Goal: Information Seeking & Learning: Learn about a topic

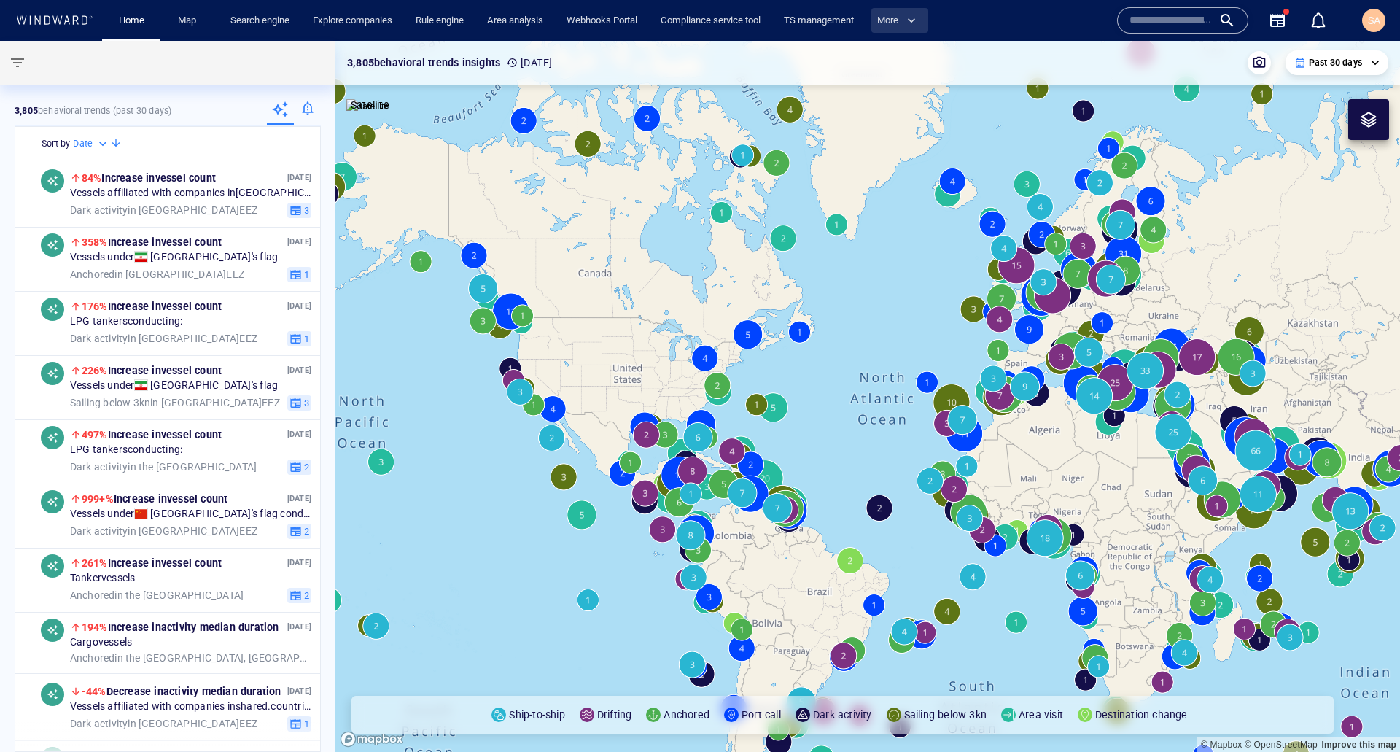
click at [919, 26] on span "button" at bounding box center [911, 20] width 15 height 15
click at [980, 20] on div at bounding box center [700, 376] width 1400 height 752
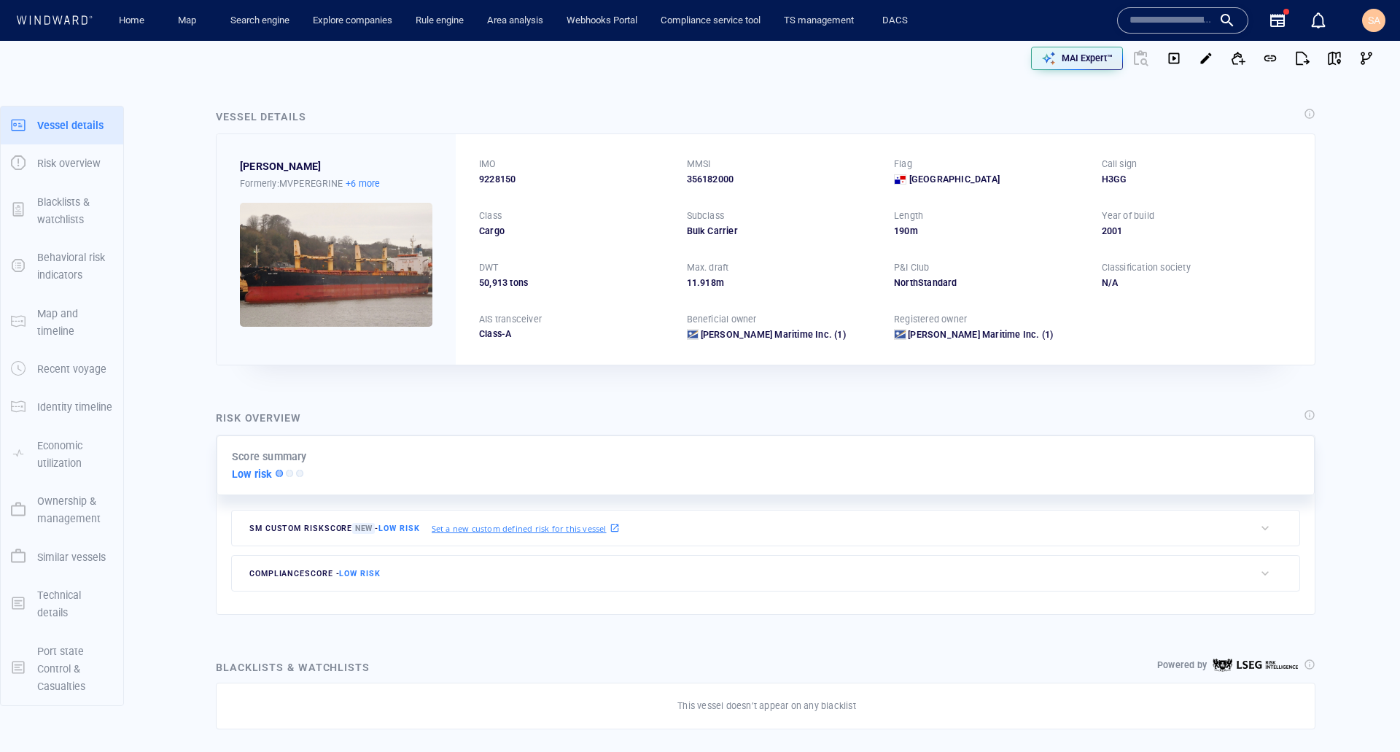
click at [375, 184] on p "+6 more" at bounding box center [363, 183] width 34 height 15
click at [433, 127] on div at bounding box center [700, 376] width 1400 height 752
click at [959, 20] on span "SA" at bounding box center [1374, 21] width 12 height 12
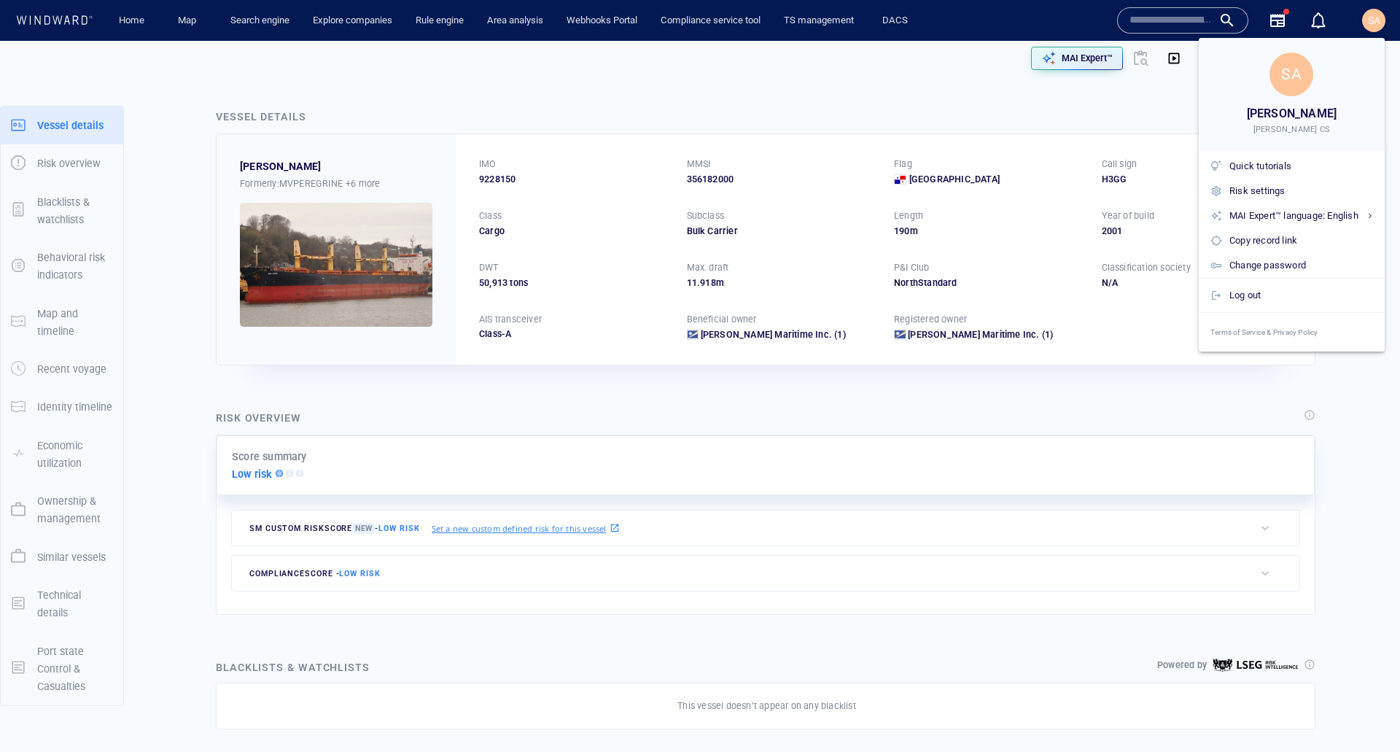
click at [636, 101] on div at bounding box center [700, 376] width 1400 height 752
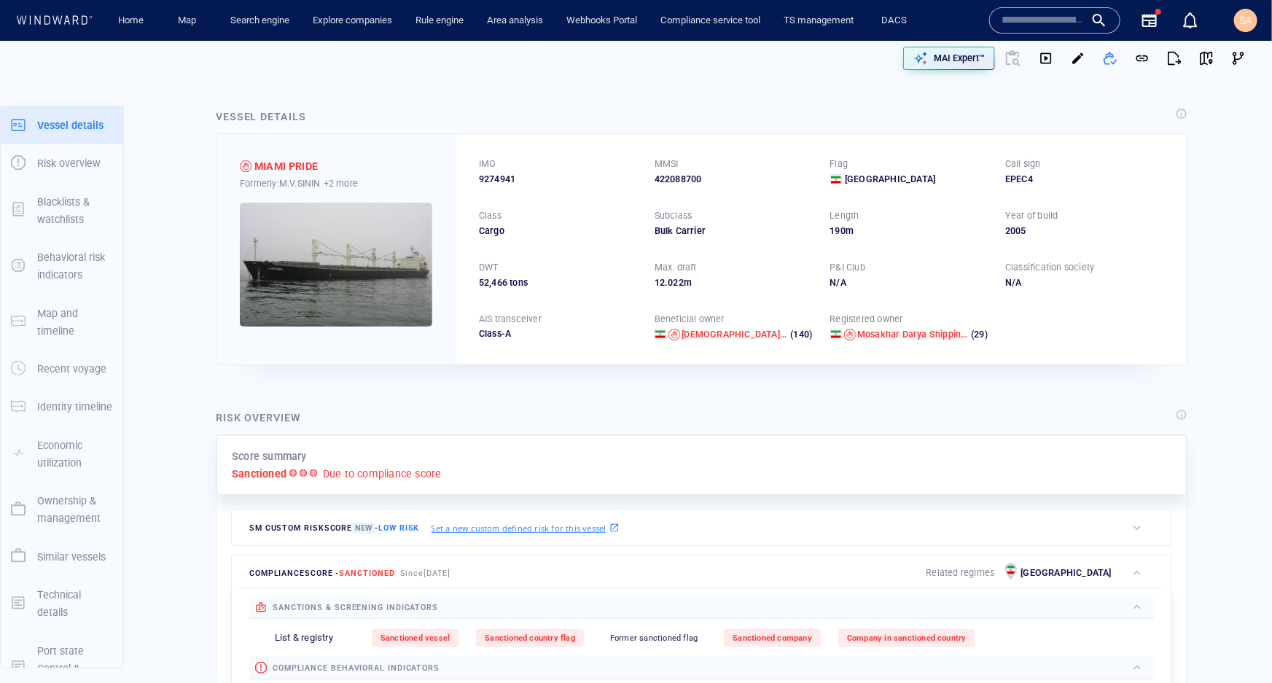
click at [959, 29] on input "text" at bounding box center [1043, 20] width 83 height 22
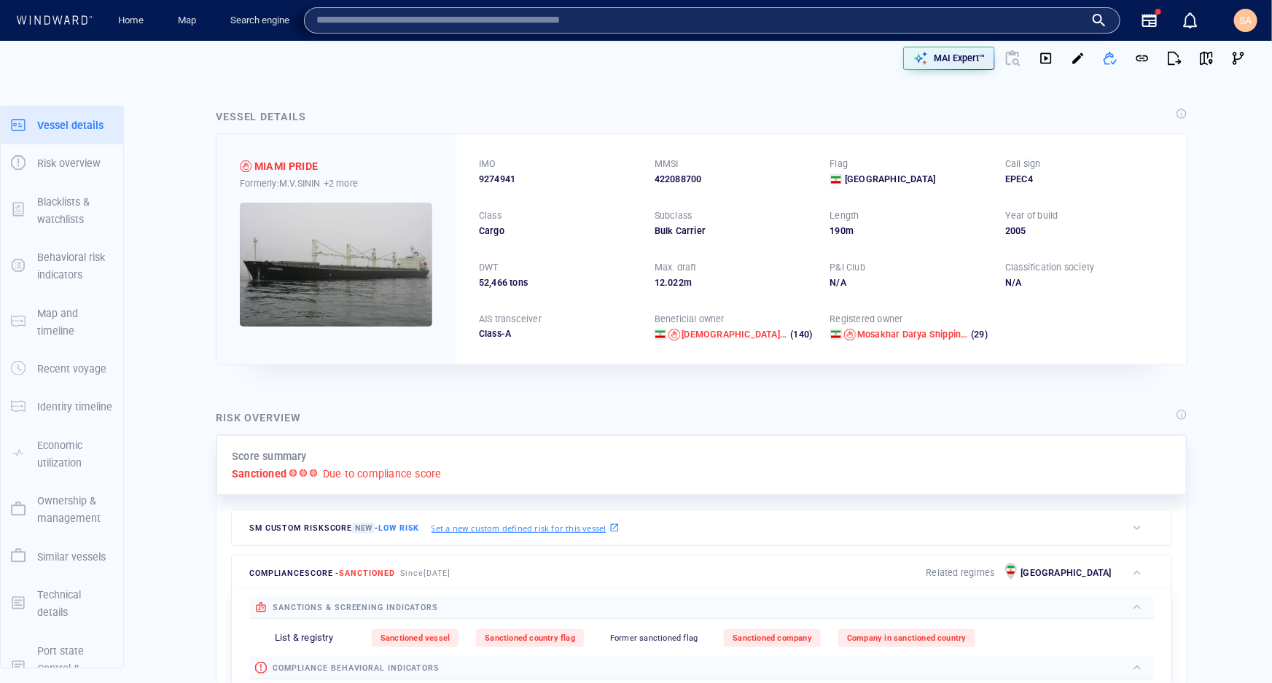
click at [425, 58] on div at bounding box center [326, 58] width 628 height 47
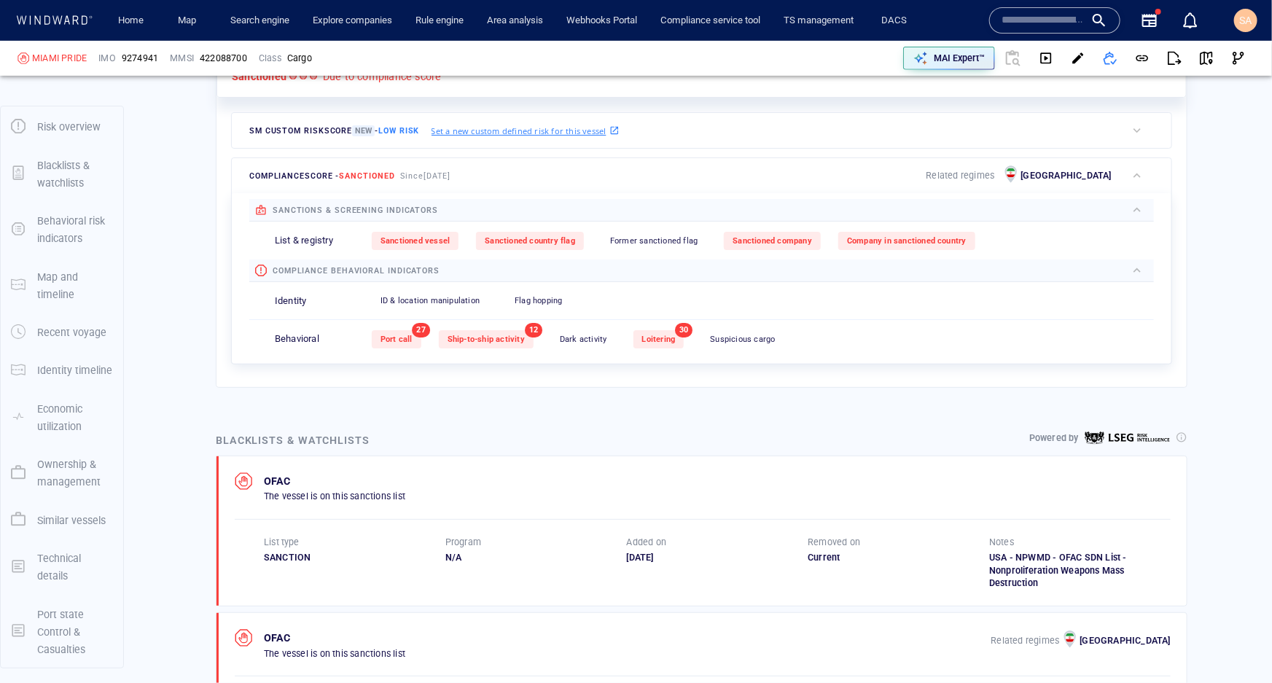
scroll to position [596, 0]
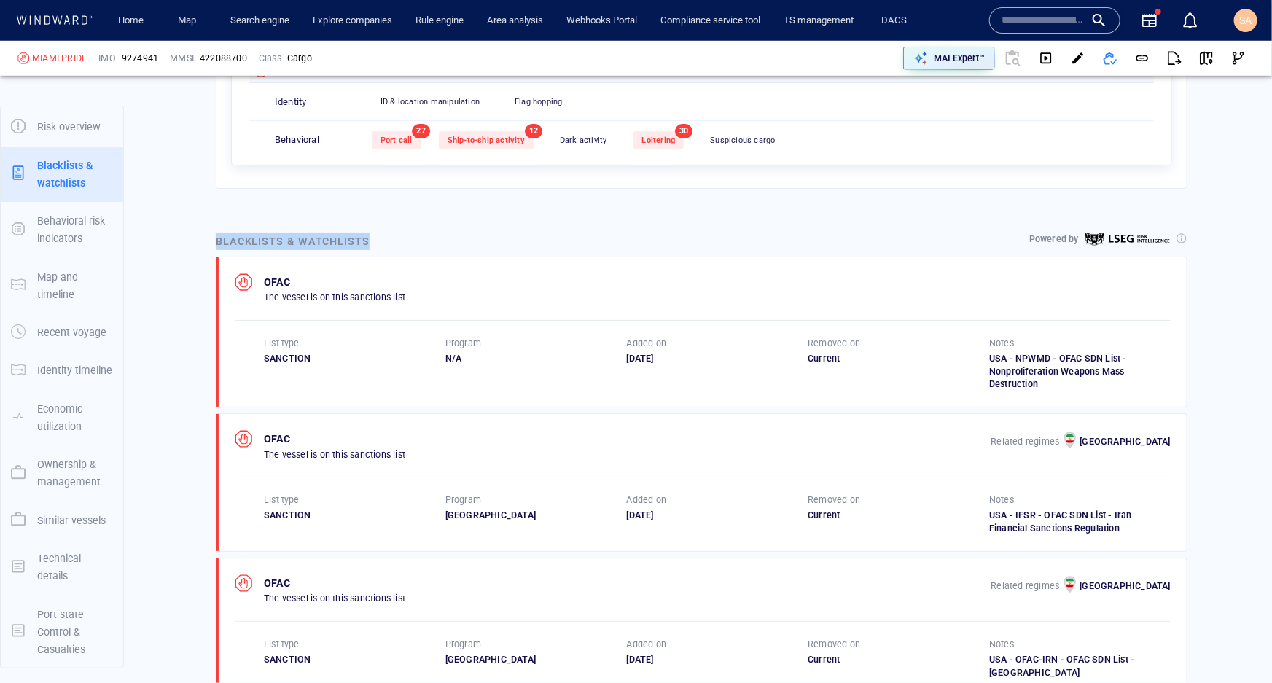
drag, startPoint x: 385, startPoint y: 237, endPoint x: 226, endPoint y: 248, distance: 159.3
click at [214, 248] on div "Blacklists & watchlists Powered by" at bounding box center [702, 241] width 978 height 23
click at [432, 225] on div "Blacklists & watchlists Powered by OFAC The vessel is on this sanctions list Li…" at bounding box center [701, 536] width 995 height 631
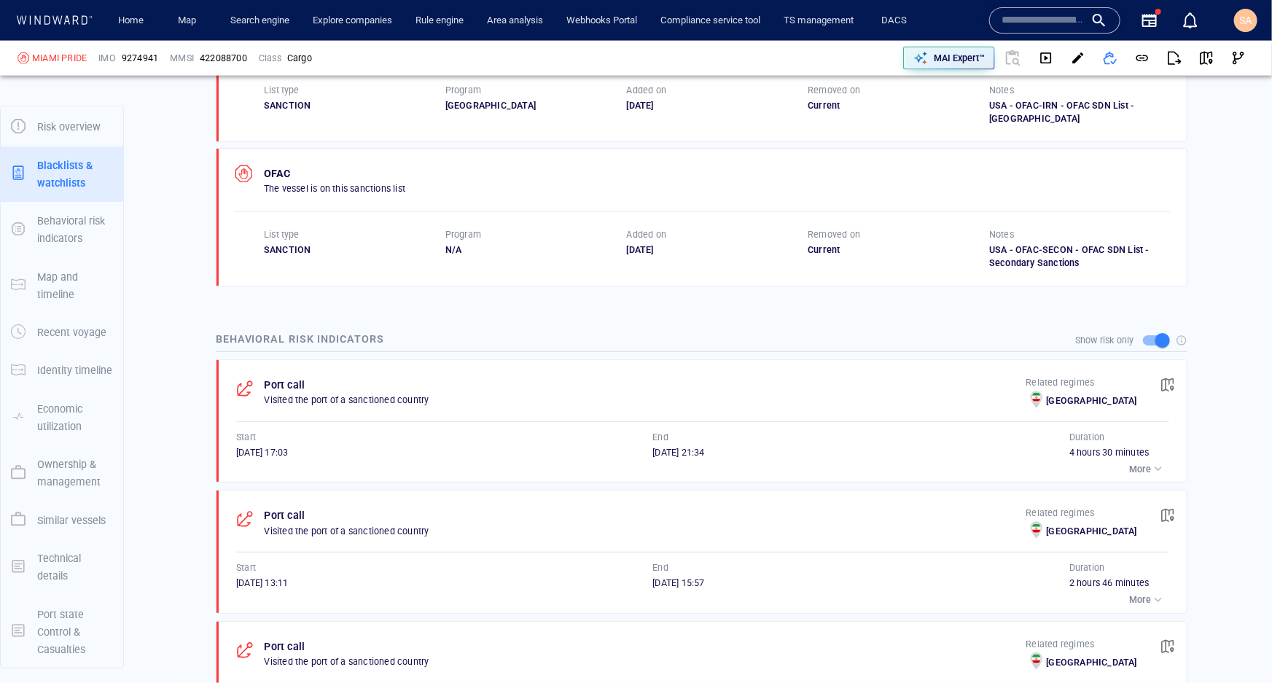
scroll to position [1193, 0]
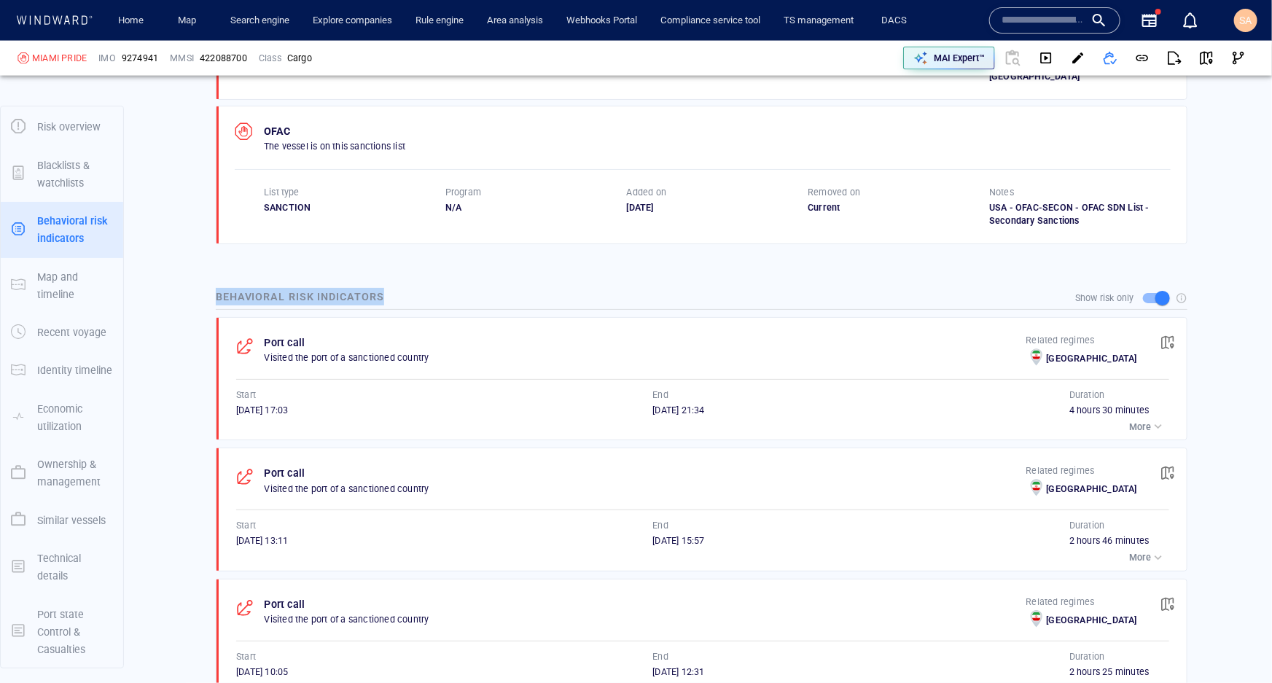
drag, startPoint x: 391, startPoint y: 284, endPoint x: 211, endPoint y: 284, distance: 179.3
click at [211, 284] on div "Behavioral risk indicators Show risk only Port call Visited the port of a sanct…" at bounding box center [701, 585] width 995 height 619
click at [383, 284] on div "Show risk only" at bounding box center [702, 298] width 972 height 28
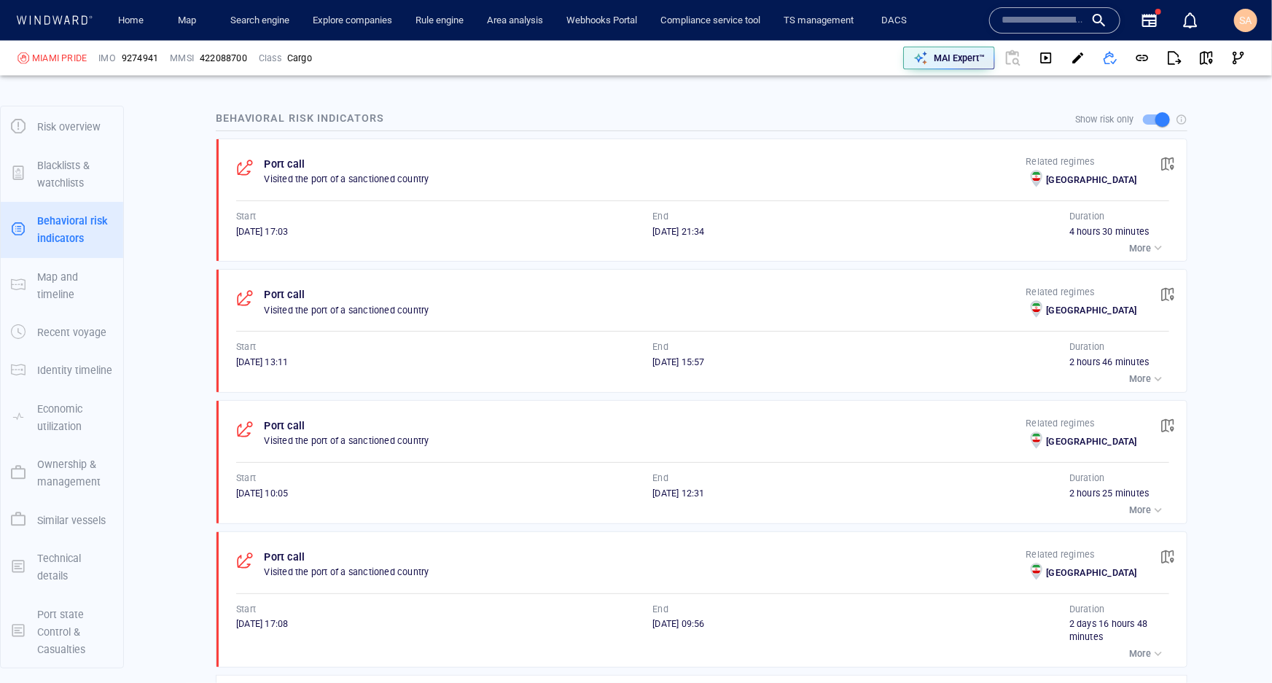
scroll to position [1392, 0]
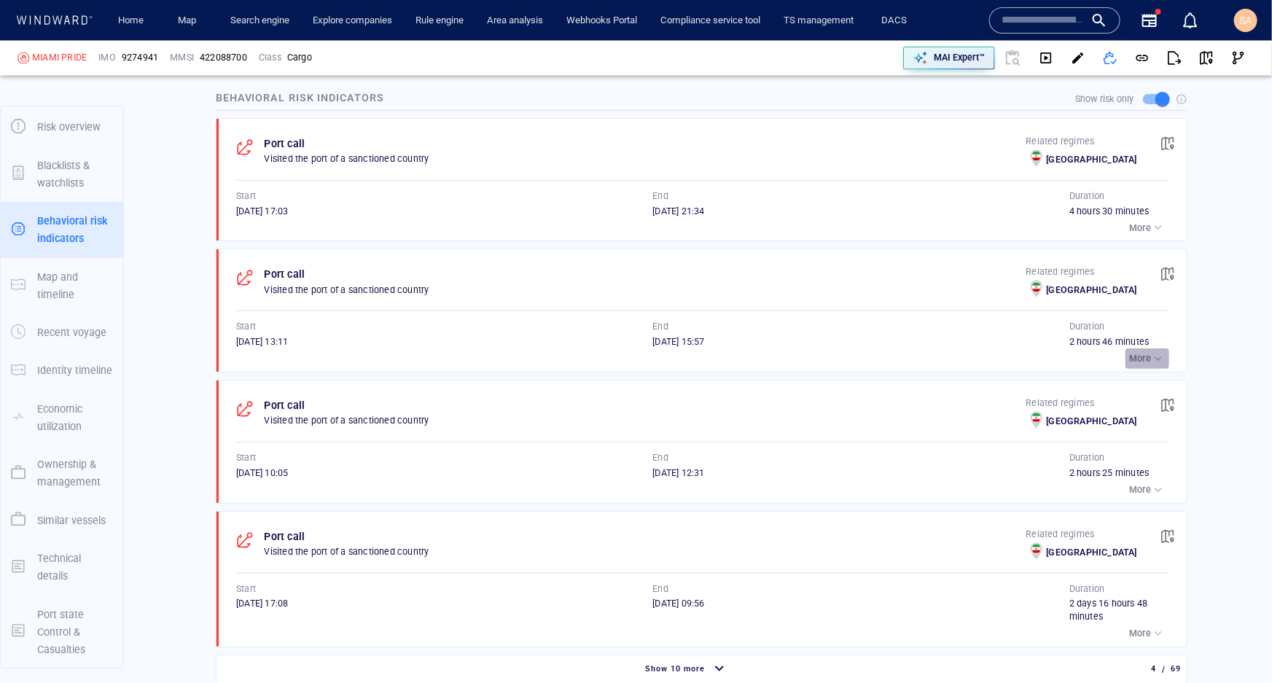
click at [959, 352] on p "More" at bounding box center [1140, 358] width 22 height 13
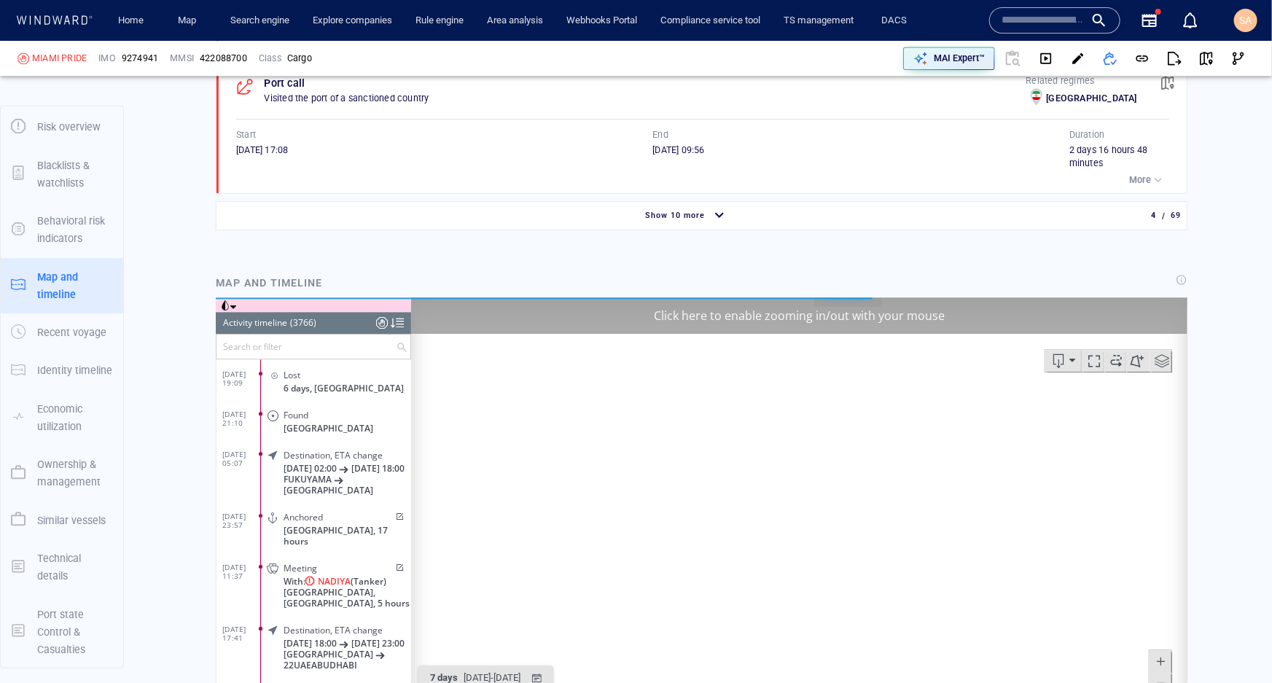
scroll to position [1988, 0]
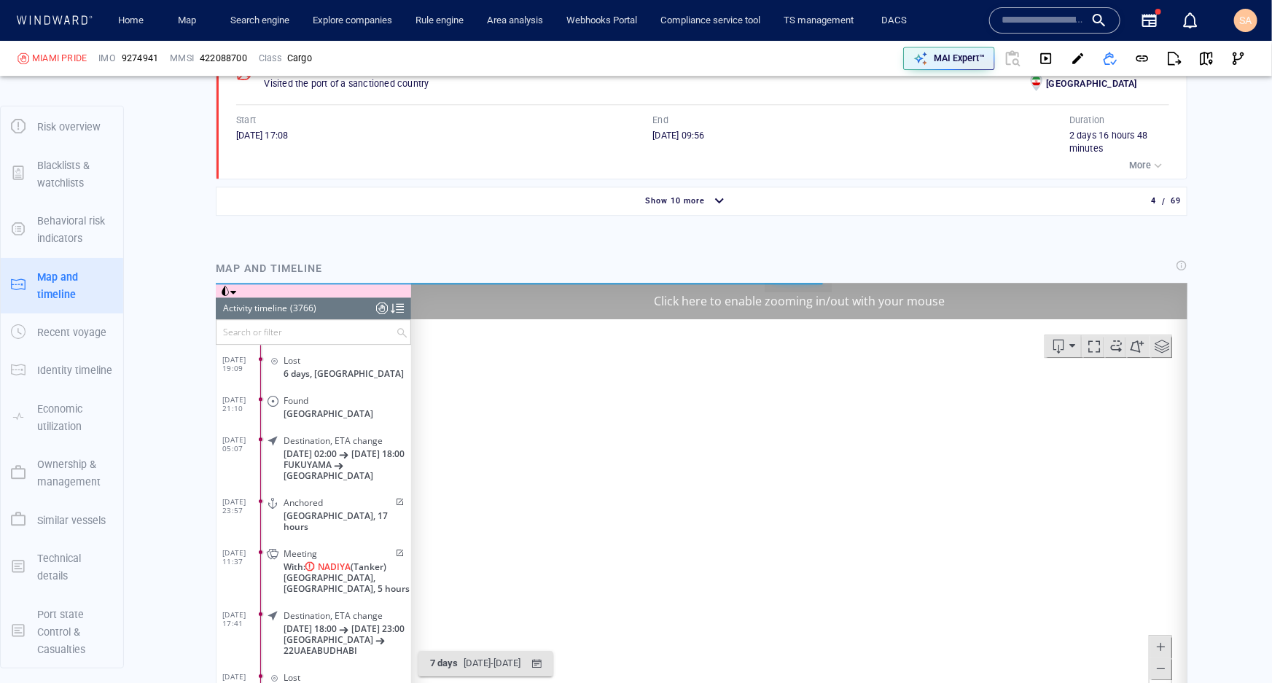
click at [627, 288] on div "Click here to enable zooming in/out with your mouse" at bounding box center [798, 301] width 776 height 36
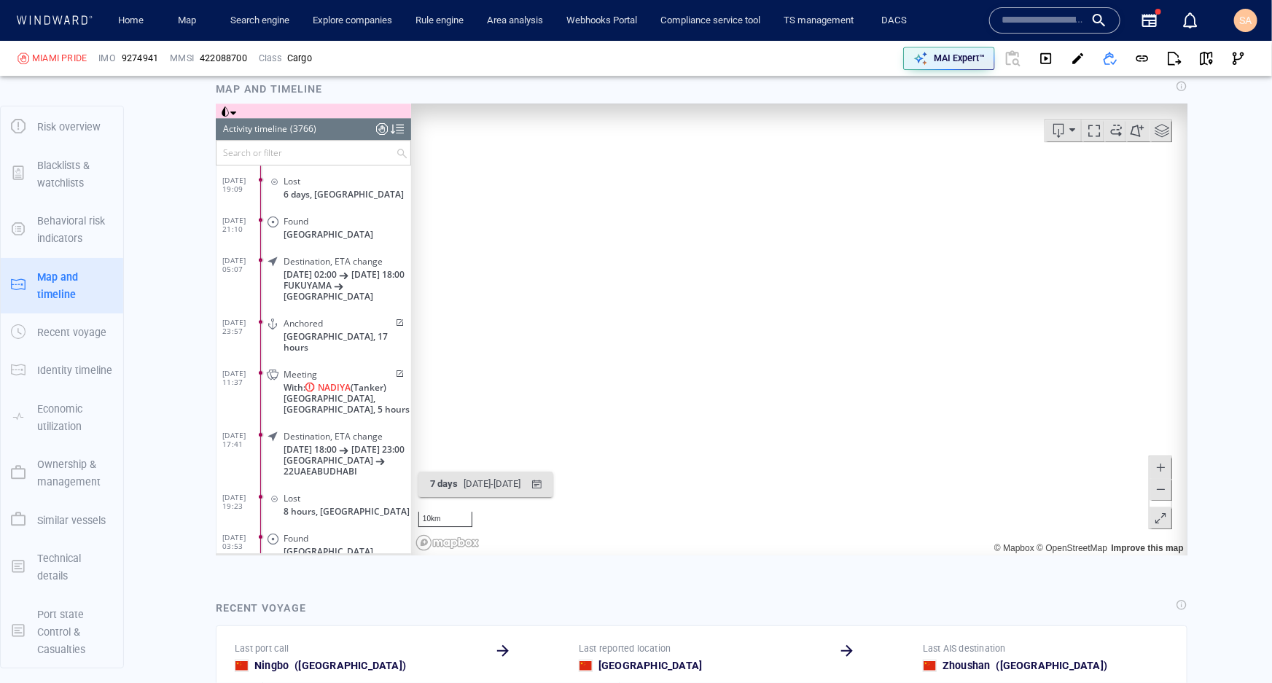
scroll to position [2187, 0]
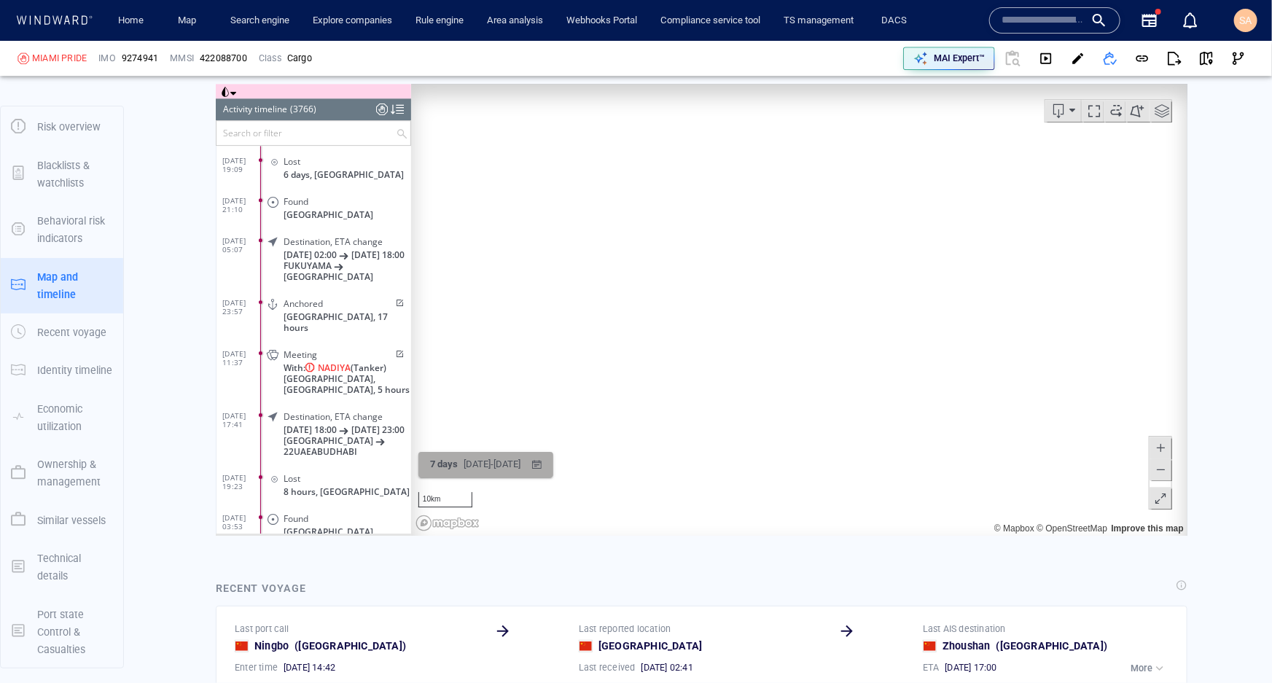
click at [547, 466] on div "button" at bounding box center [536, 464] width 21 height 21
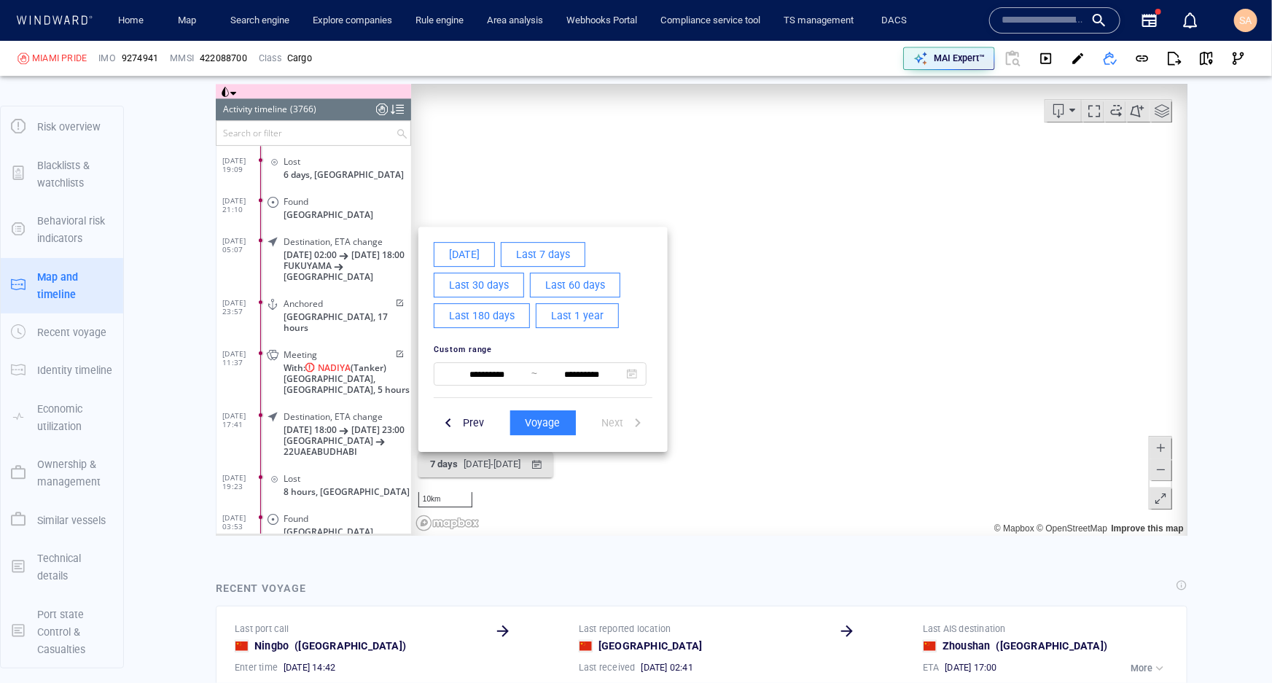
click at [583, 468] on div at bounding box center [701, 310] width 972 height 452
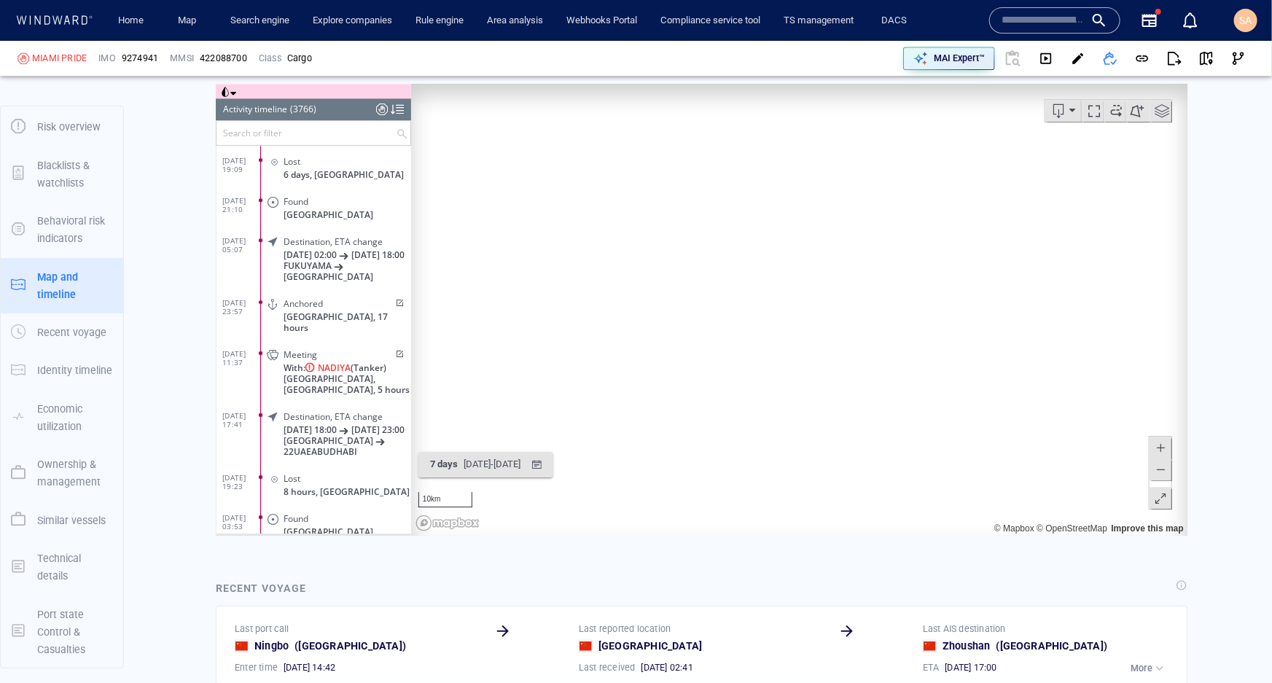
scroll to position [2385, 0]
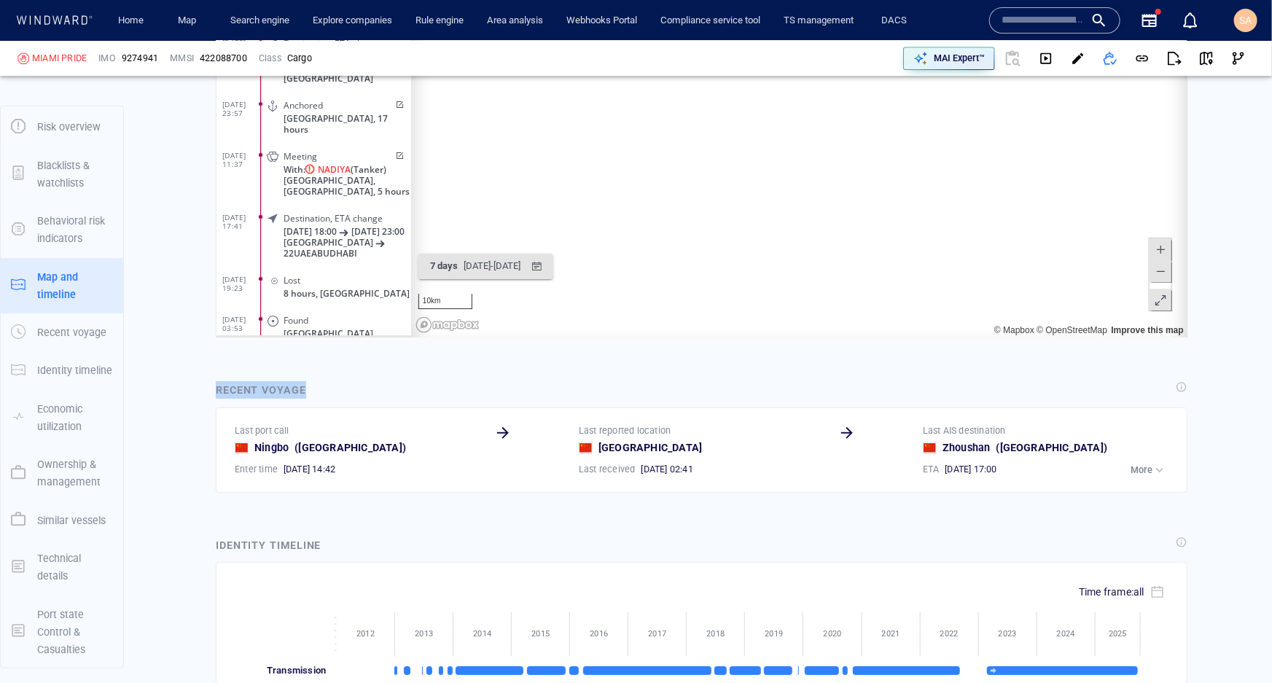
drag, startPoint x: 313, startPoint y: 370, endPoint x: 206, endPoint y: 375, distance: 106.6
click at [206, 375] on div "Recent voyage Last port call Ningbo ( China ) Enter time 03/10/2025 14:42 Last …" at bounding box center [701, 437] width 995 height 134
click at [683, 505] on div "Vessel details MIAMI PRIDE Formerly: M.V.SININ +2 more IMO 9274941 MMSI 4220887…" at bounding box center [701, 348] width 1141 height 5295
click at [959, 464] on p "More" at bounding box center [1142, 470] width 22 height 13
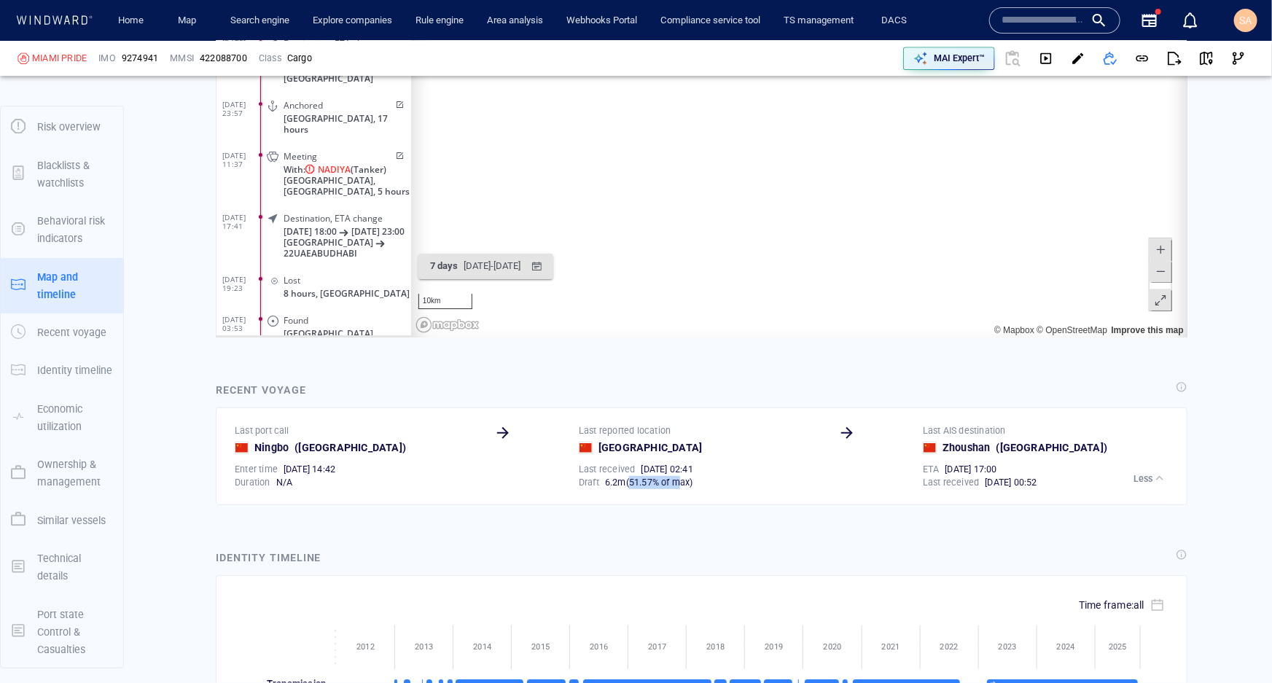
drag, startPoint x: 652, startPoint y: 467, endPoint x: 680, endPoint y: 470, distance: 27.9
click at [680, 476] on div "6 . 2 m ( 51.57% of max )" at bounding box center [716, 482] width 222 height 13
click at [667, 504] on div "Vessel details MIAMI PRIDE Formerly: M.V.SININ +2 more IMO 9274941 MMSI 4220887…" at bounding box center [701, 355] width 1141 height 5308
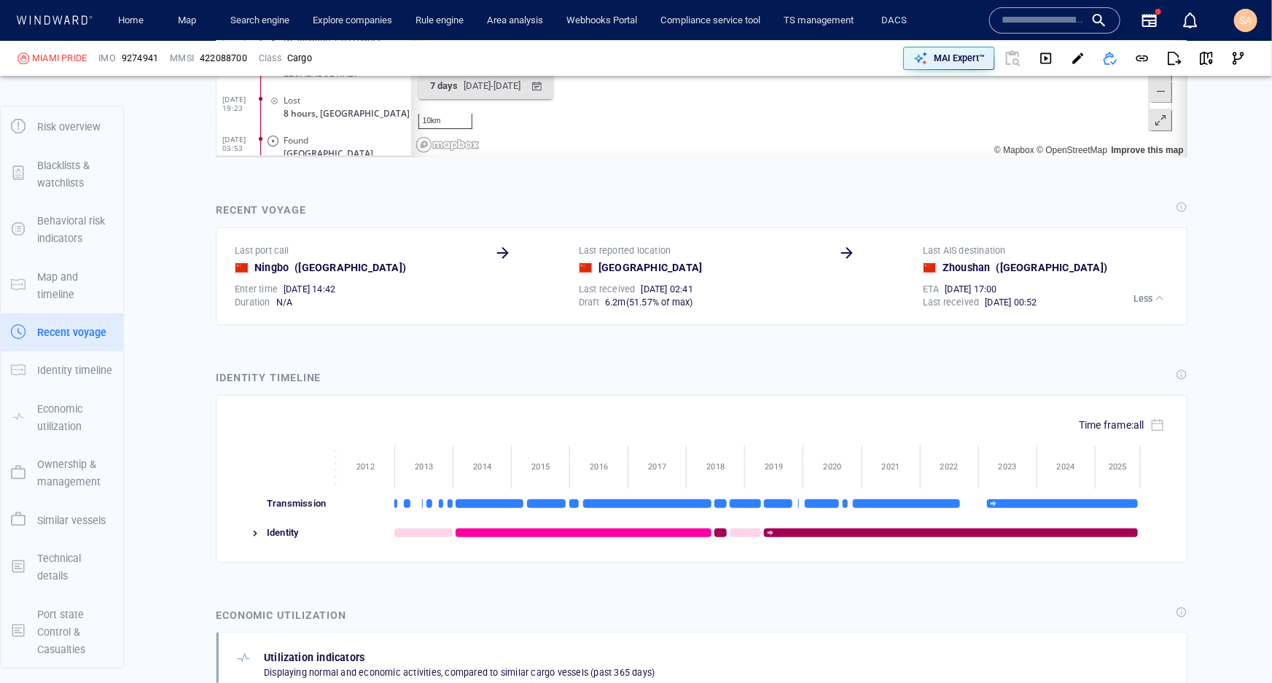
scroll to position [2584, 0]
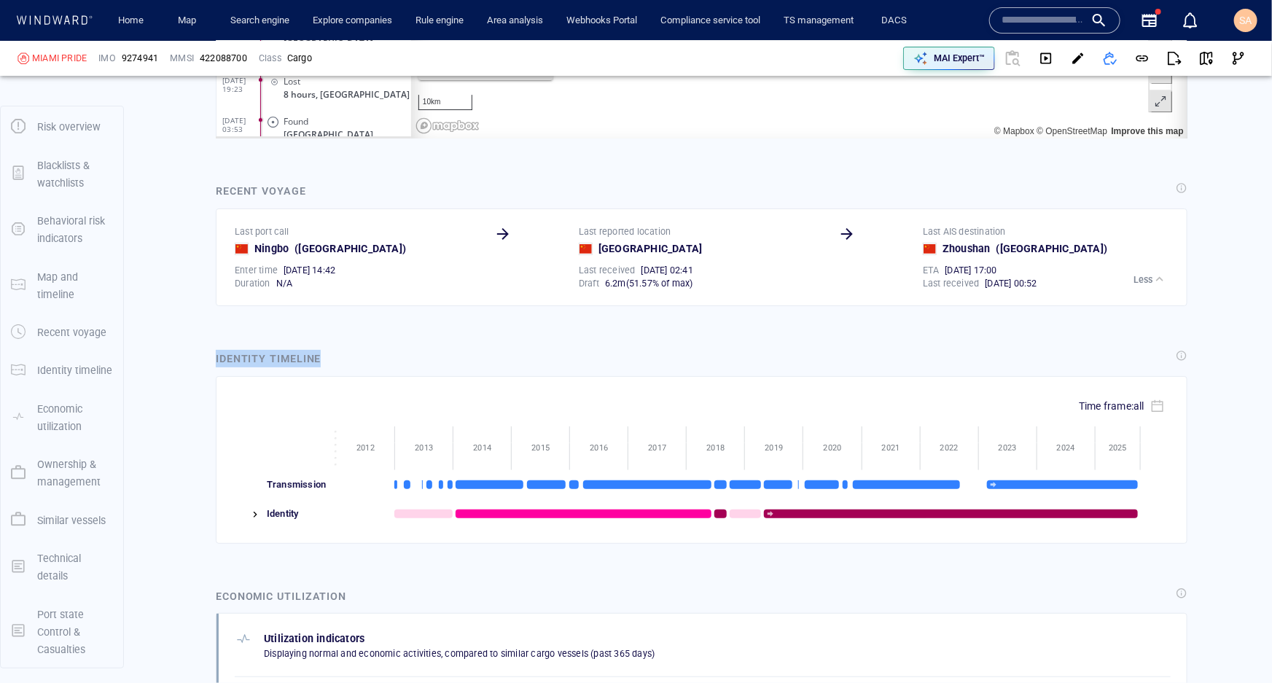
drag, startPoint x: 328, startPoint y: 340, endPoint x: 213, endPoint y: 351, distance: 115.7
click at [213, 351] on div "Identity timeline" at bounding box center [702, 360] width 978 height 26
click at [218, 354] on div "Identity timeline" at bounding box center [270, 360] width 114 height 26
drag, startPoint x: 252, startPoint y: 496, endPoint x: 230, endPoint y: 499, distance: 22.2
click at [252, 509] on img at bounding box center [255, 515] width 12 height 12
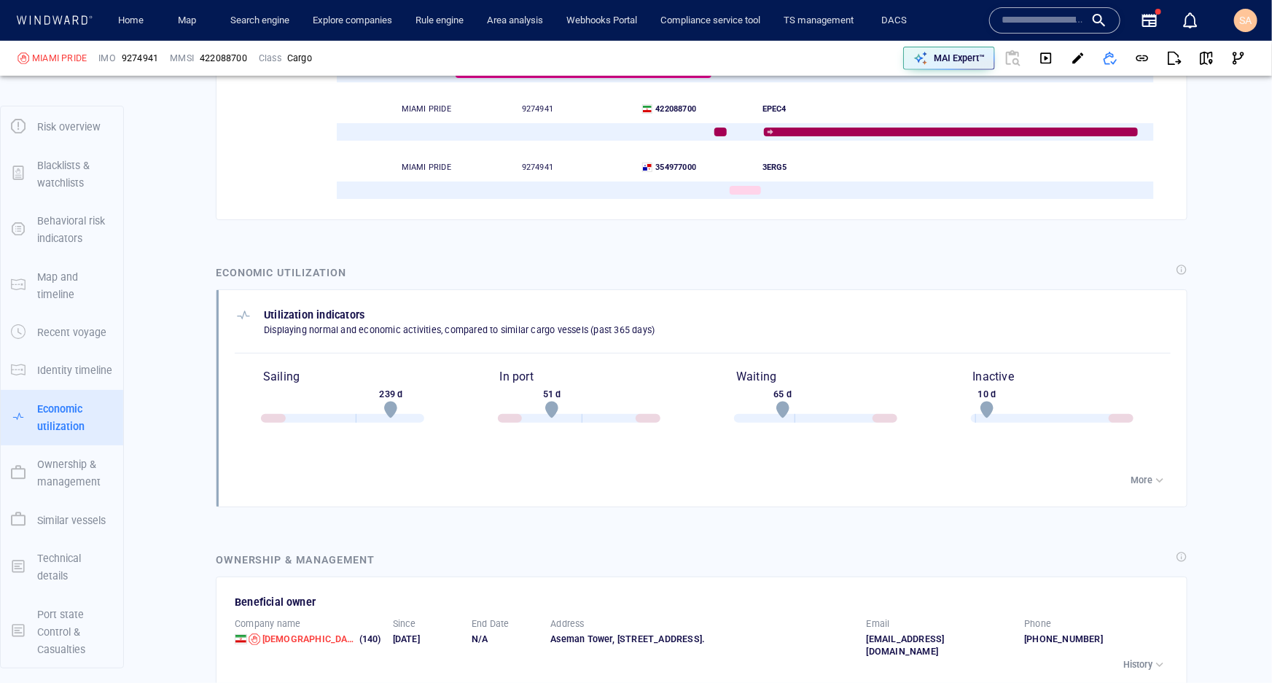
scroll to position [3181, 0]
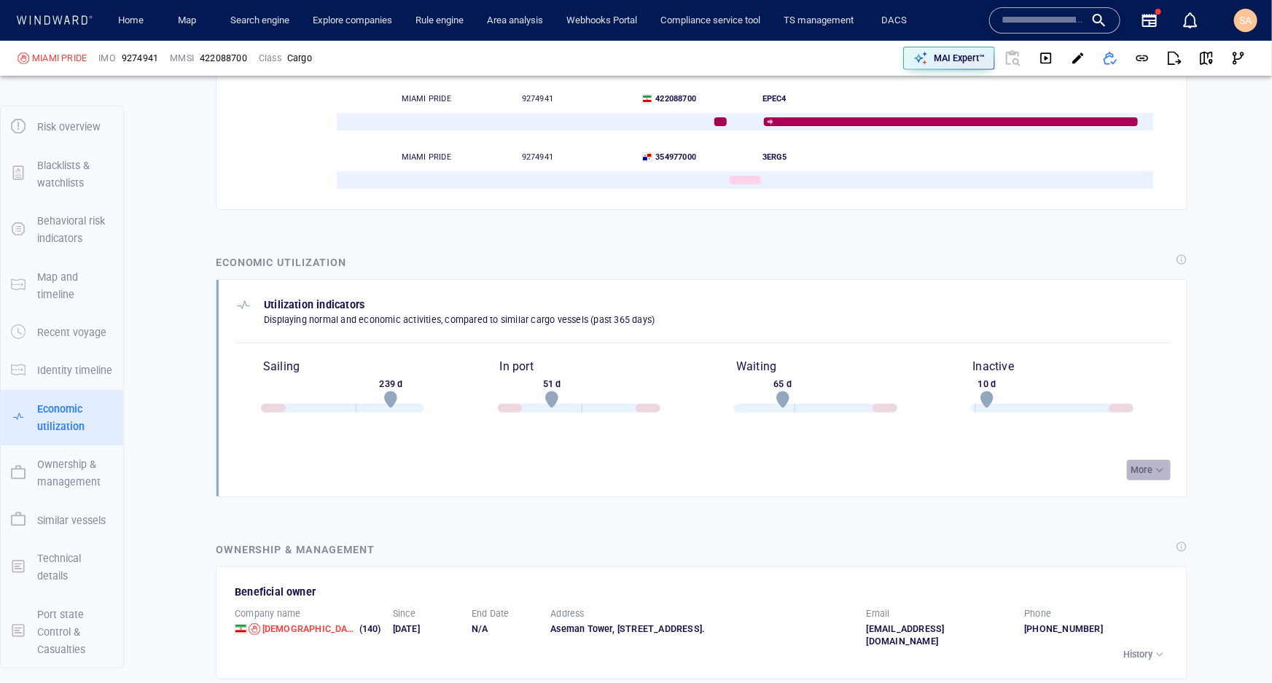
click at [959, 464] on p "More" at bounding box center [1142, 470] width 22 height 13
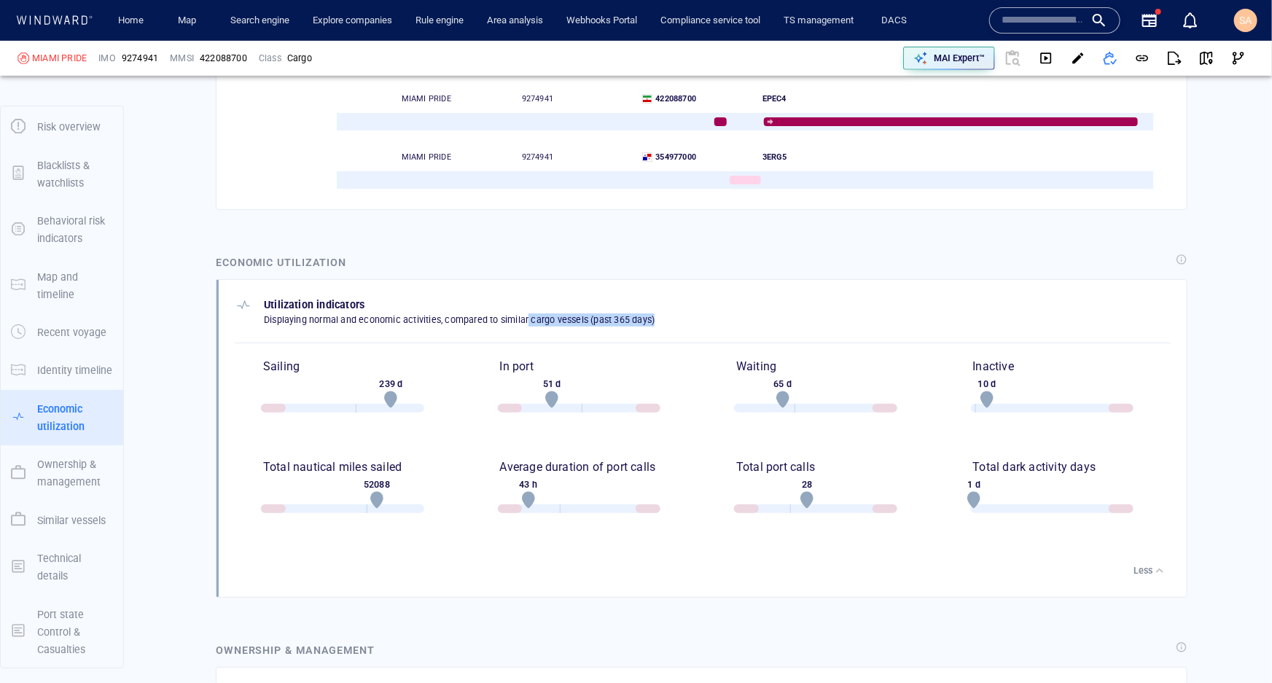
drag, startPoint x: 526, startPoint y: 300, endPoint x: 658, endPoint y: 300, distance: 131.2
click at [658, 300] on div "Utilization indicators Displaying normal and economic activities, compared to s…" at bounding box center [703, 311] width 936 height 31
click at [657, 300] on div "Utilization indicators Displaying normal and economic activities, compared to s…" at bounding box center [703, 311] width 936 height 31
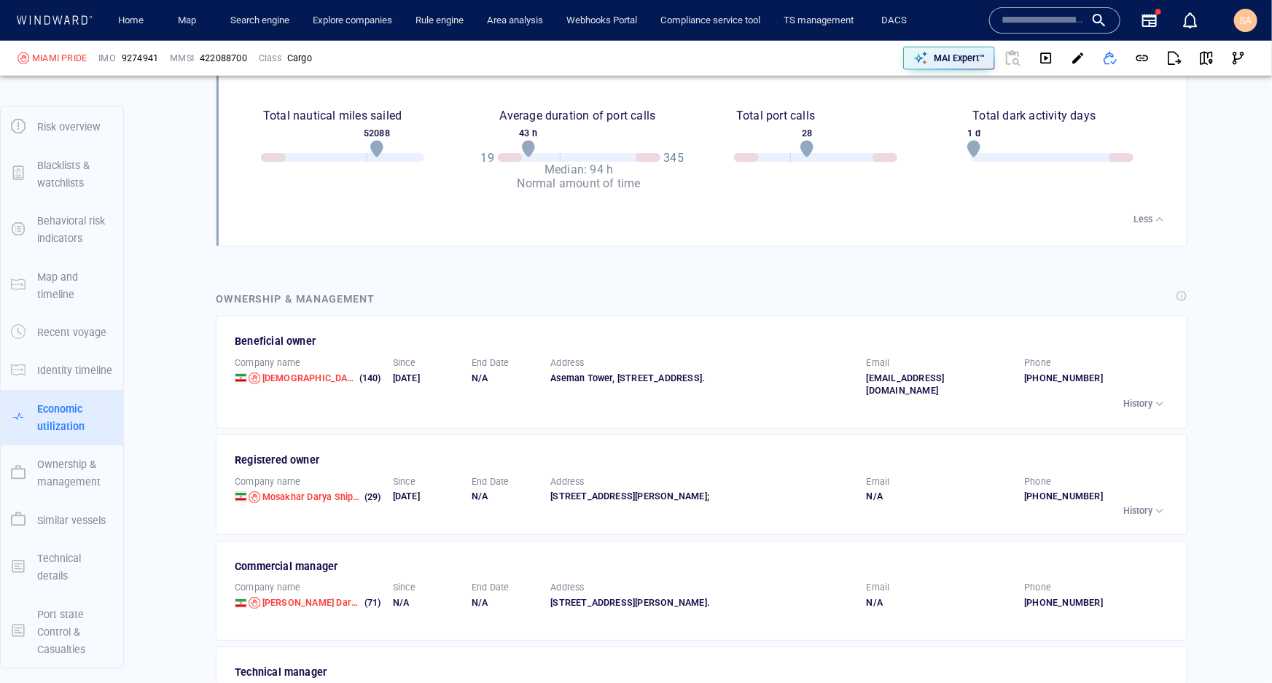
scroll to position [3579, 0]
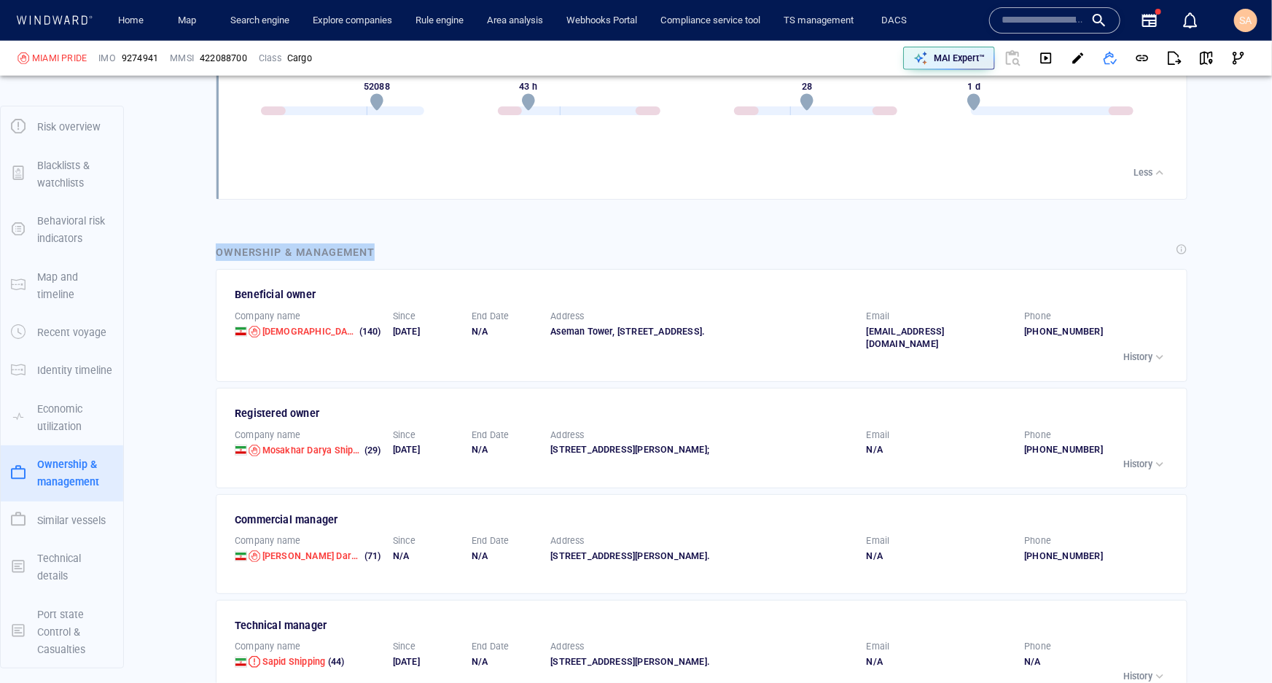
drag, startPoint x: 379, startPoint y: 238, endPoint x: 200, endPoint y: 240, distance: 178.6
click at [959, 458] on p "History" at bounding box center [1137, 464] width 29 height 13
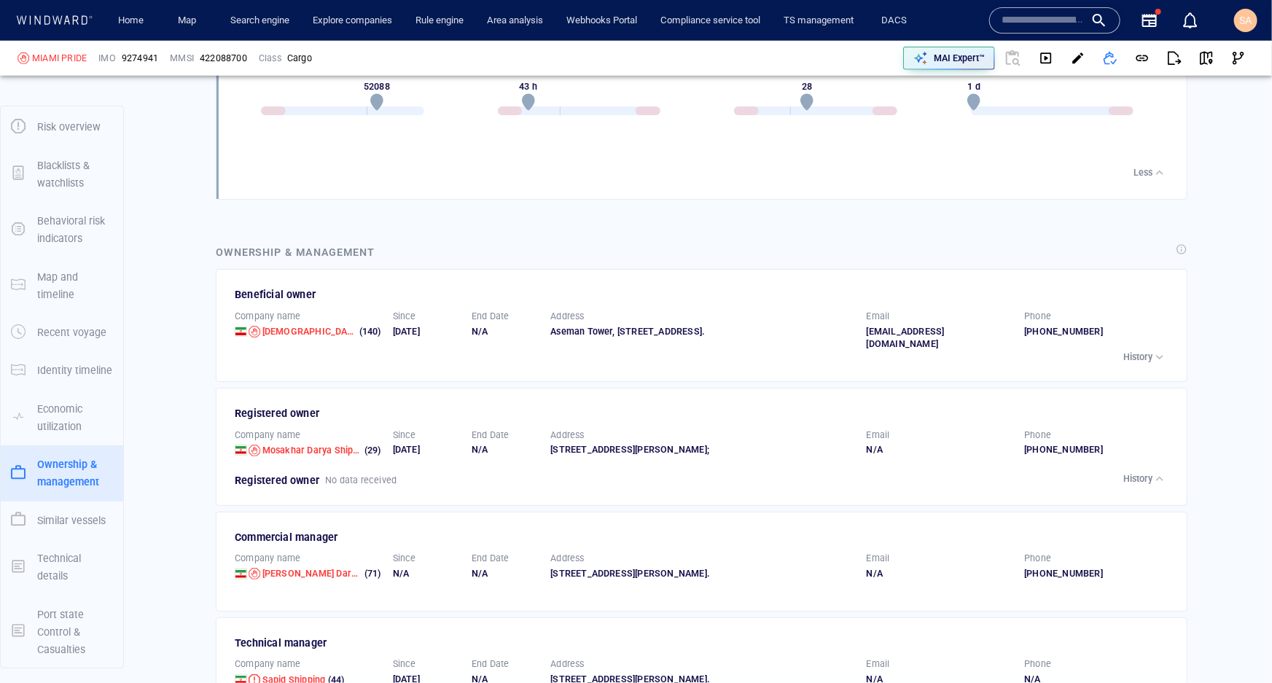
click at [959, 451] on div "Registered owner Company name Mosakhar Darya Shipping Company Pjs (29) Since 10…" at bounding box center [703, 445] width 936 height 87
click at [959, 351] on p "History" at bounding box center [1137, 357] width 29 height 13
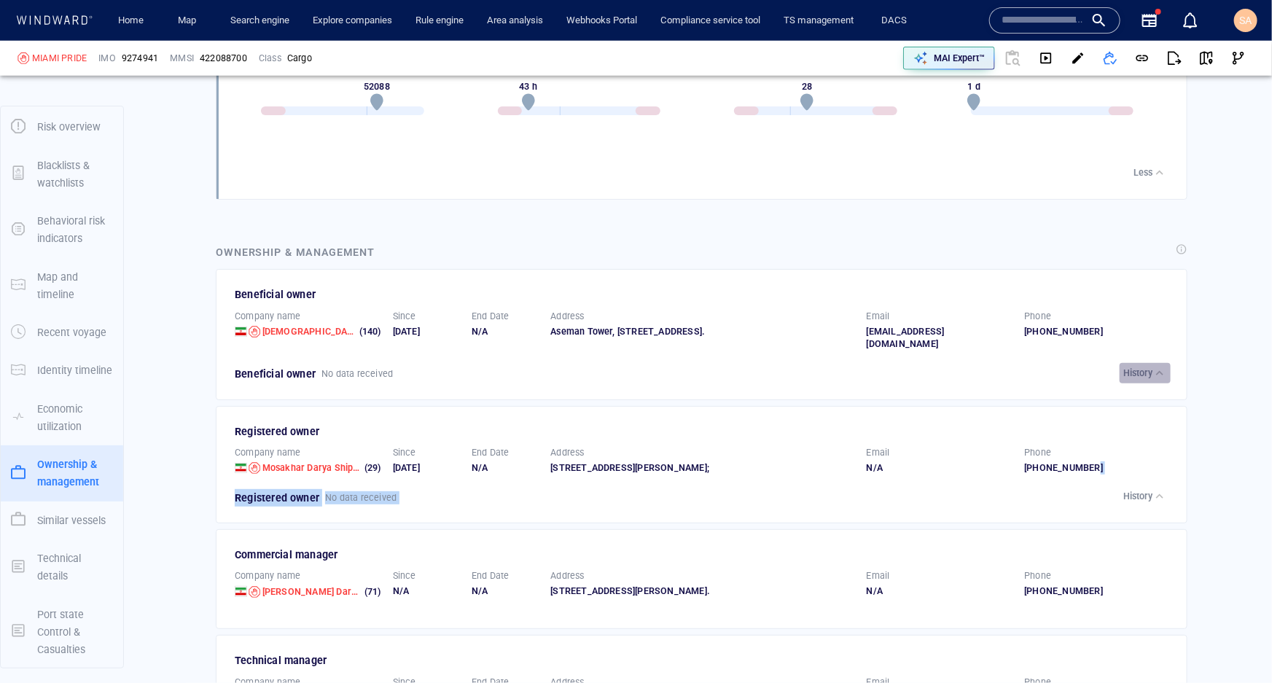
click at [959, 367] on p "History" at bounding box center [1137, 373] width 29 height 13
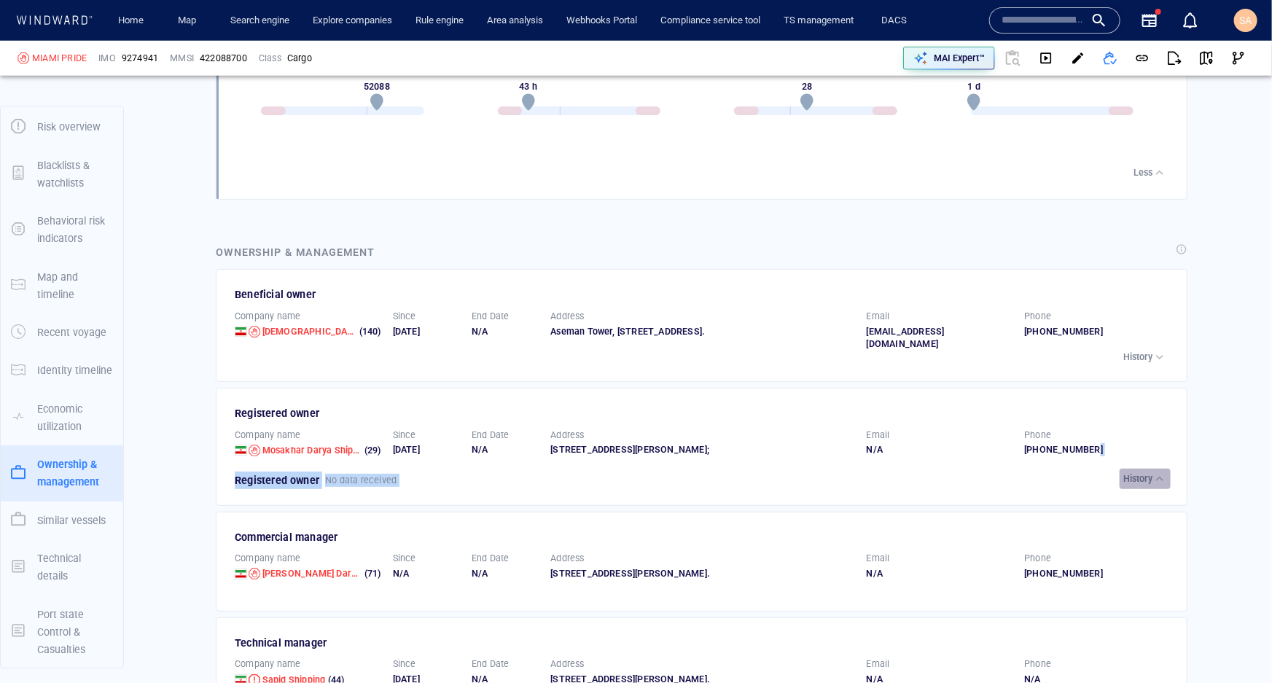
click at [959, 472] on p "History" at bounding box center [1137, 478] width 29 height 13
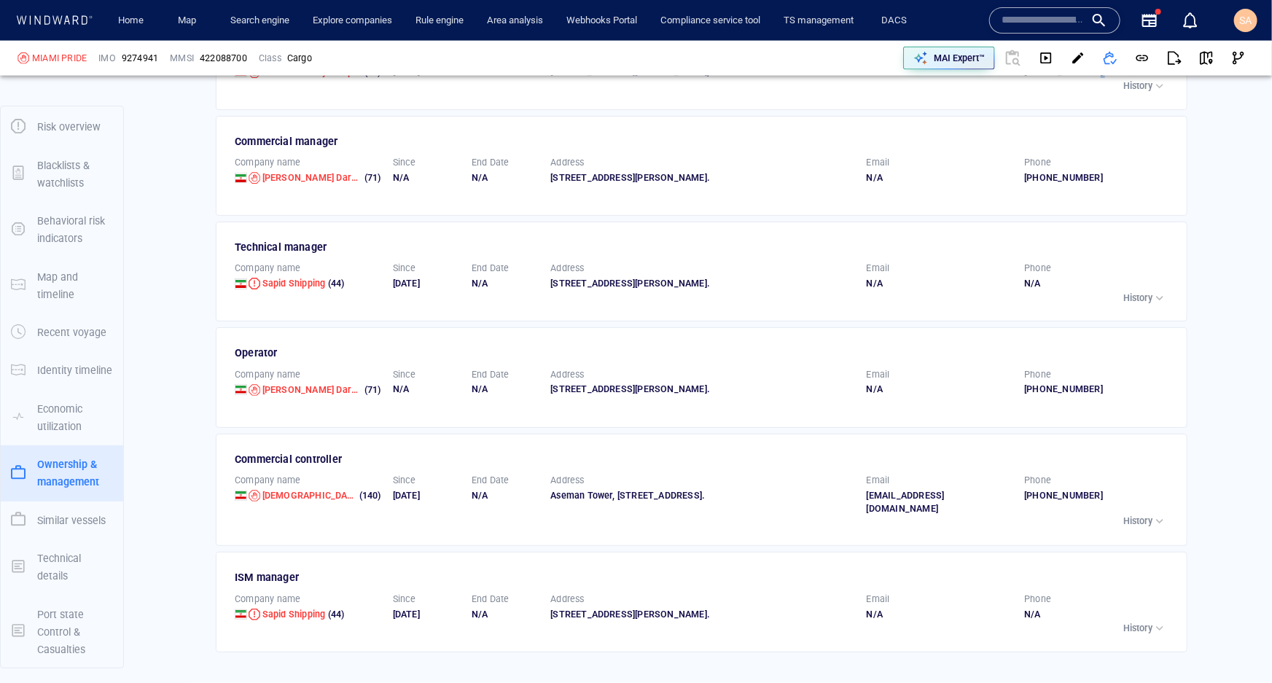
scroll to position [3976, 0]
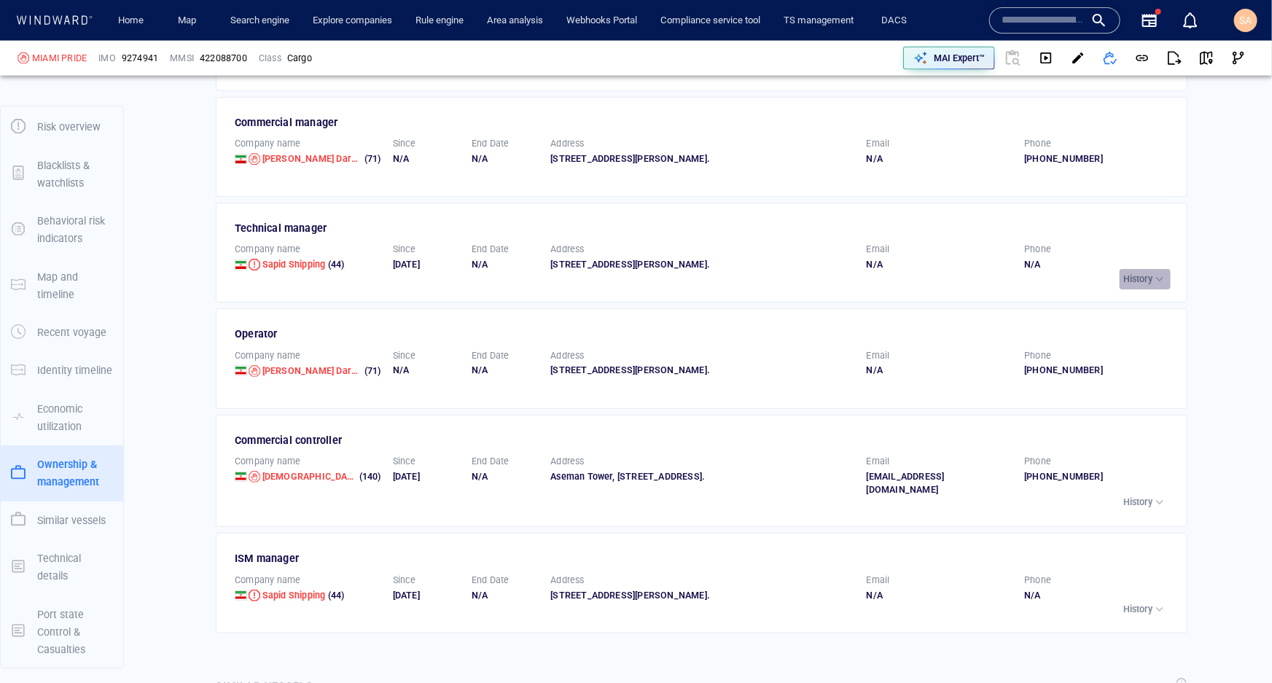
click at [959, 286] on p "History" at bounding box center [1137, 279] width 29 height 13
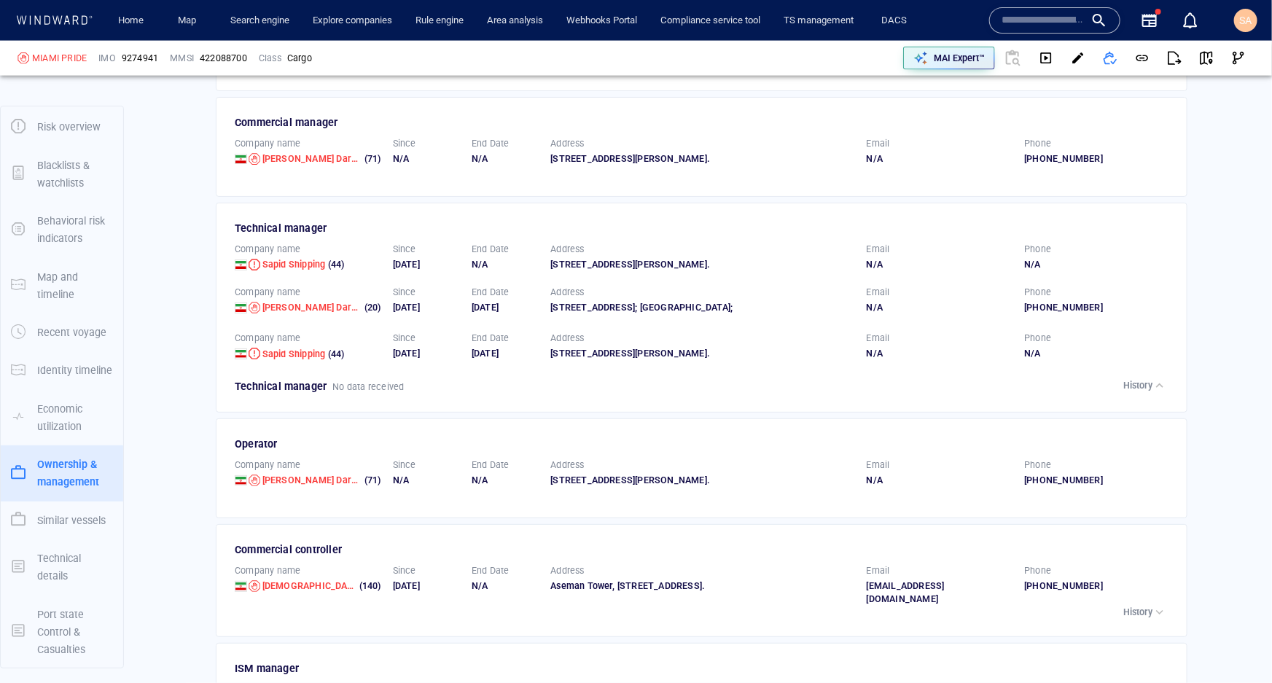
drag, startPoint x: 408, startPoint y: 314, endPoint x: 437, endPoint y: 319, distance: 30.3
click at [437, 314] on div "22/10/2023" at bounding box center [426, 307] width 67 height 13
drag, startPoint x: 472, startPoint y: 315, endPoint x: 510, endPoint y: 320, distance: 39.0
click at [510, 314] on div "14/05/2024" at bounding box center [505, 307] width 67 height 13
drag, startPoint x: 424, startPoint y: 367, endPoint x: 437, endPoint y: 371, distance: 13.6
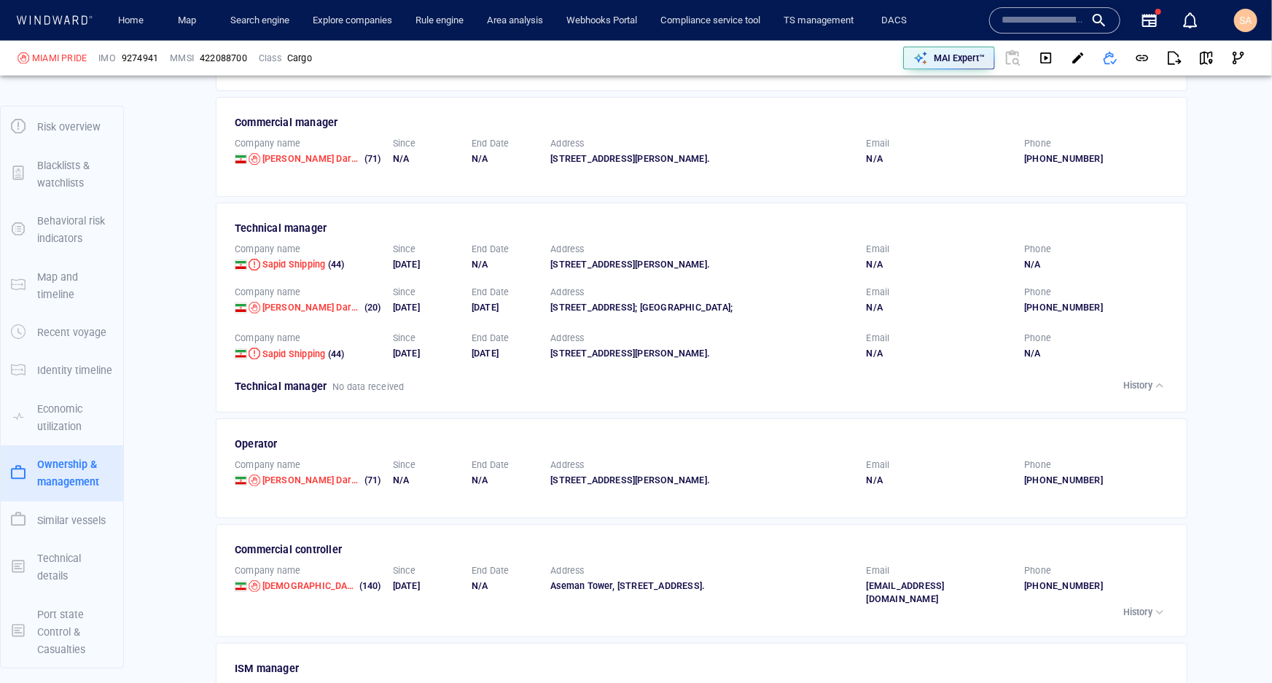
click at [436, 360] on div "22/01/2020" at bounding box center [426, 353] width 67 height 13
click at [506, 360] on div "22/10/2023" at bounding box center [505, 353] width 67 height 13
click at [959, 392] on p "History" at bounding box center [1137, 385] width 29 height 13
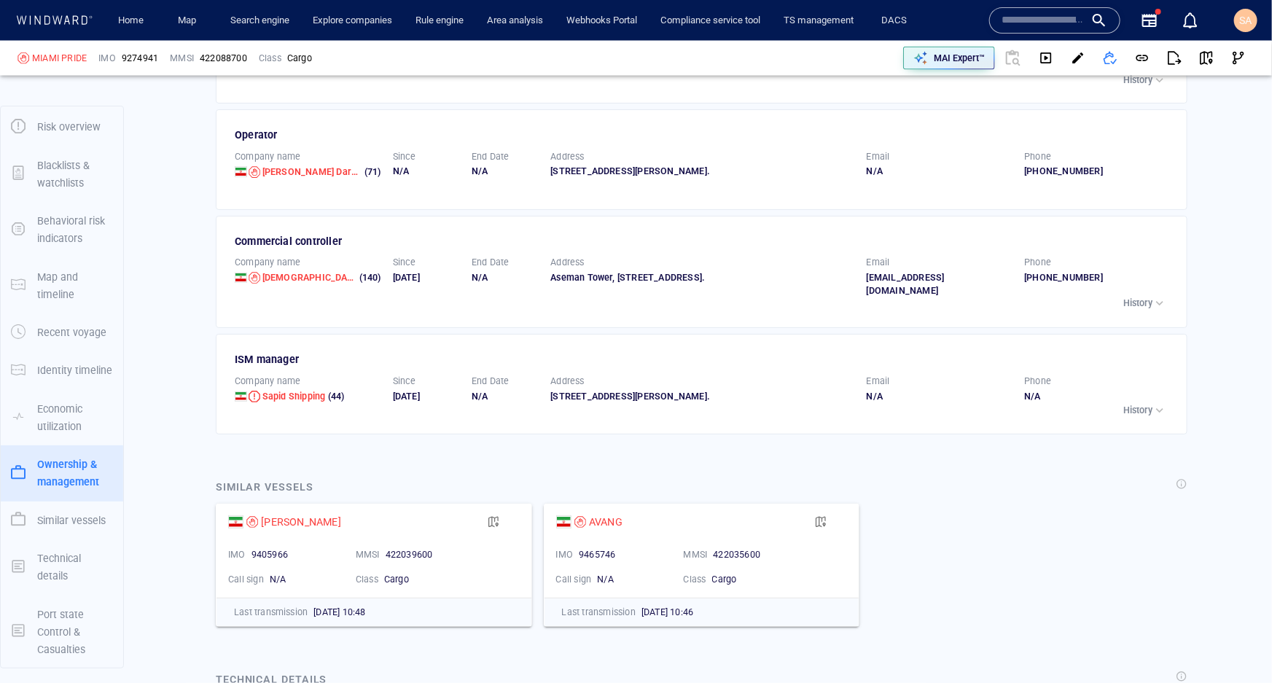
scroll to position [4374, 0]
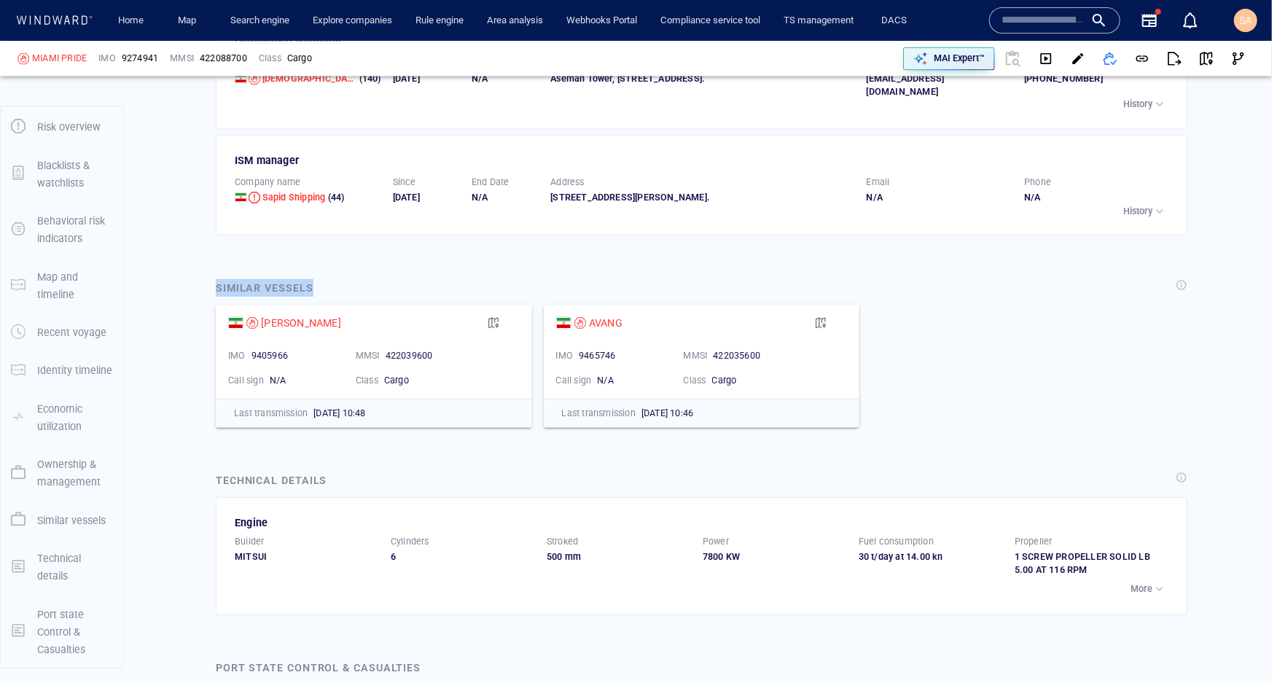
drag, startPoint x: 335, startPoint y: 320, endPoint x: 208, endPoint y: 320, distance: 126.8
click at [208, 320] on div "Similar vessels ROSHAK IMO 9405966 MMSI 422039600 Call sign N/A Class Cargo Las…" at bounding box center [701, 354] width 995 height 172
click at [204, 327] on div "Similar vessels ROSHAK IMO 9405966 MMSI 422039600 Call sign N/A Class Cargo Las…" at bounding box center [701, 354] width 995 height 172
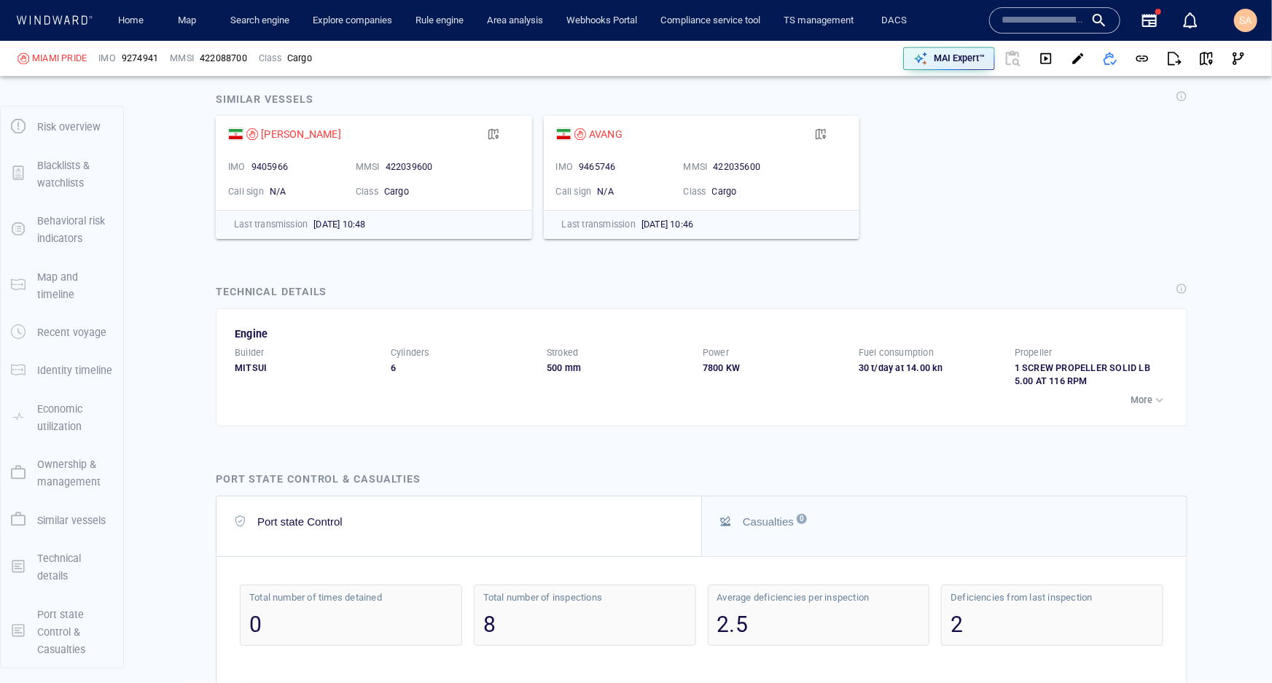
scroll to position [4572, 0]
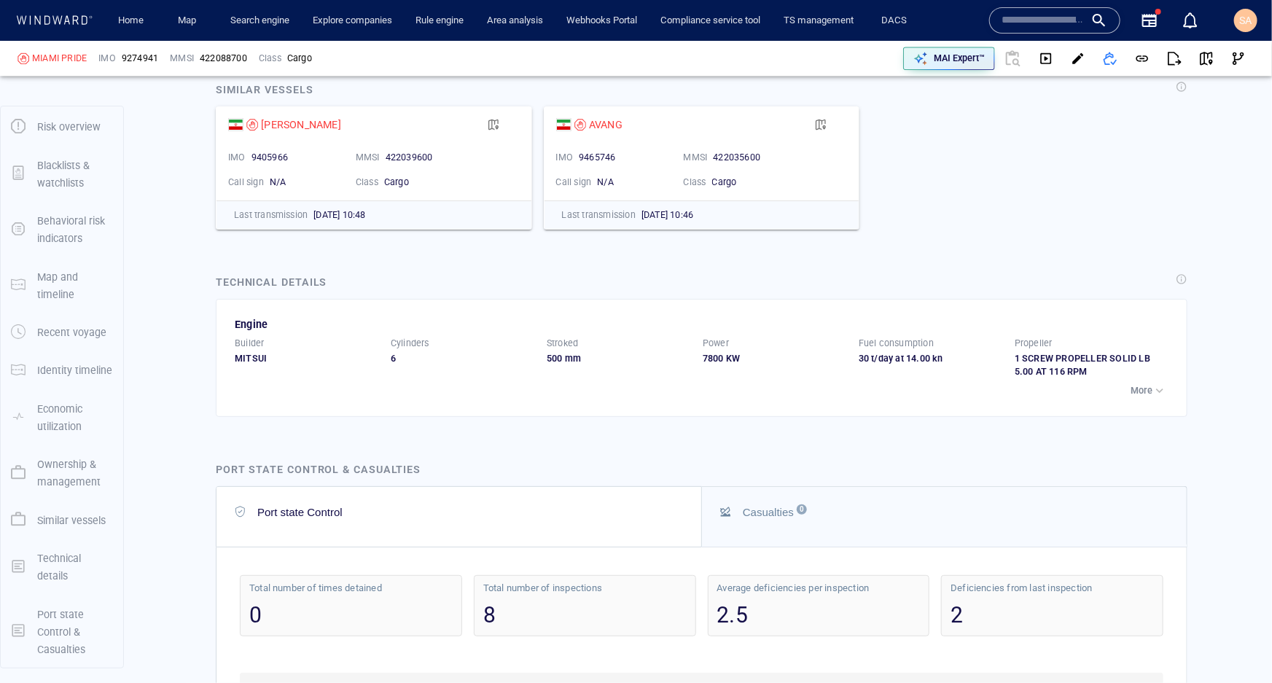
click at [959, 397] on p "More" at bounding box center [1142, 390] width 22 height 13
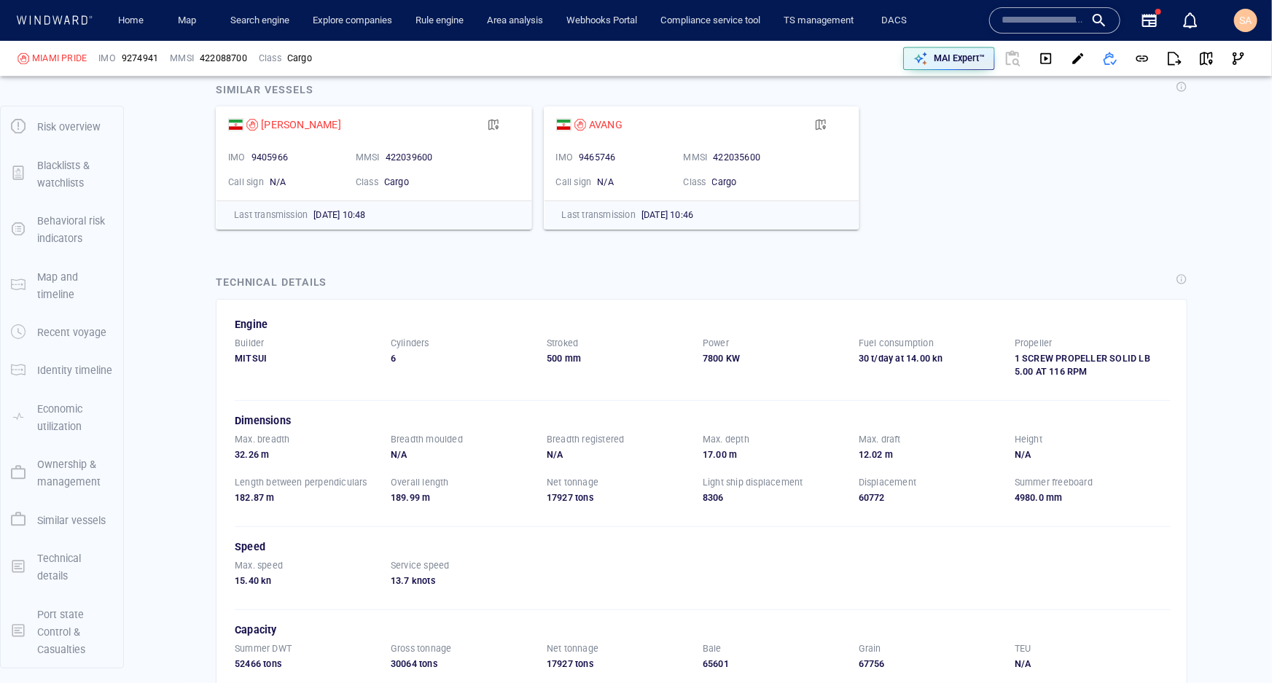
click at [502, 301] on div "Technical details Engine Builder MITSUI Cylinders 6 Stroked 500 mm Power 7800 K…" at bounding box center [701, 630] width 995 height 737
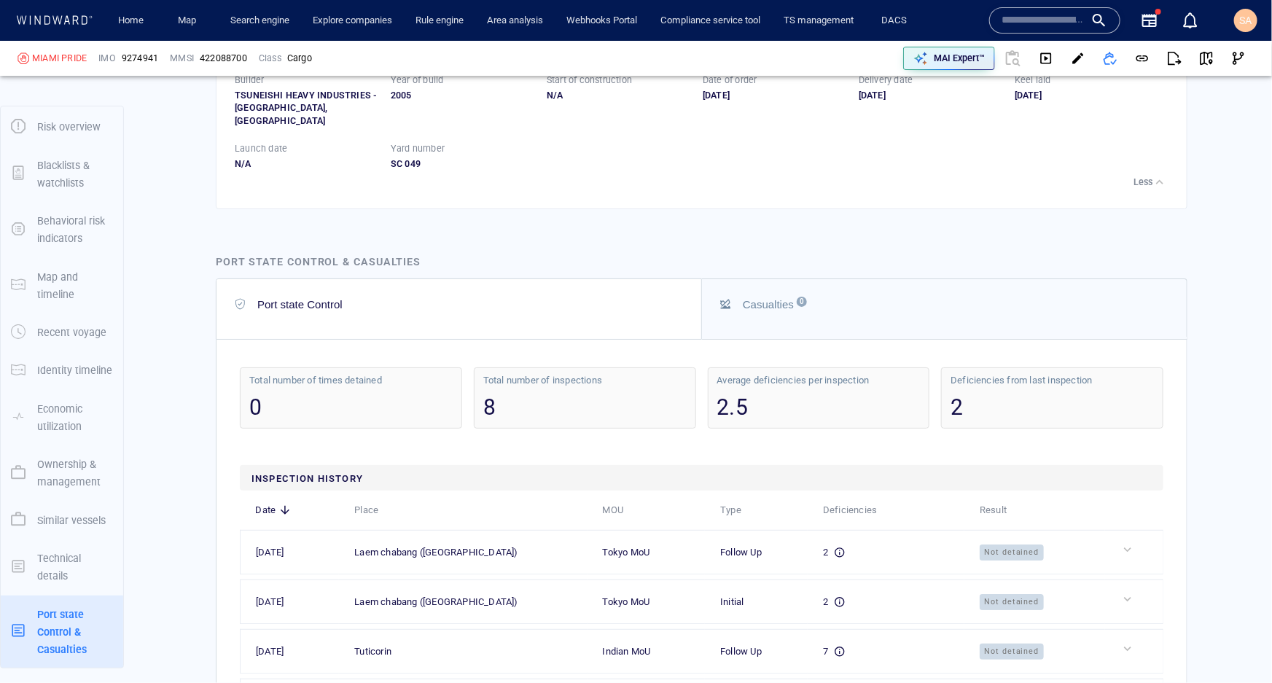
scroll to position [5368, 0]
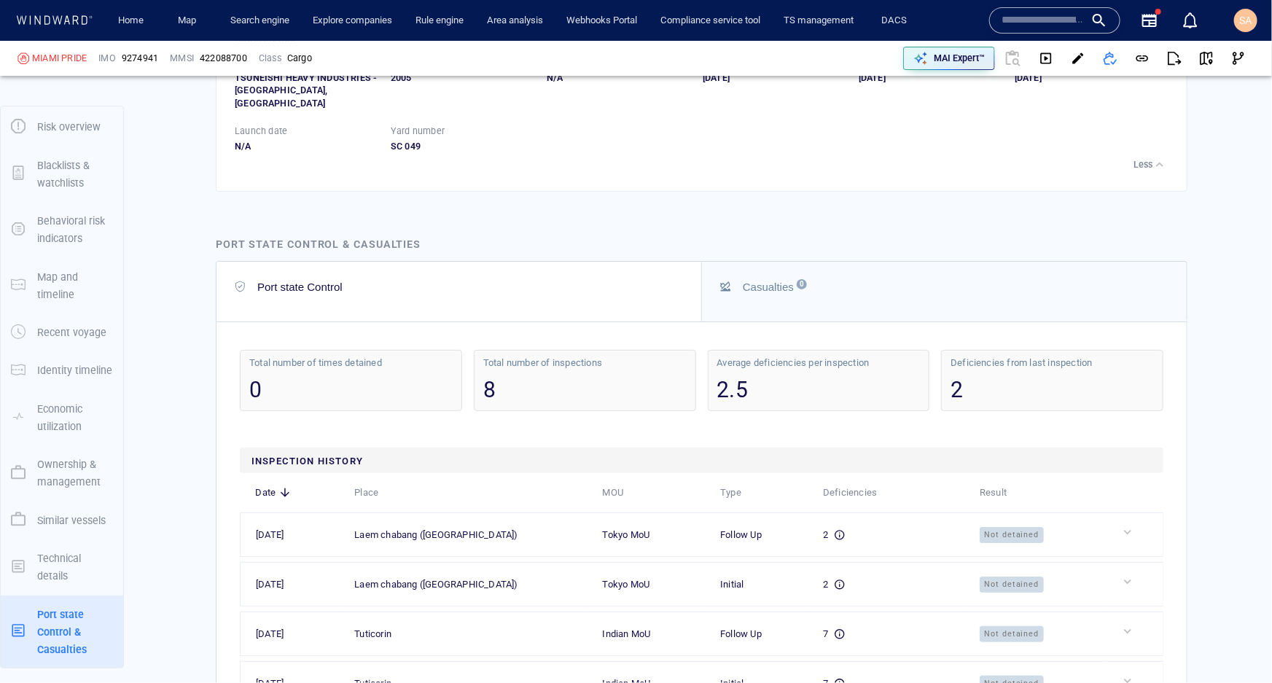
click at [774, 293] on div "Casualties 0" at bounding box center [768, 287] width 51 height 12
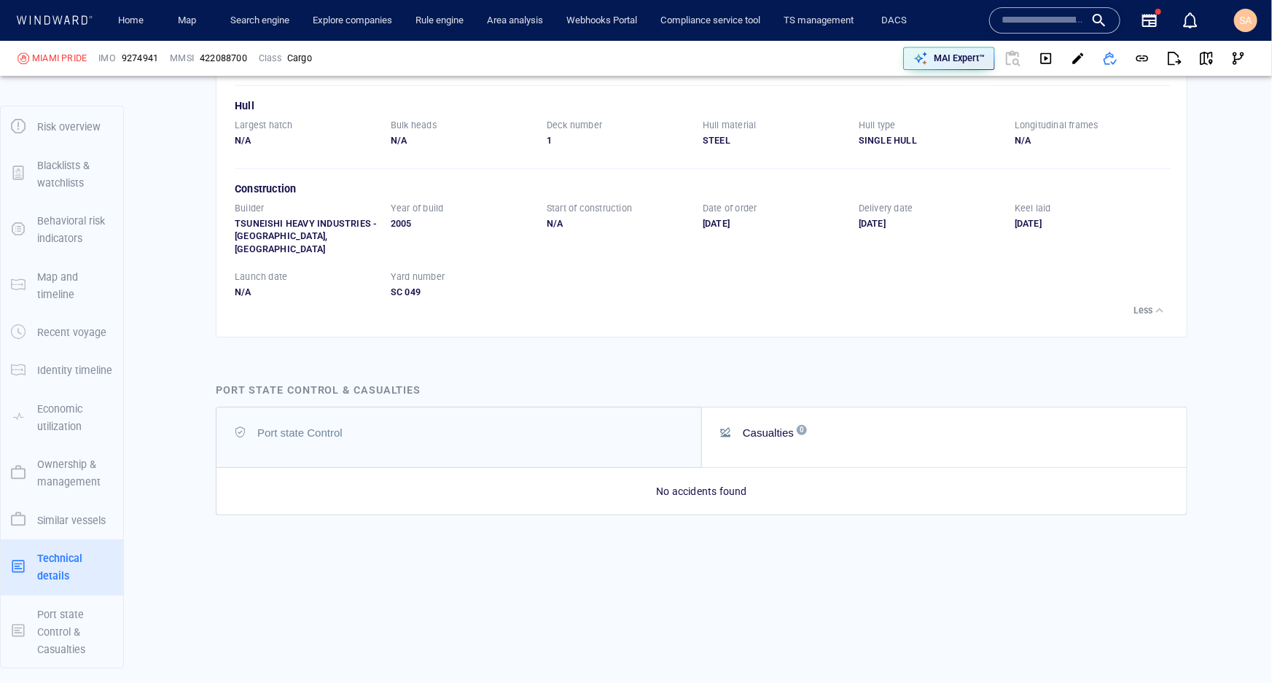
scroll to position [5241, 0]
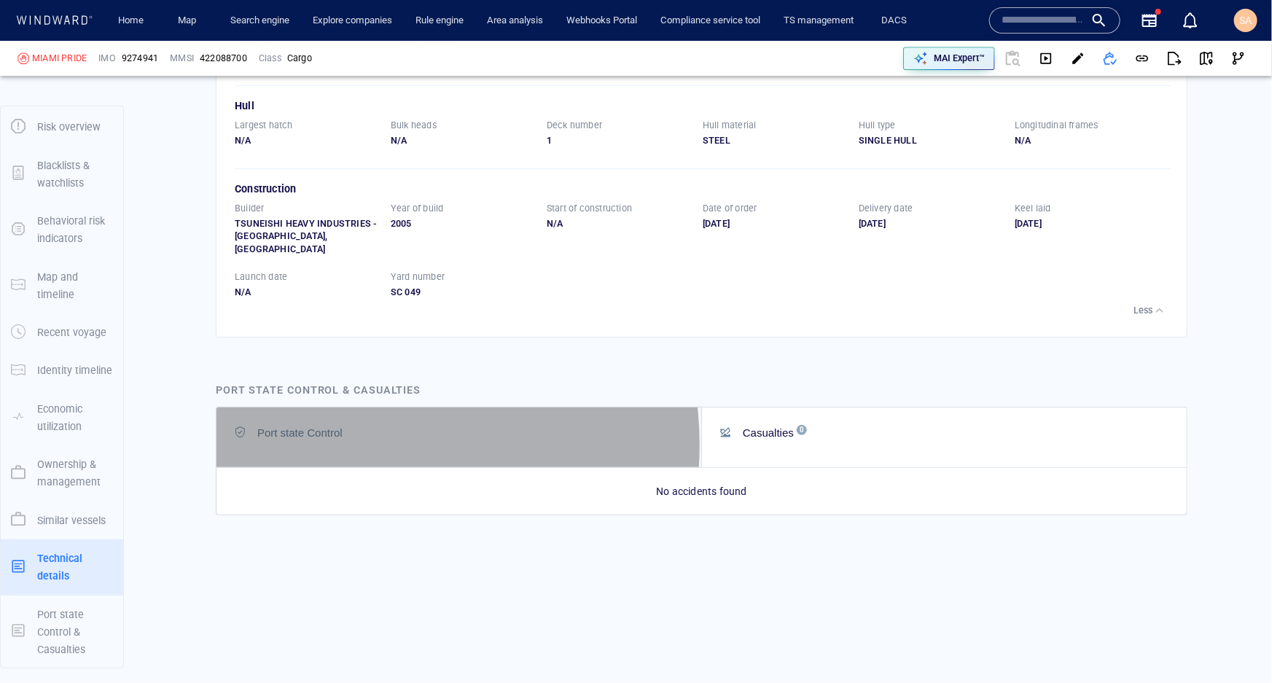
click at [364, 444] on button "Port state Control" at bounding box center [459, 438] width 485 height 60
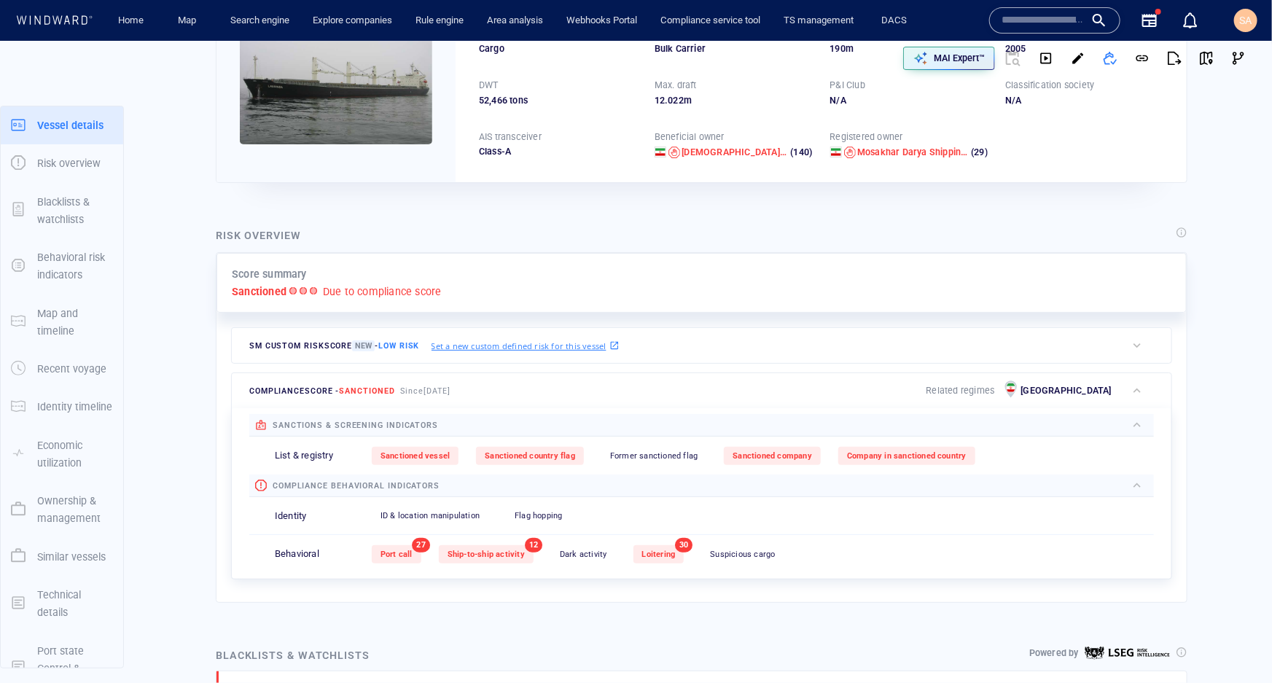
scroll to position [198, 0]
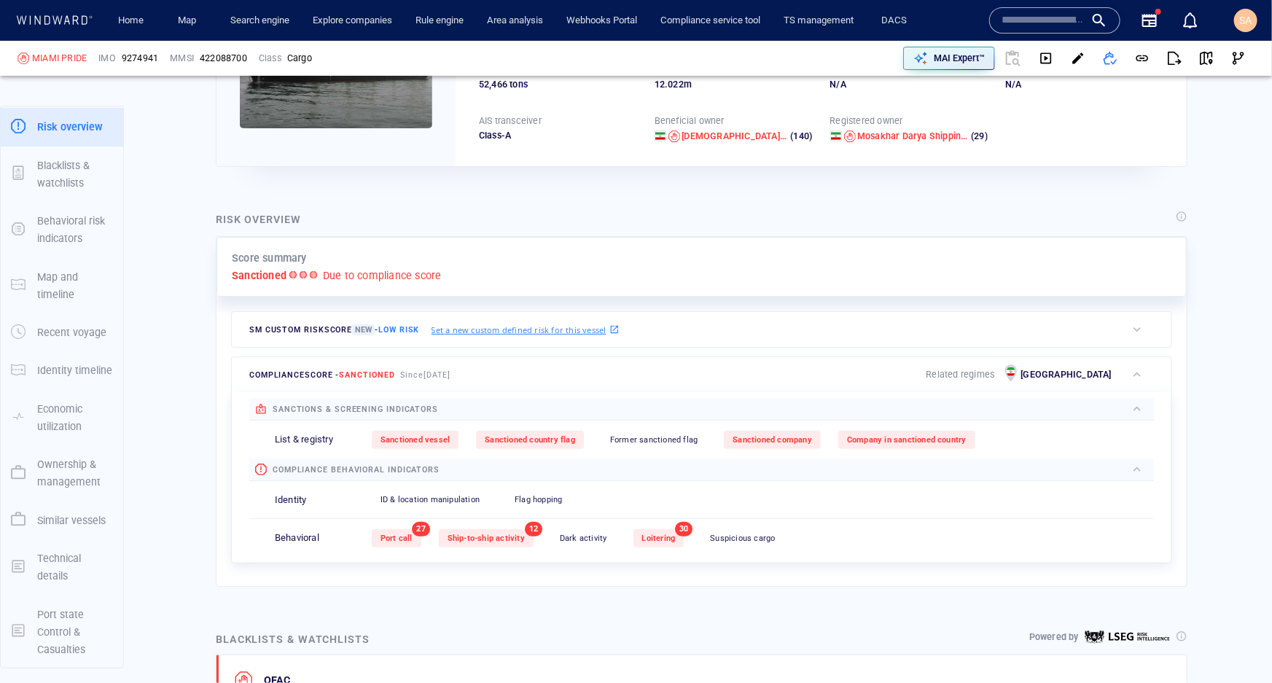
click at [941, 60] on p "MAI Expert™" at bounding box center [959, 58] width 51 height 13
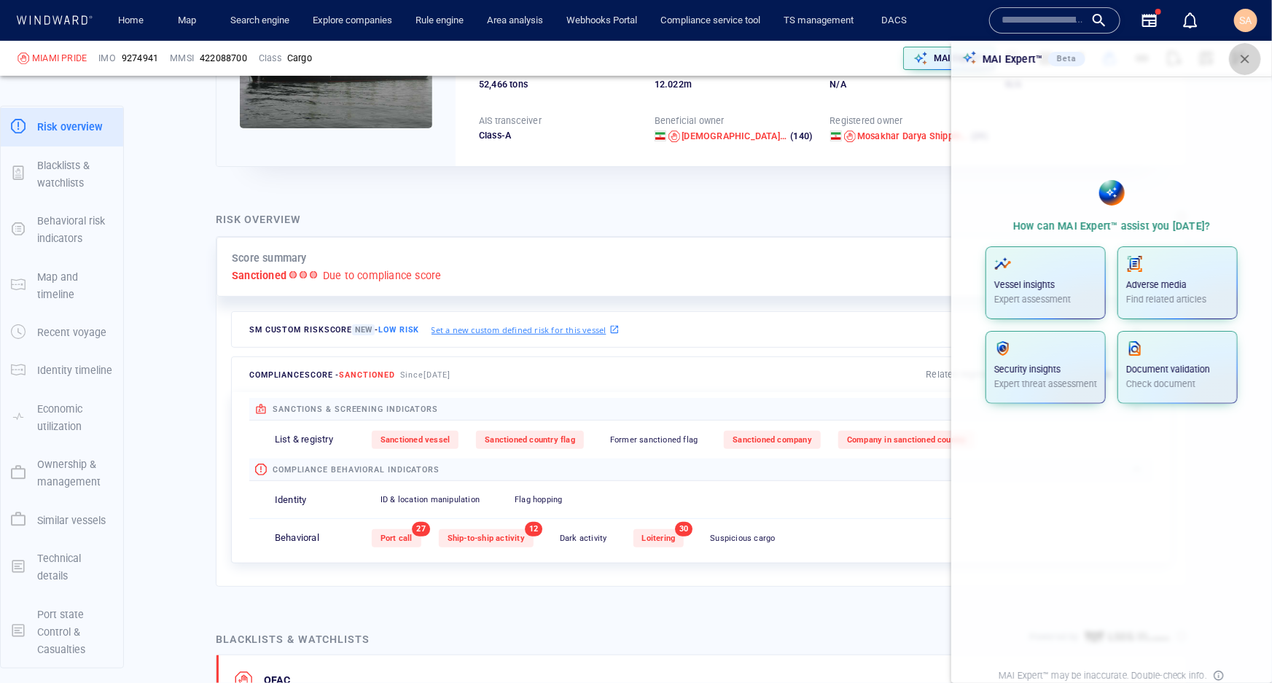
click at [959, 55] on span "button" at bounding box center [1245, 59] width 15 height 15
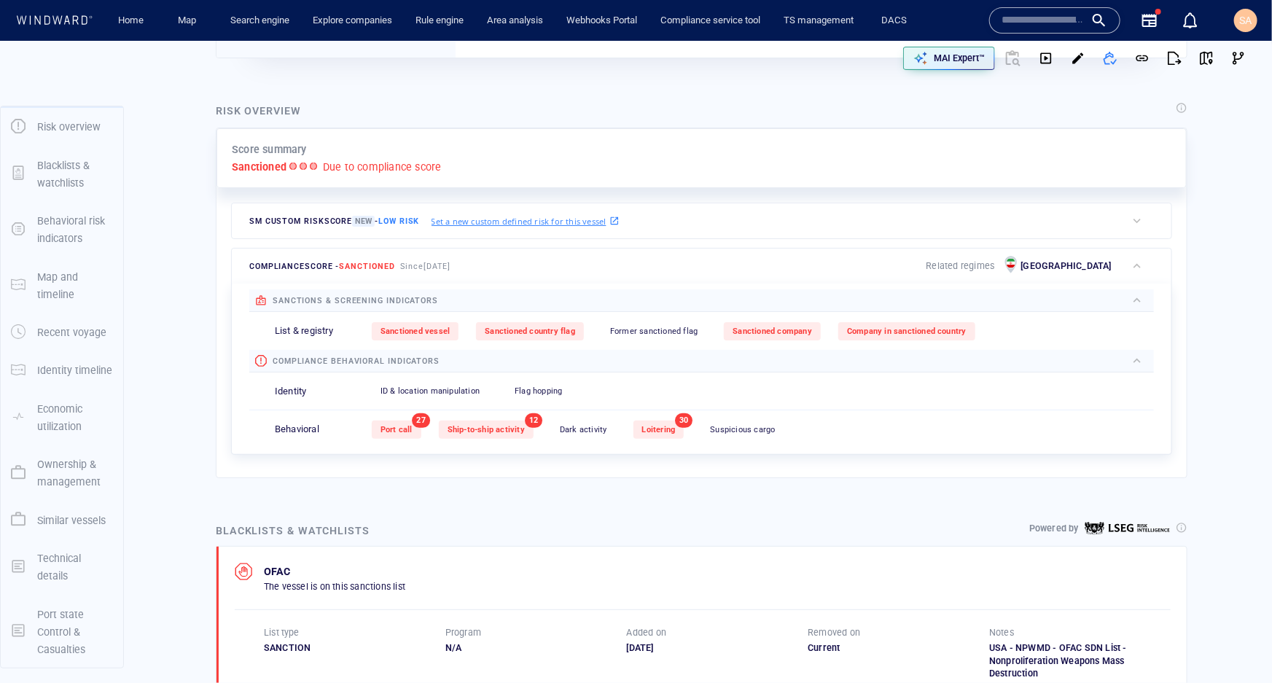
scroll to position [0, 0]
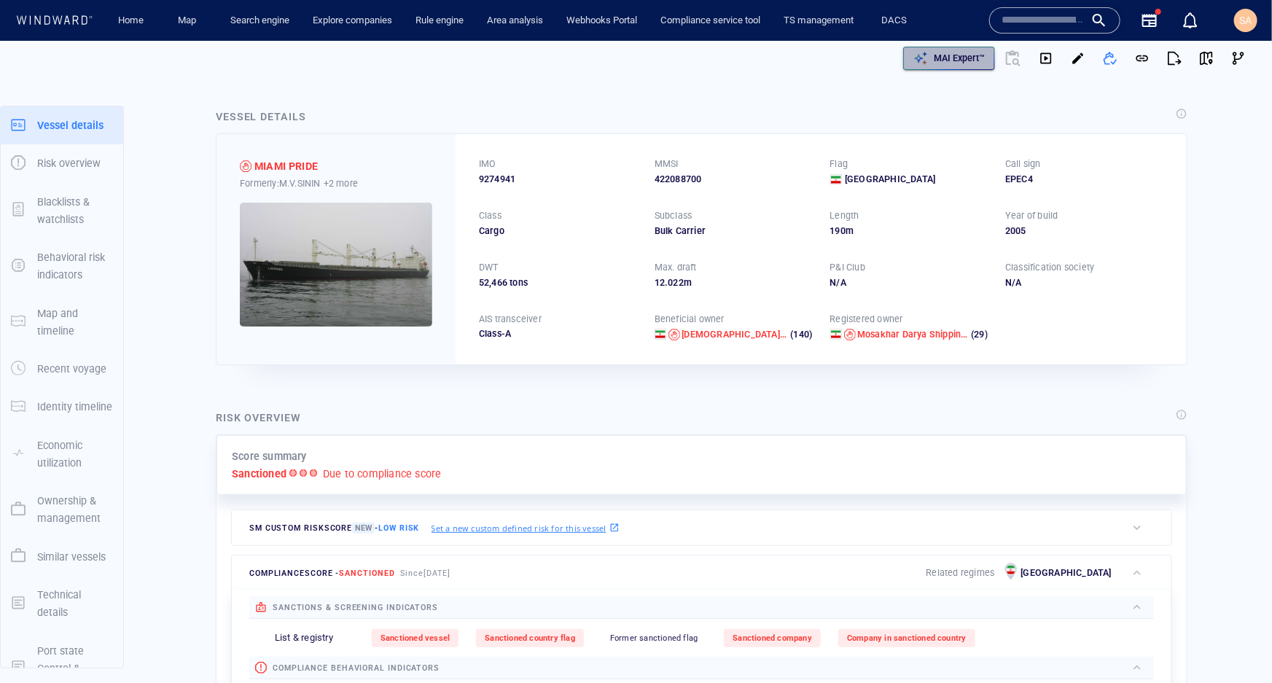
click at [955, 62] on p "MAI Expert™" at bounding box center [959, 58] width 51 height 13
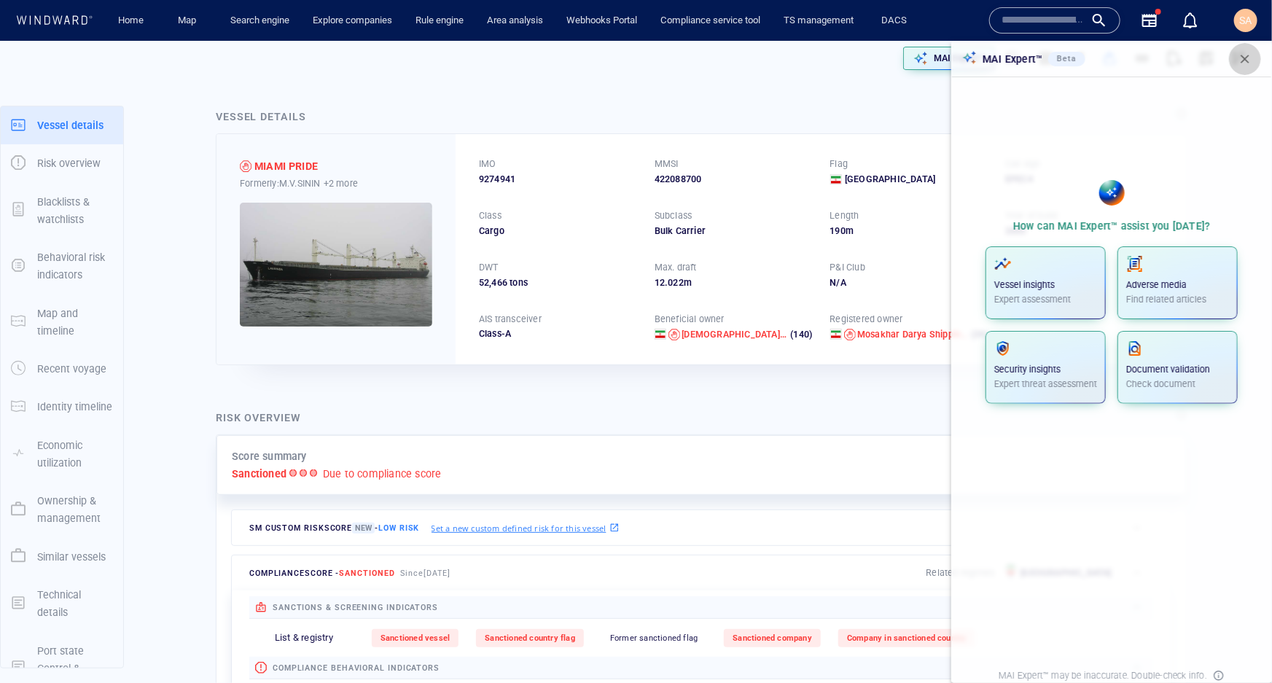
click at [959, 65] on span "button" at bounding box center [1245, 59] width 15 height 15
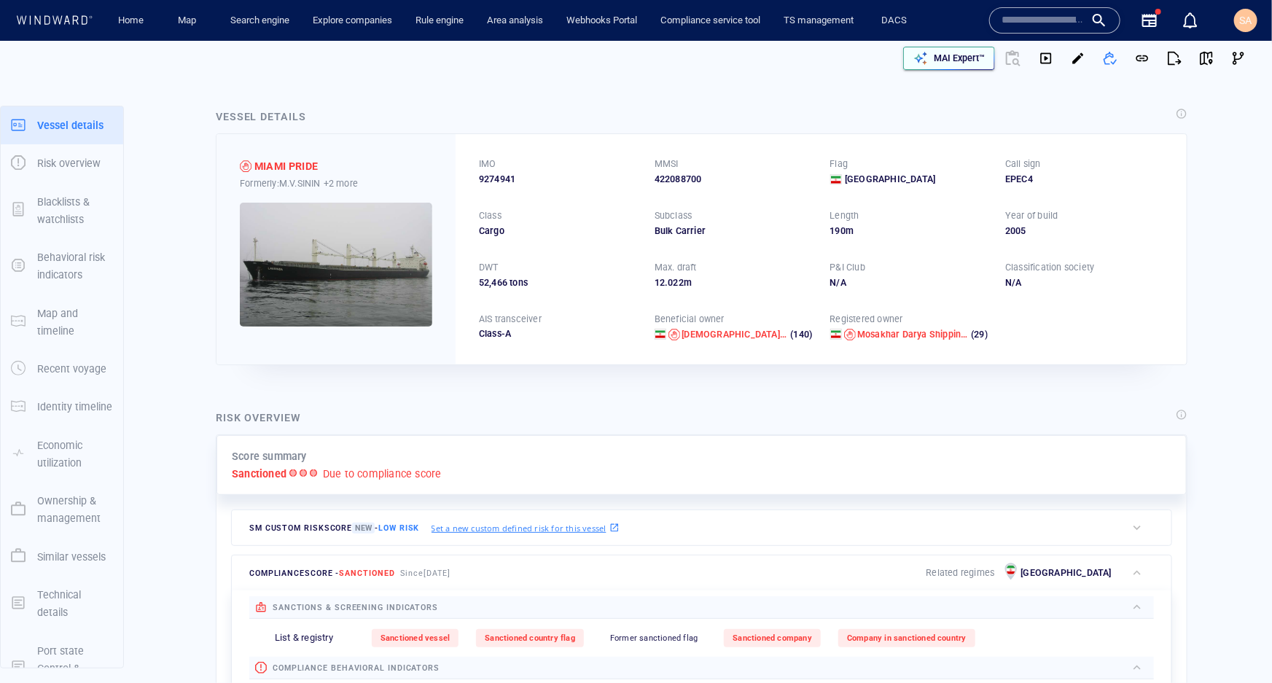
click at [937, 63] on p "MAI Expert™" at bounding box center [959, 58] width 51 height 13
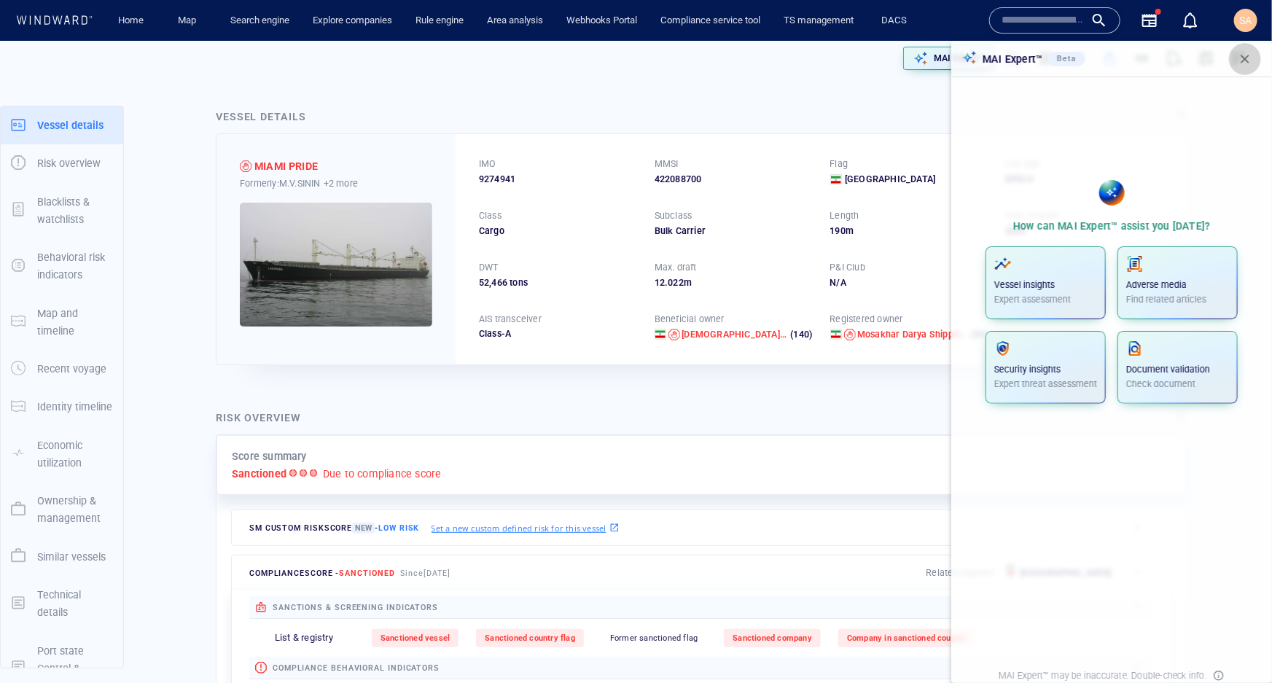
click at [959, 61] on span "button" at bounding box center [1245, 59] width 15 height 15
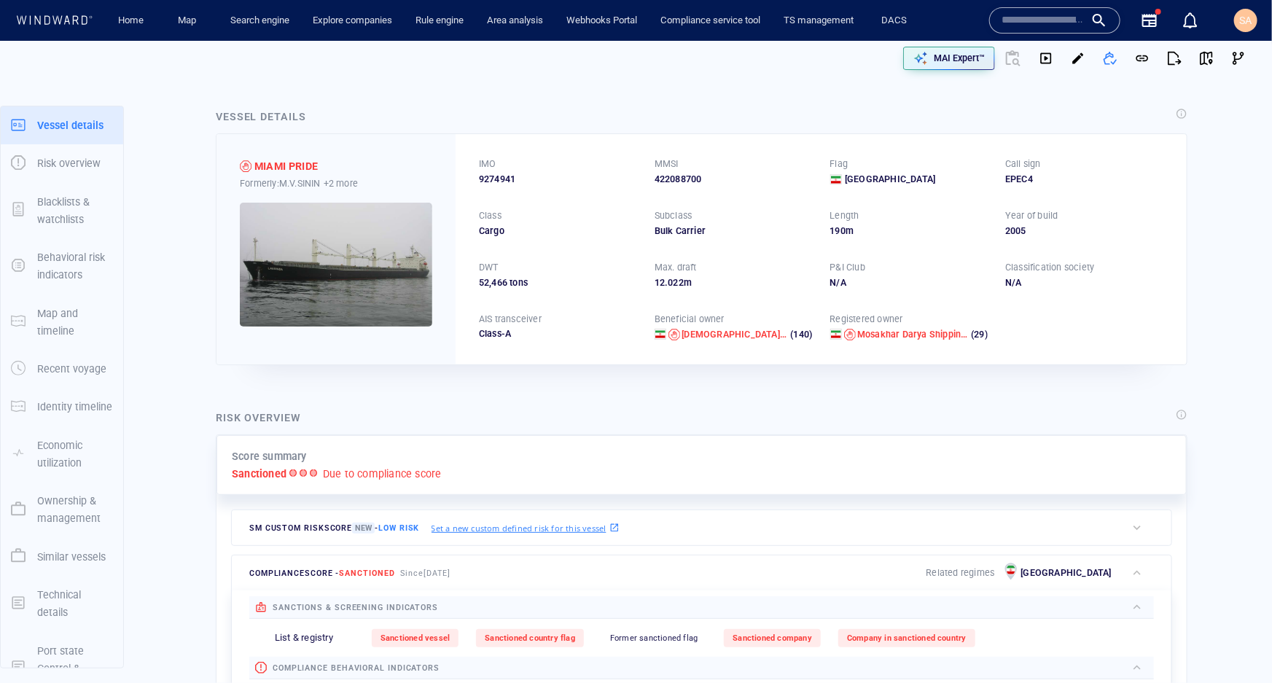
click at [590, 408] on div "Risk overview" at bounding box center [702, 419] width 978 height 26
drag, startPoint x: 843, startPoint y: 279, endPoint x: 830, endPoint y: 281, distance: 13.2
click at [816, 282] on div "IMO 9274941 MMSI 422088700 Flag Iran Call sign EPEC4 Class Cargo Subclass Bulk …" at bounding box center [821, 249] width 731 height 230
drag, startPoint x: 1013, startPoint y: 283, endPoint x: 994, endPoint y: 280, distance: 19.2
click at [959, 280] on div "IMO 9274941 MMSI 422088700 Flag Iran Call sign EPEC4 Class Cargo Subclass Bulk …" at bounding box center [821, 249] width 731 height 230
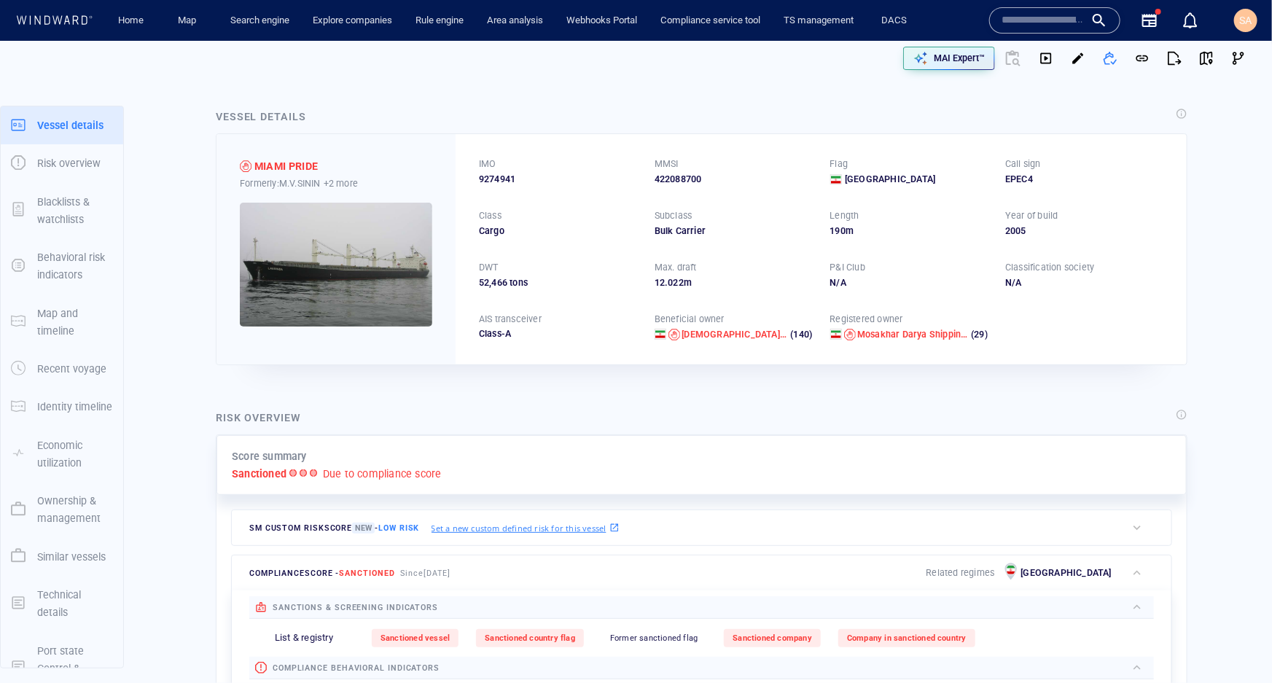
click at [959, 284] on div "IMO 9274941 MMSI 422088700 Flag Iran Call sign EPEC4 Class Cargo Subclass Bulk …" at bounding box center [821, 249] width 731 height 230
drag, startPoint x: 708, startPoint y: 233, endPoint x: 626, endPoint y: 240, distance: 81.9
click at [626, 240] on div "IMO 9274941 MMSI 422088700 Flag Iran Call sign EPEC4 Class Cargo Subclass Bulk …" at bounding box center [821, 249] width 731 height 230
click at [649, 250] on div "IMO 9274941 MMSI 422088700 Flag Iran Call sign EPEC4 Class Cargo Subclass Bulk …" at bounding box center [821, 249] width 731 height 230
drag, startPoint x: 882, startPoint y: 319, endPoint x: 833, endPoint y: 316, distance: 48.9
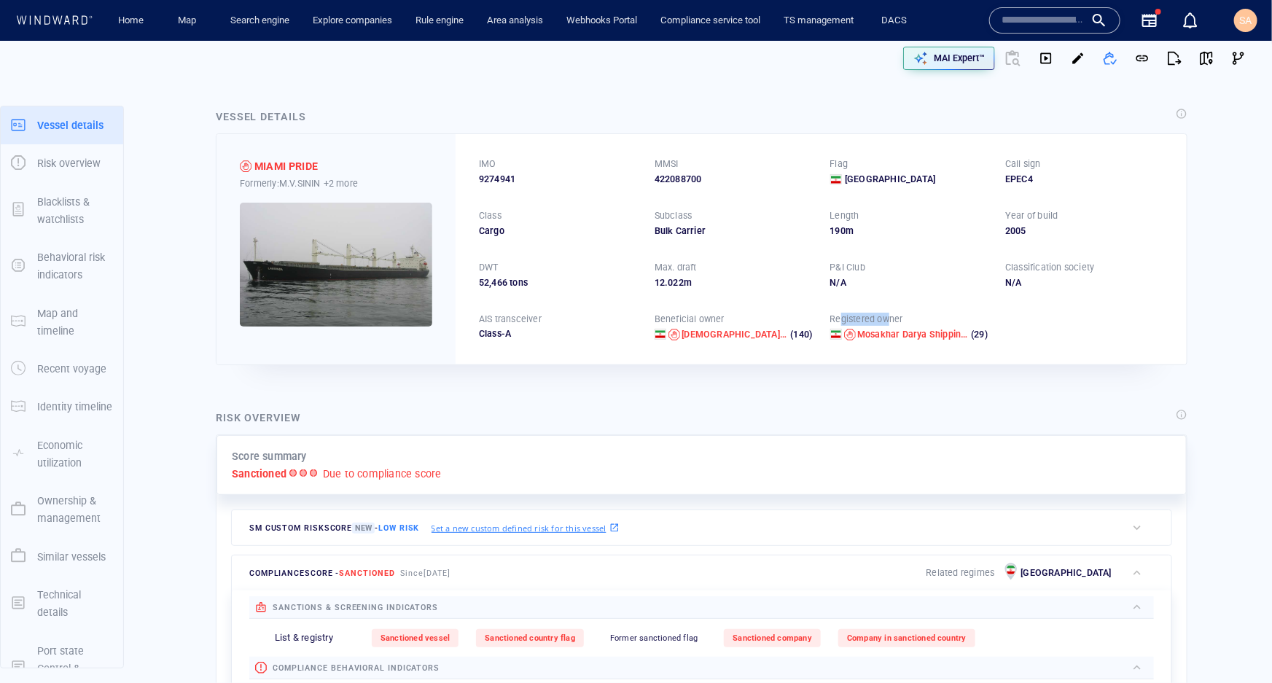
click at [834, 314] on p "Registered owner" at bounding box center [866, 319] width 73 height 13
drag, startPoint x: 711, startPoint y: 316, endPoint x: 650, endPoint y: 315, distance: 61.2
click at [652, 315] on div "Beneficial owner" at bounding box center [690, 319] width 76 height 19
click at [712, 310] on div "Beneficial owner" at bounding box center [690, 319] width 76 height 19
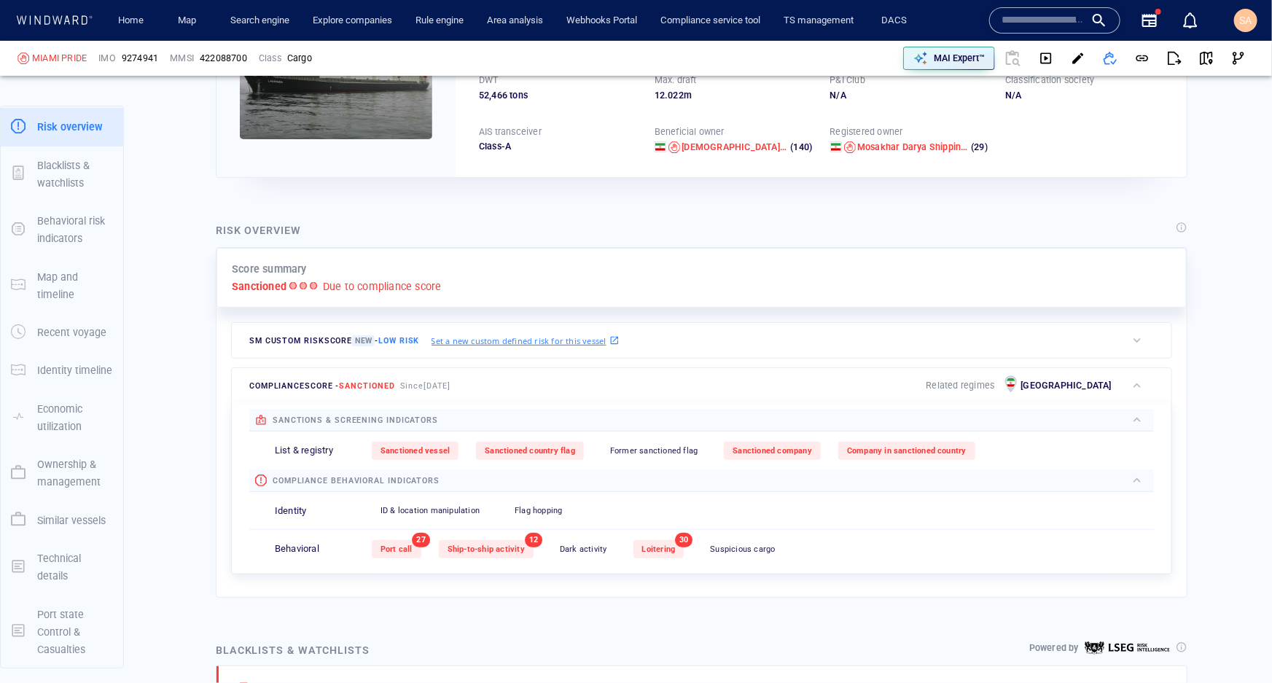
scroll to position [198, 0]
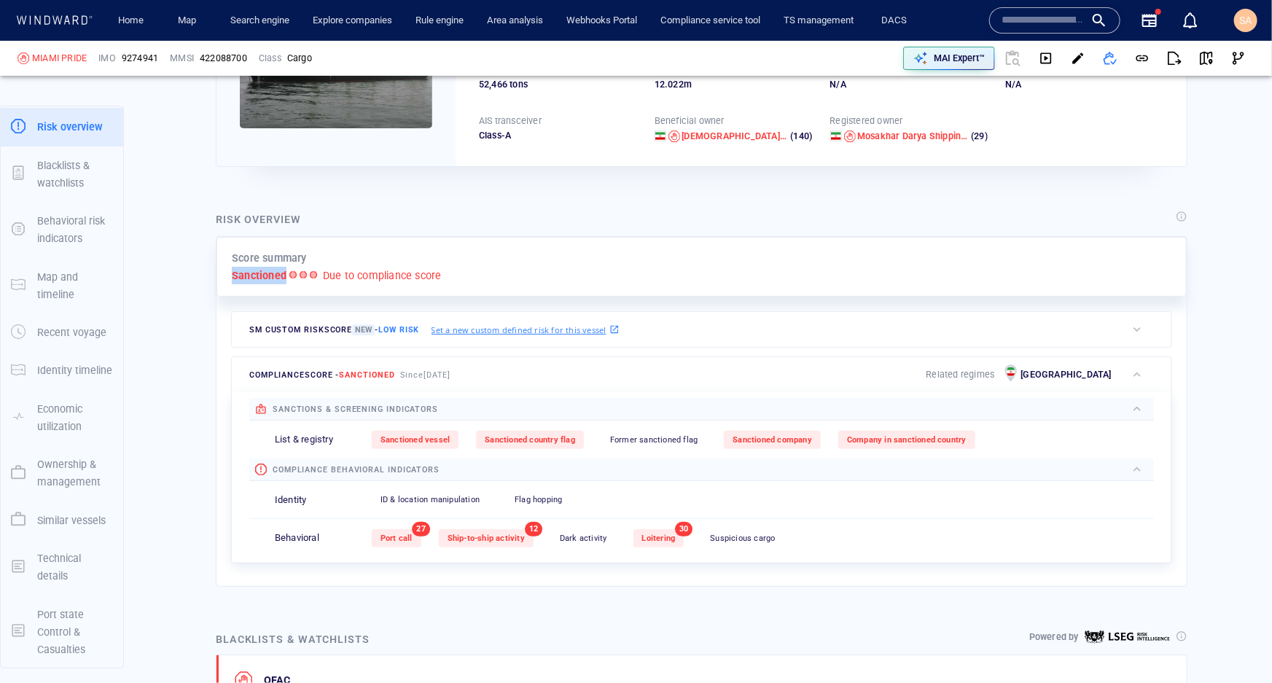
drag, startPoint x: 230, startPoint y: 273, endPoint x: 286, endPoint y: 281, distance: 56.0
click at [286, 281] on div "Score summary Sanctioned Due to compliance score" at bounding box center [702, 267] width 970 height 61
click at [278, 294] on div "Score summary Sanctioned Due to compliance score" at bounding box center [702, 267] width 970 height 61
drag, startPoint x: 229, startPoint y: 270, endPoint x: 286, endPoint y: 284, distance: 59.2
click at [286, 284] on div "Score summary Sanctioned Due to compliance score" at bounding box center [702, 267] width 970 height 61
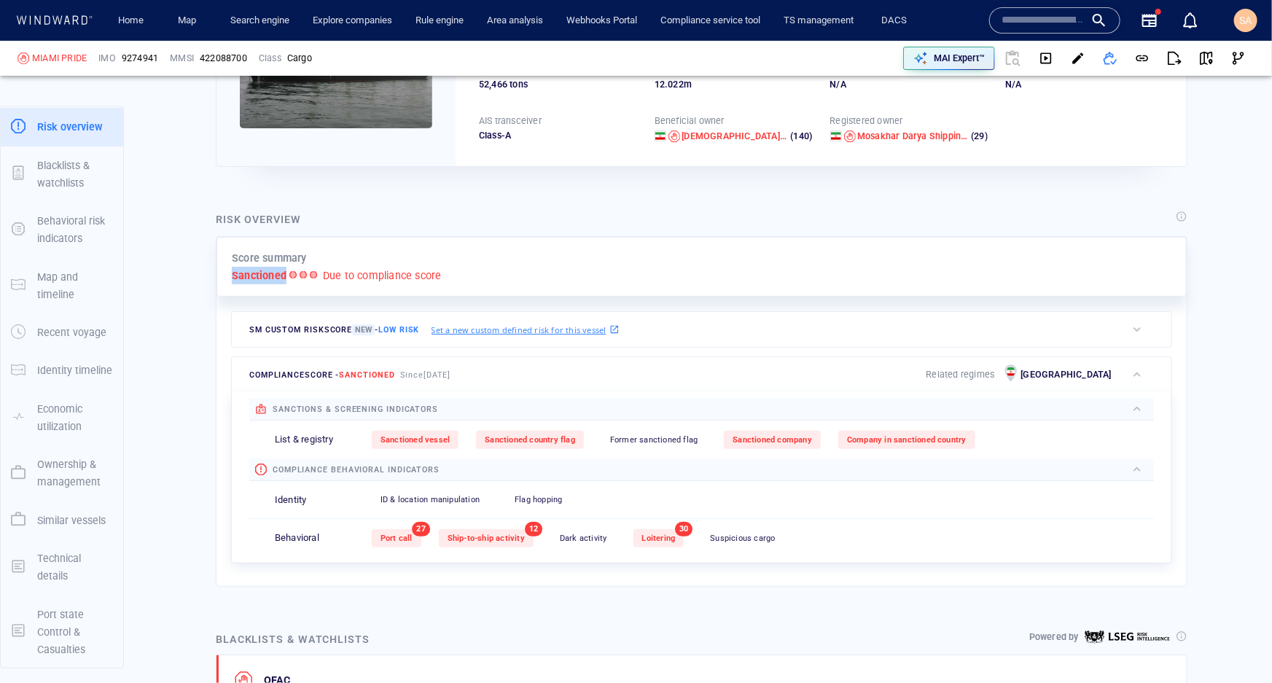
click at [279, 299] on div "Score summary Sanctioned Due to compliance score SM Custom risk score New - Low…" at bounding box center [702, 403] width 970 height 332
click at [273, 297] on div "Score summary Sanctioned Due to compliance score SM Custom risk score New - Low…" at bounding box center [702, 403] width 970 height 332
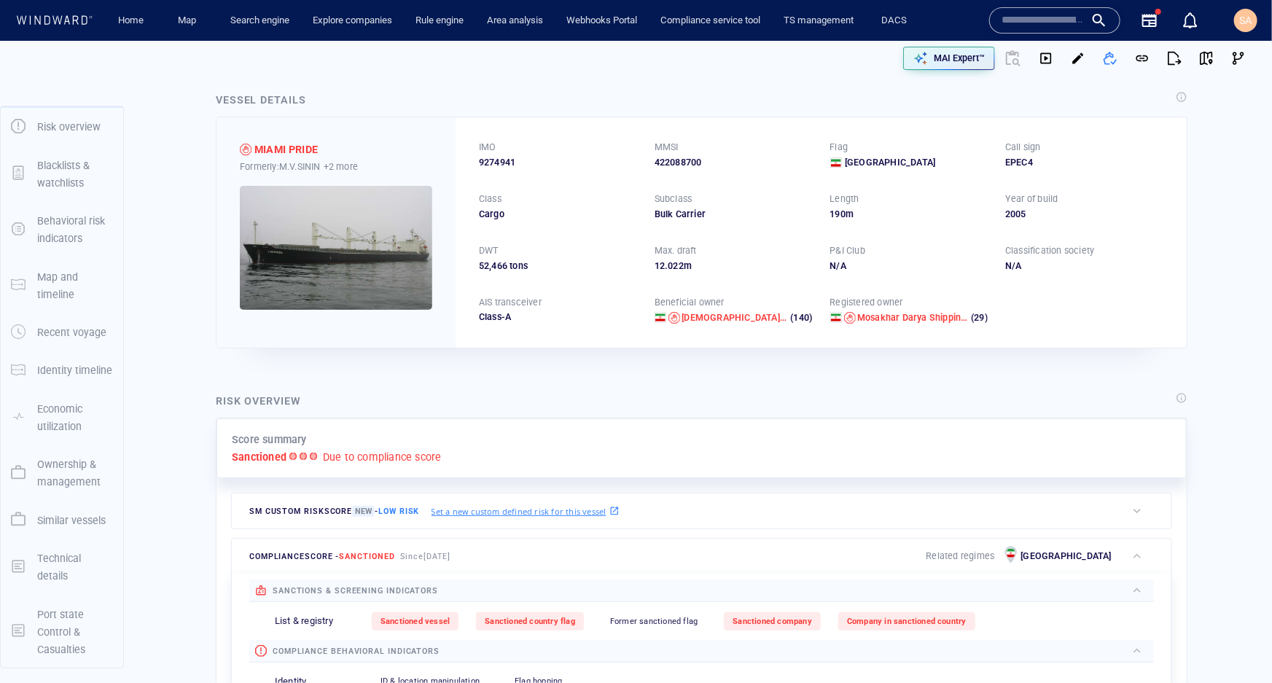
scroll to position [0, 0]
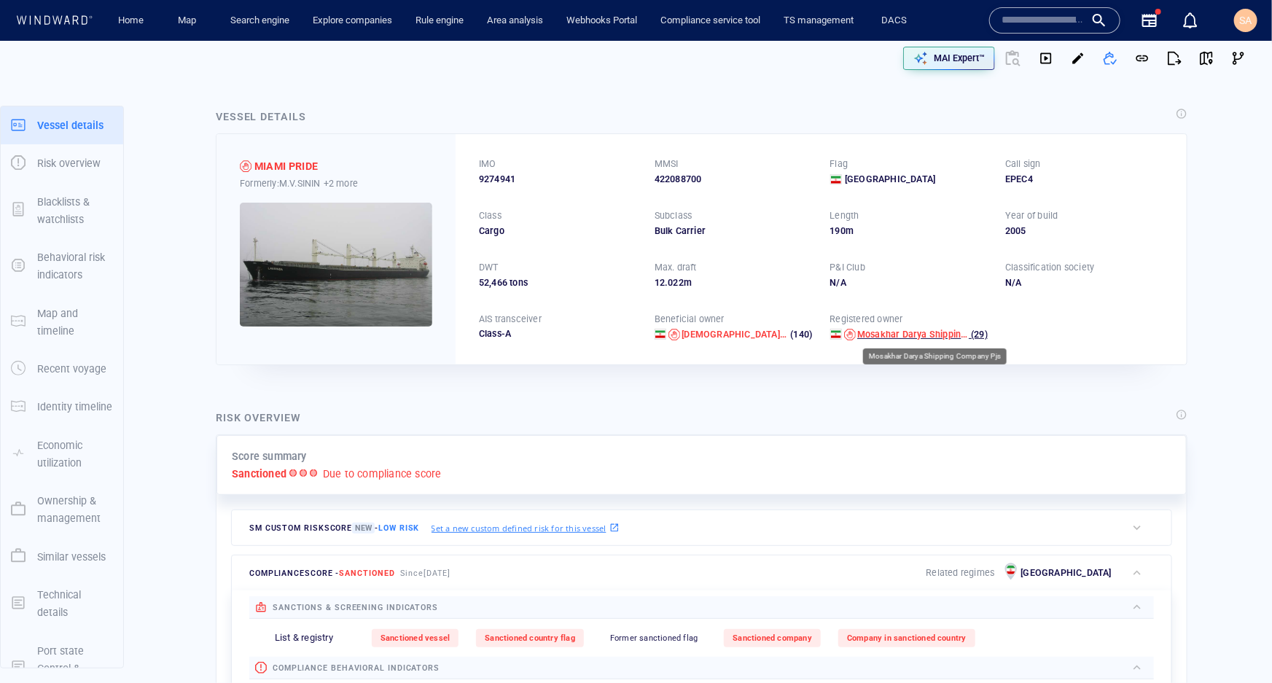
click at [886, 338] on span "Mosakhar Darya Shipping Company Pjs" at bounding box center [940, 334] width 166 height 11
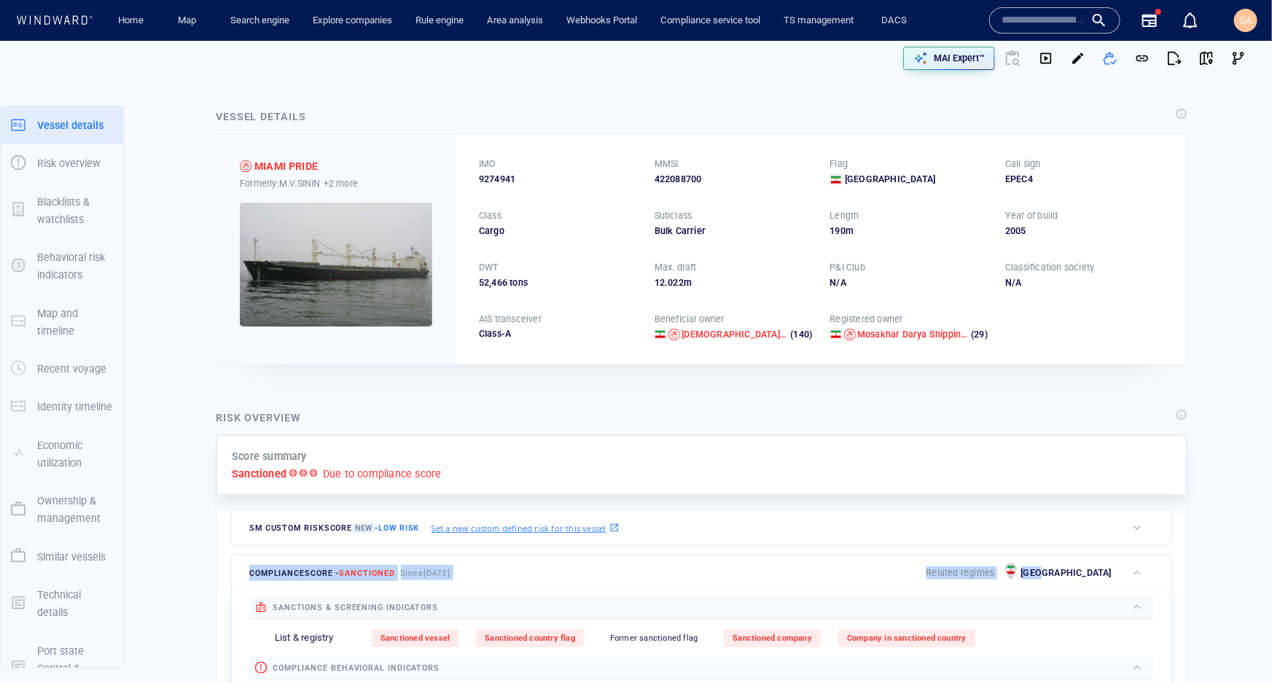
drag, startPoint x: 1104, startPoint y: 576, endPoint x: 1030, endPoint y: 510, distance: 99.2
click at [959, 510] on div "Score summary Sanctioned Due to compliance score SM Custom risk score New - Low…" at bounding box center [702, 601] width 970 height 332
click at [959, 503] on div "Score summary Sanctioned Due to compliance score SM Custom risk score New - Low…" at bounding box center [702, 601] width 970 height 332
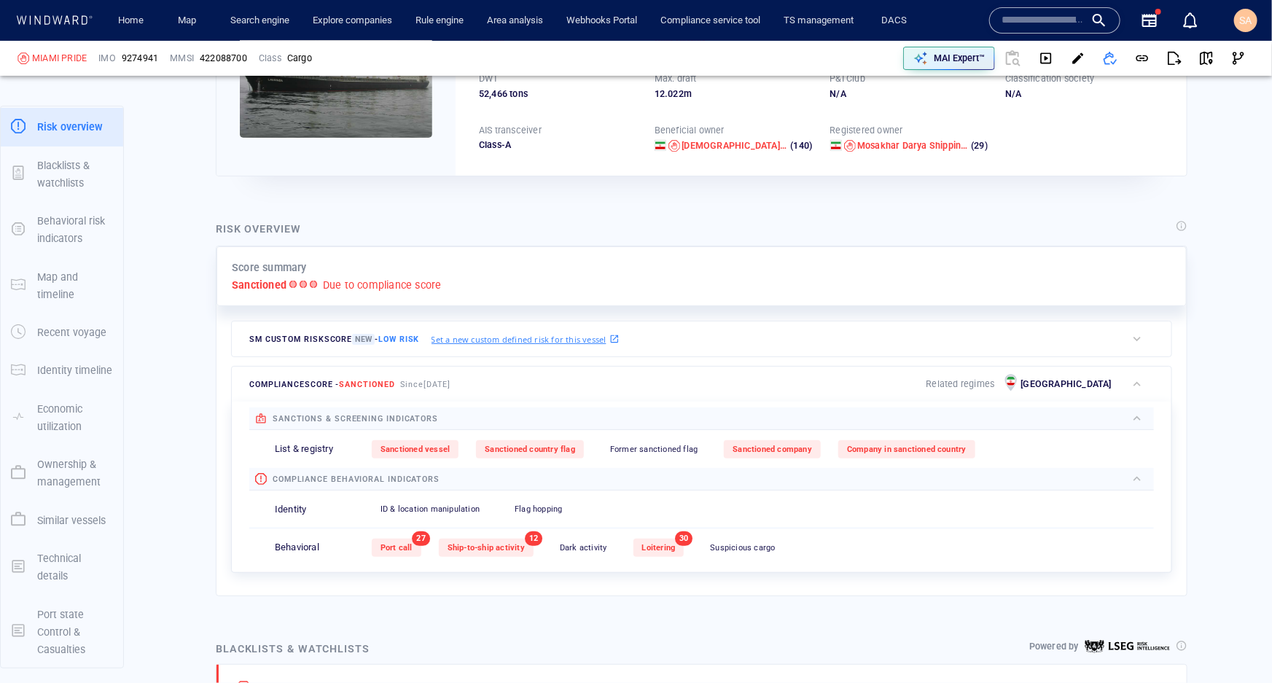
scroll to position [198, 0]
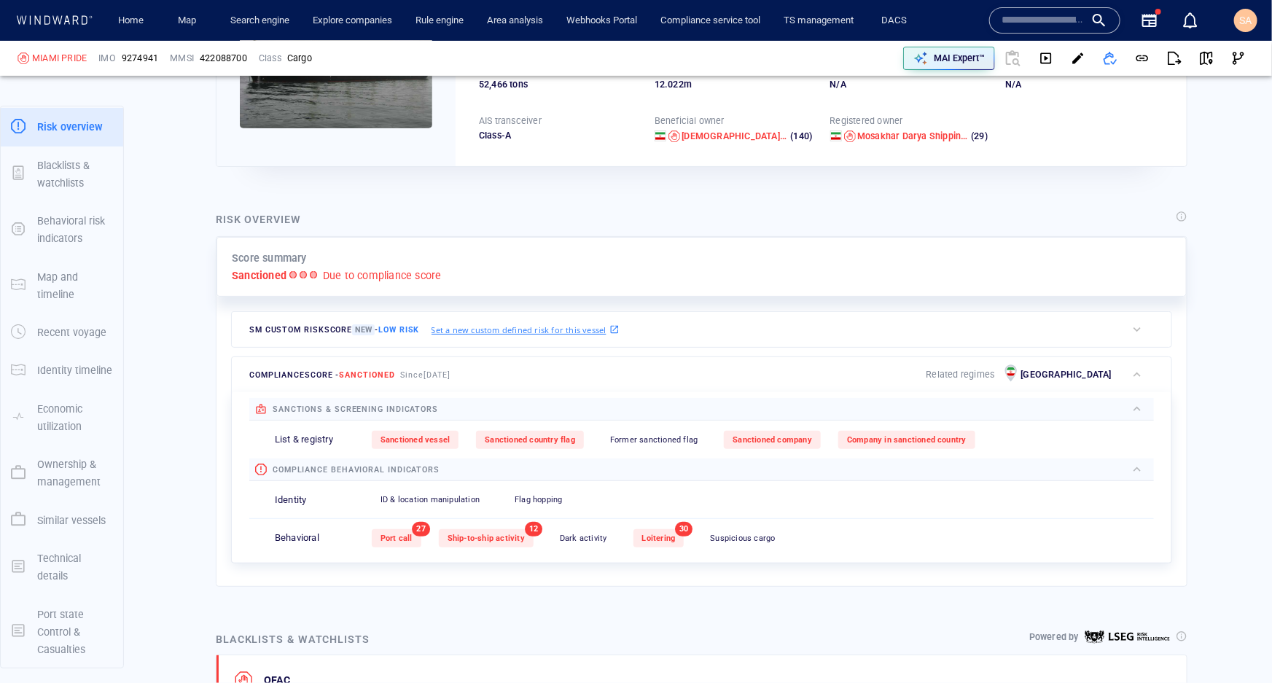
click at [211, 307] on div "Risk overview Score summary Sanctioned Due to compliance score SM Custom risk s…" at bounding box center [701, 399] width 995 height 400
click at [763, 326] on div "SM Custom risk score New - Low risk Set a new custom defined risk for this vess…" at bounding box center [679, 329] width 894 height 35
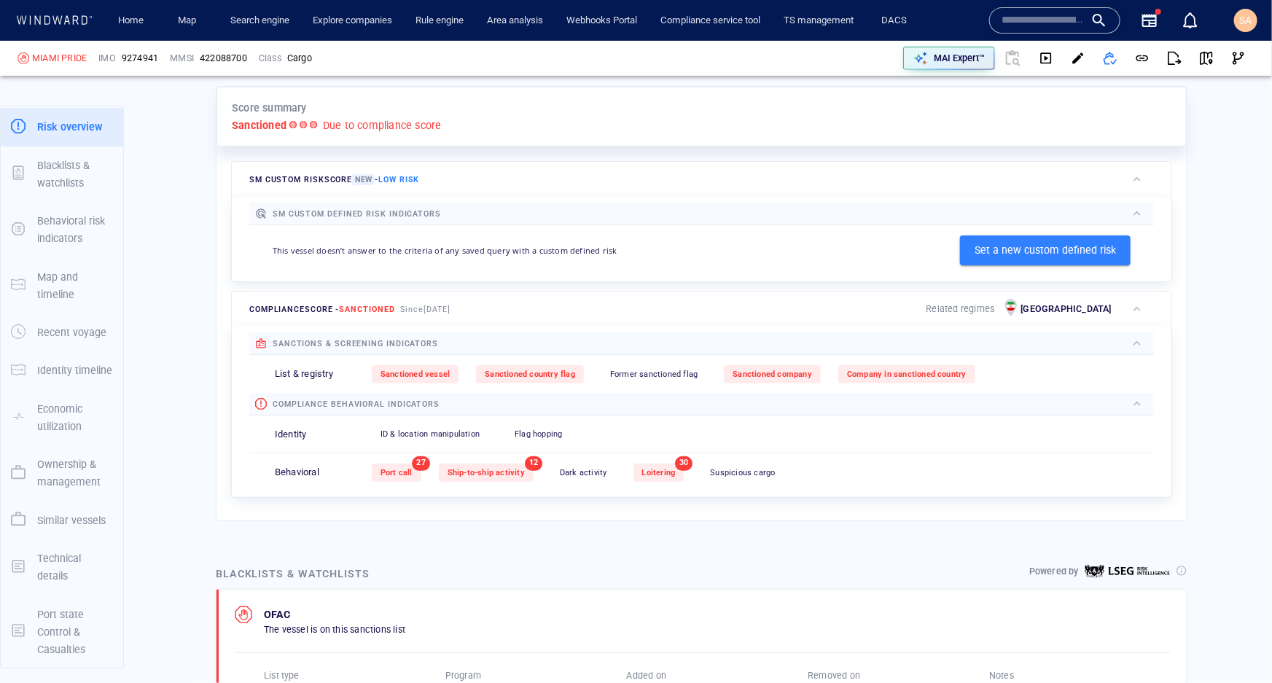
scroll to position [292, 0]
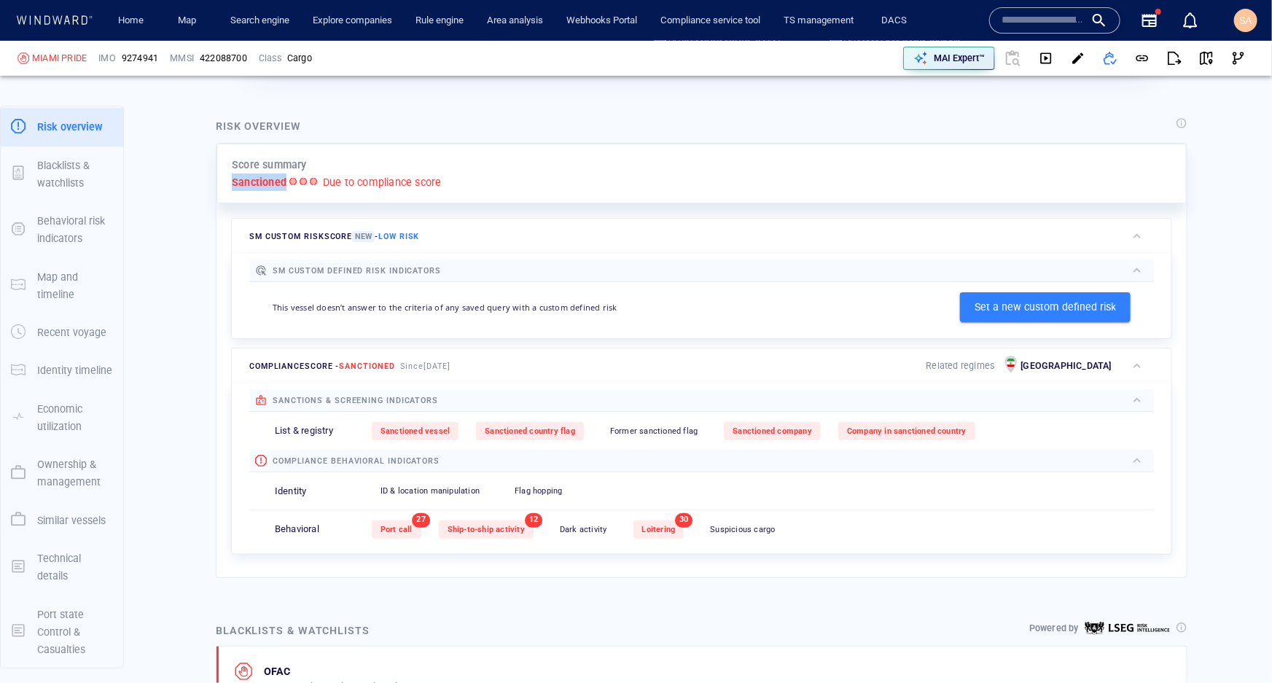
drag, startPoint x: 231, startPoint y: 179, endPoint x: 286, endPoint y: 189, distance: 55.5
click at [286, 189] on div "Sanctioned Due to compliance score" at bounding box center [702, 181] width 940 height 17
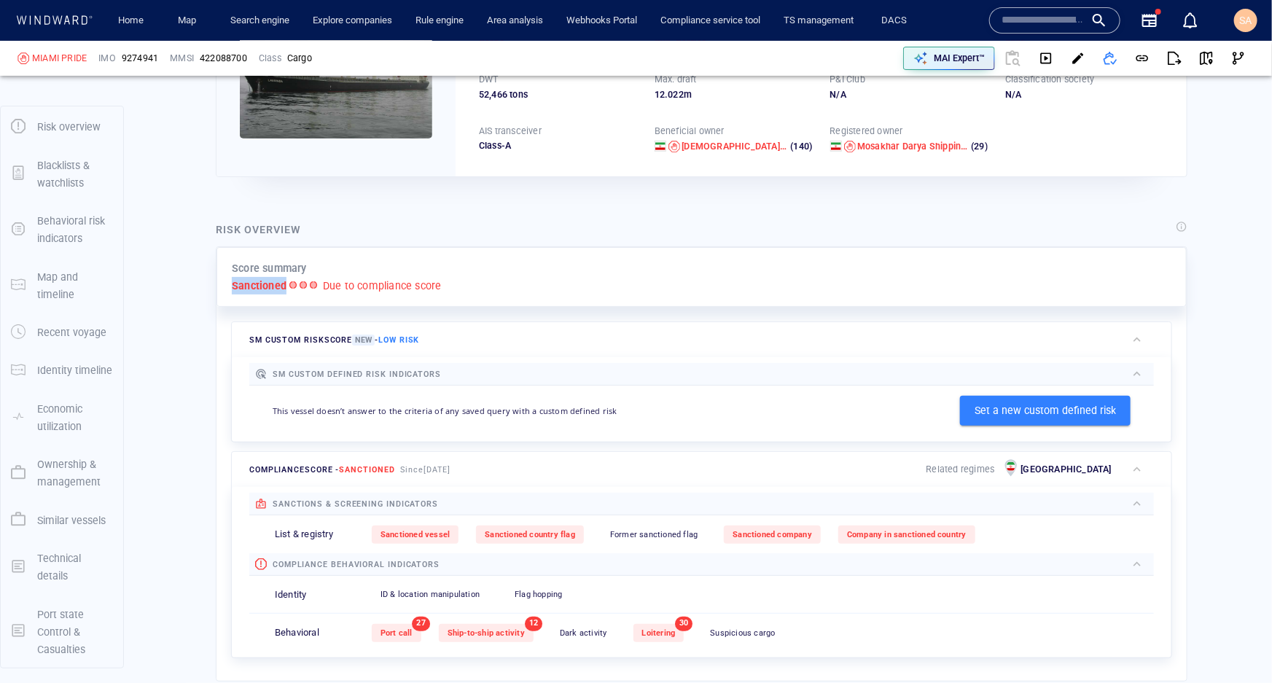
scroll to position [198, 0]
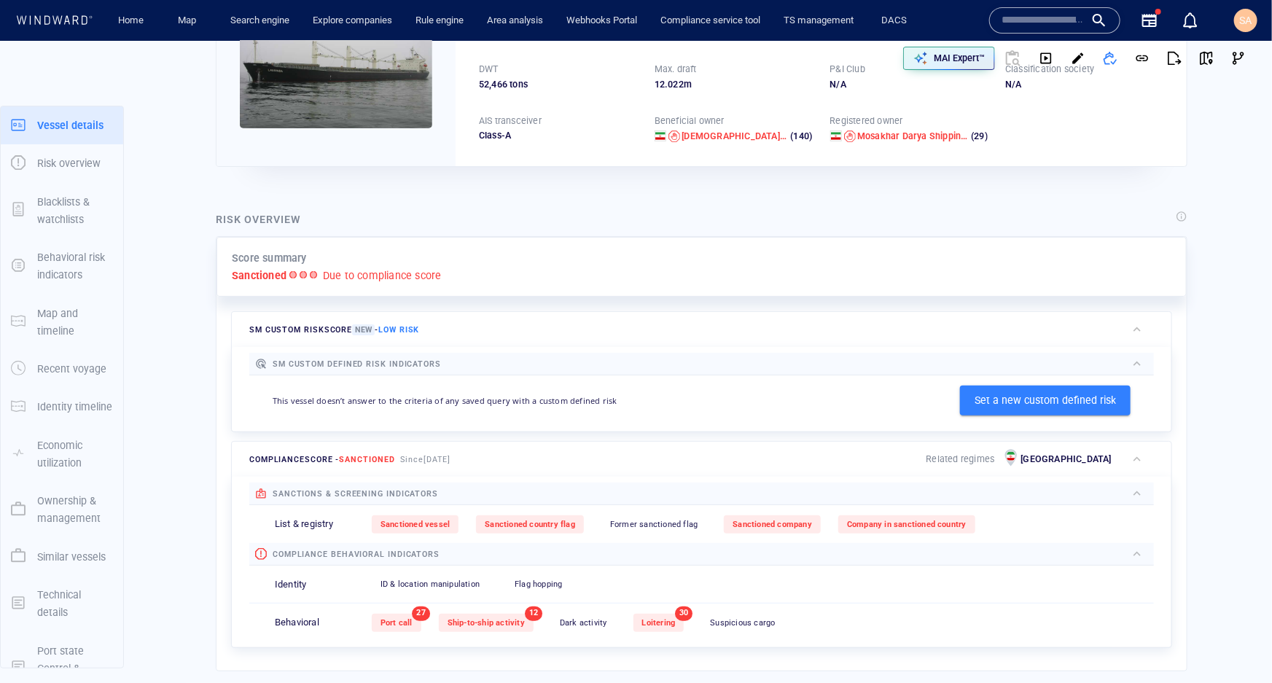
scroll to position [36, 0]
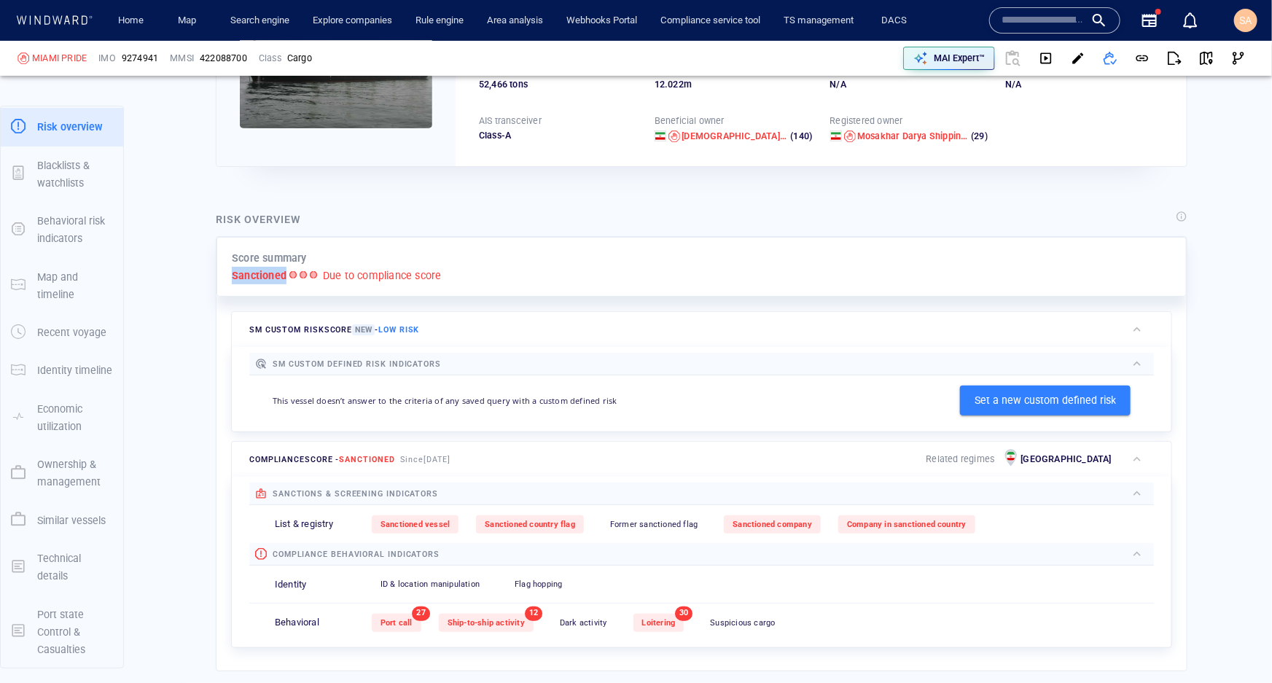
drag, startPoint x: 230, startPoint y: 275, endPoint x: 286, endPoint y: 278, distance: 57.0
click at [286, 278] on div "Score summary Sanctioned Due to compliance score" at bounding box center [702, 267] width 970 height 61
click at [217, 308] on div "SM Custom risk score New - Low risk SM Custom defined risk indicators This vess…" at bounding box center [702, 372] width 970 height 130
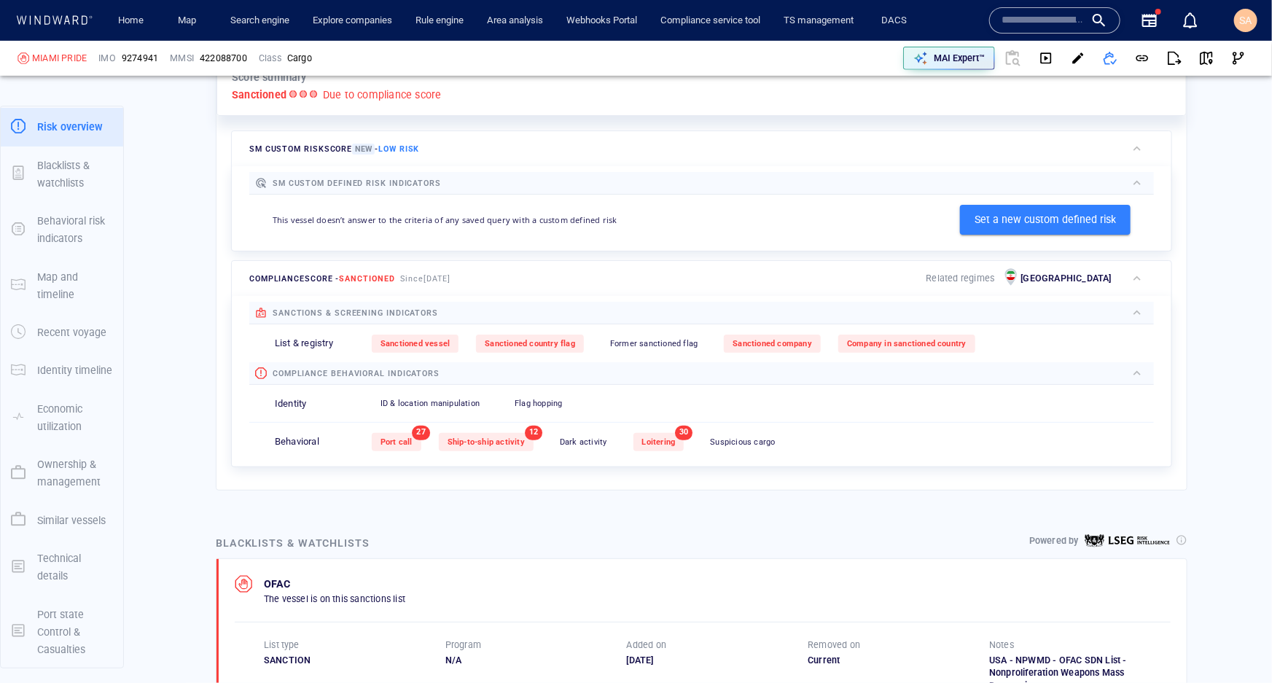
scroll to position [397, 0]
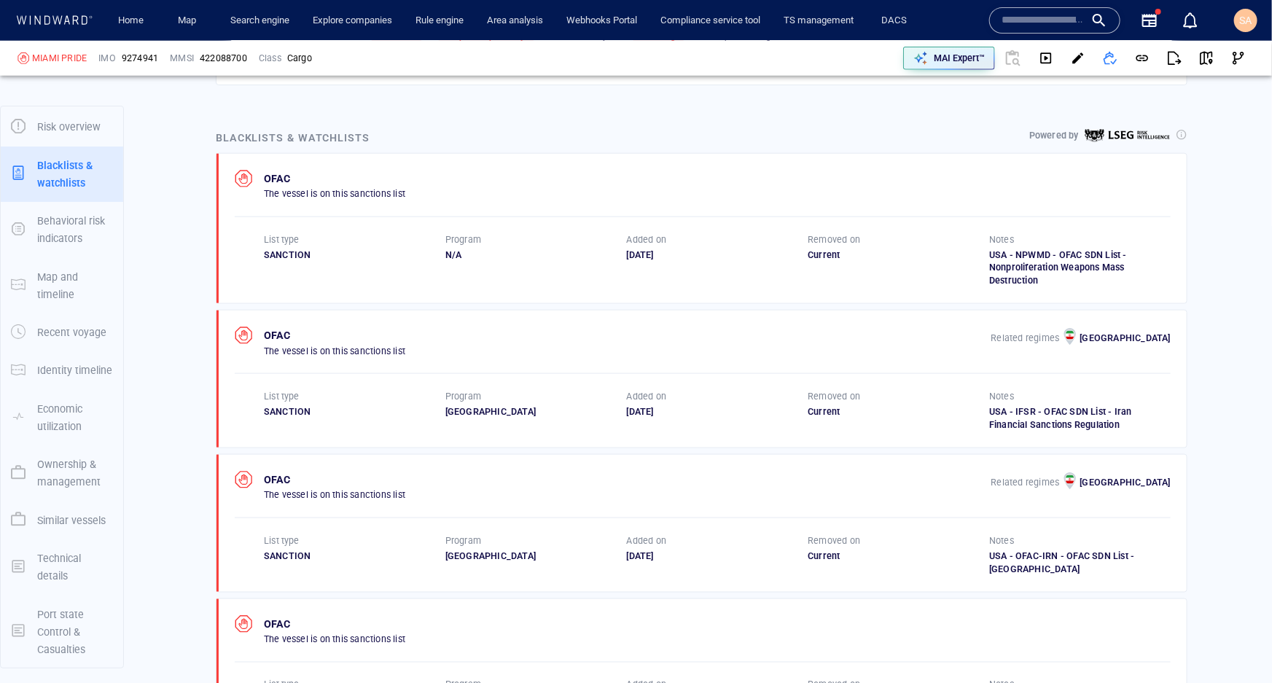
scroll to position [795, 0]
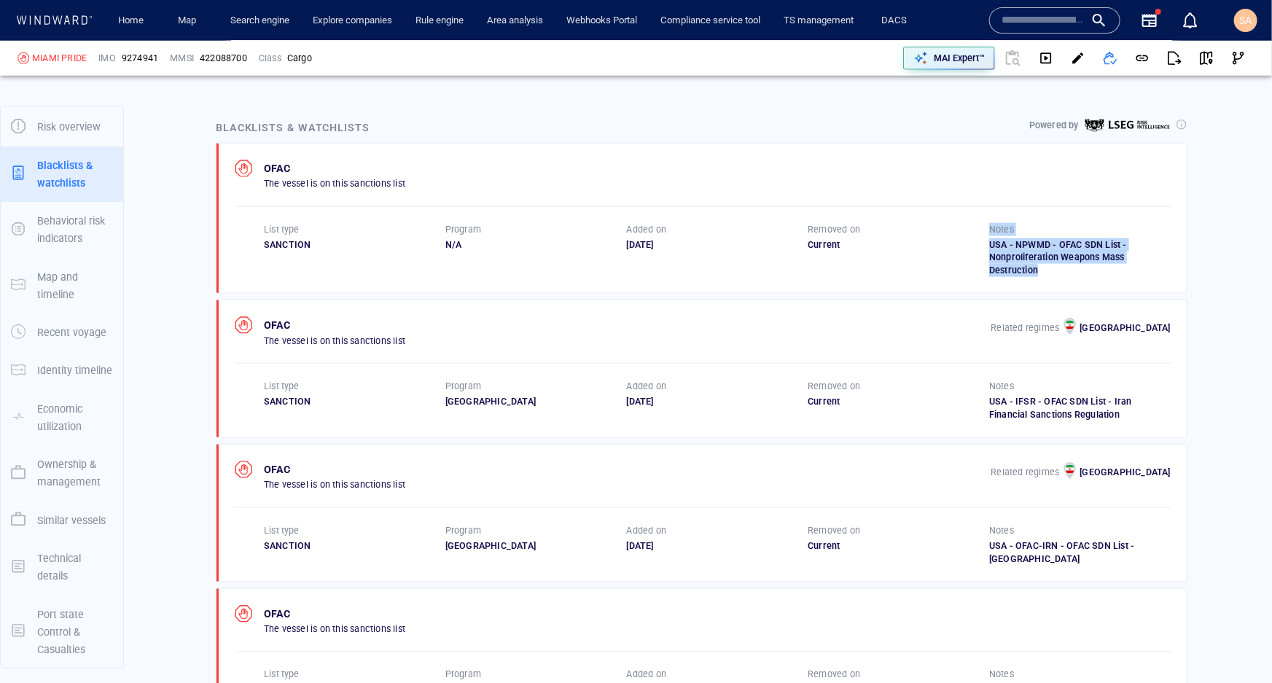
drag, startPoint x: 1034, startPoint y: 270, endPoint x: 979, endPoint y: 247, distance: 59.4
click at [959, 247] on div "List type SANCTION Program N/A Added on 01/11/2018 Removed on Current Notes USA…" at bounding box center [717, 250] width 907 height 55
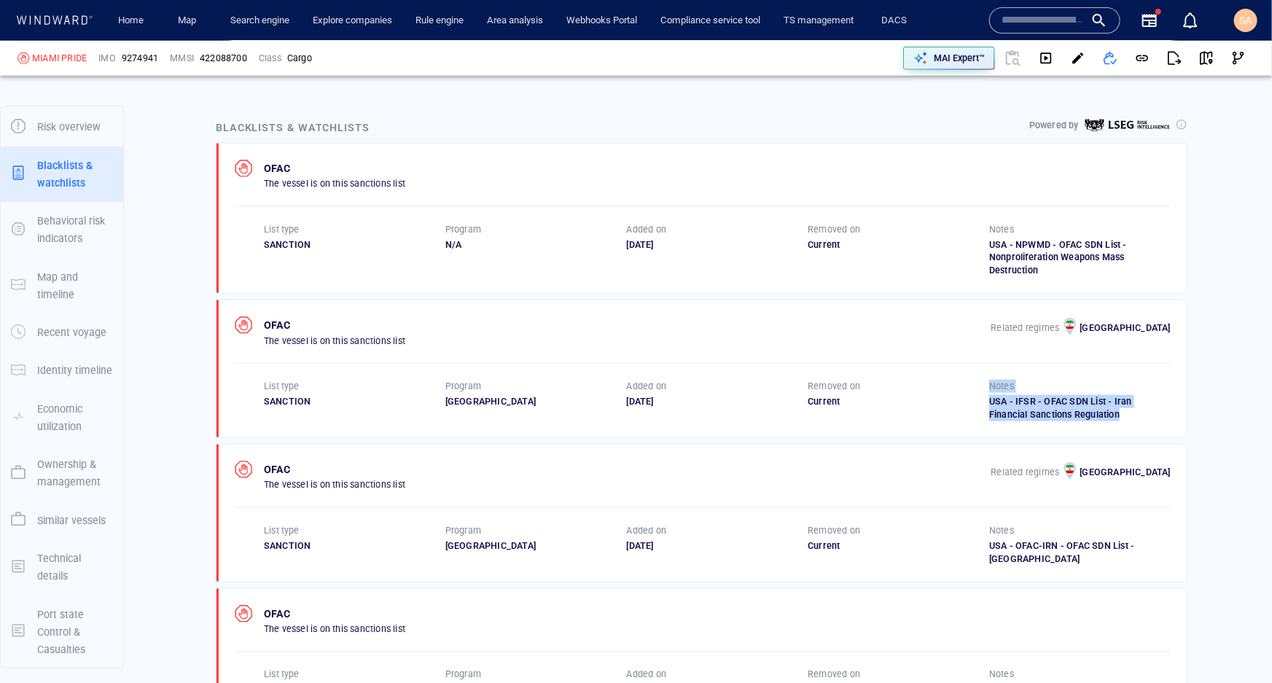
drag, startPoint x: 1115, startPoint y: 409, endPoint x: 966, endPoint y: 401, distance: 148.9
click at [959, 401] on div "List type SANCTION Program IRAN Added on 01/11/2018 Removed on Current Notes US…" at bounding box center [717, 401] width 907 height 42
drag, startPoint x: 1094, startPoint y: 539, endPoint x: 1044, endPoint y: 543, distance: 50.4
click at [959, 543] on div "USA - OFAC-IRN - OFAC SDN List - Iran" at bounding box center [1080, 552] width 182 height 26
drag, startPoint x: 674, startPoint y: 537, endPoint x: 661, endPoint y: 538, distance: 13.1
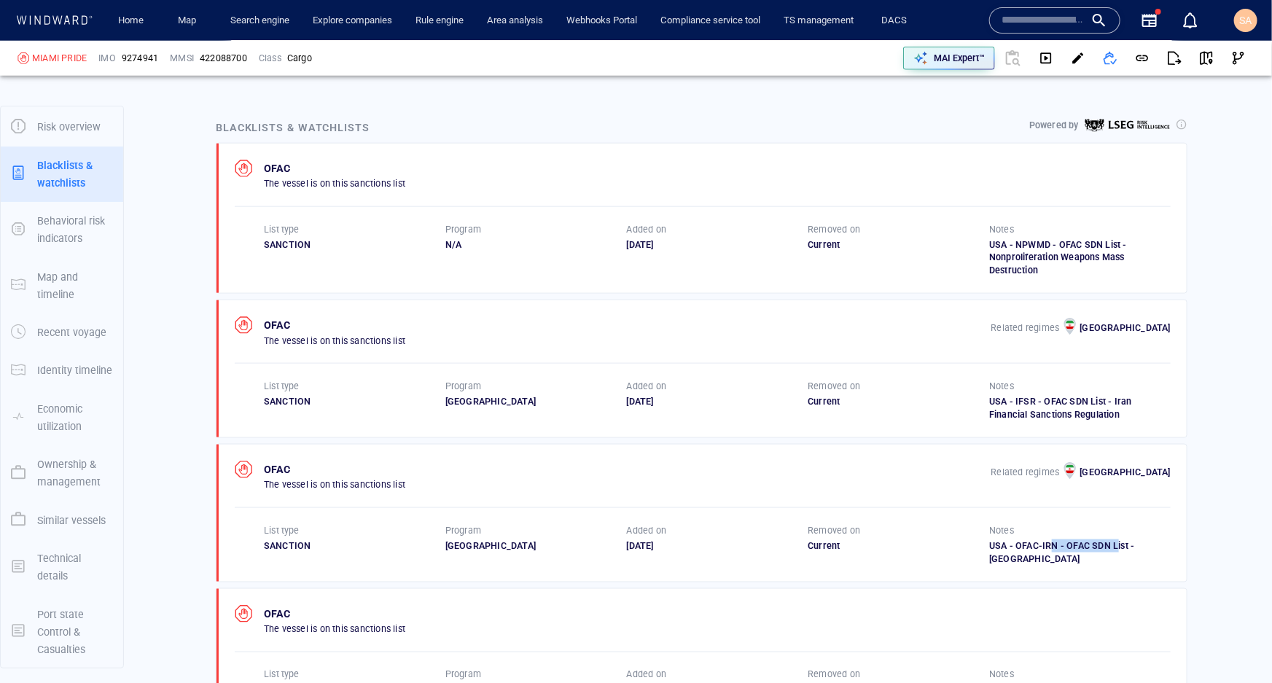
click at [661, 539] on div "01/11/2018" at bounding box center [718, 545] width 182 height 13
drag, startPoint x: 663, startPoint y: 398, endPoint x: 646, endPoint y: 397, distance: 16.8
click at [646, 397] on div "01/11/2018" at bounding box center [718, 401] width 182 height 13
drag, startPoint x: 671, startPoint y: 238, endPoint x: 642, endPoint y: 237, distance: 29.9
click at [642, 238] on div "01/11/2018" at bounding box center [718, 244] width 182 height 13
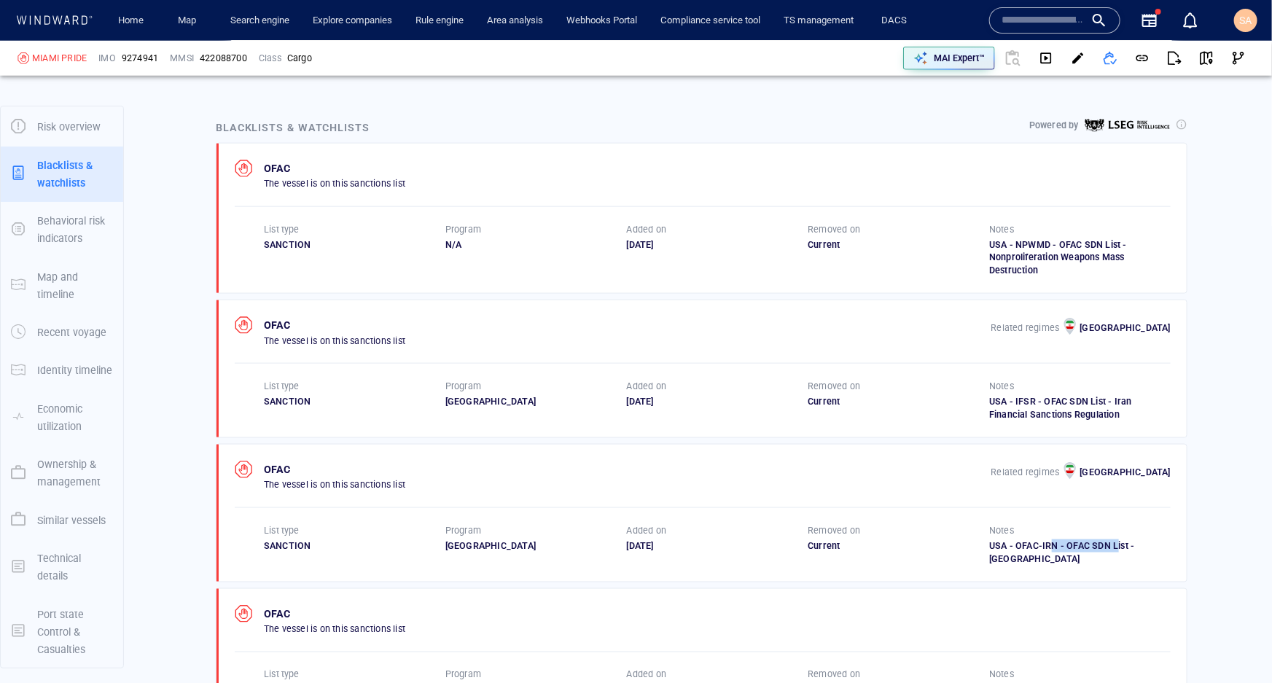
drag, startPoint x: 833, startPoint y: 242, endPoint x: 792, endPoint y: 244, distance: 40.9
click at [793, 244] on div "List type SANCTION Program N/A Added on 01/11/2018 Removed on Current Notes USA…" at bounding box center [717, 250] width 907 height 55
click at [840, 245] on div "Current" at bounding box center [899, 244] width 182 height 13
click at [800, 277] on div "OFAC The vessel is on this sanctions list List type SANCTION Program N/A Added …" at bounding box center [702, 219] width 970 height 150
click at [808, 248] on div "Current" at bounding box center [899, 244] width 182 height 13
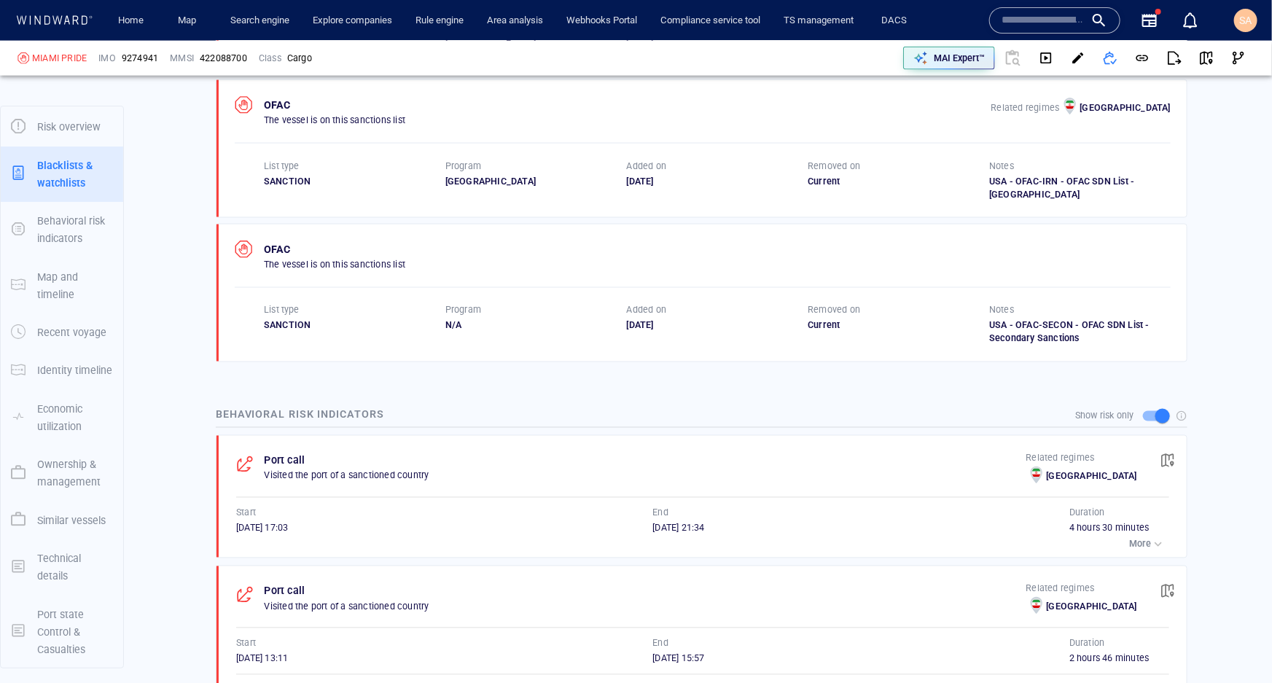
scroll to position [1193, 0]
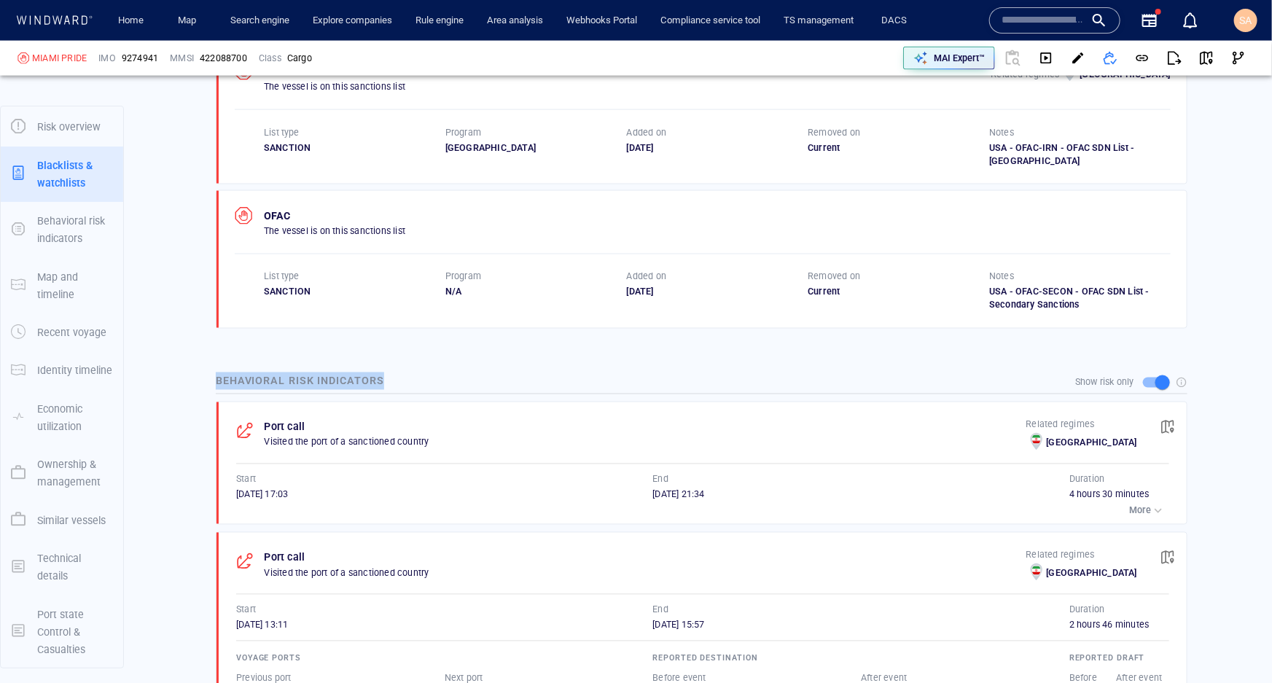
drag, startPoint x: 385, startPoint y: 367, endPoint x: 207, endPoint y: 364, distance: 177.9
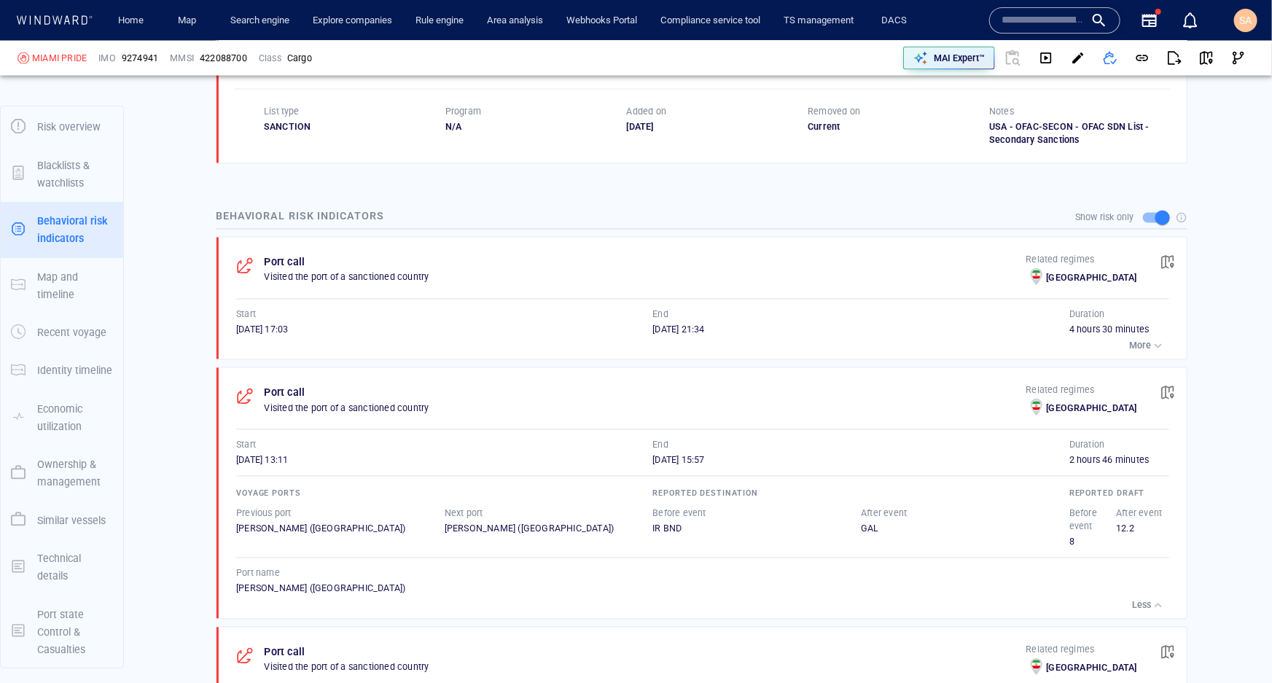
scroll to position [1392, 0]
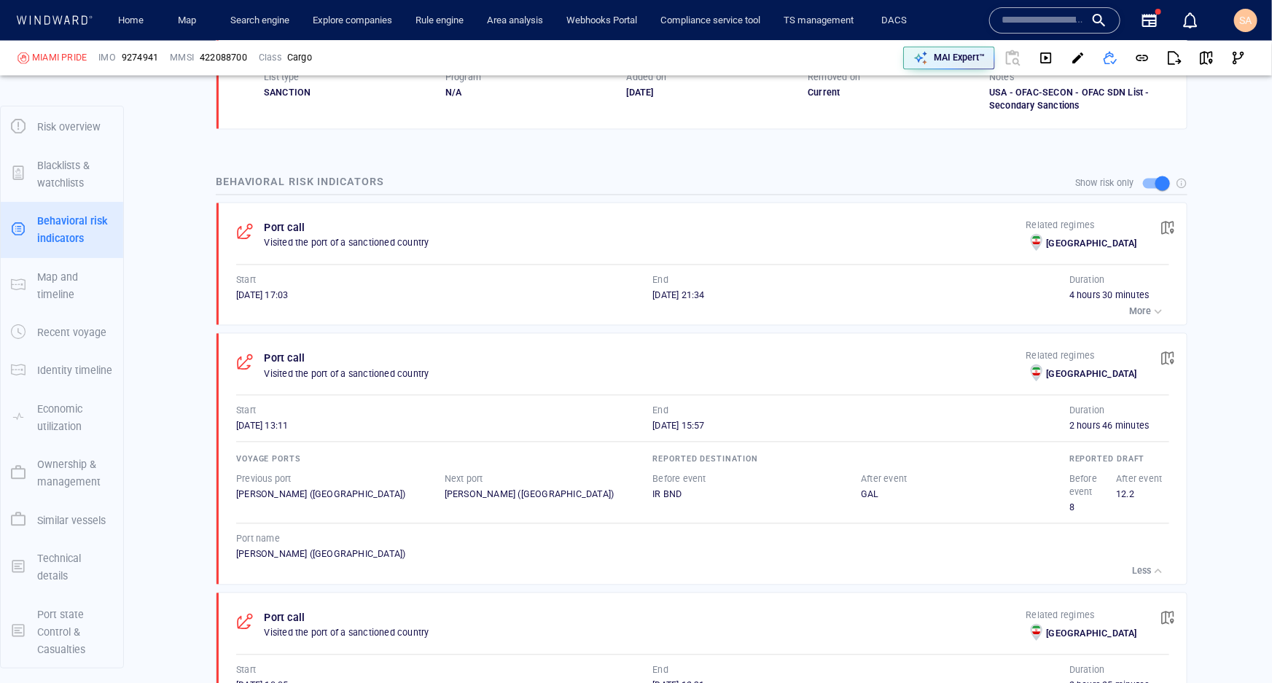
click at [959, 305] on p "More" at bounding box center [1140, 311] width 22 height 13
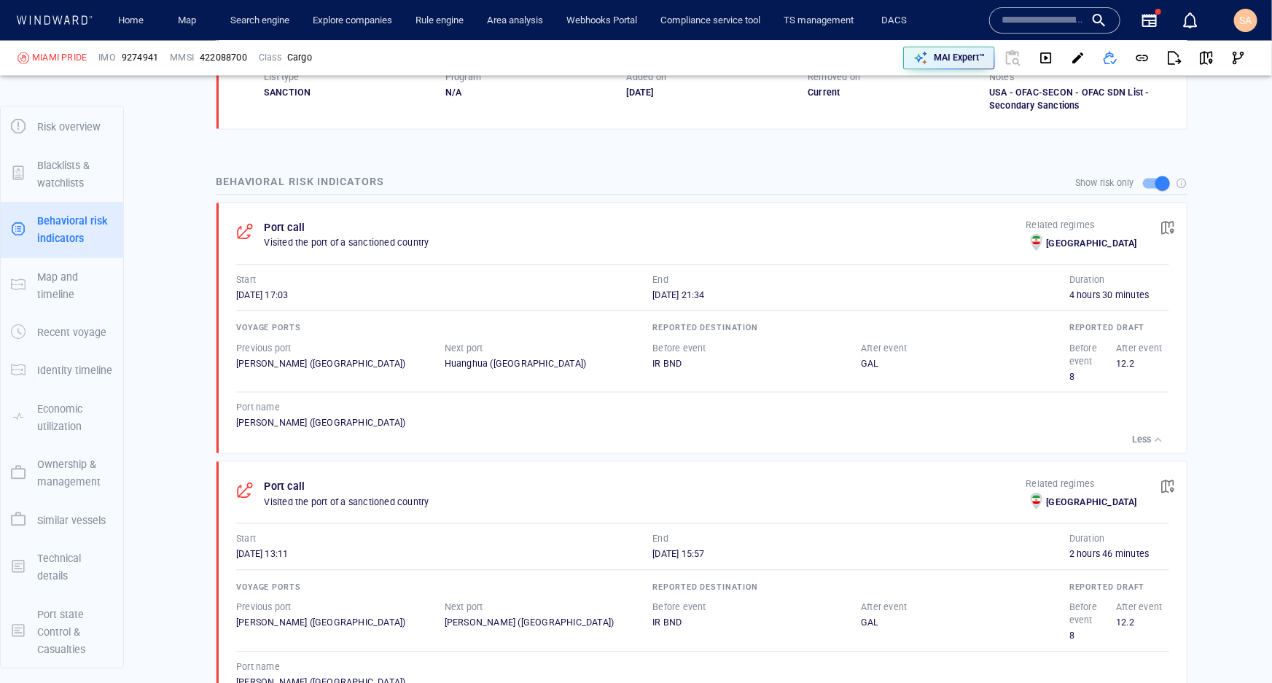
scroll to position [1590, 0]
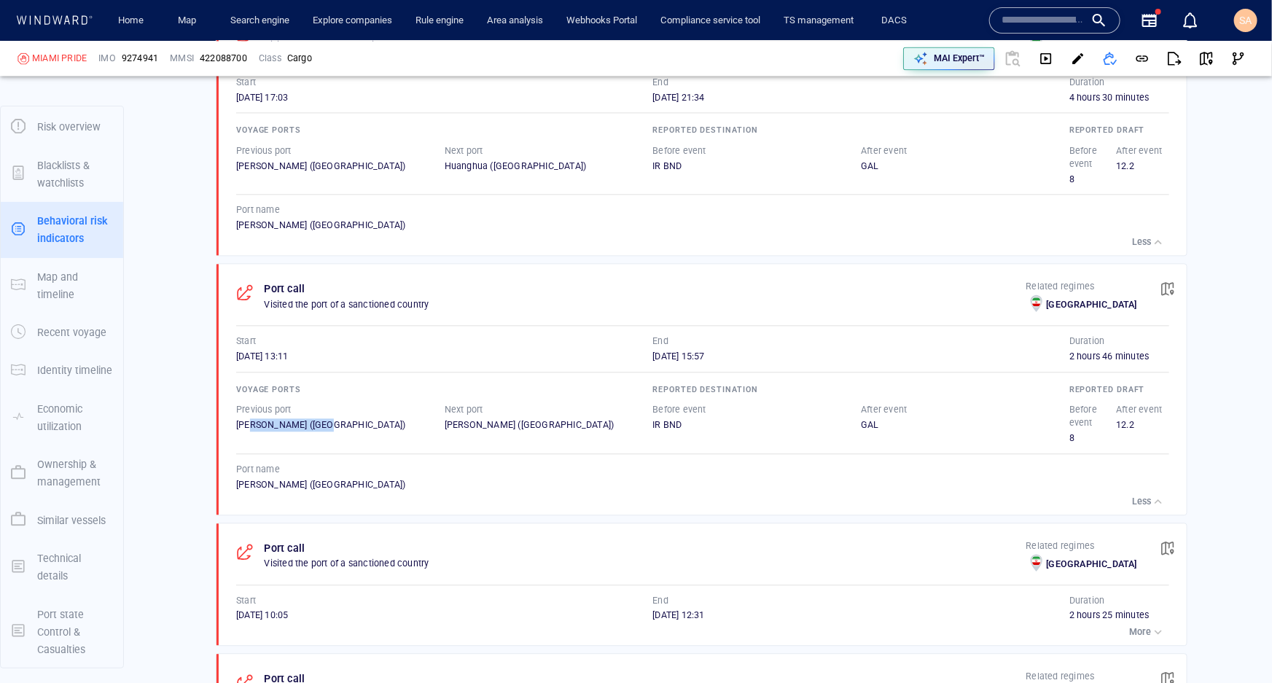
drag, startPoint x: 313, startPoint y: 410, endPoint x: 250, endPoint y: 414, distance: 62.8
click at [250, 418] on div "Shahid Rajai (Iran)" at bounding box center [340, 424] width 208 height 13
drag, startPoint x: 490, startPoint y: 410, endPoint x: 444, endPoint y: 410, distance: 45.9
click at [445, 418] on div "Shahid Rajai (Iran)" at bounding box center [549, 424] width 208 height 13
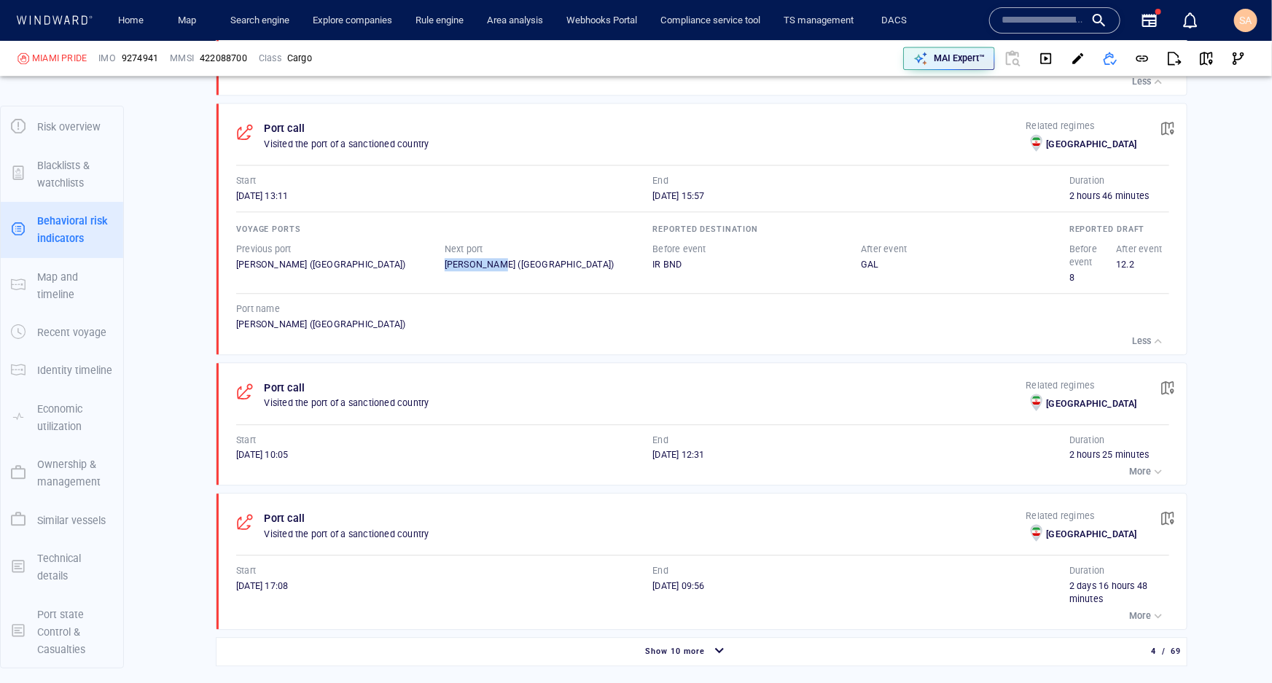
scroll to position [1789, 0]
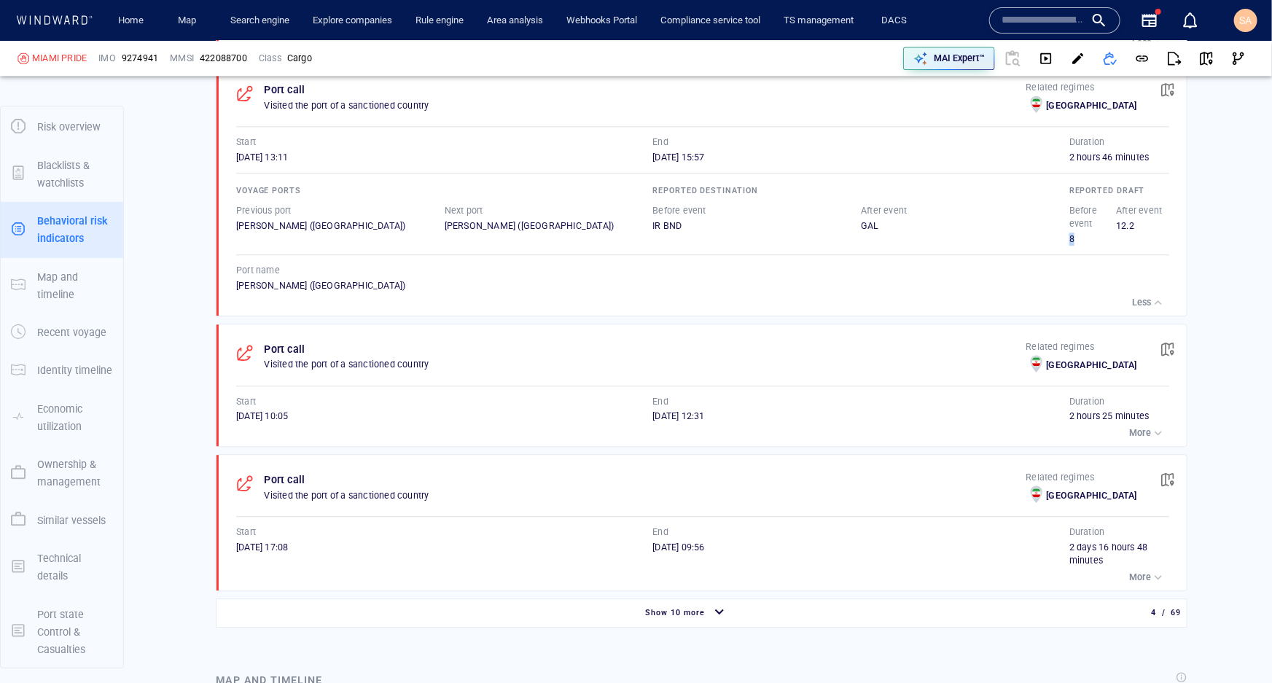
click at [959, 226] on div "Before event 8 After event 12.2" at bounding box center [1117, 224] width 100 height 47
click at [959, 233] on div "8" at bounding box center [1092, 239] width 47 height 13
click at [959, 426] on p "More" at bounding box center [1140, 432] width 22 height 13
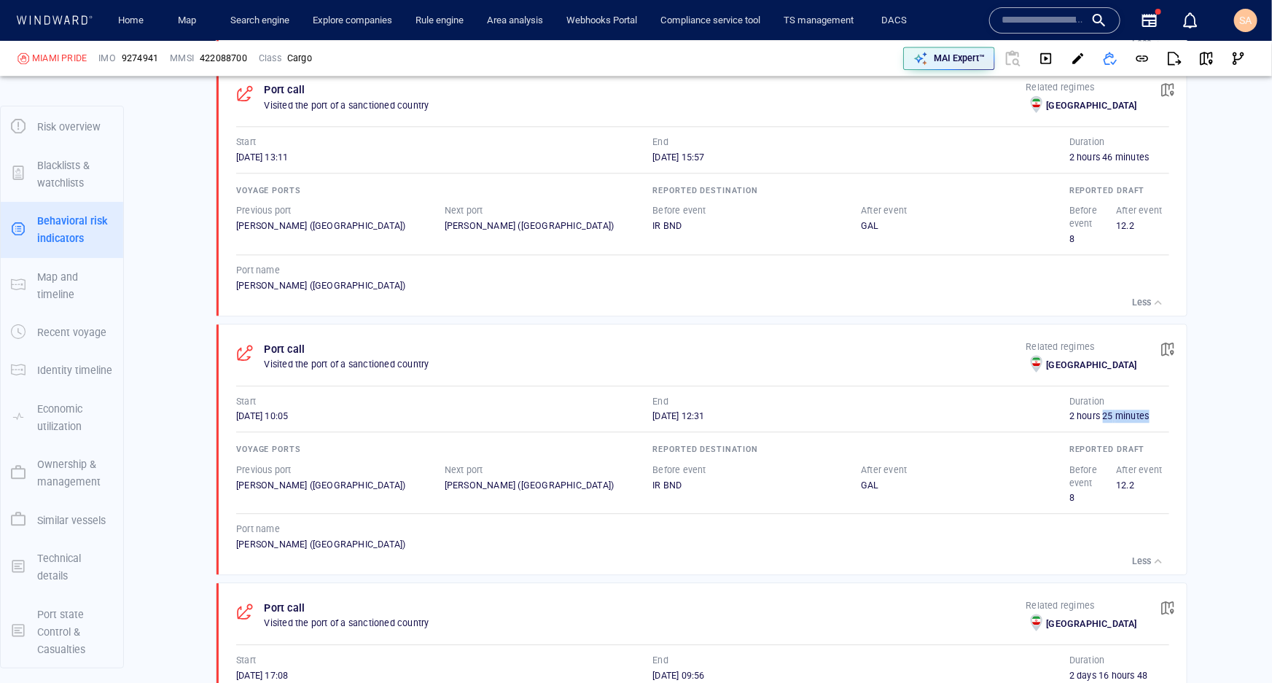
drag, startPoint x: 1064, startPoint y: 405, endPoint x: 1094, endPoint y: 402, distance: 30.8
click at [959, 402] on div "Port call Visited the port of a sanctioned country Related regimes Iran Start 1…" at bounding box center [706, 449] width 961 height 250
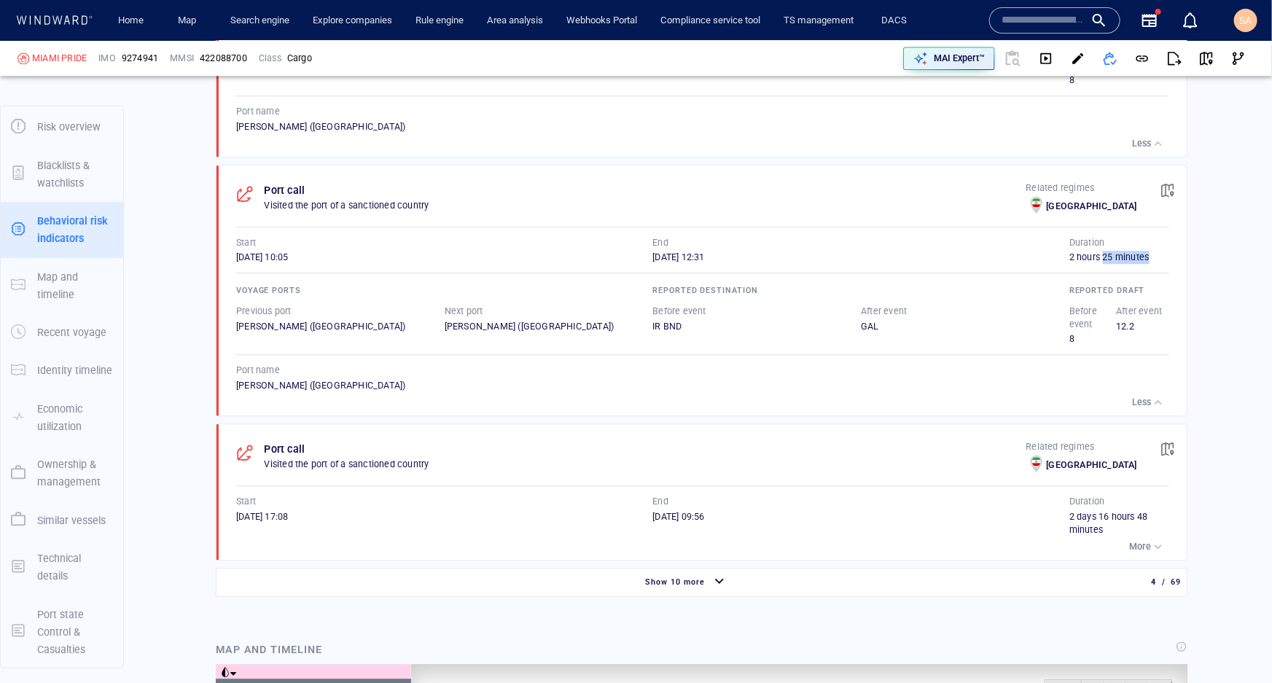
scroll to position [1988, 0]
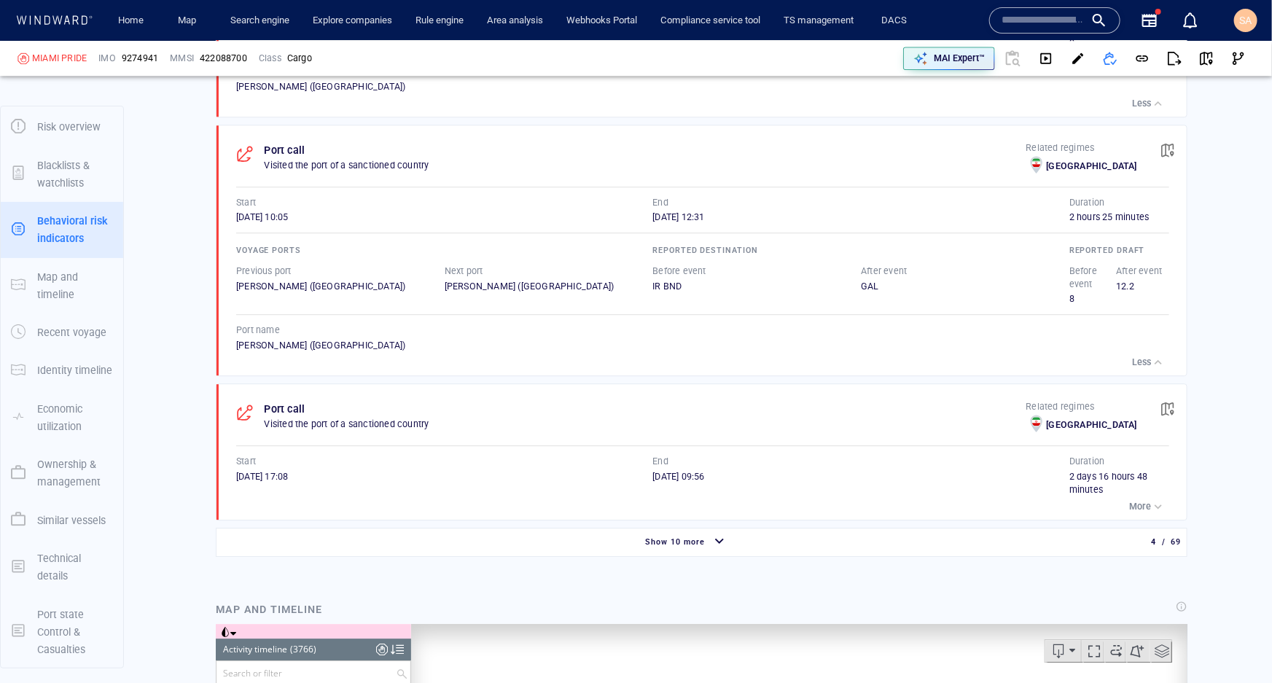
click at [959, 270] on p "Before event" at bounding box center [1092, 278] width 47 height 26
drag, startPoint x: 1057, startPoint y: 198, endPoint x: 1145, endPoint y: 200, distance: 87.5
click at [959, 200] on div "Start 14/08/2025 10:05 End 14/08/2025 12:31 Duration 2 hours 25 minutes" at bounding box center [702, 210] width 933 height 28
click at [959, 211] on div "2 hours 25 minutes" at bounding box center [1119, 217] width 100 height 13
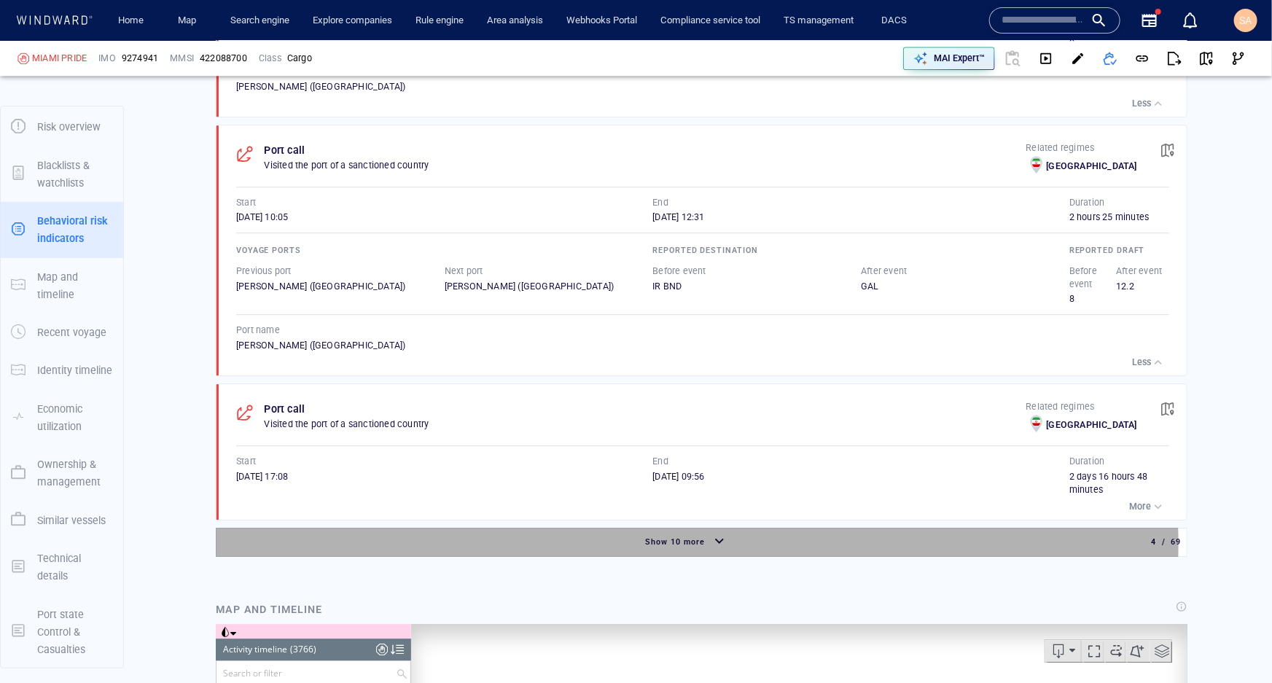
click at [685, 537] on span "Show 10 more" at bounding box center [675, 541] width 60 height 9
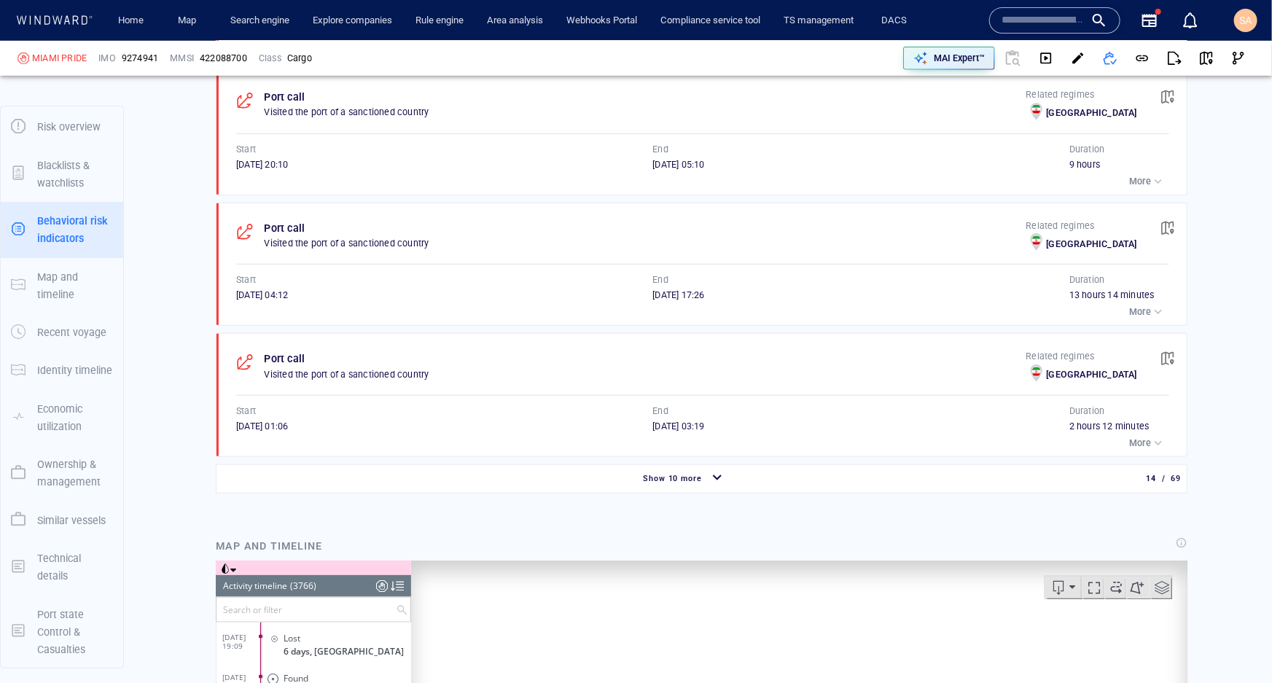
scroll to position [3380, 0]
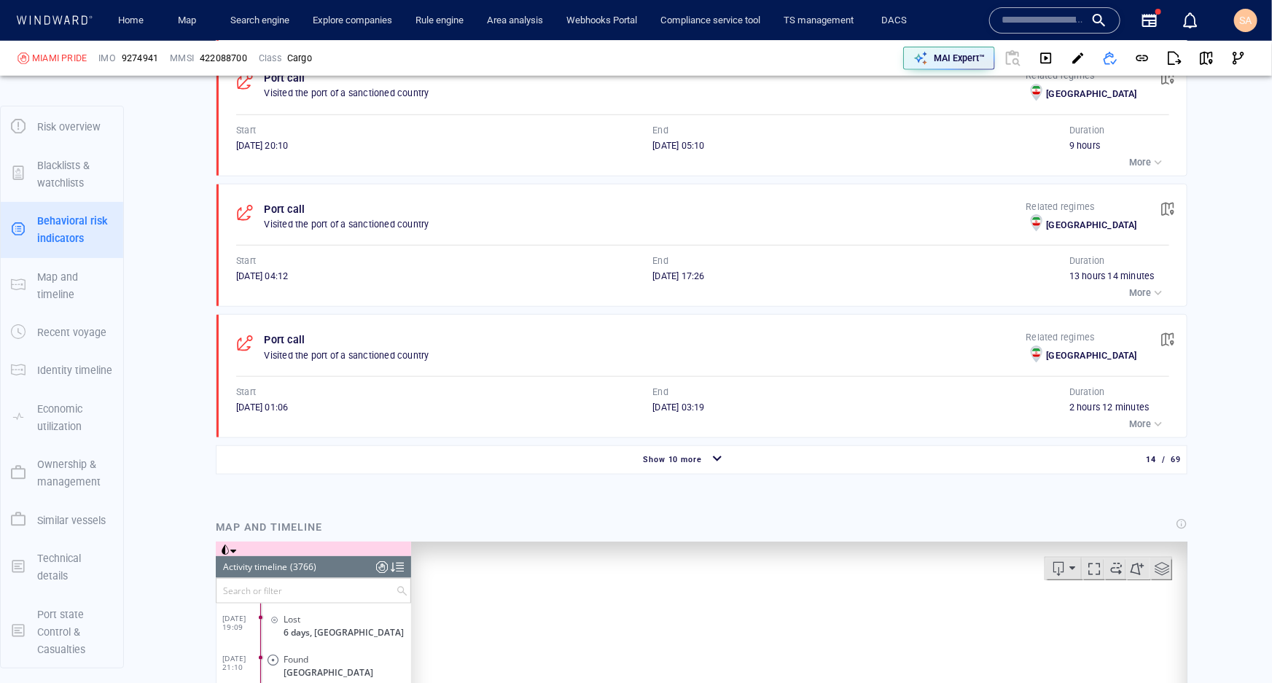
click at [640, 451] on div "Show 10 more" at bounding box center [673, 460] width 66 height 19
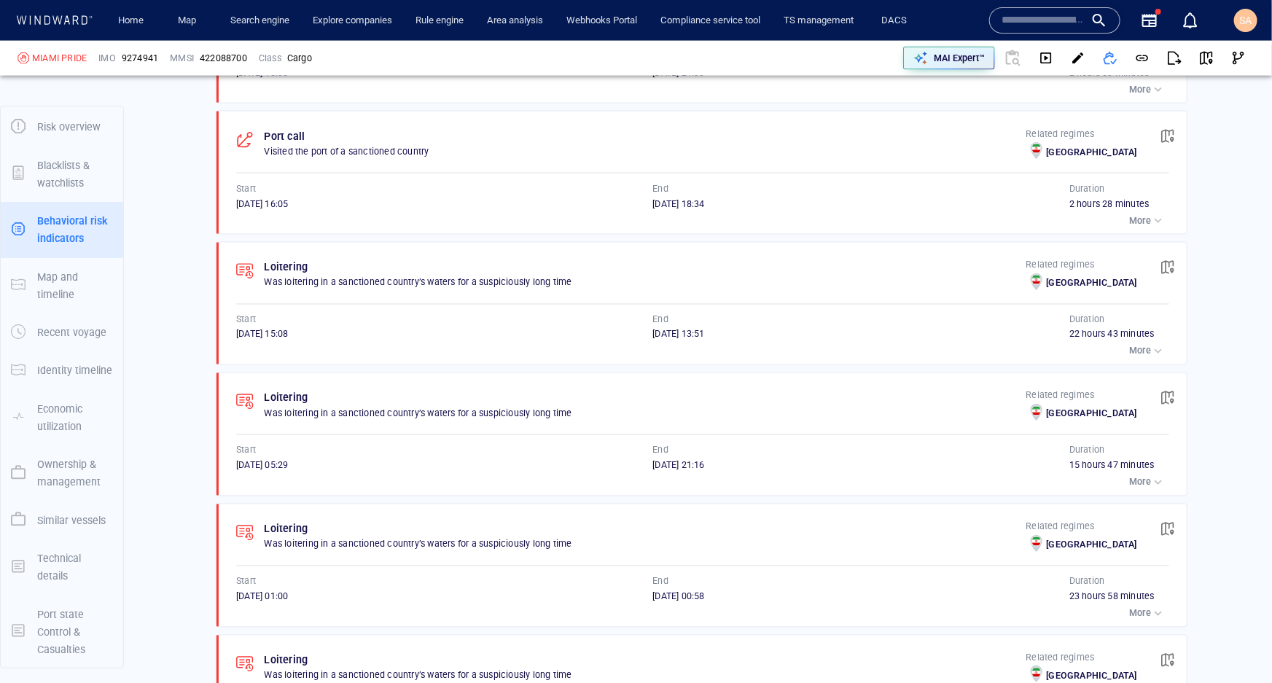
scroll to position [4175, 0]
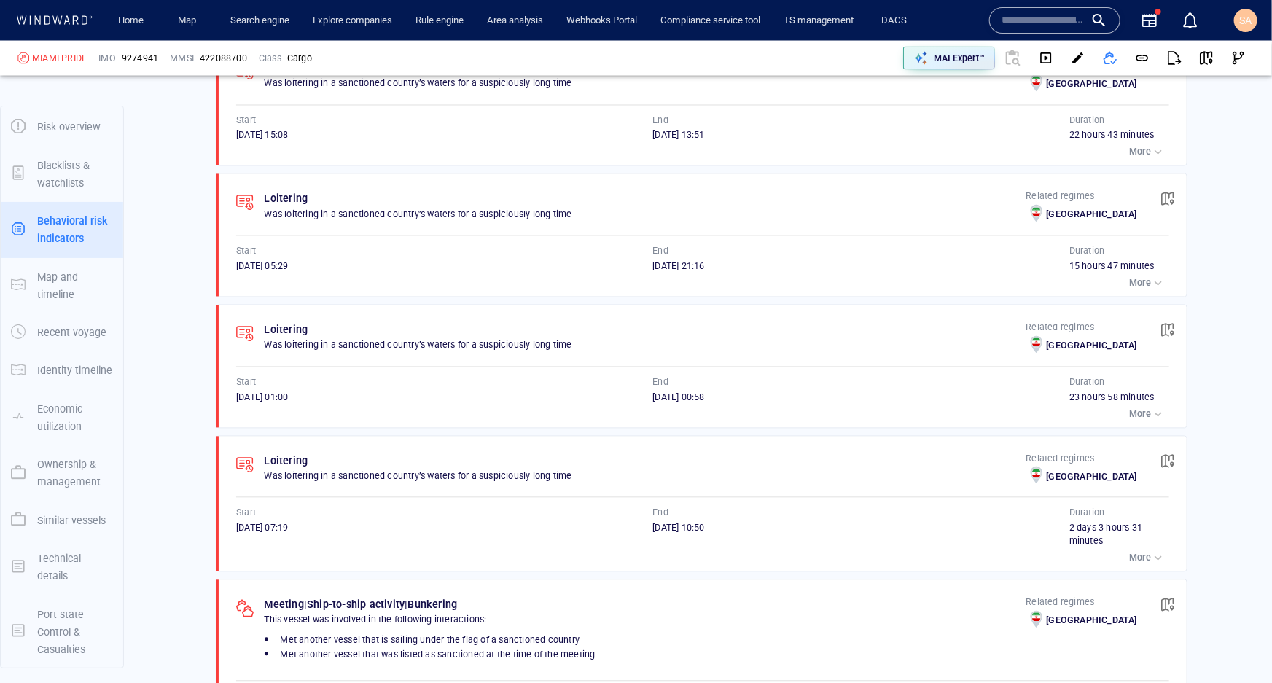
click at [959, 408] on p "More" at bounding box center [1140, 414] width 22 height 13
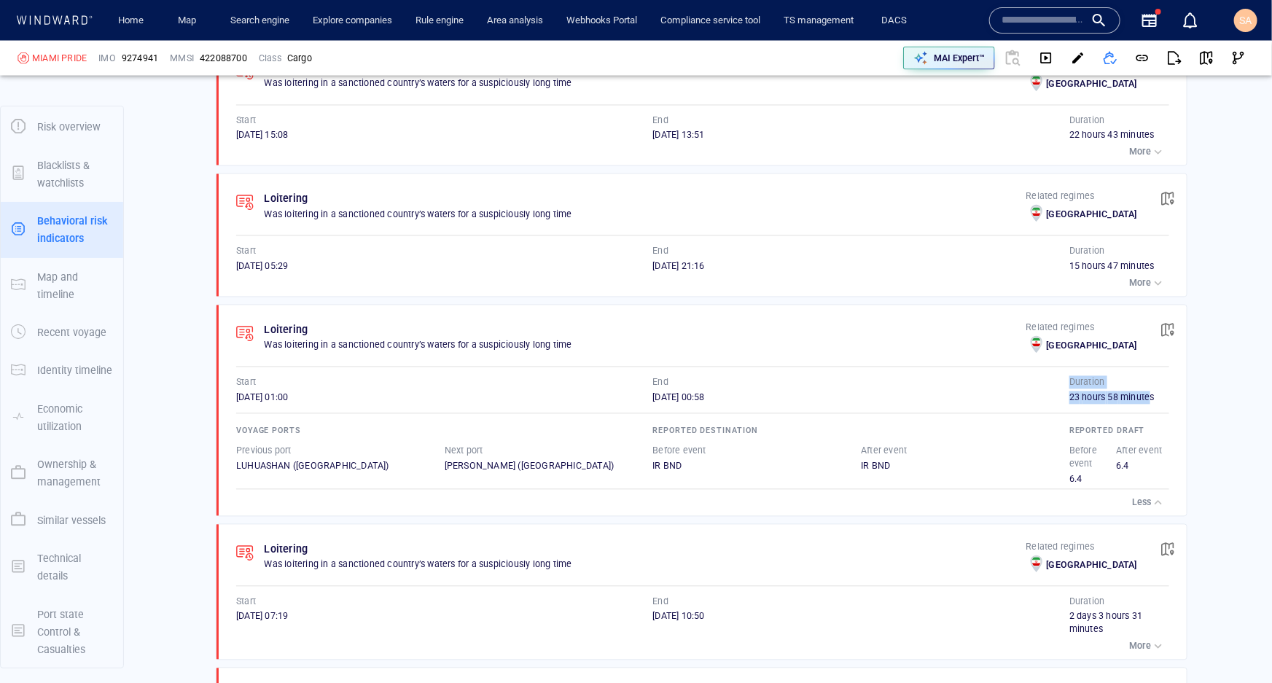
drag, startPoint x: 1058, startPoint y: 376, endPoint x: 1142, endPoint y: 373, distance: 83.9
click at [959, 376] on div "Start 25/07/2025 01:00 End 26/07/2025 00:58 Duration 23 hours 58 minutes" at bounding box center [702, 390] width 933 height 28
click at [959, 391] on div "23 hours 58 minutes" at bounding box center [1119, 397] width 100 height 13
click at [959, 323] on span "button" at bounding box center [1168, 330] width 15 height 15
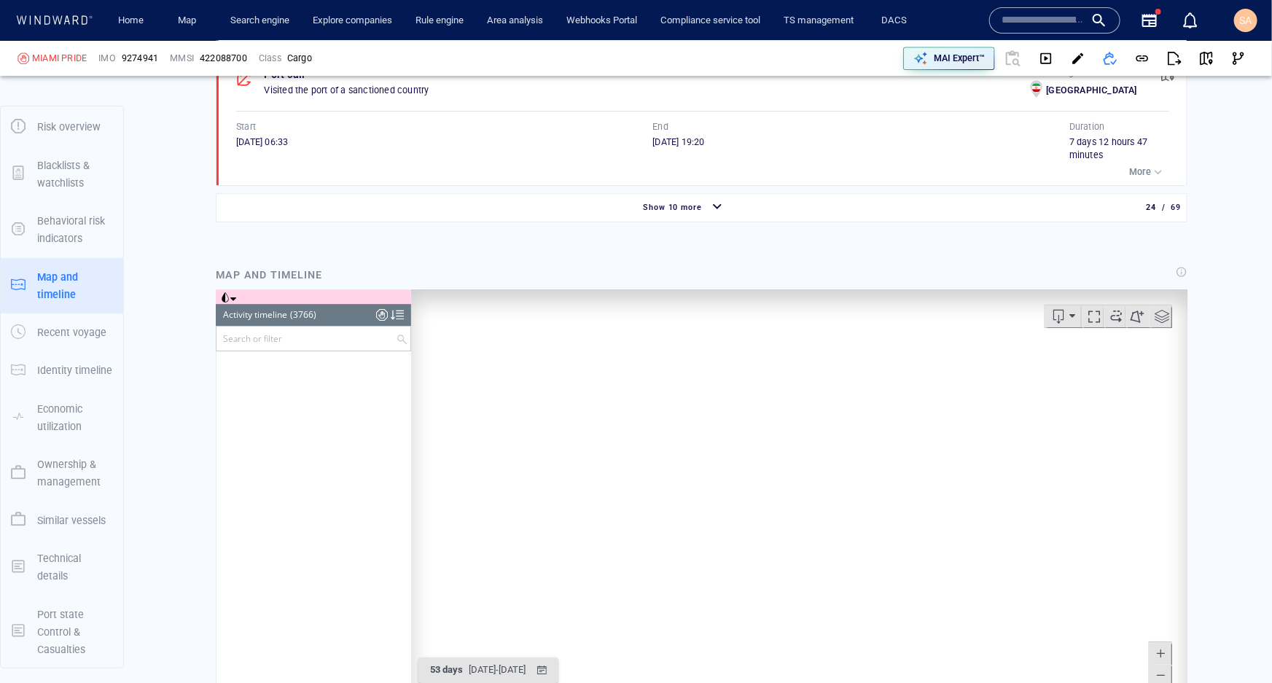
scroll to position [143216, 0]
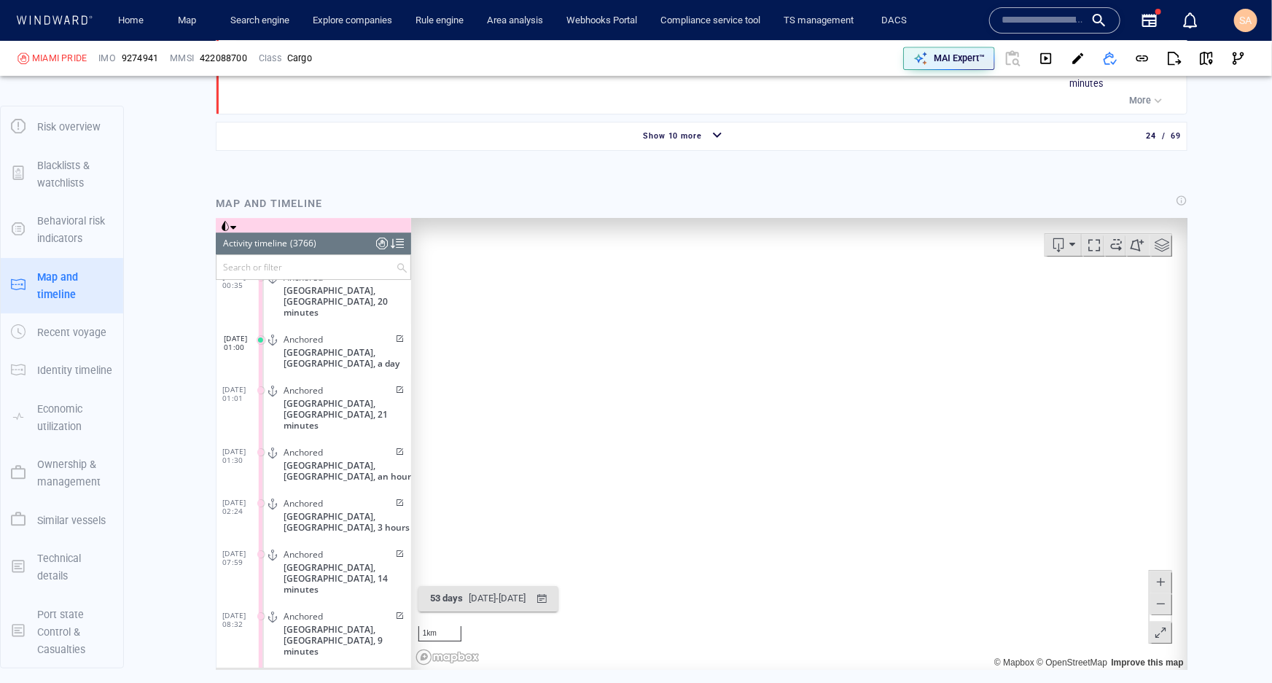
scroll to position [5190, 0]
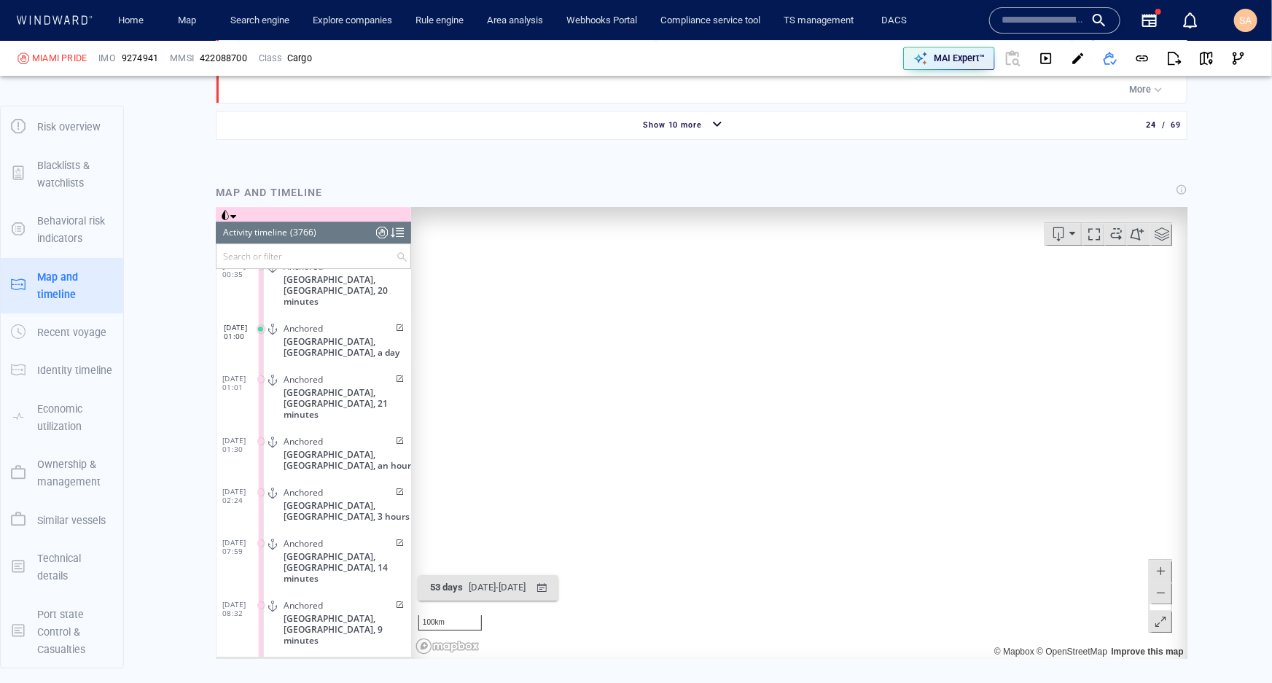
drag, startPoint x: 569, startPoint y: 381, endPoint x: 851, endPoint y: 480, distance: 299.0
click at [851, 479] on canvas "Map" at bounding box center [793, 433] width 767 height 452
click at [934, 58] on p "MAI Expert™" at bounding box center [959, 58] width 51 height 13
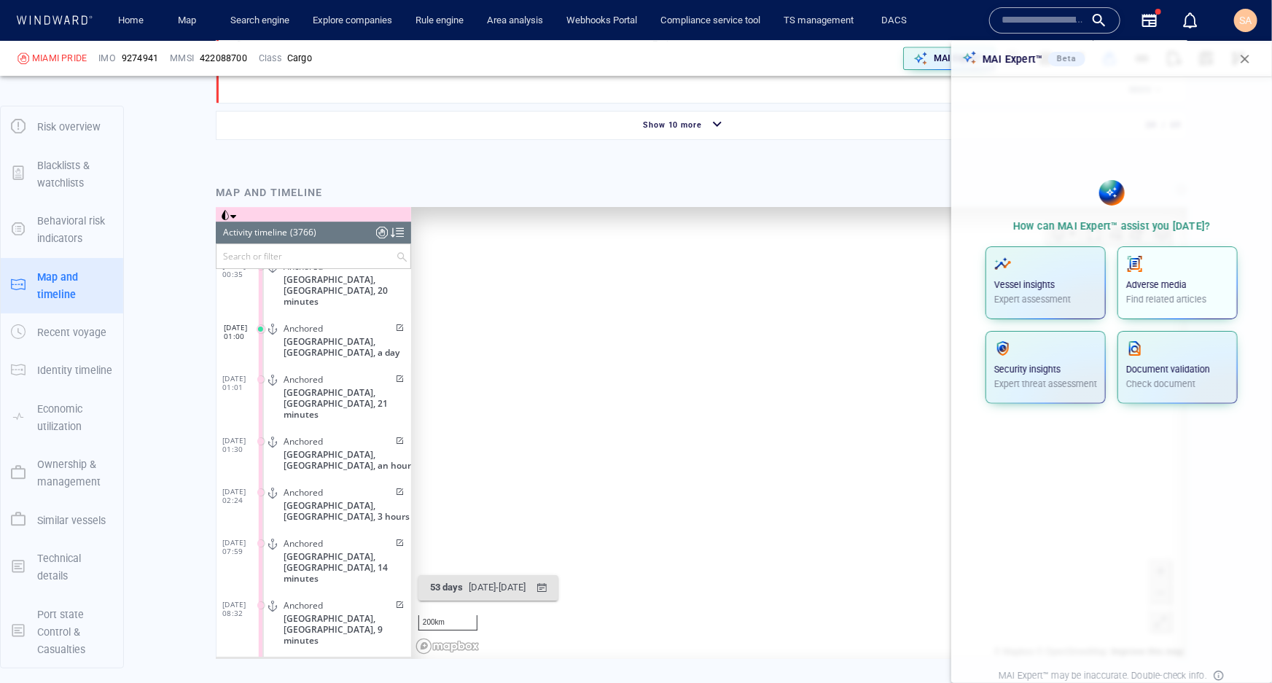
click at [959, 267] on span "button" at bounding box center [1177, 263] width 103 height 17
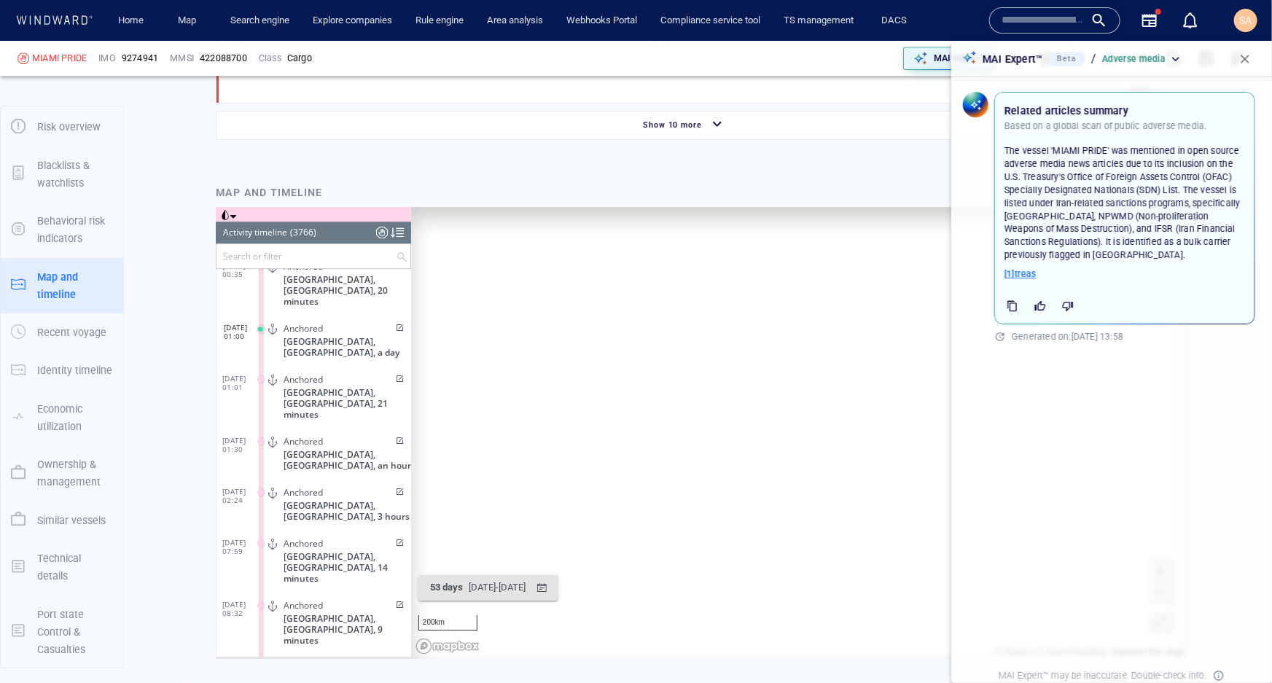
click at [959, 269] on span "[ 1 ] treas" at bounding box center [1021, 274] width 32 height 13
click at [959, 167] on p "The vessel 'MIAMI PRIDE' was mentioned in open source adverse media news articl…" at bounding box center [1125, 202] width 241 height 117
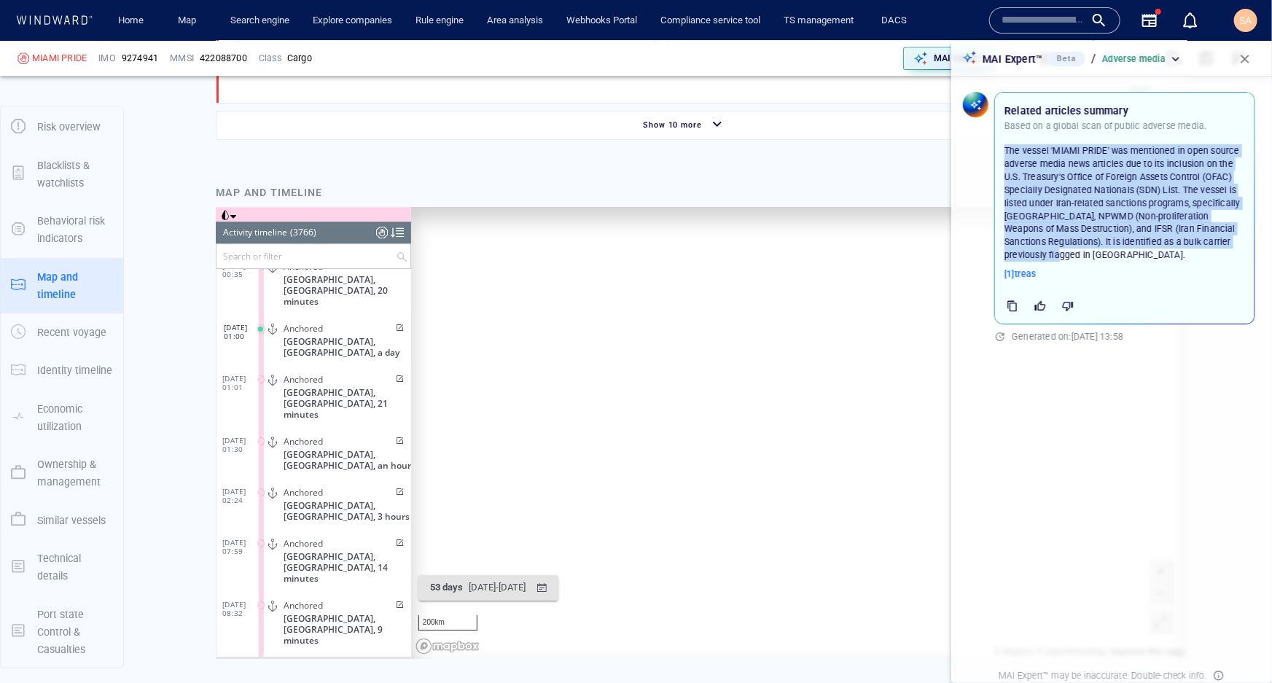
drag, startPoint x: 1004, startPoint y: 150, endPoint x: 1203, endPoint y: 261, distance: 227.8
click at [959, 261] on div "The vessel 'MIAMI PRIDE' was mentioned in open source adverse media news articl…" at bounding box center [1125, 202] width 246 height 123
click at [959, 255] on p "The vessel 'MIAMI PRIDE' was mentioned in open source adverse media news articl…" at bounding box center [1125, 202] width 241 height 117
click at [959, 198] on p "The vessel 'MIAMI PRIDE' was mentioned in open source adverse media news articl…" at bounding box center [1125, 202] width 241 height 117
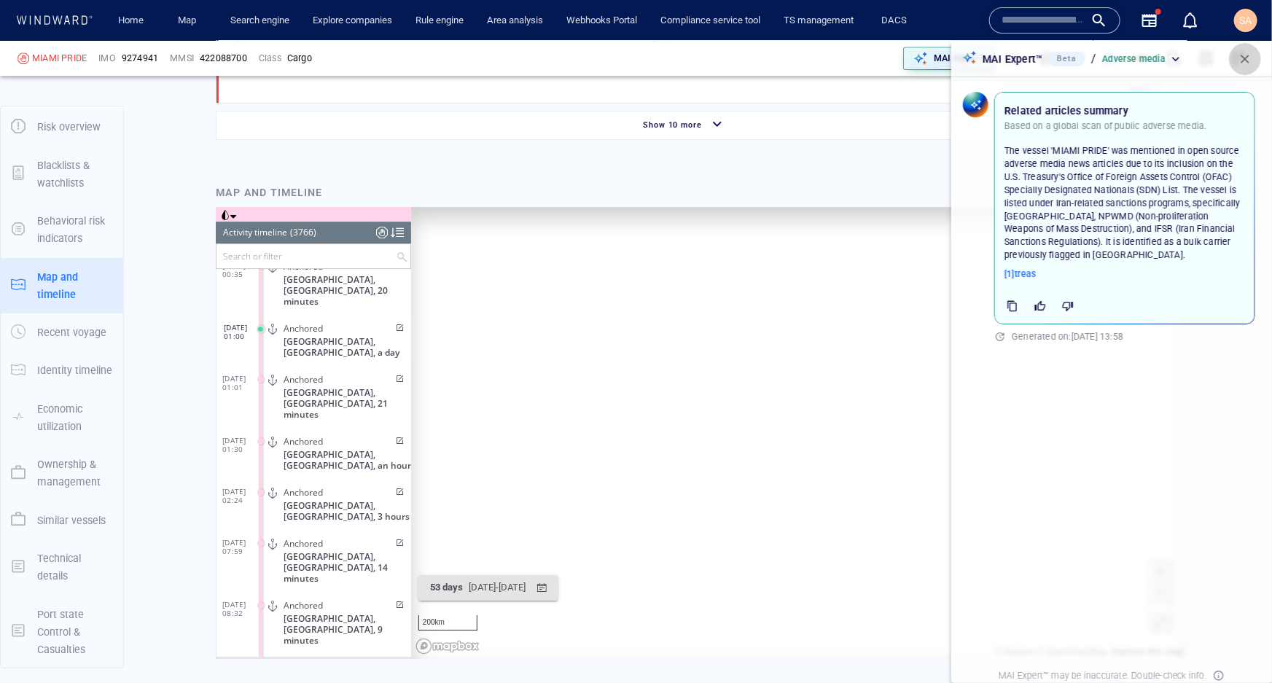
click at [959, 63] on span "button" at bounding box center [1245, 59] width 15 height 15
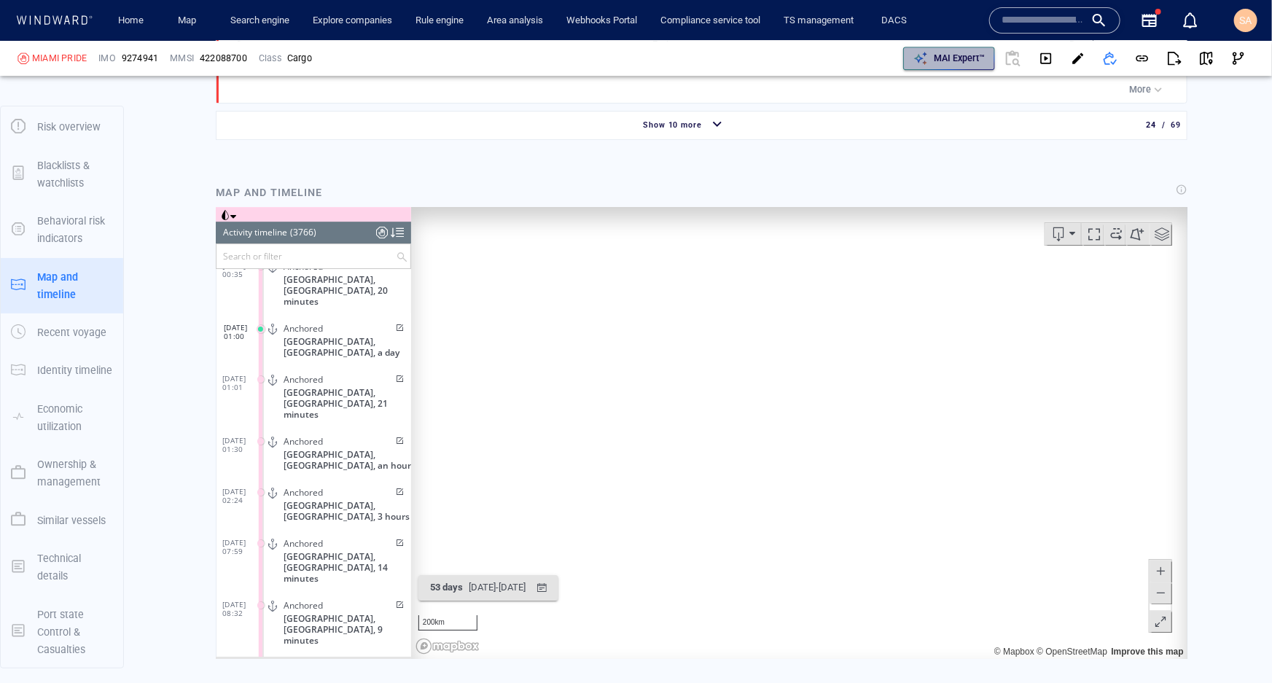
click at [934, 62] on p "MAI Expert™" at bounding box center [959, 58] width 51 height 13
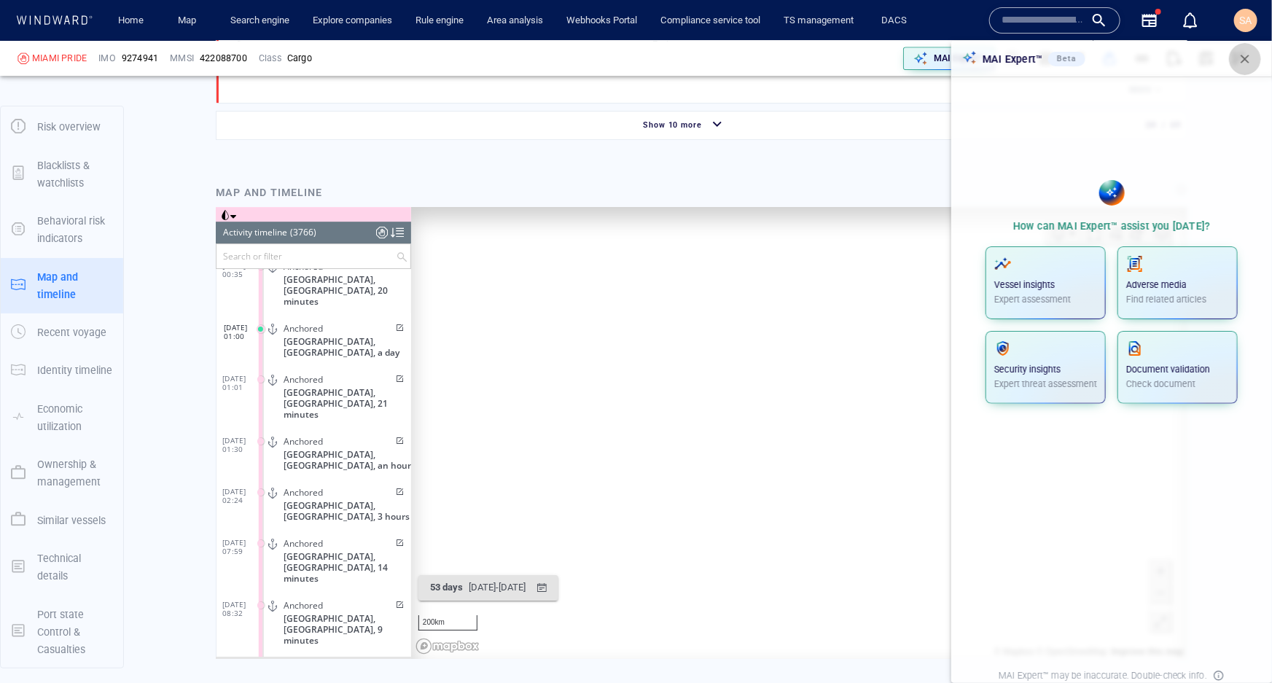
click at [959, 65] on span "button" at bounding box center [1245, 59] width 15 height 15
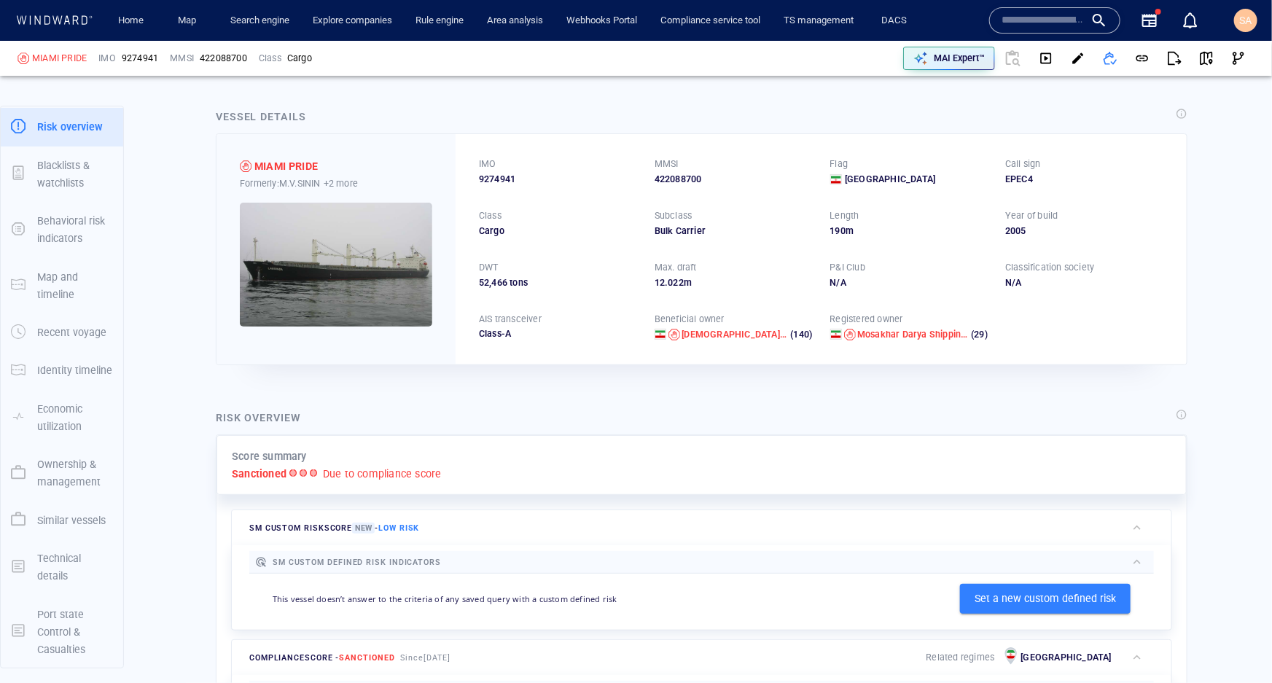
scroll to position [0, 0]
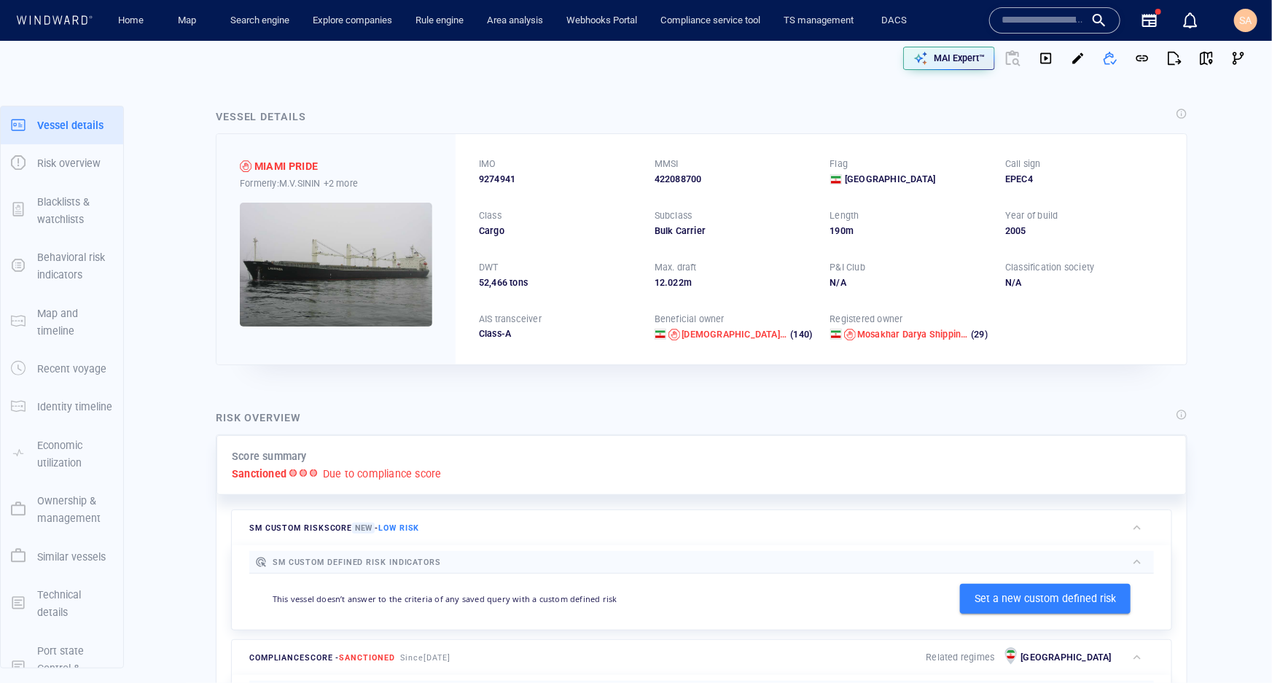
drag, startPoint x: 945, startPoint y: 64, endPoint x: 963, endPoint y: 95, distance: 35.6
click at [945, 64] on p "MAI Expert™" at bounding box center [959, 58] width 51 height 13
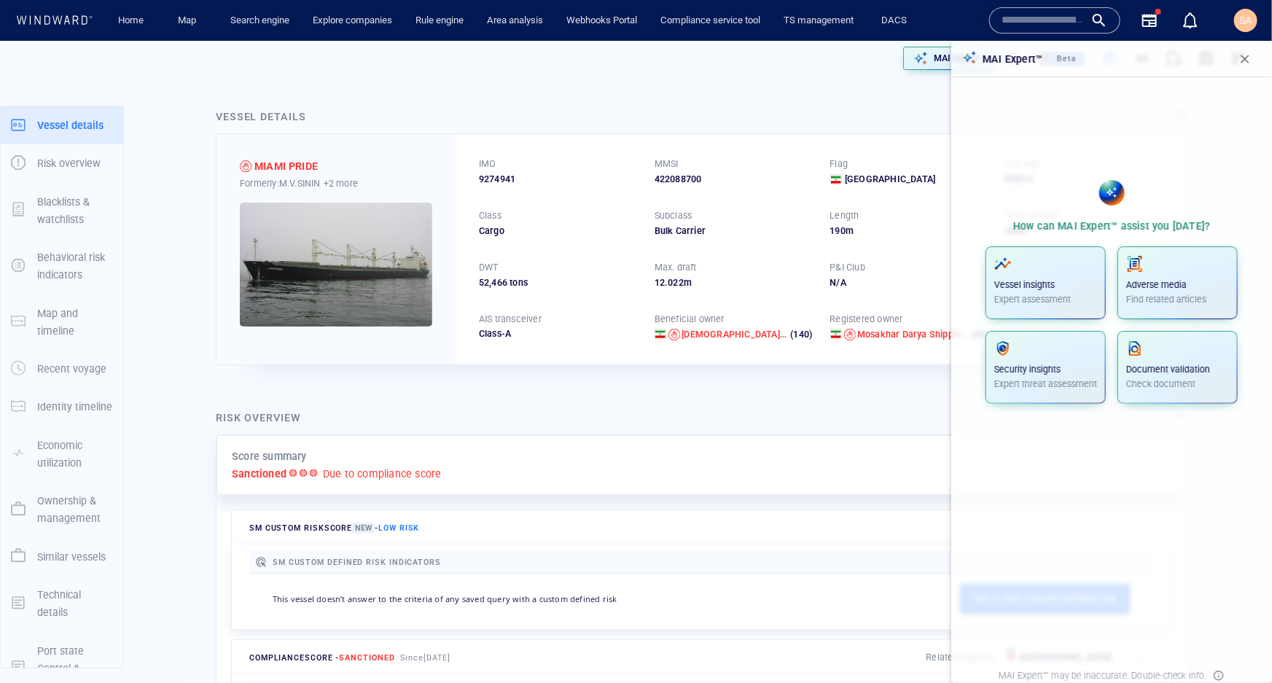
click at [933, 106] on div "Vessel details" at bounding box center [702, 118] width 978 height 26
click at [959, 62] on span "button" at bounding box center [1245, 59] width 15 height 15
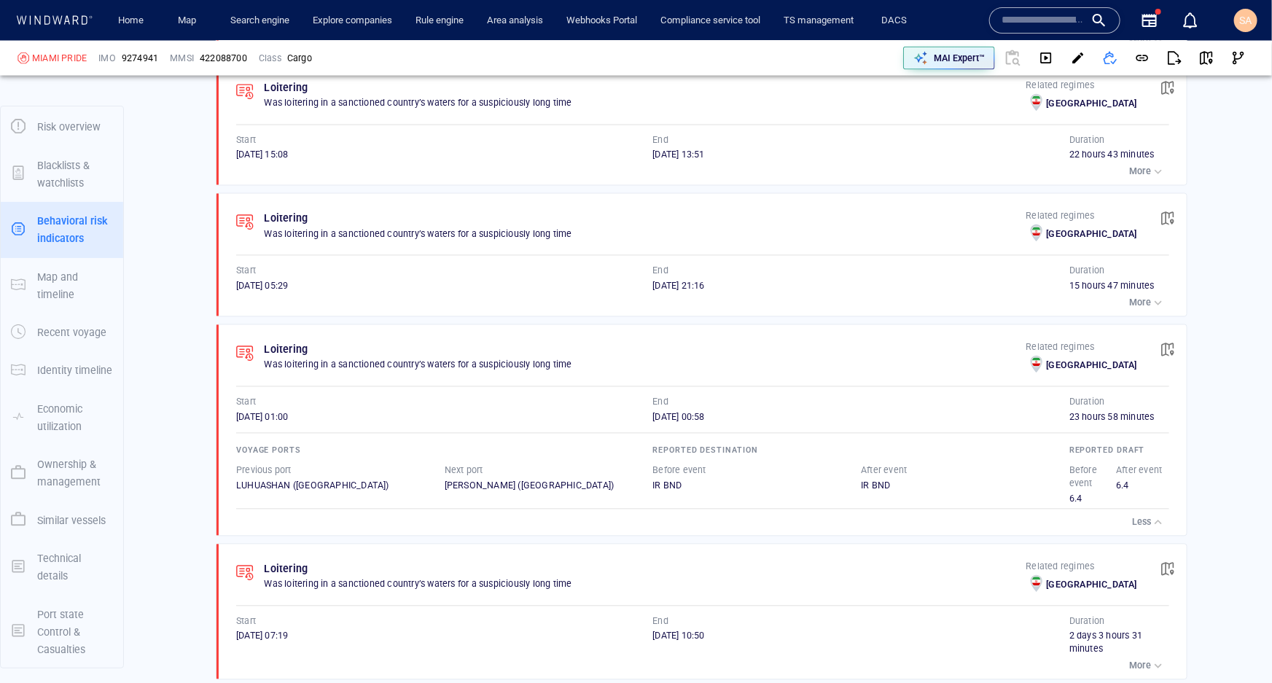
scroll to position [4175, 0]
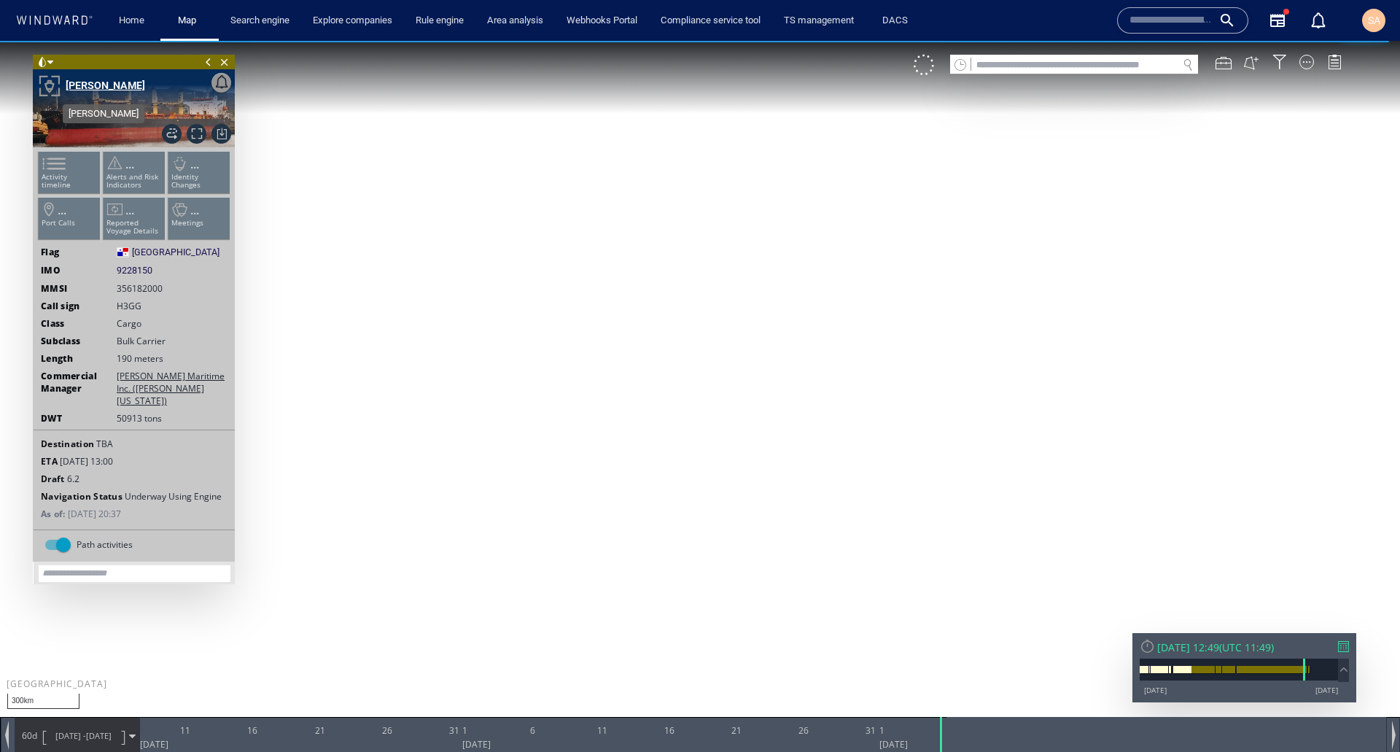
click at [106, 86] on div "[PERSON_NAME]" at bounding box center [105, 85] width 79 height 17
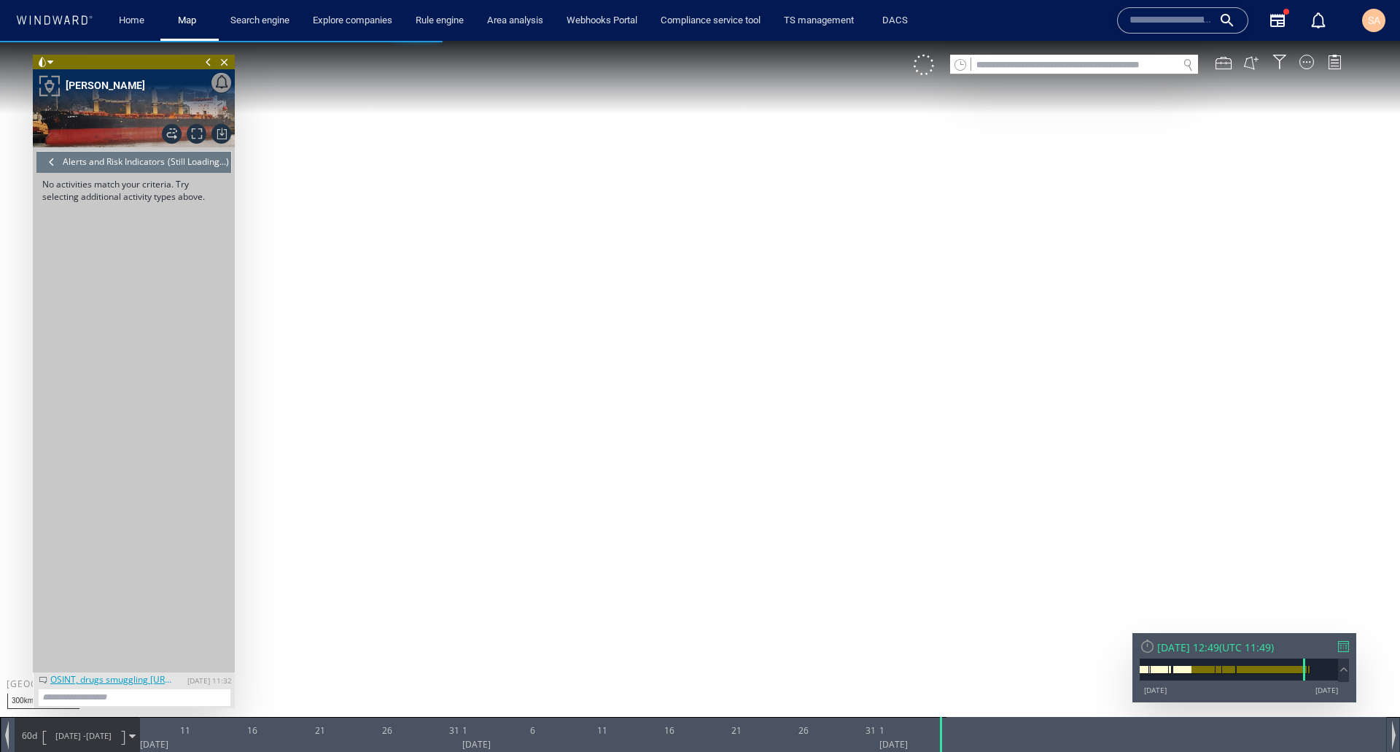
click at [50, 161] on div at bounding box center [52, 162] width 16 height 22
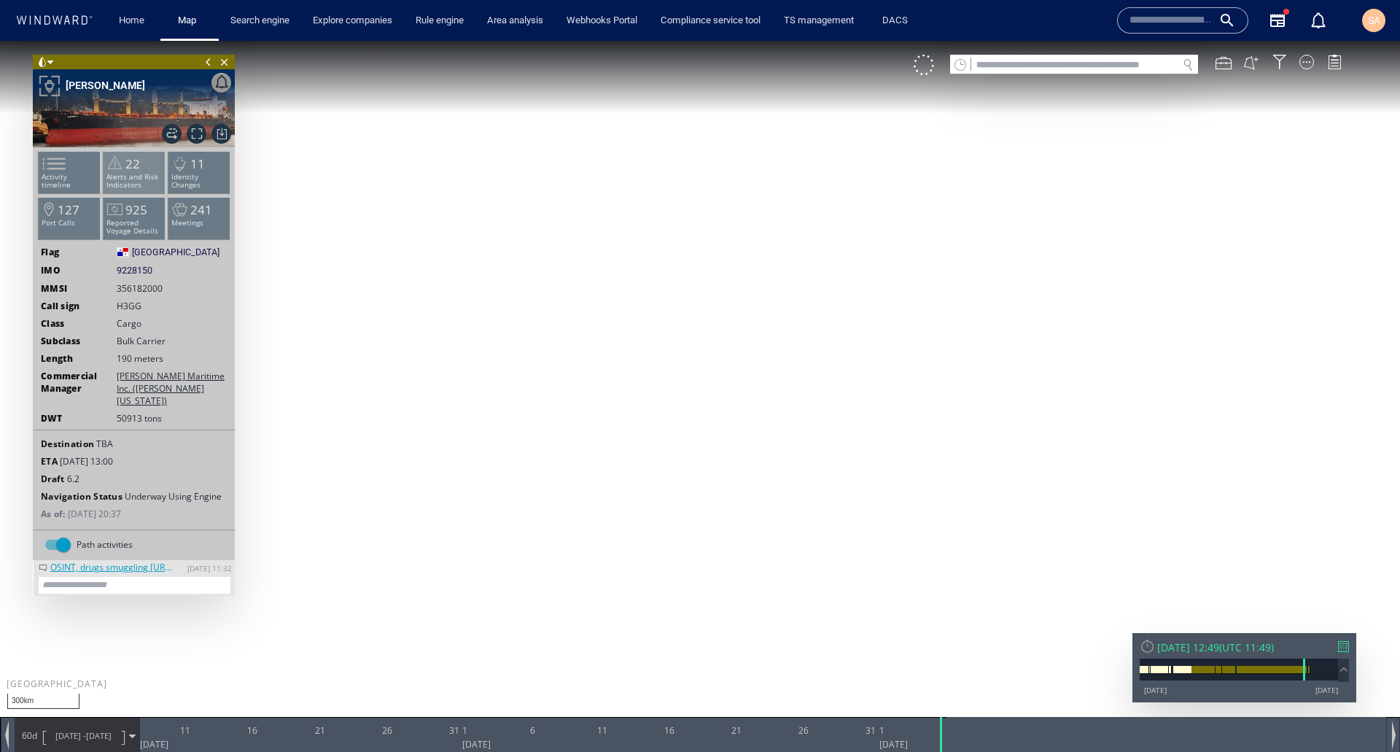
click at [140, 168] on li "22 Alerts and Risk Indicators" at bounding box center [135, 172] width 62 height 42
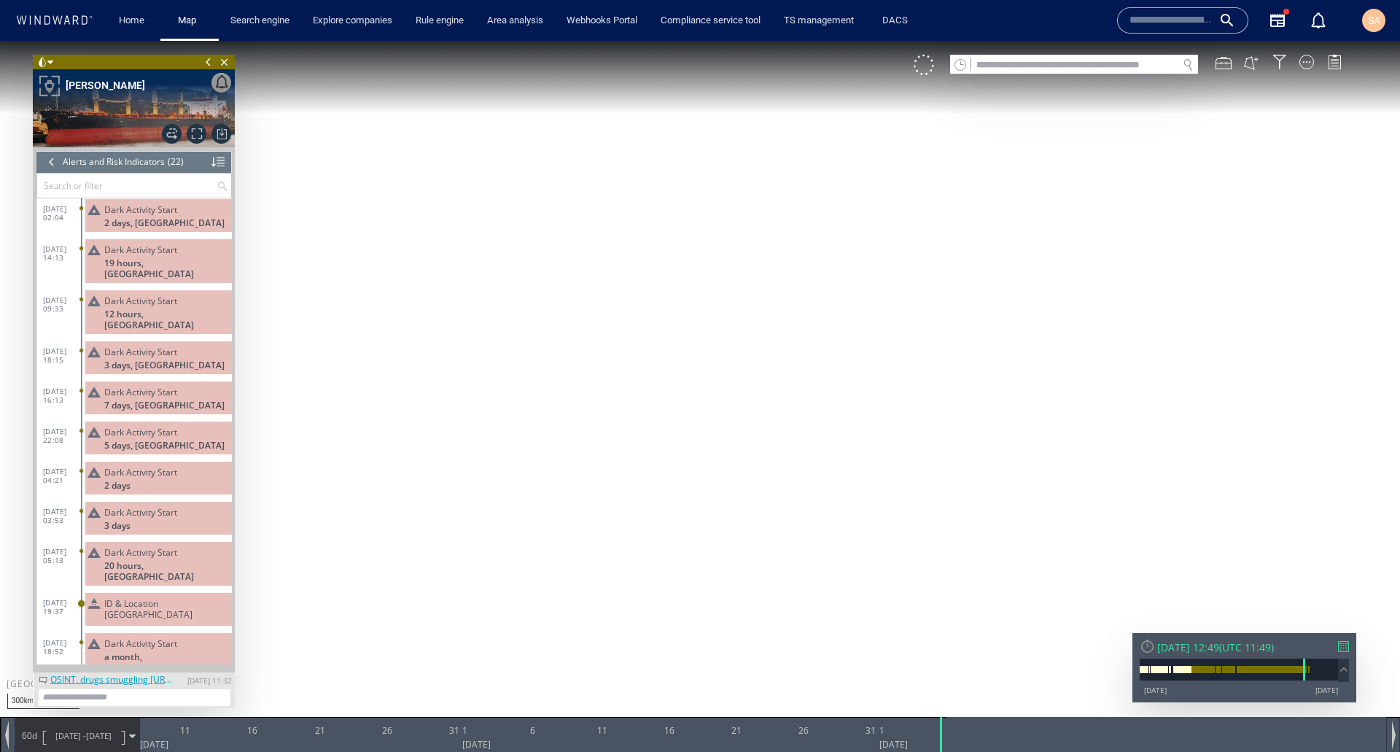
scroll to position [424, 0]
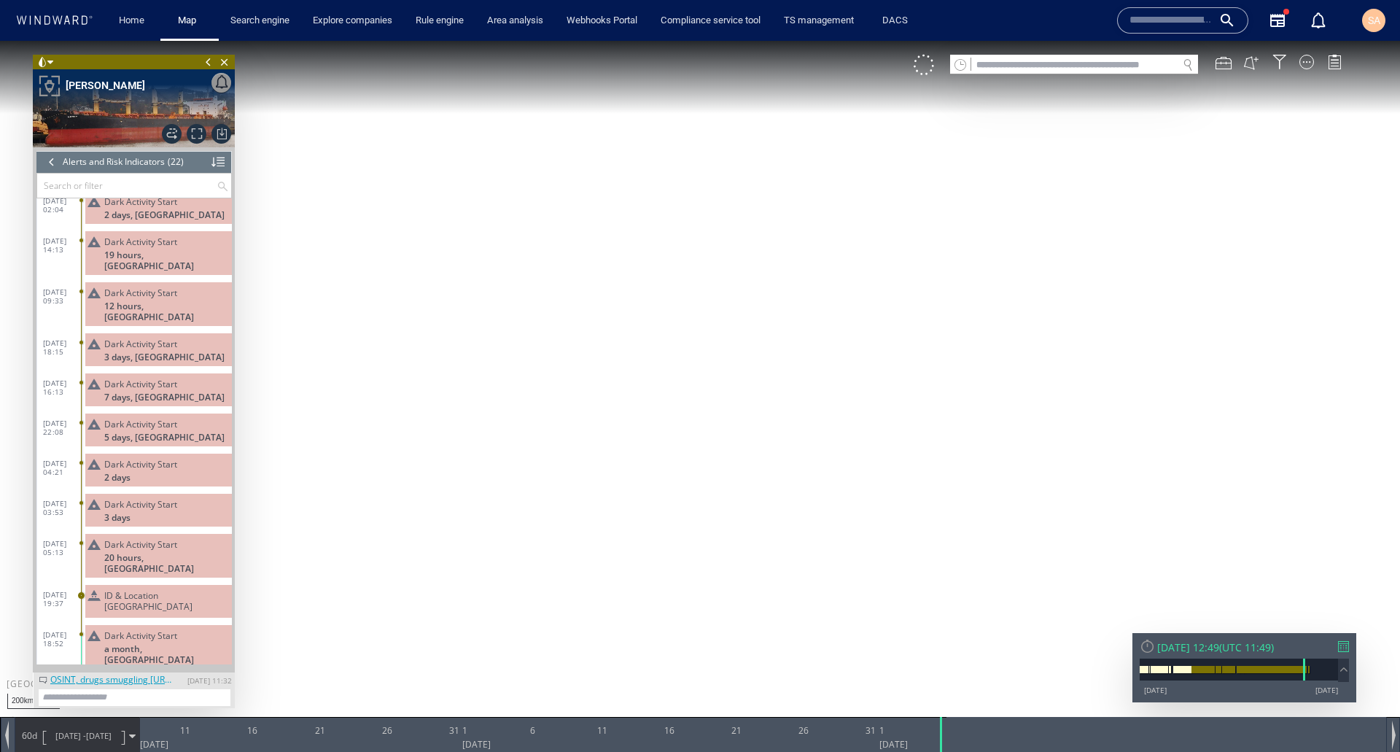
drag, startPoint x: 299, startPoint y: 359, endPoint x: 726, endPoint y: 412, distance: 430.5
click at [787, 445] on canvas "Map" at bounding box center [700, 389] width 1400 height 696
click at [48, 163] on div at bounding box center [52, 162] width 16 height 22
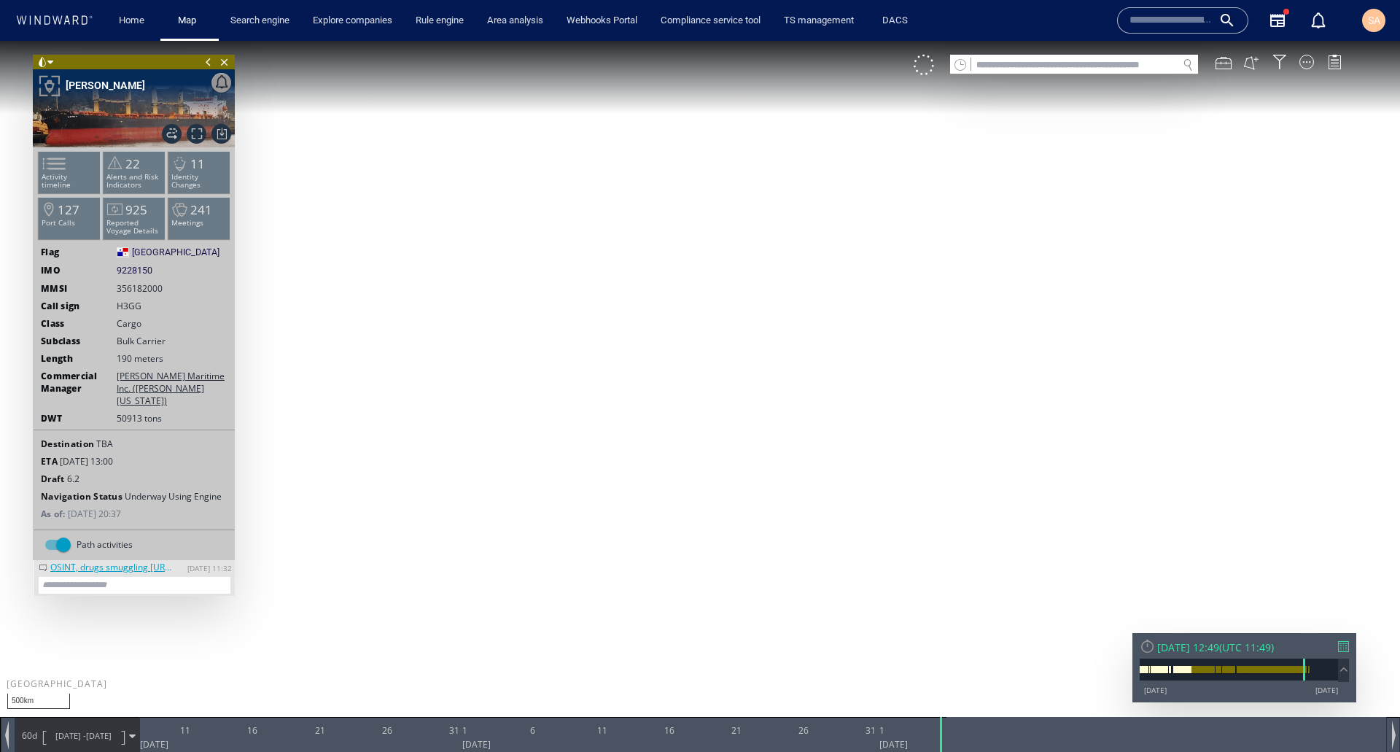
drag, startPoint x: 642, startPoint y: 413, endPoint x: 631, endPoint y: 402, distance: 15.0
click at [631, 402] on canvas "Map" at bounding box center [700, 389] width 1400 height 696
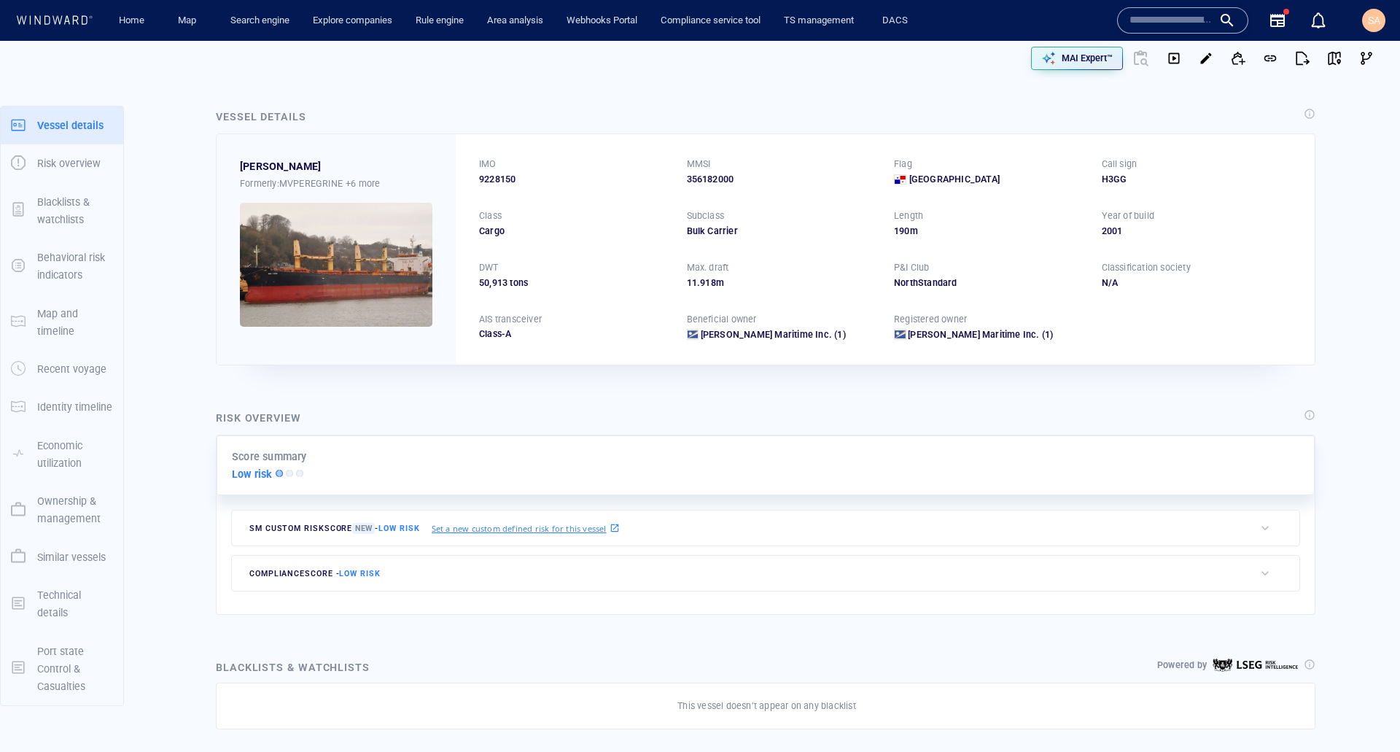
click at [753, 566] on div "compliance score - Low risk" at bounding box center [743, 572] width 1022 height 35
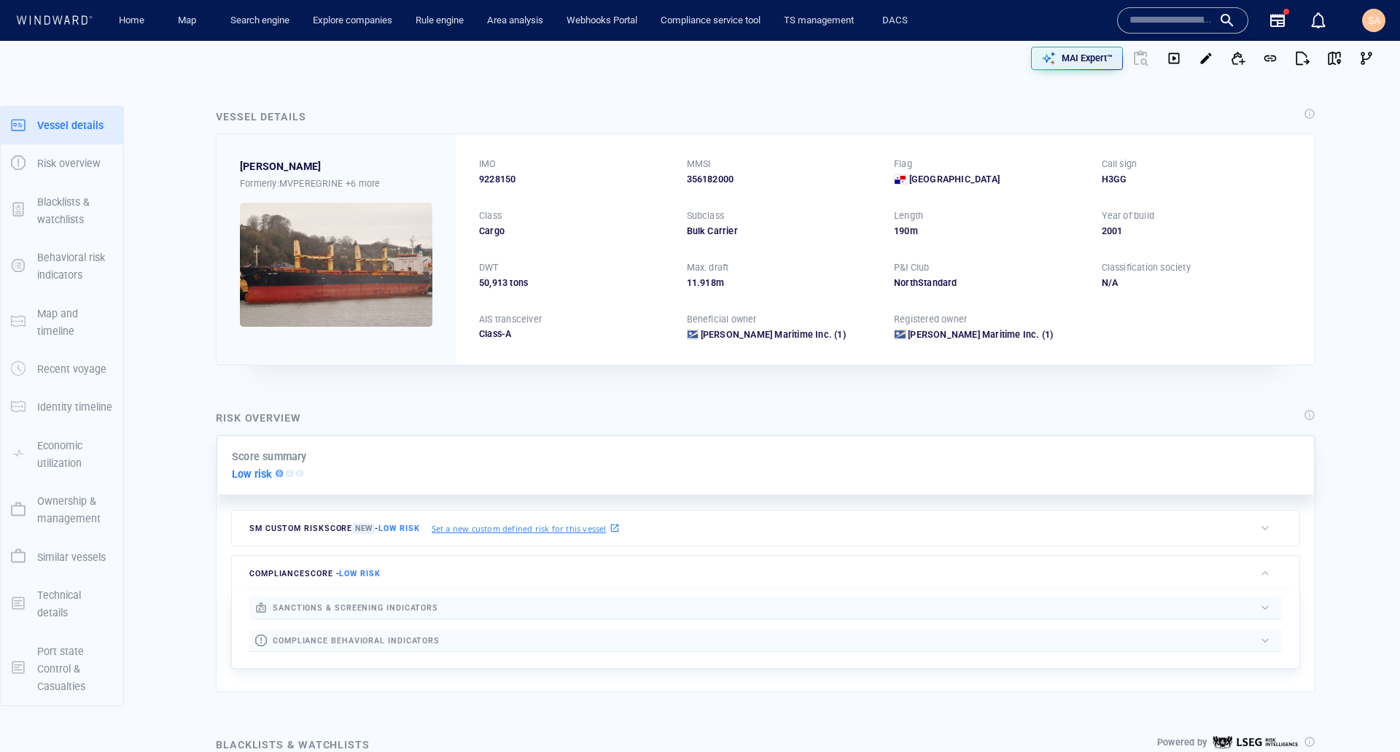
click at [754, 537] on div "SM Custom risk score New - Low risk Set a new custom defined risk for this vess…" at bounding box center [743, 527] width 1022 height 35
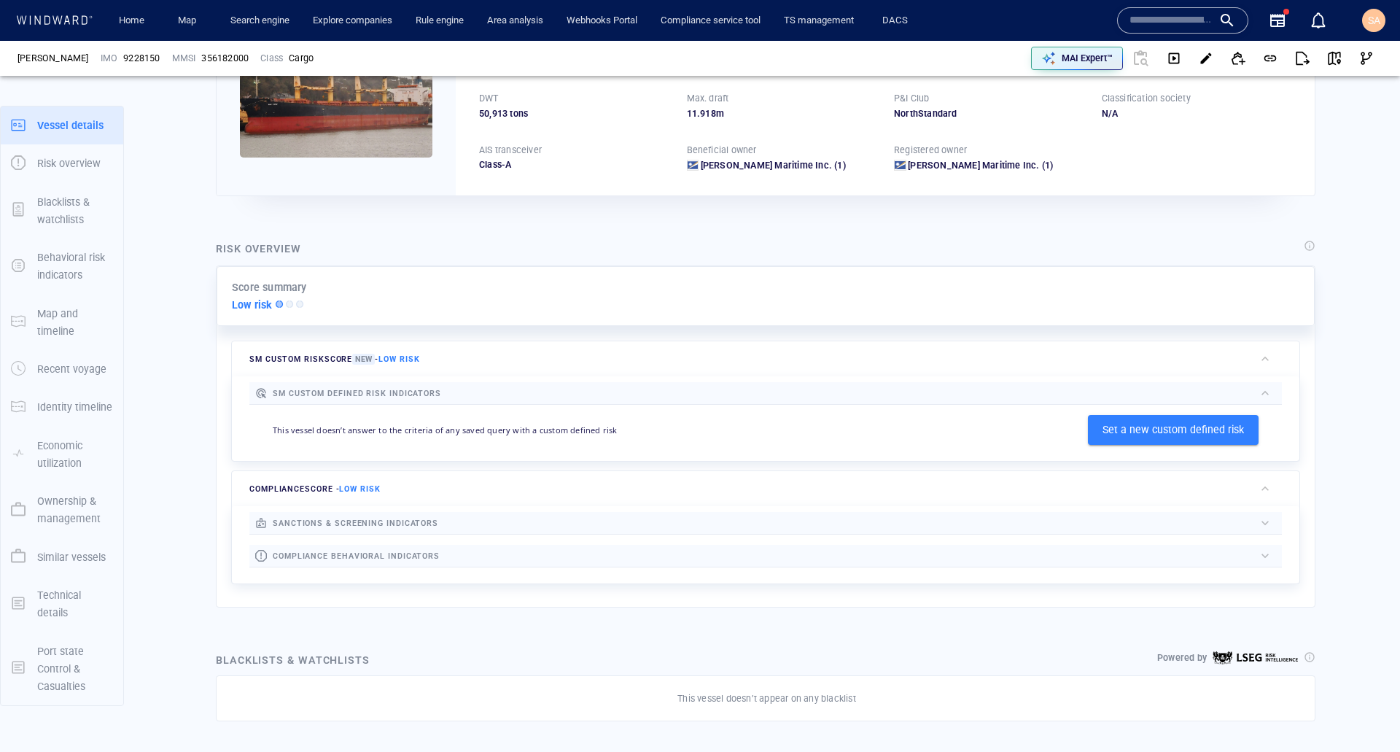
scroll to position [219, 0]
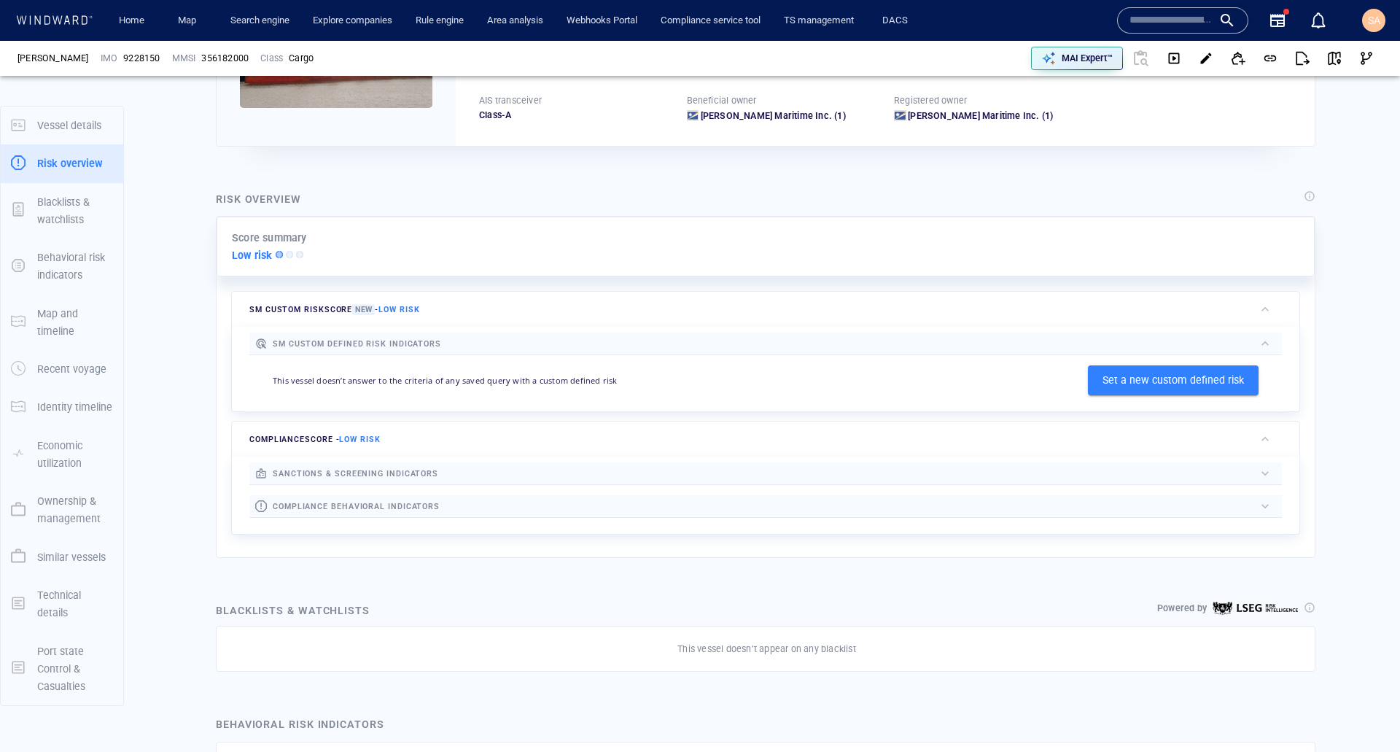
click at [647, 502] on div at bounding box center [847, 506] width 814 height 17
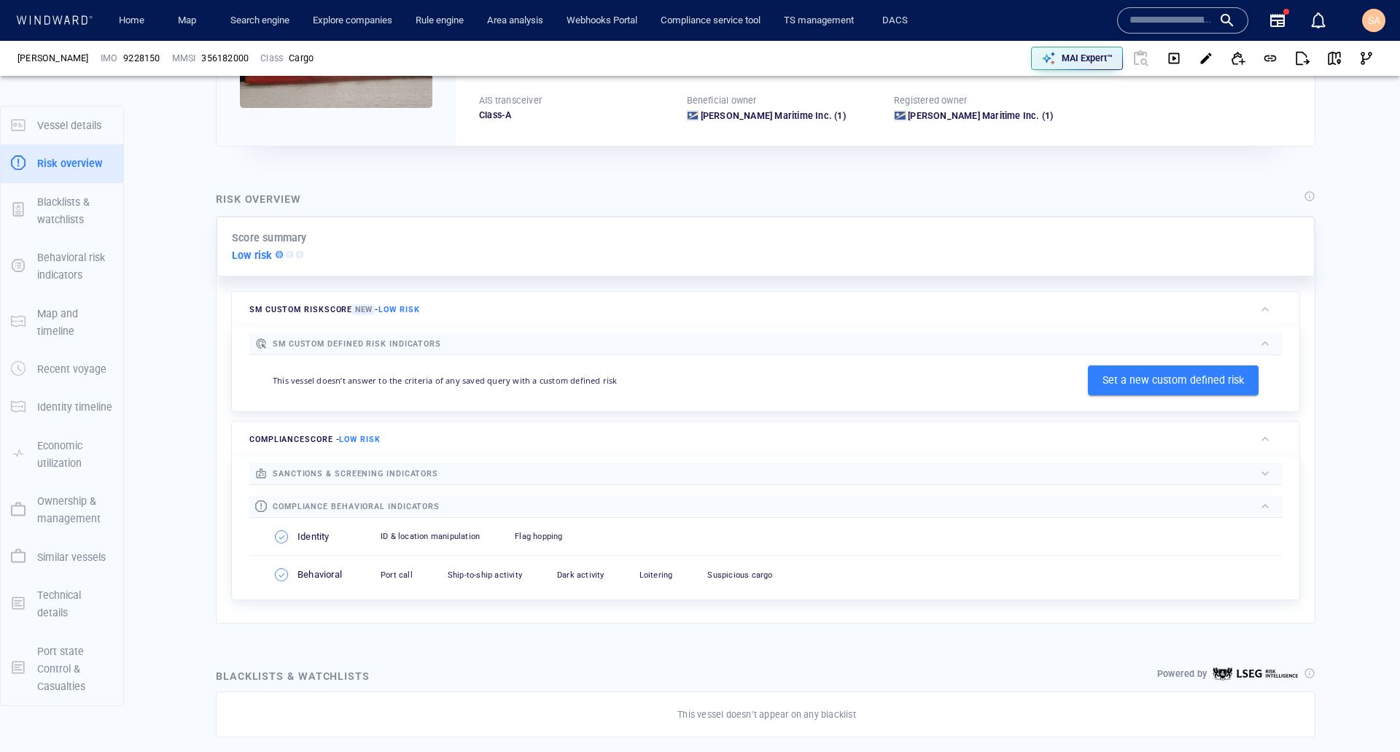
click at [649, 475] on div at bounding box center [846, 473] width 816 height 16
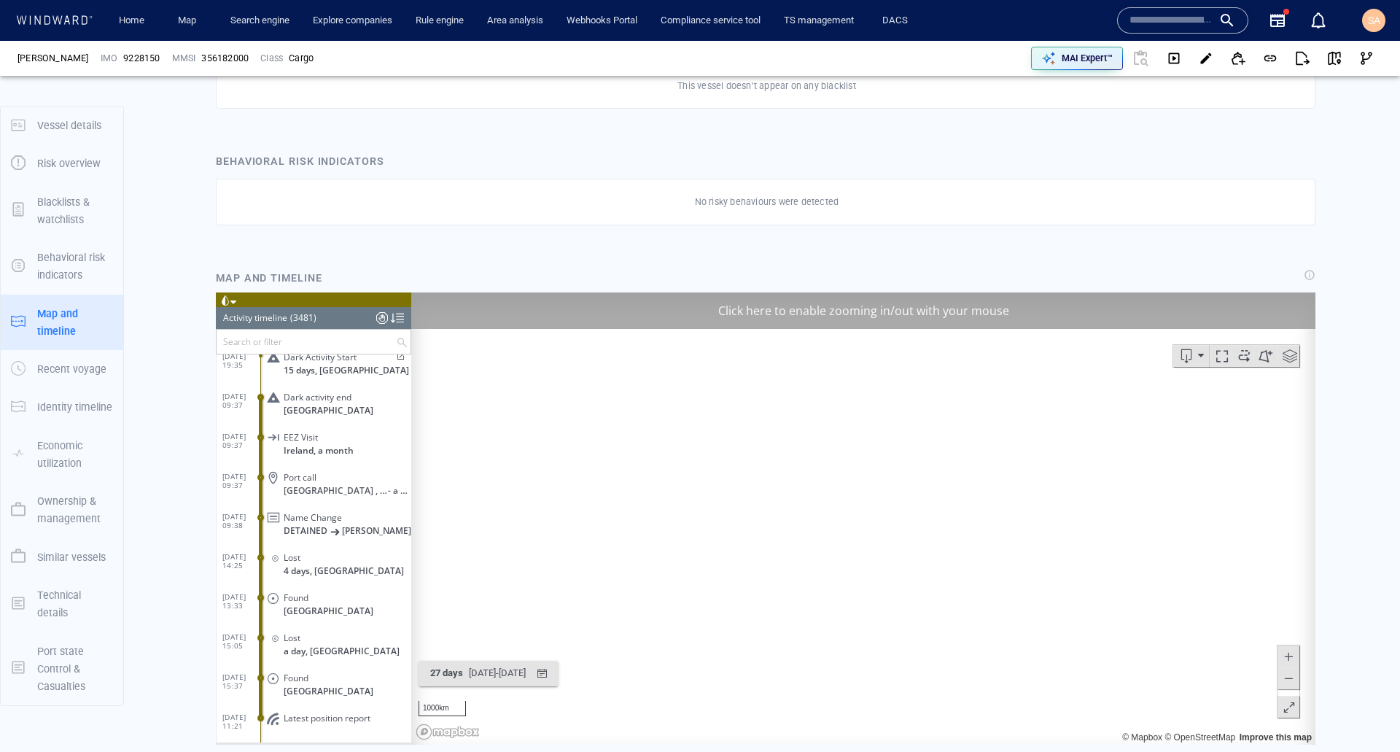
scroll to position [139195, 0]
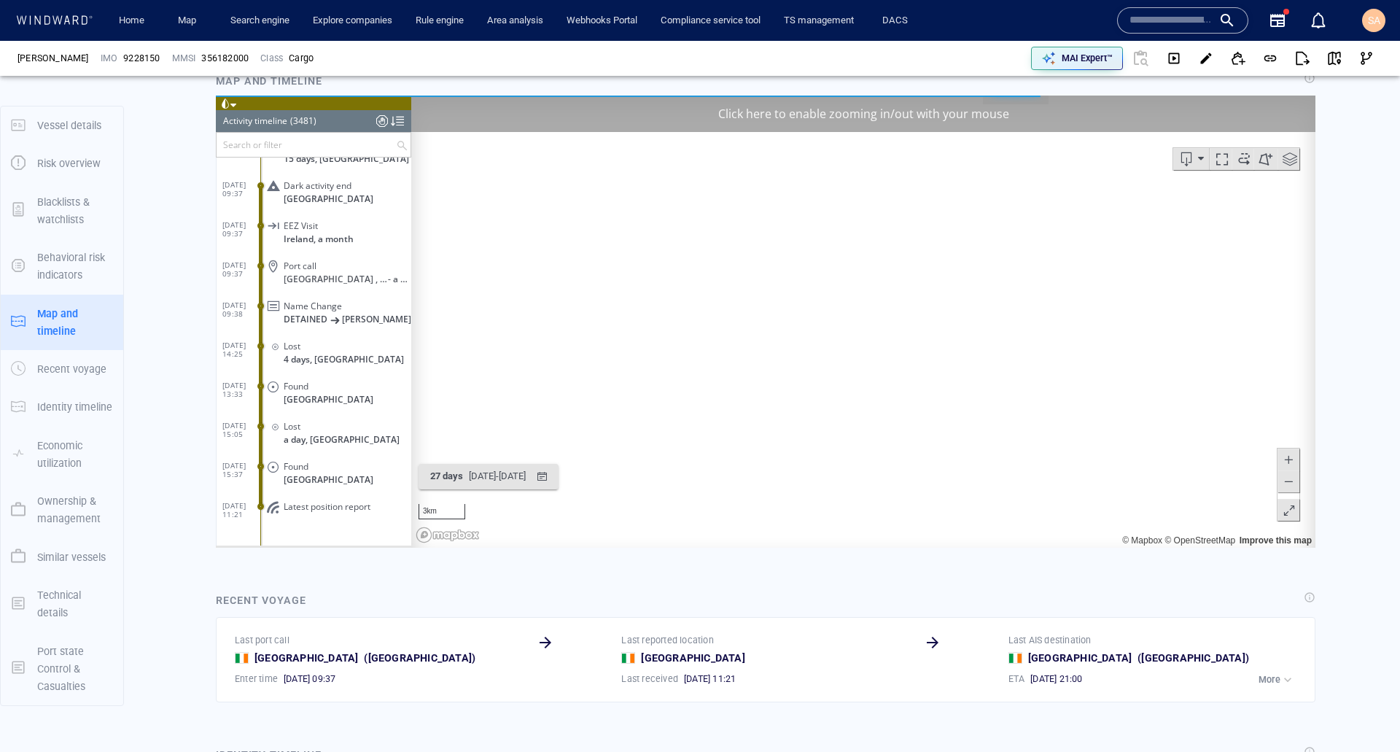
scroll to position [1093, 0]
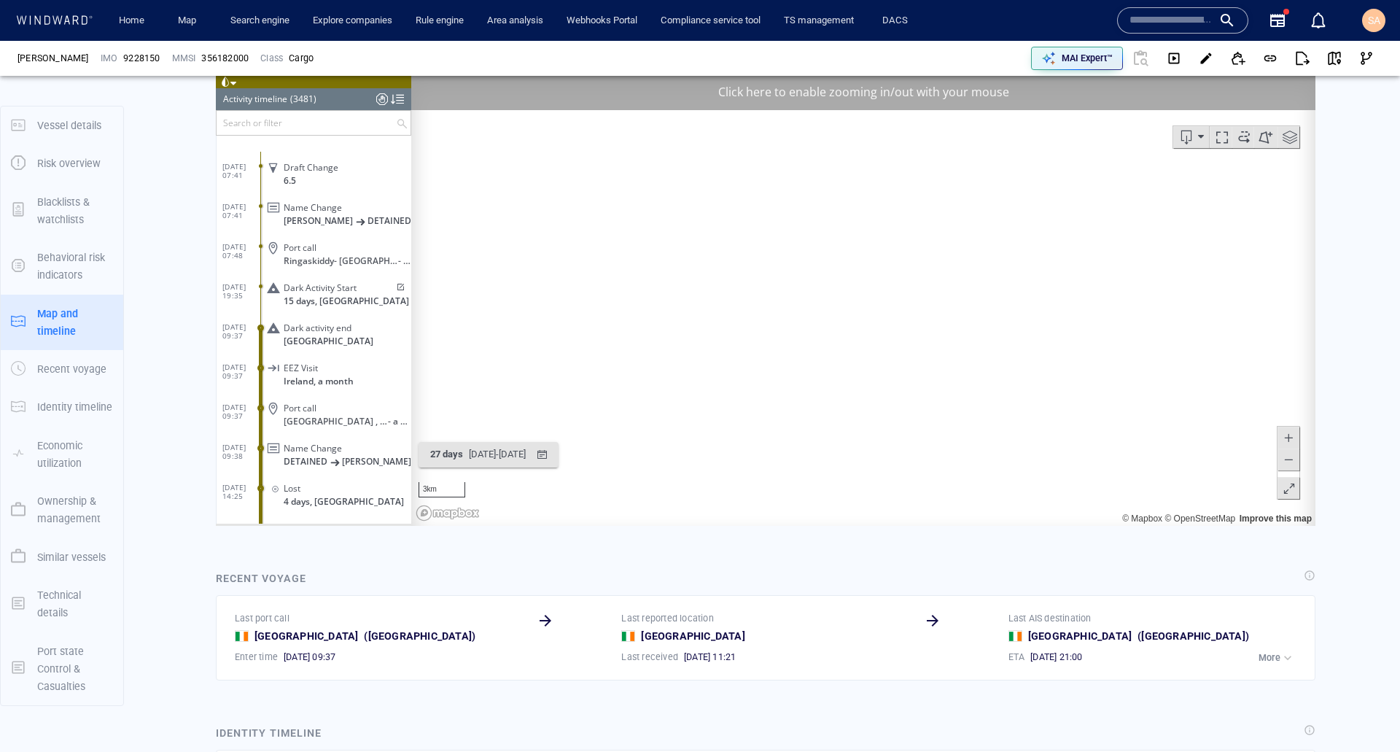
scroll to position [139195, 0]
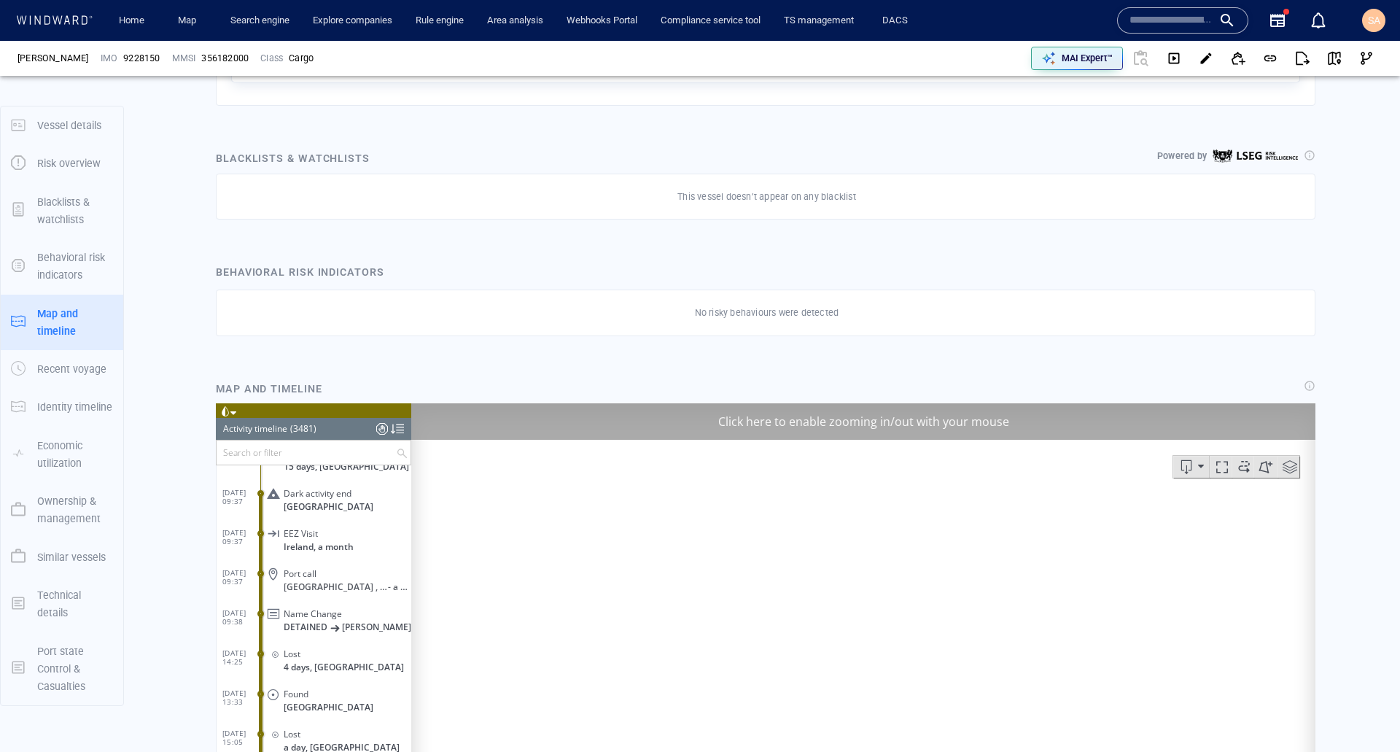
scroll to position [0, 0]
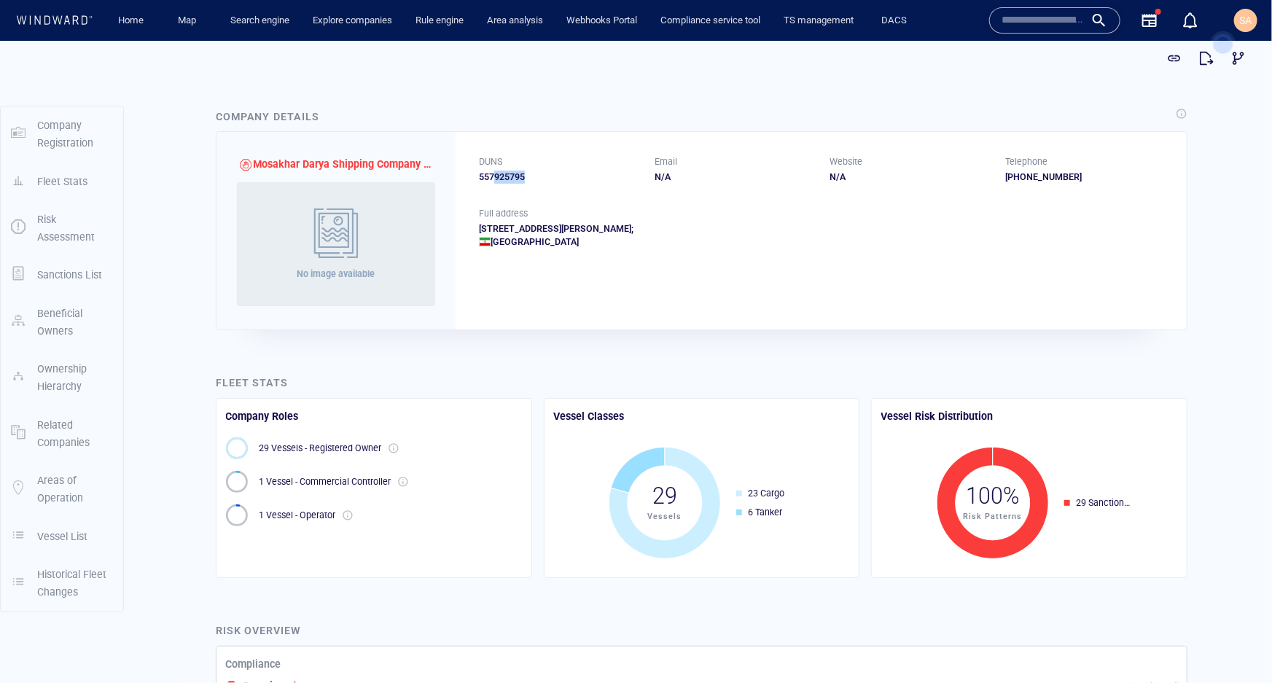
drag, startPoint x: 515, startPoint y: 176, endPoint x: 483, endPoint y: 173, distance: 33.0
click at [484, 173] on div "557925795" at bounding box center [558, 176] width 158 height 13
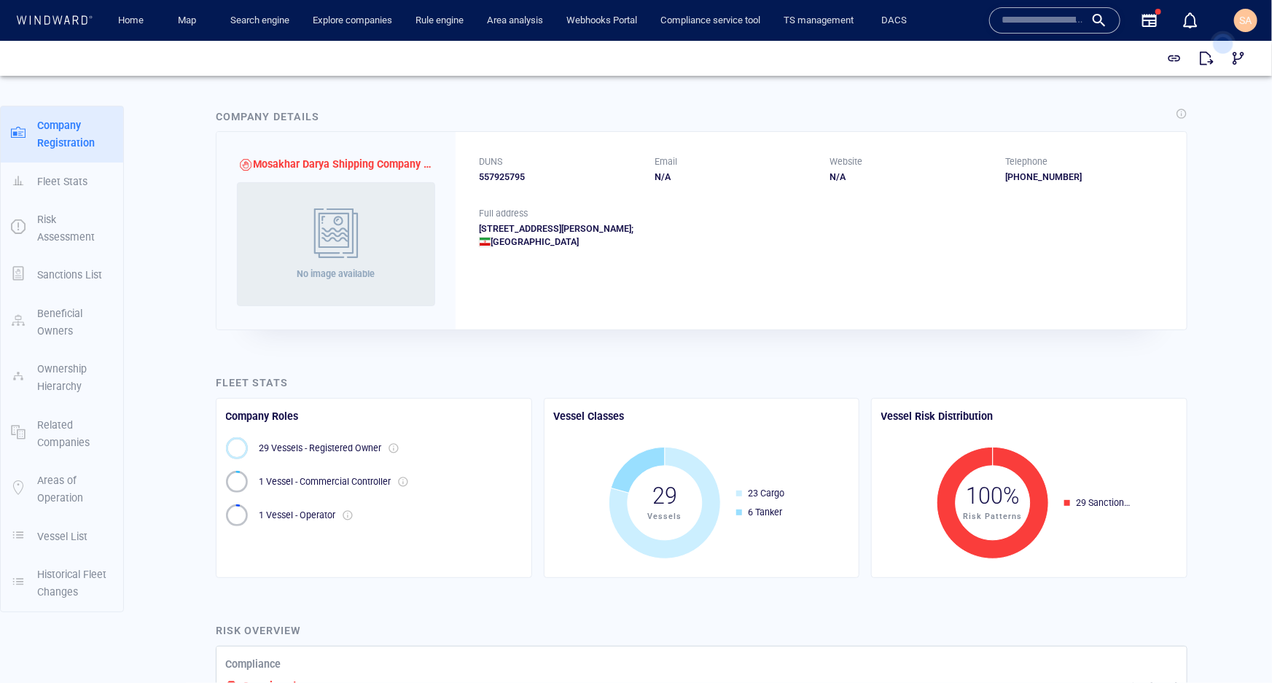
scroll to position [198, 0]
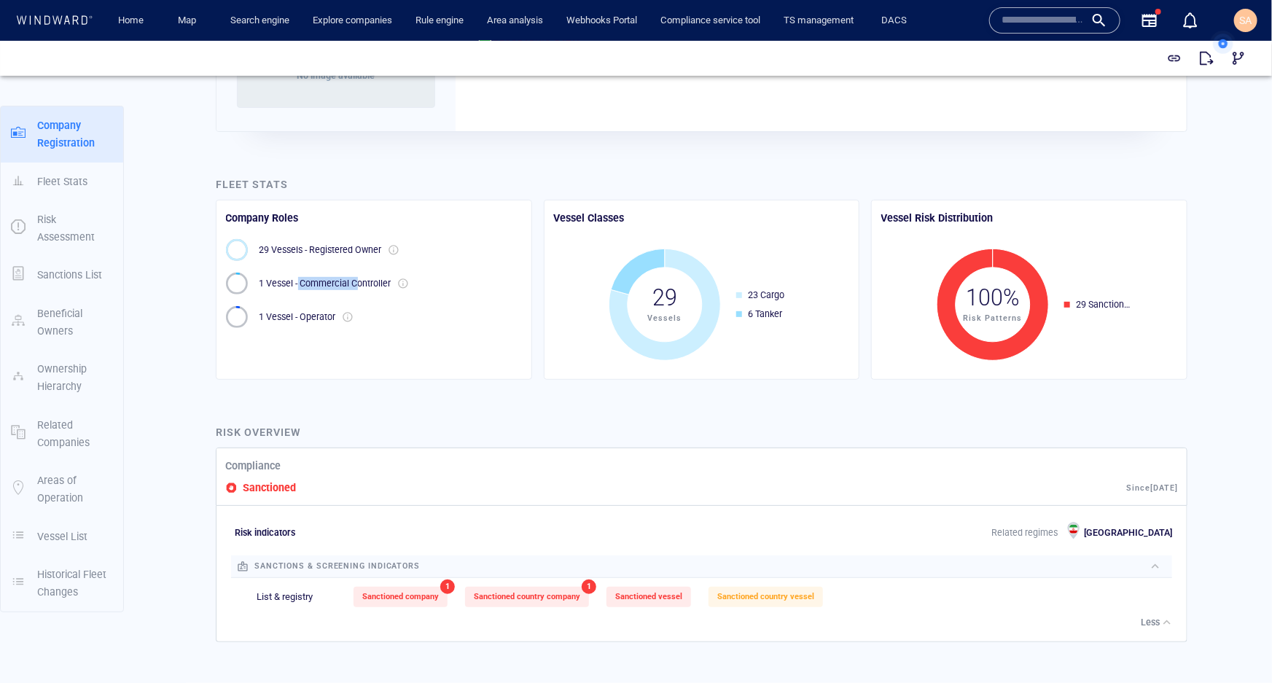
drag, startPoint x: 356, startPoint y: 284, endPoint x: 311, endPoint y: 276, distance: 45.8
click at [299, 286] on p "1 Vessel - Commercial Controller" at bounding box center [326, 282] width 132 height 13
drag, startPoint x: 328, startPoint y: 252, endPoint x: 308, endPoint y: 253, distance: 20.4
click at [308, 253] on p "29 Vessels - Registered Owner" at bounding box center [321, 249] width 122 height 13
click at [430, 335] on div "29 Vessels - Registered Owner 1 Vessel - Commercial Controller 1 Vessel - Opera…" at bounding box center [374, 298] width 308 height 131
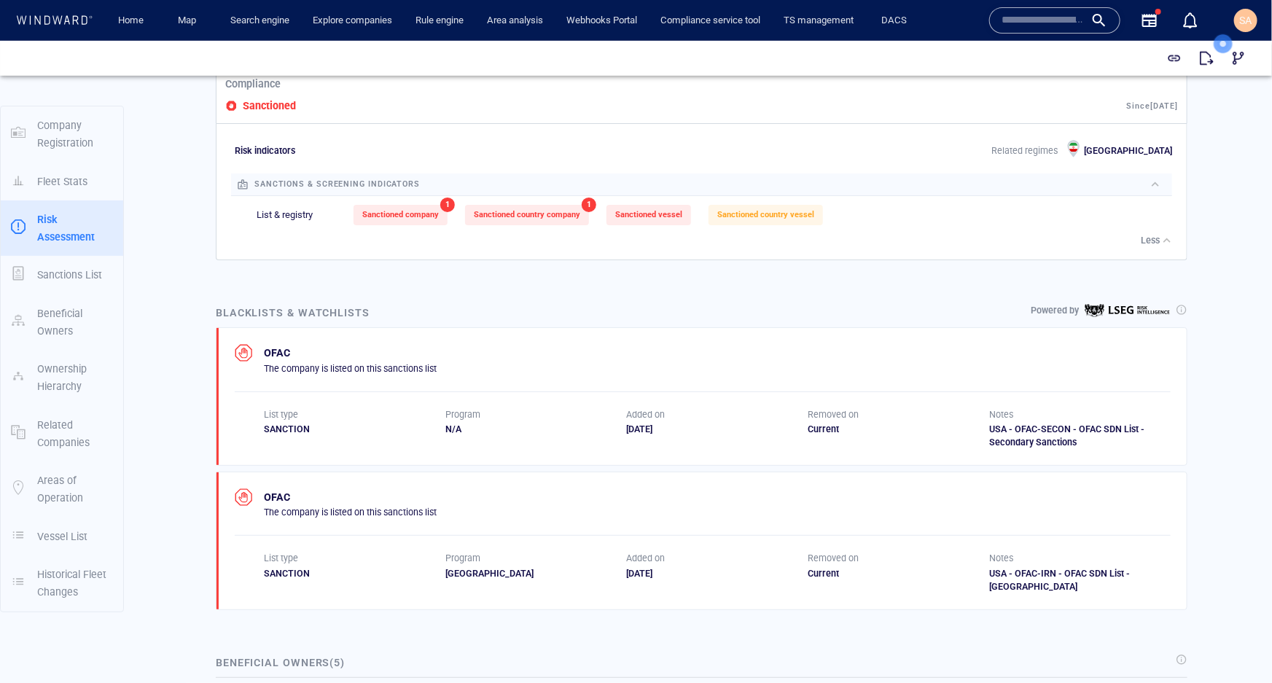
scroll to position [596, 0]
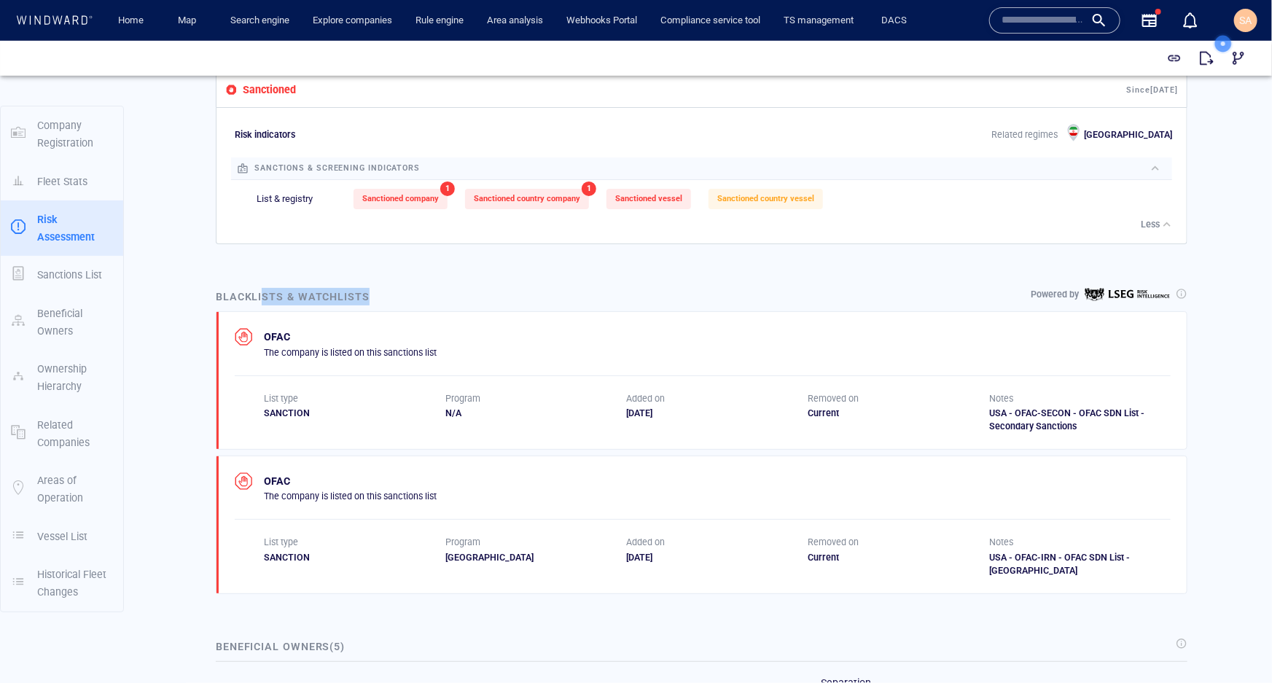
drag, startPoint x: 348, startPoint y: 295, endPoint x: 280, endPoint y: 295, distance: 68.5
click at [262, 297] on div "Blacklists & watchlists Powered by" at bounding box center [702, 295] width 978 height 23
click at [430, 291] on div "Blacklists & watchlists Powered by" at bounding box center [702, 295] width 978 height 23
drag, startPoint x: 616, startPoint y: 412, endPoint x: 597, endPoint y: 409, distance: 19.2
click at [597, 409] on div "List type SANCTION Program N/A Added on 01/11/2018 Removed on Current Notes USA…" at bounding box center [717, 412] width 907 height 42
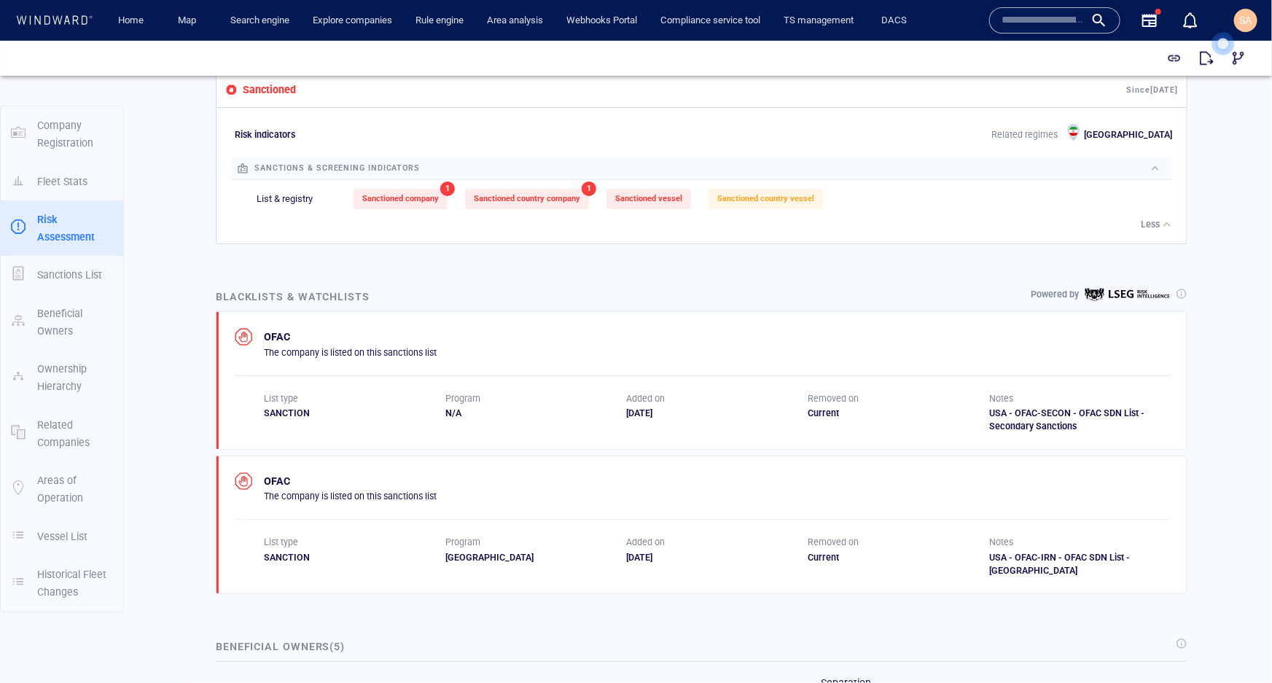
drag, startPoint x: 834, startPoint y: 411, endPoint x: 792, endPoint y: 408, distance: 42.4
click at [792, 408] on div "List type SANCTION Program N/A Added on 01/11/2018 Removed on Current Notes USA…" at bounding box center [717, 412] width 907 height 42
click at [819, 418] on div "Current" at bounding box center [899, 412] width 182 height 13
drag, startPoint x: 838, startPoint y: 558, endPoint x: 795, endPoint y: 558, distance: 43.7
click at [795, 558] on div "List type SANCTION Program IRAN Added on 01/11/2018 Removed on Current Notes US…" at bounding box center [717, 556] width 907 height 42
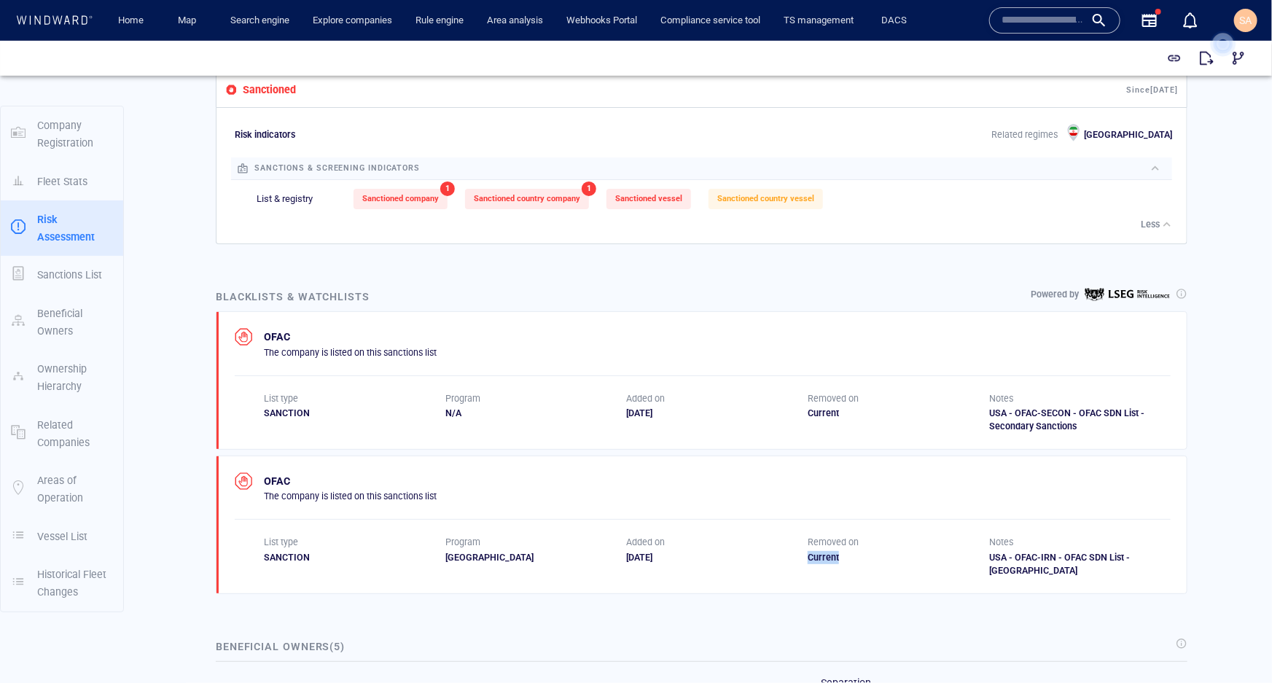
click at [859, 558] on div "Current" at bounding box center [899, 556] width 182 height 13
drag, startPoint x: 1060, startPoint y: 426, endPoint x: 1040, endPoint y: 413, distance: 24.7
click at [1040, 414] on div "USA - OFAC-SECON - OFAC SDN List - Secondary Sanctions" at bounding box center [1080, 419] width 182 height 26
drag, startPoint x: 1093, startPoint y: 553, endPoint x: 1027, endPoint y: 553, distance: 66.3
click at [1032, 553] on div "USA - OFAC-IRN - OFAC SDN List - Iran" at bounding box center [1080, 563] width 182 height 26
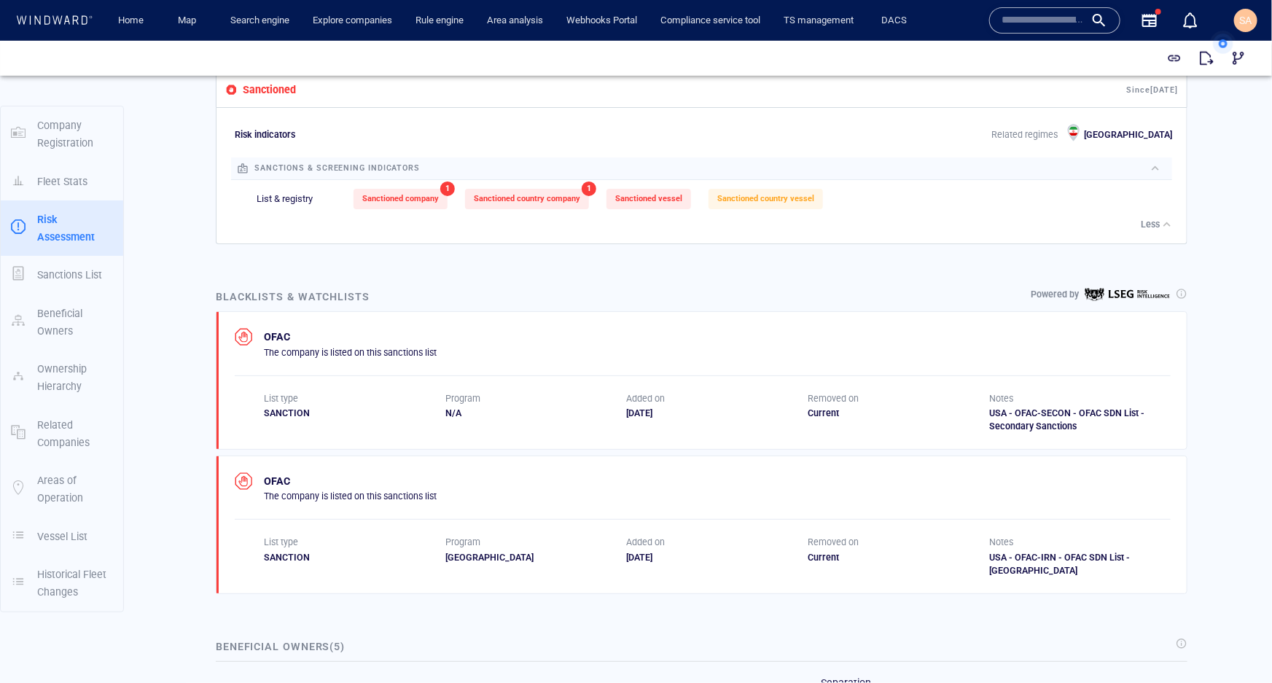
click at [1007, 555] on div "USA - OFAC-IRN - OFAC SDN List - Iran" at bounding box center [1080, 563] width 182 height 26
drag, startPoint x: 462, startPoint y: 555, endPoint x: 442, endPoint y: 556, distance: 19.7
click at [445, 555] on div "IRAN" at bounding box center [536, 556] width 182 height 13
click at [455, 573] on div "OFAC The company is listed on this sanctions list List type SANCTION Program IR…" at bounding box center [702, 524] width 970 height 137
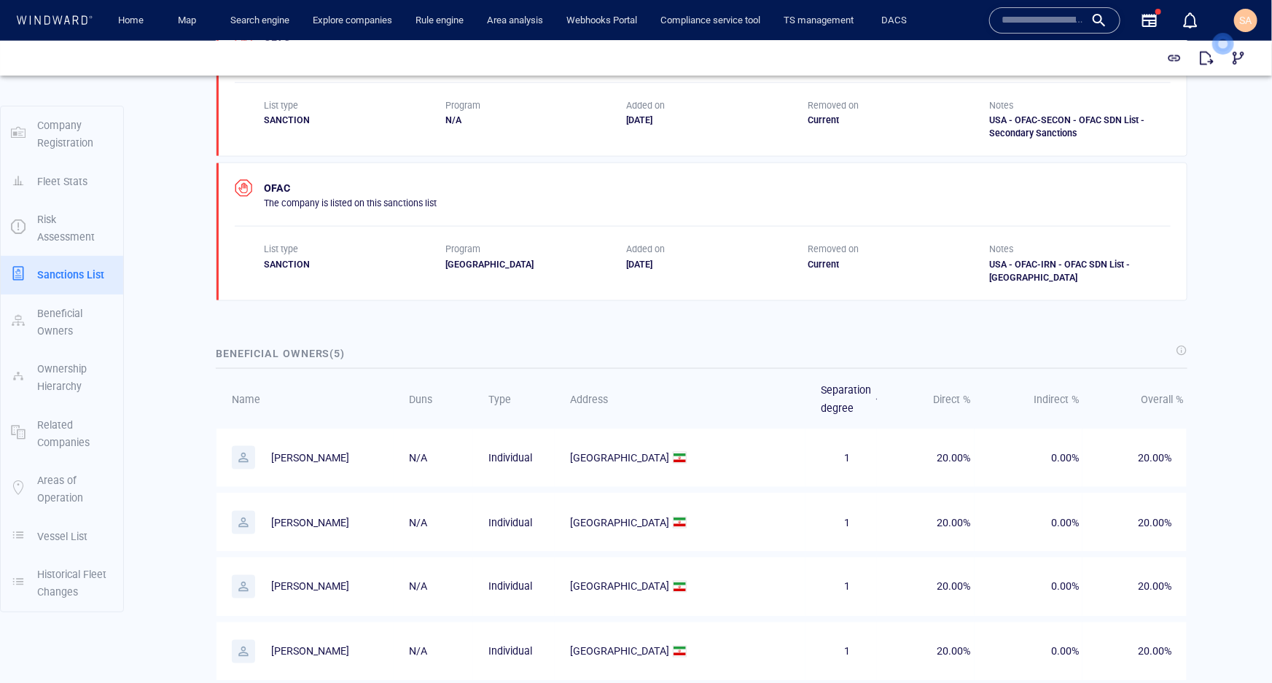
scroll to position [994, 0]
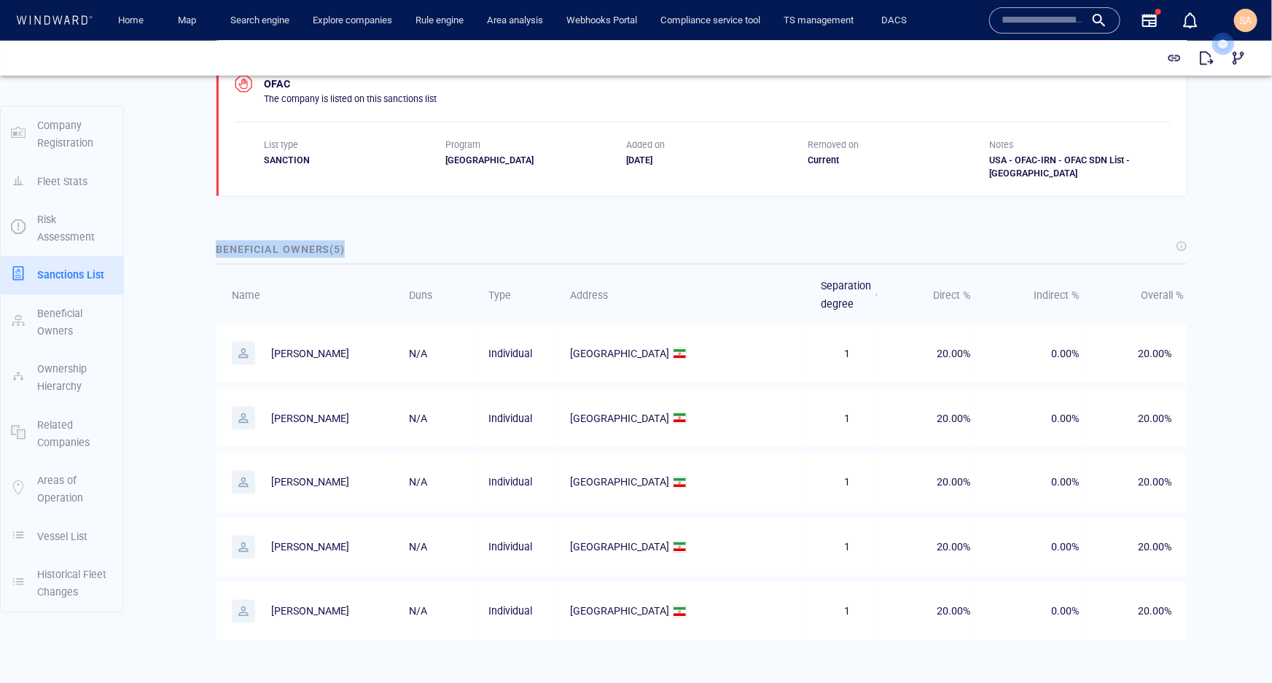
drag, startPoint x: 358, startPoint y: 237, endPoint x: 200, endPoint y: 233, distance: 157.5
click at [340, 243] on span "( 5 )" at bounding box center [337, 249] width 15 height 12
click at [393, 240] on div "Beneficial Owners ( 5 )" at bounding box center [702, 248] width 978 height 23
click at [399, 237] on div "Beneficial Owners ( 5 )" at bounding box center [702, 248] width 978 height 23
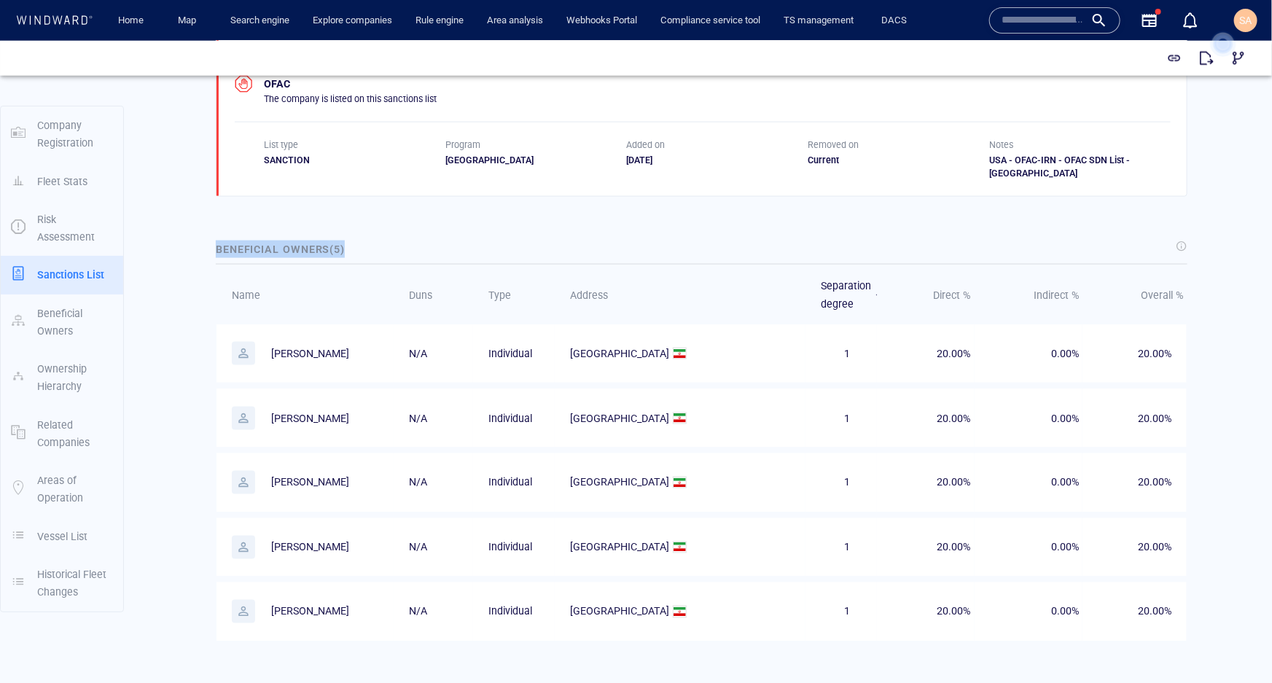
click at [327, 243] on span "Beneficial Owners ( 5 )" at bounding box center [280, 249] width 129 height 12
drag, startPoint x: 297, startPoint y: 410, endPoint x: 322, endPoint y: 434, distance: 34.5
click at [325, 426] on p "Mohammad sadegh mofatteh" at bounding box center [310, 417] width 78 height 17
click at [324, 512] on td "Mohammad hosein dajmar" at bounding box center [305, 482] width 177 height 59
click at [348, 491] on p "Mohammad hosein dajmar" at bounding box center [310, 481] width 78 height 17
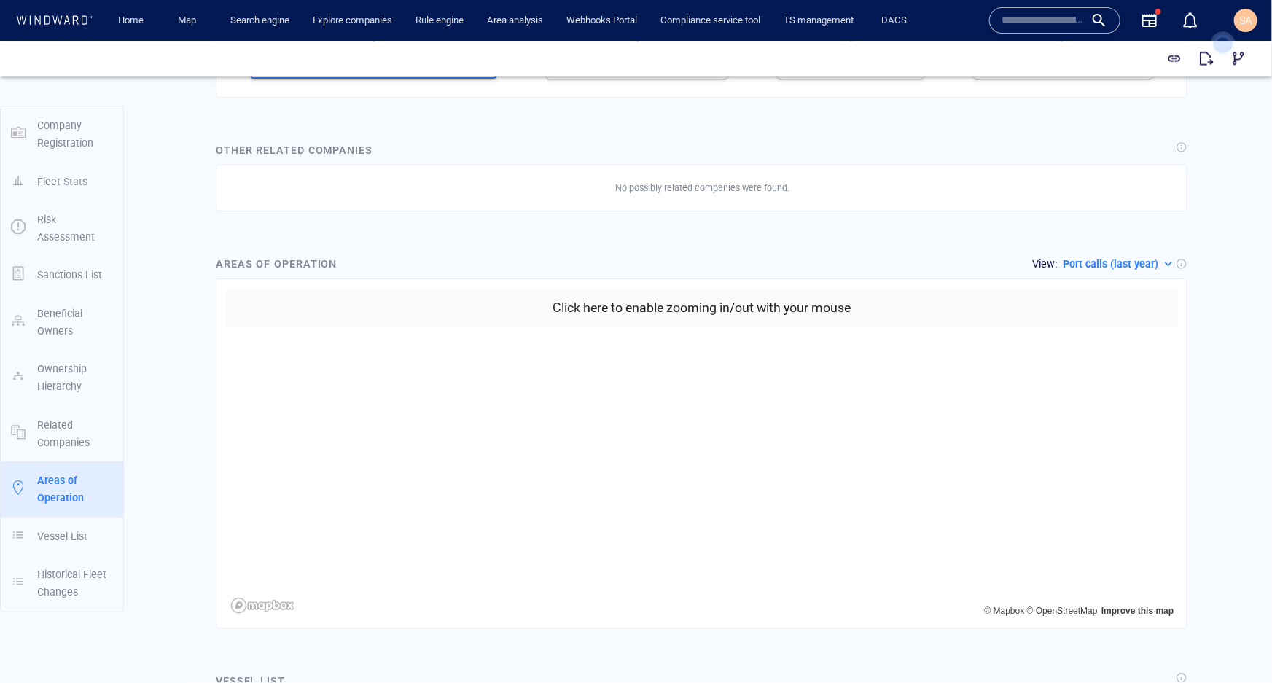
scroll to position [1789, 0]
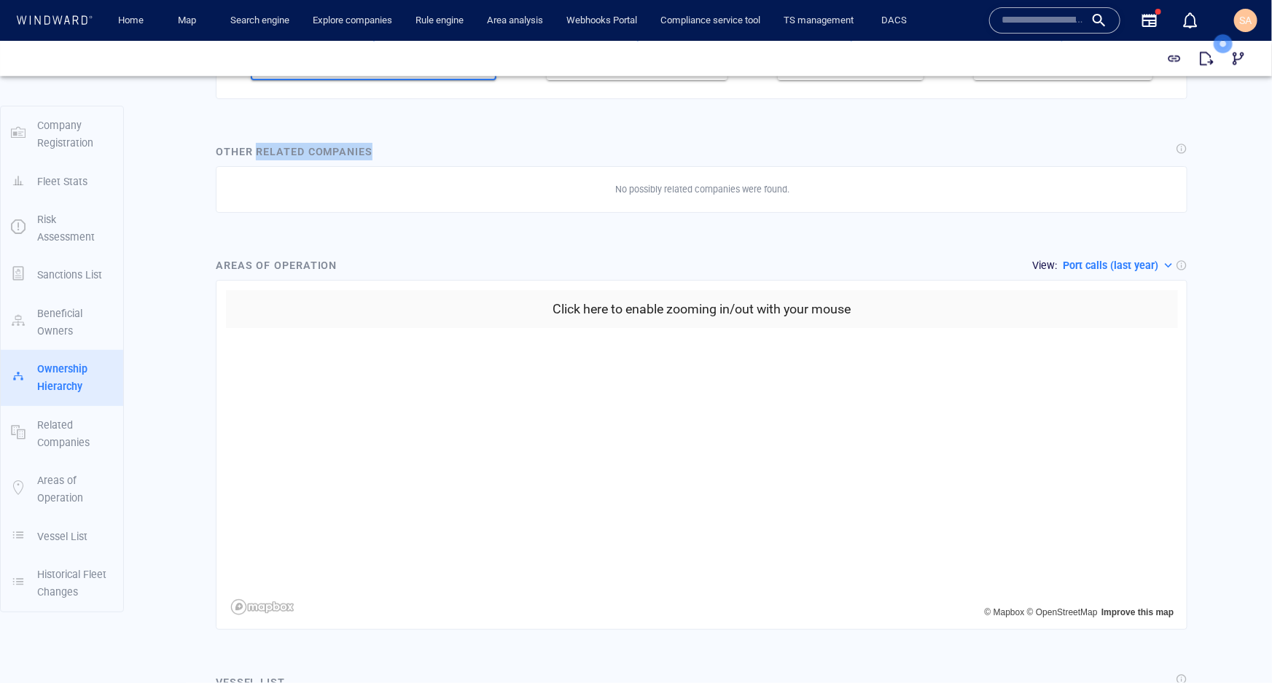
drag, startPoint x: 371, startPoint y: 195, endPoint x: 255, endPoint y: 196, distance: 115.9
click at [255, 163] on div "Other Related Companies" at bounding box center [294, 150] width 163 height 23
click at [175, 301] on div "Company Details Mosakhar Darya Shipping Company Pjs No image available DUNS 557…" at bounding box center [701, 108] width 1141 height 3625
click at [1115, 273] on p "Port calls (last year)" at bounding box center [1110, 264] width 95 height 17
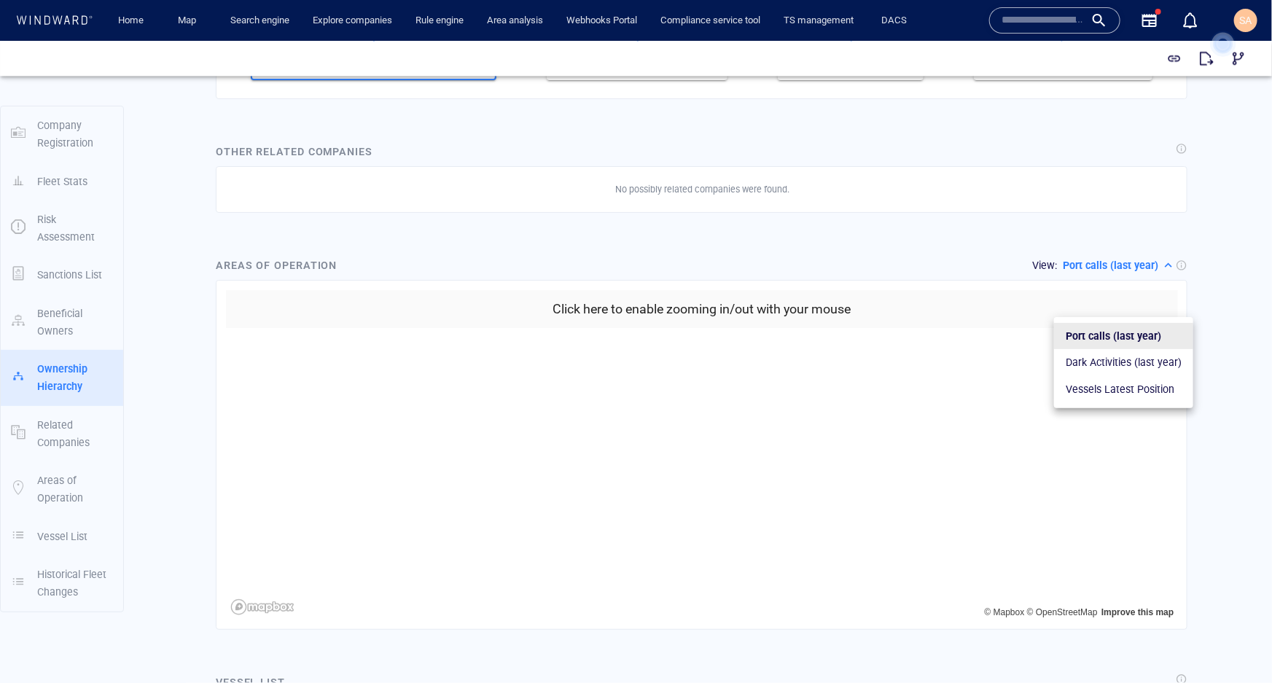
click at [1098, 359] on p "Dark Activities (last year)" at bounding box center [1124, 361] width 116 height 17
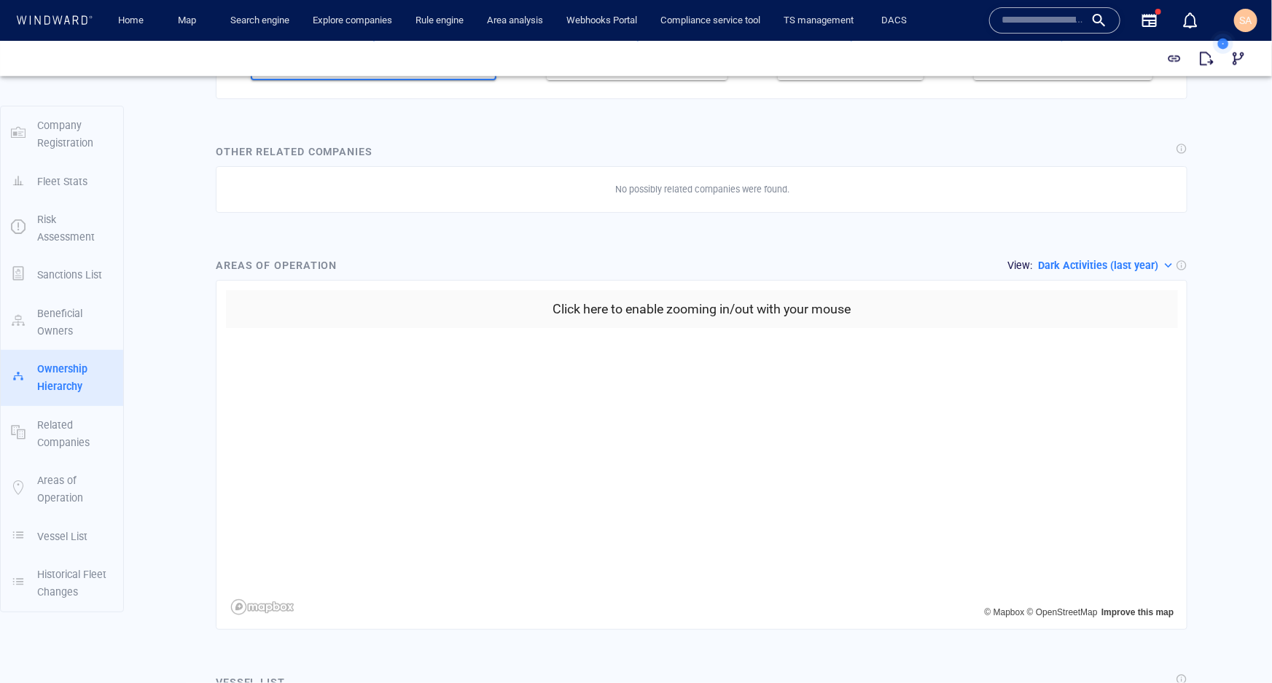
click at [1091, 273] on p "Dark Activities (last year)" at bounding box center [1098, 264] width 120 height 17
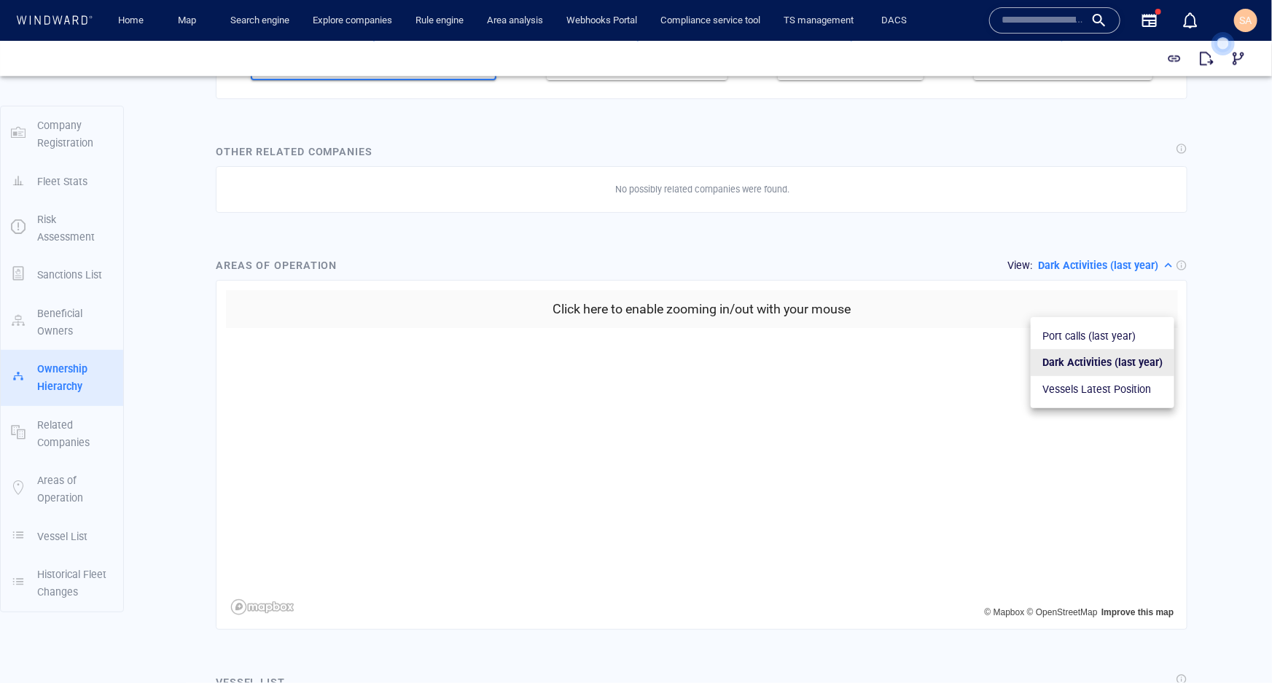
click at [1091, 389] on p "Vessels Latest Position" at bounding box center [1096, 388] width 109 height 17
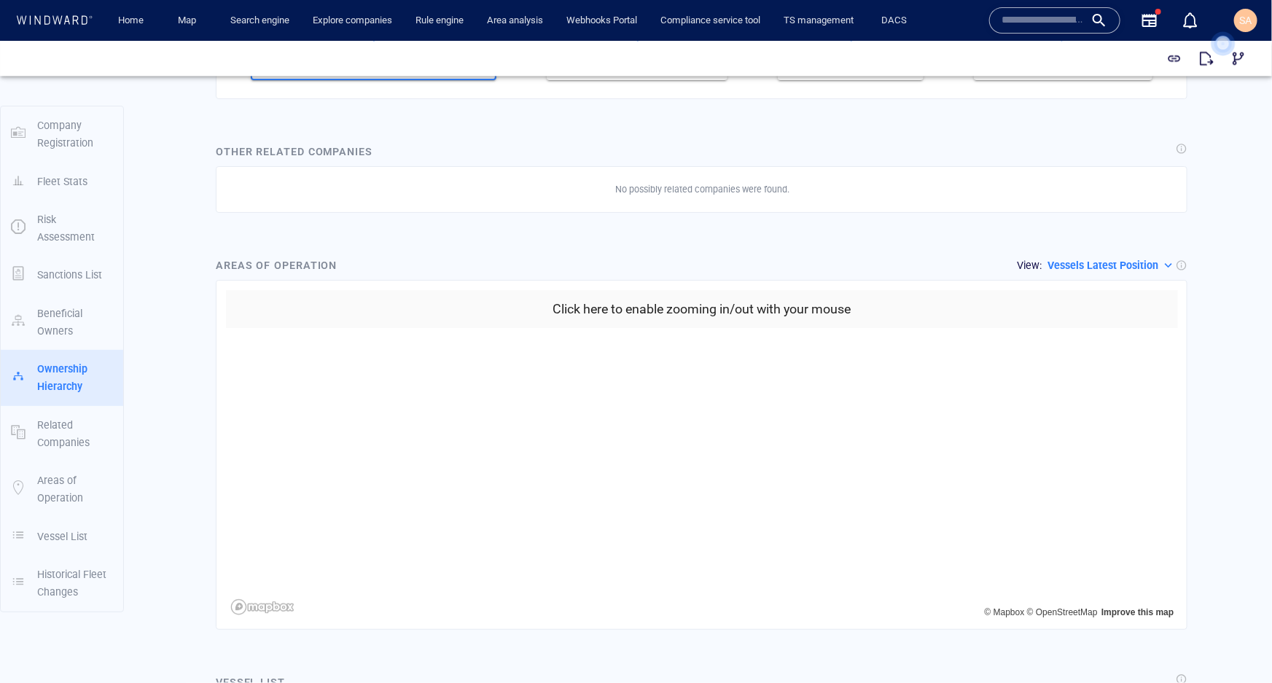
drag, startPoint x: 990, startPoint y: 459, endPoint x: 773, endPoint y: 445, distance: 217.7
click at [1028, 483] on canvas "Map" at bounding box center [697, 473] width 943 height 292
drag, startPoint x: 1216, startPoint y: 358, endPoint x: 1208, endPoint y: 359, distance: 8.1
click at [1216, 359] on div "Company Details Mosakhar Darya Shipping Company Pjs No image available DUNS 557…" at bounding box center [701, 108] width 1141 height 3625
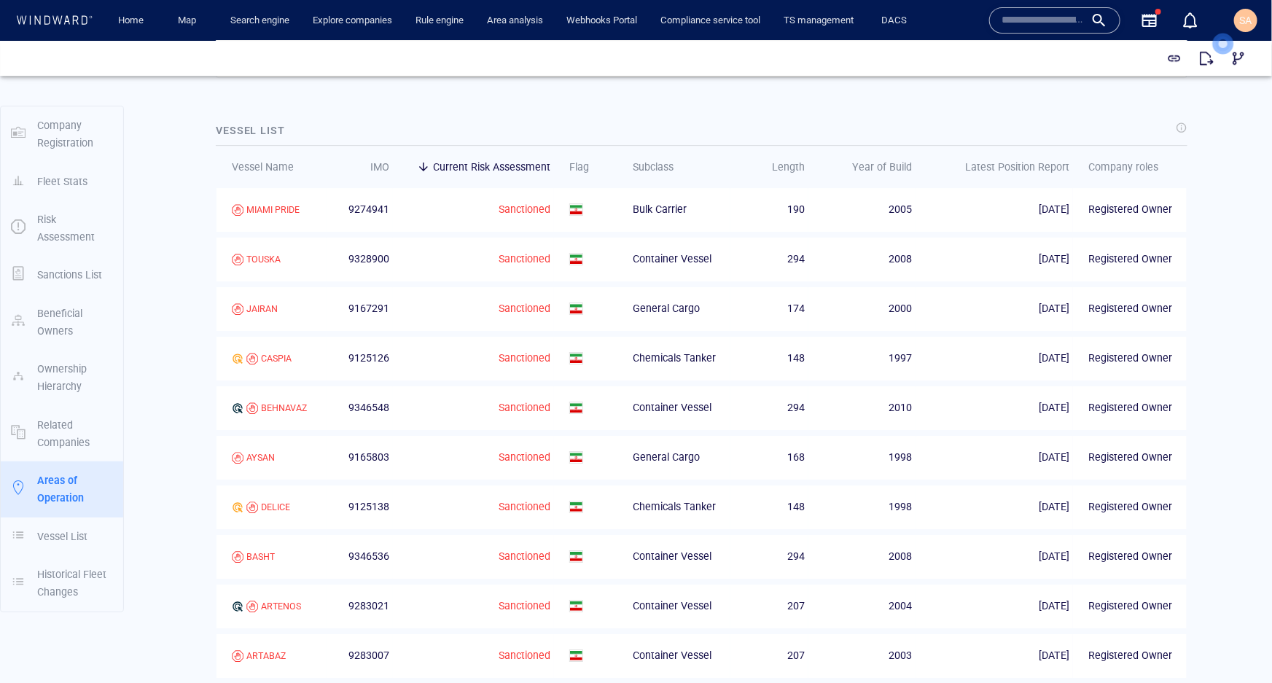
scroll to position [2385, 0]
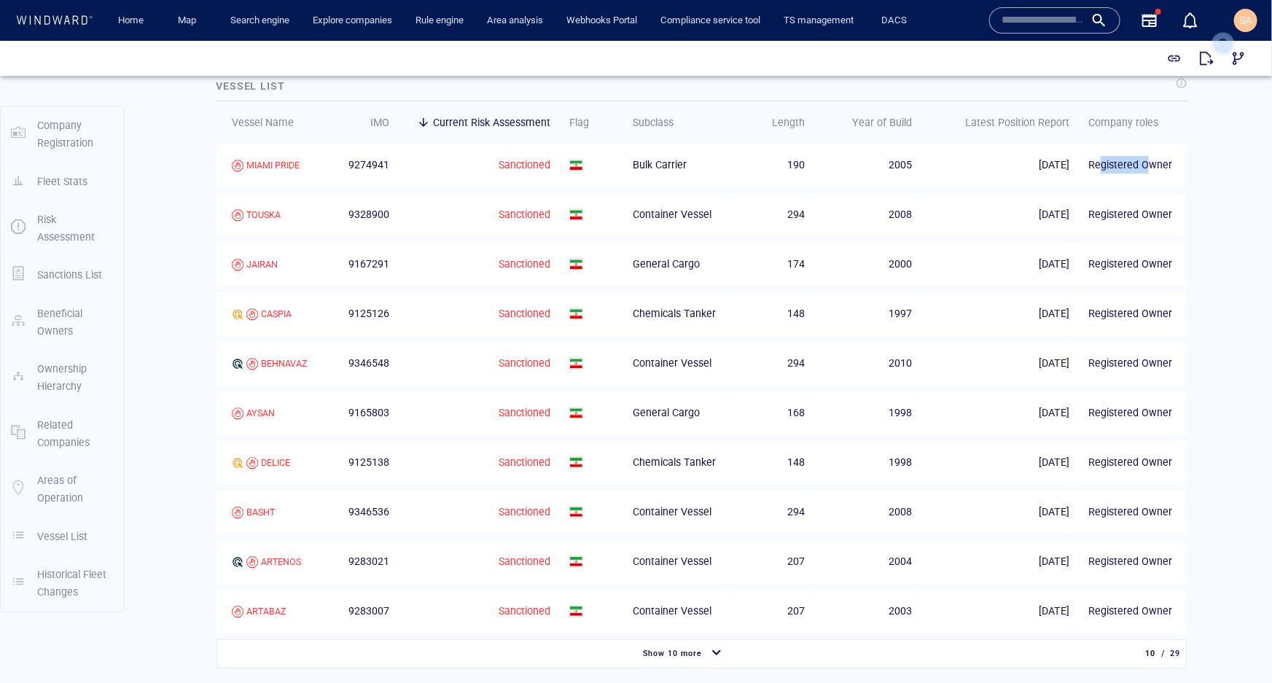
drag, startPoint x: 1092, startPoint y: 203, endPoint x: 1144, endPoint y: 205, distance: 51.8
click at [1144, 180] on div "Registered Owner" at bounding box center [1135, 164] width 95 height 32
drag, startPoint x: 1097, startPoint y: 247, endPoint x: 1142, endPoint y: 254, distance: 45.8
click at [1142, 230] on div "Registered Owner" at bounding box center [1135, 214] width 95 height 32
click at [1112, 230] on div "Registered Owner" at bounding box center [1135, 214] width 95 height 32
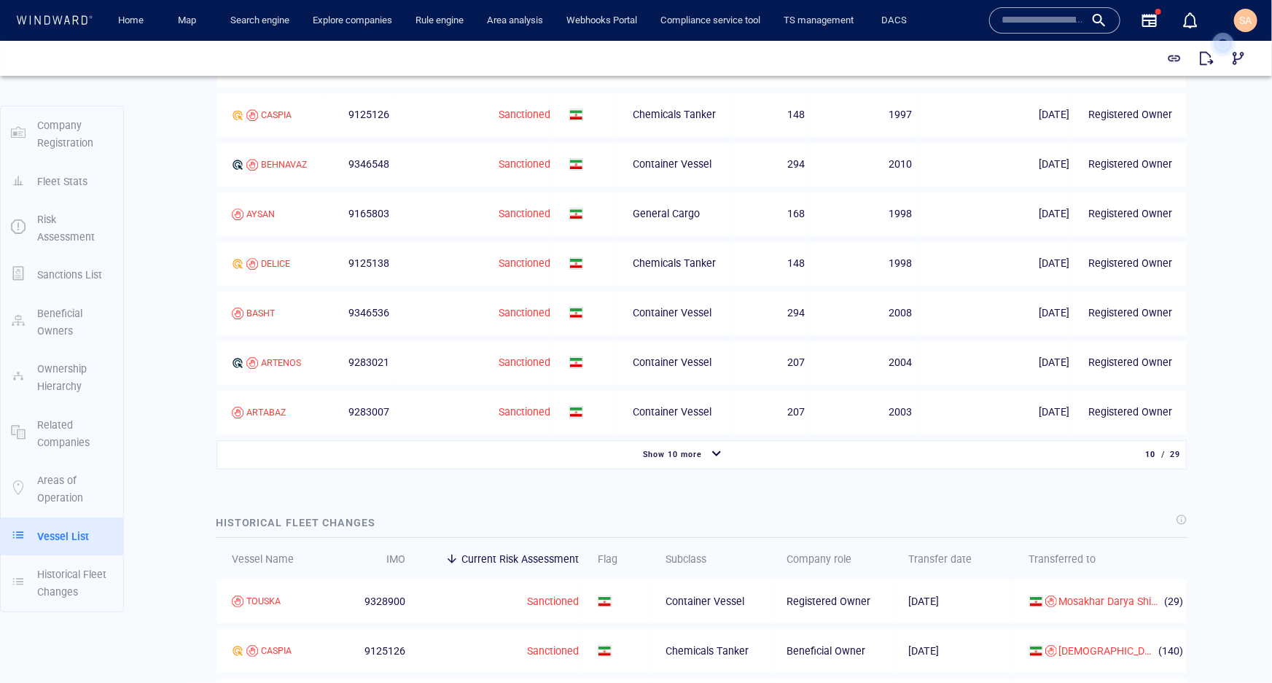
scroll to position [2783, 0]
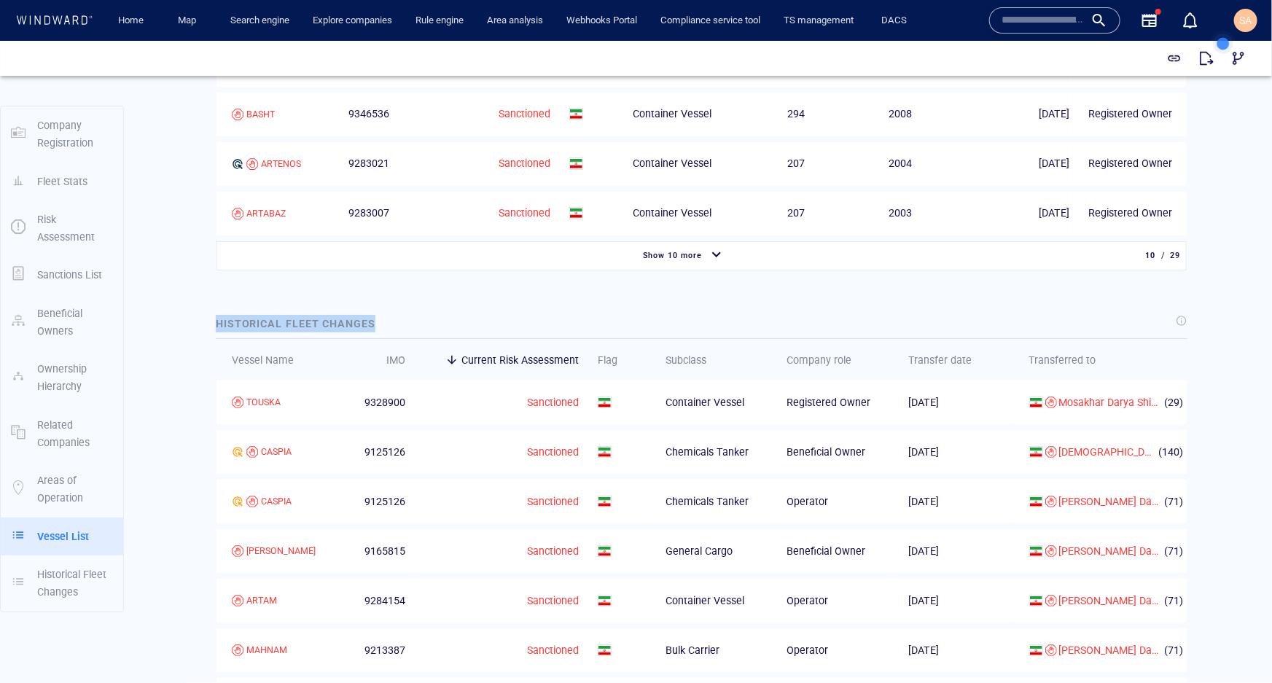
drag, startPoint x: 356, startPoint y: 365, endPoint x: 192, endPoint y: 370, distance: 164.8
click at [383, 335] on div "Historical Fleet Changes" at bounding box center [702, 322] width 978 height 23
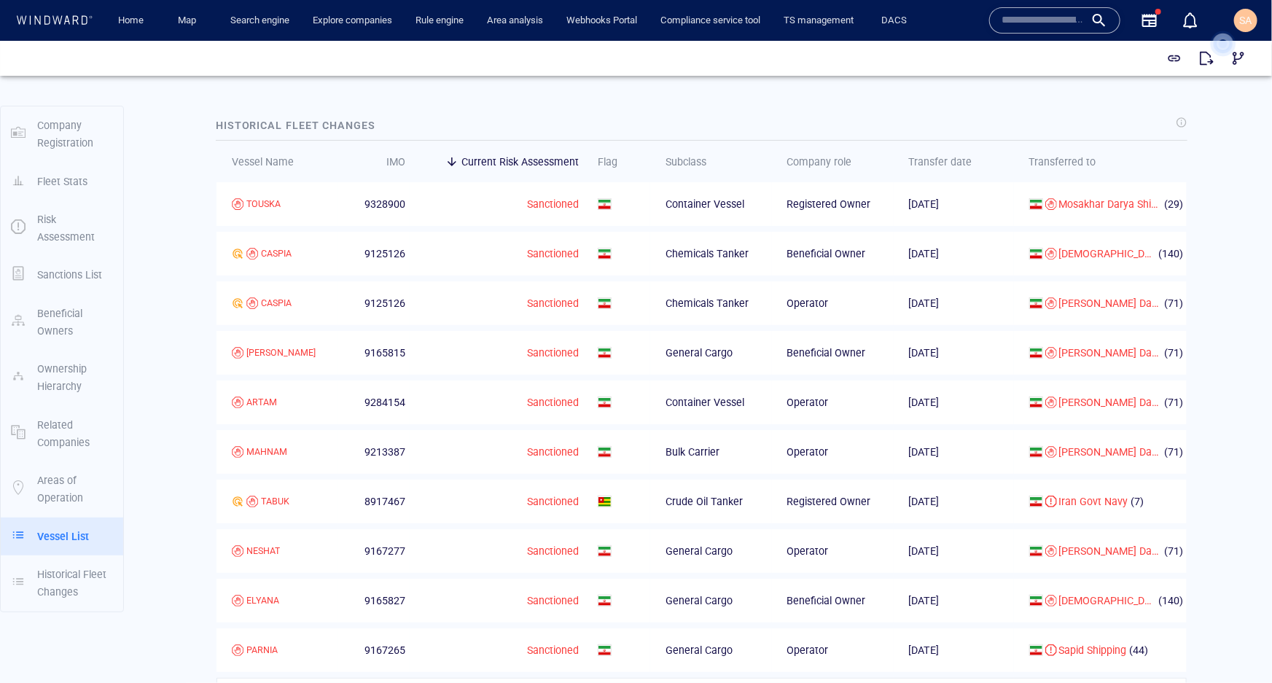
drag, startPoint x: 962, startPoint y: 243, endPoint x: 897, endPoint y: 247, distance: 64.3
click at [897, 225] on td "03/03/2025" at bounding box center [954, 204] width 120 height 44
click at [933, 209] on span "03/03/2025" at bounding box center [924, 204] width 31 height 12
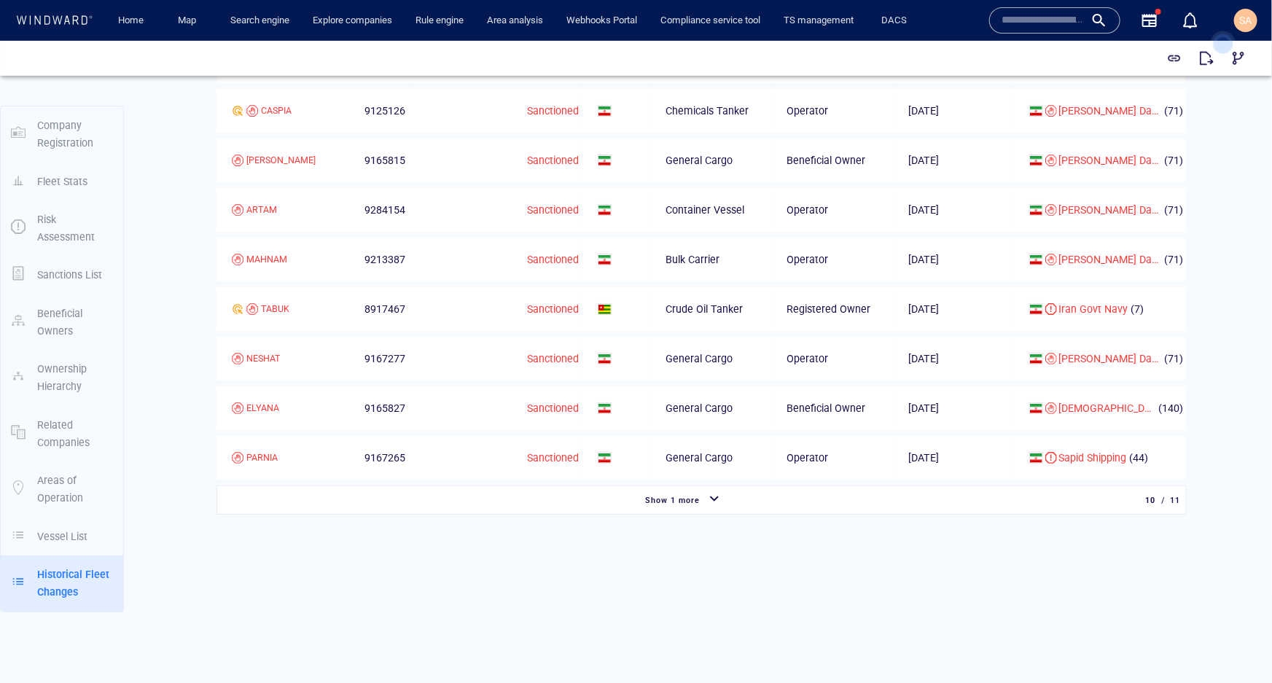
scroll to position [3216, 0]
click at [703, 499] on div "button" at bounding box center [714, 499] width 23 height 26
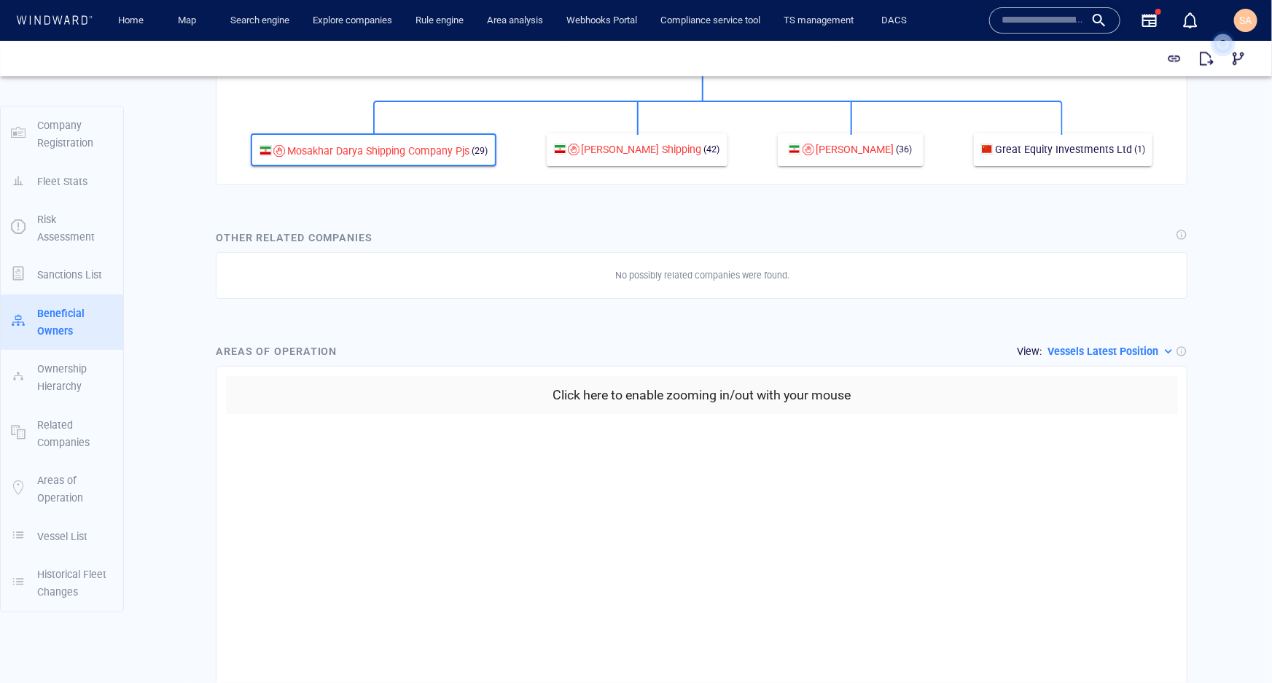
scroll to position [1228, 0]
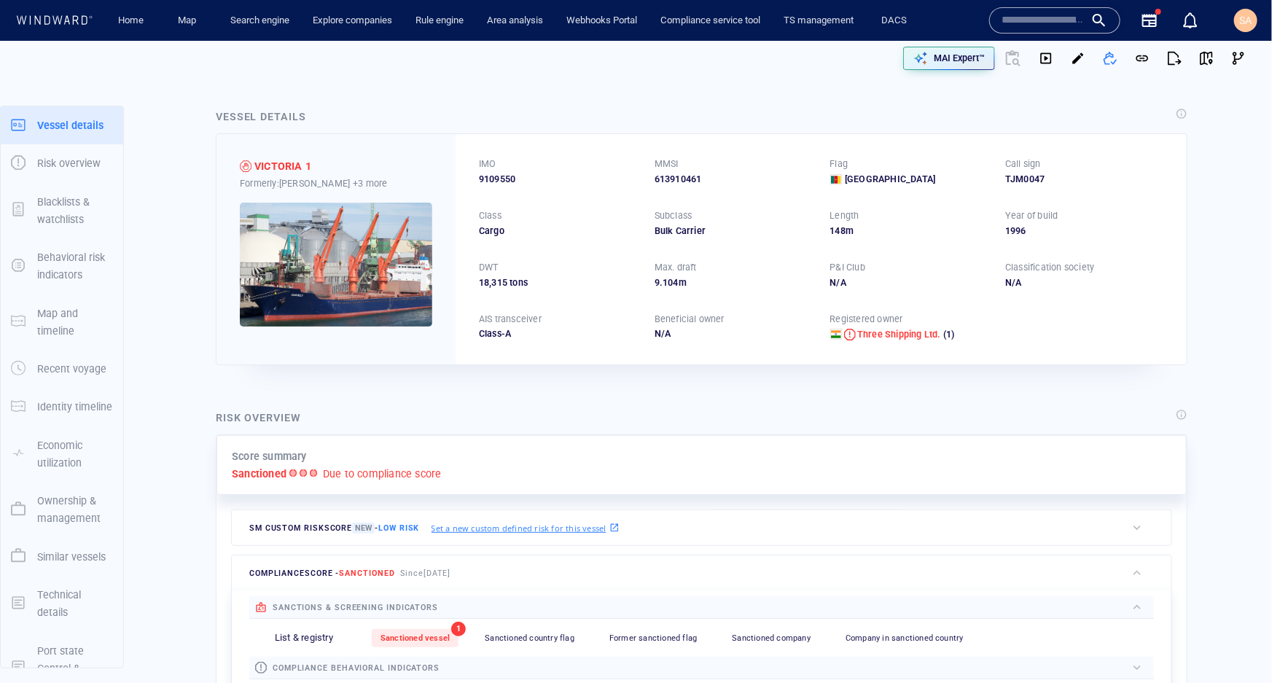
scroll to position [36, 0]
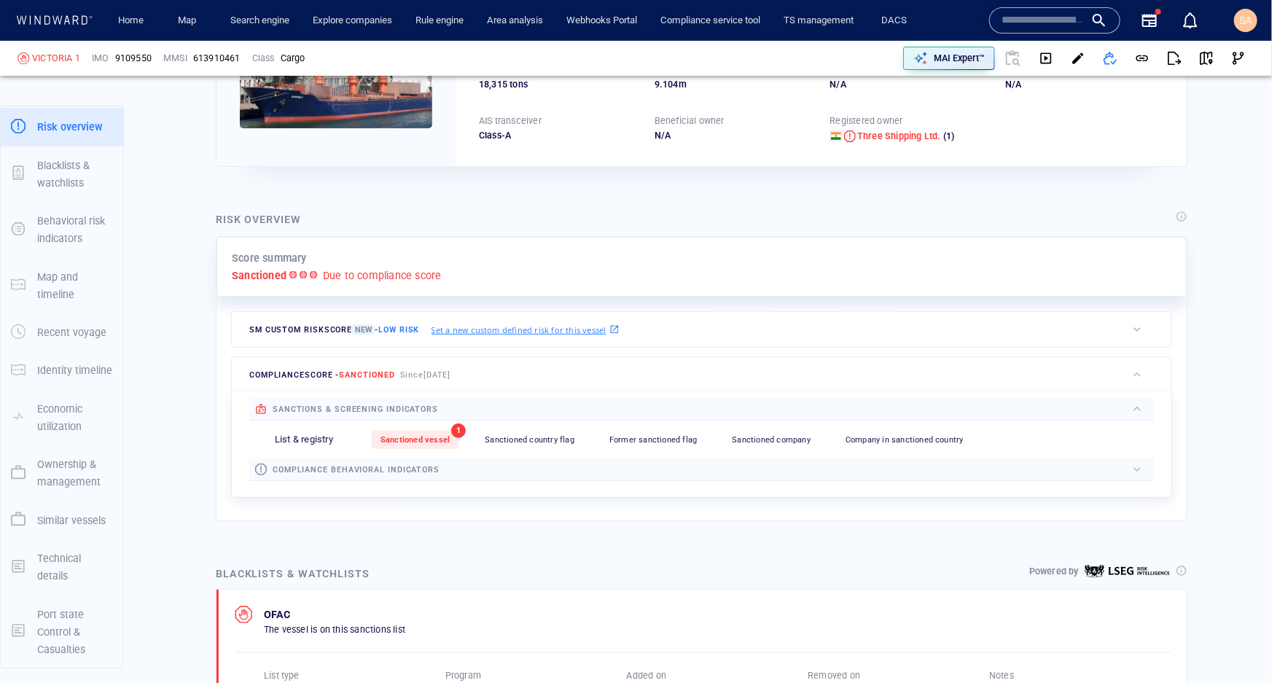
click at [461, 477] on div "compliance behavioral indicators" at bounding box center [701, 470] width 905 height 23
click at [460, 473] on div at bounding box center [783, 469] width 687 height 17
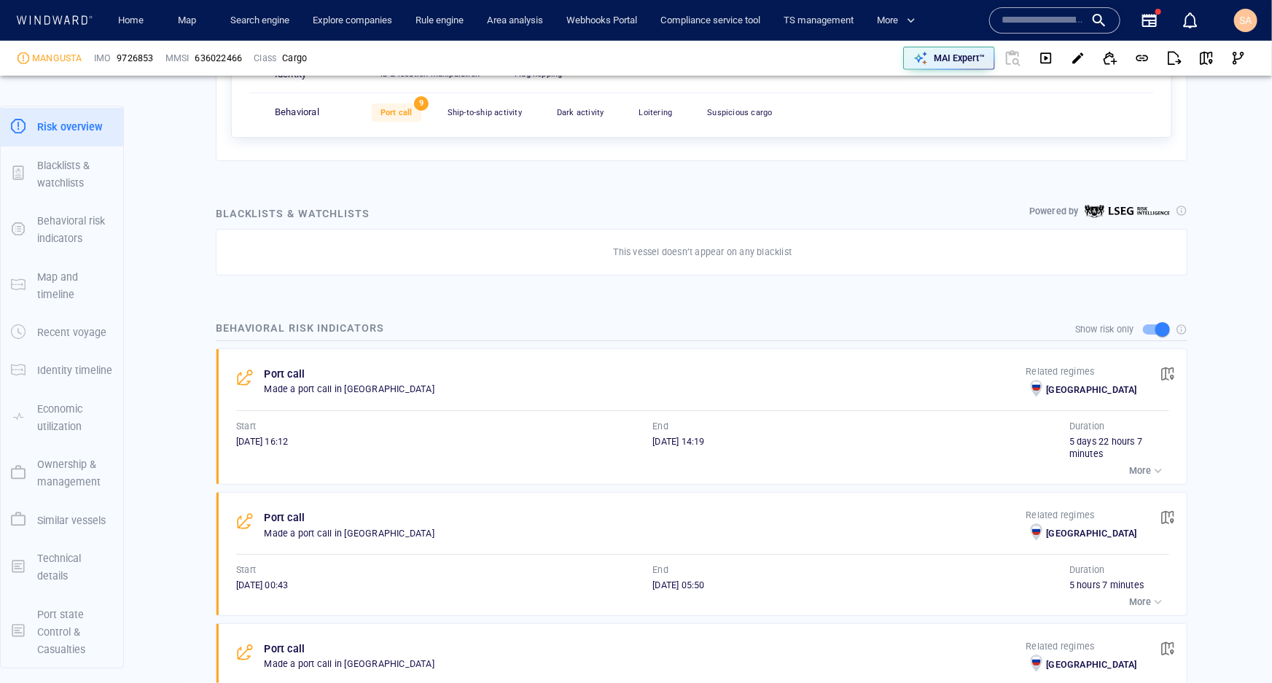
scroll to position [198, 0]
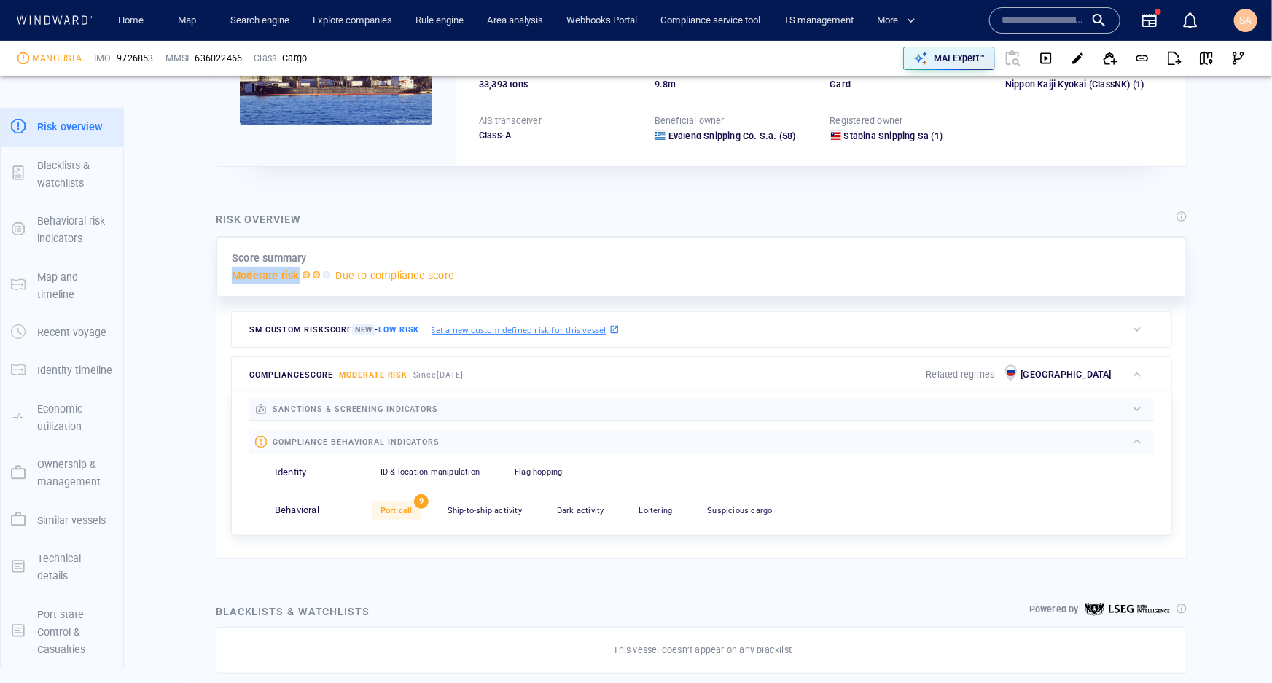
drag, startPoint x: 232, startPoint y: 276, endPoint x: 227, endPoint y: 305, distance: 29.6
click at [298, 284] on div "Score summary Moderate risk Due to compliance score" at bounding box center [702, 267] width 970 height 61
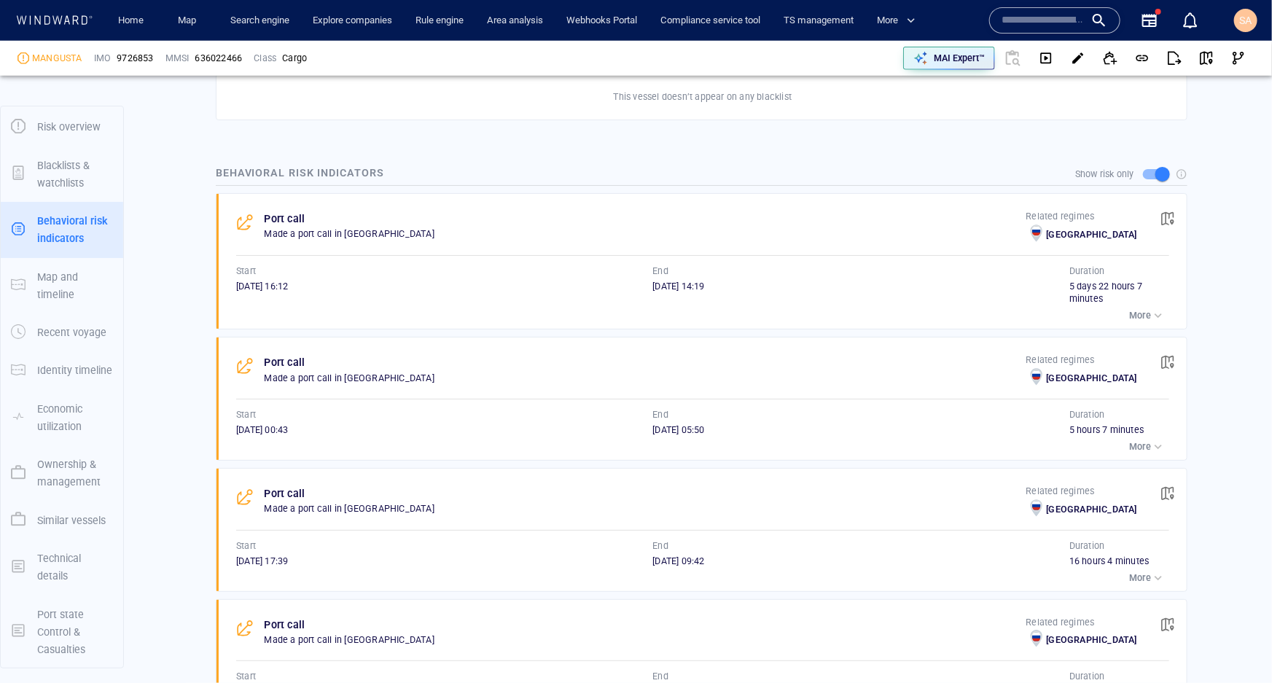
scroll to position [795, 0]
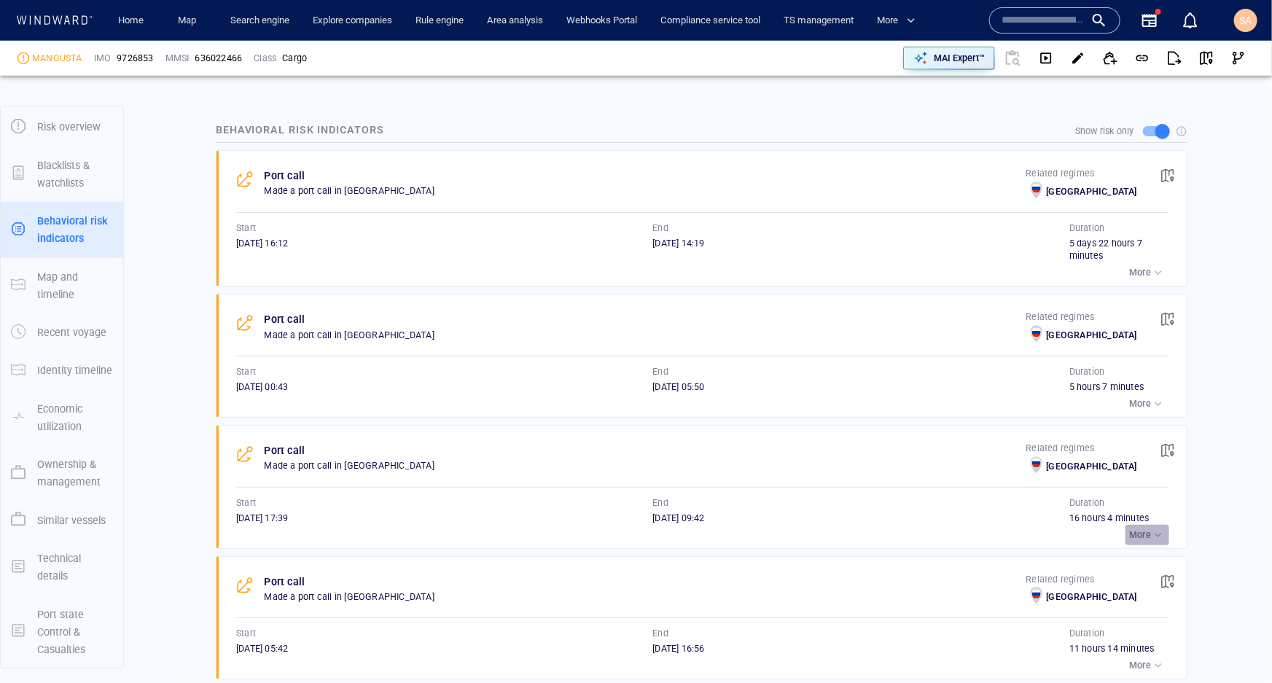
click at [1130, 530] on p "More" at bounding box center [1140, 535] width 22 height 13
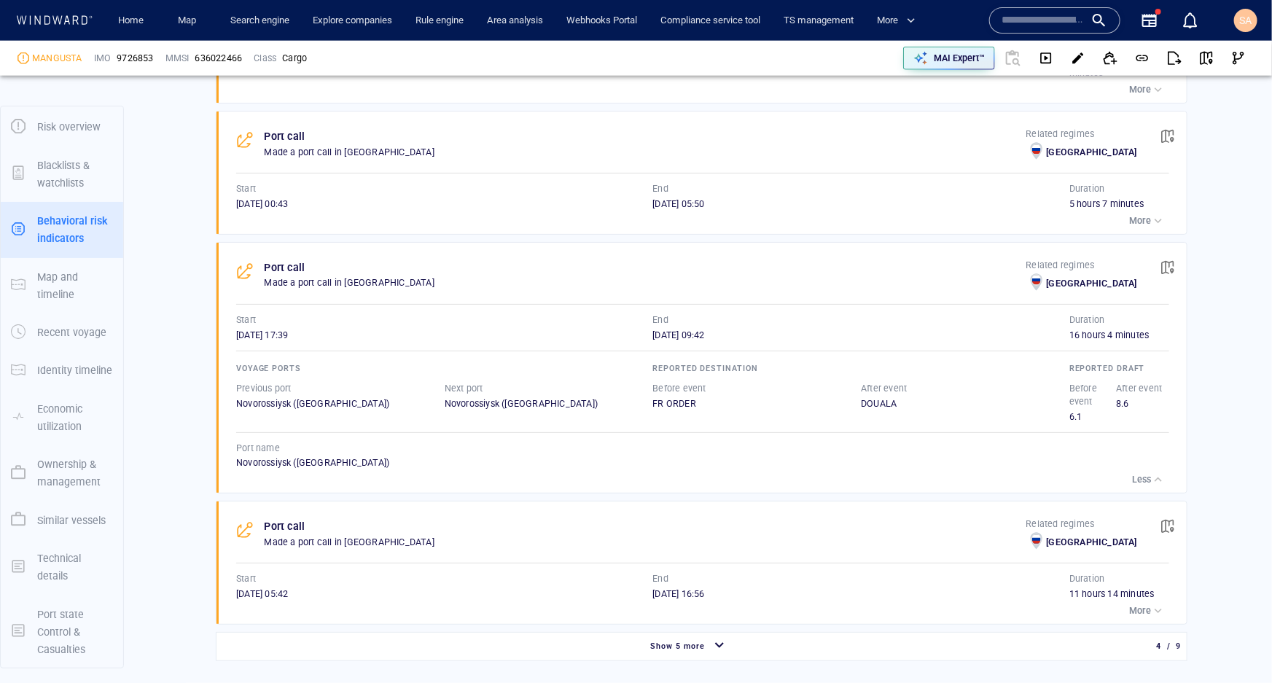
scroll to position [994, 0]
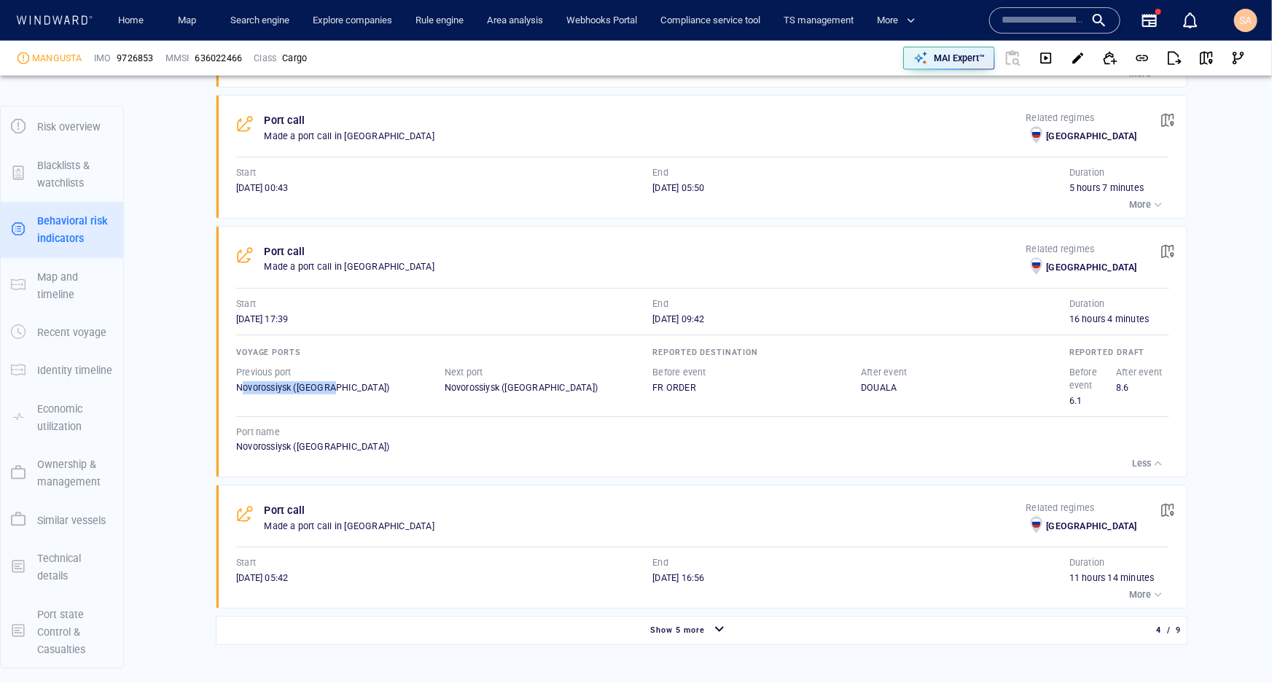
drag, startPoint x: 330, startPoint y: 386, endPoint x: 243, endPoint y: 386, distance: 86.8
click at [243, 386] on div "Novorossiysk (Russia)" at bounding box center [340, 387] width 208 height 13
click at [479, 389] on div "Novorossiysk (Russia)" at bounding box center [549, 387] width 208 height 13
drag, startPoint x: 685, startPoint y: 383, endPoint x: 652, endPoint y: 385, distance: 32.1
click at [653, 385] on div "FR ORDER" at bounding box center [757, 387] width 208 height 13
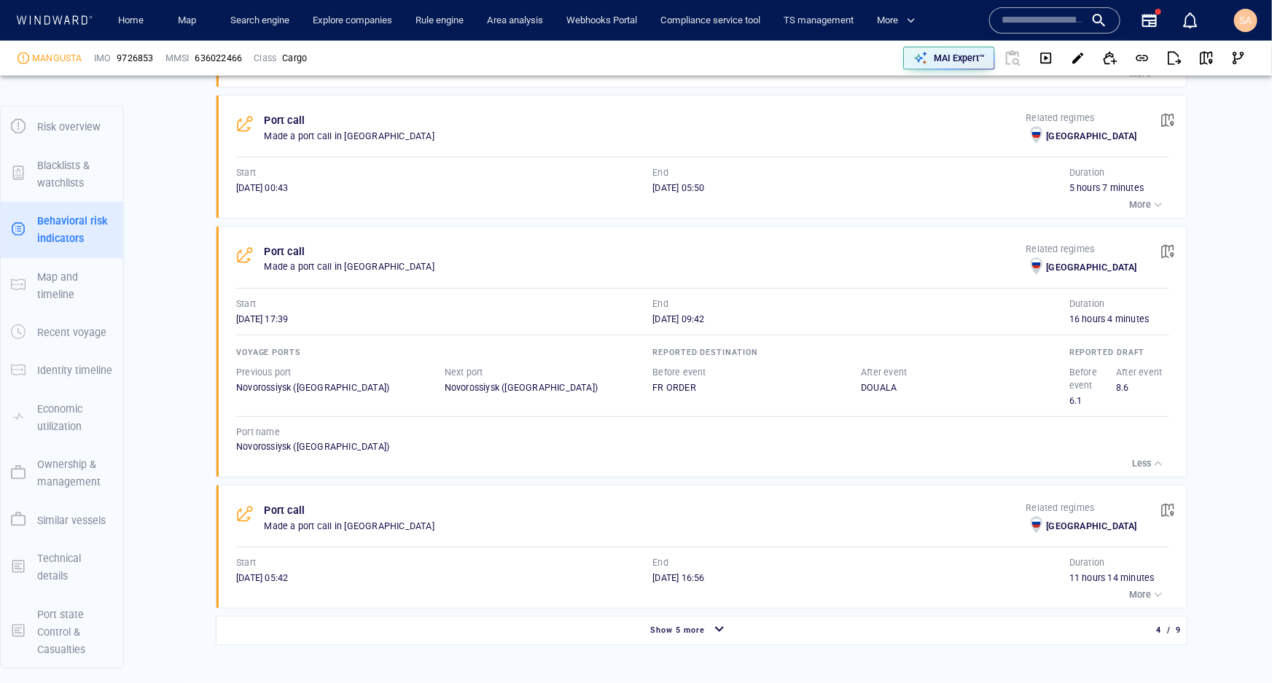
click at [715, 381] on div "FR ORDER" at bounding box center [757, 387] width 208 height 13
drag, startPoint x: 1077, startPoint y: 391, endPoint x: 1057, endPoint y: 394, distance: 19.8
click at [1067, 394] on div "Before event 6.1 After event 8.6" at bounding box center [1117, 386] width 100 height 47
drag, startPoint x: 1121, startPoint y: 386, endPoint x: 1102, endPoint y: 386, distance: 19.0
click at [1102, 386] on div "Before event 6.1 After event 8.6" at bounding box center [1117, 386] width 100 height 47
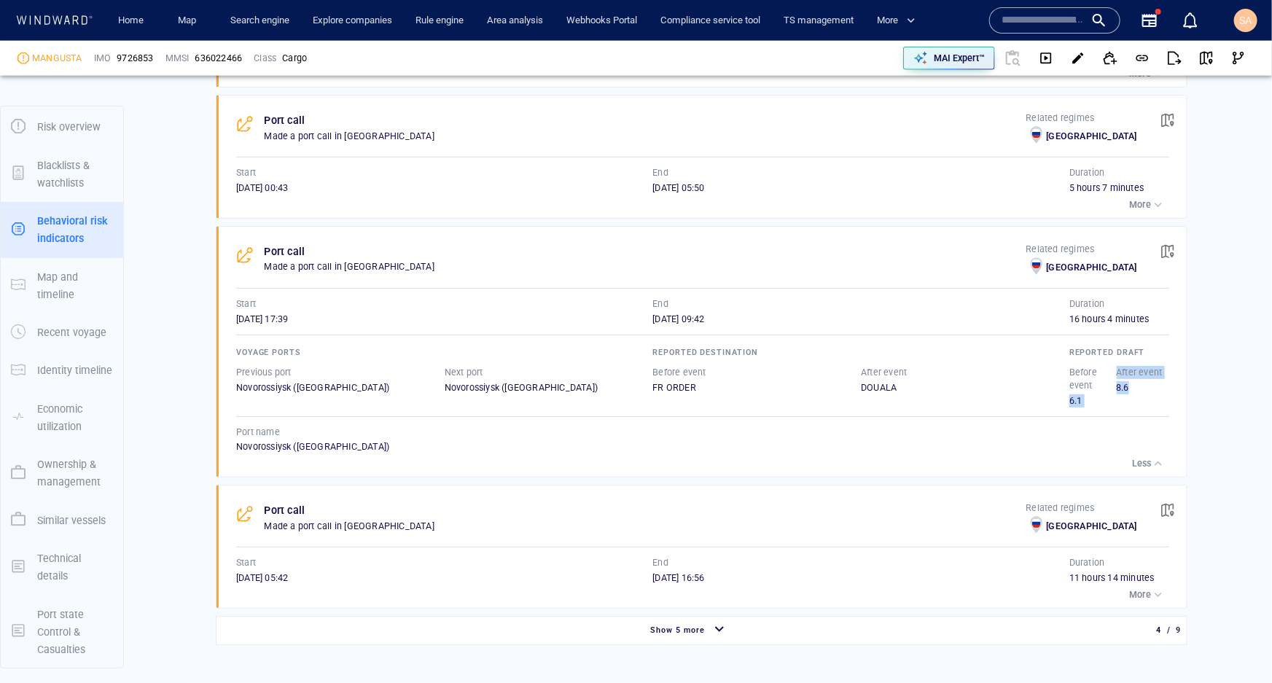
click at [1119, 389] on div "8.6" at bounding box center [1140, 387] width 47 height 13
click at [1124, 386] on div "8.6" at bounding box center [1140, 387] width 47 height 13
click at [1117, 389] on div "8.6" at bounding box center [1140, 387] width 47 height 13
click at [1130, 590] on p "More" at bounding box center [1140, 594] width 22 height 13
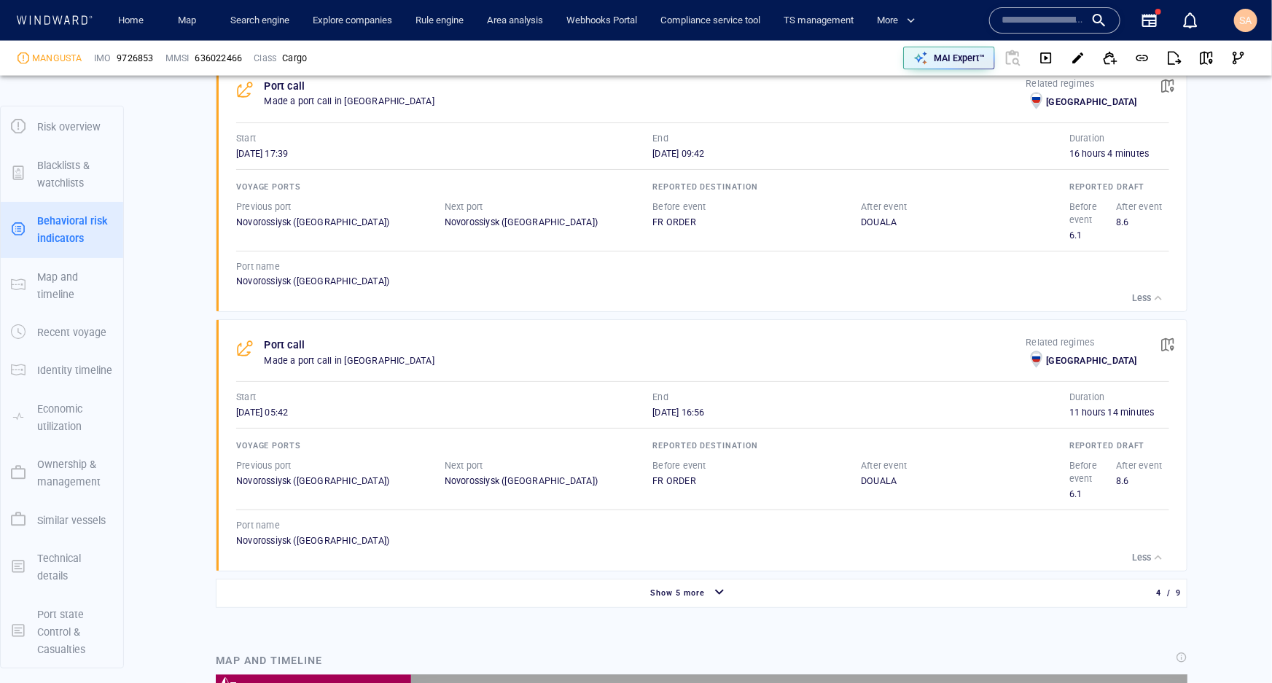
scroll to position [1193, 0]
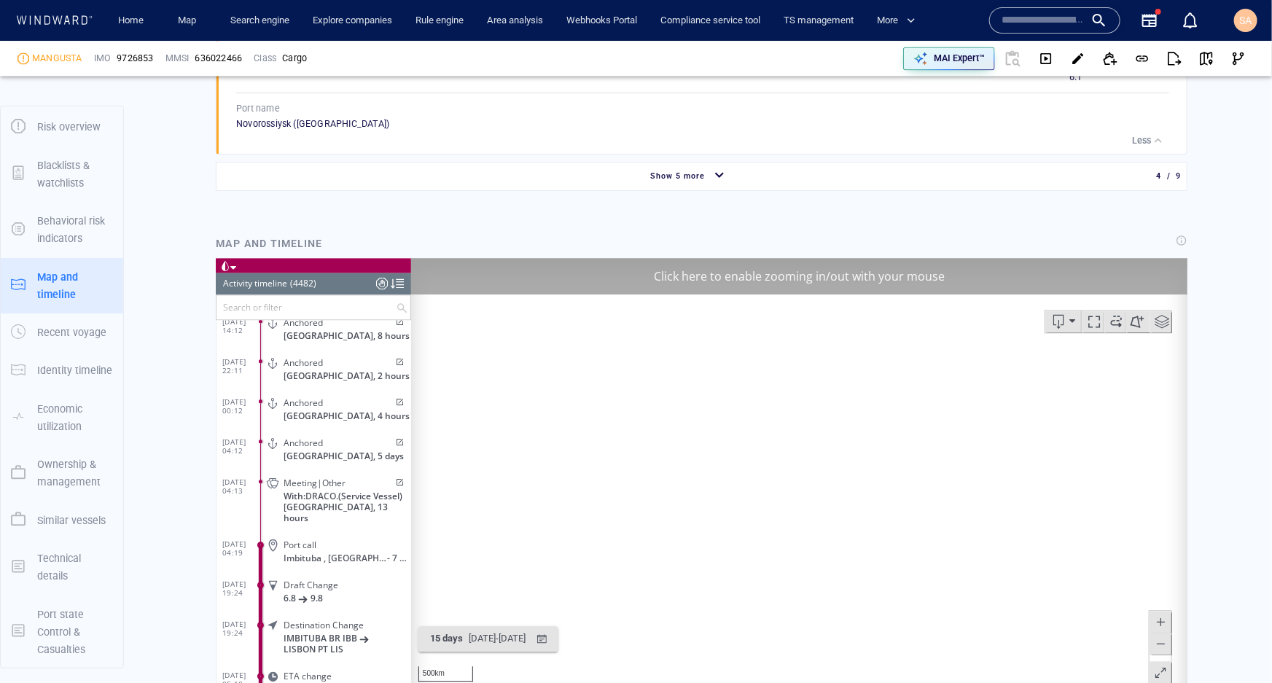
scroll to position [1590, 0]
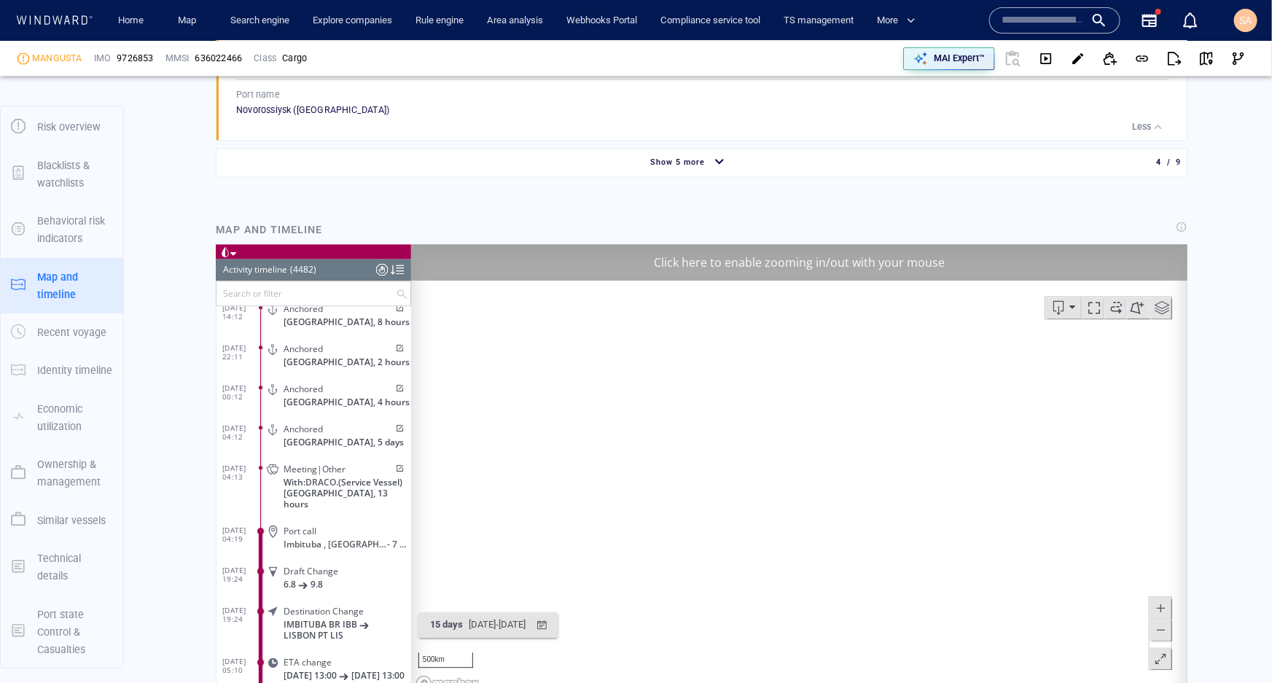
click at [801, 265] on div "Click here to enable zooming in/out with your mouse" at bounding box center [798, 261] width 776 height 36
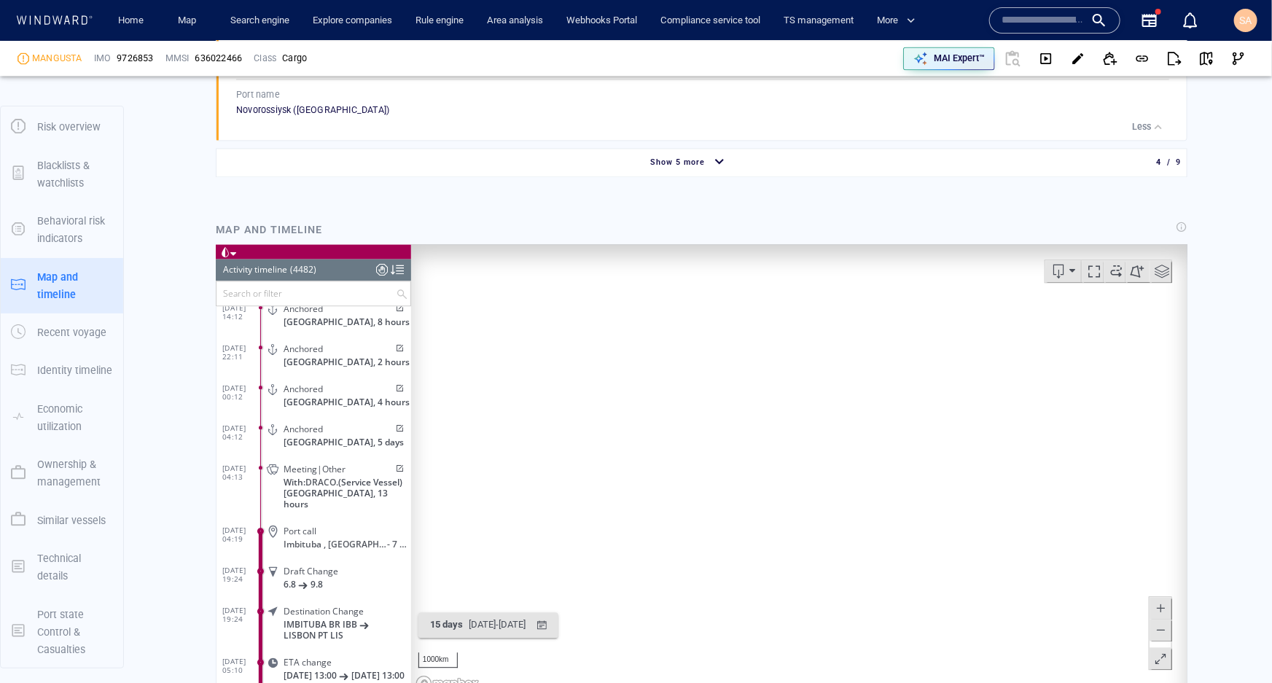
drag, startPoint x: 900, startPoint y: 442, endPoint x: 770, endPoint y: 623, distance: 222.5
click at [770, 623] on canvas "Map" at bounding box center [793, 469] width 767 height 452
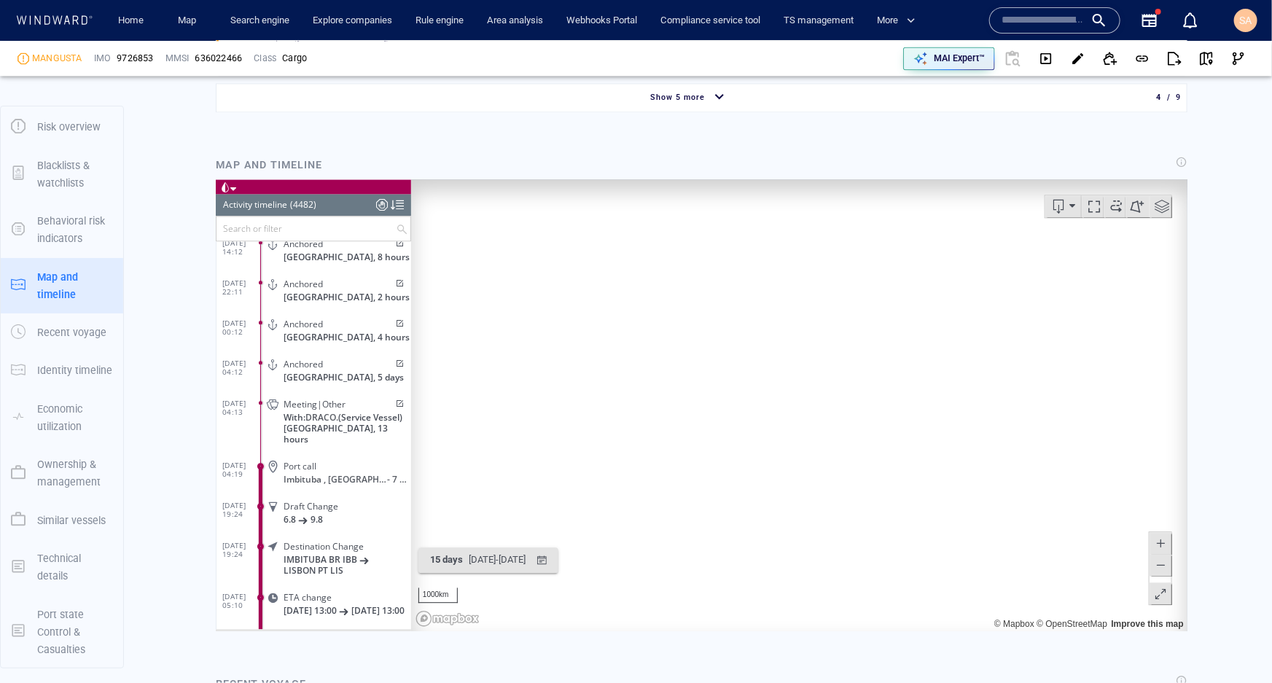
scroll to position [1662, 0]
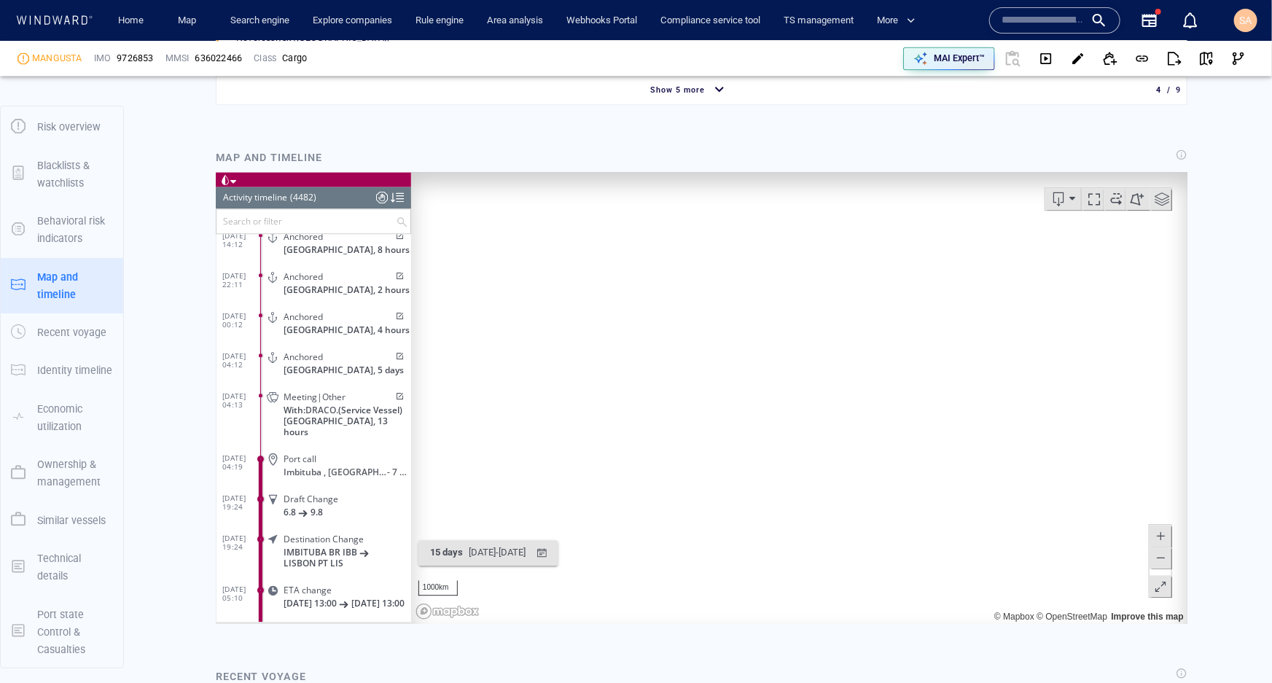
click at [497, 152] on div "Map and timeline" at bounding box center [702, 157] width 978 height 23
click at [552, 548] on div "button" at bounding box center [541, 552] width 21 height 21
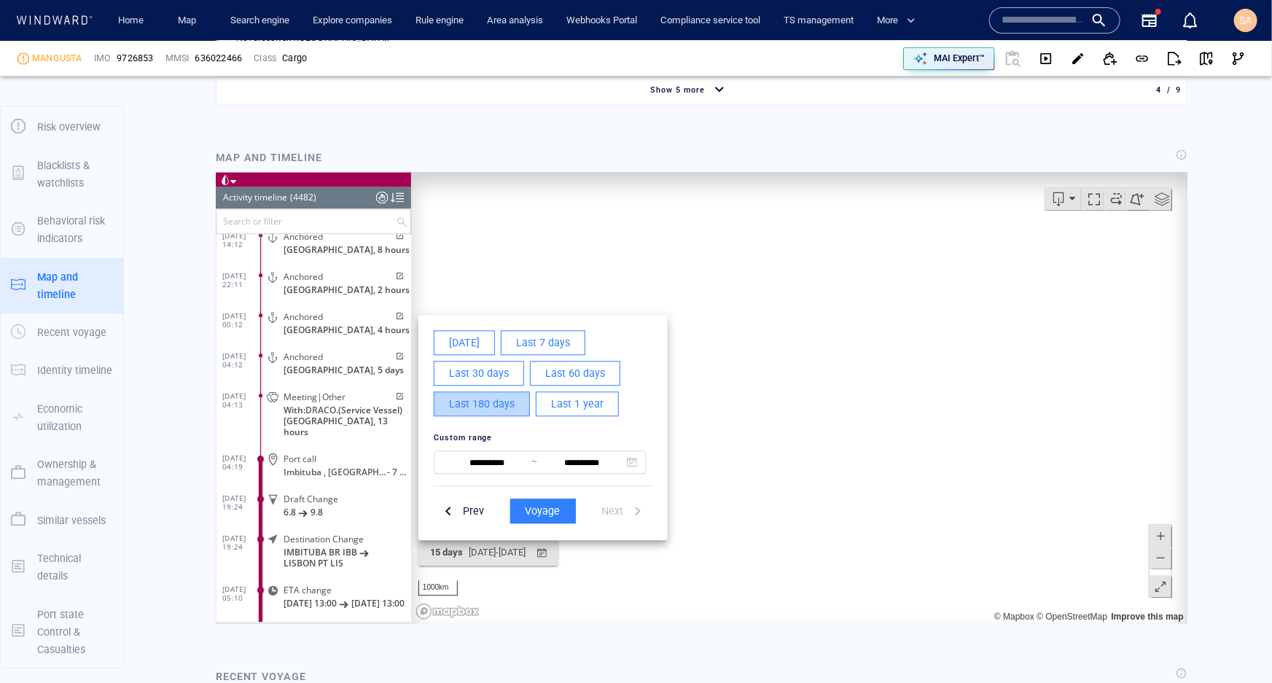
click at [492, 402] on span "Last 180 days" at bounding box center [481, 403] width 66 height 18
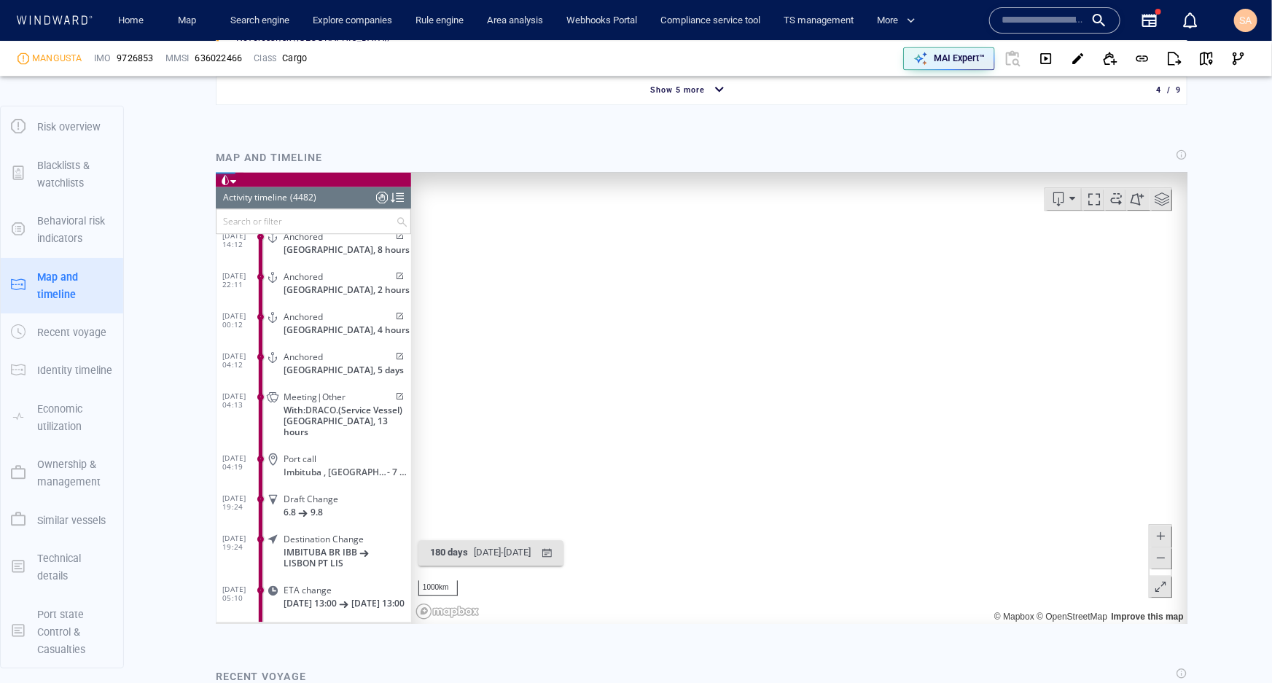
scroll to position [179373, 0]
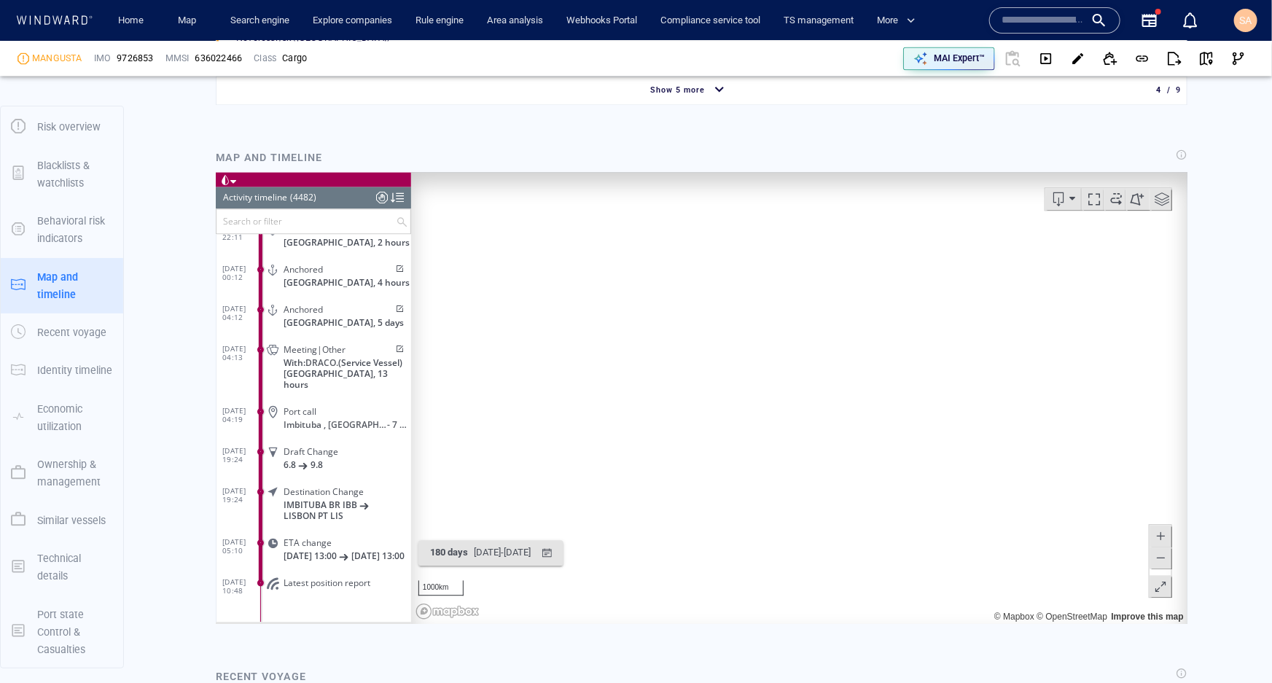
drag, startPoint x: 899, startPoint y: 424, endPoint x: 790, endPoint y: 481, distance: 122.9
click at [790, 482] on canvas "Map" at bounding box center [793, 397] width 767 height 452
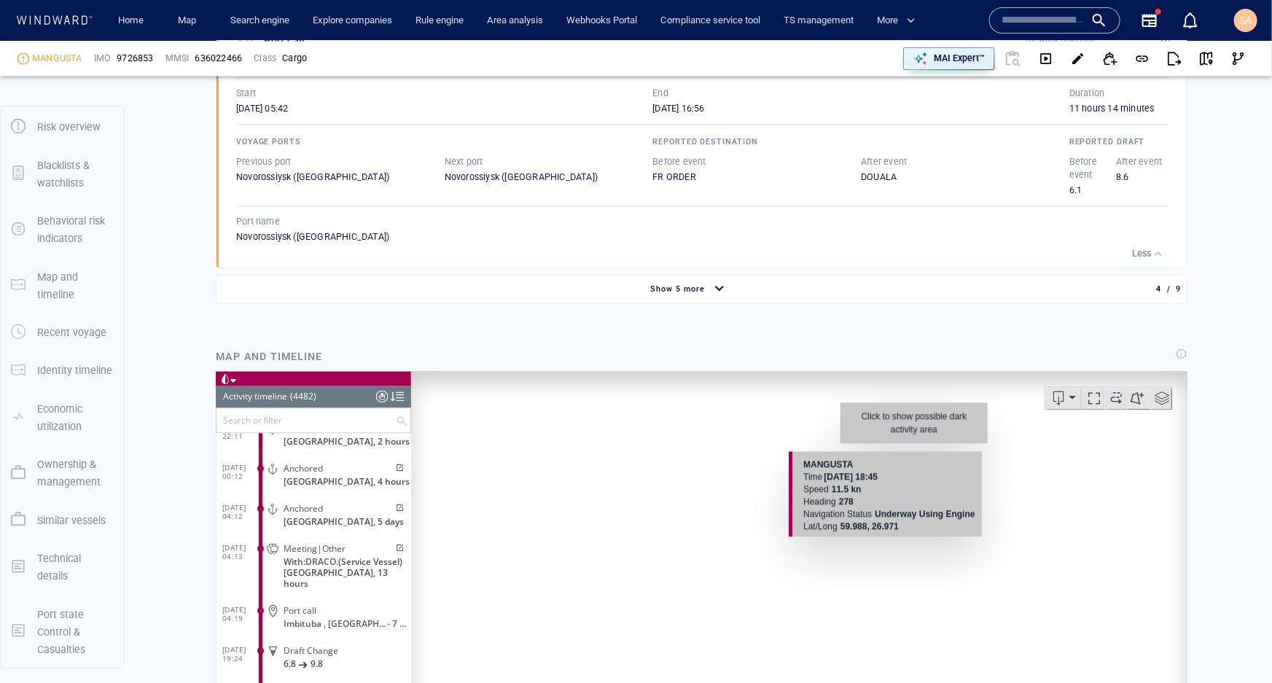
scroll to position [1662, 0]
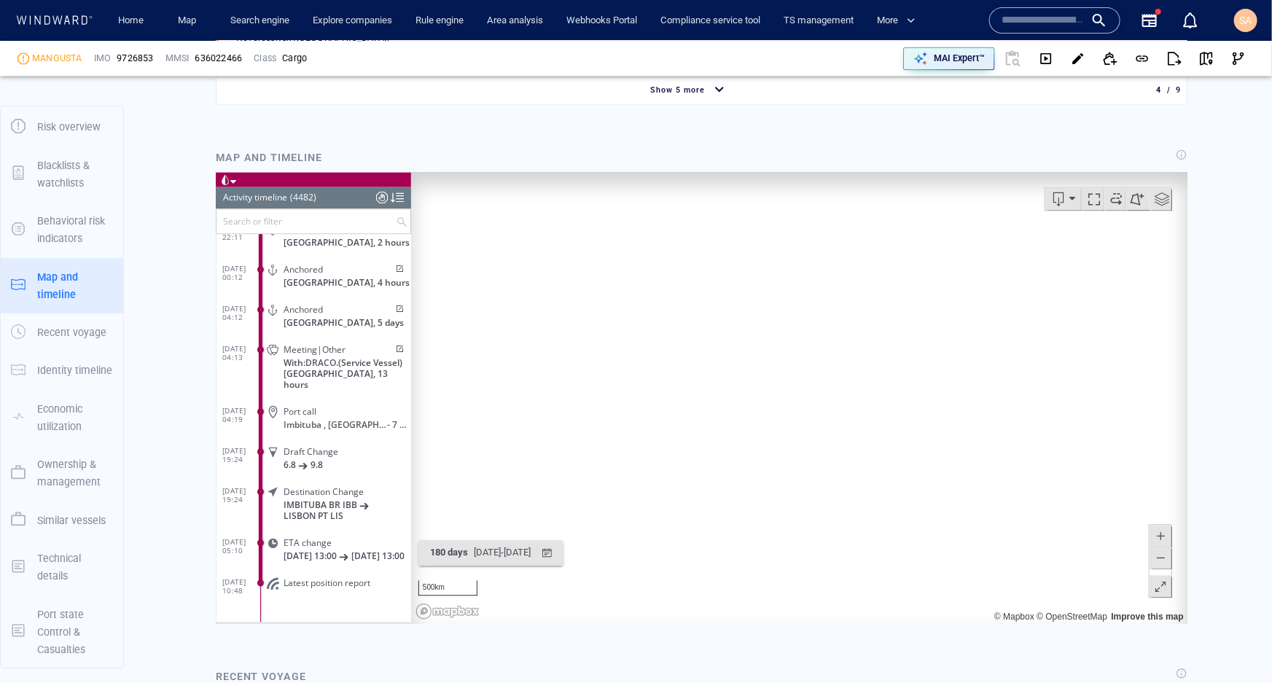
drag, startPoint x: 921, startPoint y: 297, endPoint x: 902, endPoint y: 321, distance: 30.1
click at [902, 321] on canvas "Map" at bounding box center [793, 397] width 767 height 452
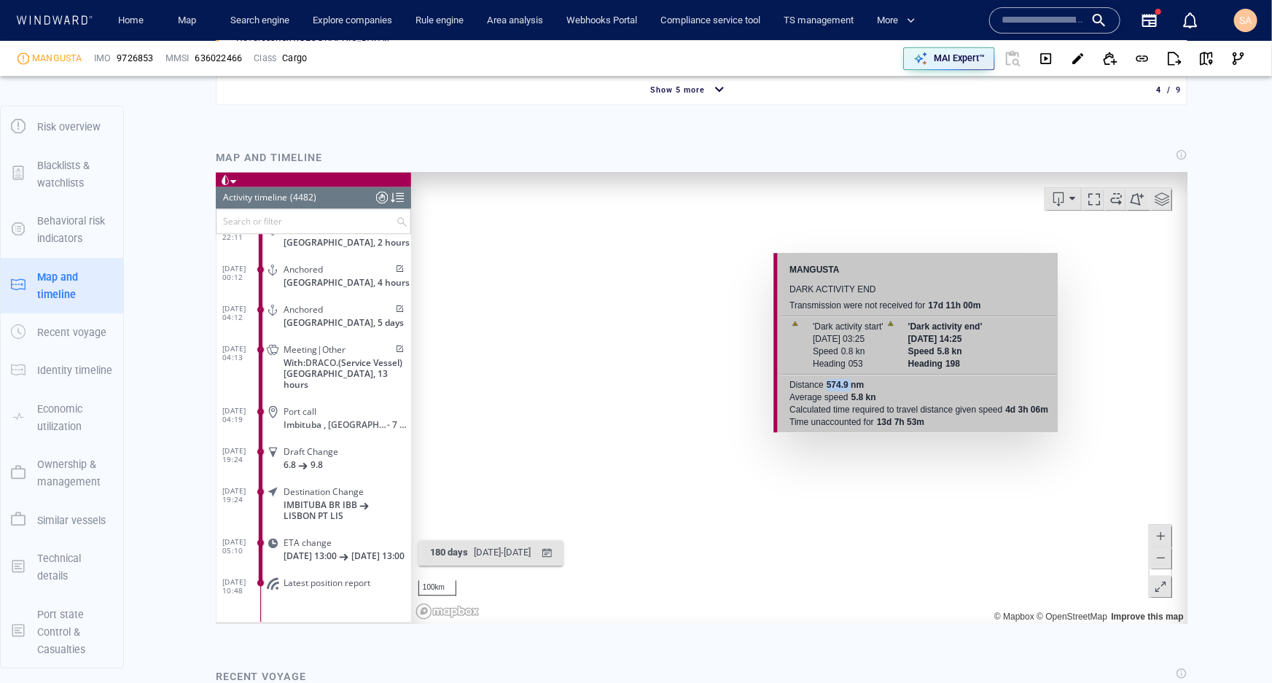
drag, startPoint x: 824, startPoint y: 382, endPoint x: 852, endPoint y: 383, distance: 27.7
click at [852, 383] on div "574.9 nm" at bounding box center [844, 384] width 40 height 12
drag, startPoint x: 852, startPoint y: 390, endPoint x: 870, endPoint y: 392, distance: 17.6
click at [870, 391] on div "5.8 kn" at bounding box center [863, 397] width 28 height 12
click at [1016, 410] on div "Calculated time required to travel distance given speed 4d 3h 06m" at bounding box center [919, 409] width 262 height 12
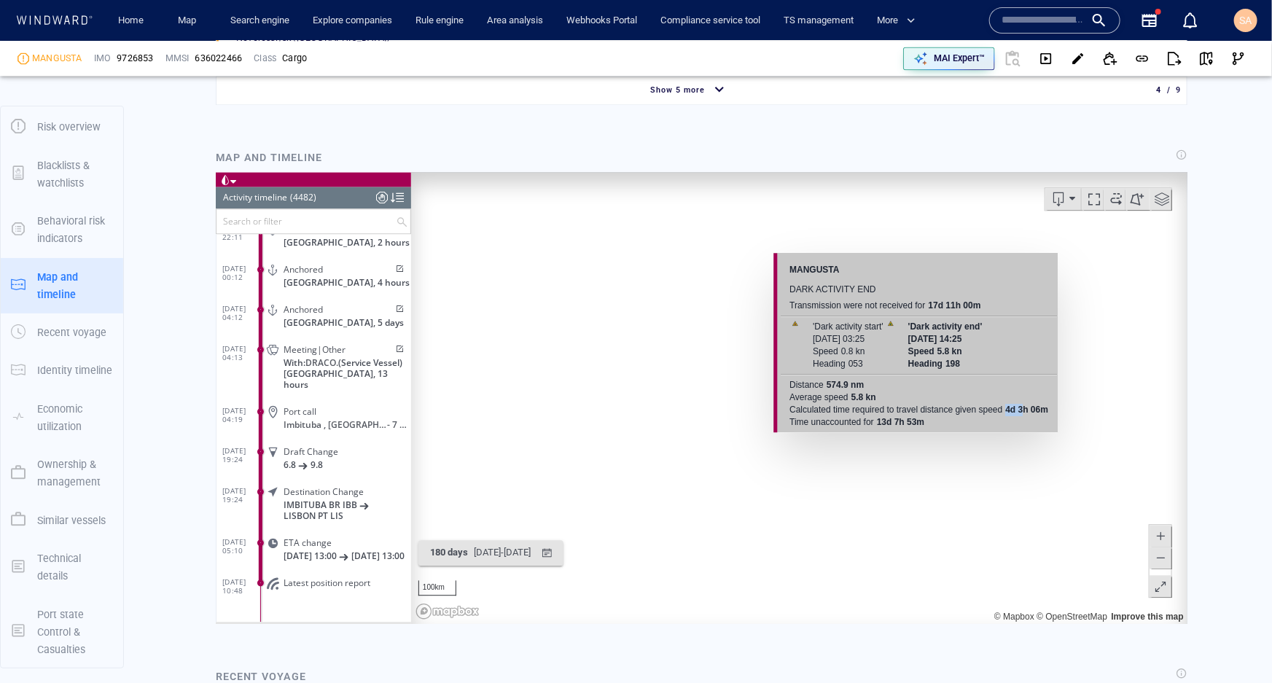
click at [1024, 410] on div "4d 3h 06m" at bounding box center [1027, 409] width 46 height 12
drag, startPoint x: 876, startPoint y: 418, endPoint x: 892, endPoint y: 421, distance: 17.0
click at [892, 421] on div "13d 7h 53m" at bounding box center [900, 422] width 50 height 12
click at [912, 416] on div "13d 7h 53m" at bounding box center [900, 422] width 50 height 12
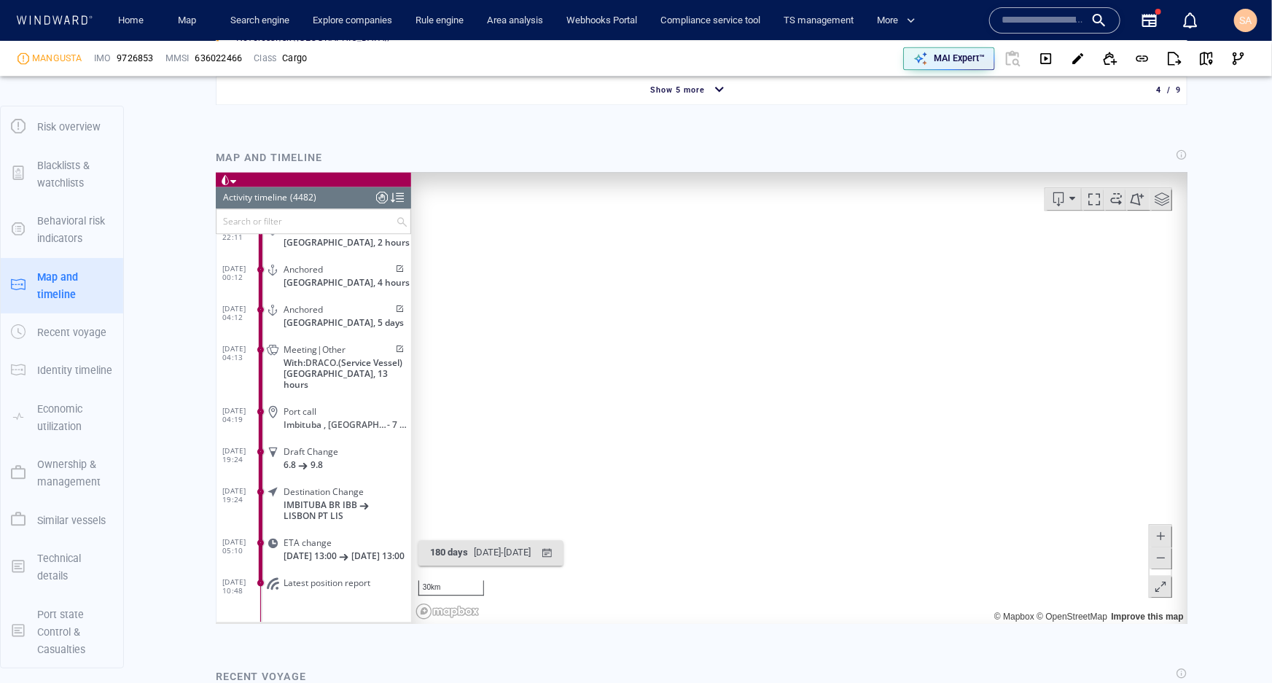
drag, startPoint x: 670, startPoint y: 548, endPoint x: 752, endPoint y: 437, distance: 137.6
click at [752, 437] on canvas "Map" at bounding box center [793, 397] width 767 height 452
drag, startPoint x: 876, startPoint y: 348, endPoint x: 881, endPoint y: 445, distance: 97.1
click at [881, 445] on canvas "Map" at bounding box center [793, 397] width 767 height 452
drag, startPoint x: 637, startPoint y: 351, endPoint x: 765, endPoint y: 409, distance: 140.3
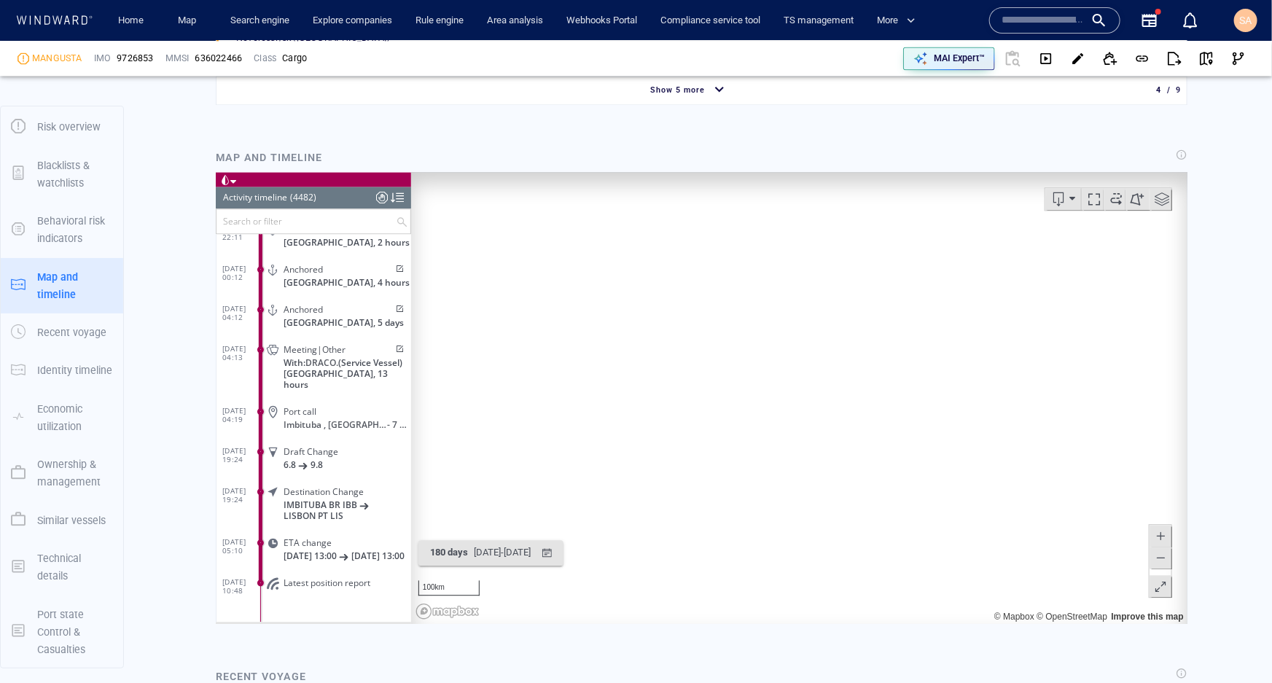
click at [765, 408] on canvas "Map" at bounding box center [793, 397] width 767 height 452
drag, startPoint x: 620, startPoint y: 491, endPoint x: 850, endPoint y: 375, distance: 257.2
click at [850, 375] on canvas "Map" at bounding box center [793, 397] width 767 height 452
drag, startPoint x: 749, startPoint y: 459, endPoint x: 843, endPoint y: 273, distance: 208.7
click at [843, 274] on canvas "Map" at bounding box center [793, 397] width 767 height 452
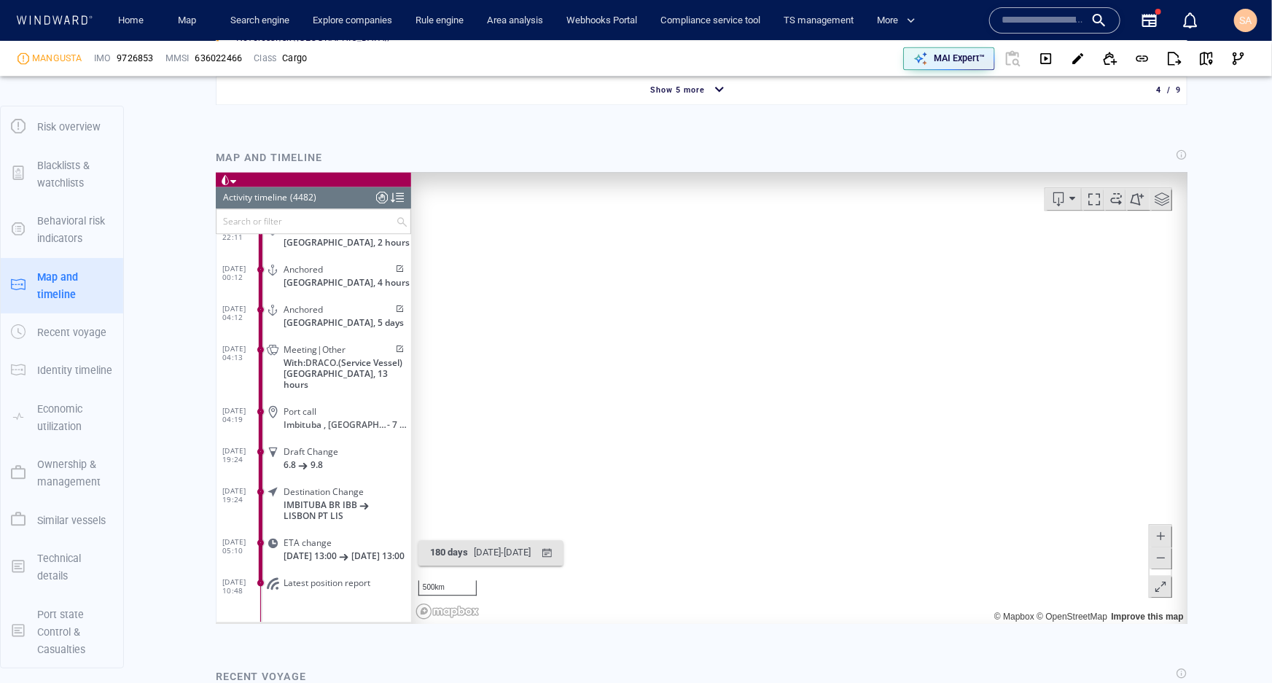
drag, startPoint x: 741, startPoint y: 487, endPoint x: 773, endPoint y: 278, distance: 210.9
click at [770, 282] on canvas "Map" at bounding box center [793, 397] width 767 height 452
drag, startPoint x: 893, startPoint y: 419, endPoint x: 790, endPoint y: 331, distance: 135.4
click at [790, 331] on canvas "Map" at bounding box center [793, 397] width 767 height 452
drag, startPoint x: 889, startPoint y: 430, endPoint x: 736, endPoint y: 284, distance: 211.4
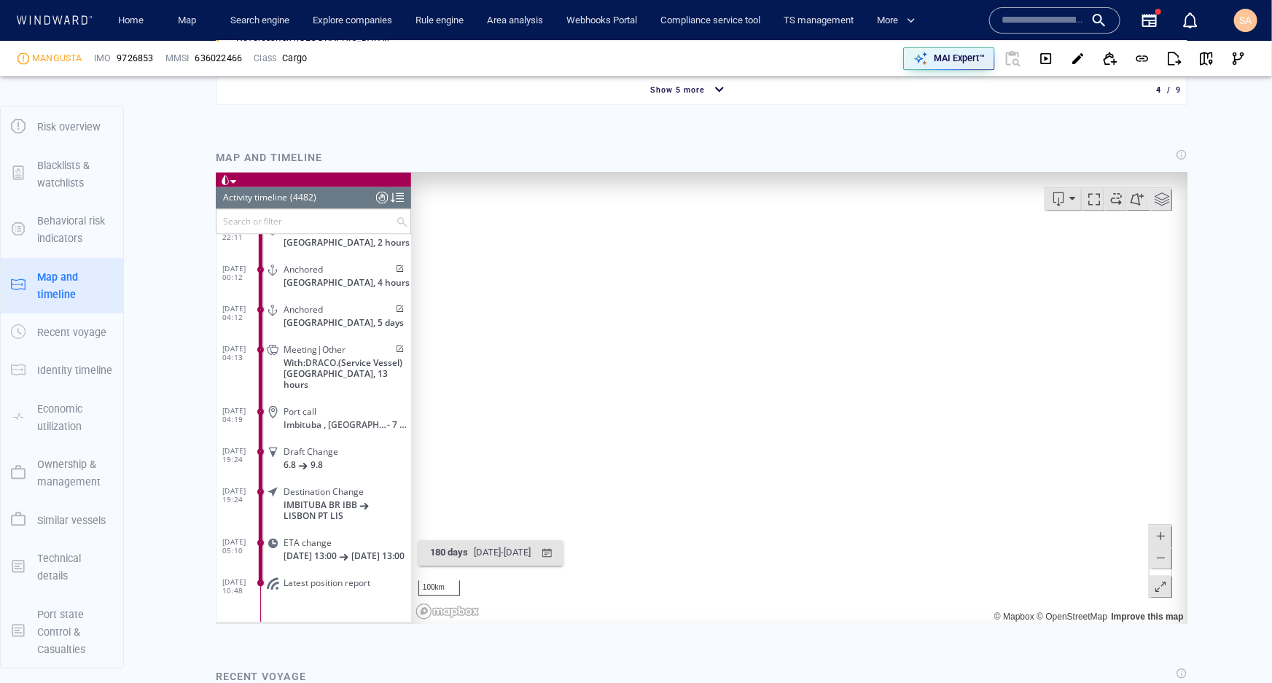
click at [736, 284] on canvas "Map" at bounding box center [793, 397] width 767 height 452
drag, startPoint x: 749, startPoint y: 364, endPoint x: 773, endPoint y: 348, distance: 29.3
click at [771, 348] on canvas "Map" at bounding box center [793, 397] width 767 height 452
drag, startPoint x: 681, startPoint y: 438, endPoint x: 867, endPoint y: 365, distance: 199.7
click at [867, 365] on canvas "Map" at bounding box center [793, 397] width 767 height 452
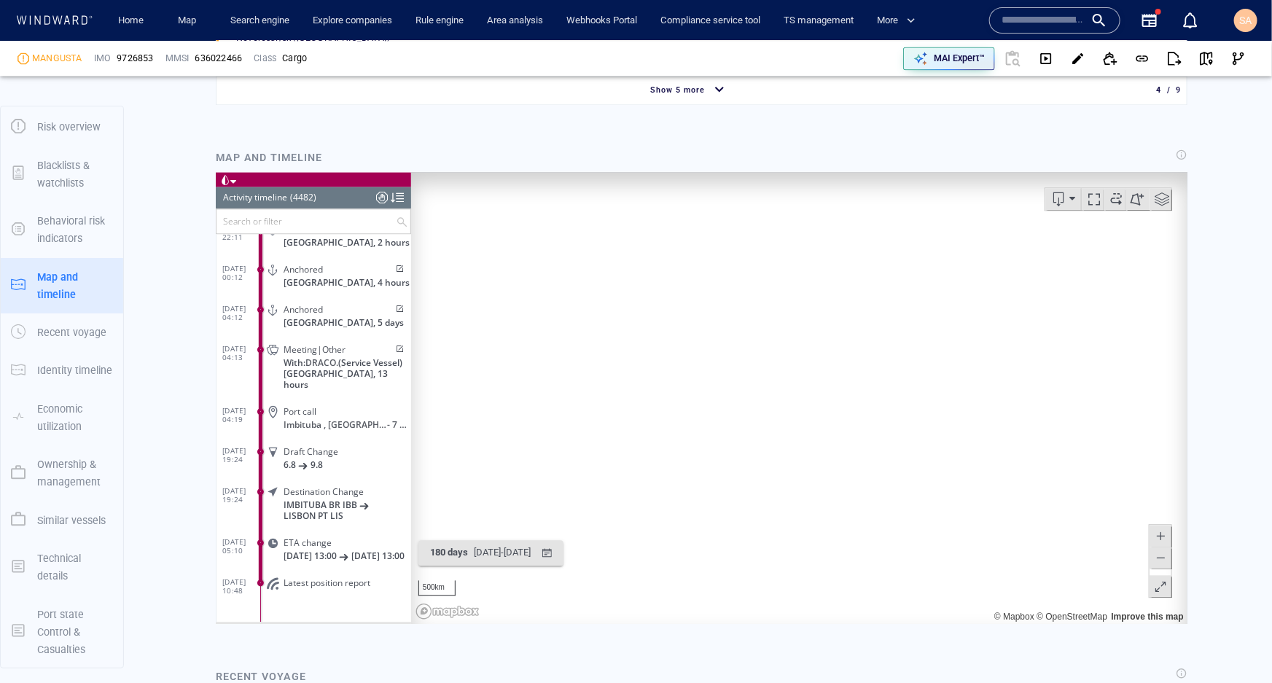
drag, startPoint x: 771, startPoint y: 324, endPoint x: 698, endPoint y: 469, distance: 161.7
click at [698, 469] on canvas "Map" at bounding box center [793, 397] width 767 height 452
drag, startPoint x: 682, startPoint y: 388, endPoint x: 750, endPoint y: 432, distance: 81.1
click at [754, 431] on canvas "Map" at bounding box center [793, 397] width 767 height 452
drag, startPoint x: 545, startPoint y: 327, endPoint x: 622, endPoint y: 332, distance: 77.5
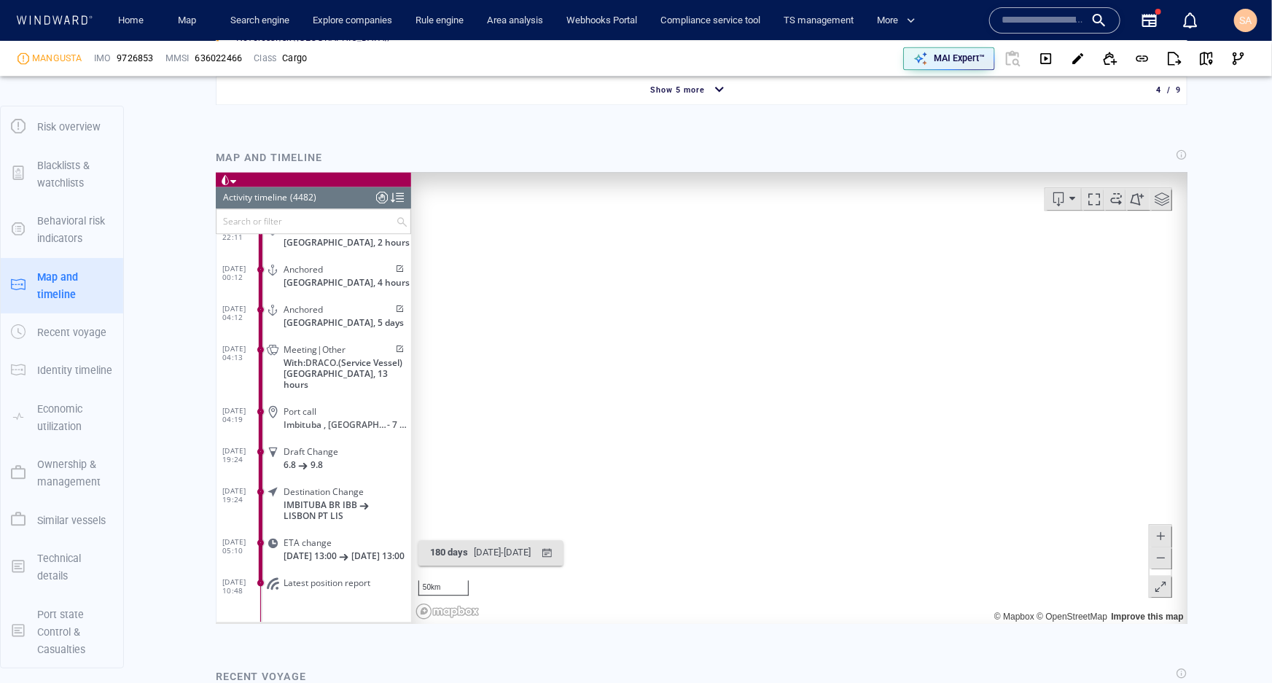
click at [622, 332] on canvas "Map" at bounding box center [793, 397] width 767 height 452
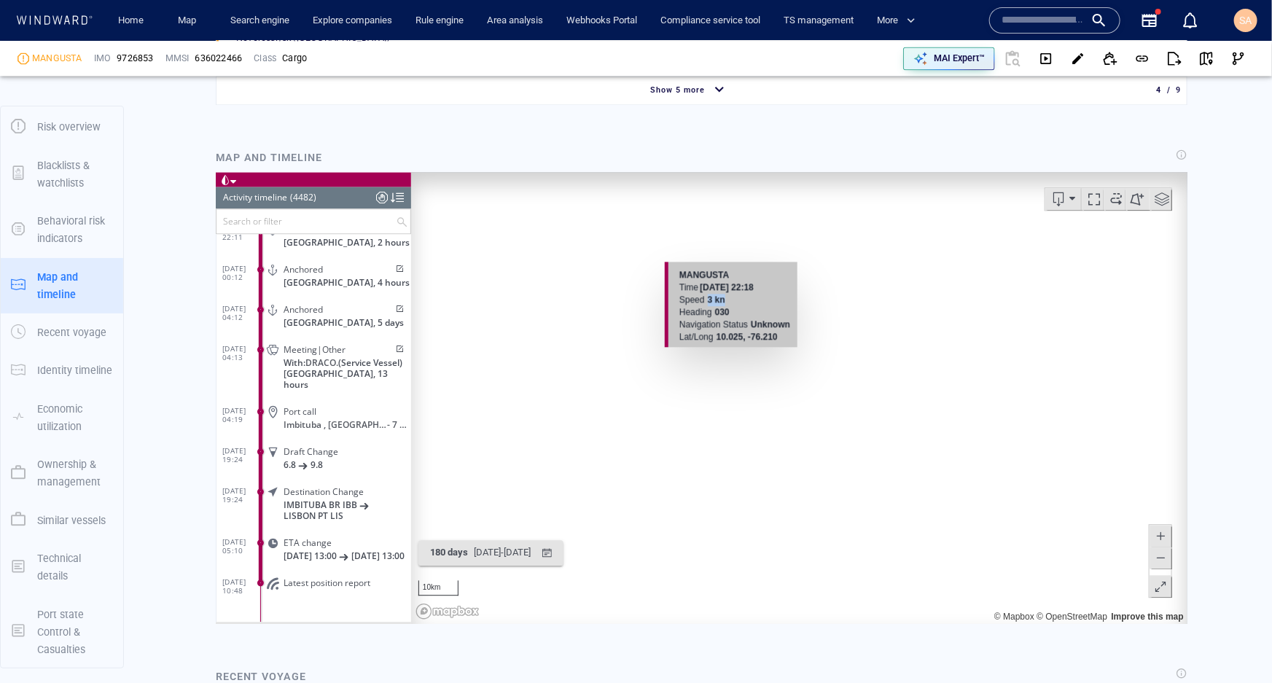
drag, startPoint x: 722, startPoint y: 300, endPoint x: 707, endPoint y: 301, distance: 15.4
click at [707, 301] on b "3 kn" at bounding box center [715, 299] width 17 height 10
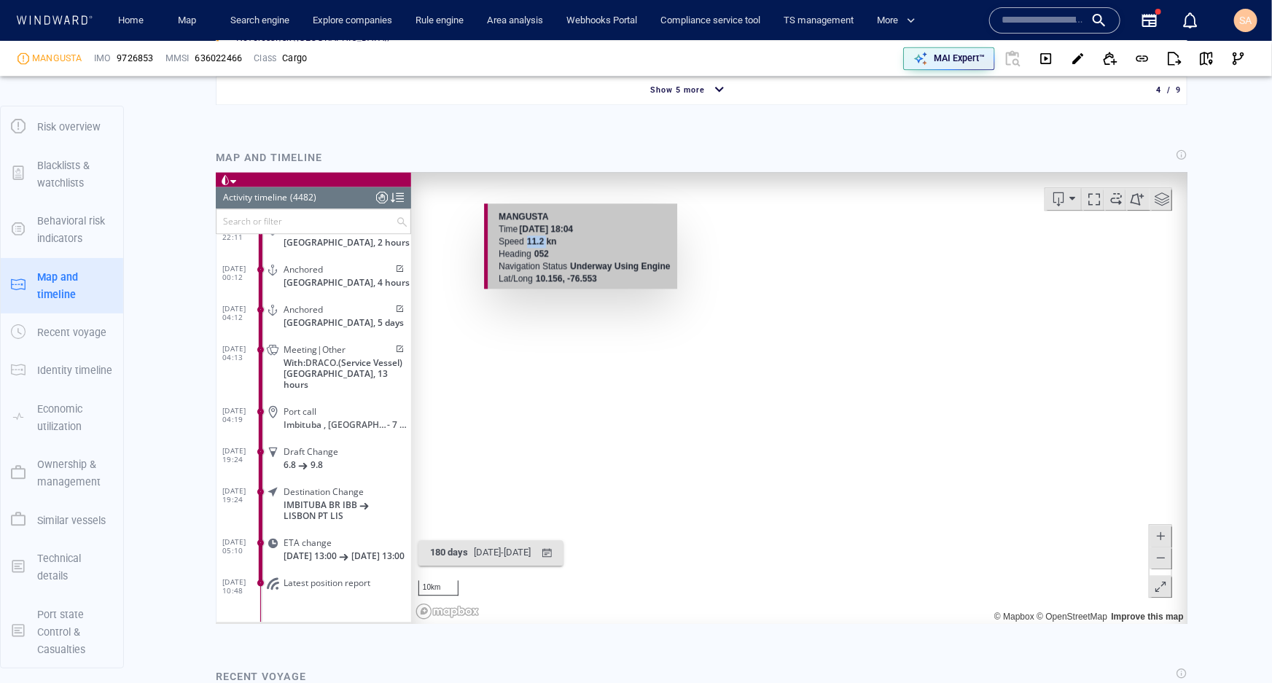
drag, startPoint x: 530, startPoint y: 241, endPoint x: 546, endPoint y: 242, distance: 16.1
click at [546, 242] on b "11.2 kn" at bounding box center [541, 240] width 30 height 10
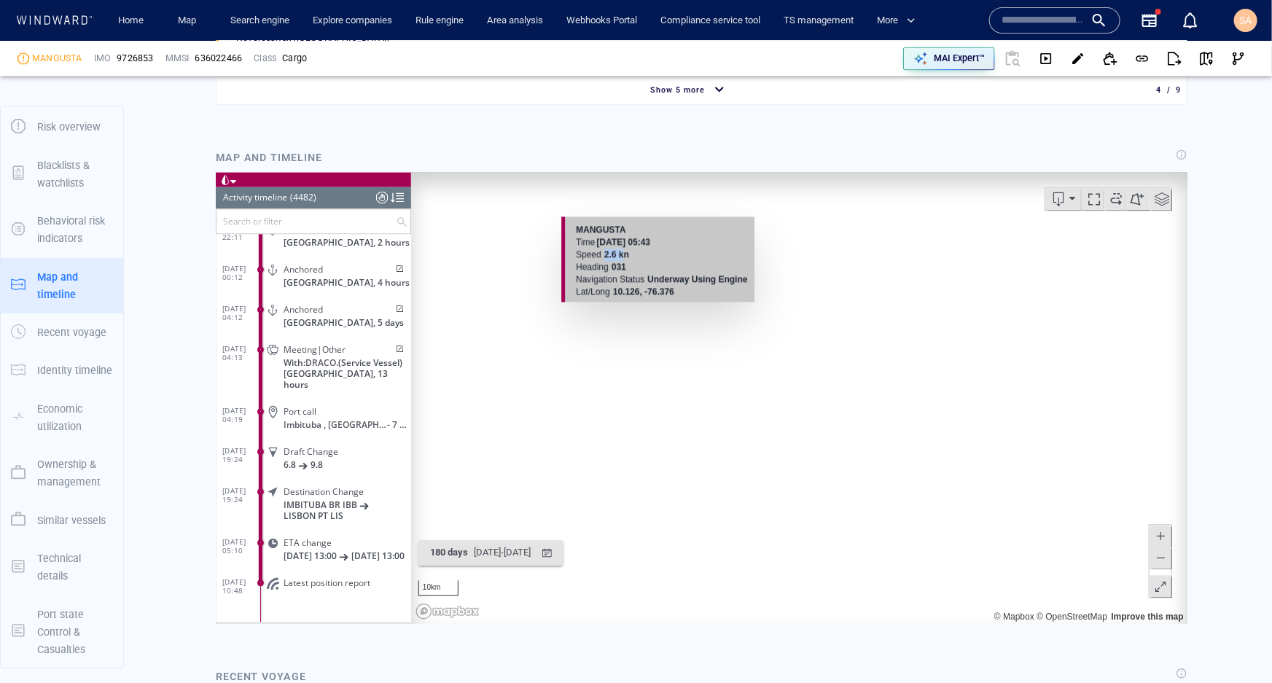
click at [600, 256] on div "Speed 2.6 kn" at bounding box center [660, 254] width 171 height 12
click at [636, 260] on div "Heading 031" at bounding box center [660, 266] width 171 height 12
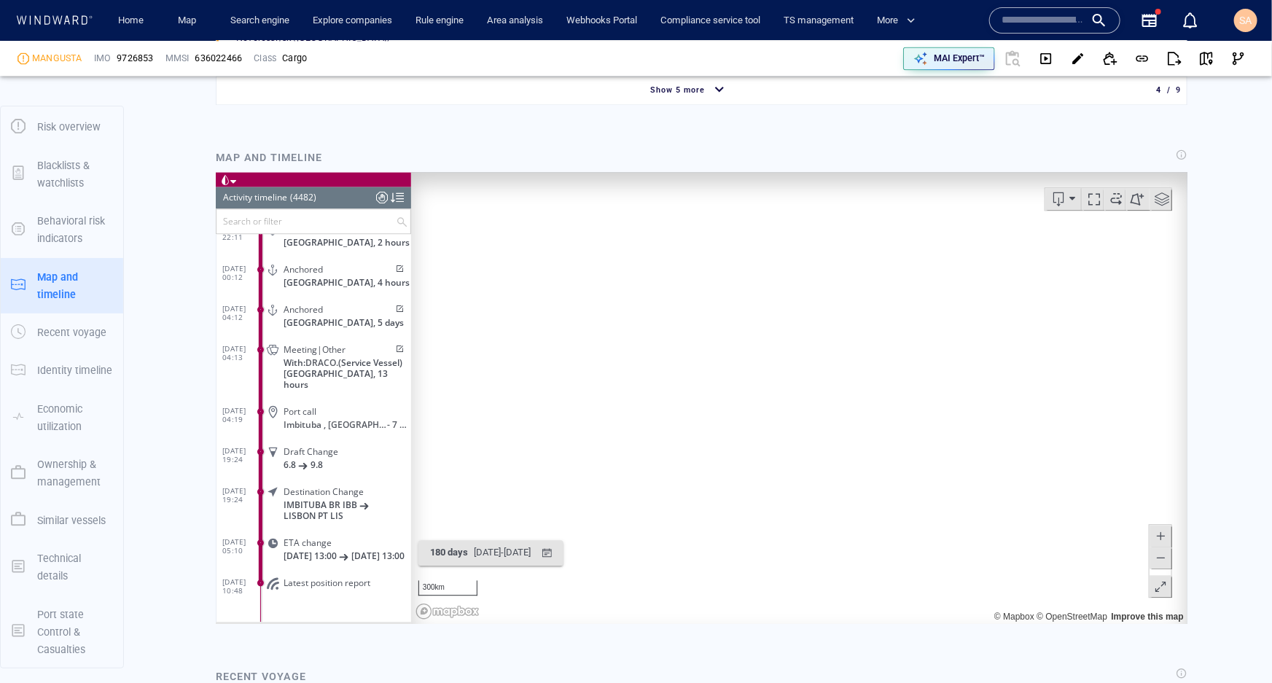
drag, startPoint x: 832, startPoint y: 472, endPoint x: 660, endPoint y: 383, distance: 193.0
click at [661, 383] on canvas "Map" at bounding box center [793, 397] width 767 height 452
drag, startPoint x: 893, startPoint y: 345, endPoint x: 692, endPoint y: 391, distance: 206.4
click at [668, 396] on canvas "Map" at bounding box center [793, 397] width 767 height 452
drag, startPoint x: 777, startPoint y: 372, endPoint x: 703, endPoint y: 402, distance: 79.7
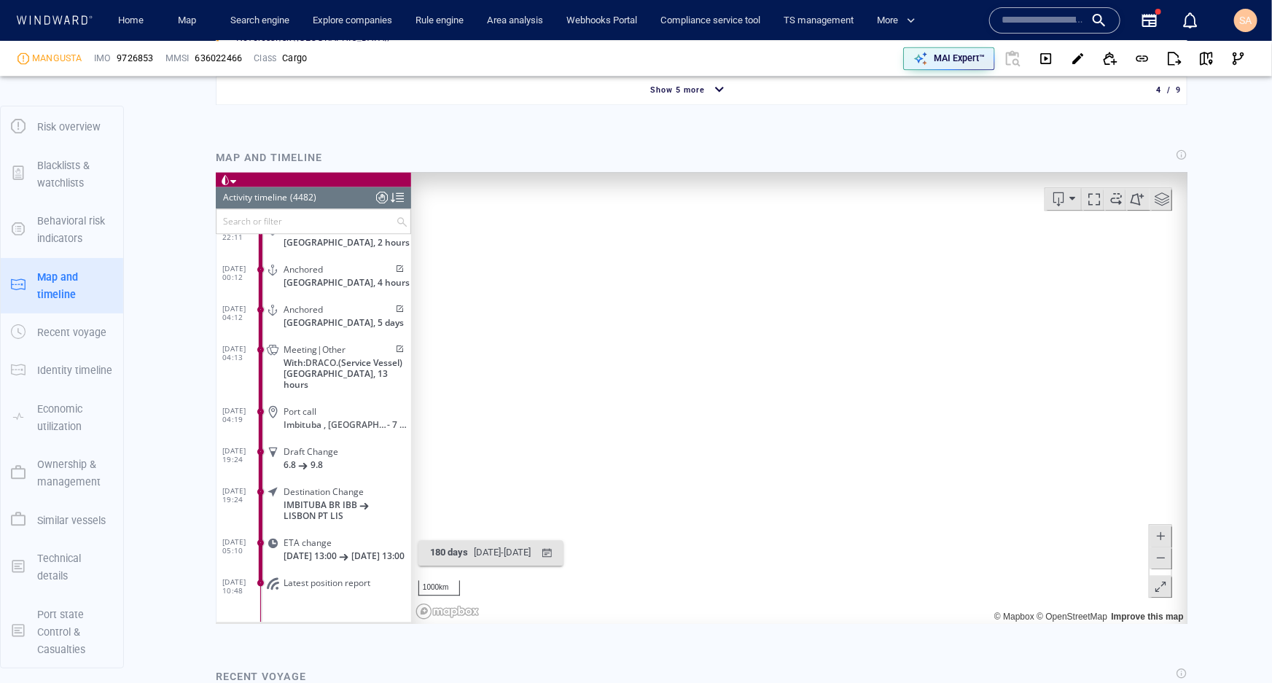
click at [703, 402] on canvas "Map" at bounding box center [793, 397] width 767 height 452
click at [1107, 196] on span at bounding box center [1115, 198] width 22 height 22
drag, startPoint x: 865, startPoint y: 416, endPoint x: 692, endPoint y: 317, distance: 199.2
click at [692, 317] on canvas "Map" at bounding box center [793, 397] width 767 height 452
drag, startPoint x: 985, startPoint y: 329, endPoint x: 783, endPoint y: 402, distance: 214.9
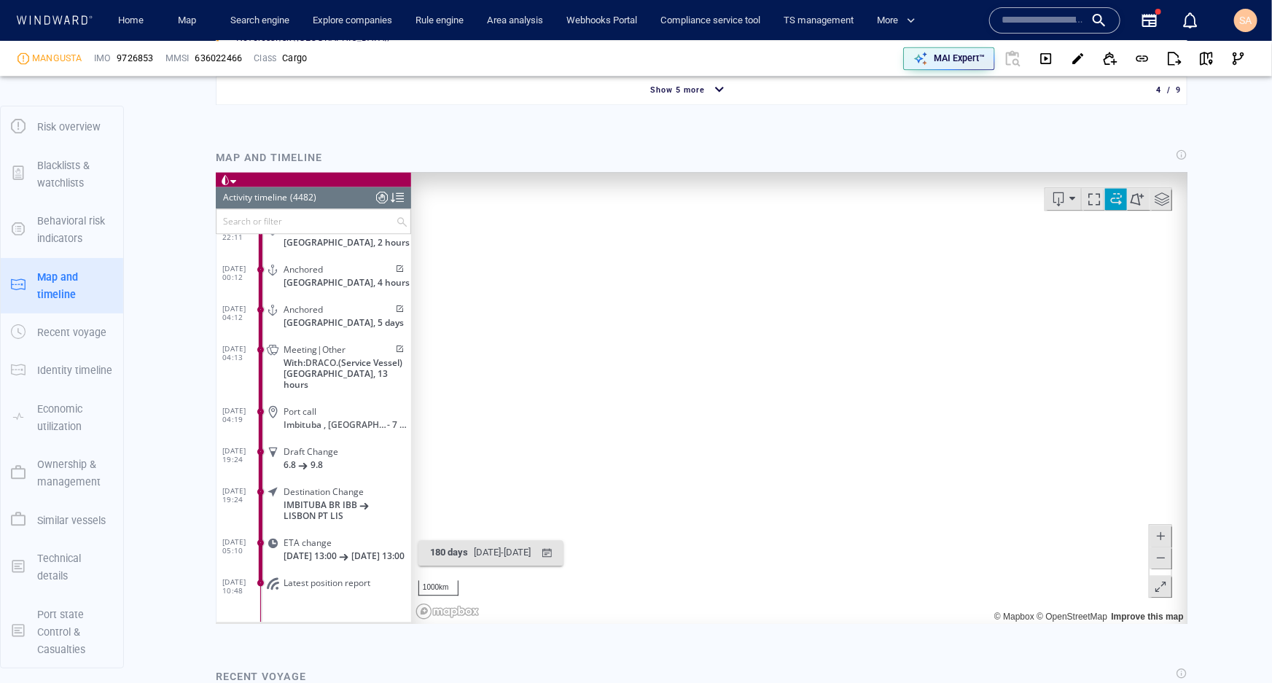
click at [783, 402] on canvas "Map" at bounding box center [793, 397] width 767 height 452
drag, startPoint x: 687, startPoint y: 309, endPoint x: 895, endPoint y: 338, distance: 209.7
click at [892, 338] on canvas "Map" at bounding box center [793, 397] width 767 height 452
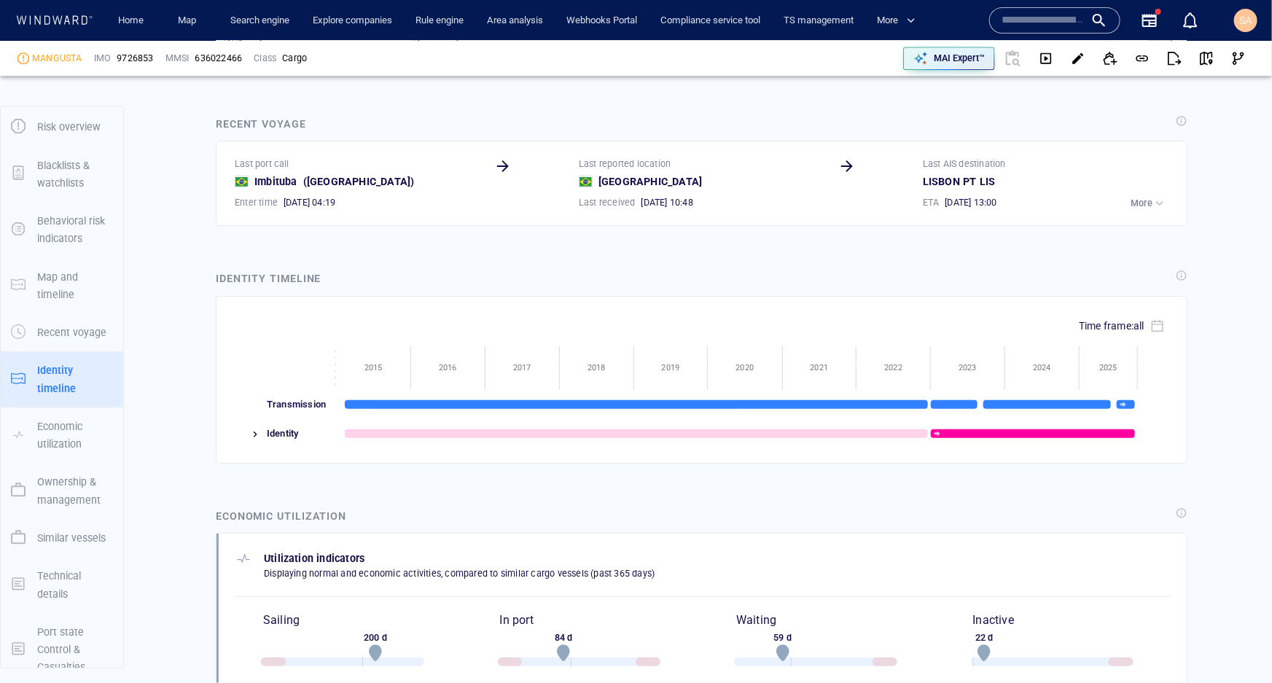
scroll to position [2258, 0]
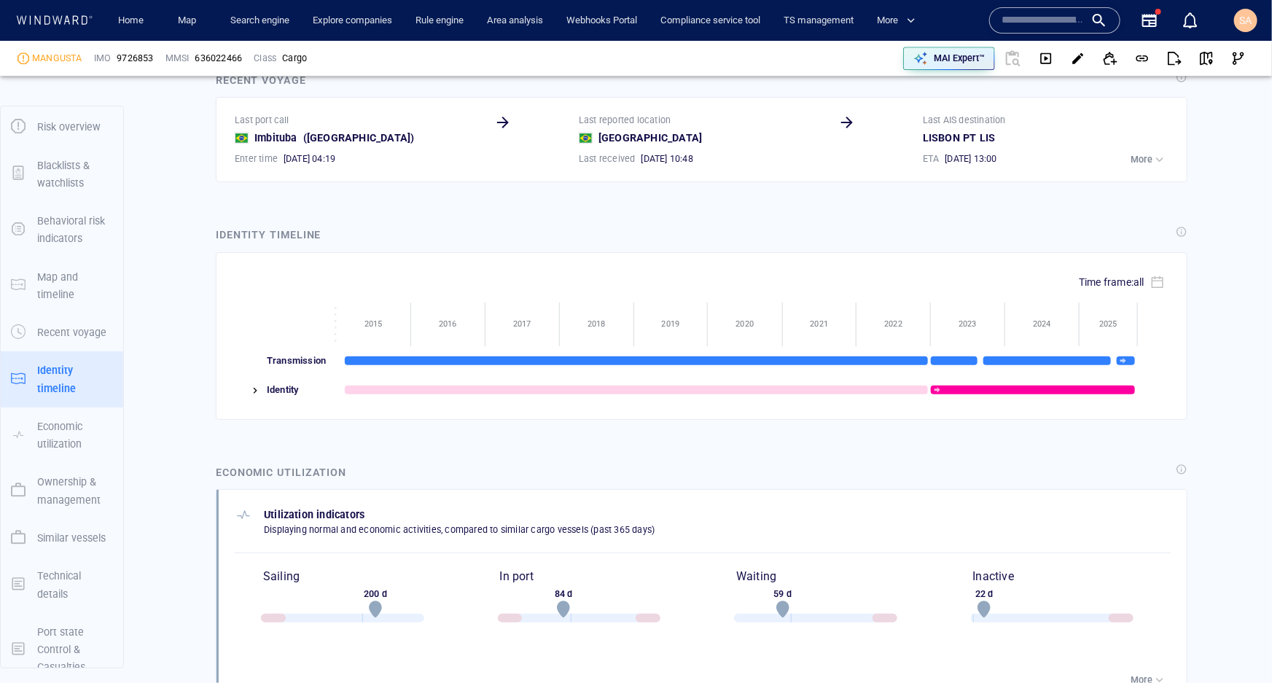
click at [250, 385] on img at bounding box center [255, 391] width 12 height 12
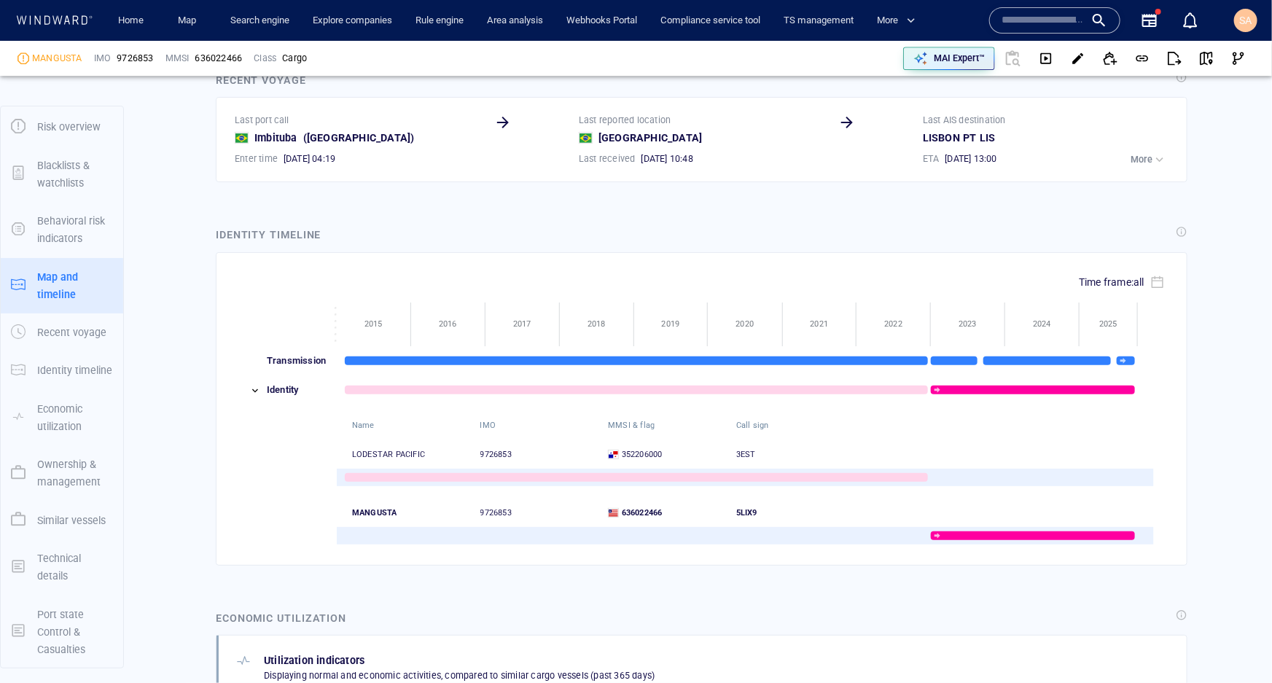
scroll to position [1662, 0]
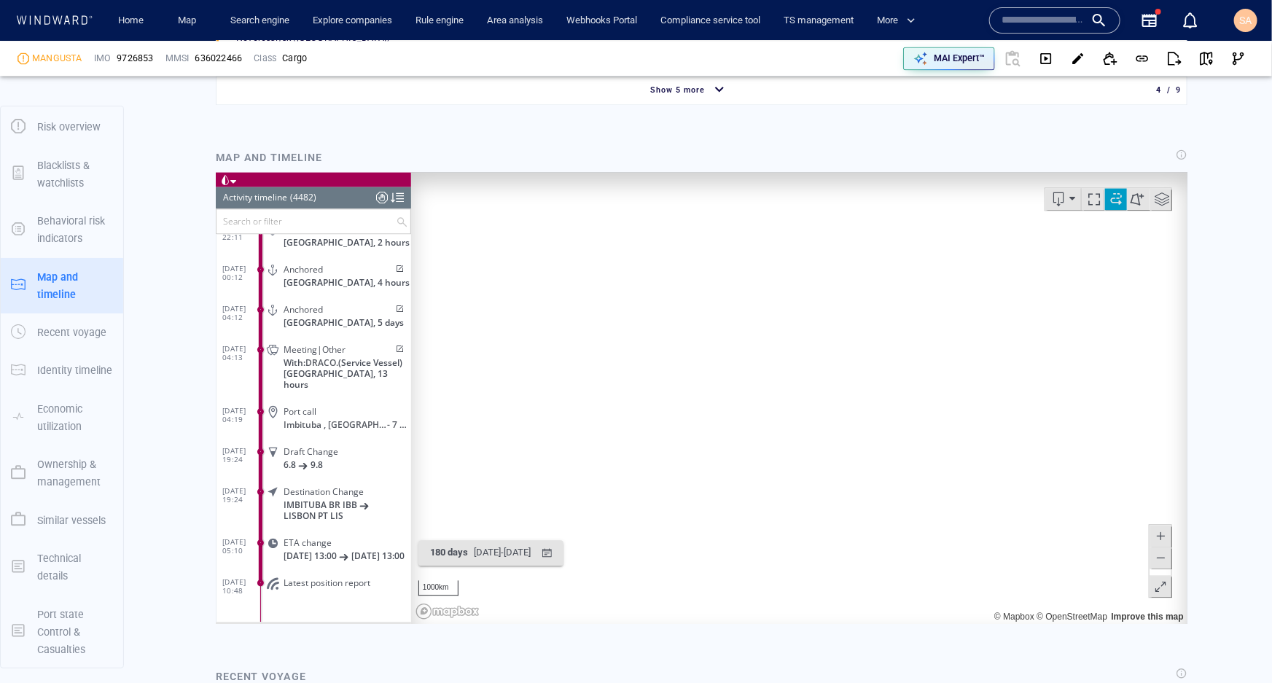
drag, startPoint x: 1088, startPoint y: 365, endPoint x: 972, endPoint y: 384, distance: 116.7
click at [972, 384] on canvas "Map" at bounding box center [793, 397] width 767 height 452
drag, startPoint x: 1007, startPoint y: 494, endPoint x: 894, endPoint y: 308, distance: 217.2
click at [894, 308] on canvas "Map" at bounding box center [793, 397] width 767 height 452
drag, startPoint x: 997, startPoint y: 531, endPoint x: 838, endPoint y: 440, distance: 182.8
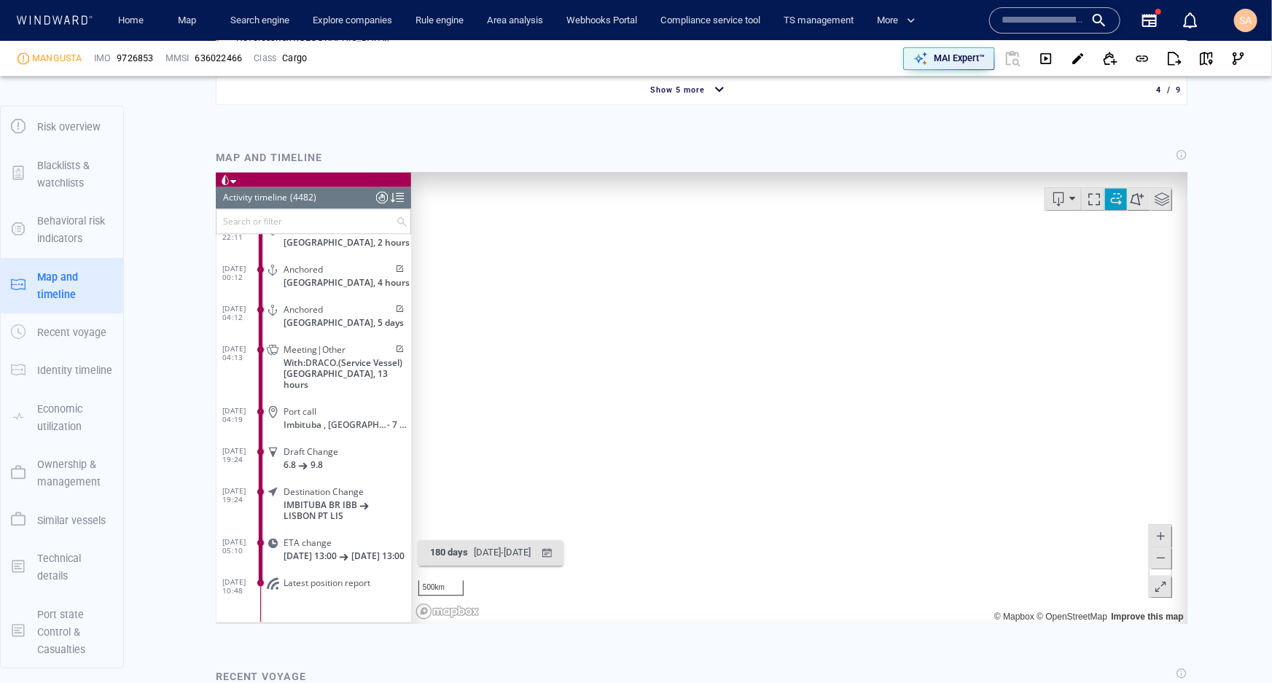
click at [838, 440] on canvas "Map" at bounding box center [793, 397] width 767 height 452
drag, startPoint x: 639, startPoint y: 313, endPoint x: 956, endPoint y: 462, distance: 349.9
click at [956, 462] on canvas "Map" at bounding box center [793, 397] width 767 height 452
drag, startPoint x: 626, startPoint y: 343, endPoint x: 781, endPoint y: 444, distance: 185.4
click at [781, 444] on canvas "Map" at bounding box center [793, 397] width 767 height 452
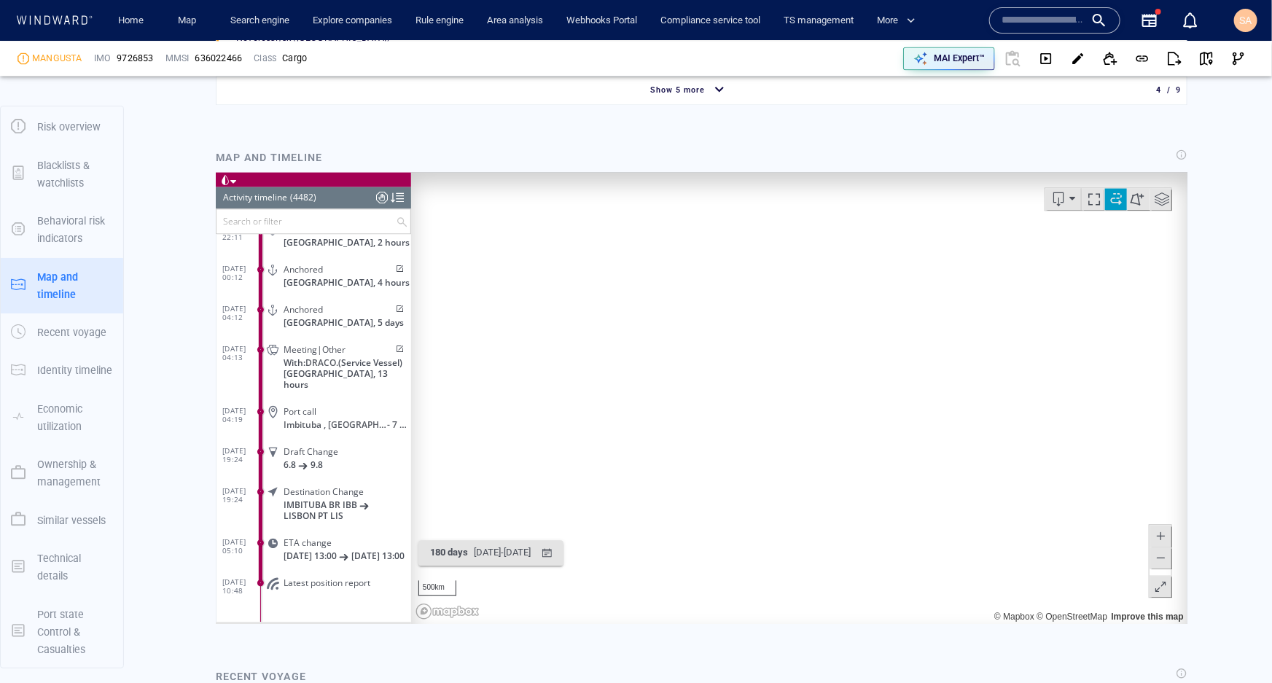
drag, startPoint x: 765, startPoint y: 370, endPoint x: 977, endPoint y: 421, distance: 218.2
click at [981, 424] on canvas "Map" at bounding box center [793, 397] width 767 height 452
drag, startPoint x: 697, startPoint y: 308, endPoint x: 867, endPoint y: 405, distance: 195.6
click at [868, 405] on canvas "Map" at bounding box center [793, 397] width 767 height 452
drag, startPoint x: 744, startPoint y: 352, endPoint x: 741, endPoint y: 515, distance: 163.3
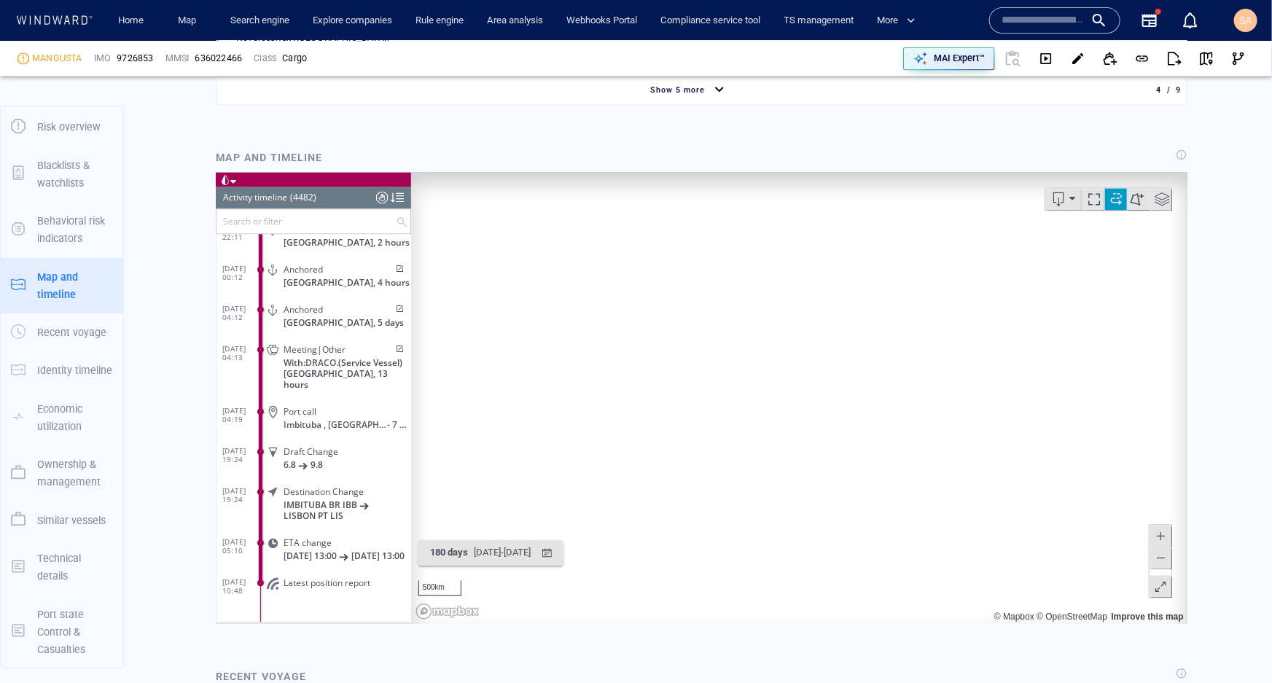
click at [741, 515] on canvas "Map" at bounding box center [793, 397] width 767 height 452
drag, startPoint x: 773, startPoint y: 377, endPoint x: 808, endPoint y: 333, distance: 56.0
click at [810, 298] on canvas "Map" at bounding box center [793, 397] width 767 height 452
drag, startPoint x: 718, startPoint y: 496, endPoint x: 834, endPoint y: 334, distance: 199.7
click at [834, 334] on canvas "Map" at bounding box center [793, 397] width 767 height 452
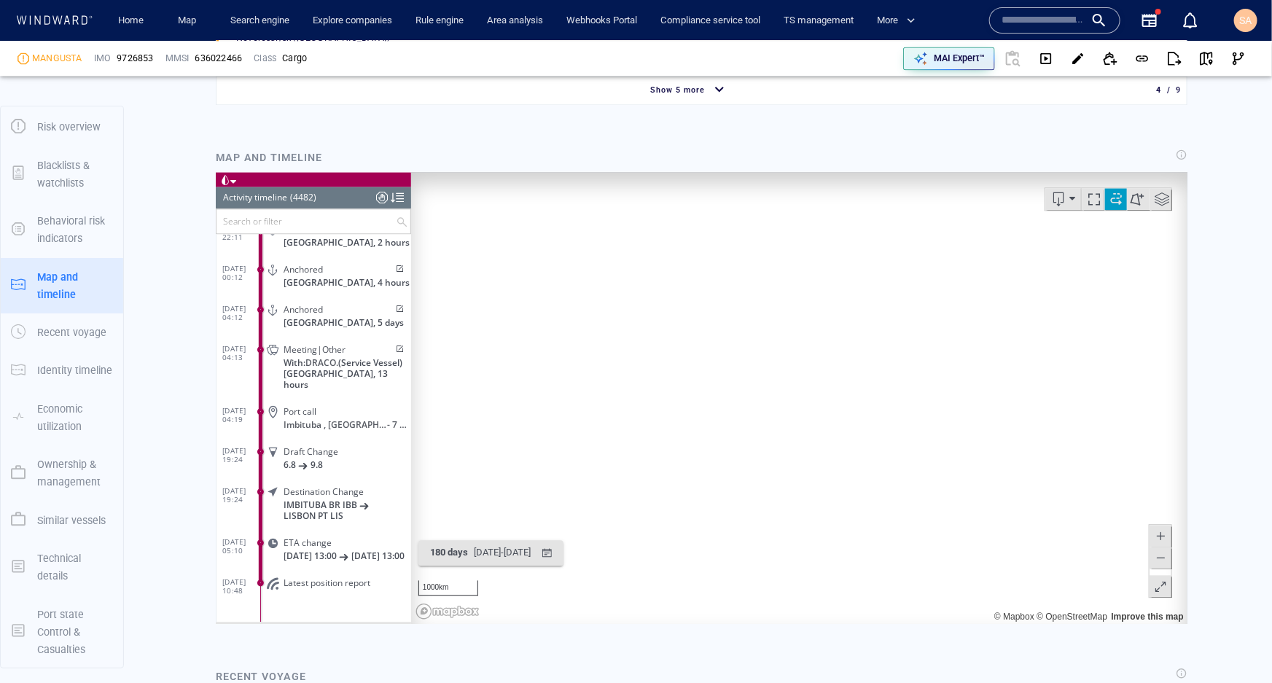
drag, startPoint x: 803, startPoint y: 464, endPoint x: 800, endPoint y: 397, distance: 67.2
click at [800, 397] on canvas "Map" at bounding box center [793, 397] width 767 height 452
drag, startPoint x: 690, startPoint y: 374, endPoint x: 612, endPoint y: 354, distance: 81.2
click at [612, 354] on canvas "Map" at bounding box center [793, 397] width 767 height 452
drag, startPoint x: 1021, startPoint y: 300, endPoint x: 667, endPoint y: 387, distance: 364.8
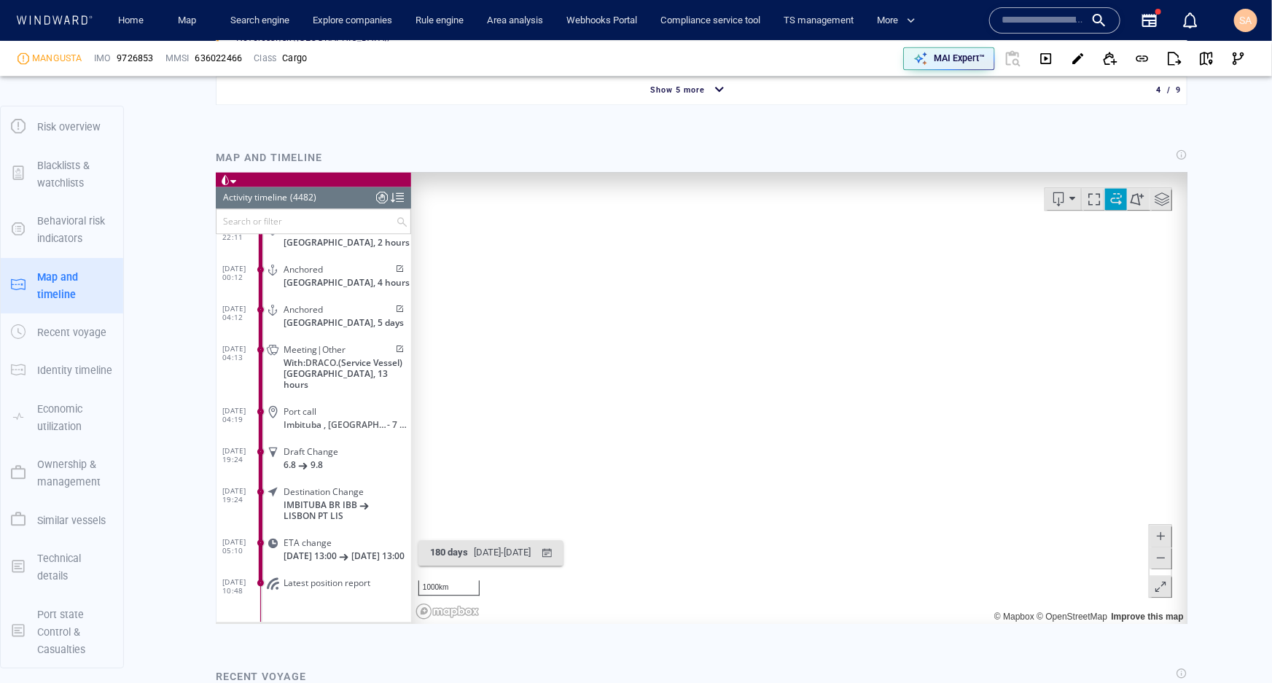
click at [667, 386] on canvas "Map" at bounding box center [793, 397] width 767 height 452
drag, startPoint x: 926, startPoint y: 379, endPoint x: 690, endPoint y: 467, distance: 251.9
click at [690, 467] on canvas "Map" at bounding box center [793, 397] width 767 height 452
drag, startPoint x: 962, startPoint y: 346, endPoint x: 833, endPoint y: 437, distance: 158.1
click at [833, 437] on canvas "Map" at bounding box center [793, 397] width 767 height 452
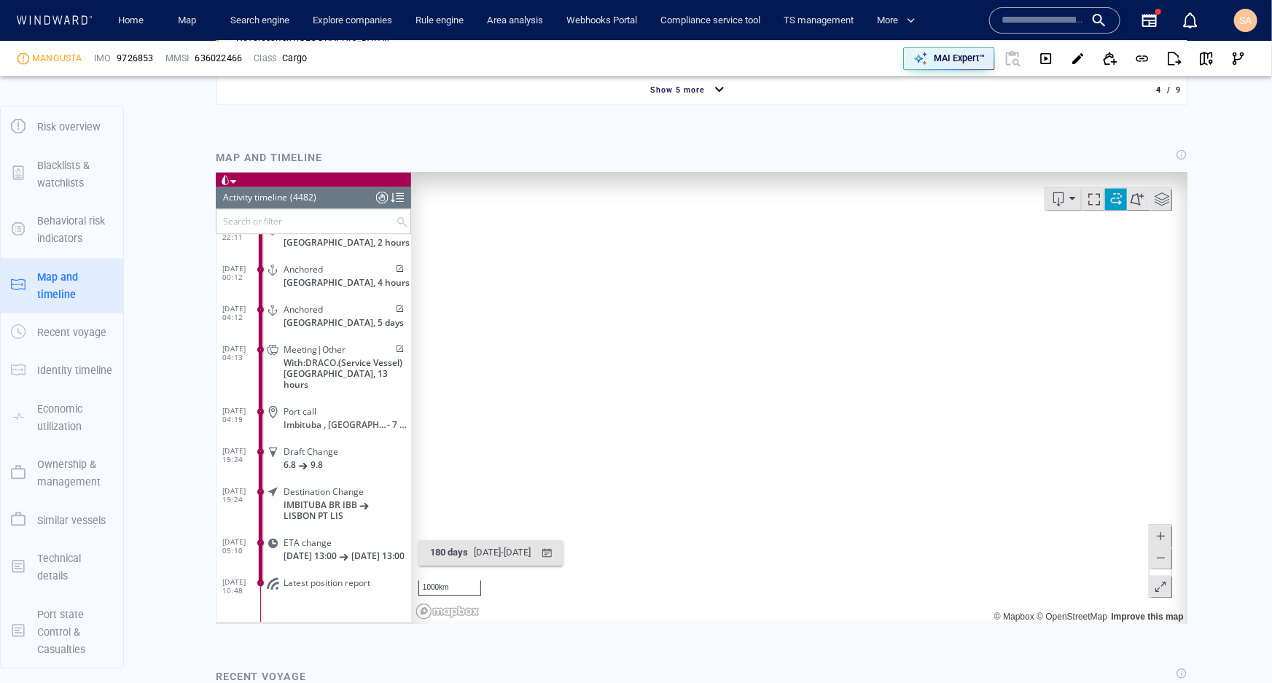
click at [1110, 193] on span at bounding box center [1115, 198] width 22 height 22
click at [1152, 195] on span at bounding box center [1161, 198] width 22 height 22
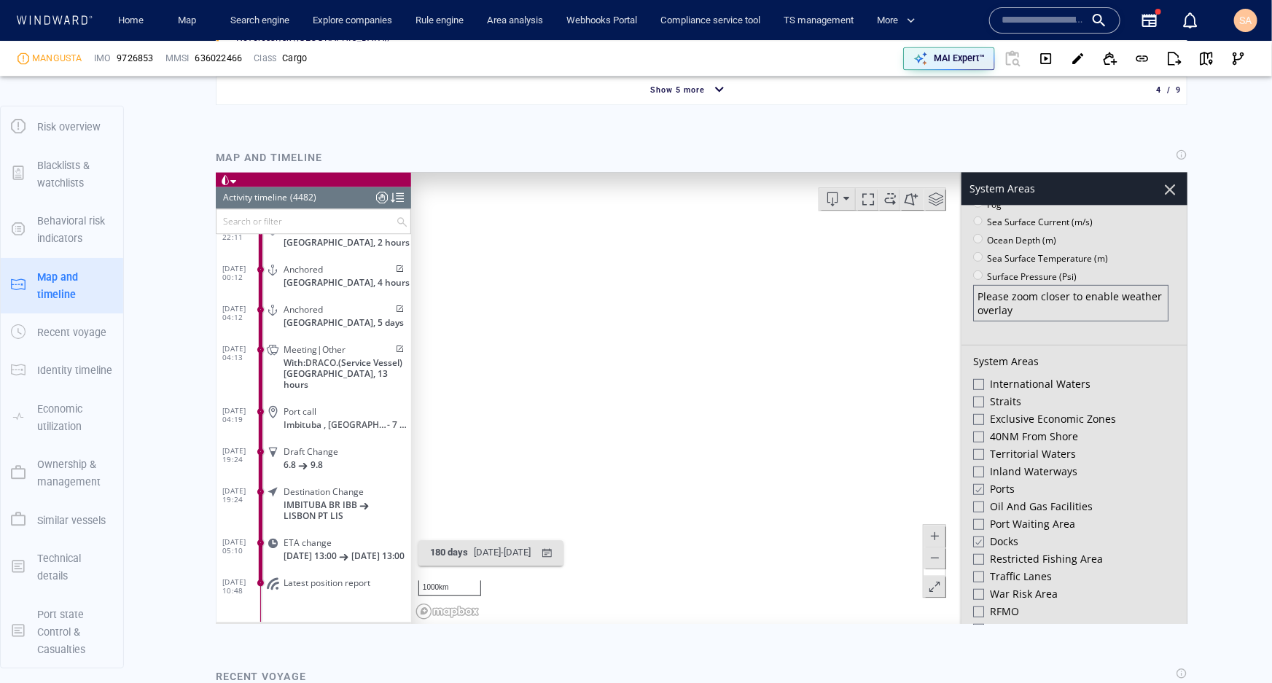
scroll to position [397, 0]
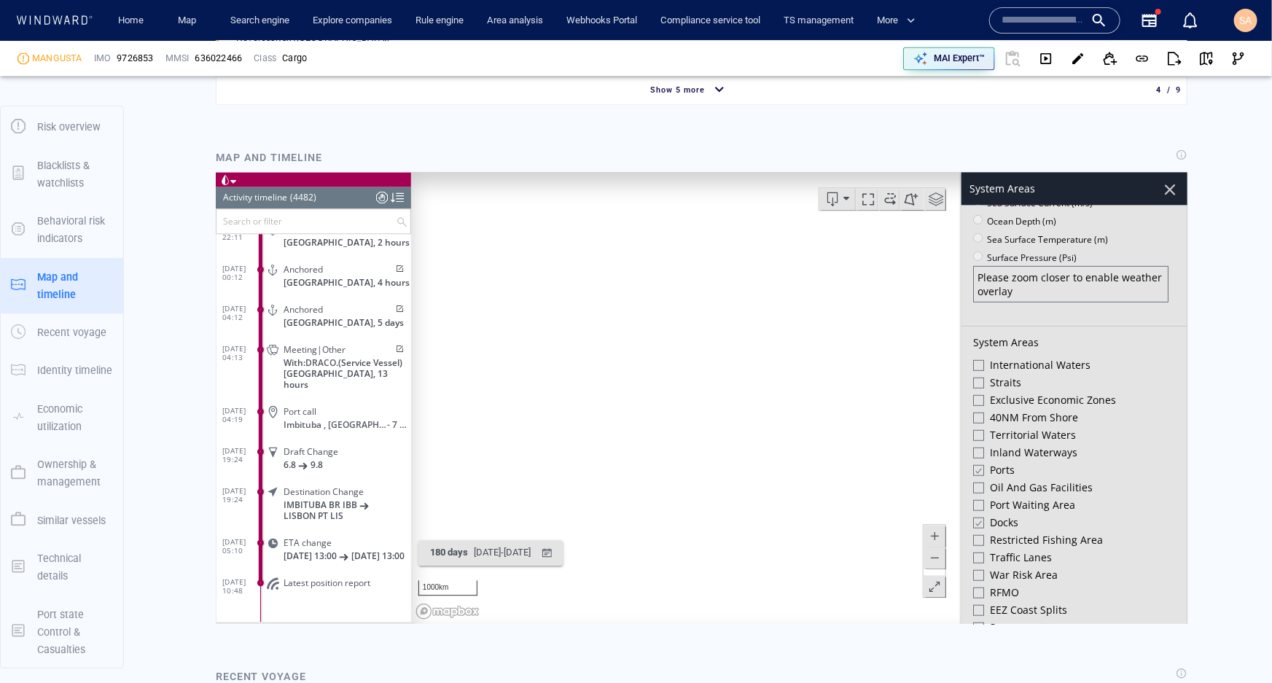
drag, startPoint x: 646, startPoint y: 405, endPoint x: 937, endPoint y: 342, distance: 297.7
click at [937, 342] on canvas "Map" at bounding box center [793, 397] width 767 height 452
drag, startPoint x: 683, startPoint y: 340, endPoint x: 820, endPoint y: 307, distance: 141.1
click at [820, 307] on canvas "Map" at bounding box center [793, 397] width 767 height 452
click at [1007, 397] on span "Exclusive Economic Zones" at bounding box center [1052, 399] width 126 height 15
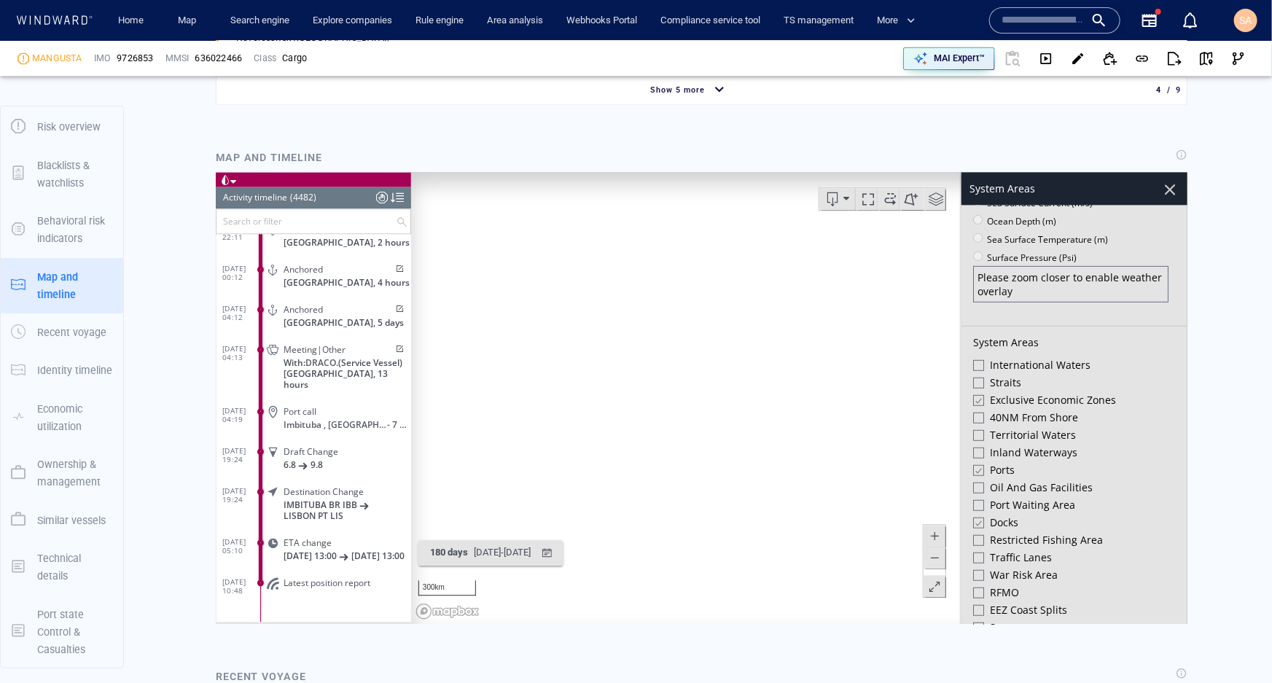
click at [972, 436] on div at bounding box center [977, 434] width 11 height 11
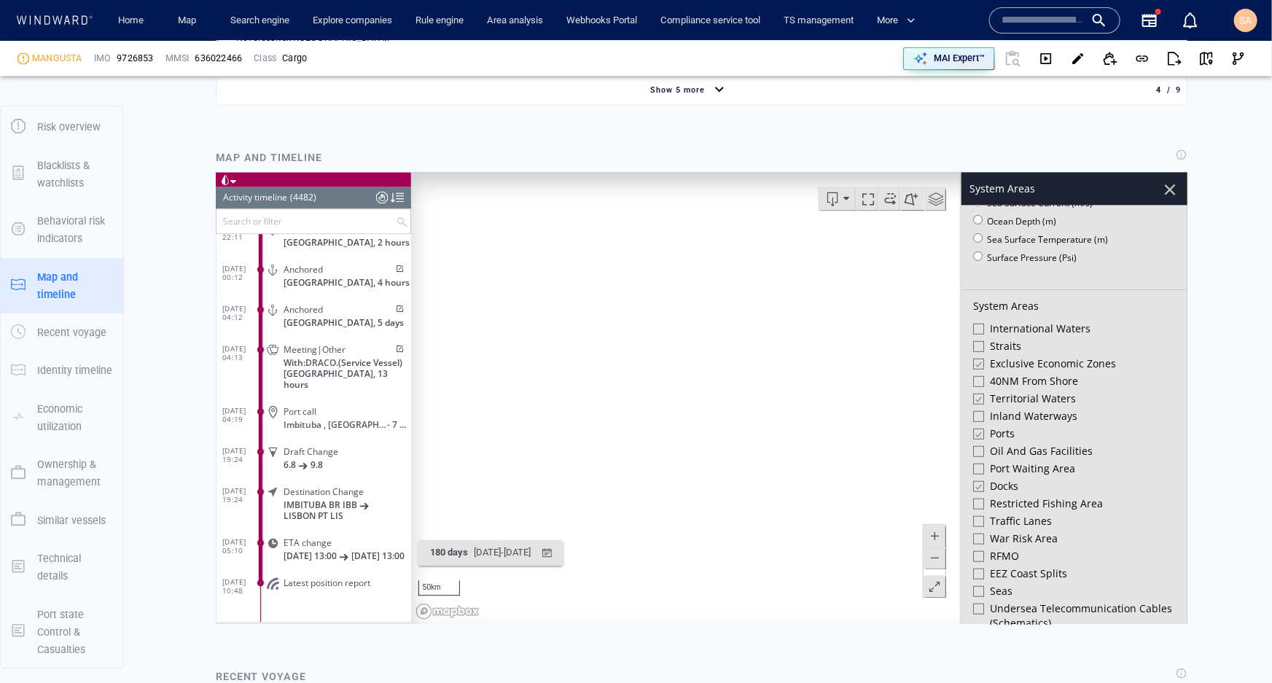
drag, startPoint x: 859, startPoint y: 480, endPoint x: 658, endPoint y: 319, distance: 257.3
click at [658, 319] on canvas "Map" at bounding box center [793, 397] width 767 height 452
click at [989, 397] on span "Territorial Waters" at bounding box center [1032, 398] width 86 height 15
click at [972, 360] on div at bounding box center [977, 363] width 11 height 12
drag, startPoint x: 793, startPoint y: 427, endPoint x: 757, endPoint y: 441, distance: 39.0
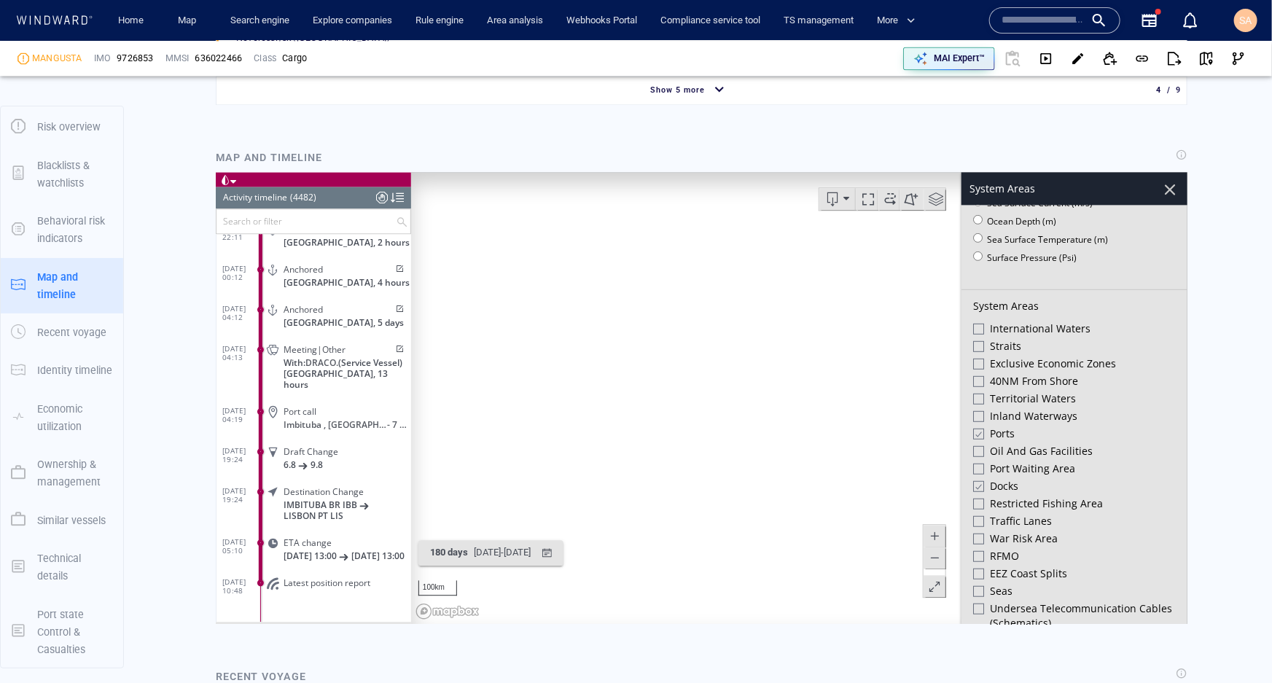
click at [757, 441] on canvas "Map" at bounding box center [793, 397] width 767 height 452
drag, startPoint x: 780, startPoint y: 349, endPoint x: 595, endPoint y: 381, distance: 187.8
click at [595, 381] on canvas "Map" at bounding box center [793, 397] width 767 height 452
click at [972, 433] on div at bounding box center [977, 433] width 11 height 12
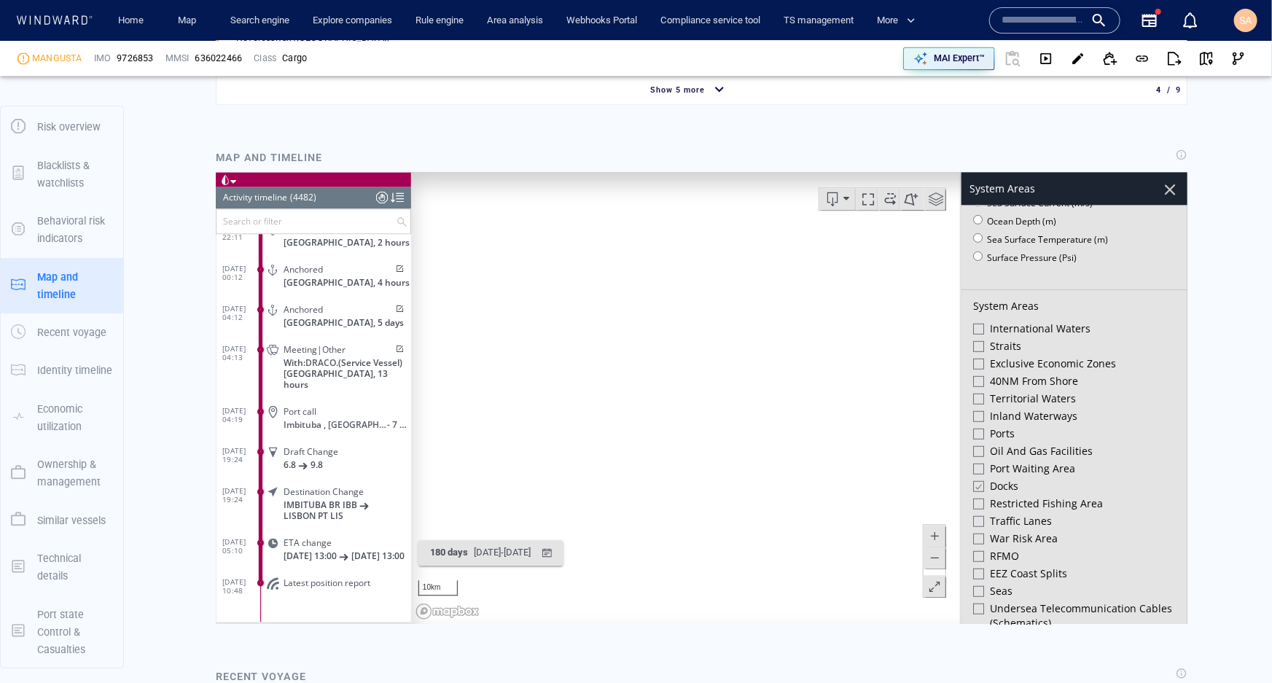
click at [972, 487] on div at bounding box center [977, 486] width 11 height 12
drag, startPoint x: 806, startPoint y: 323, endPoint x: 787, endPoint y: 491, distance: 169.5
click at [787, 491] on canvas "Map" at bounding box center [793, 397] width 767 height 452
click at [972, 471] on div at bounding box center [977, 468] width 11 height 11
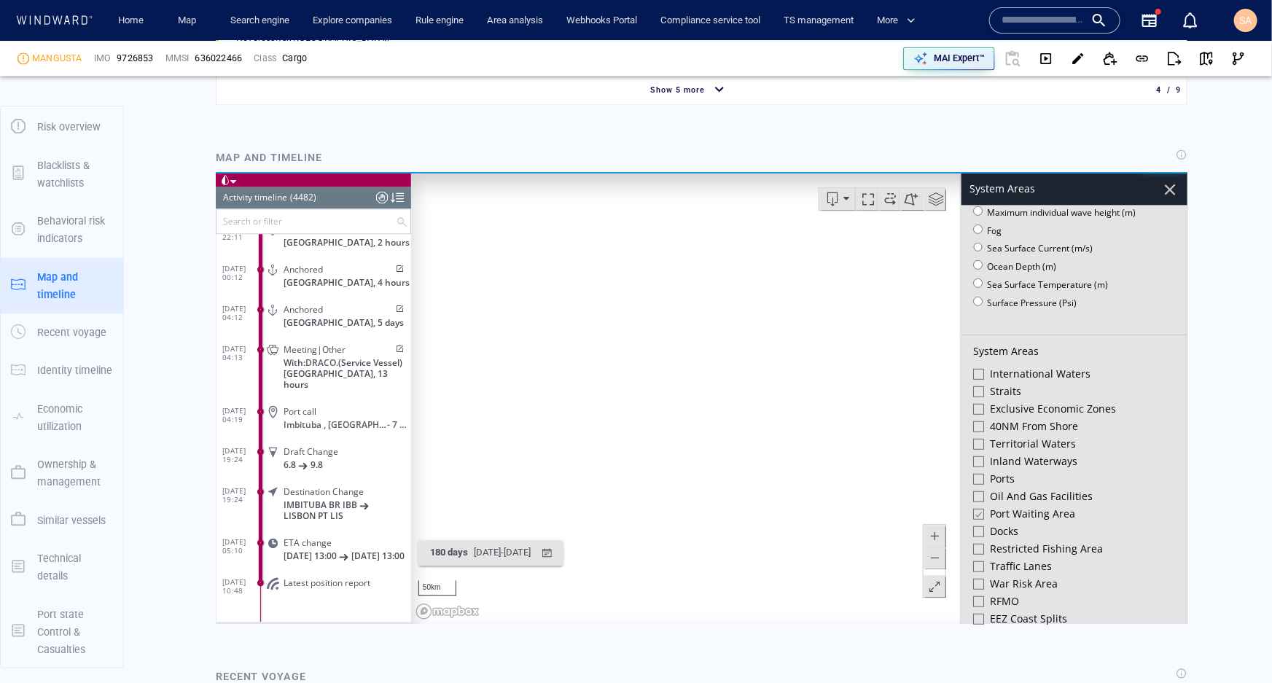
scroll to position [397, 0]
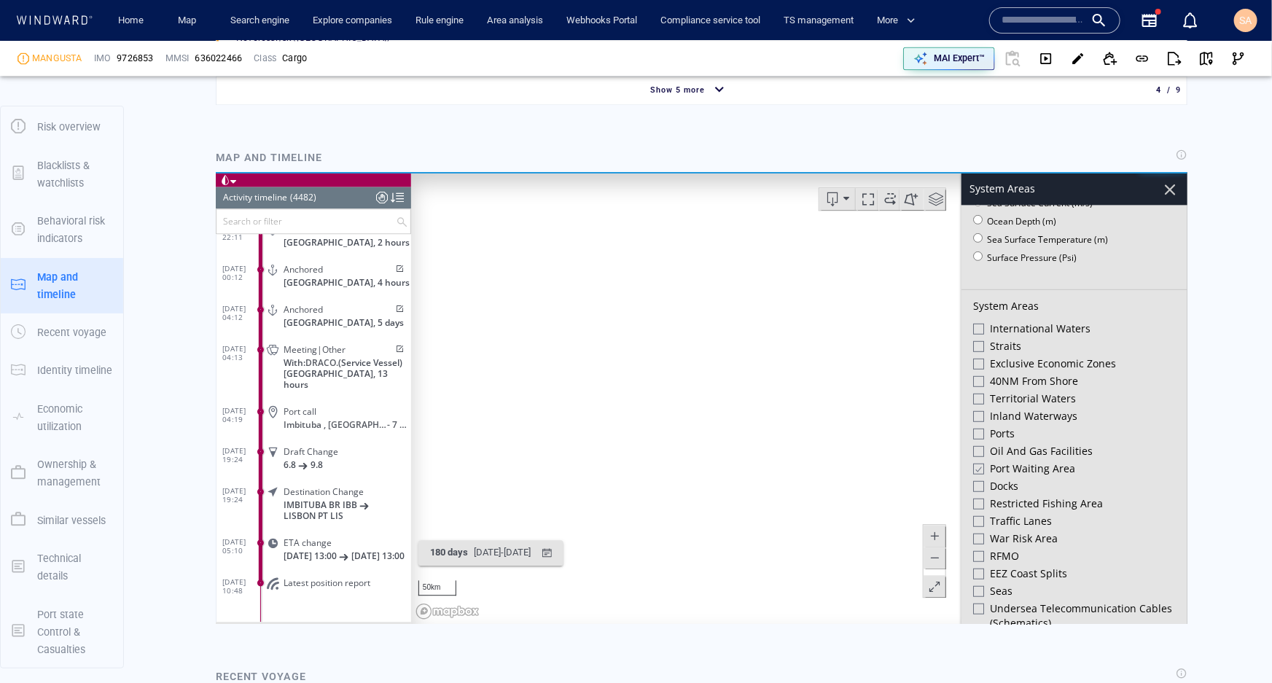
drag, startPoint x: 714, startPoint y: 550, endPoint x: 772, endPoint y: 344, distance: 213.7
click at [772, 344] on canvas "Map" at bounding box center [793, 397] width 767 height 452
drag, startPoint x: 667, startPoint y: 311, endPoint x: 645, endPoint y: 352, distance: 46.3
click at [735, 439] on canvas "Map" at bounding box center [793, 397] width 767 height 452
drag, startPoint x: 869, startPoint y: 449, endPoint x: 531, endPoint y: 409, distance: 339.9
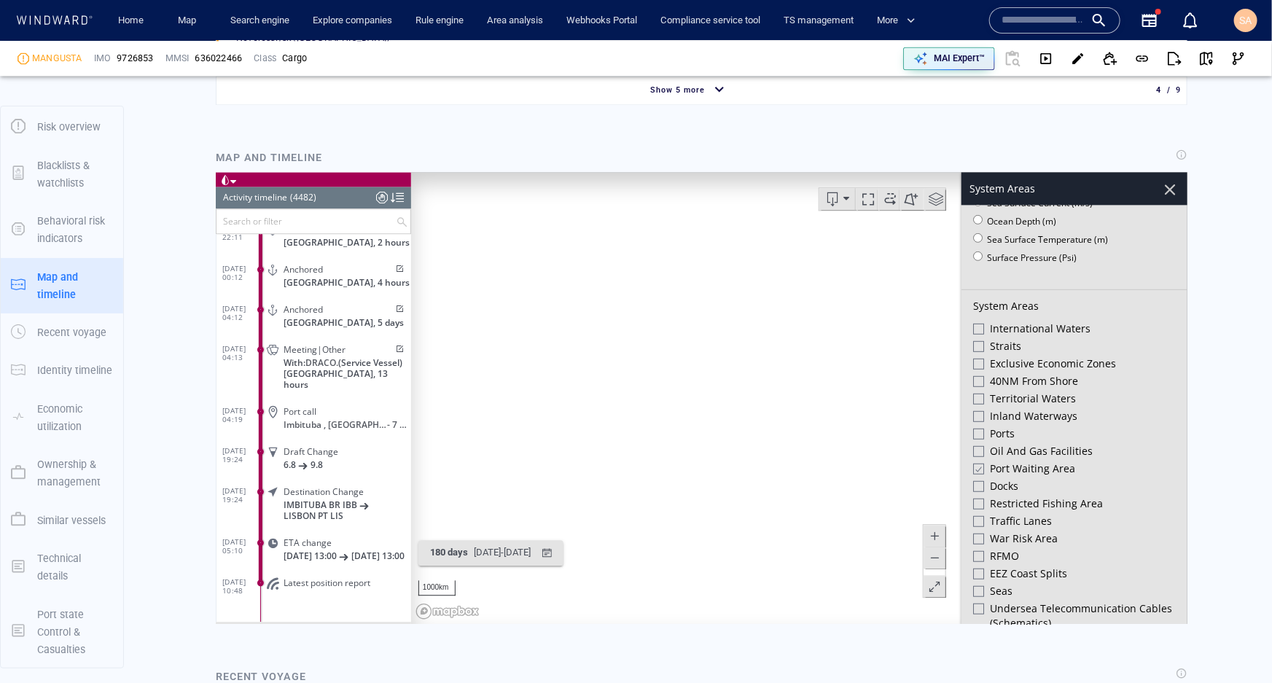
click at [531, 409] on canvas "Map" at bounding box center [793, 397] width 767 height 452
drag, startPoint x: 857, startPoint y: 502, endPoint x: 655, endPoint y: 453, distance: 207.9
click at [655, 453] on canvas "Map" at bounding box center [793, 397] width 767 height 452
drag, startPoint x: 705, startPoint y: 440, endPoint x: 764, endPoint y: 305, distance: 147.2
click at [764, 305] on canvas "Map" at bounding box center [793, 397] width 767 height 452
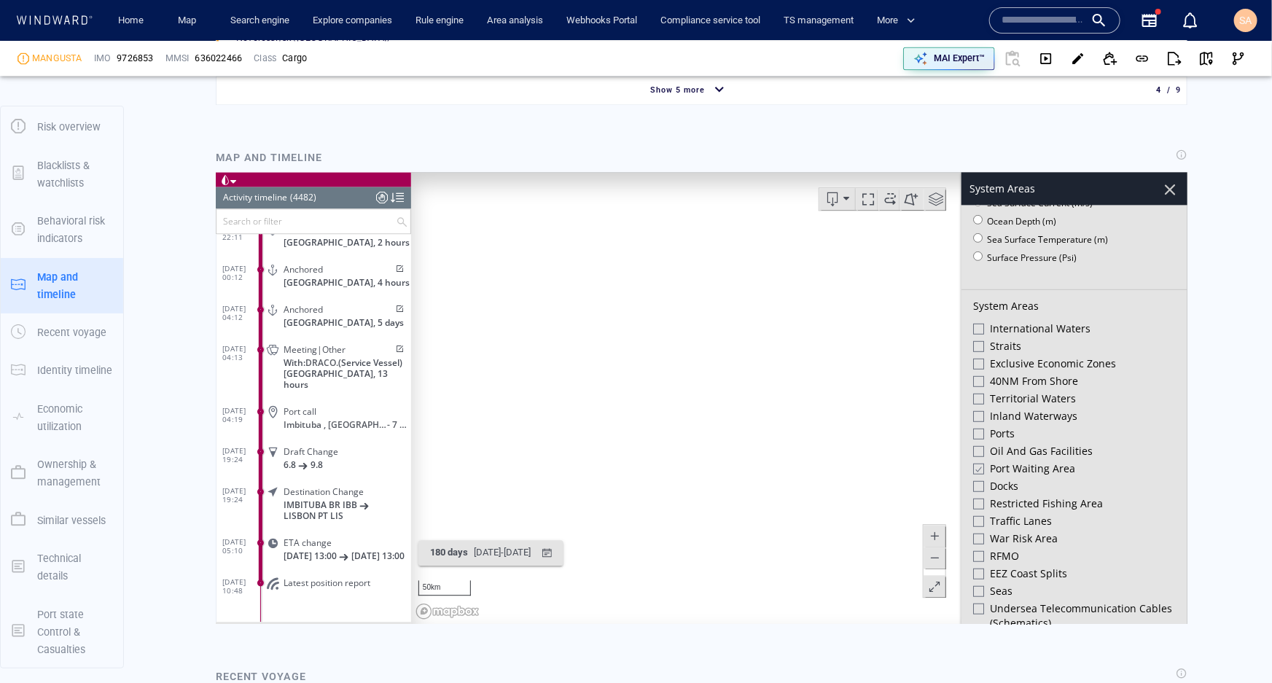
drag, startPoint x: 788, startPoint y: 324, endPoint x: 590, endPoint y: 383, distance: 206.9
click at [590, 382] on canvas "Map" at bounding box center [793, 397] width 767 height 452
drag, startPoint x: 819, startPoint y: 432, endPoint x: 609, endPoint y: 408, distance: 211.3
click at [609, 408] on canvas "Map" at bounding box center [793, 397] width 767 height 452
drag, startPoint x: 762, startPoint y: 335, endPoint x: 783, endPoint y: 527, distance: 192.9
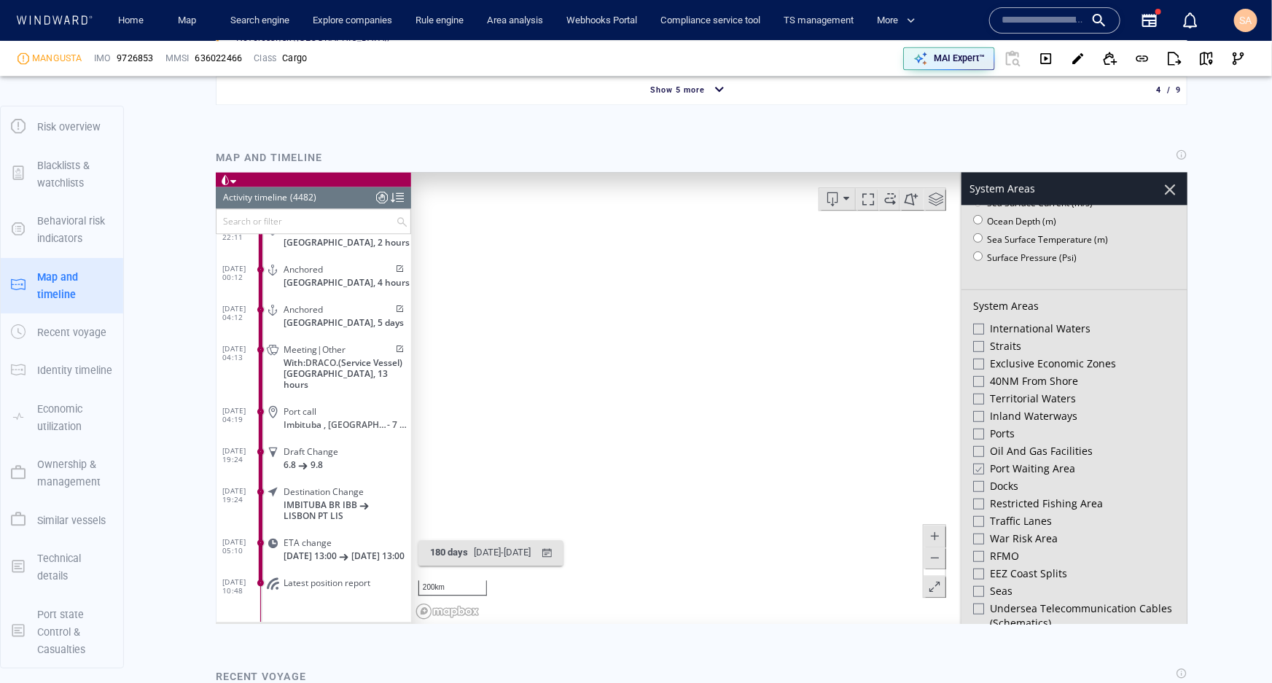
click at [784, 526] on canvas "Map" at bounding box center [793, 397] width 767 height 452
drag, startPoint x: 685, startPoint y: 321, endPoint x: 798, endPoint y: 469, distance: 185.6
click at [793, 504] on canvas "Map" at bounding box center [793, 397] width 767 height 452
click at [972, 464] on div at bounding box center [977, 468] width 11 height 12
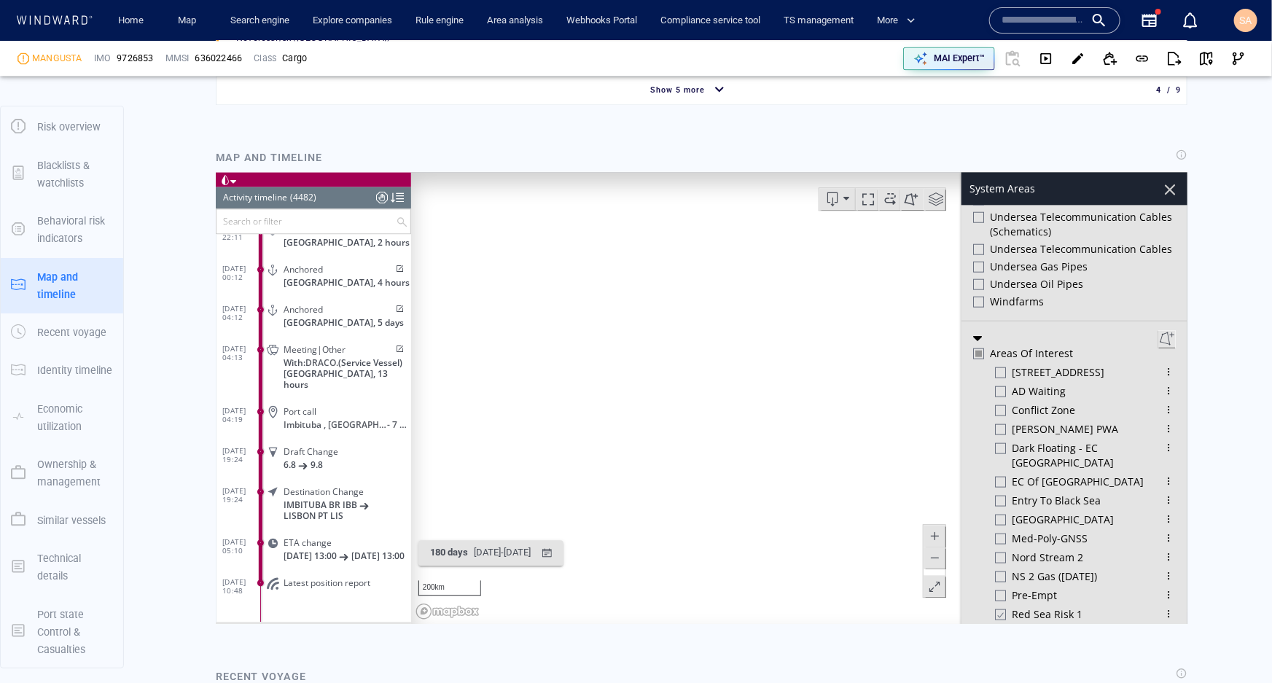
scroll to position [795, 0]
click at [1159, 193] on div at bounding box center [1169, 188] width 25 height 25
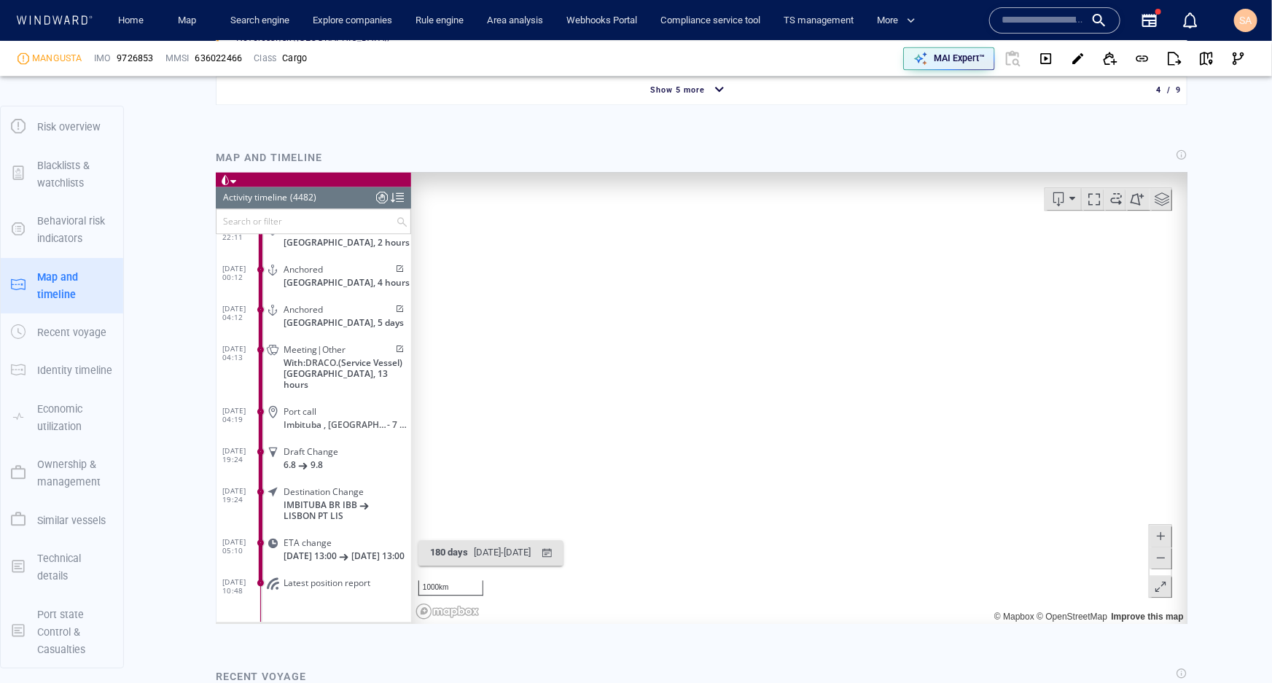
drag, startPoint x: 578, startPoint y: 330, endPoint x: 622, endPoint y: 424, distance: 103.7
click at [623, 424] on canvas "Map" at bounding box center [793, 397] width 767 height 452
click at [1125, 198] on button at bounding box center [1137, 198] width 24 height 22
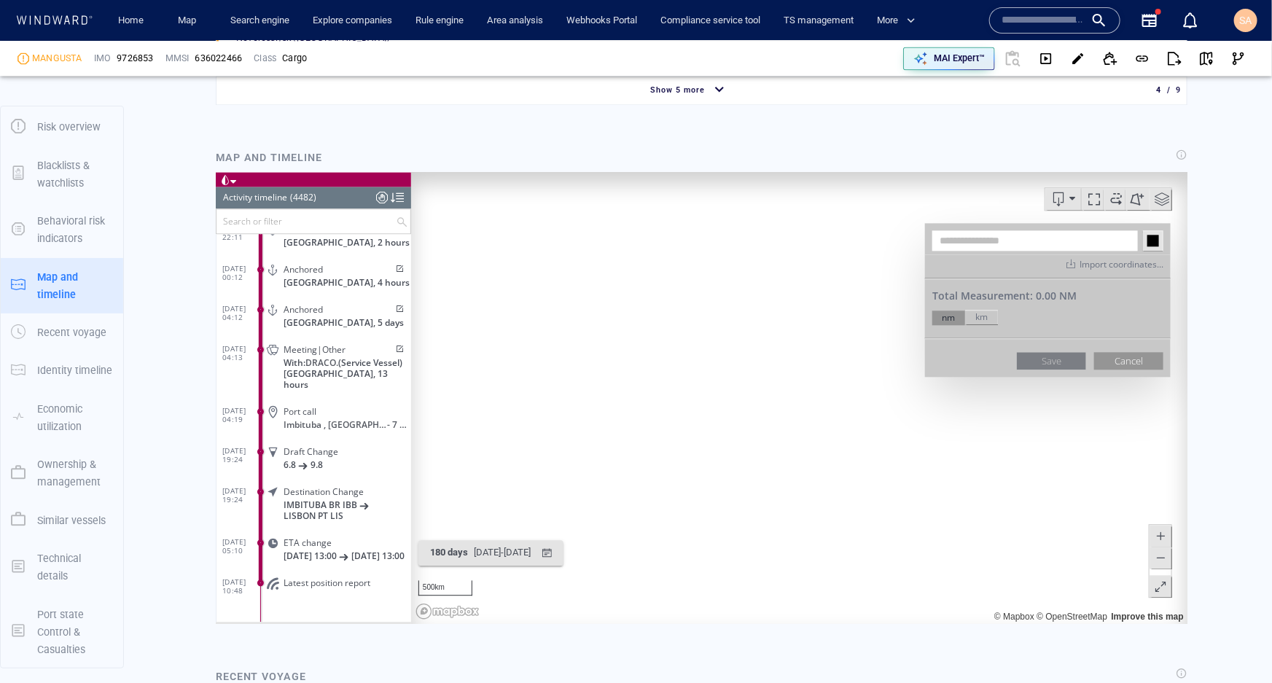
click at [983, 241] on input "text" at bounding box center [1035, 240] width 206 height 20
click at [819, 387] on canvas "Map" at bounding box center [793, 397] width 767 height 452
click at [814, 424] on canvas "Map" at bounding box center [793, 397] width 767 height 452
click at [861, 438] on canvas "Map" at bounding box center [793, 397] width 767 height 452
click at [877, 395] on canvas "Map" at bounding box center [793, 397] width 767 height 452
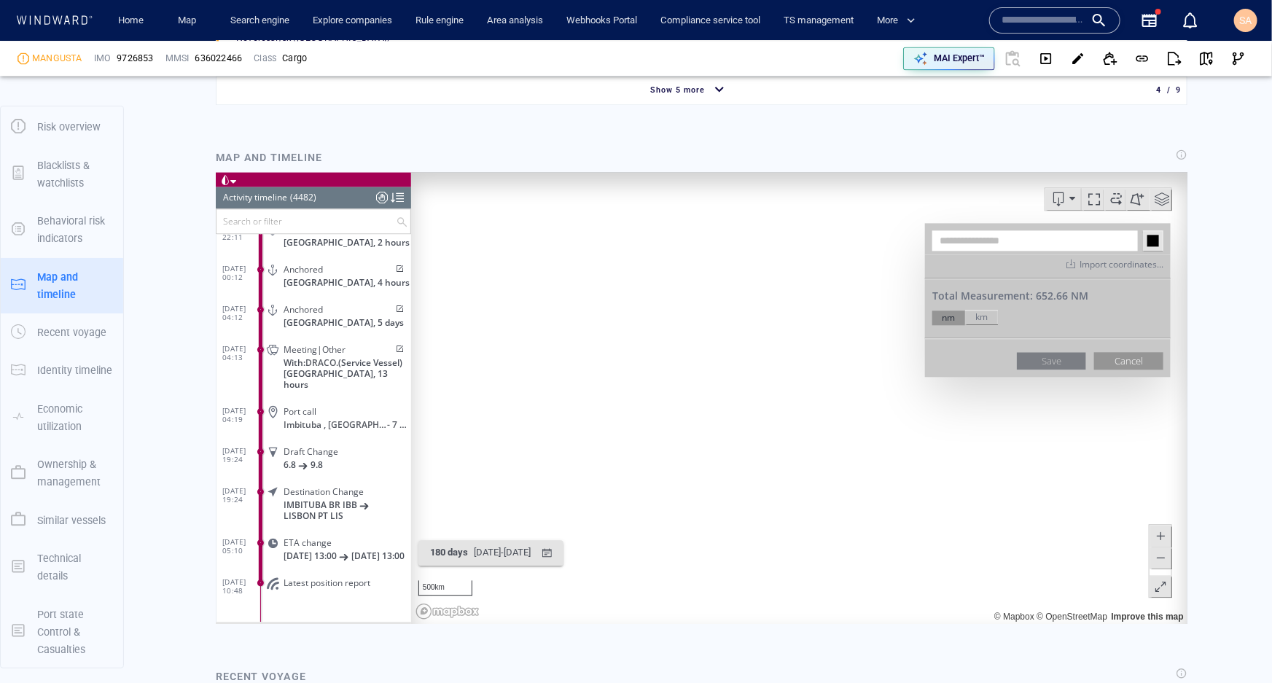
click at [818, 385] on canvas "Map" at bounding box center [793, 397] width 767 height 452
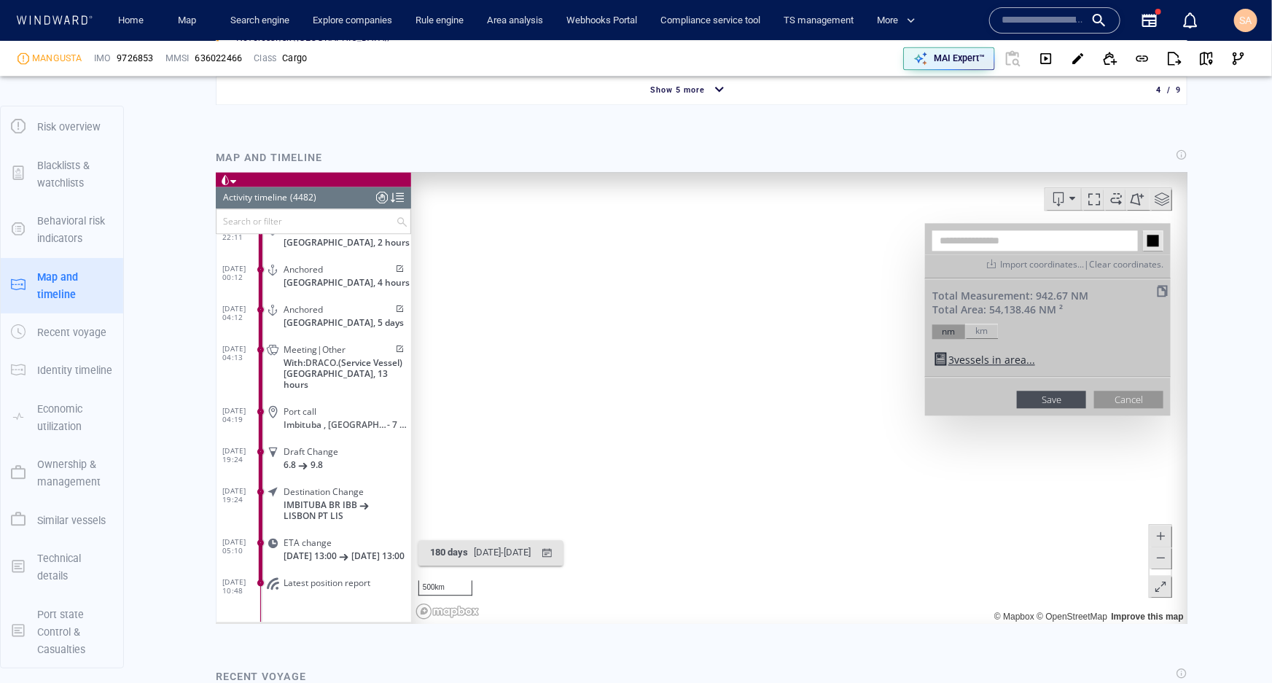
drag, startPoint x: 976, startPoint y: 302, endPoint x: 1039, endPoint y: 312, distance: 63.5
click at [1039, 312] on div "Total Area: 54,138.46 NM ²" at bounding box center [1047, 309] width 231 height 14
click at [1107, 398] on button "Cancel" at bounding box center [1127, 398] width 69 height 17
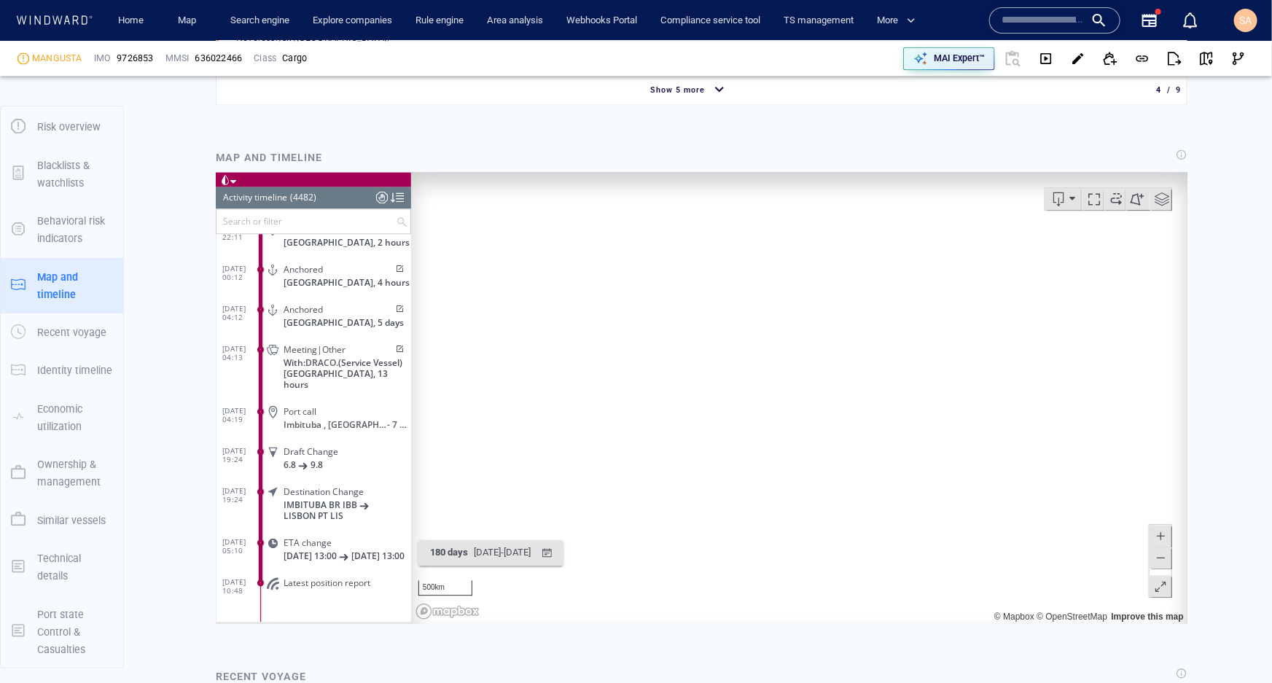
click at [1152, 205] on span at bounding box center [1161, 198] width 22 height 22
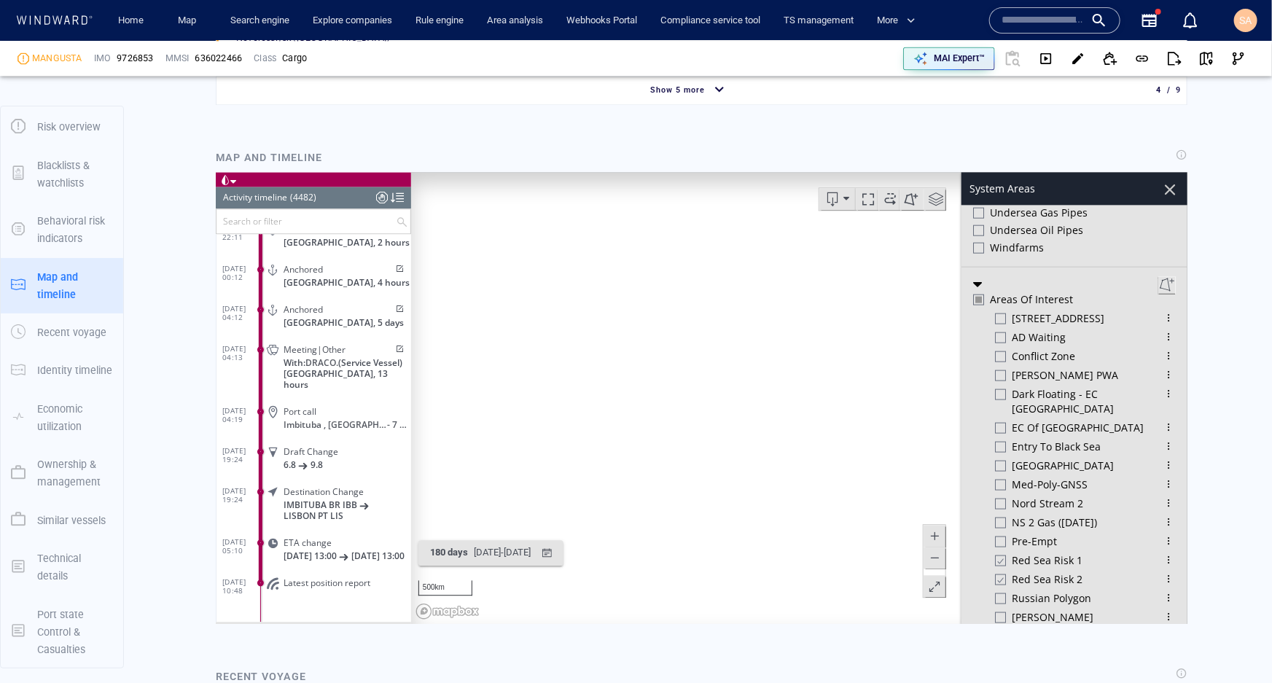
scroll to position [909, 0]
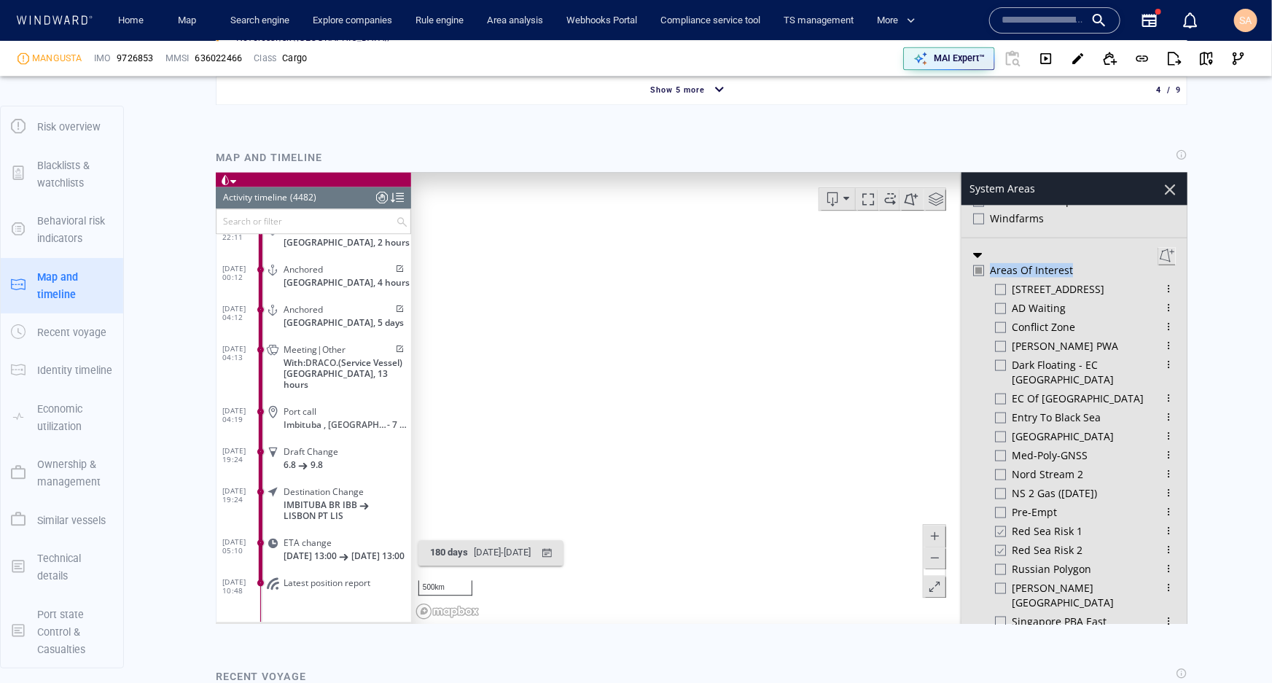
drag, startPoint x: 1068, startPoint y: 270, endPoint x: 979, endPoint y: 274, distance: 89.0
click at [979, 274] on div "Areas of Interest" at bounding box center [1073, 270] width 203 height 17
drag, startPoint x: 655, startPoint y: 321, endPoint x: 834, endPoint y: 462, distance: 227.9
click at [846, 472] on canvas "Map" at bounding box center [793, 397] width 767 height 452
drag, startPoint x: 501, startPoint y: 343, endPoint x: 671, endPoint y: 333, distance: 170.9
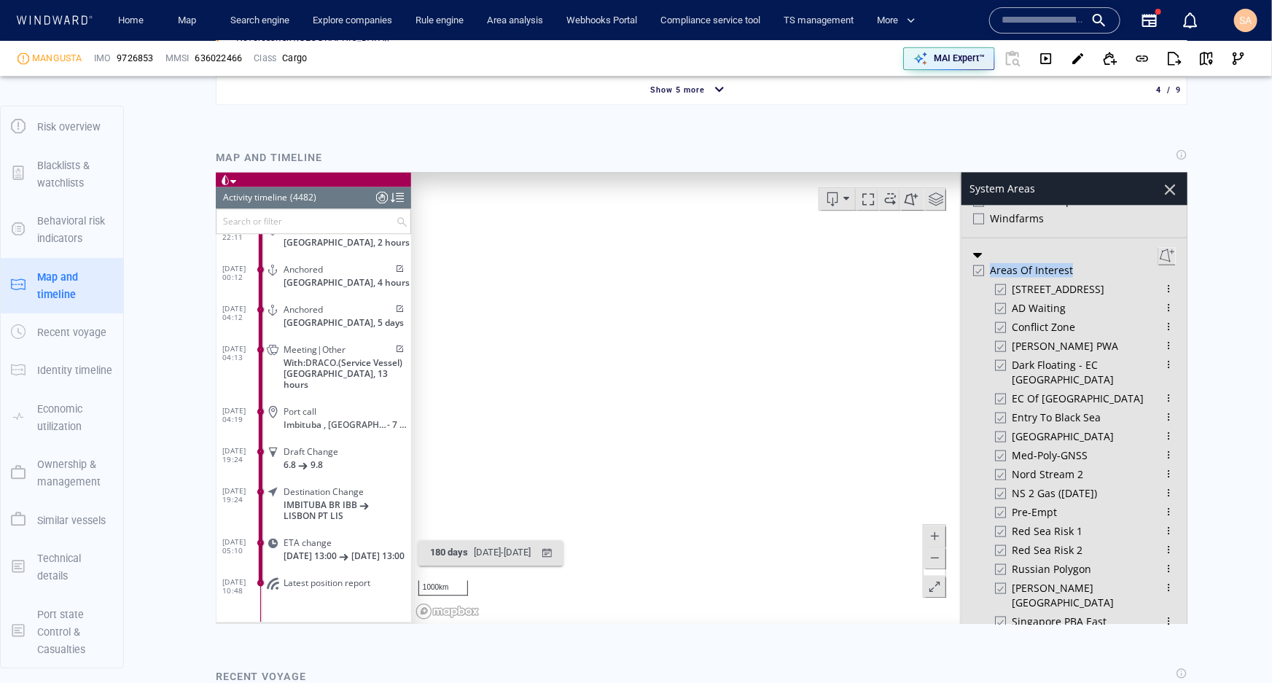
click at [744, 391] on canvas "Map" at bounding box center [793, 397] width 767 height 452
drag, startPoint x: 631, startPoint y: 371, endPoint x: 832, endPoint y: 517, distance: 248.5
click at [832, 517] on canvas "Map" at bounding box center [793, 397] width 767 height 452
drag, startPoint x: 663, startPoint y: 380, endPoint x: 648, endPoint y: 372, distance: 16.6
click at [648, 372] on canvas "Map" at bounding box center [793, 397] width 767 height 452
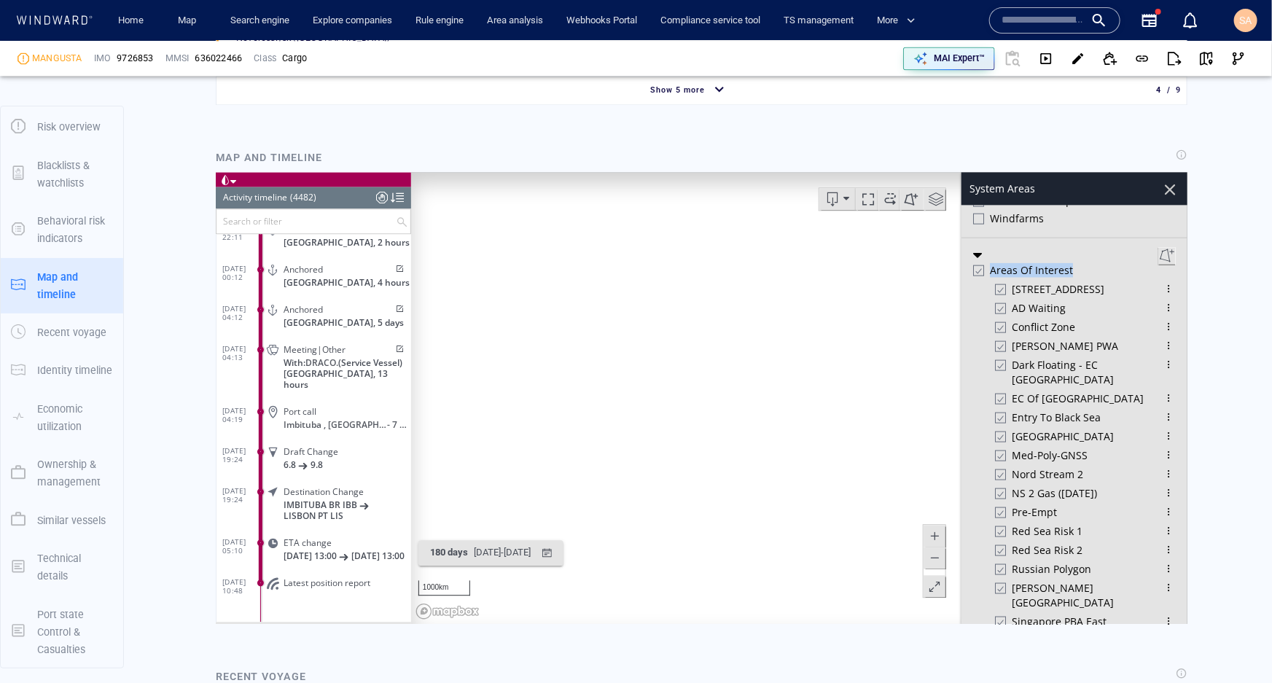
drag, startPoint x: 804, startPoint y: 467, endPoint x: 586, endPoint y: 418, distance: 223.4
click at [586, 418] on canvas "Map" at bounding box center [793, 397] width 767 height 452
drag, startPoint x: 857, startPoint y: 467, endPoint x: 706, endPoint y: 430, distance: 155.4
click at [706, 430] on canvas "Map" at bounding box center [793, 397] width 767 height 452
click at [972, 275] on div at bounding box center [977, 269] width 11 height 12
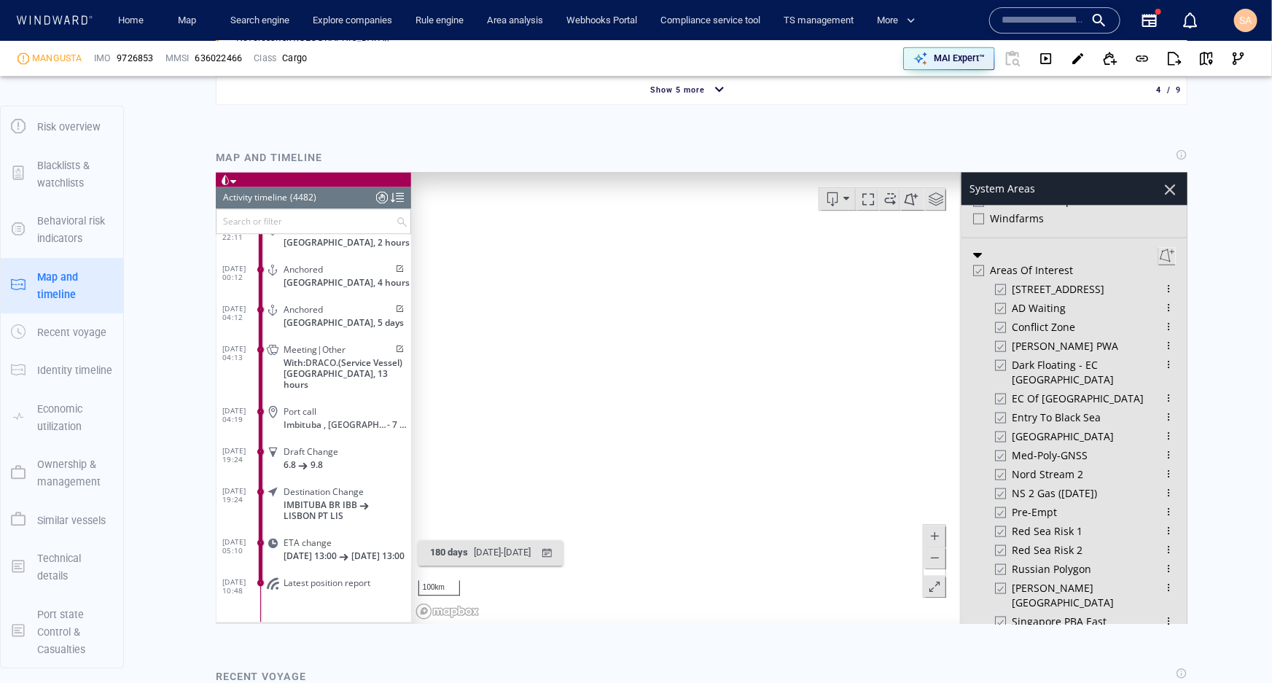
scroll to position [873, 0]
click at [1158, 187] on div at bounding box center [1169, 188] width 25 height 25
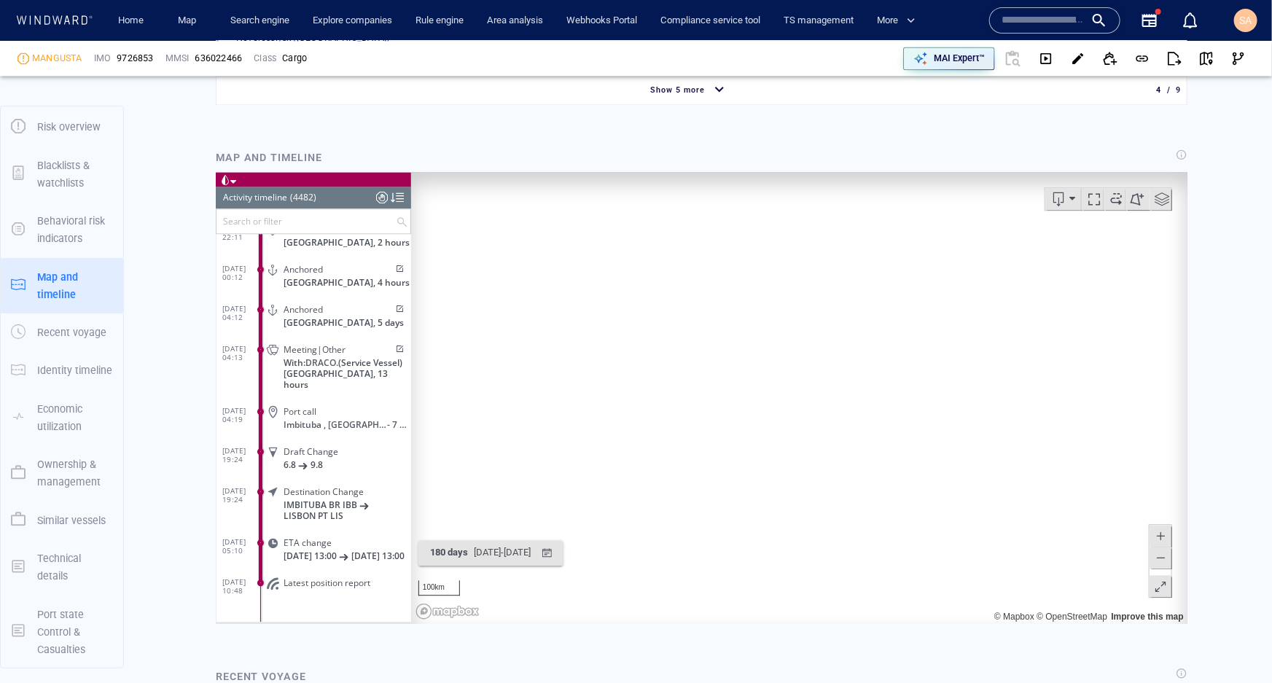
click at [1083, 193] on span at bounding box center [1094, 198] width 22 height 22
drag, startPoint x: 288, startPoint y: 198, endPoint x: 320, endPoint y: 202, distance: 32.4
click at [320, 202] on header "Activity timeline (4482) (Still Loading...)" at bounding box center [312, 197] width 195 height 22
click at [320, 198] on header "Activity timeline (4482) (Still Loading...)" at bounding box center [312, 197] width 195 height 22
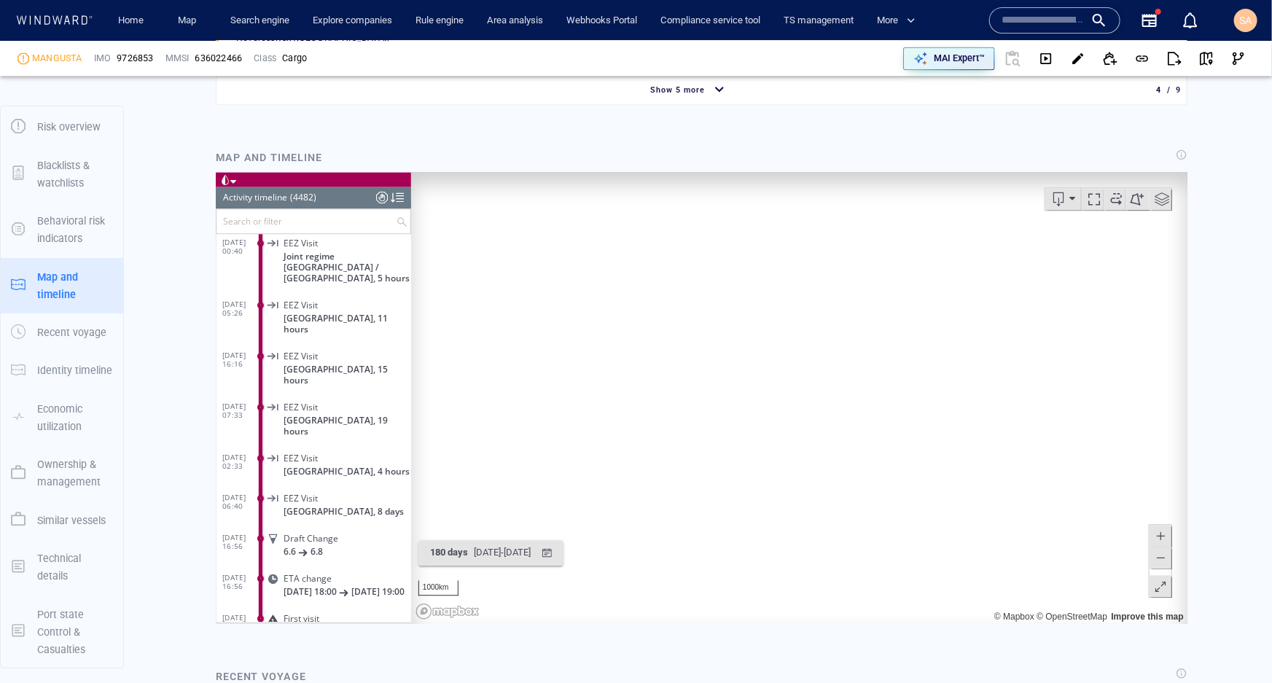
scroll to position [178179, 0]
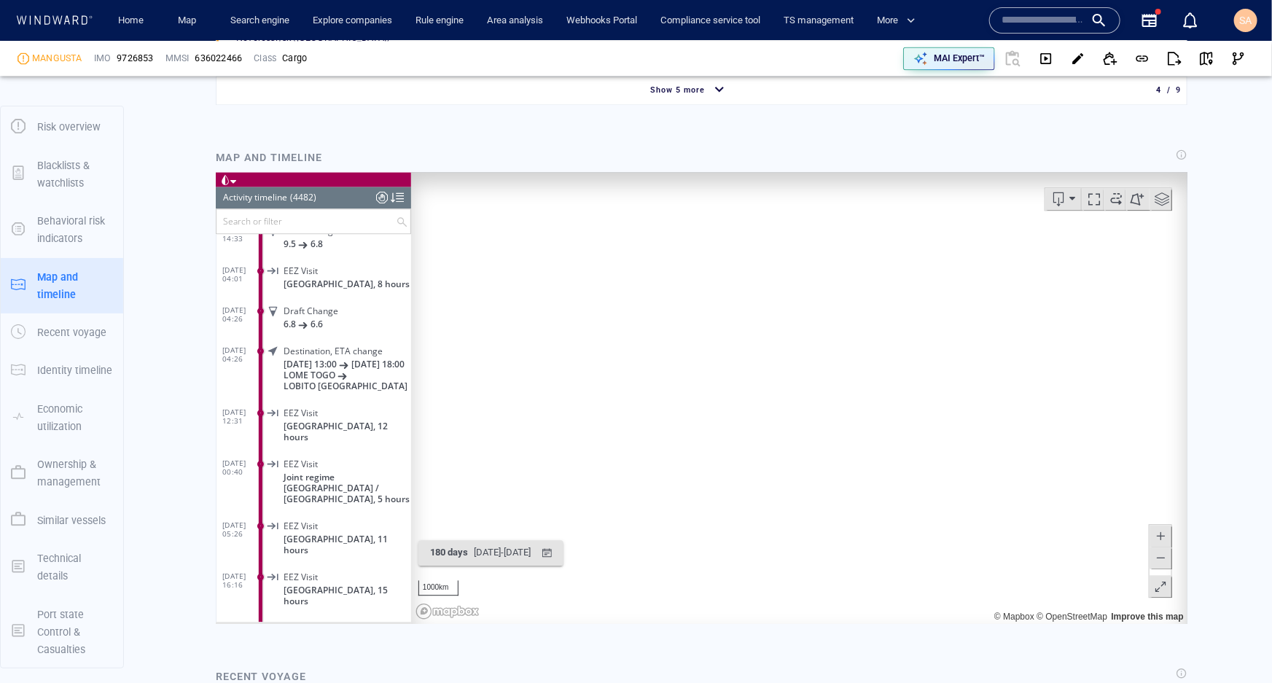
click at [291, 219] on input "text" at bounding box center [305, 220] width 179 height 24
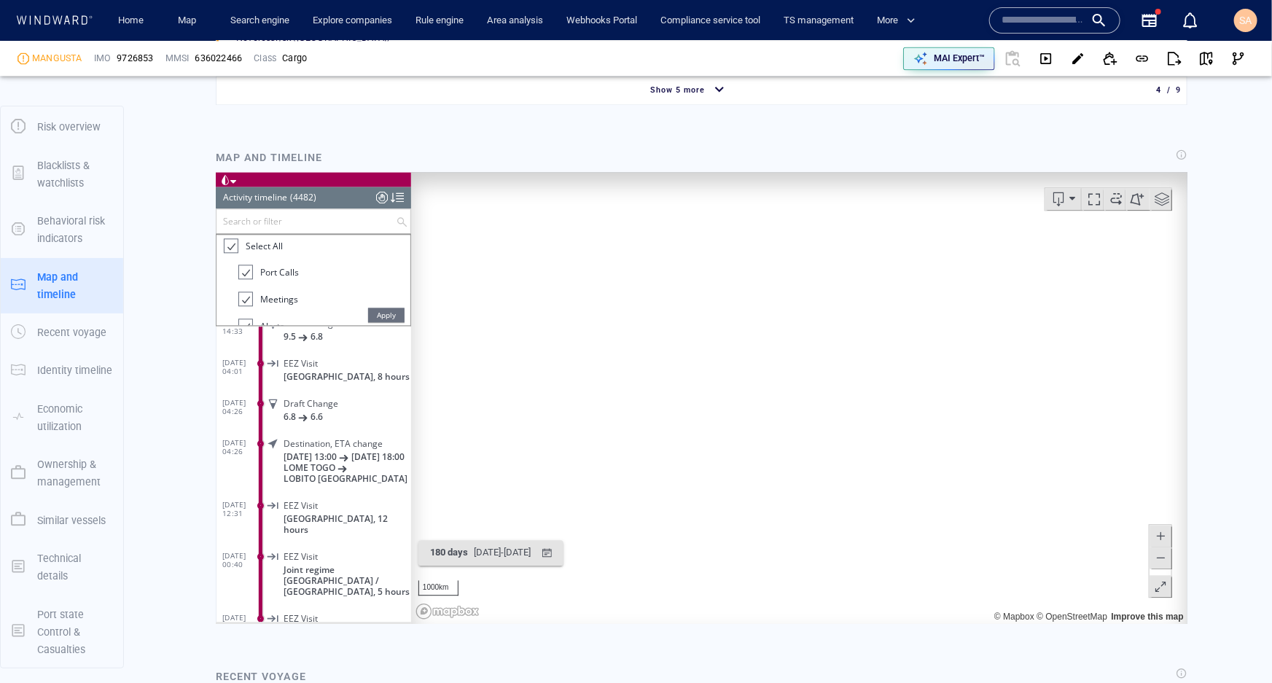
scroll to position [0, 0]
click at [232, 247] on div at bounding box center [229, 249] width 15 height 17
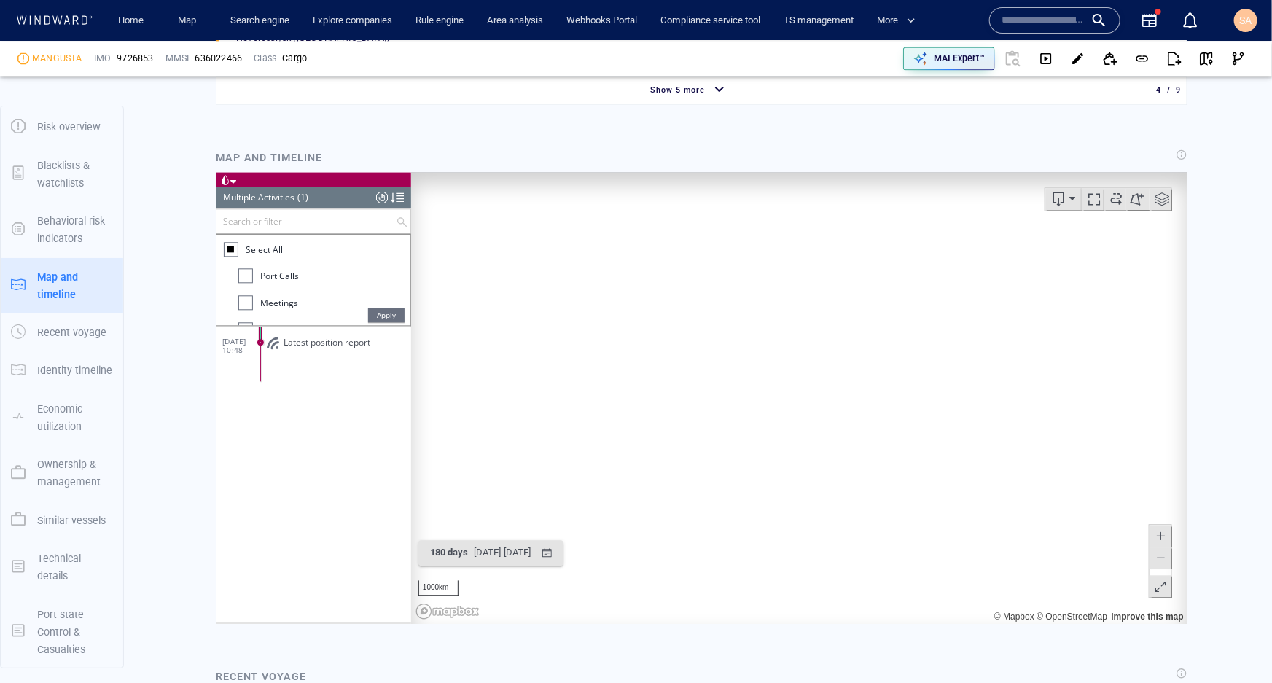
click at [247, 275] on div at bounding box center [245, 275] width 15 height 15
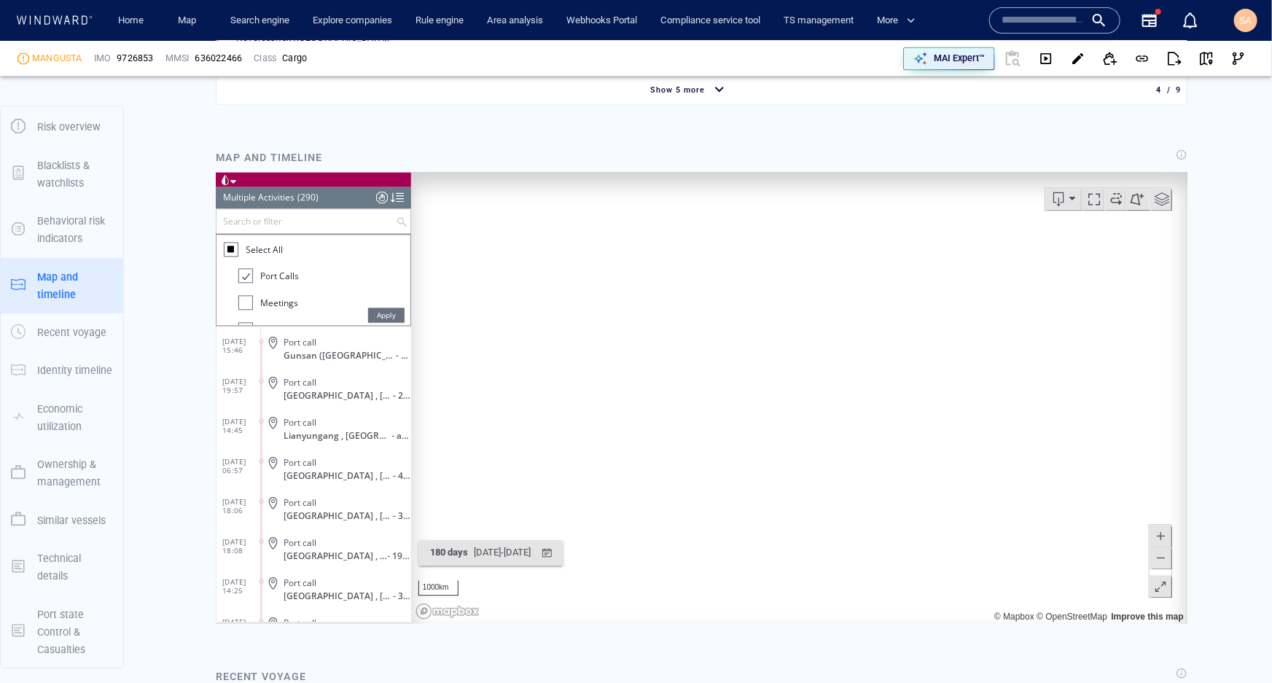
click at [393, 315] on span "Apply" at bounding box center [385, 314] width 36 height 15
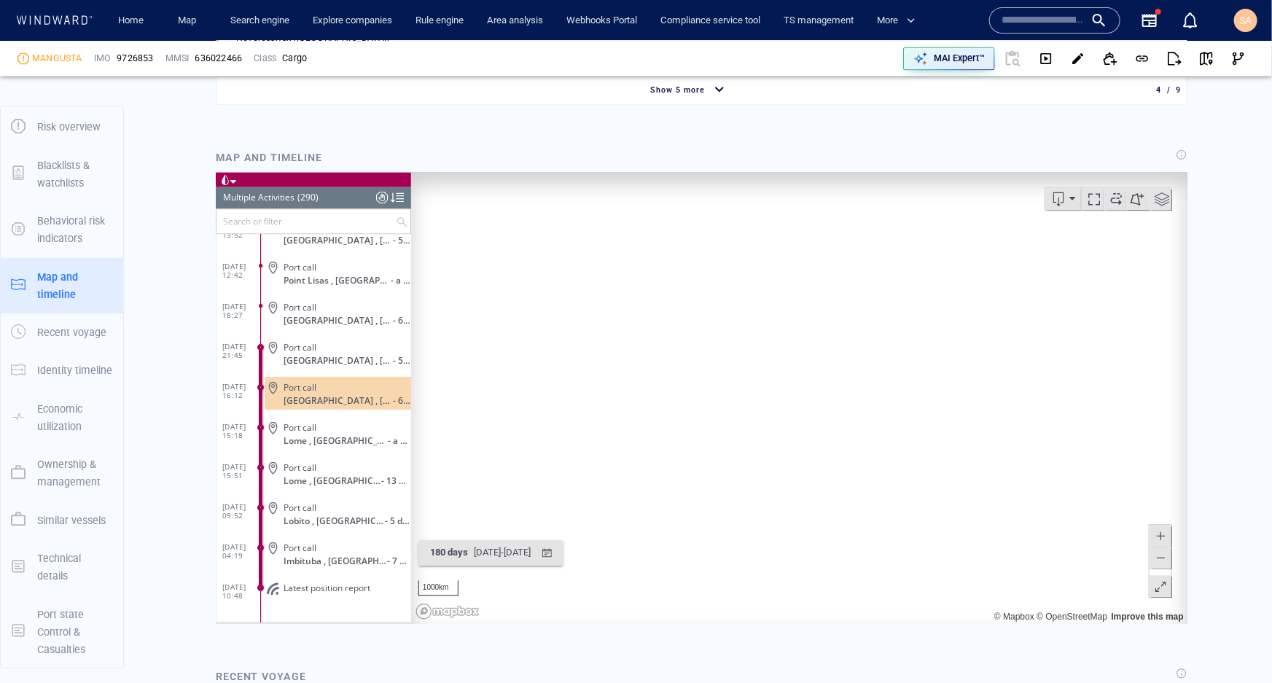
scroll to position [11254, 0]
click at [292, 217] on input "text" at bounding box center [305, 220] width 179 height 24
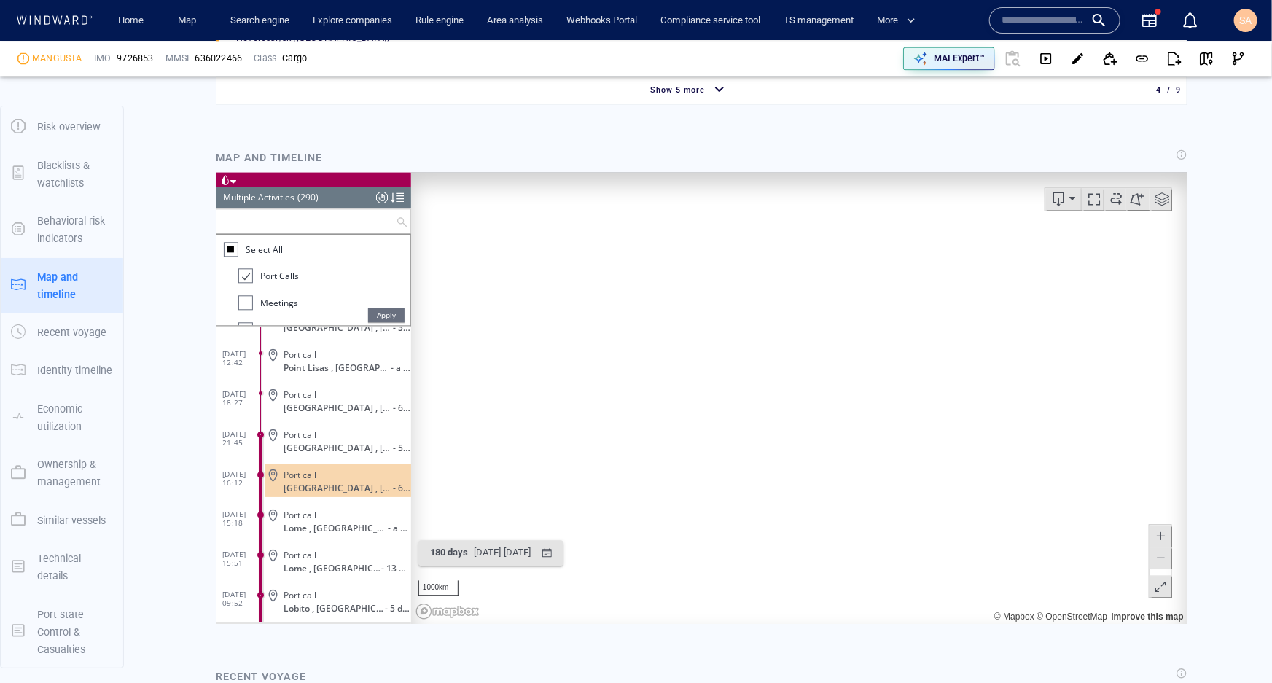
click at [227, 242] on div at bounding box center [230, 248] width 15 height 15
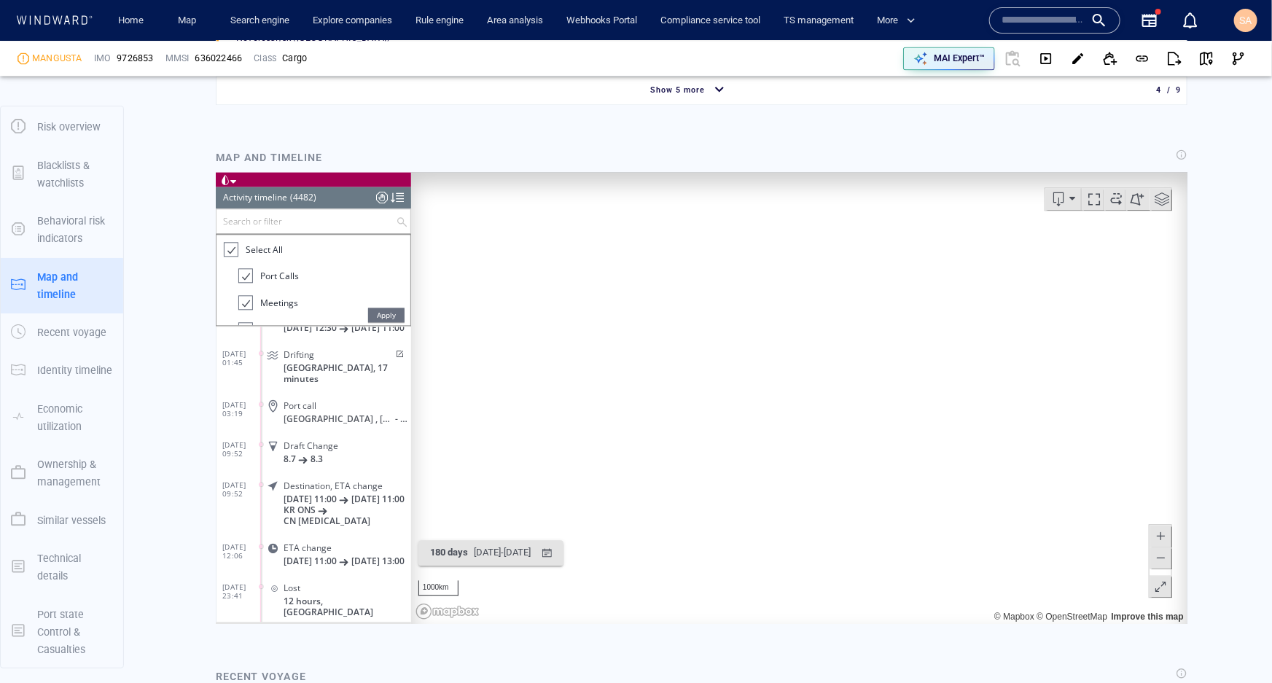
scroll to position [11347, 0]
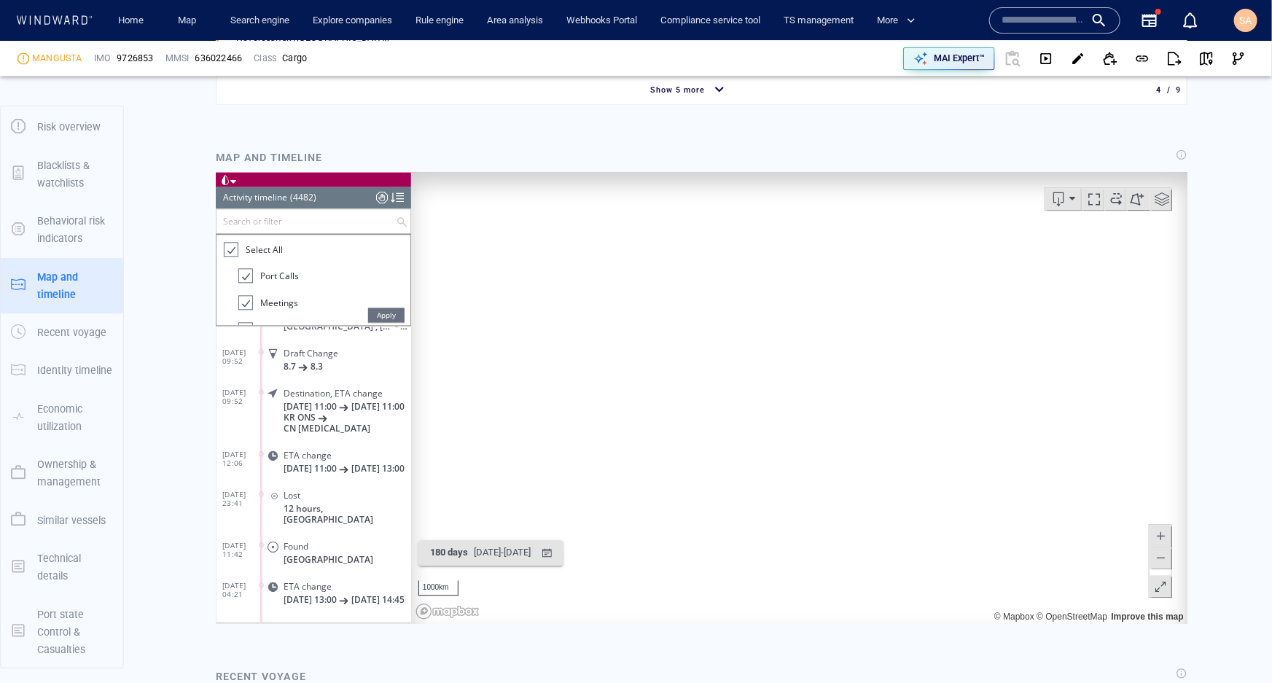
drag, startPoint x: 379, startPoint y: 309, endPoint x: 350, endPoint y: 266, distance: 52.0
click at [380, 310] on span "Apply" at bounding box center [385, 314] width 36 height 15
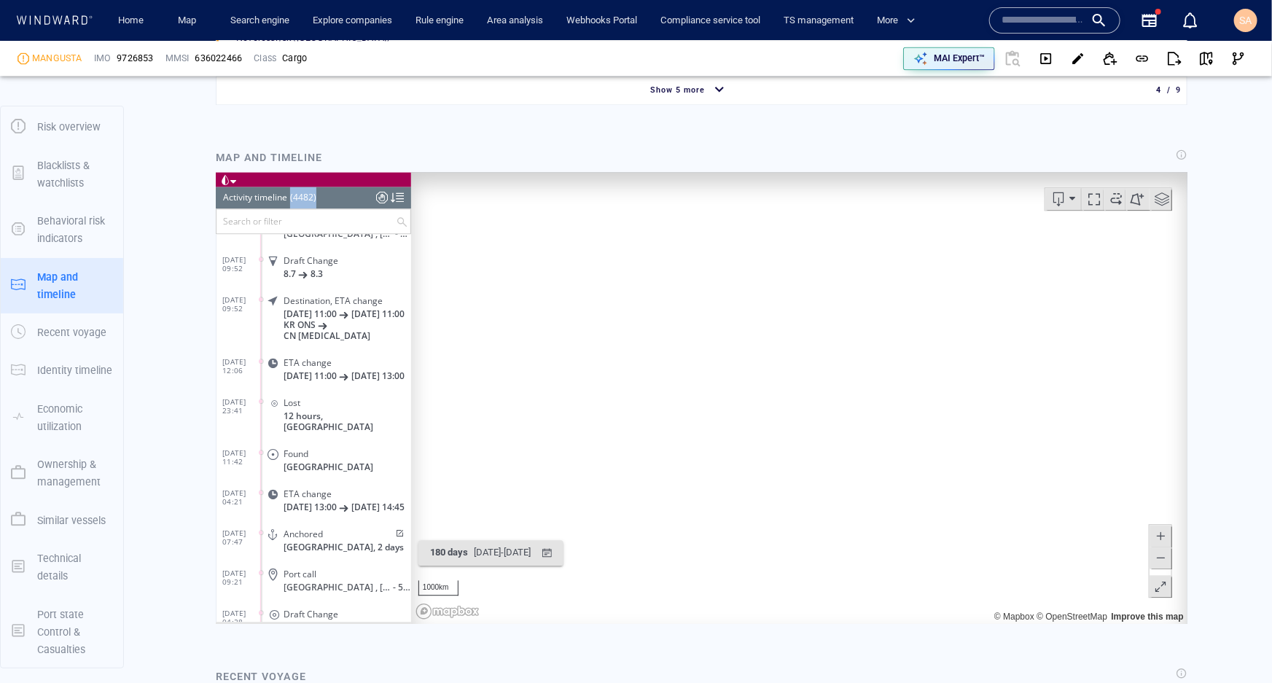
drag, startPoint x: 291, startPoint y: 194, endPoint x: 314, endPoint y: 198, distance: 23.7
click at [314, 198] on div "(4482)" at bounding box center [302, 197] width 26 height 22
click at [320, 198] on header "Activity timeline (4482) (Still Loading...)" at bounding box center [312, 197] width 195 height 22
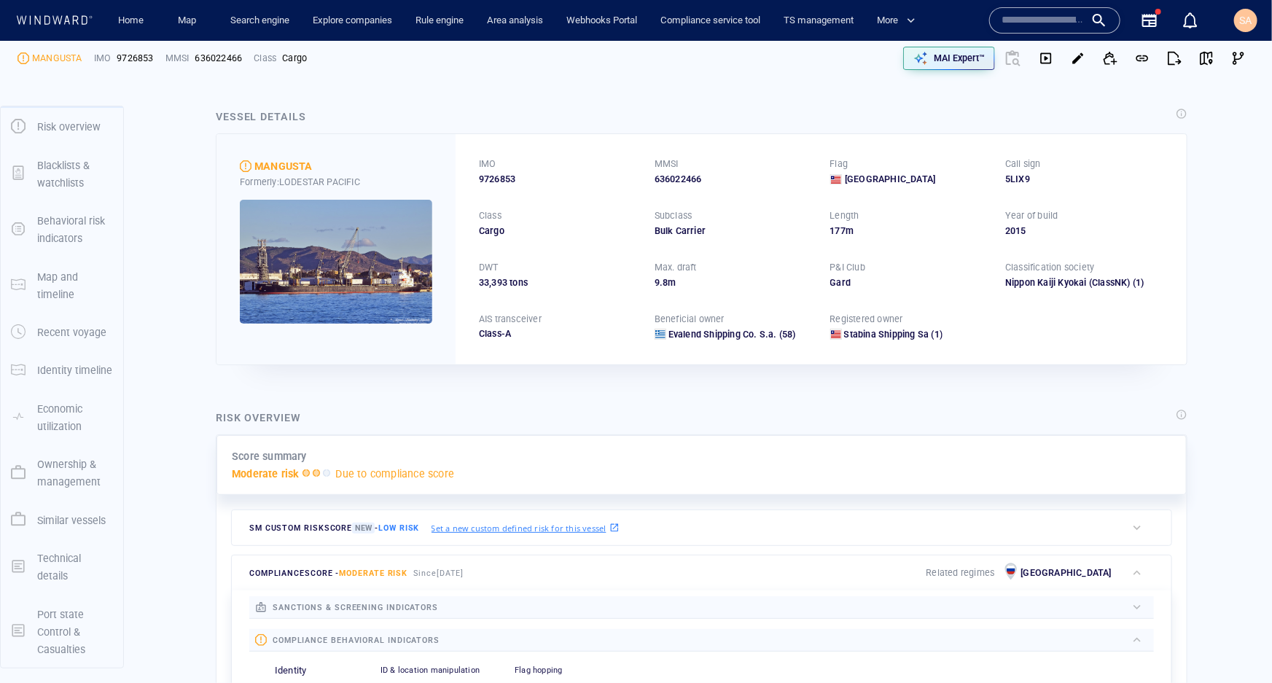
scroll to position [0, 0]
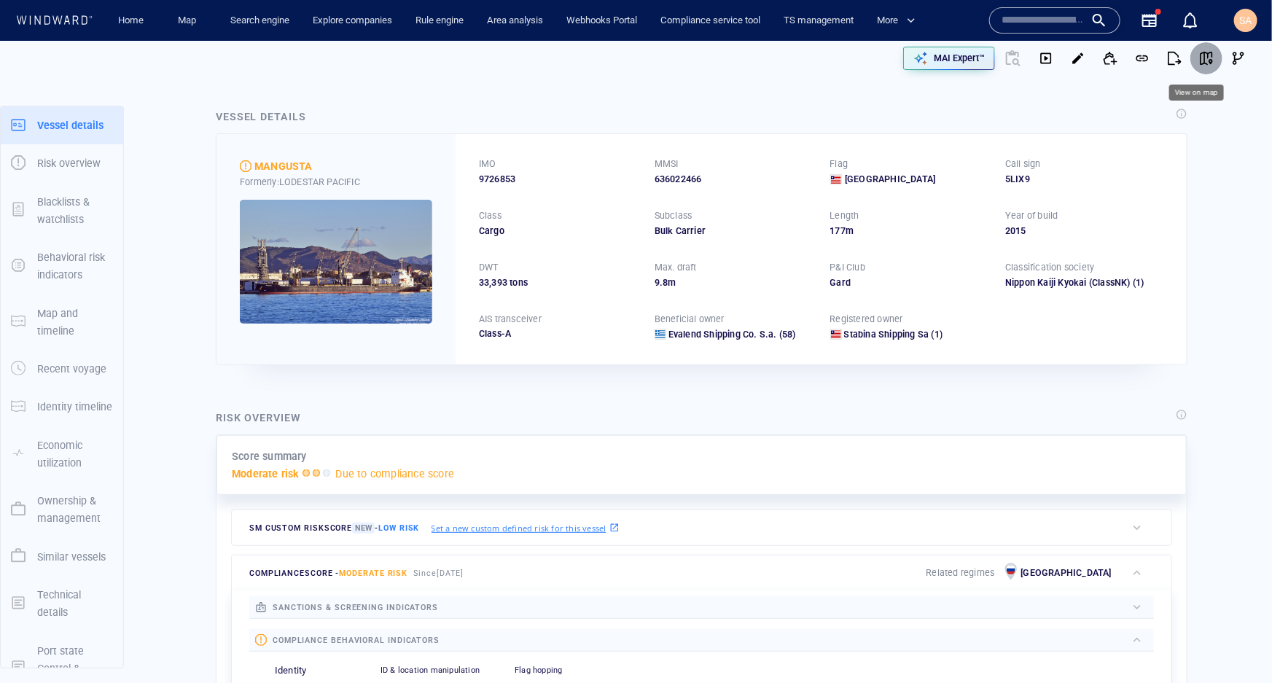
click at [1199, 64] on span "button" at bounding box center [1206, 58] width 15 height 15
click at [1103, 59] on span "button" at bounding box center [1110, 58] width 15 height 15
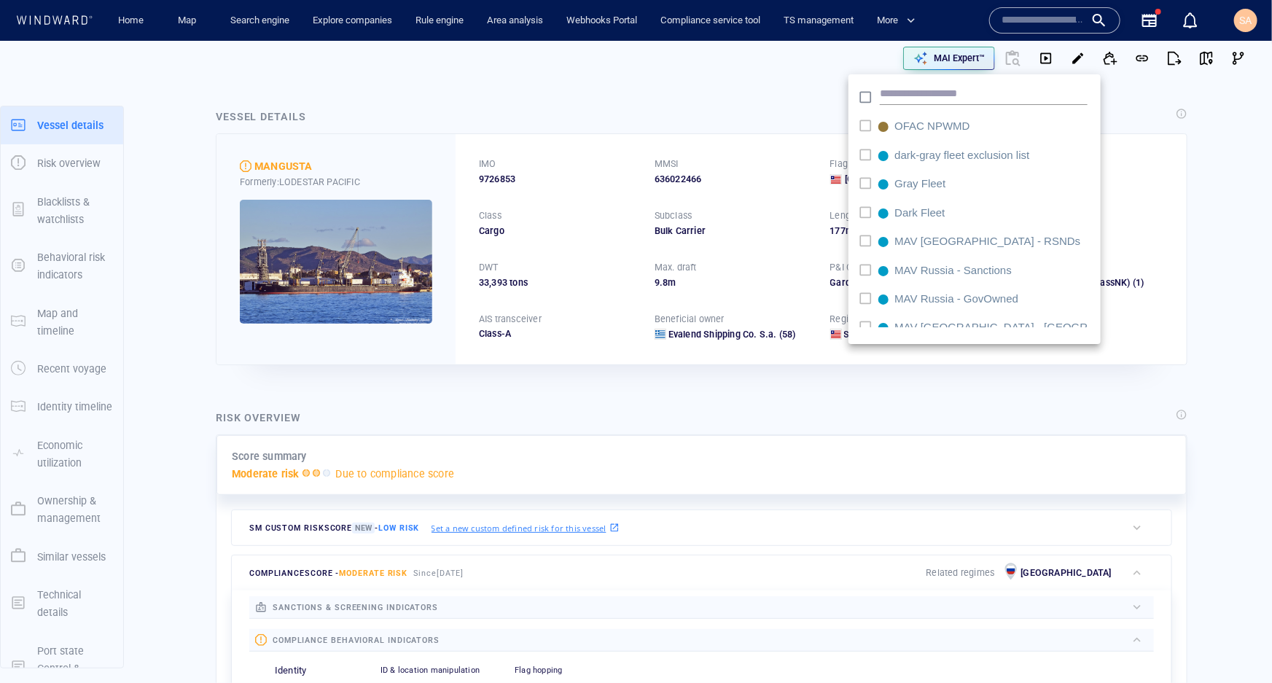
click at [770, 90] on div at bounding box center [636, 341] width 1272 height 683
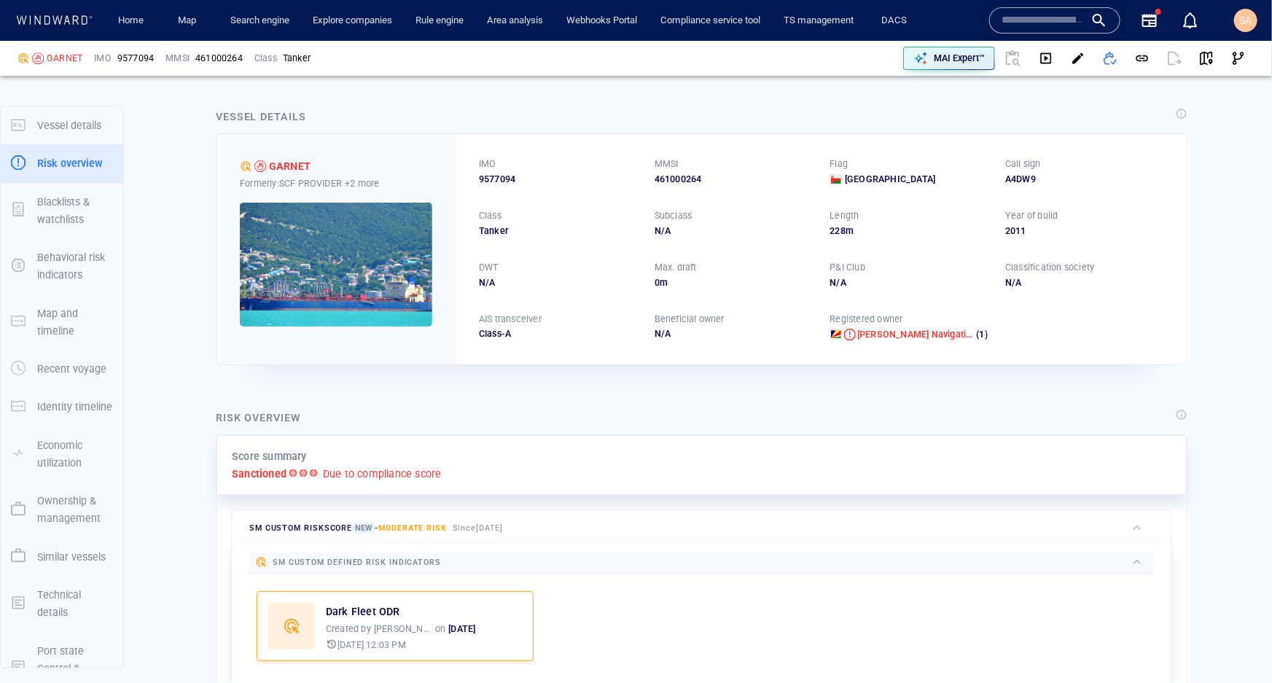
scroll to position [36, 0]
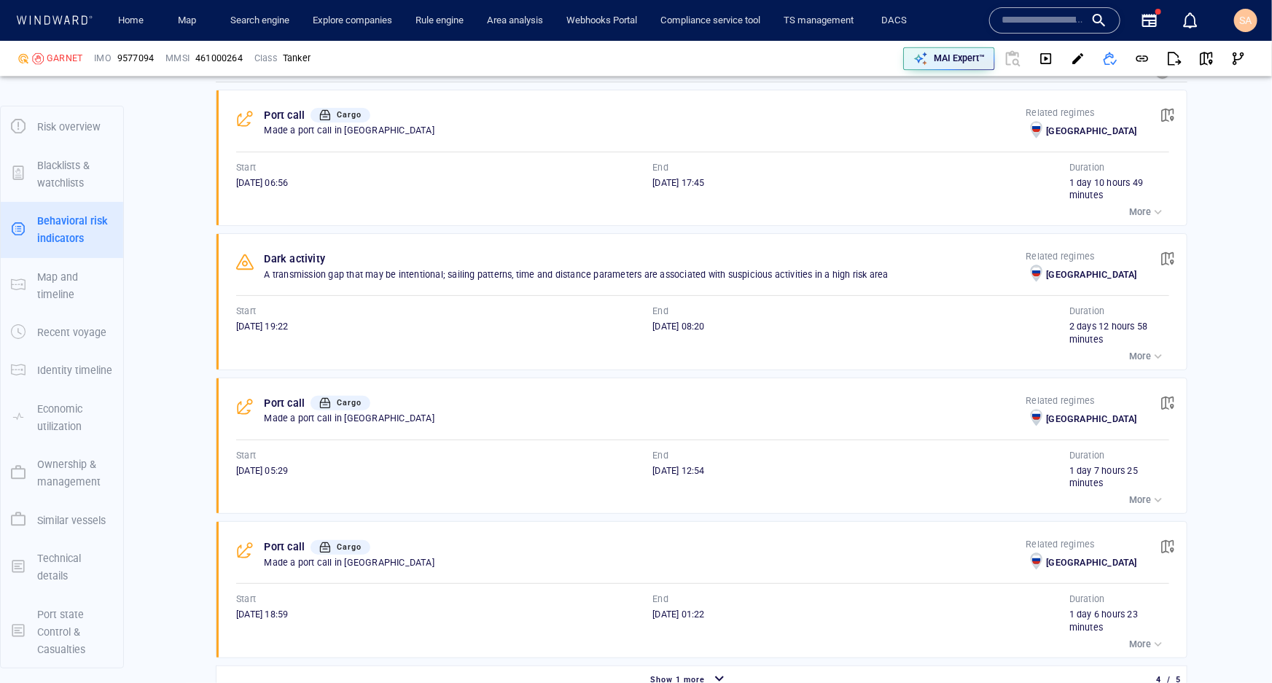
scroll to position [1590, 0]
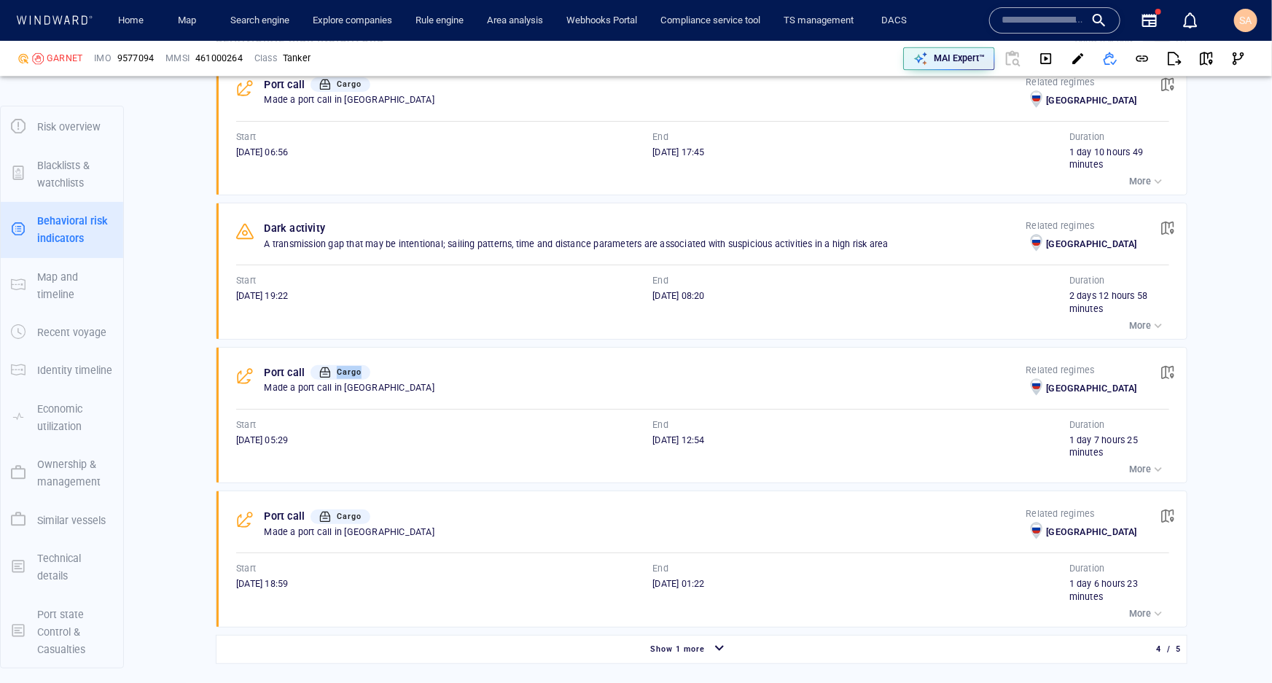
drag, startPoint x: 380, startPoint y: 359, endPoint x: 320, endPoint y: 358, distance: 59.8
click at [320, 361] on div "Port call Cargo" at bounding box center [646, 372] width 768 height 23
click at [525, 394] on div "Port call Cargo Made a port call in [GEOGRAPHIC_DATA] Related regimes [GEOGRAPH…" at bounding box center [706, 416] width 961 height 136
click at [1139, 463] on p "More" at bounding box center [1140, 469] width 22 height 13
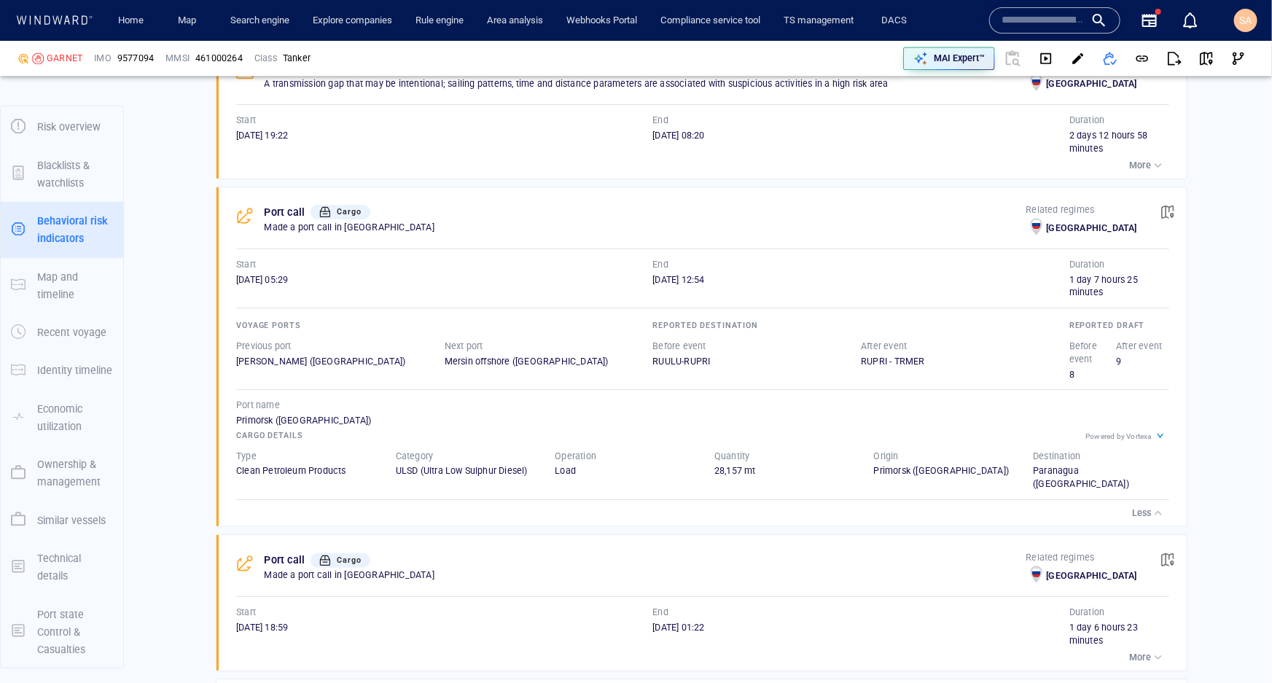
scroll to position [1789, 0]
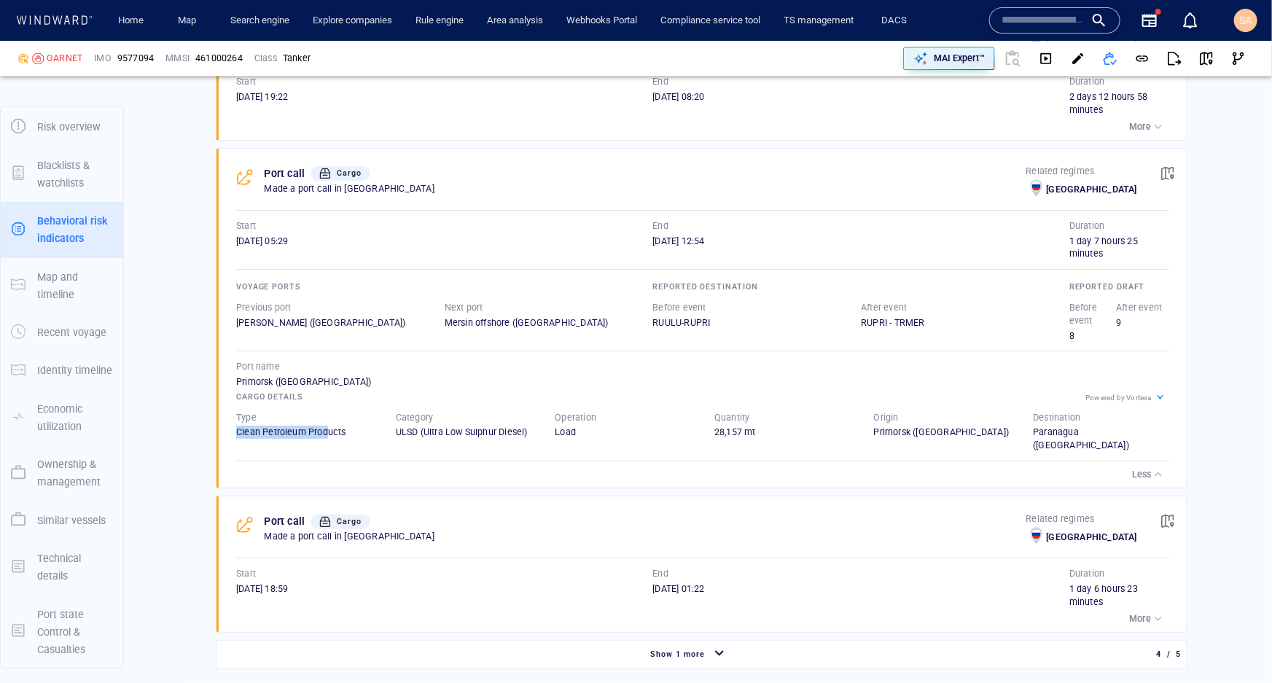
drag, startPoint x: 238, startPoint y: 414, endPoint x: 329, endPoint y: 424, distance: 91.6
click at [329, 424] on div "Type Clean Petroleum Products" at bounding box center [305, 431] width 160 height 65
drag, startPoint x: 395, startPoint y: 415, endPoint x: 510, endPoint y: 421, distance: 114.6
click at [510, 426] on div "ULSD (Ultra Low Sulphur Diesel)" at bounding box center [464, 432] width 136 height 13
drag, startPoint x: 572, startPoint y: 414, endPoint x: 550, endPoint y: 416, distance: 21.9
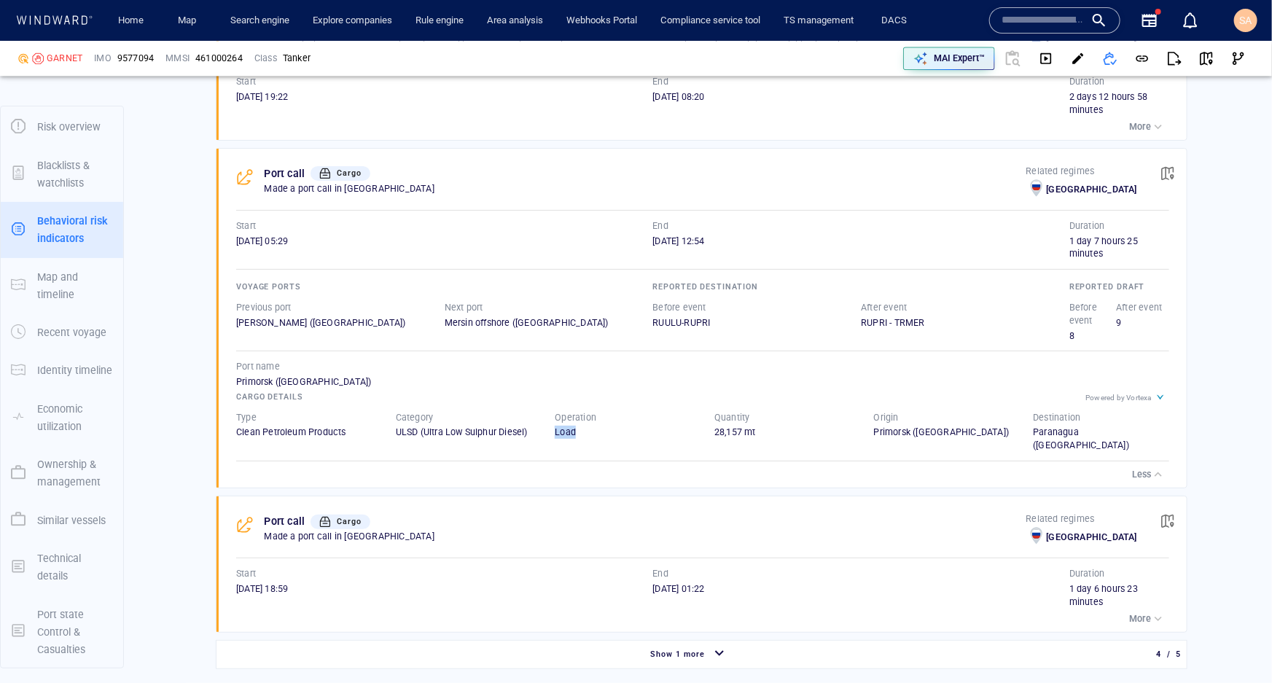
click at [550, 416] on div "Operation Load" at bounding box center [623, 431] width 160 height 65
drag, startPoint x: 703, startPoint y: 415, endPoint x: 772, endPoint y: 418, distance: 68.6
click at [772, 418] on div "Quantity 28,157 mt" at bounding box center [783, 431] width 160 height 65
drag, startPoint x: 938, startPoint y: 424, endPoint x: 951, endPoint y: 426, distance: 13.2
click at [951, 426] on div "Origin Primorsk (Russia)" at bounding box center [942, 431] width 160 height 65
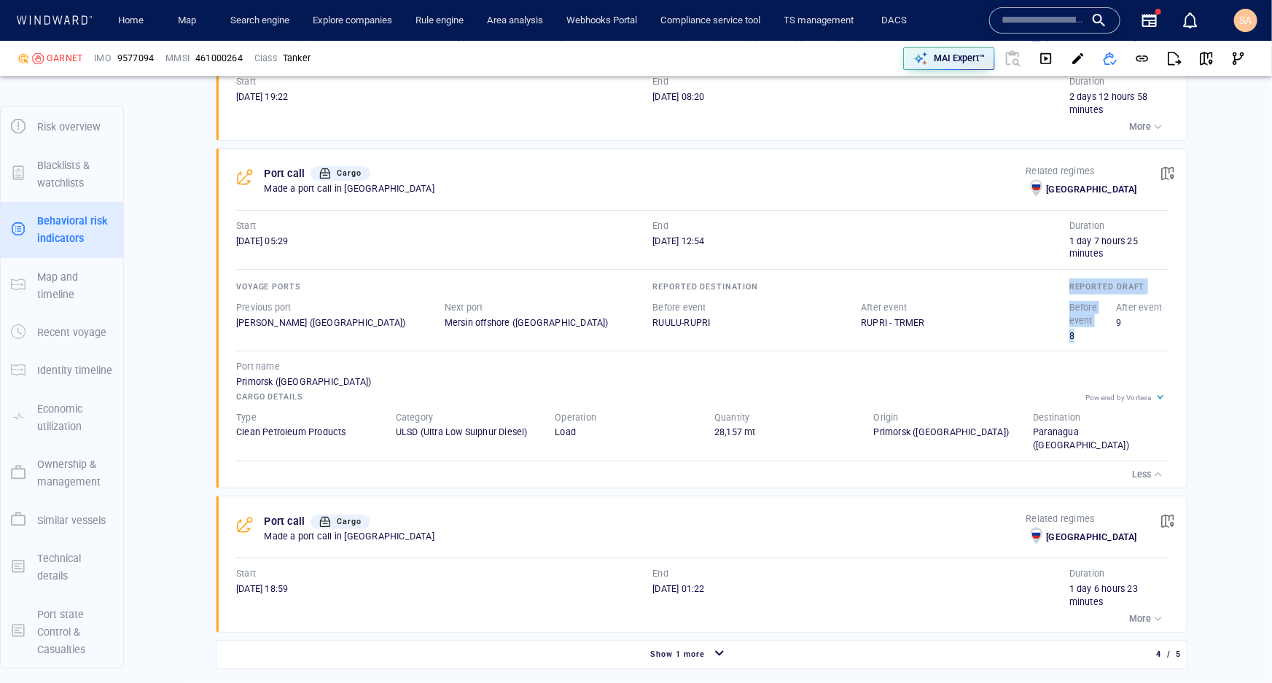
drag, startPoint x: 1065, startPoint y: 316, endPoint x: 1055, endPoint y: 318, distance: 10.4
click at [1055, 318] on div "Voyage ports Previous port Santos (Brazil) Next port Mersin offshore (Turkey) R…" at bounding box center [702, 309] width 933 height 63
click at [1117, 316] on div "9" at bounding box center [1140, 322] width 47 height 13
click at [1117, 316] on div "9" at bounding box center [1140, 329] width 47 height 26
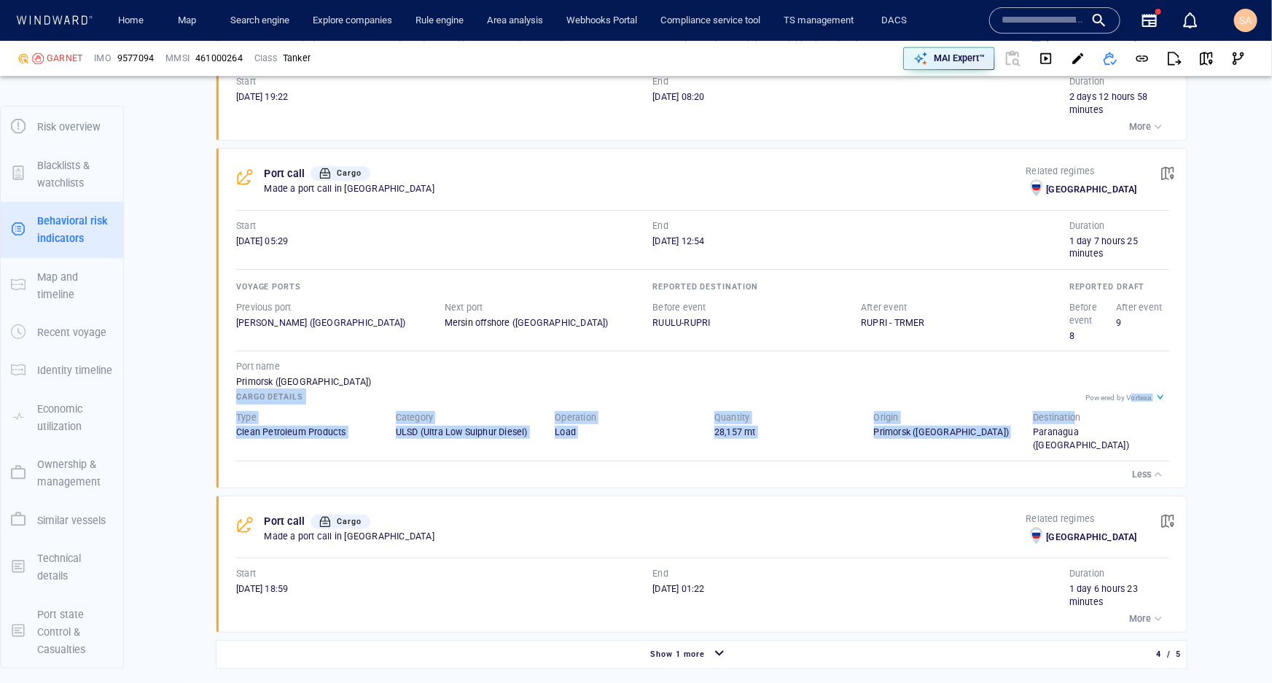
drag, startPoint x: 1069, startPoint y: 381, endPoint x: 1104, endPoint y: 380, distance: 35.0
click at [1116, 389] on div "Powered by Vortexa Cargo details Type Clean Petroleum Products Category ULSD (U…" at bounding box center [702, 420] width 933 height 63
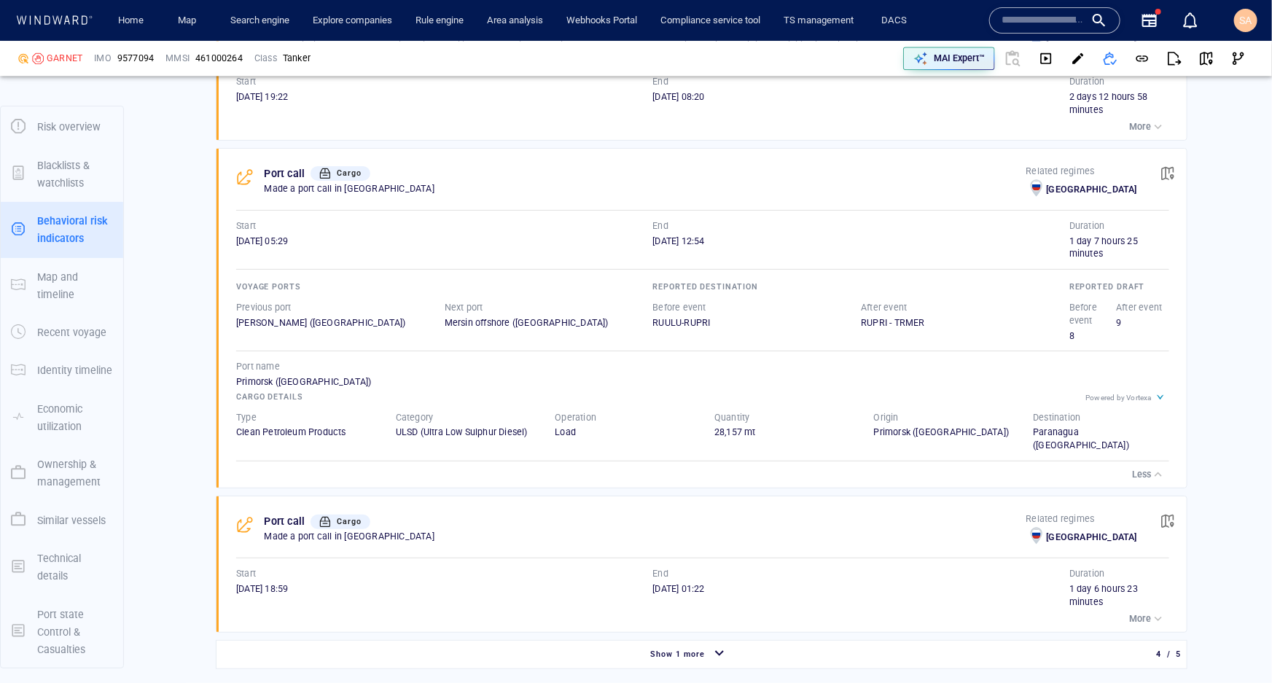
click at [1103, 394] on div "Powered by Vortexa" at bounding box center [1118, 398] width 66 height 8
click at [1075, 389] on div "Powered by Vortexa Cargo details Type Clean Petroleum Products Category ULSD (U…" at bounding box center [702, 420] width 933 height 63
click at [1066, 386] on div "Cargo details" at bounding box center [702, 397] width 939 height 22
drag, startPoint x: 1123, startPoint y: 380, endPoint x: 1139, endPoint y: 381, distance: 16.8
click at [1139, 394] on div "Powered by Vortexa" at bounding box center [1118, 398] width 66 height 8
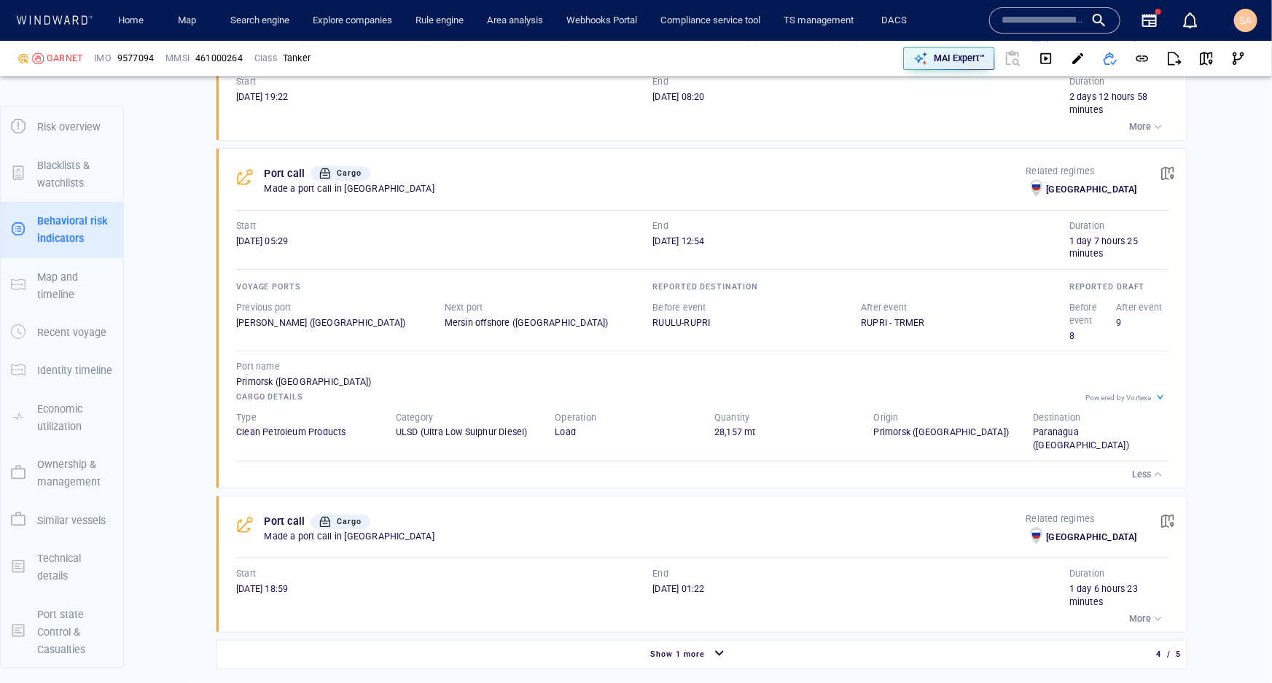
click at [1085, 394] on div "Powered by Vortexa" at bounding box center [1118, 398] width 66 height 8
drag, startPoint x: 1110, startPoint y: 171, endPoint x: 1080, endPoint y: 175, distance: 30.2
click at [1080, 178] on div "Russia" at bounding box center [1081, 189] width 111 height 23
click at [974, 182] on div "Port call Cargo Made a port call in Russia" at bounding box center [646, 183] width 762 height 36
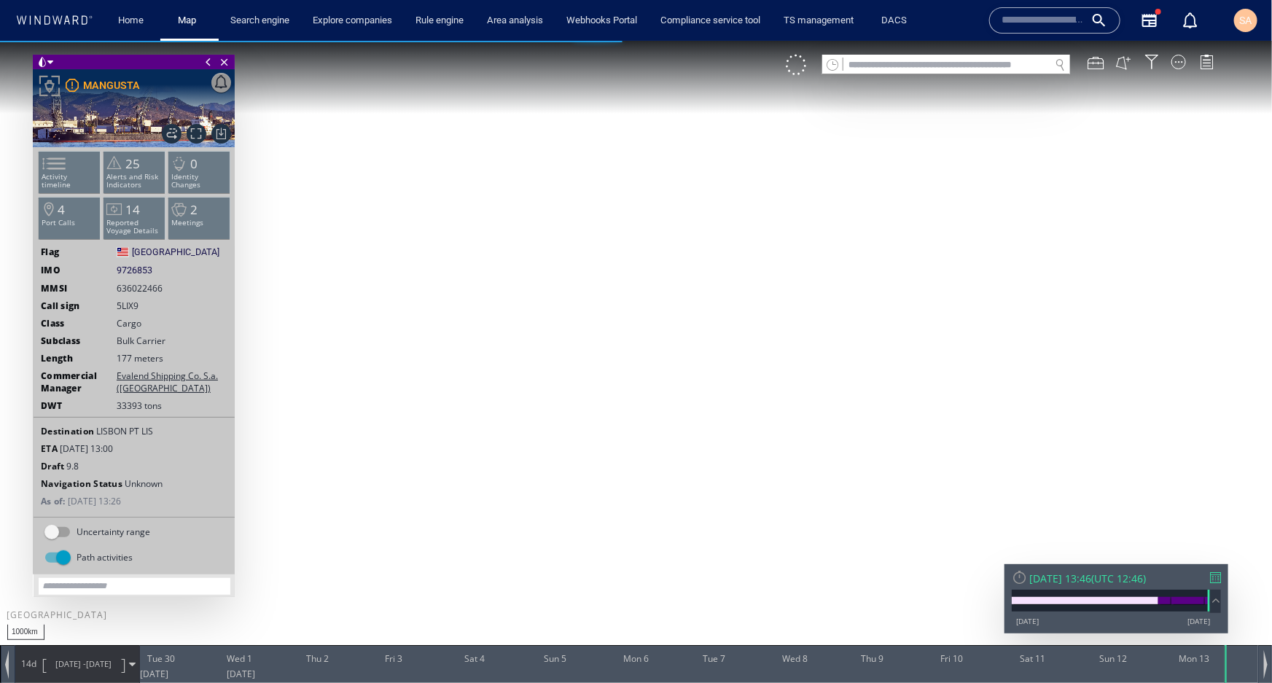
click at [50, 63] on span at bounding box center [50, 62] width 6 height 15
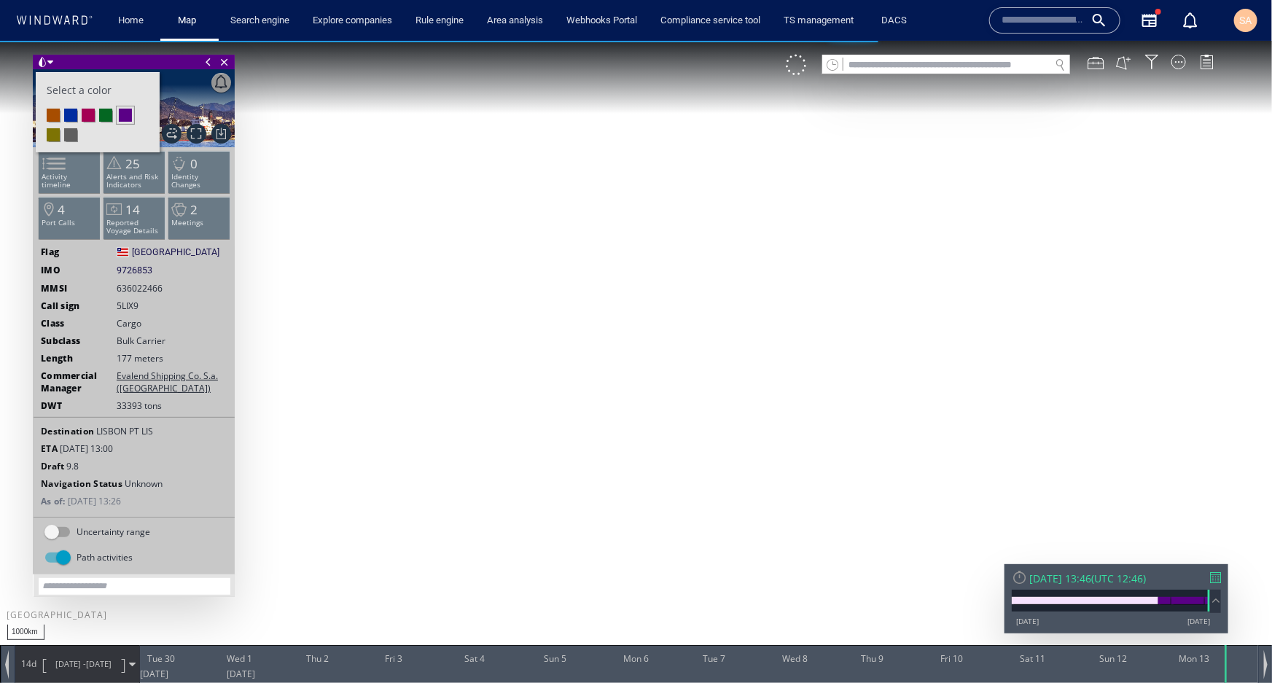
click at [86, 112] on li at bounding box center [88, 114] width 13 height 13
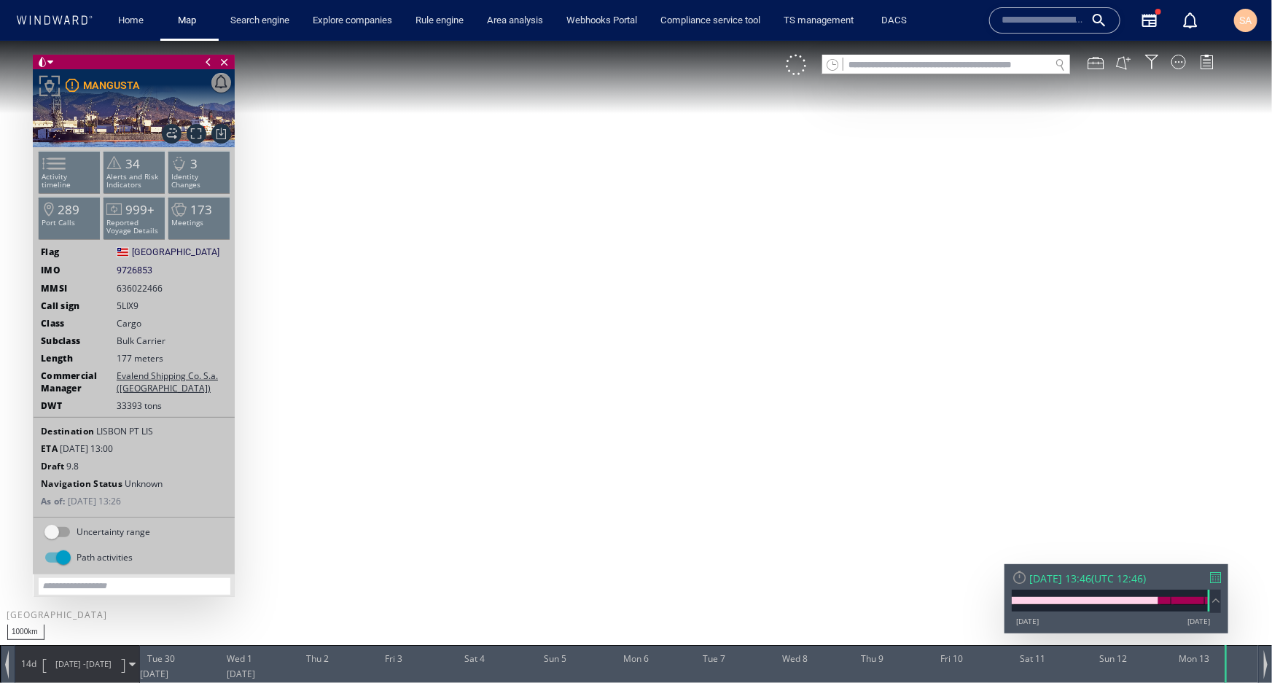
click at [132, 657] on div "14d [DATE] - [DATE]" at bounding box center [77, 663] width 124 height 36
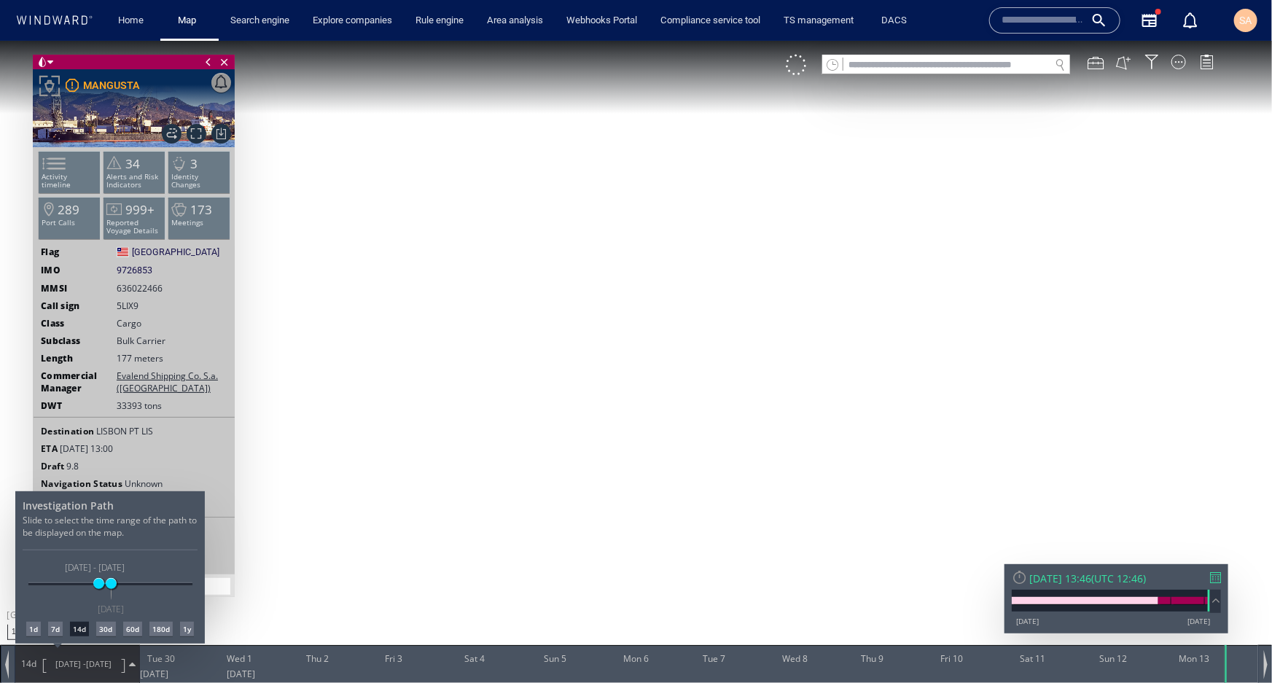
click at [159, 626] on div "180d" at bounding box center [160, 628] width 23 height 15
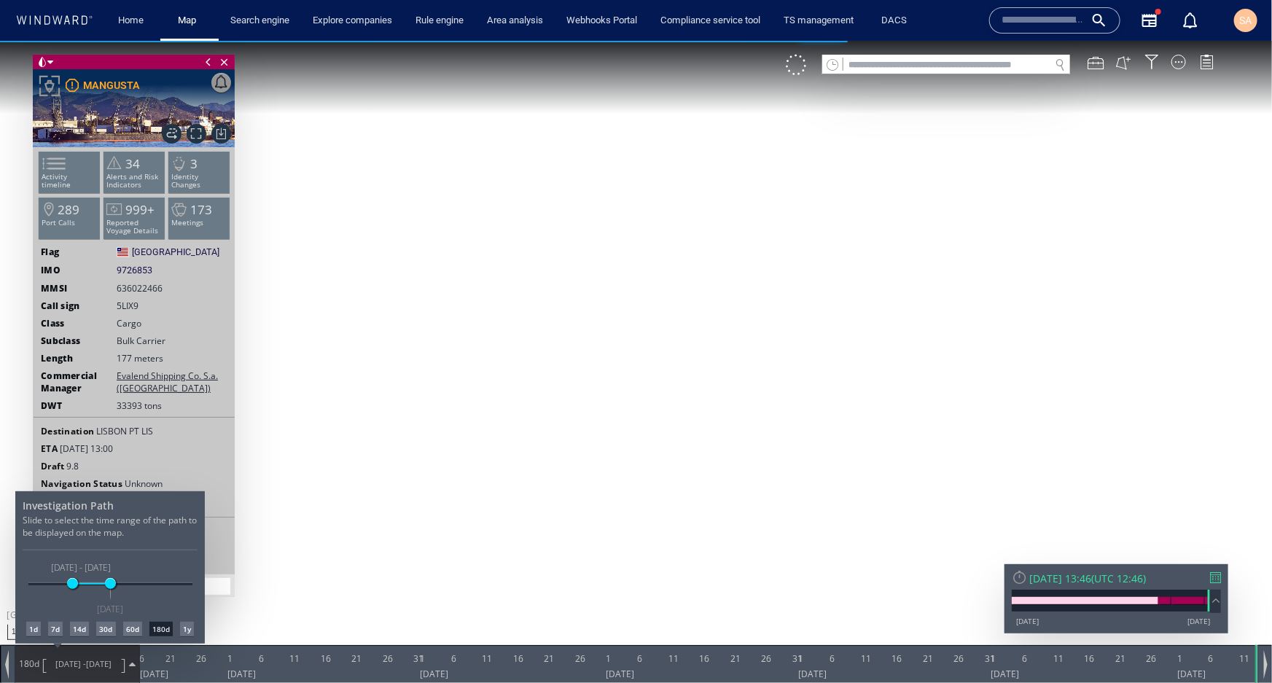
click at [420, 505] on div at bounding box center [636, 361] width 1272 height 642
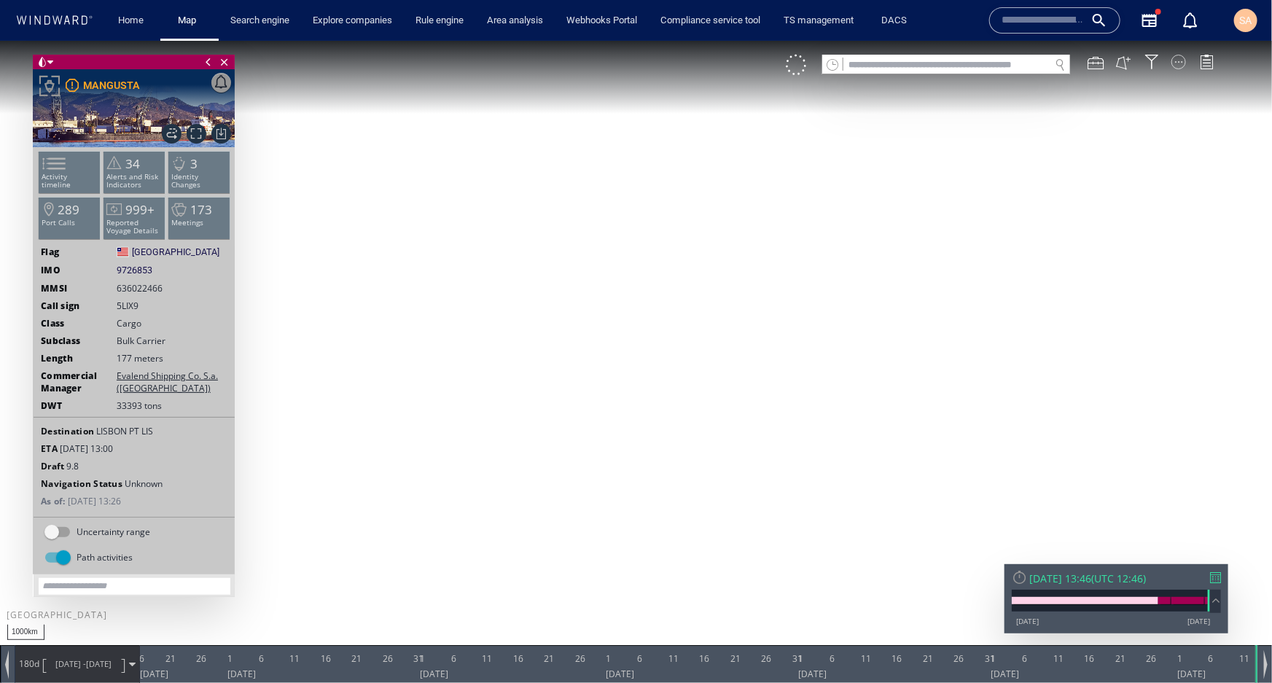
click at [1175, 61] on div at bounding box center [1178, 61] width 15 height 15
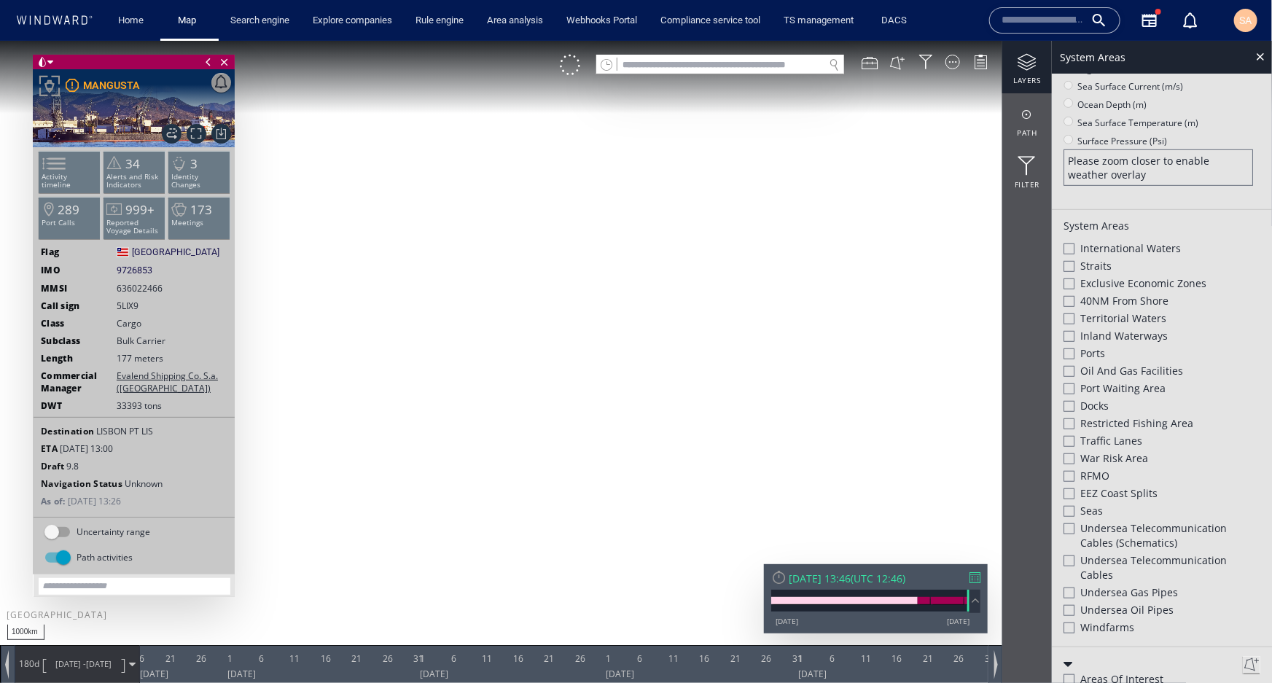
scroll to position [397, 0]
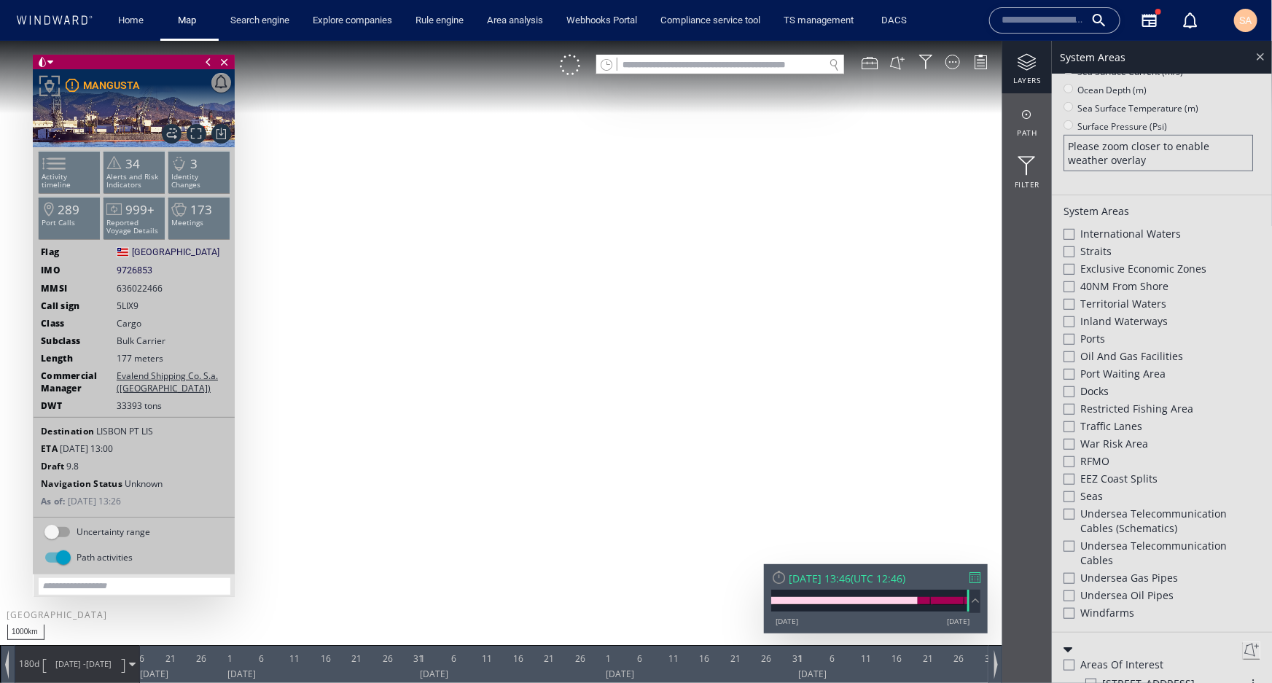
click at [1253, 56] on div at bounding box center [1260, 55] width 17 height 17
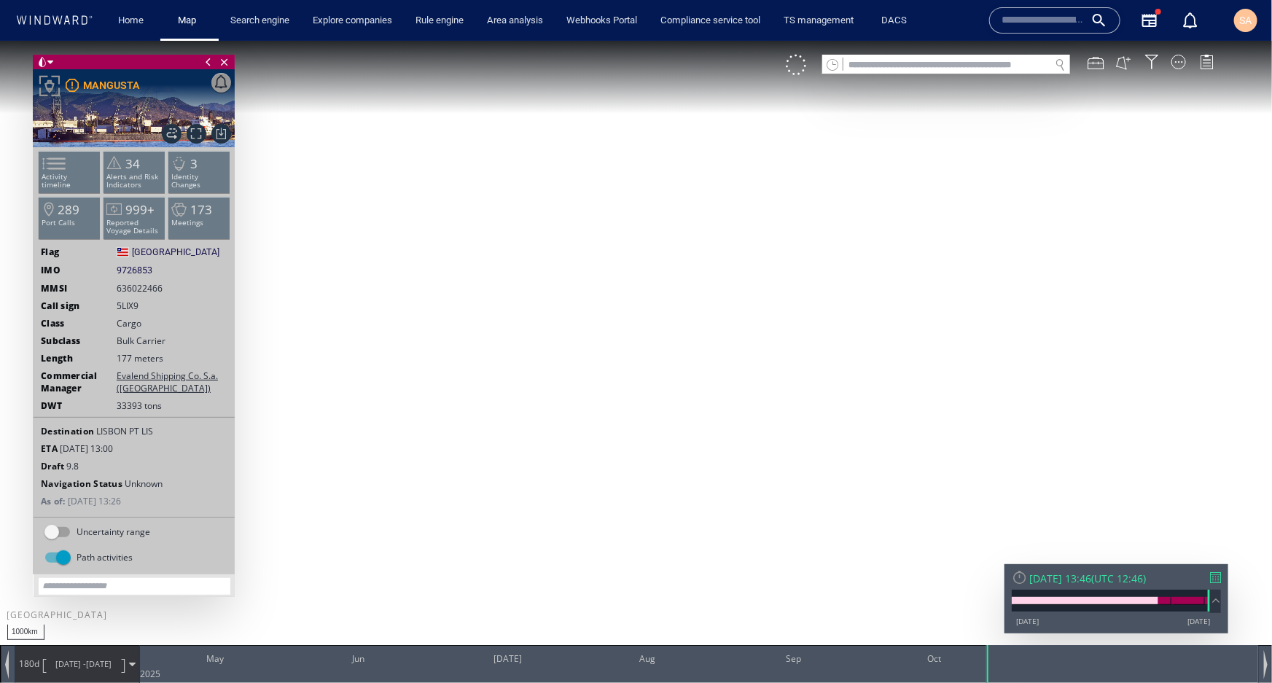
click at [945, 63] on input "text" at bounding box center [946, 65] width 206 height 20
click at [67, 218] on p "Port Calls" at bounding box center [70, 222] width 62 height 8
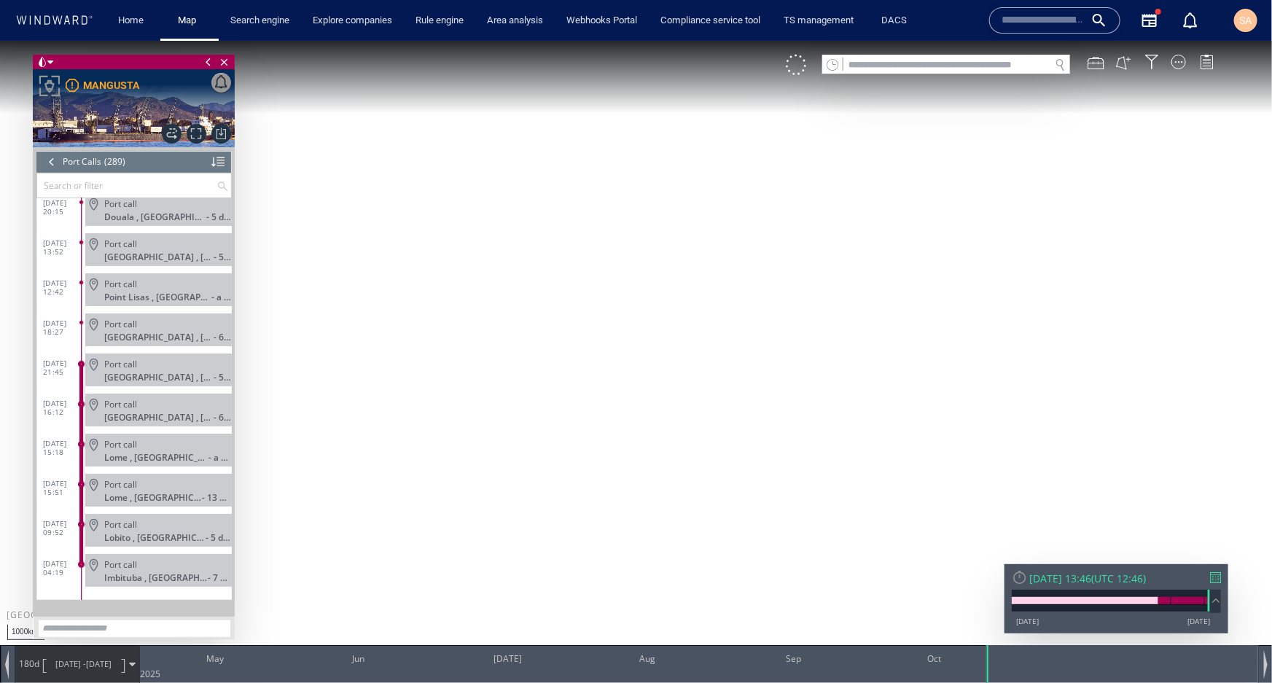
scroll to position [11199, 0]
click at [112, 182] on input "text" at bounding box center [126, 185] width 179 height 24
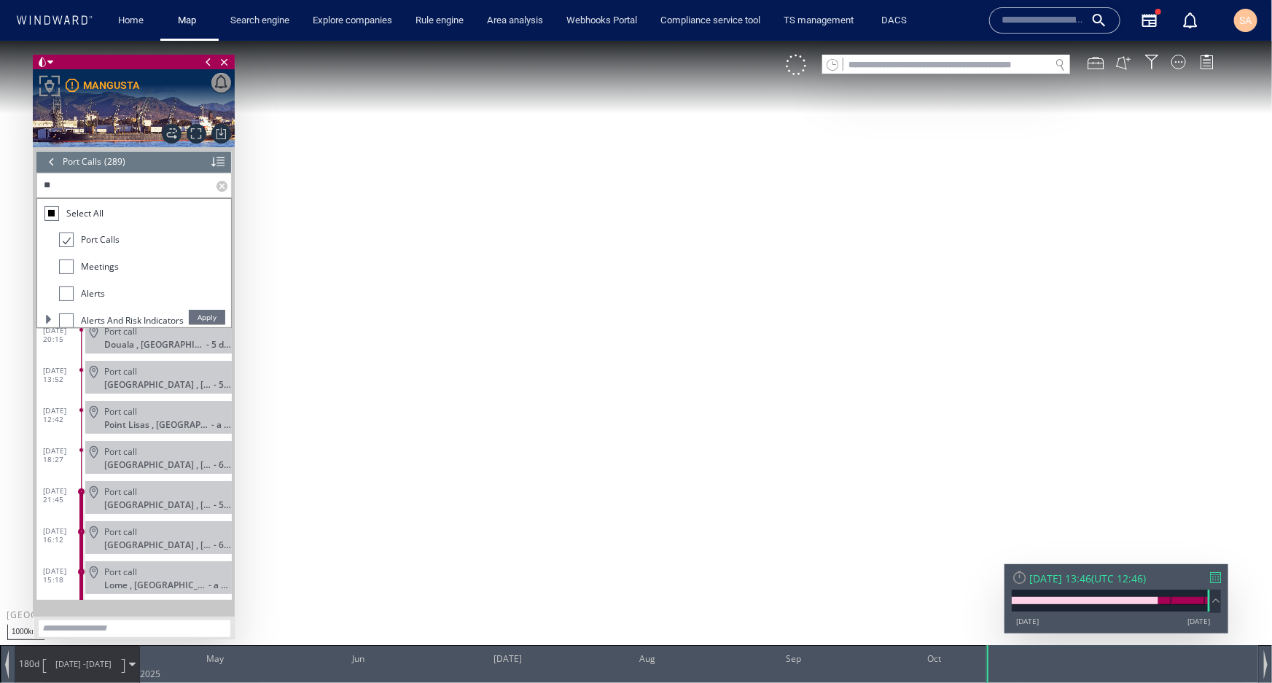
scroll to position [0, 0]
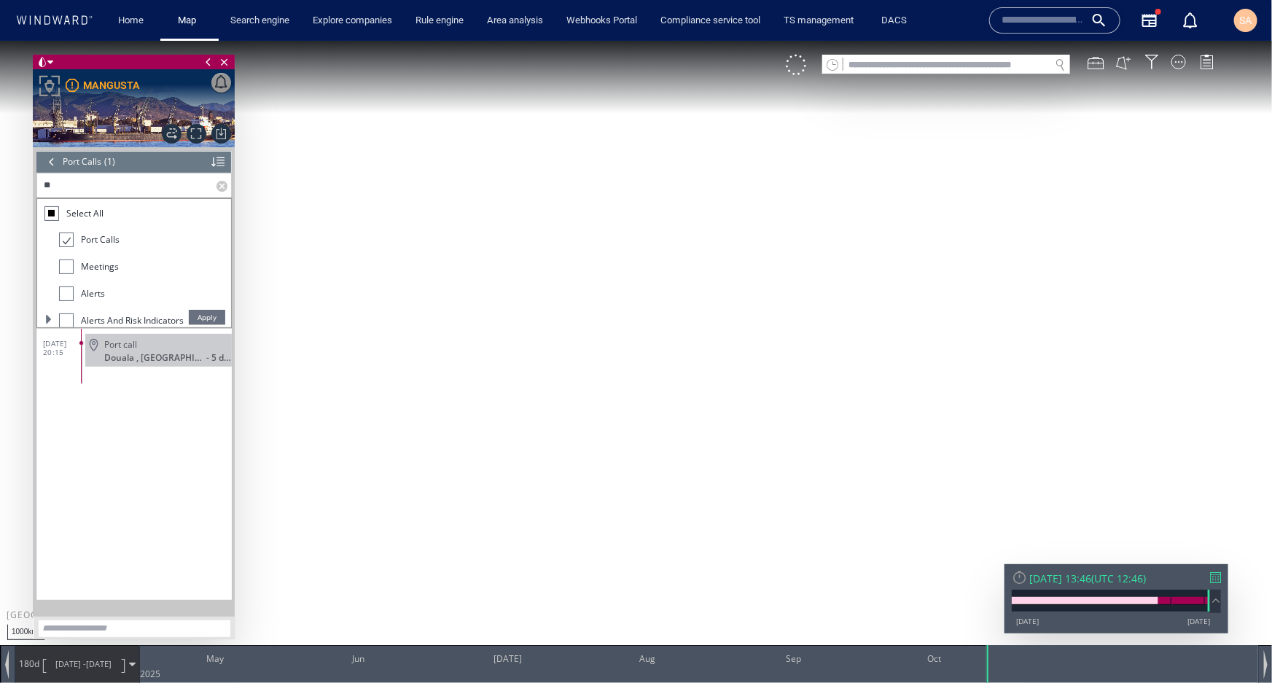
type input "*"
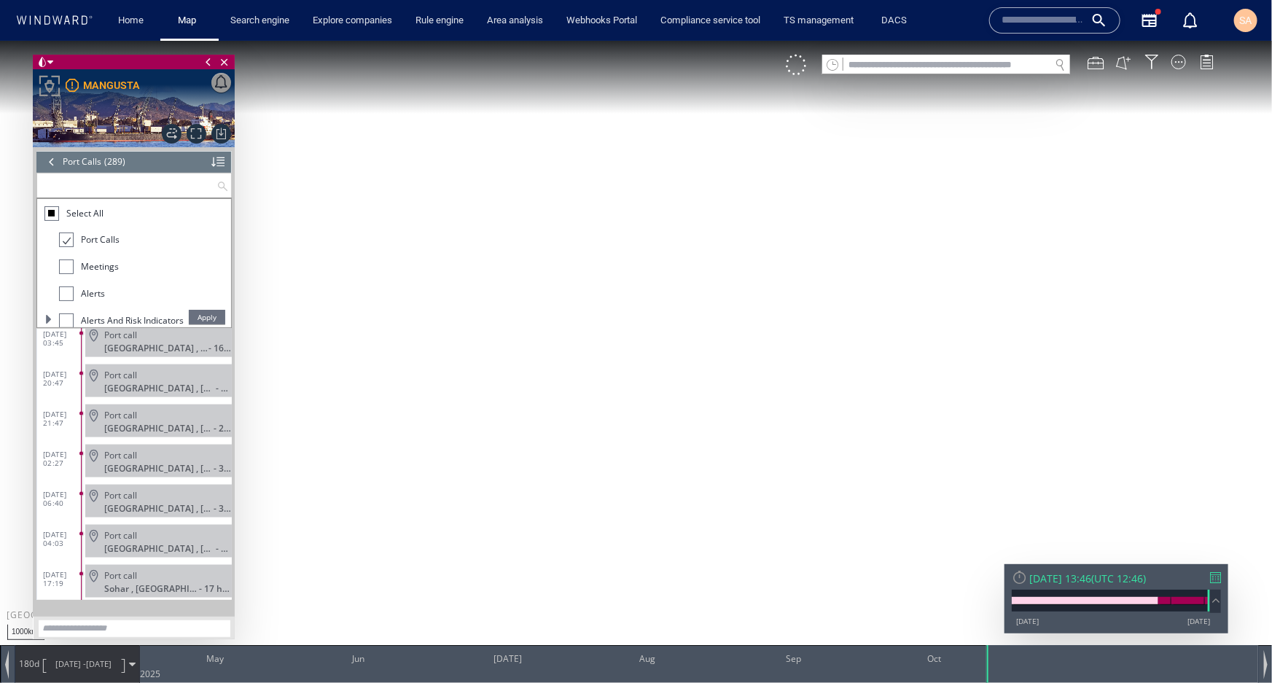
click at [51, 166] on div at bounding box center [52, 161] width 16 height 22
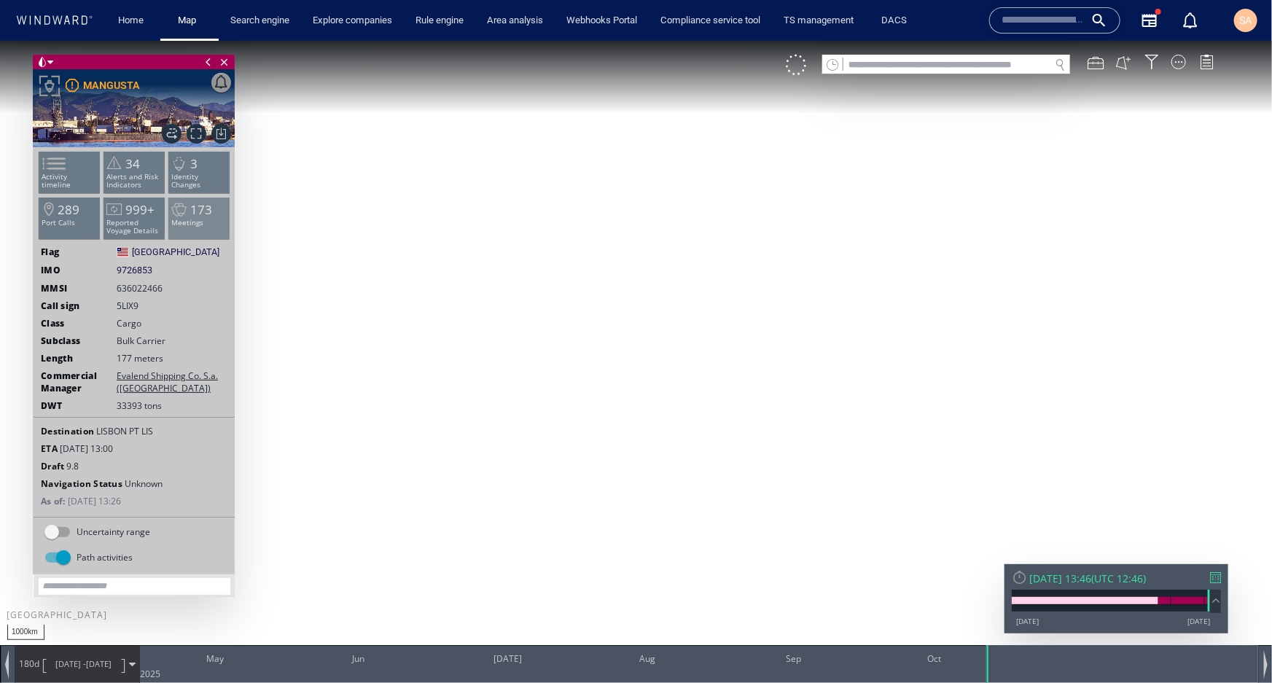
click at [197, 218] on p "Meetings" at bounding box center [199, 222] width 62 height 8
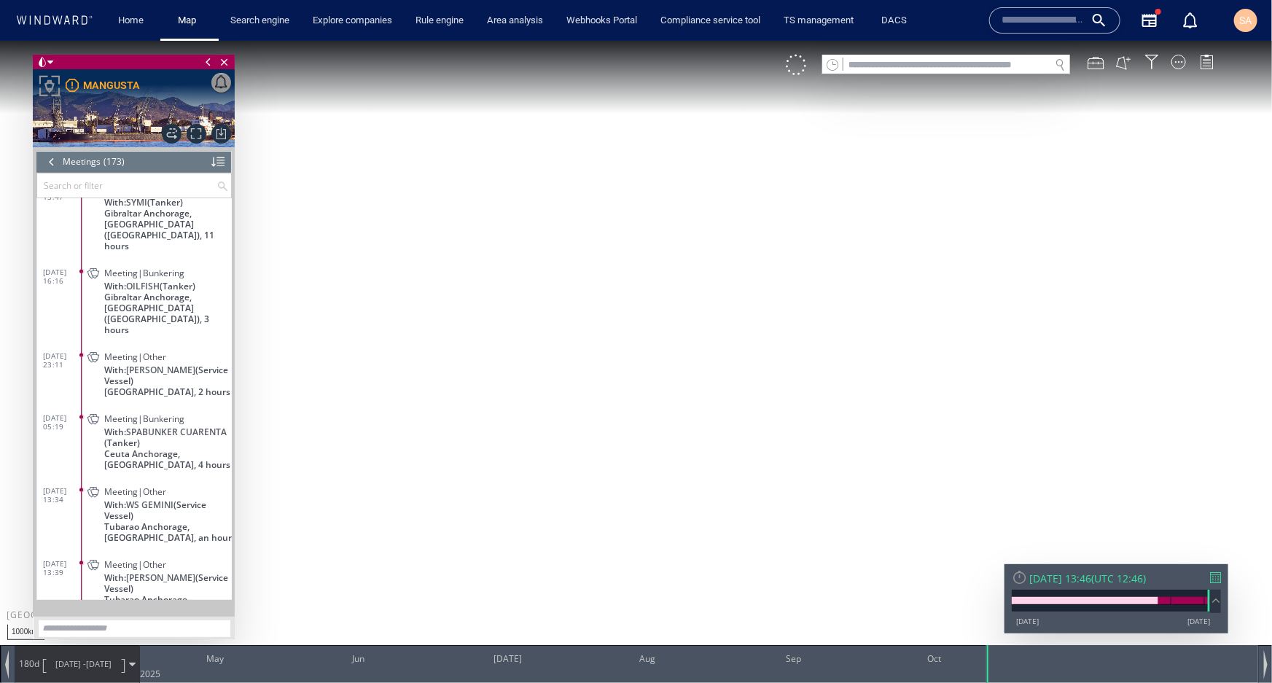
scroll to position [6932, 0]
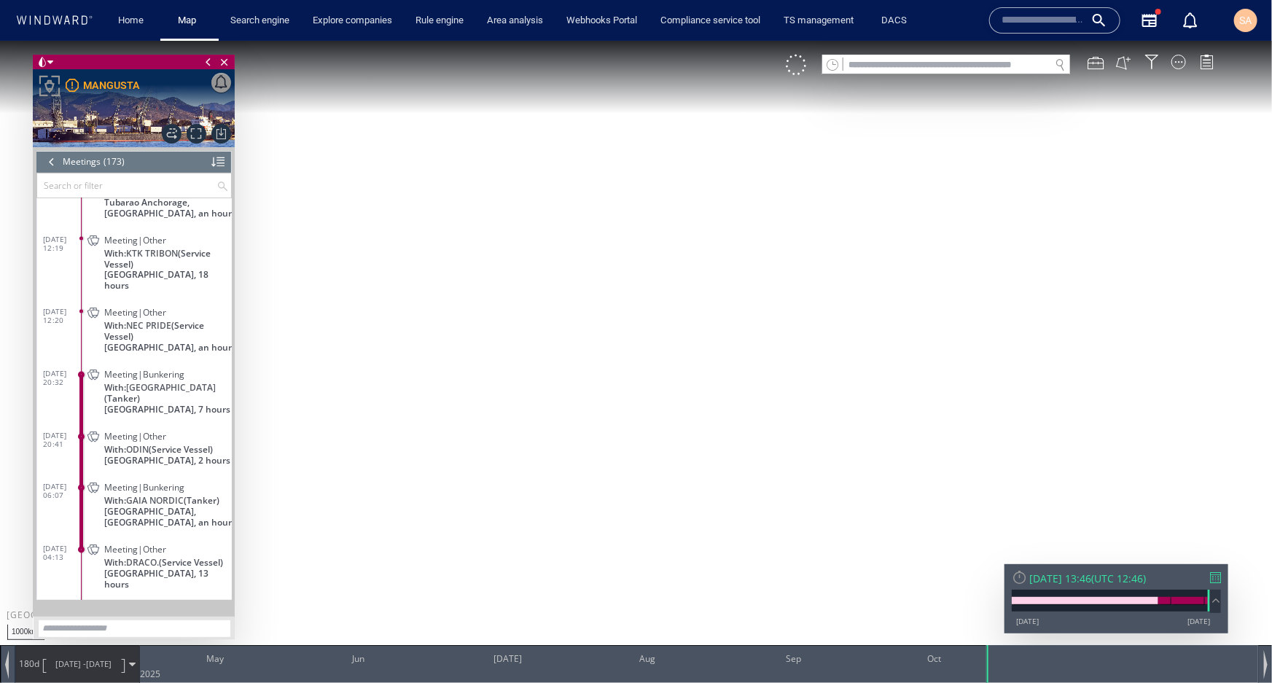
click at [200, 374] on div "Meeting|Bunkering" at bounding box center [165, 374] width 122 height 11
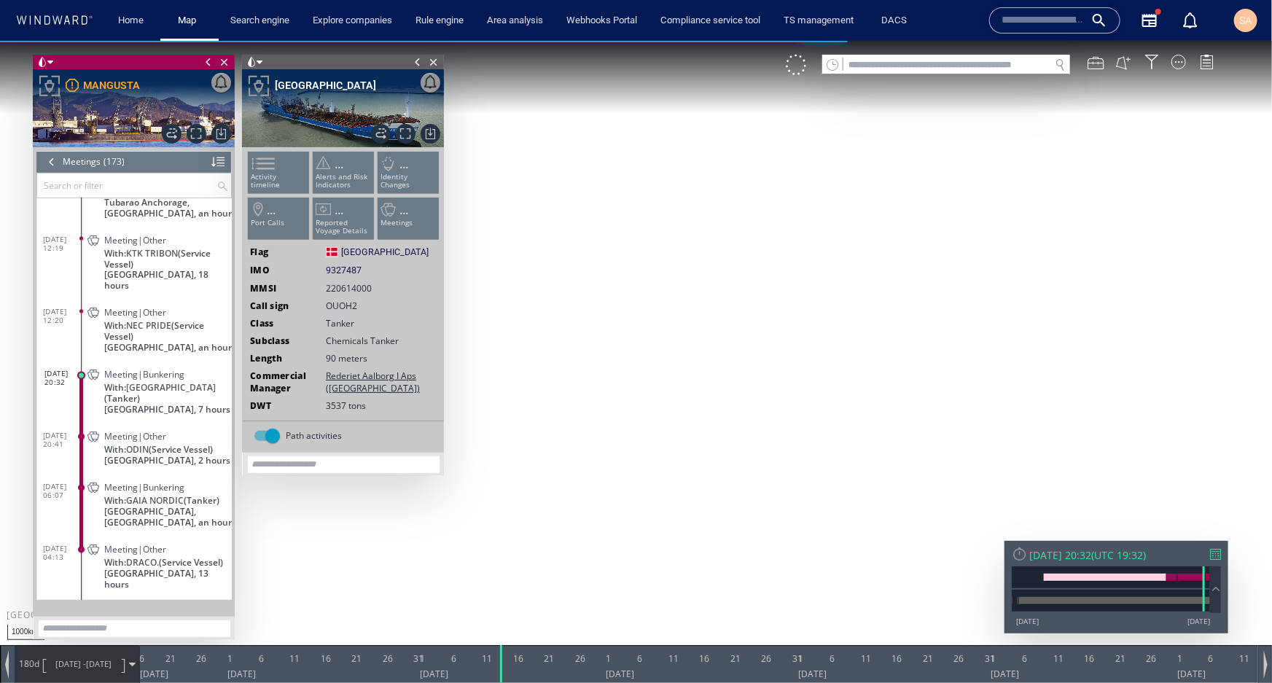
scroll to position [6776, 0]
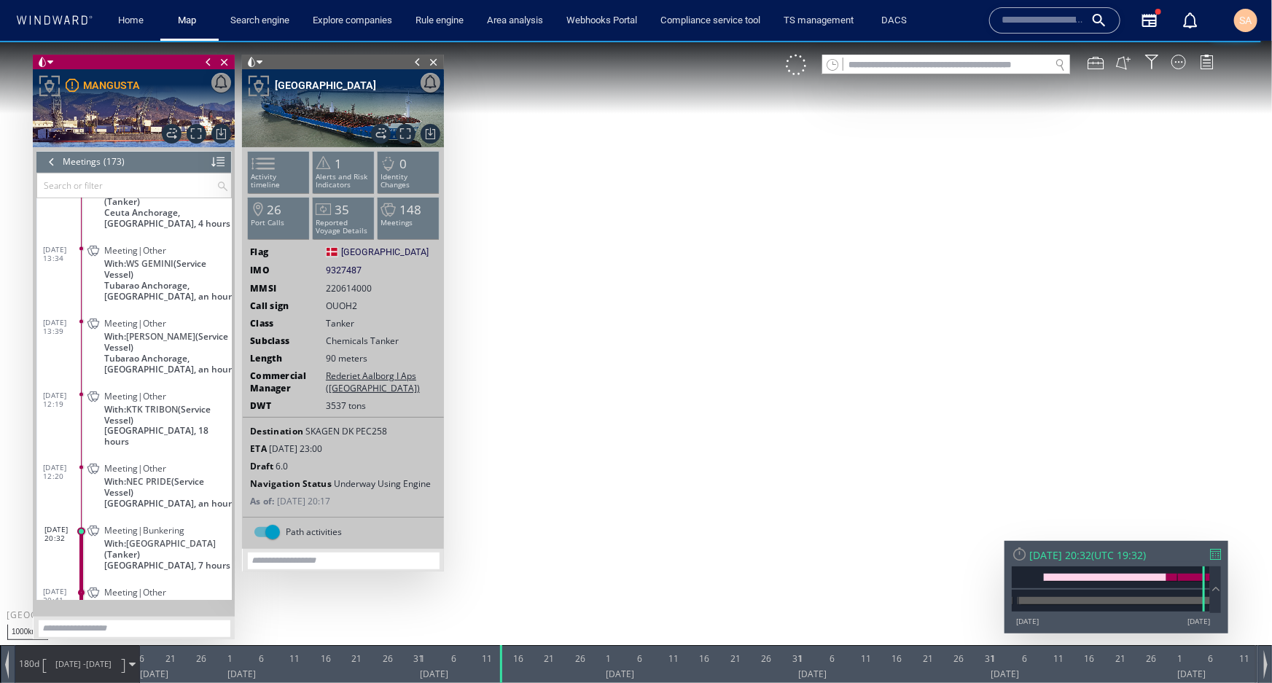
drag, startPoint x: 784, startPoint y: 186, endPoint x: 774, endPoint y: 245, distance: 59.8
click at [774, 245] on canvas "Map" at bounding box center [636, 354] width 1272 height 628
click at [744, 242] on canvas "Map" at bounding box center [636, 354] width 1272 height 628
click at [765, 314] on canvas "Map" at bounding box center [636, 354] width 1272 height 628
drag, startPoint x: 724, startPoint y: 246, endPoint x: 821, endPoint y: 268, distance: 99.4
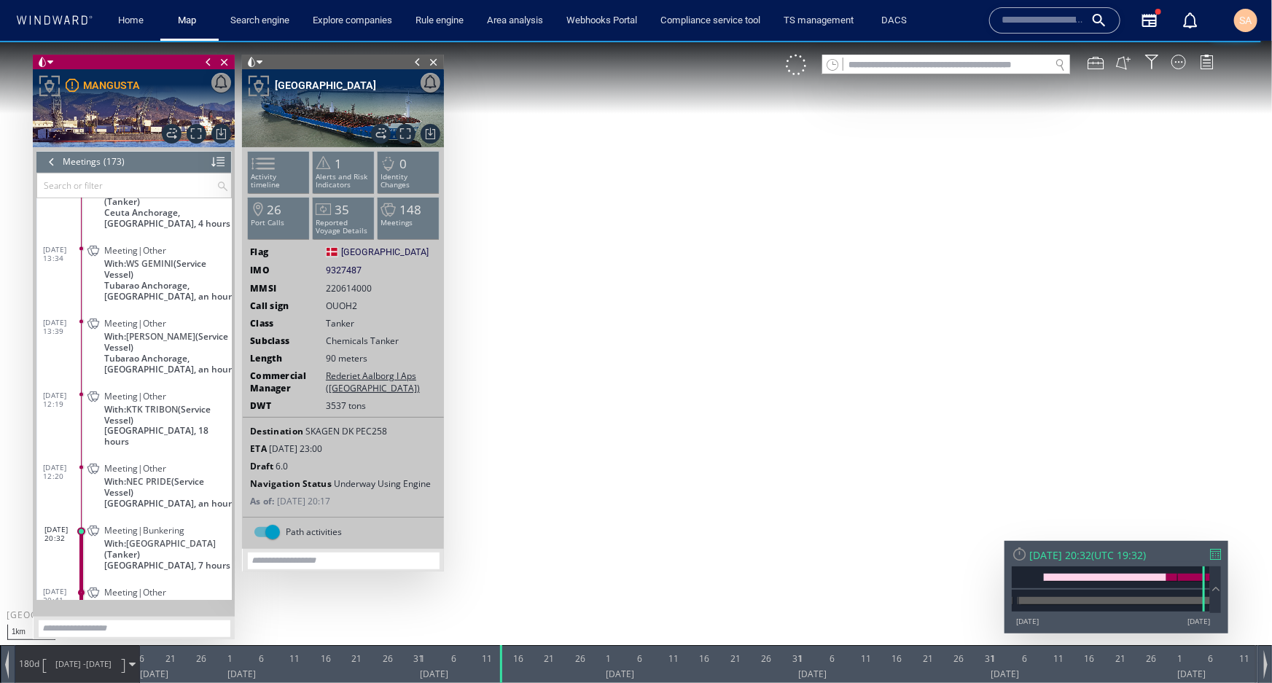
click at [820, 267] on canvas "Map" at bounding box center [636, 354] width 1272 height 628
click at [133, 658] on div "180d [DATE] - [DATE]" at bounding box center [77, 663] width 124 height 36
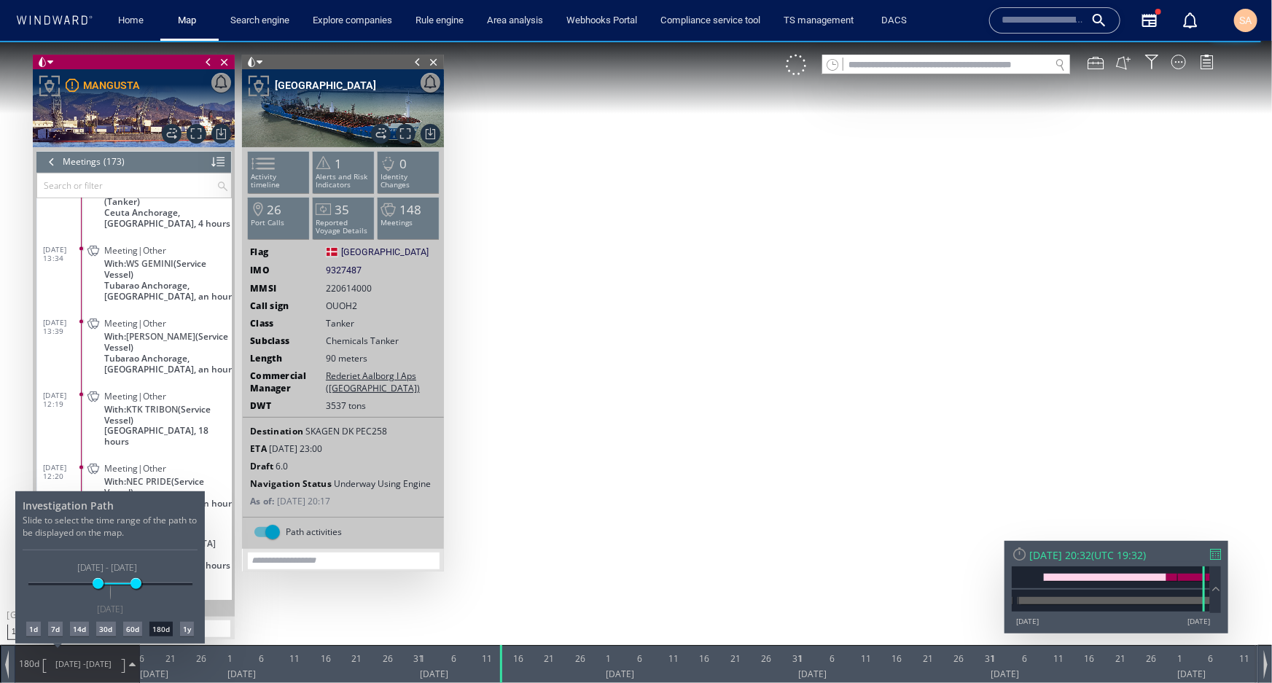
click at [53, 630] on div "7d" at bounding box center [55, 628] width 15 height 15
drag, startPoint x: 705, startPoint y: 359, endPoint x: 843, endPoint y: 356, distance: 138.5
click at [843, 356] on div at bounding box center [636, 361] width 1272 height 642
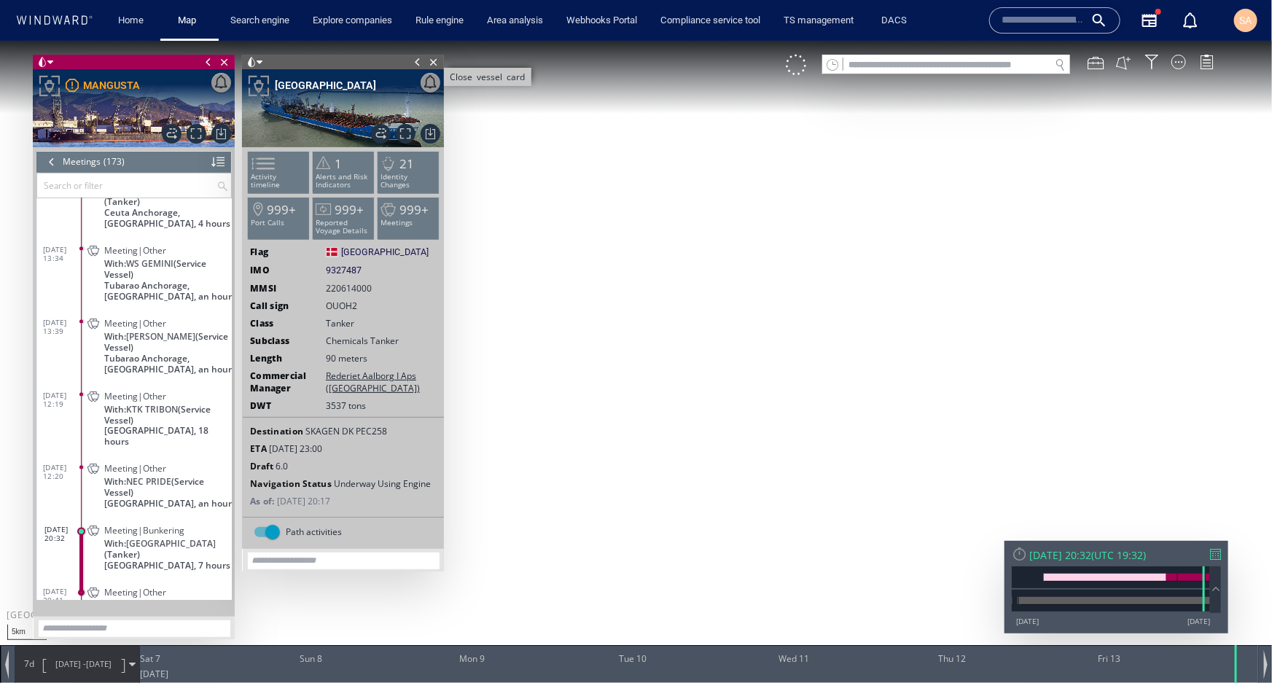
click at [434, 58] on span "Close vessel card" at bounding box center [434, 61] width 16 height 15
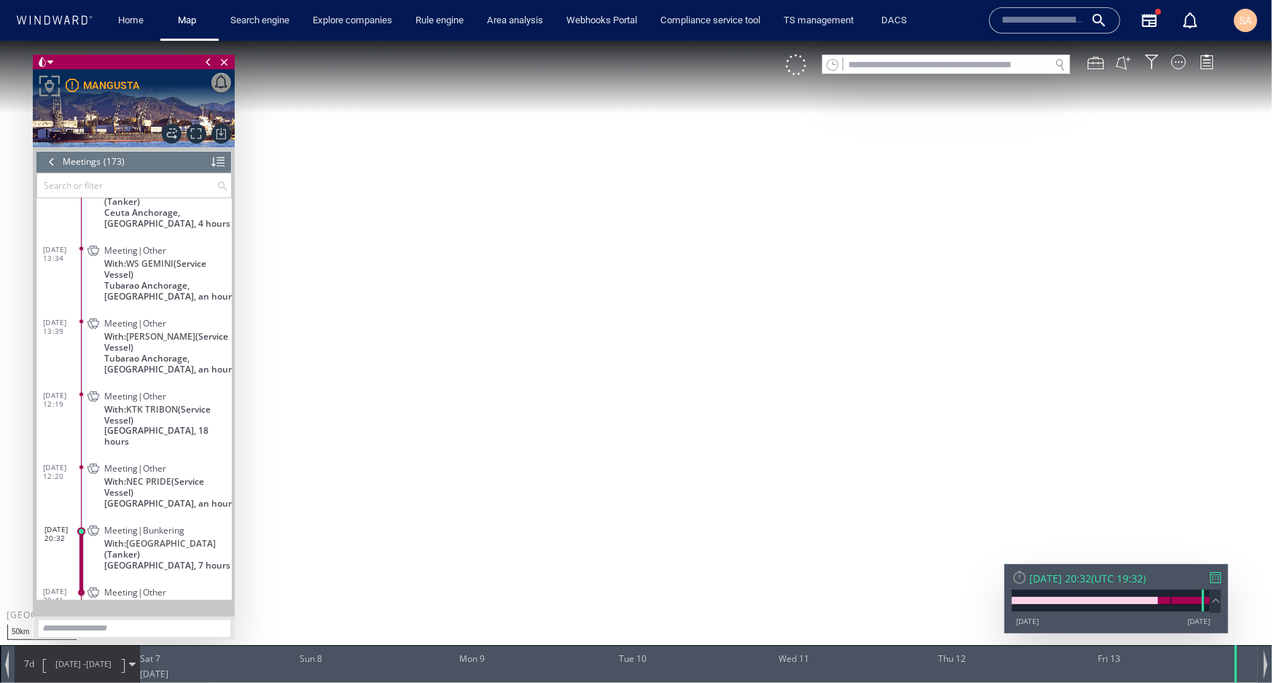
drag, startPoint x: 497, startPoint y: 356, endPoint x: 741, endPoint y: 315, distance: 247.0
click at [741, 315] on canvas "Map" at bounding box center [636, 354] width 1272 height 628
drag, startPoint x: 619, startPoint y: 399, endPoint x: 725, endPoint y: 273, distance: 165.6
click at [725, 273] on canvas "Map" at bounding box center [636, 354] width 1272 height 628
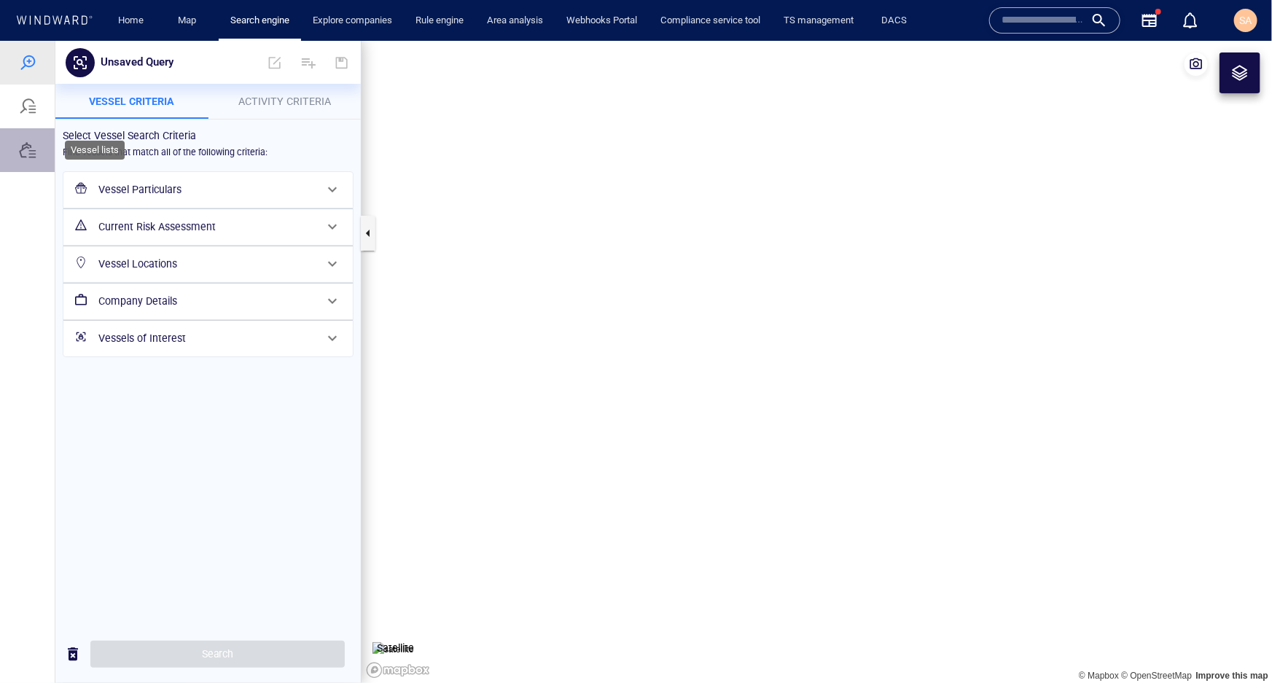
click at [30, 144] on div at bounding box center [27, 149] width 17 height 17
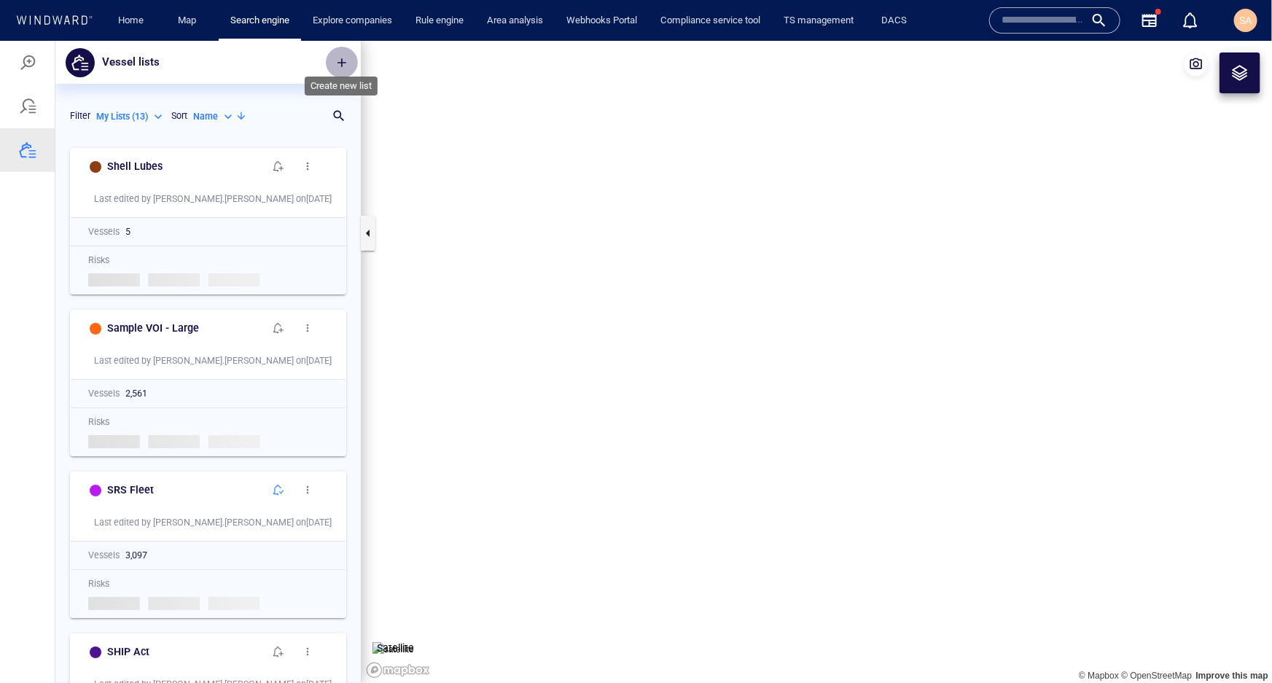
click at [339, 57] on span "button" at bounding box center [342, 62] width 15 height 15
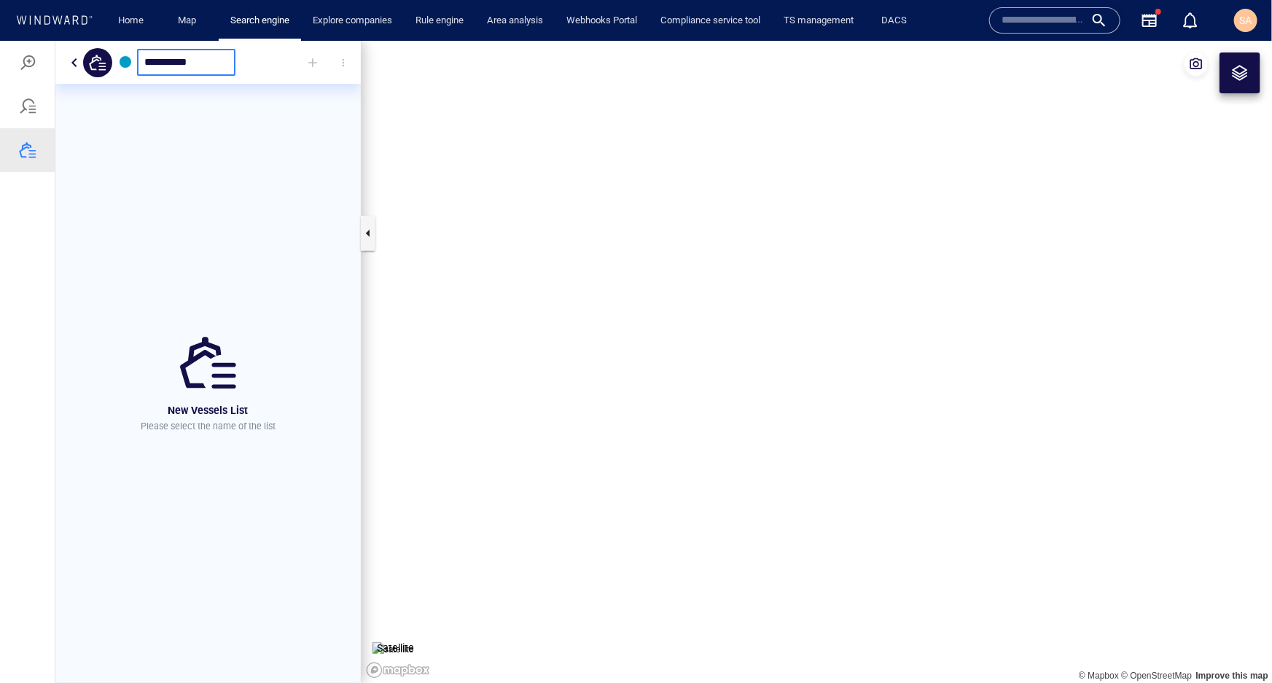
type input "**********"
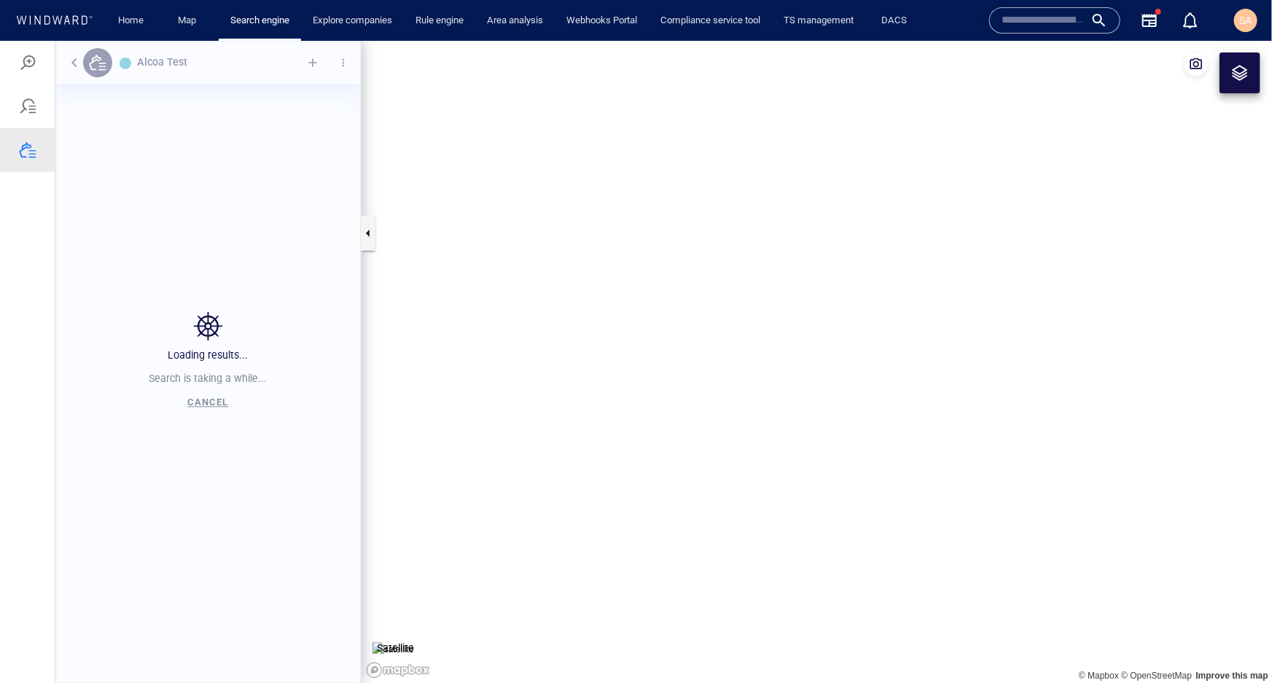
scroll to position [532, 295]
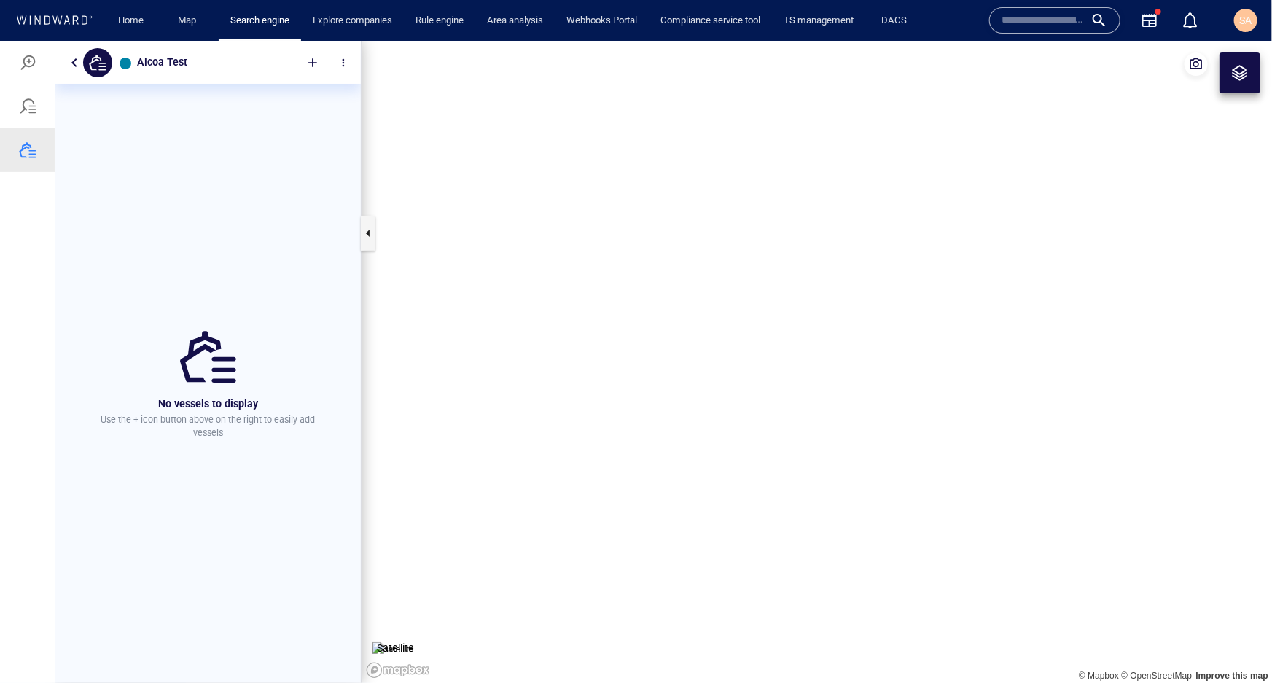
click at [129, 64] on div "button" at bounding box center [126, 63] width 12 height 12
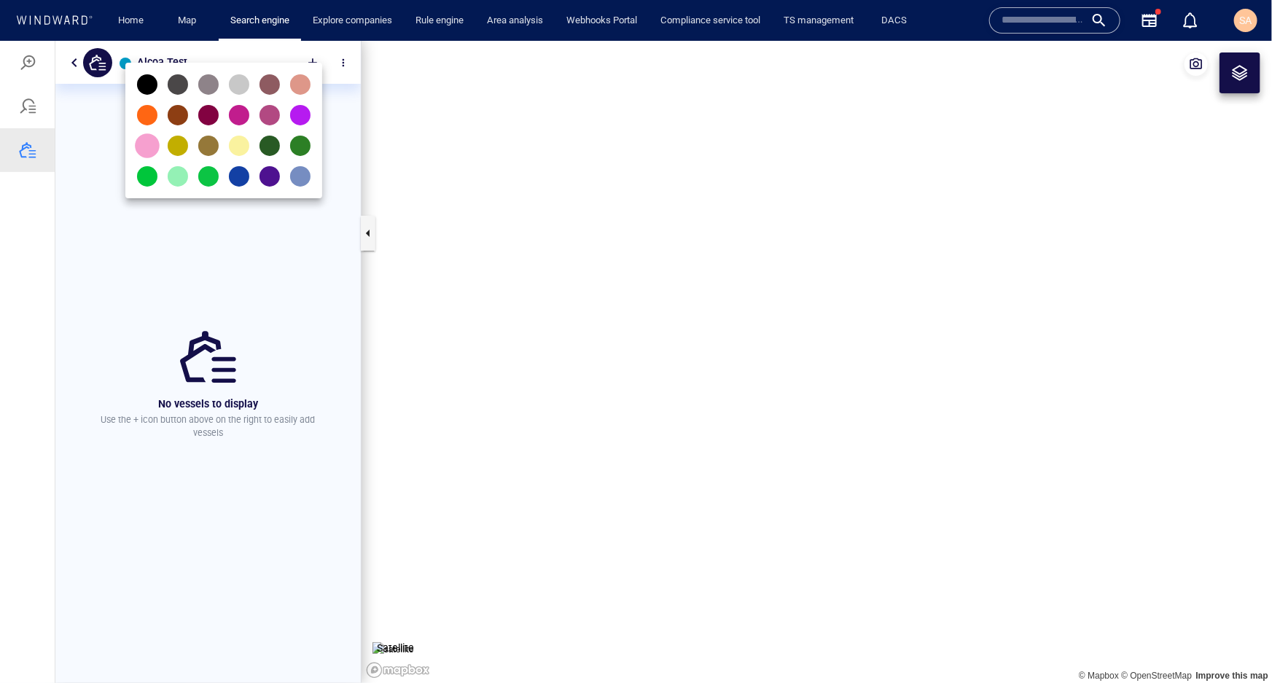
click at [150, 143] on div at bounding box center [147, 145] width 25 height 25
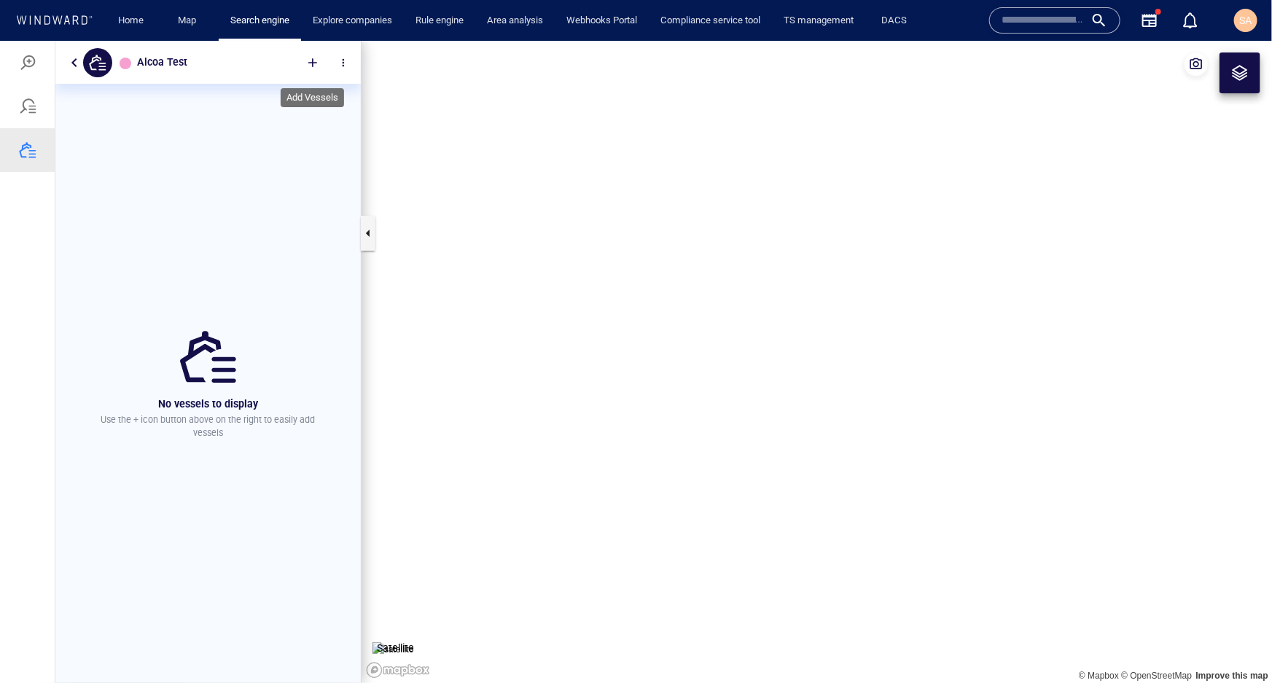
click at [315, 67] on div at bounding box center [313, 62] width 32 height 32
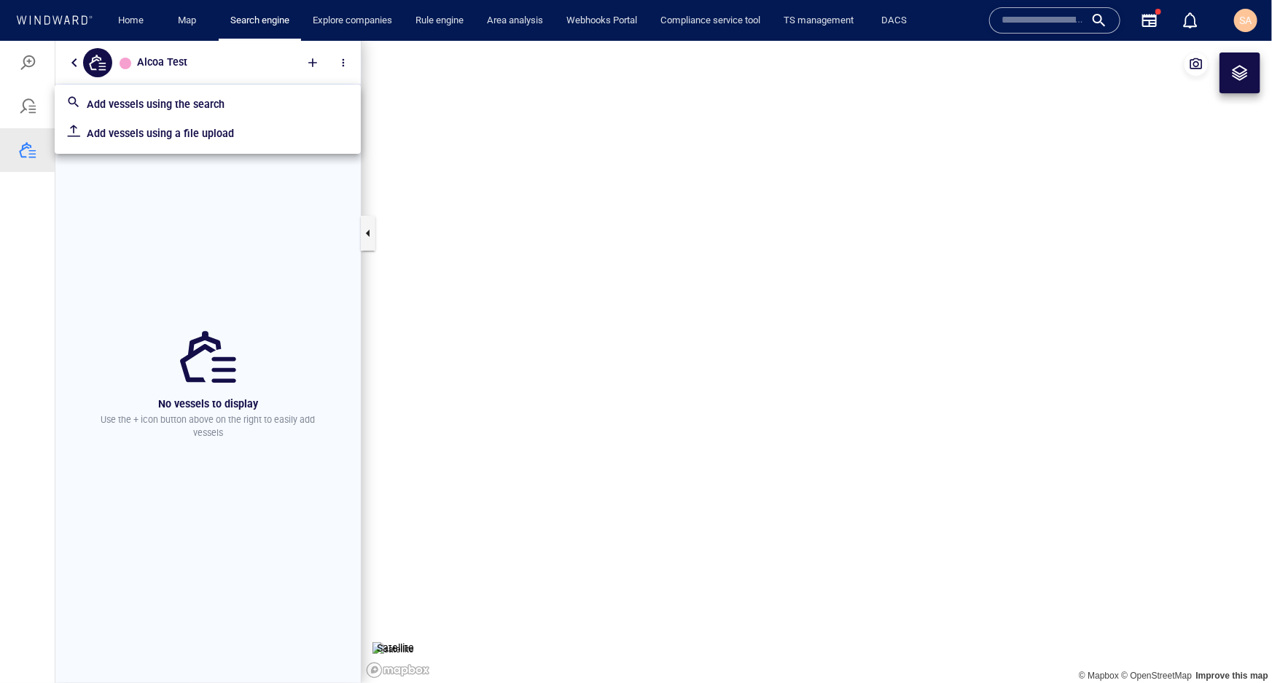
click at [182, 126] on p "Add vessels using a file upload" at bounding box center [218, 132] width 262 height 17
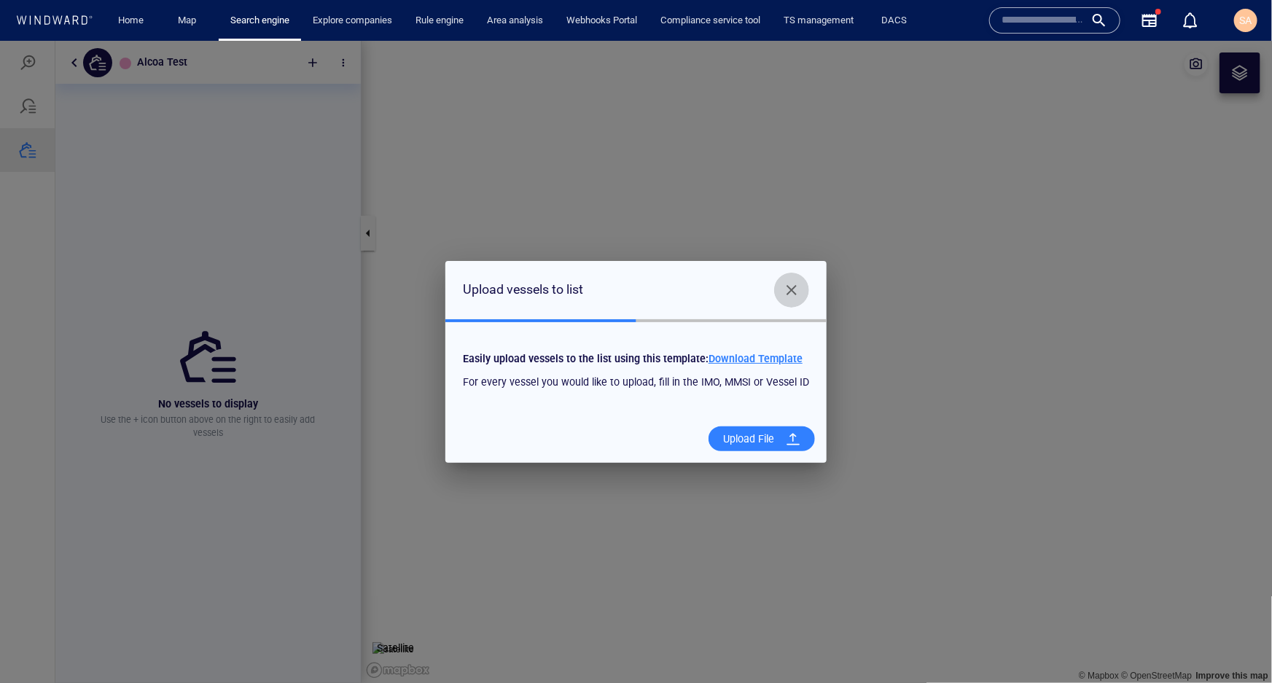
click at [785, 292] on span "Close" at bounding box center [791, 289] width 17 height 17
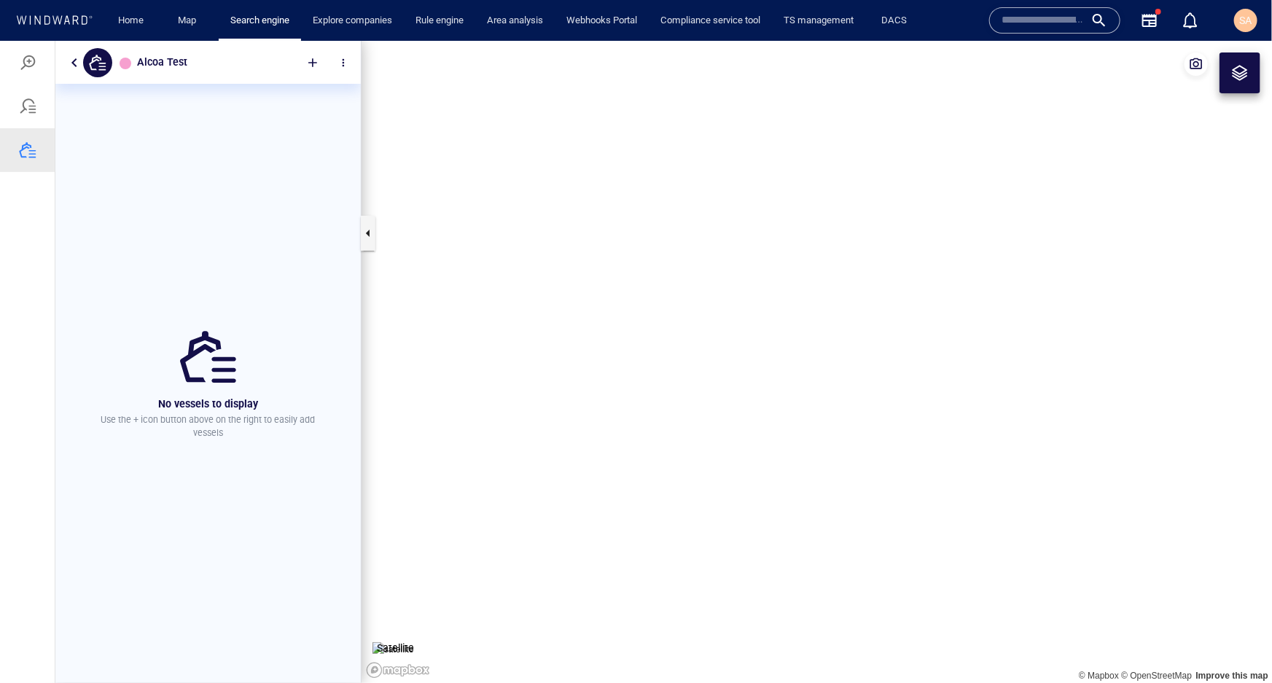
click at [35, 61] on div at bounding box center [27, 61] width 17 height 17
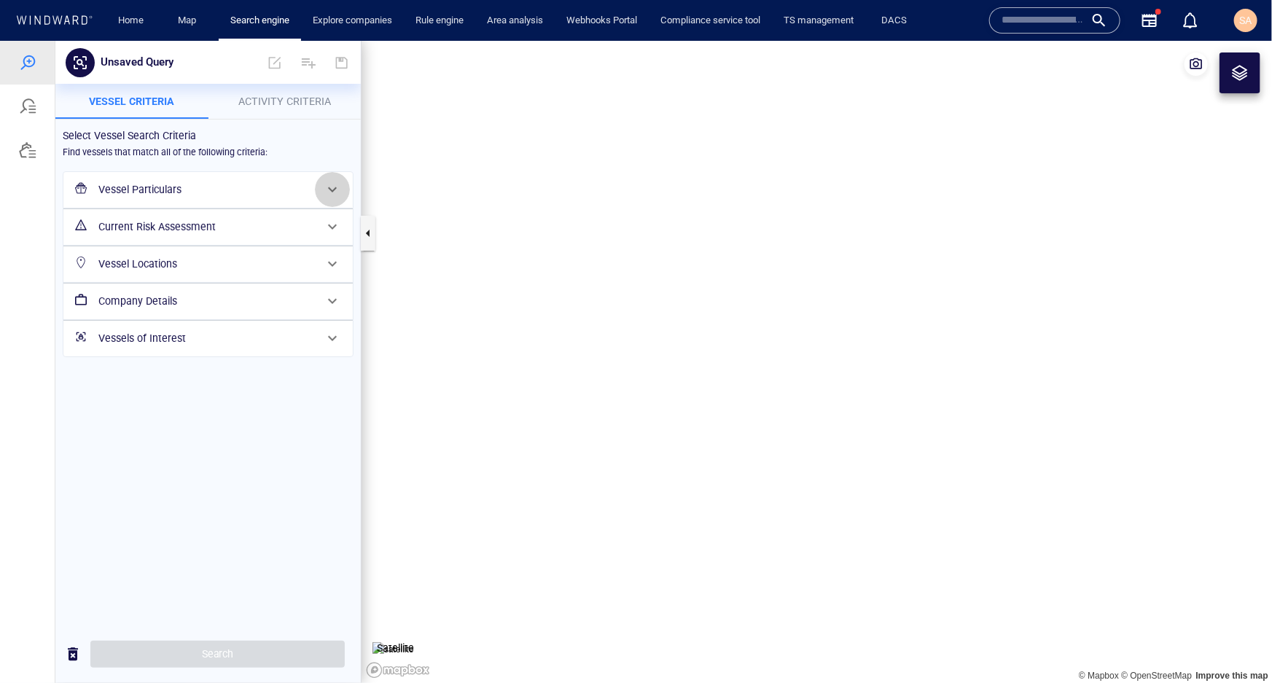
click at [334, 187] on span at bounding box center [332, 188] width 17 height 17
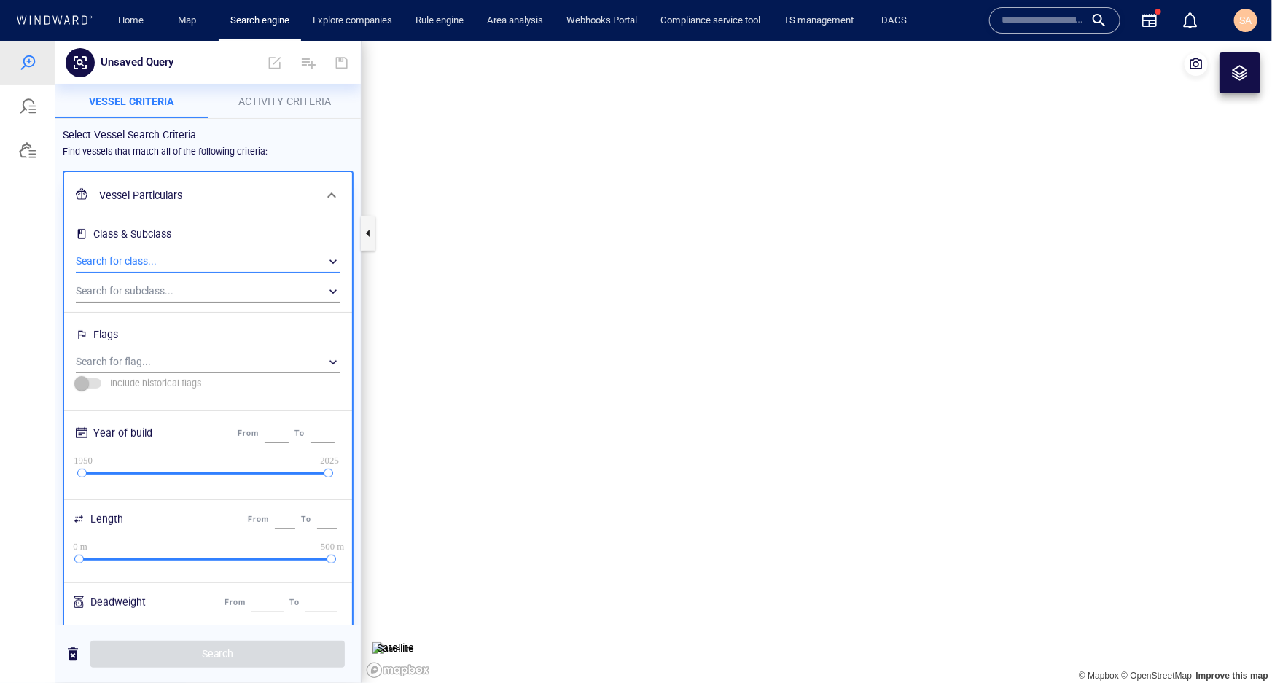
click at [126, 254] on div "​" at bounding box center [208, 261] width 265 height 22
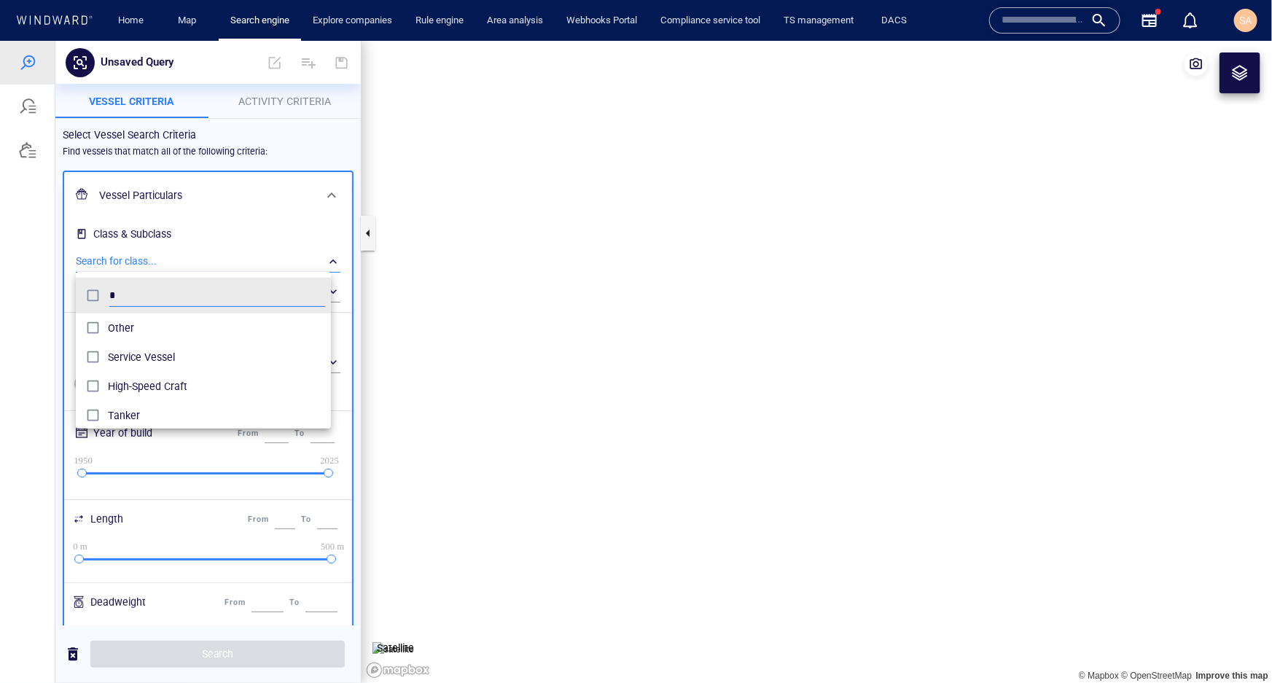
scroll to position [136, 255]
type input "****"
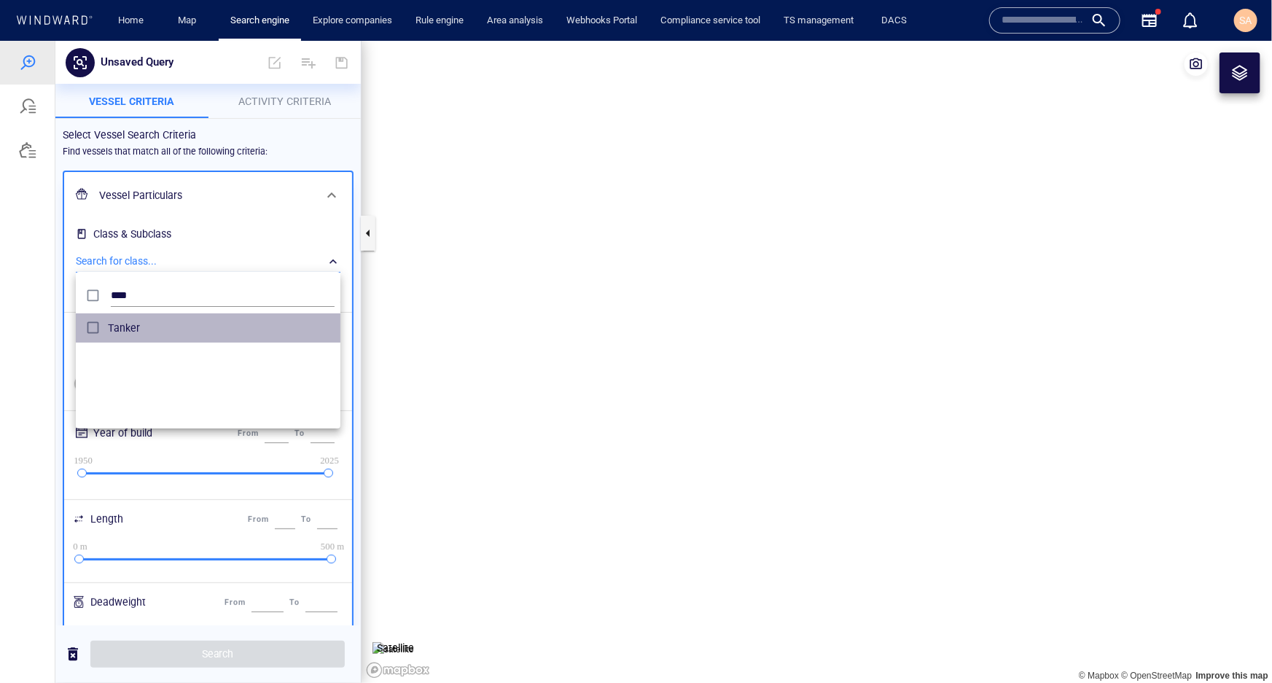
click at [123, 338] on div "Tanker" at bounding box center [221, 327] width 227 height 23
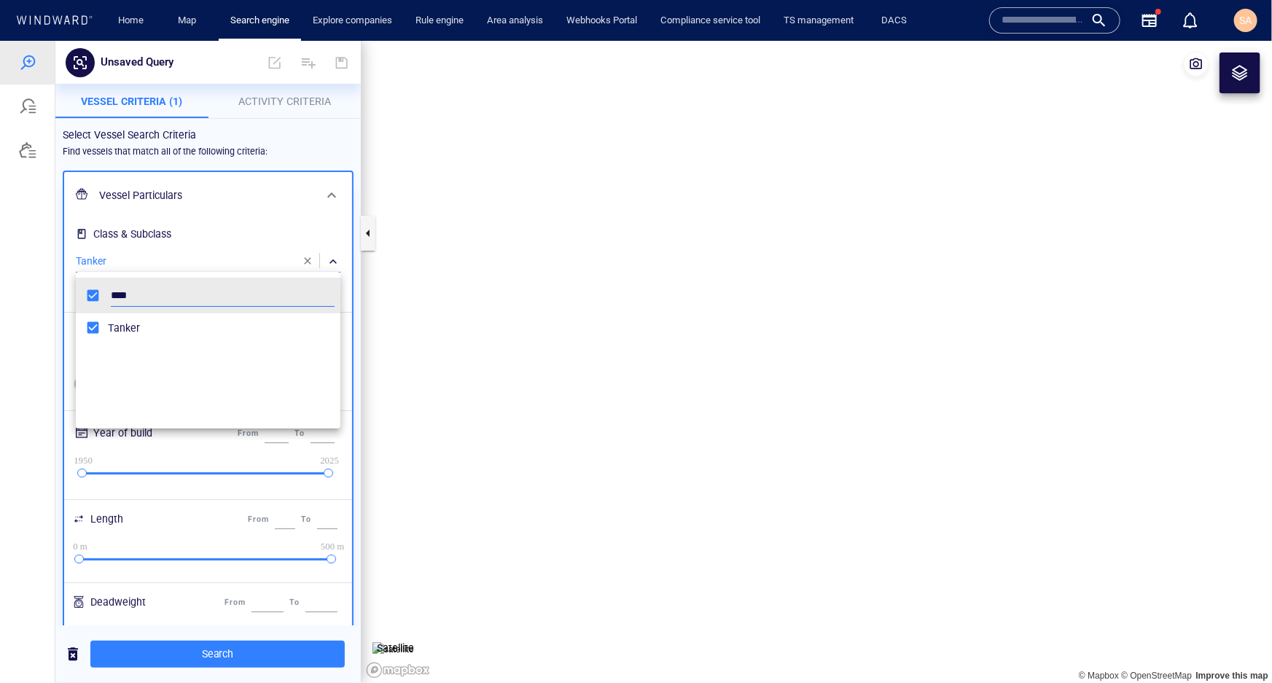
click at [219, 227] on div at bounding box center [636, 361] width 1272 height 642
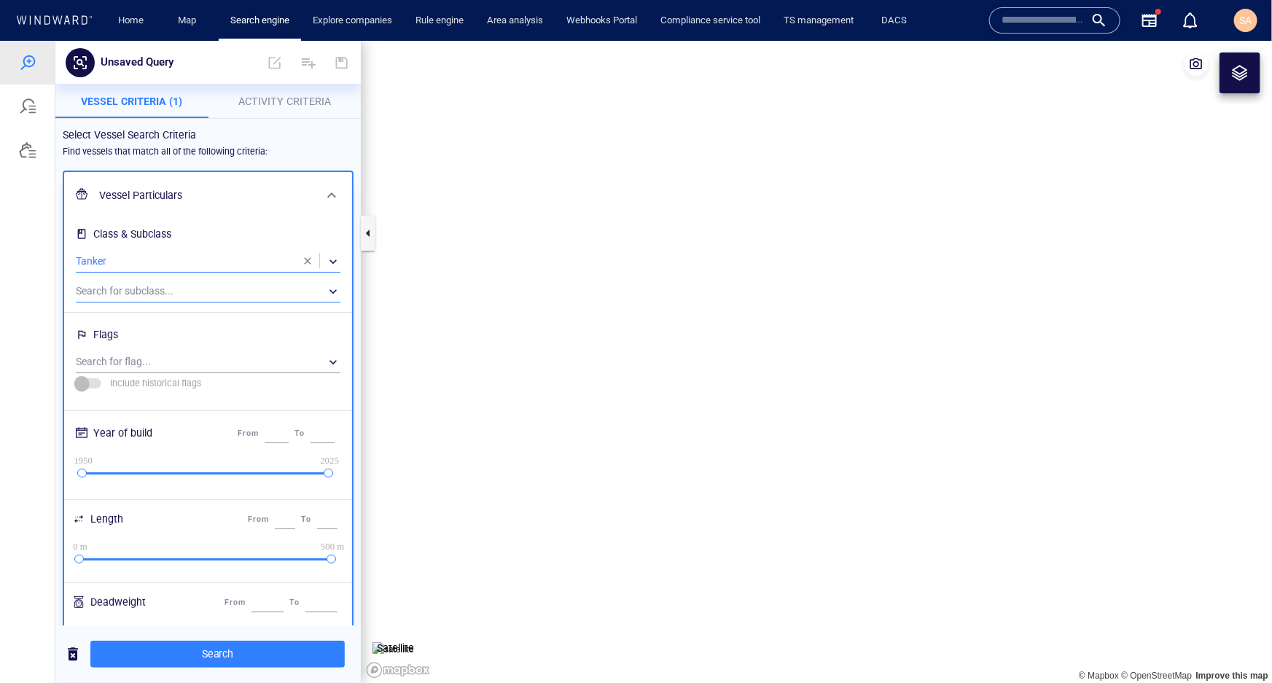
click at [198, 297] on div "​" at bounding box center [208, 291] width 265 height 22
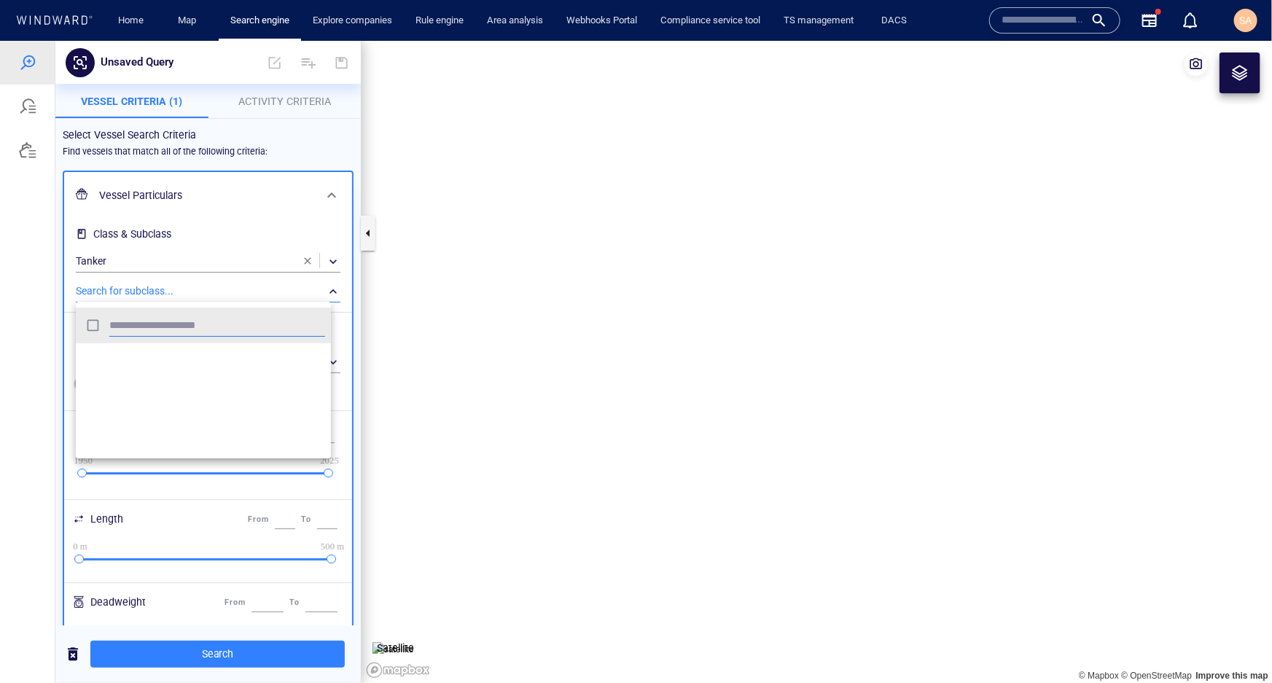
scroll to position [1057, 0]
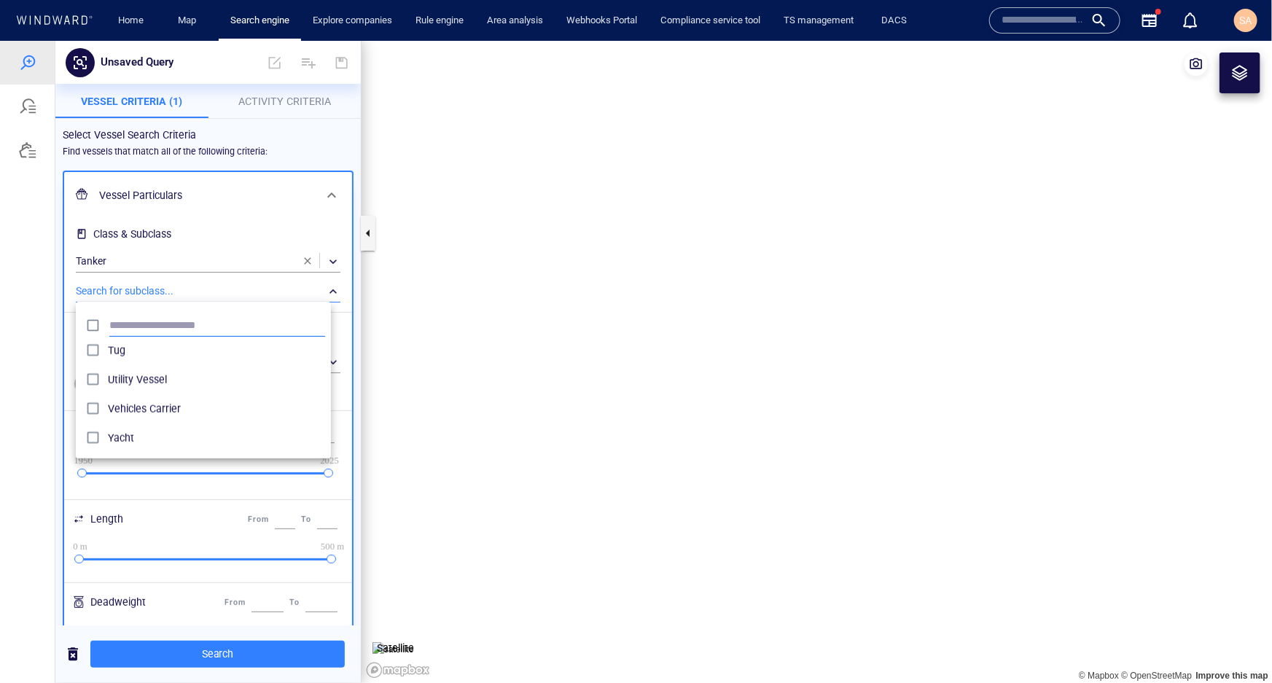
click at [313, 327] on input "text" at bounding box center [217, 325] width 216 height 22
click at [259, 225] on div at bounding box center [636, 361] width 1272 height 642
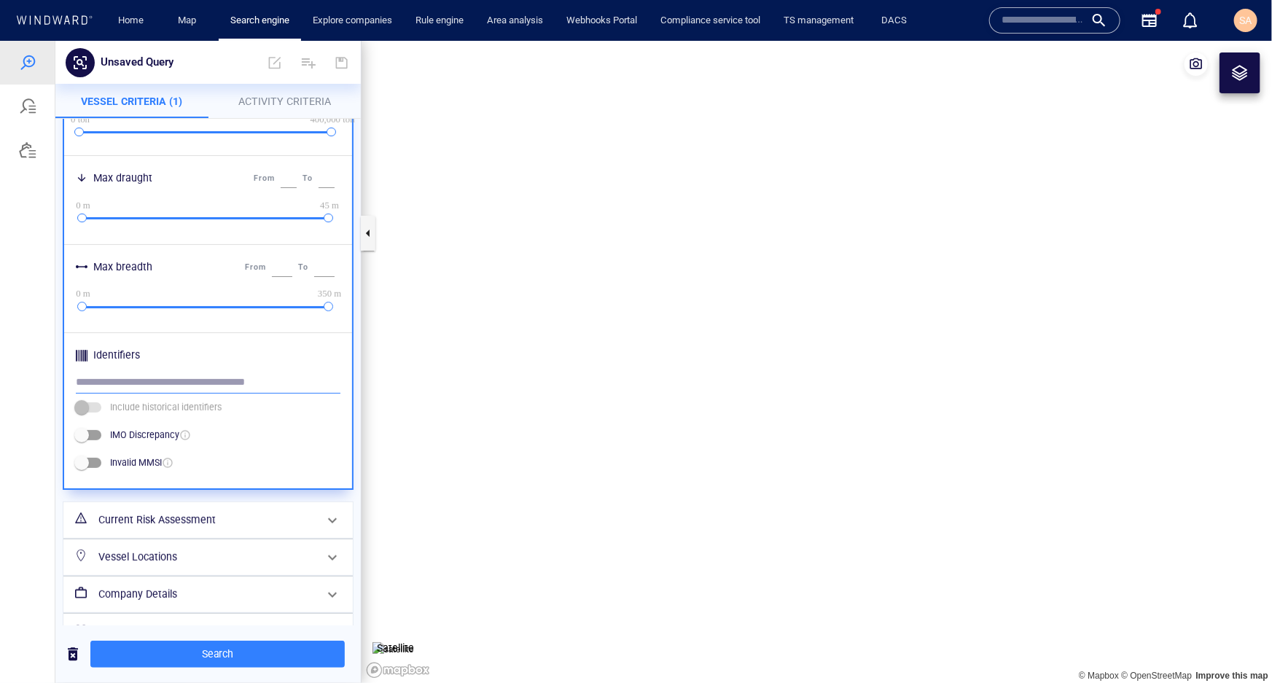
scroll to position [542, 0]
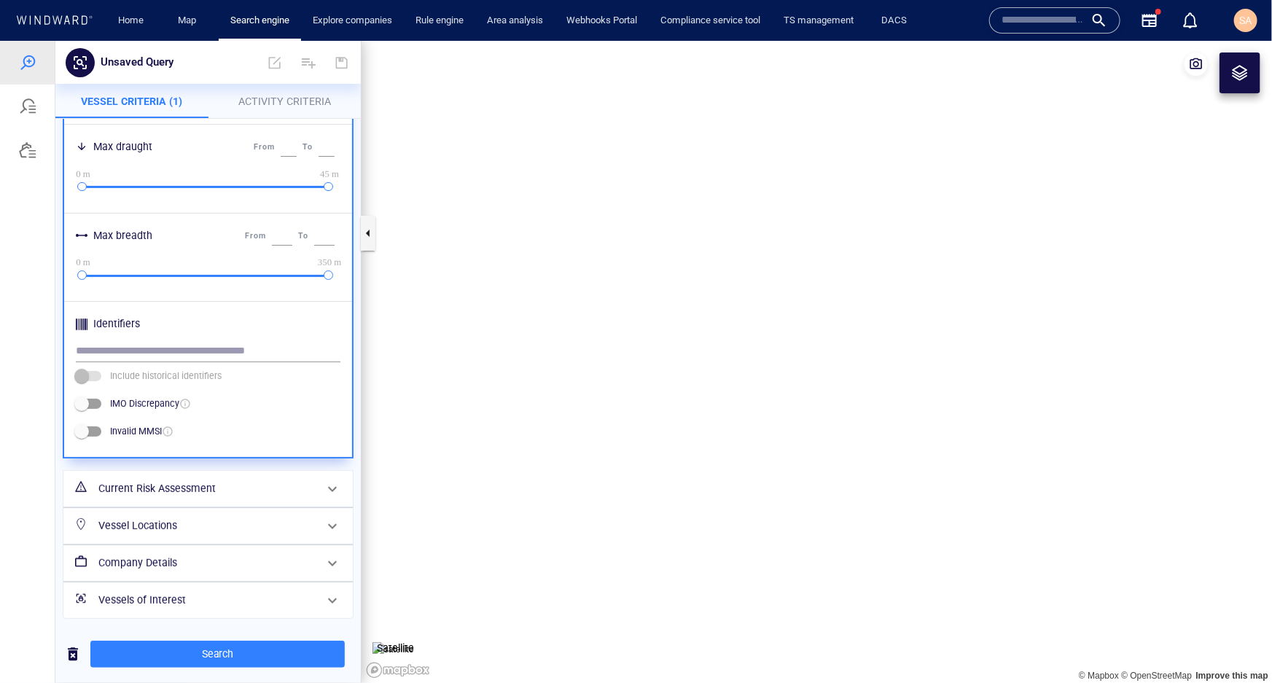
click at [193, 486] on h6 "Current Risk Assessment" at bounding box center [206, 488] width 217 height 18
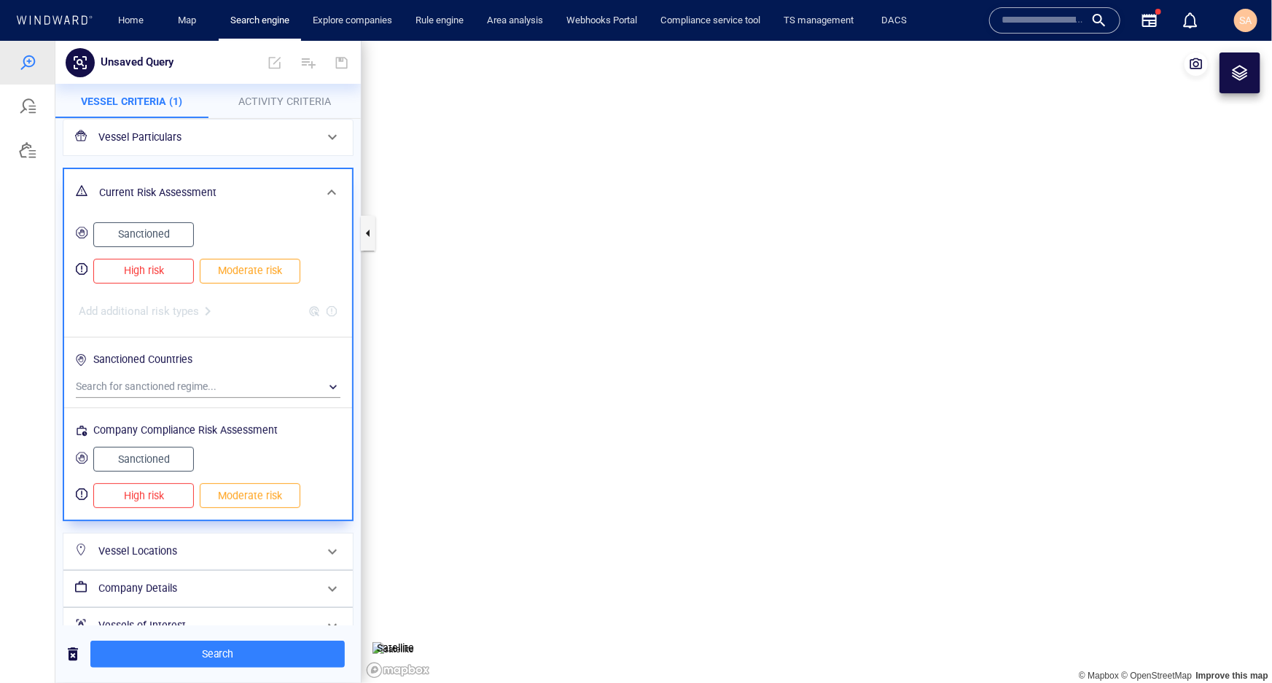
scroll to position [77, 0]
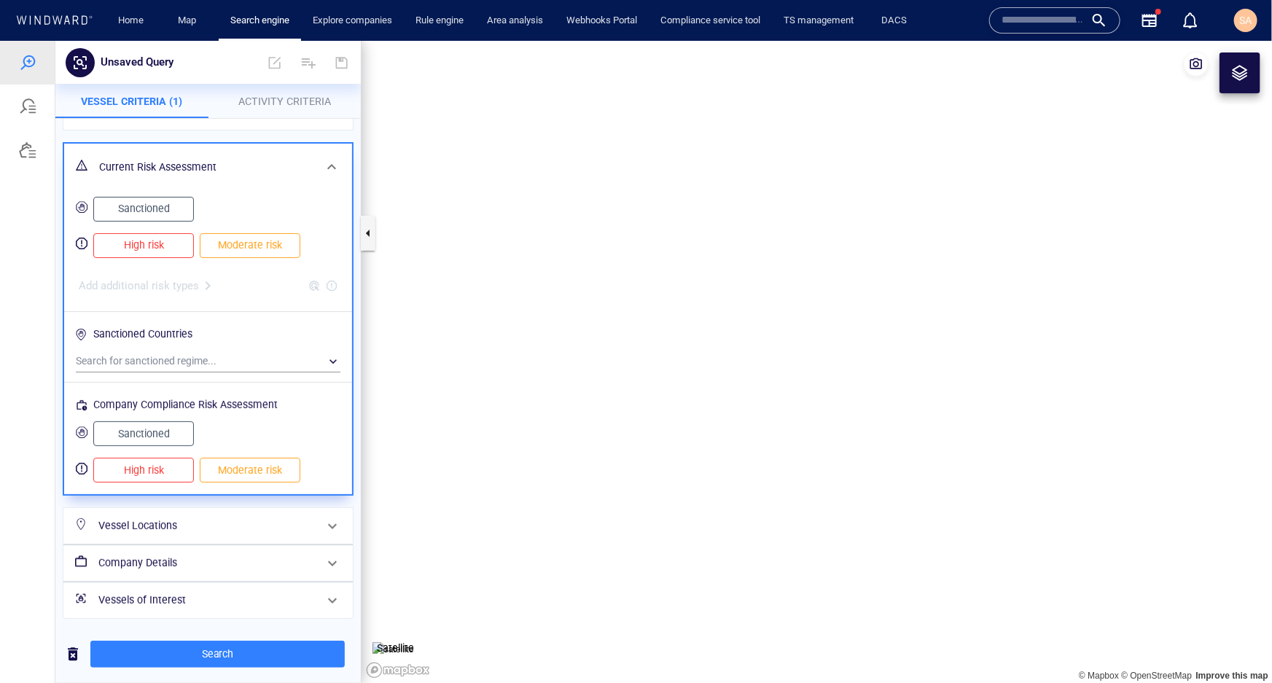
click at [167, 524] on h6 "Vessel Locations" at bounding box center [206, 525] width 217 height 18
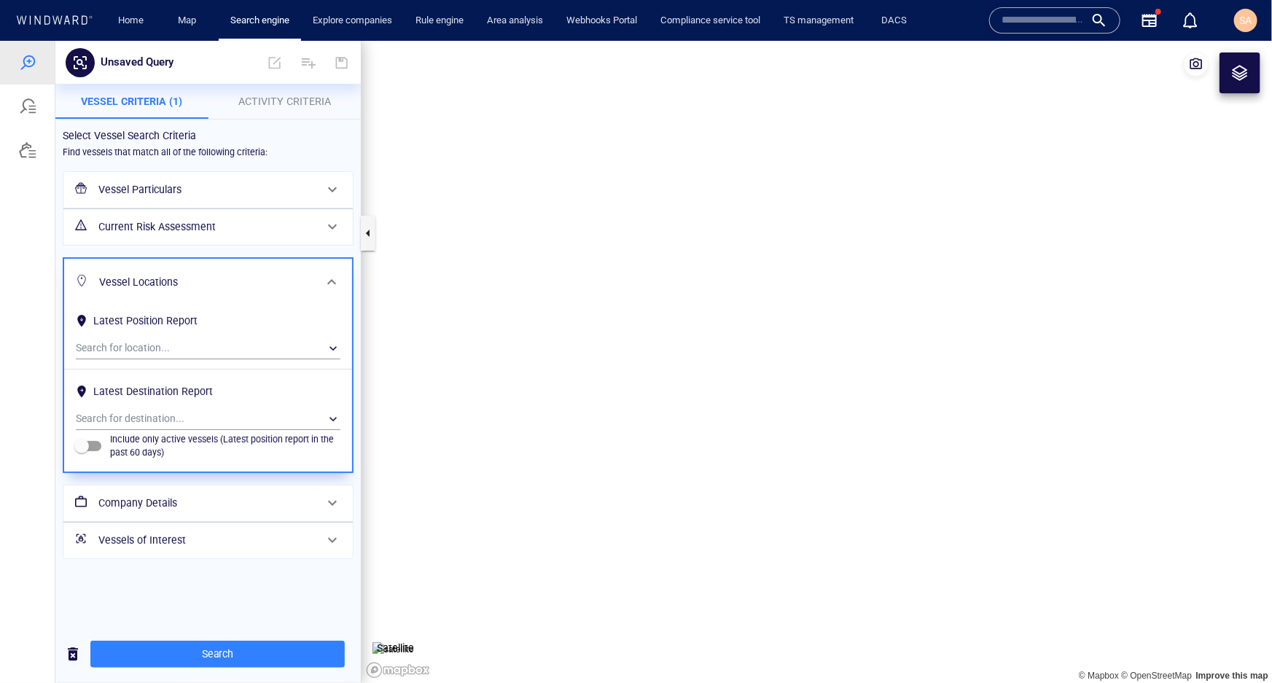
scroll to position [0, 0]
click at [235, 182] on h6 "Vessel Particulars" at bounding box center [206, 189] width 217 height 18
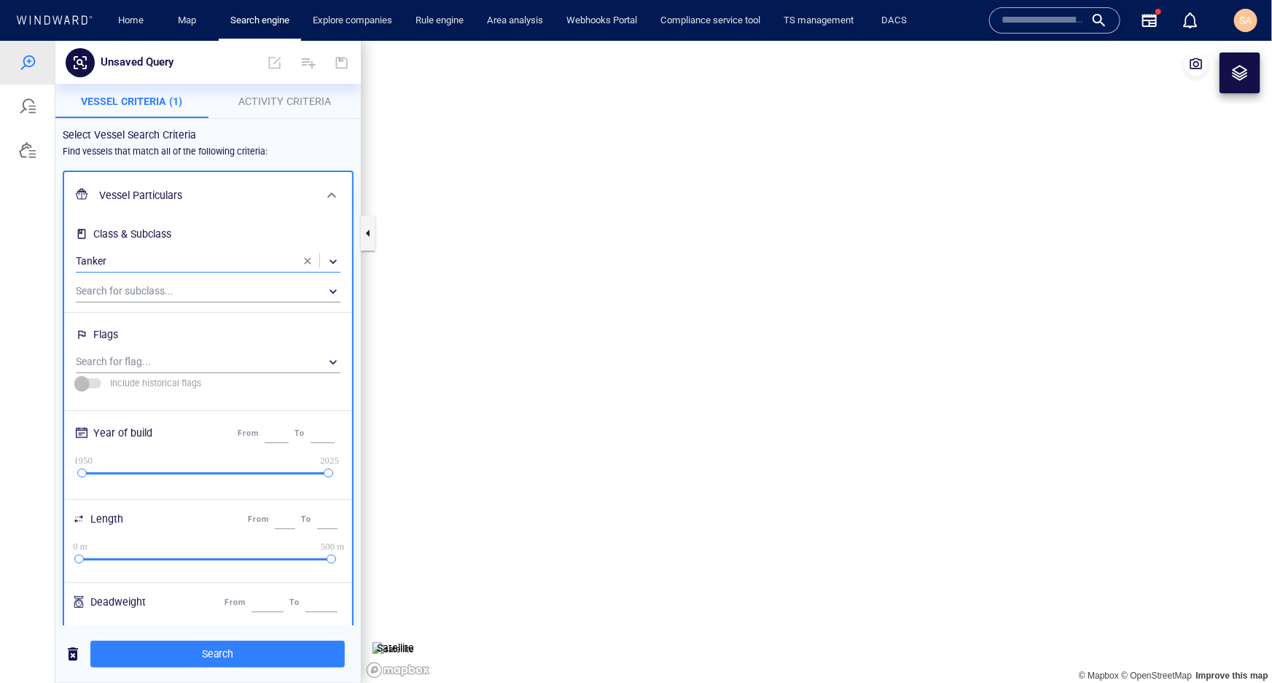
click at [302, 259] on span "button" at bounding box center [308, 260] width 12 height 12
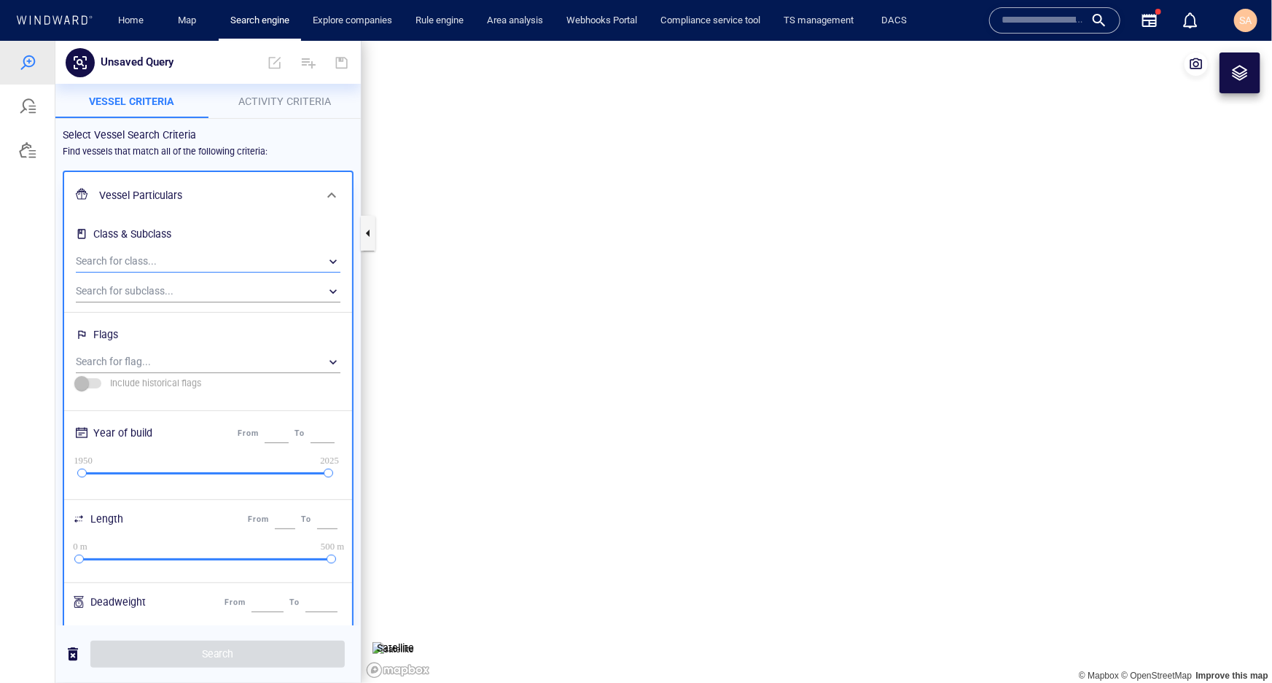
click at [147, 264] on div "​" at bounding box center [208, 261] width 265 height 22
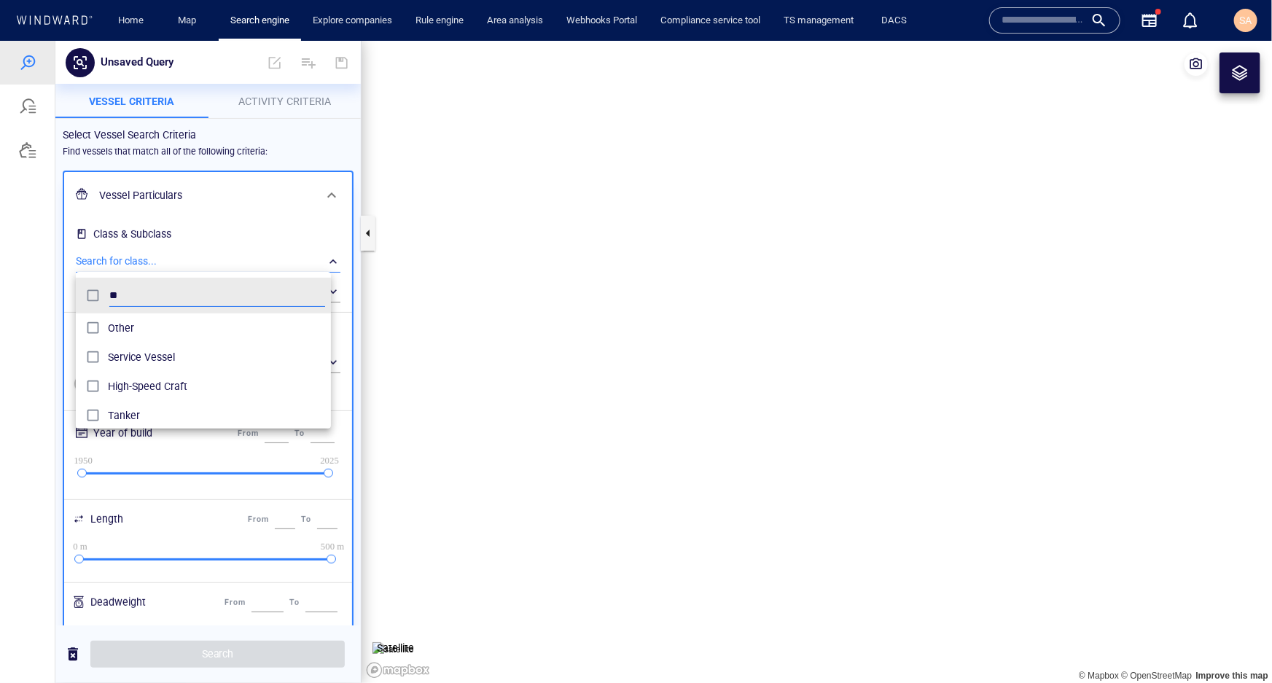
scroll to position [136, 255]
type input "****"
click at [112, 319] on span "Cargo" at bounding box center [221, 327] width 227 height 17
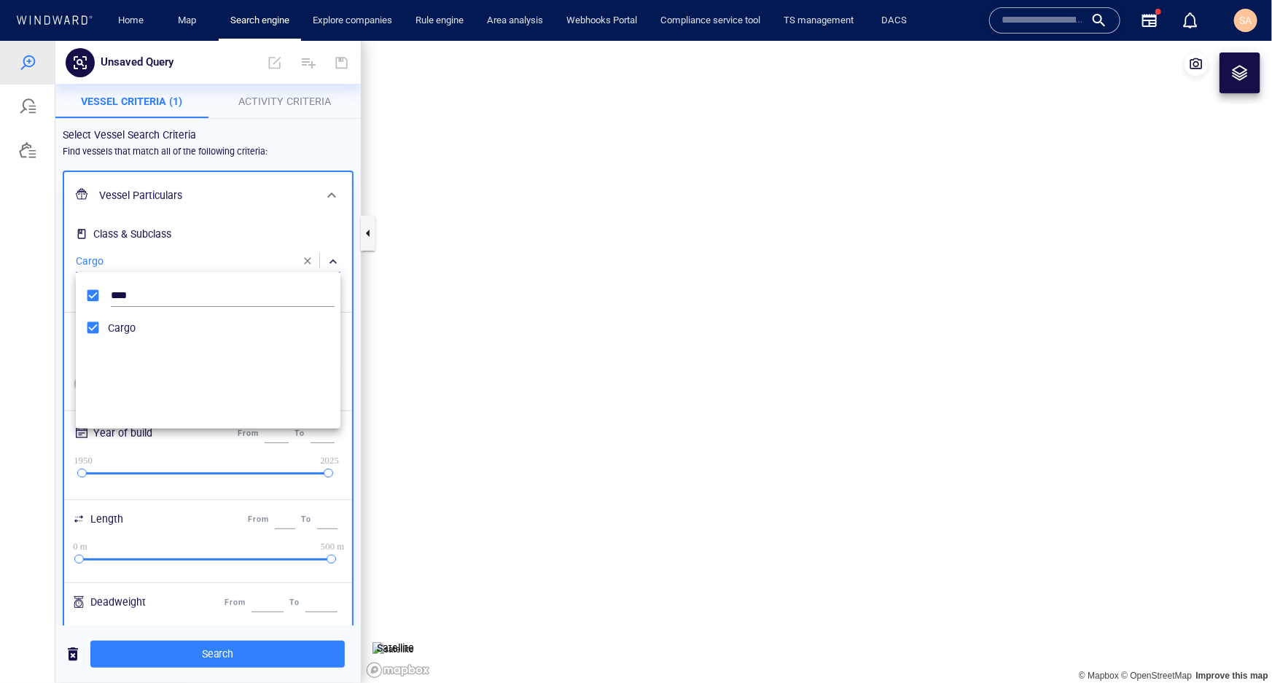
click at [250, 256] on div at bounding box center [636, 361] width 1272 height 642
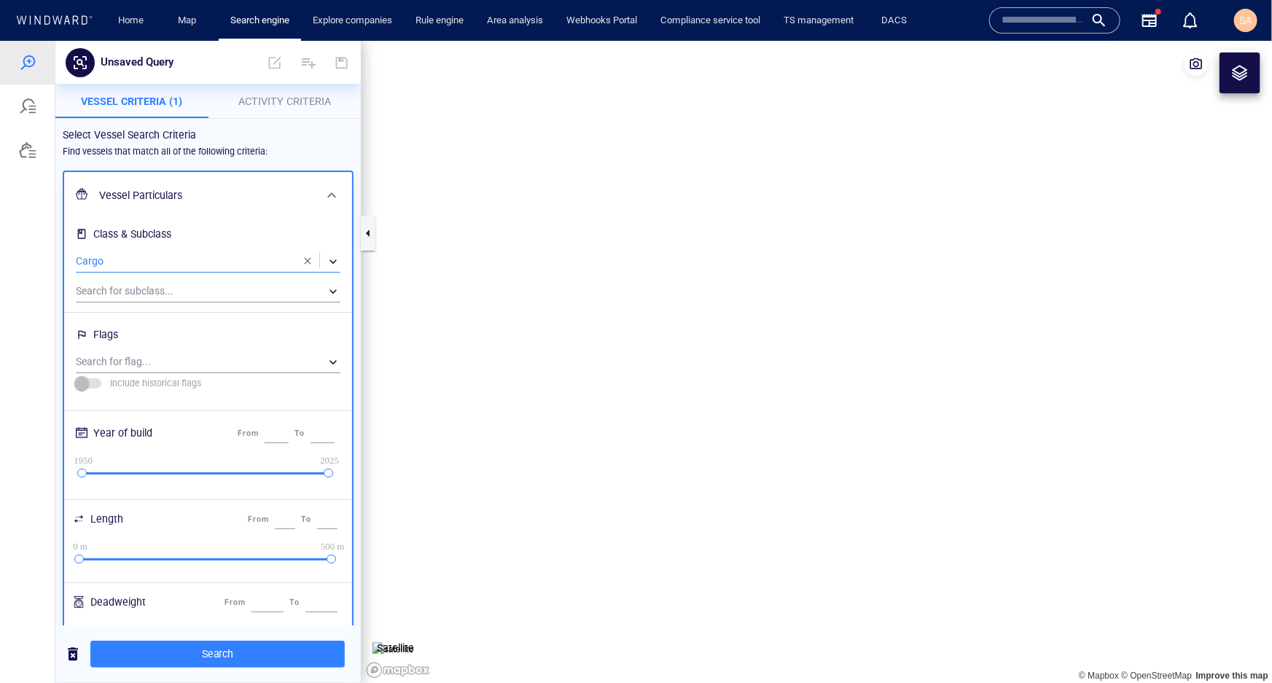
click at [323, 201] on span at bounding box center [331, 194] width 17 height 17
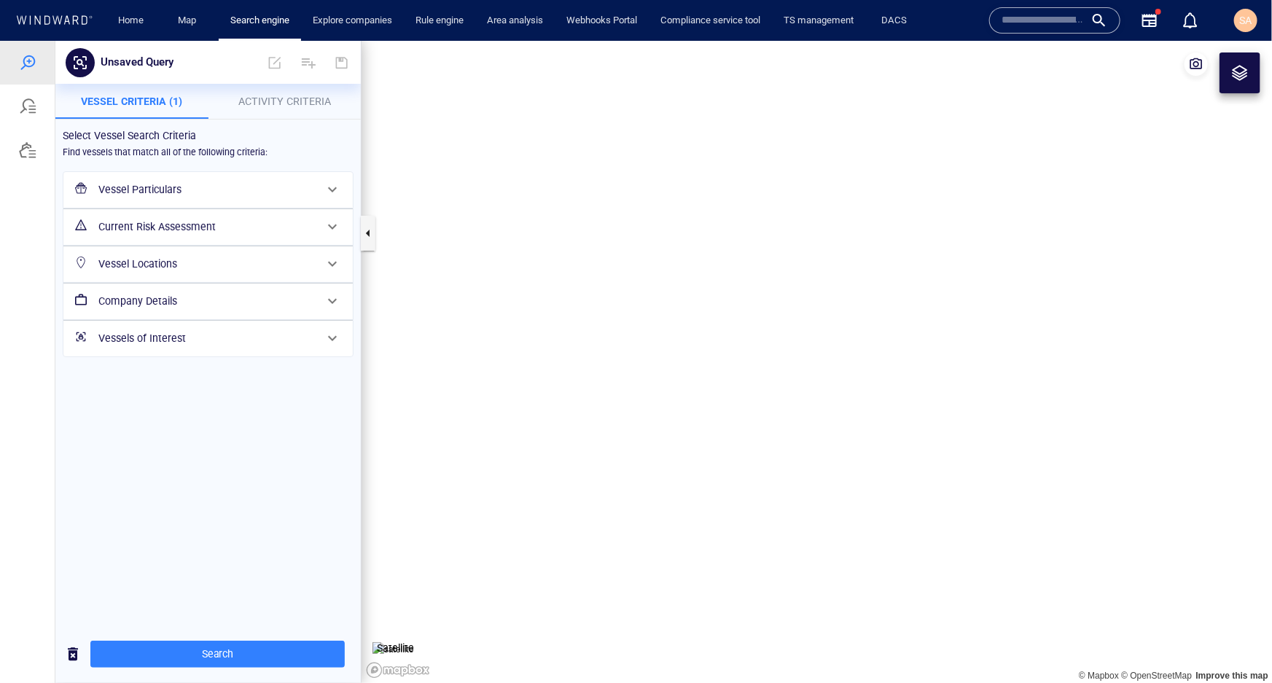
click at [189, 268] on h6 "Vessel Locations" at bounding box center [206, 263] width 217 height 18
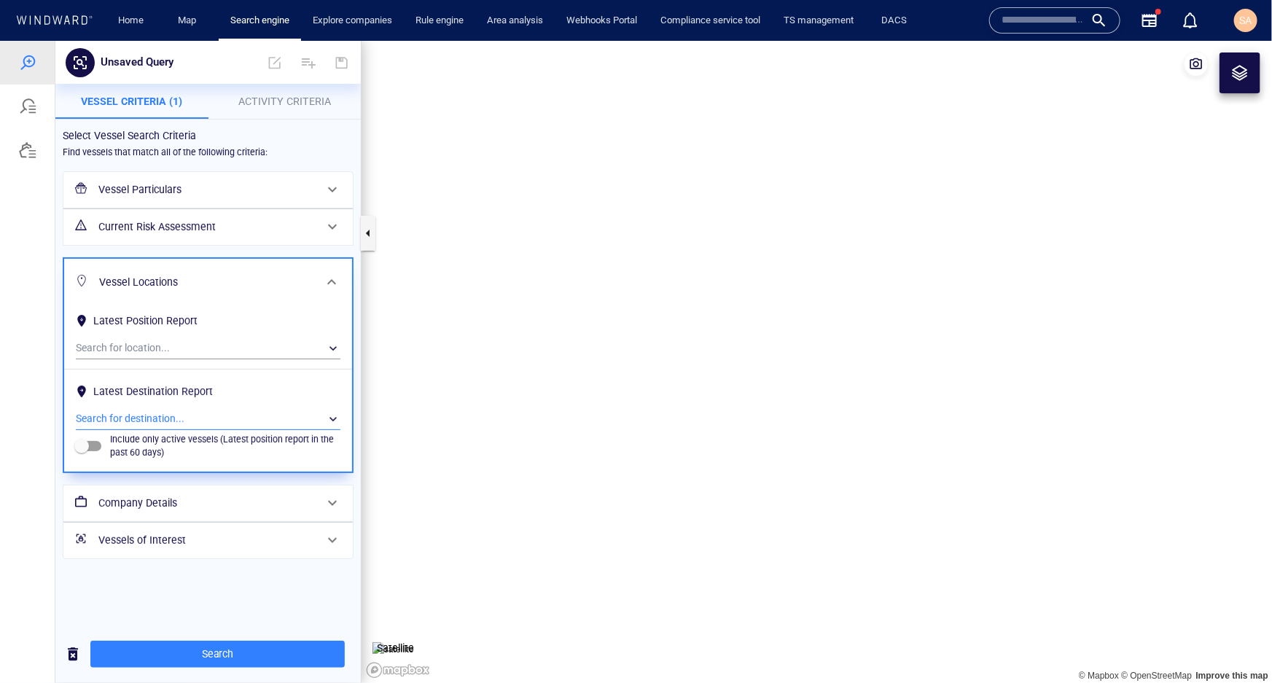
click at [148, 418] on div "​" at bounding box center [208, 419] width 265 height 22
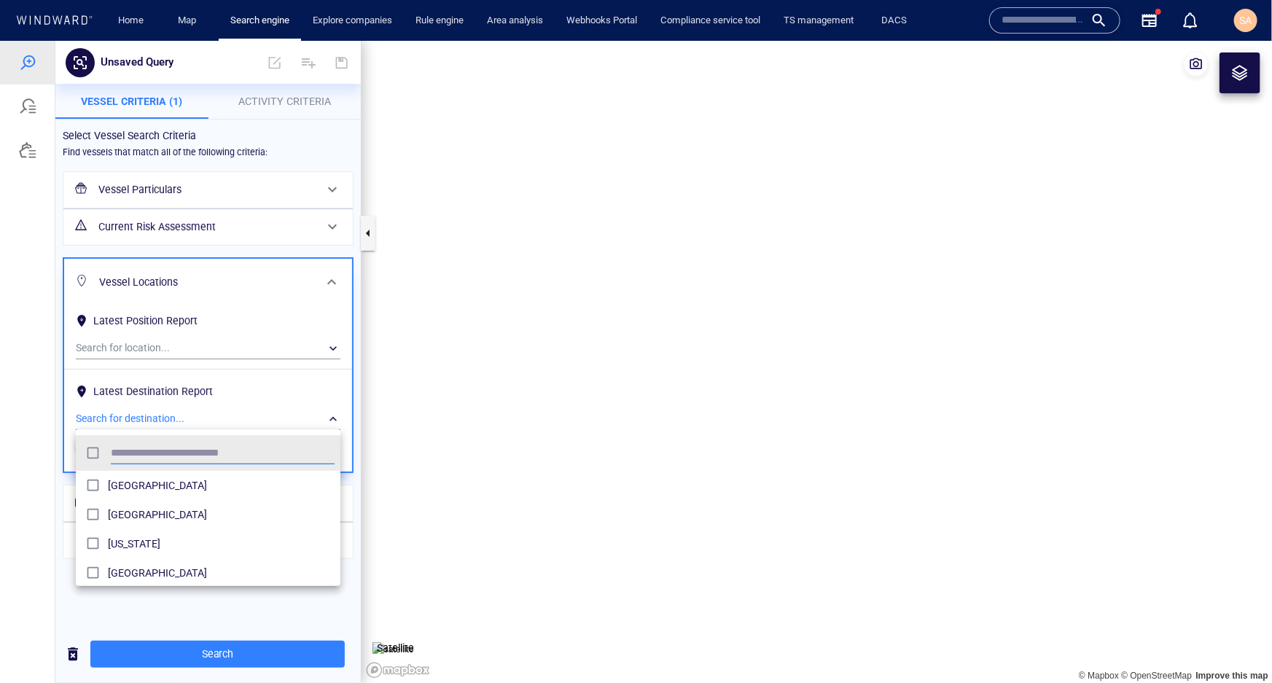
scroll to position [136, 255]
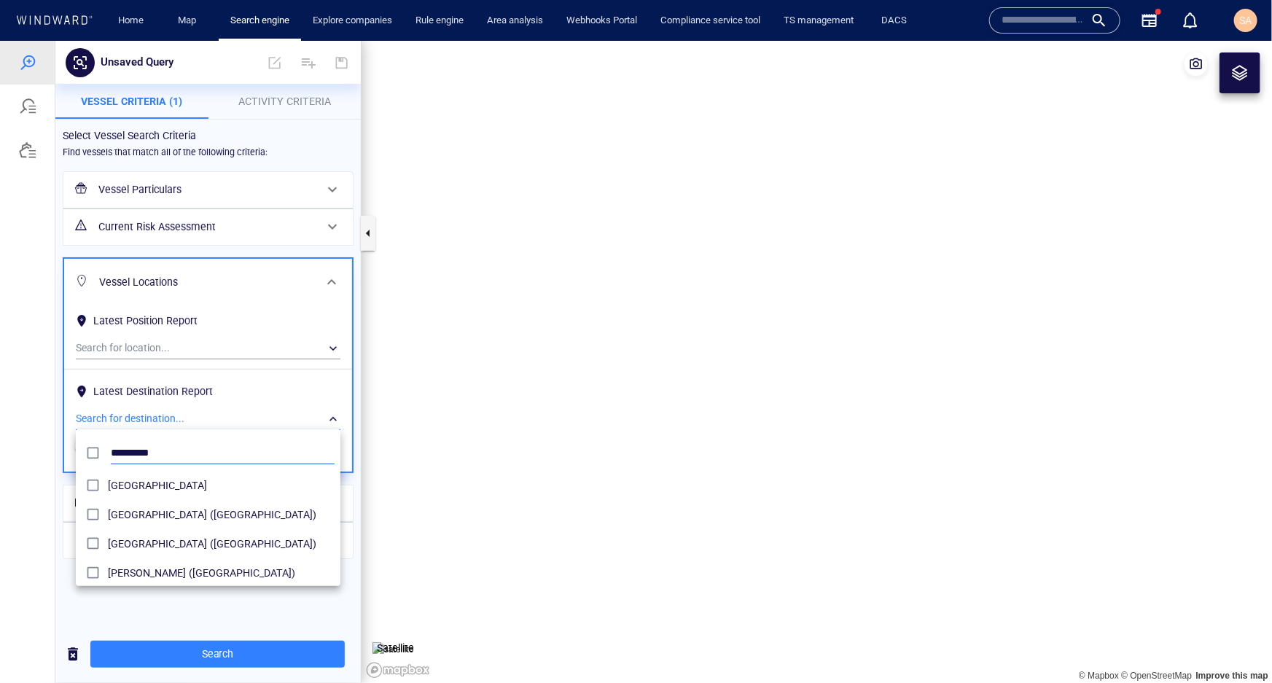
type input "*********"
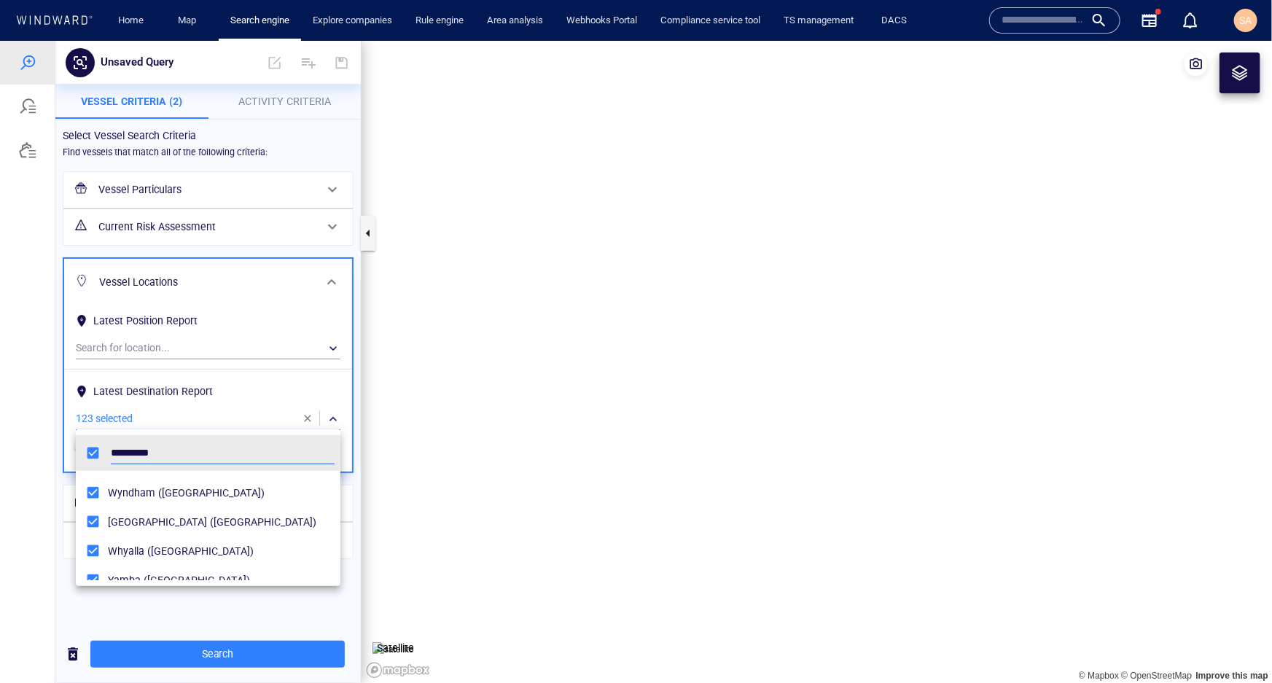
scroll to position [2604, 0]
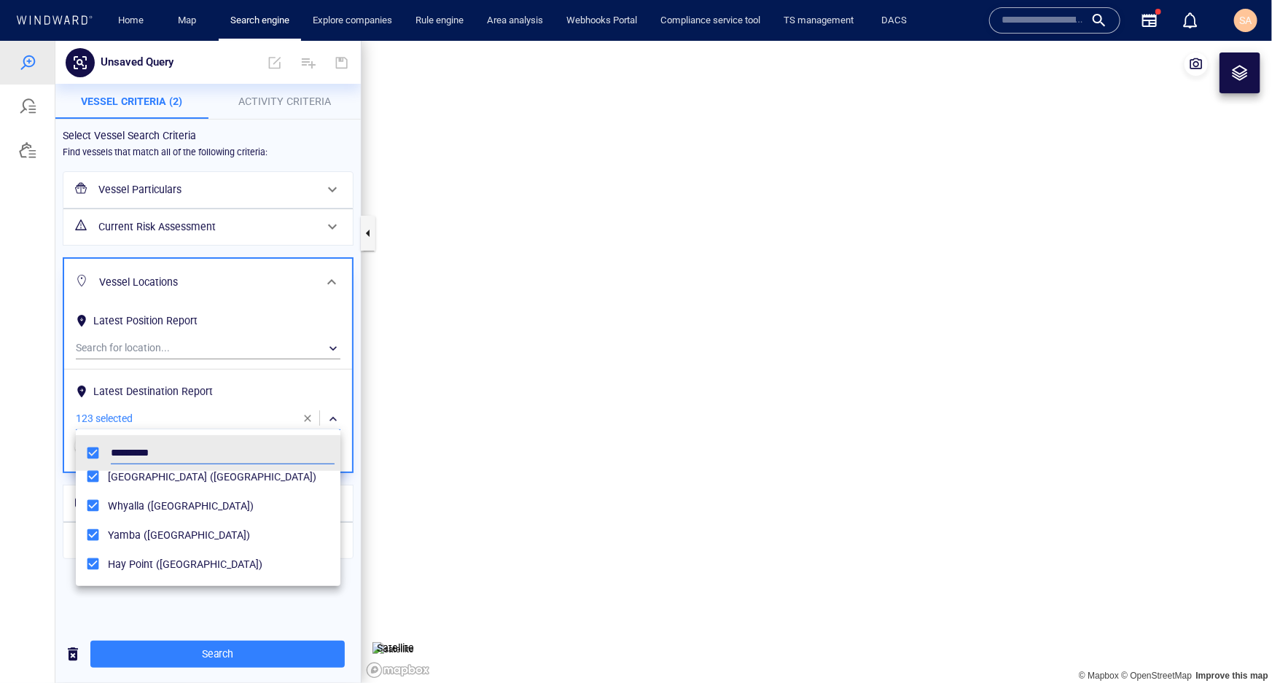
click at [177, 604] on div at bounding box center [636, 361] width 1272 height 642
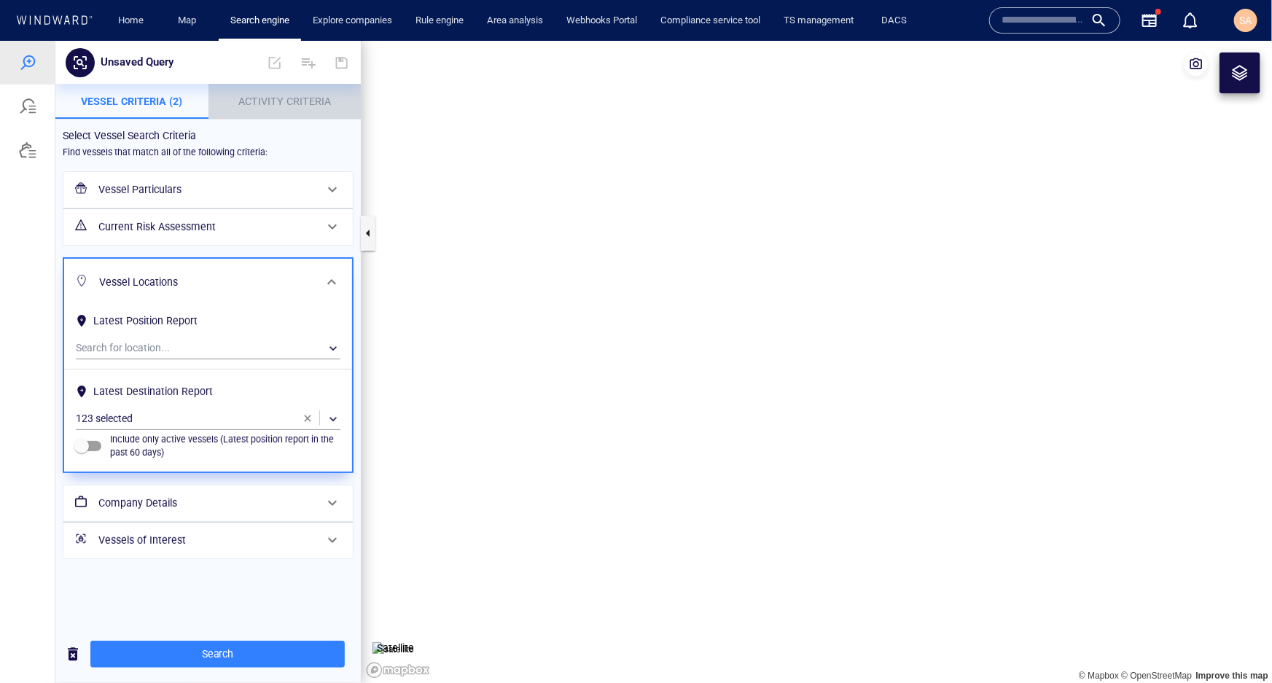
click at [274, 101] on span "Activity Criteria" at bounding box center [284, 101] width 93 height 12
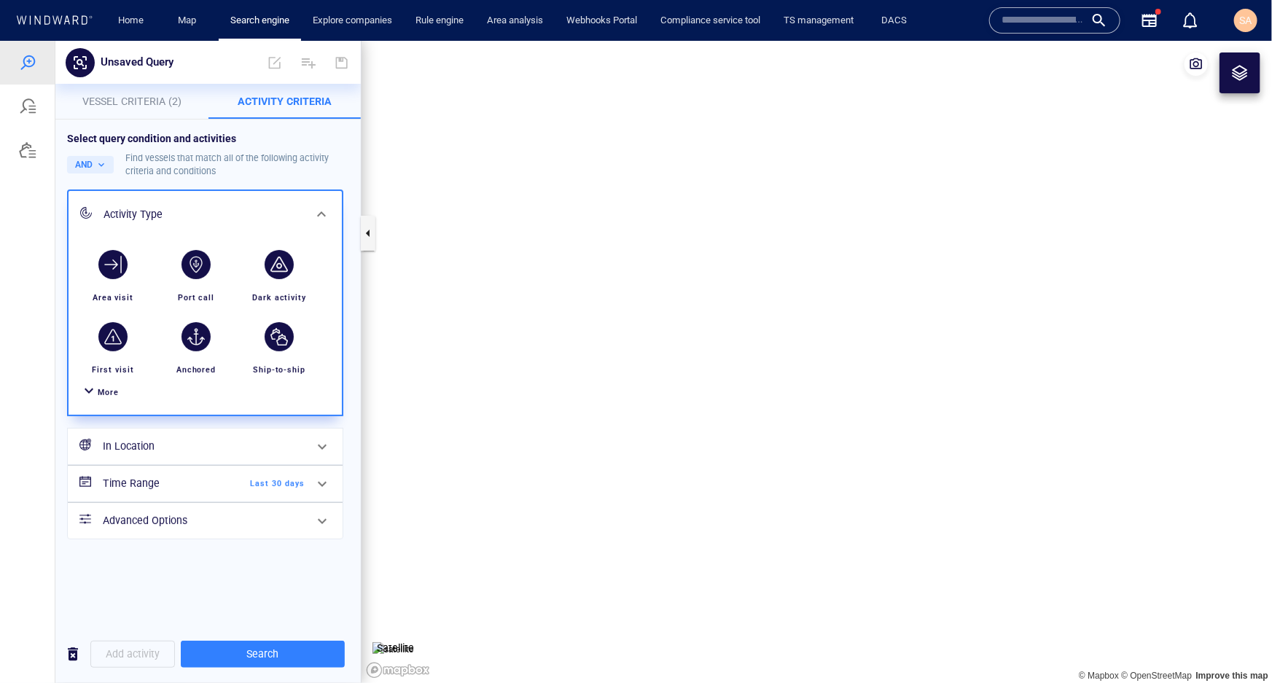
click at [114, 387] on span "More" at bounding box center [108, 391] width 21 height 9
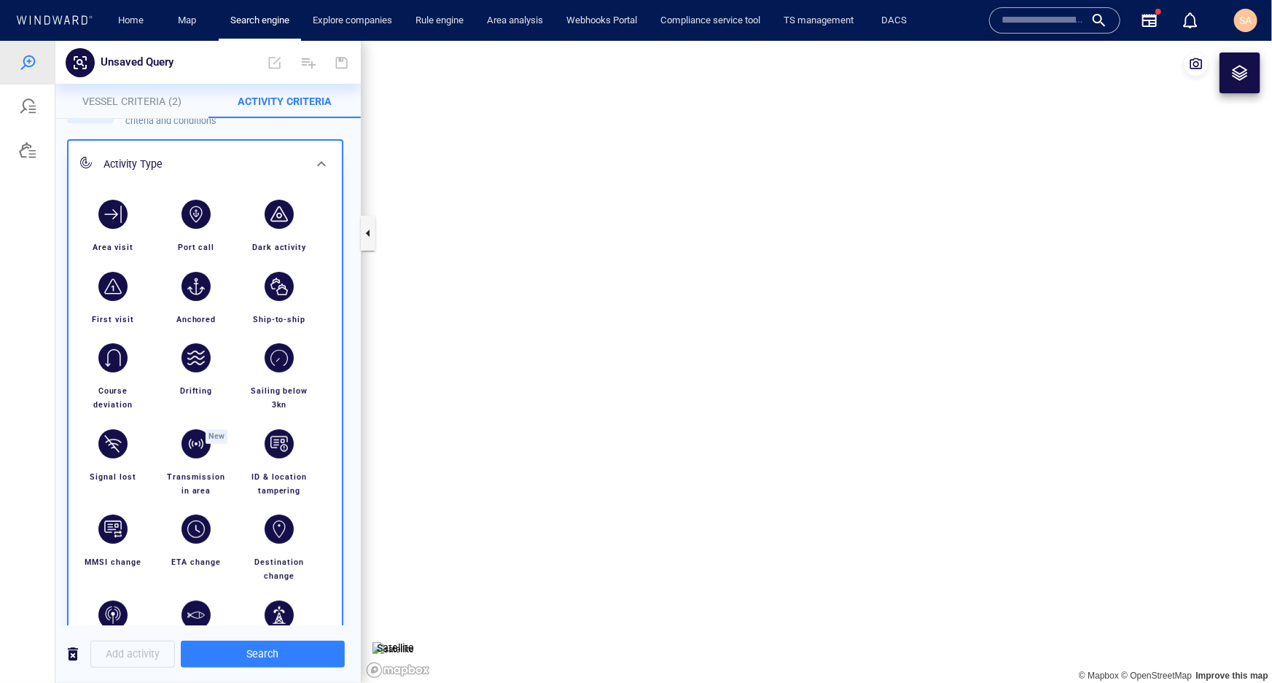
scroll to position [0, 0]
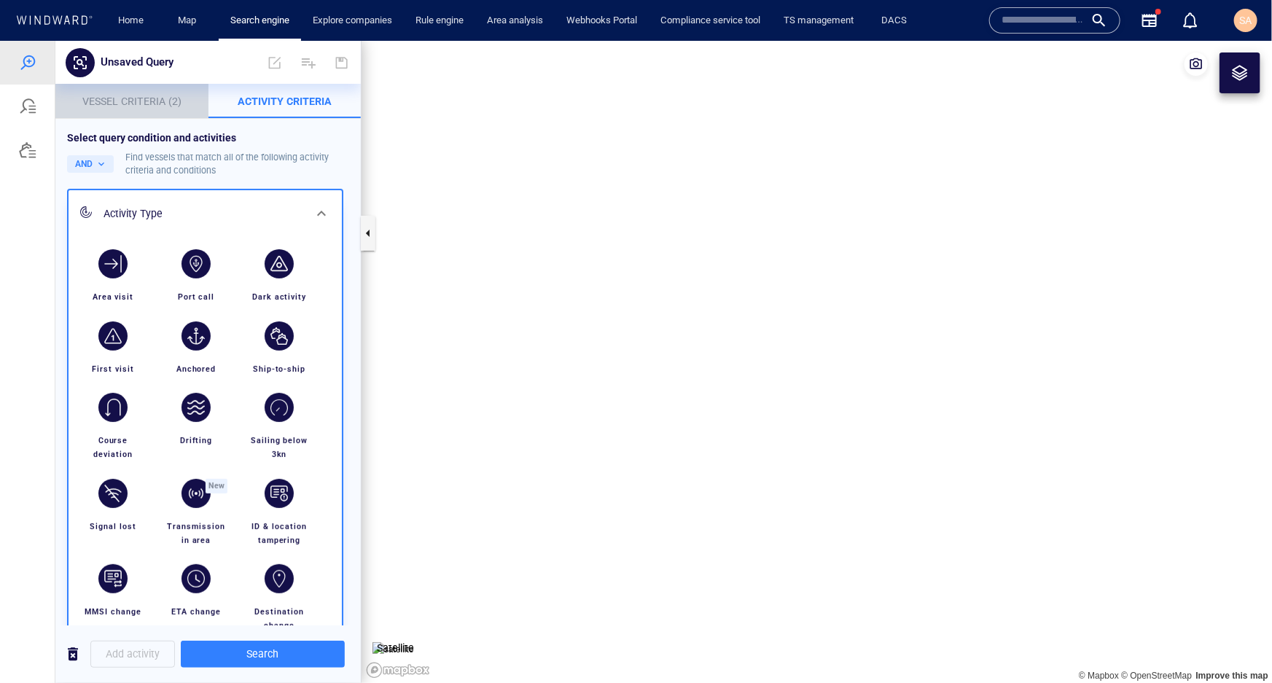
click at [155, 101] on span "Vessel Criteria (2)" at bounding box center [131, 101] width 99 height 12
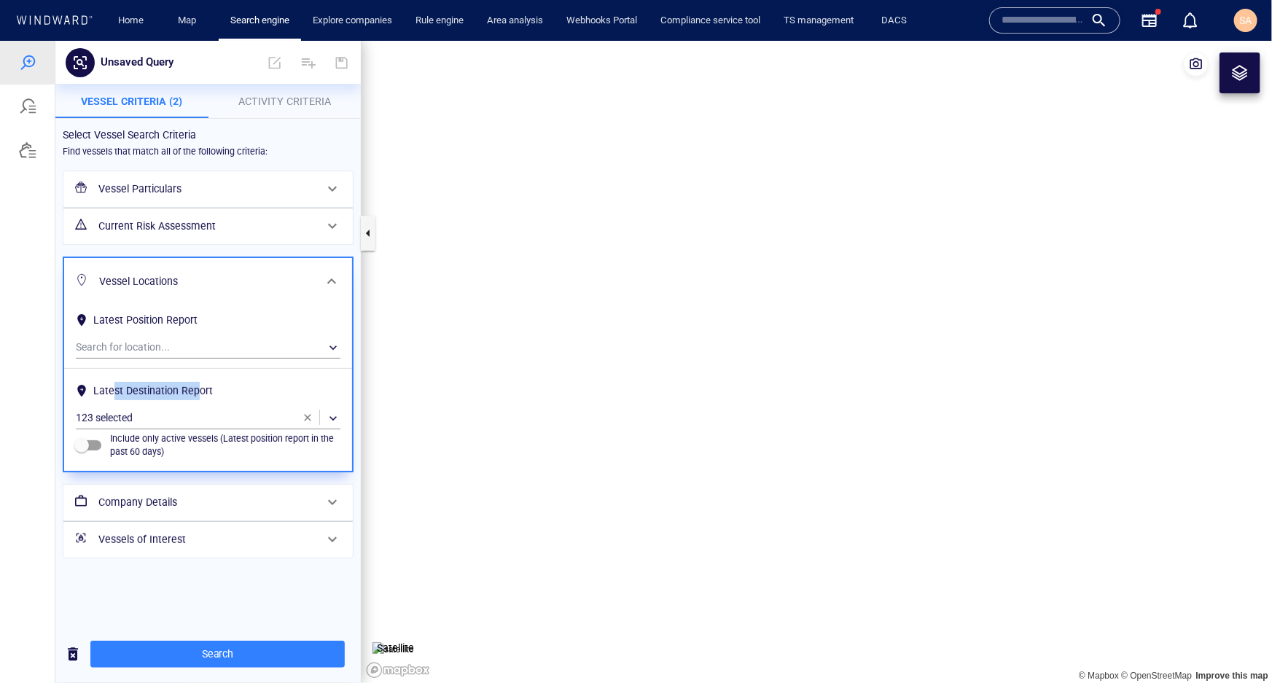
drag, startPoint x: 112, startPoint y: 389, endPoint x: 199, endPoint y: 395, distance: 87.0
click at [199, 395] on div "Latest Destination Report" at bounding box center [152, 390] width 125 height 24
drag, startPoint x: 219, startPoint y: 652, endPoint x: 632, endPoint y: 577, distance: 419.3
click at [219, 651] on span "Search" at bounding box center [217, 653] width 231 height 18
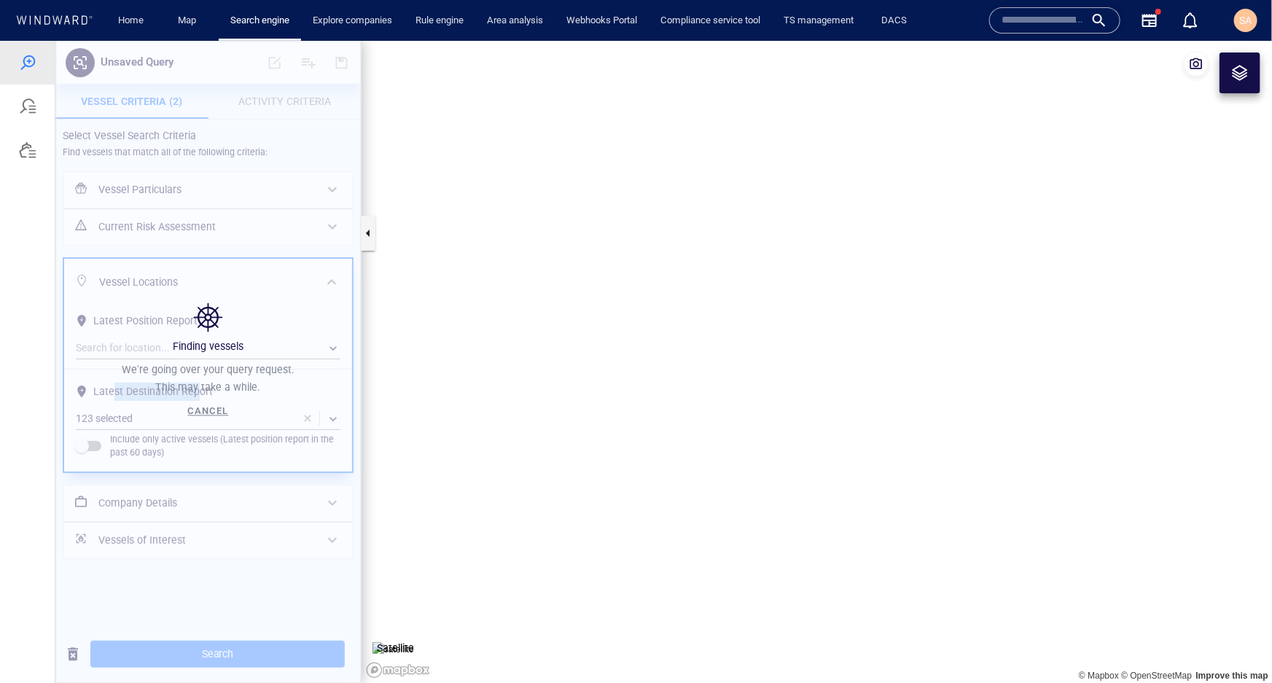
drag, startPoint x: 871, startPoint y: 502, endPoint x: 529, endPoint y: 381, distance: 362.9
click at [533, 382] on canvas "Map" at bounding box center [817, 361] width 911 height 642
drag, startPoint x: 904, startPoint y: 487, endPoint x: 760, endPoint y: 274, distance: 257.2
click at [711, 456] on canvas "Map" at bounding box center [817, 361] width 911 height 642
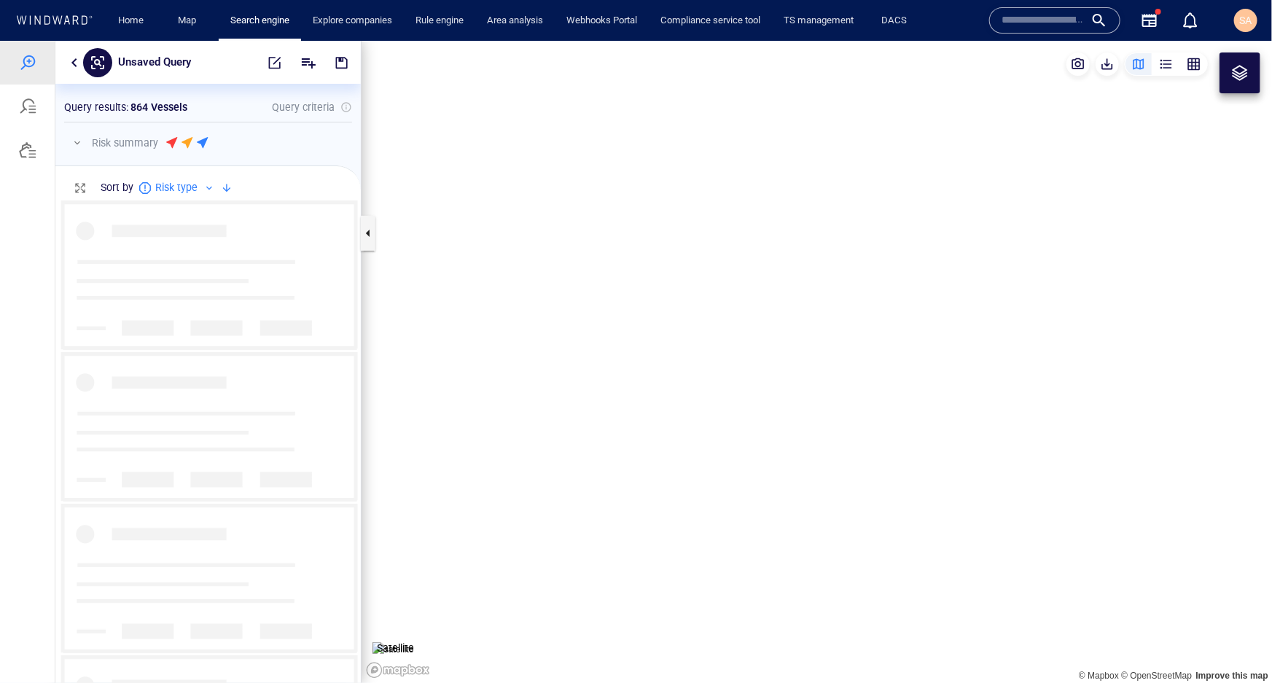
scroll to position [472, 295]
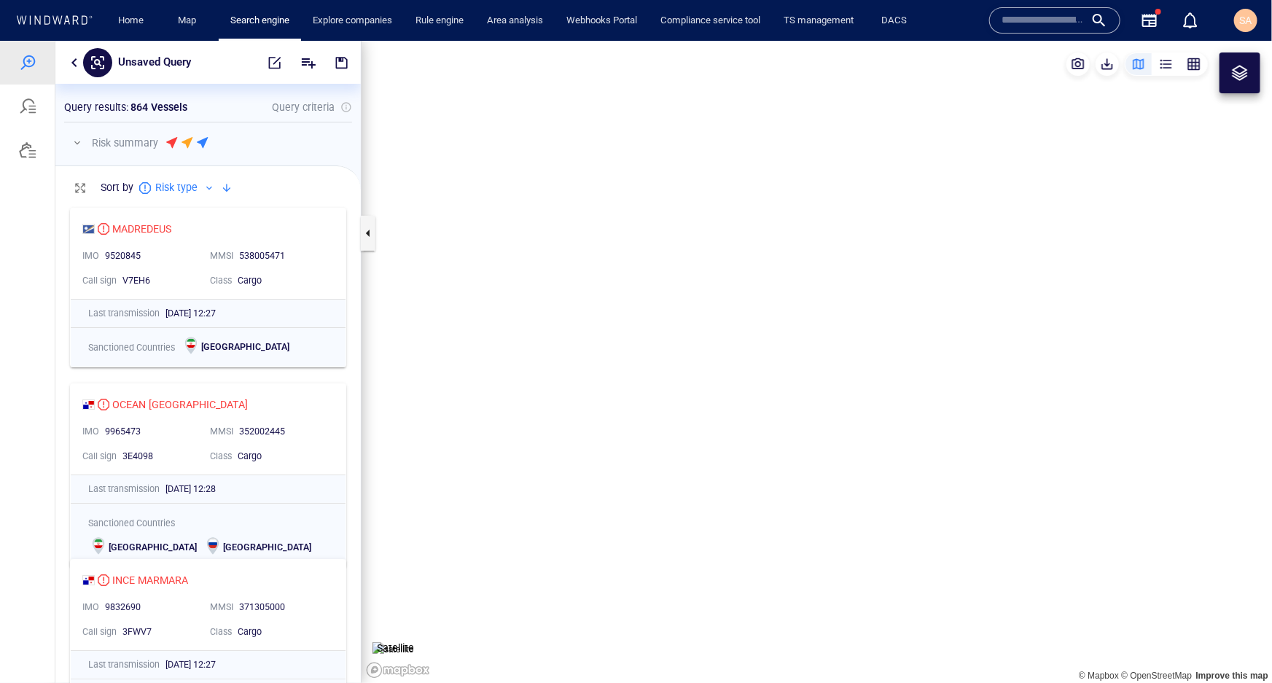
drag, startPoint x: 900, startPoint y: 373, endPoint x: 770, endPoint y: 367, distance: 130.6
click at [770, 367] on canvas "Map" at bounding box center [817, 361] width 911 height 642
drag, startPoint x: 875, startPoint y: 402, endPoint x: 765, endPoint y: 389, distance: 110.1
click at [763, 393] on canvas "Map" at bounding box center [817, 361] width 911 height 642
drag, startPoint x: 884, startPoint y: 523, endPoint x: 794, endPoint y: 307, distance: 234.3
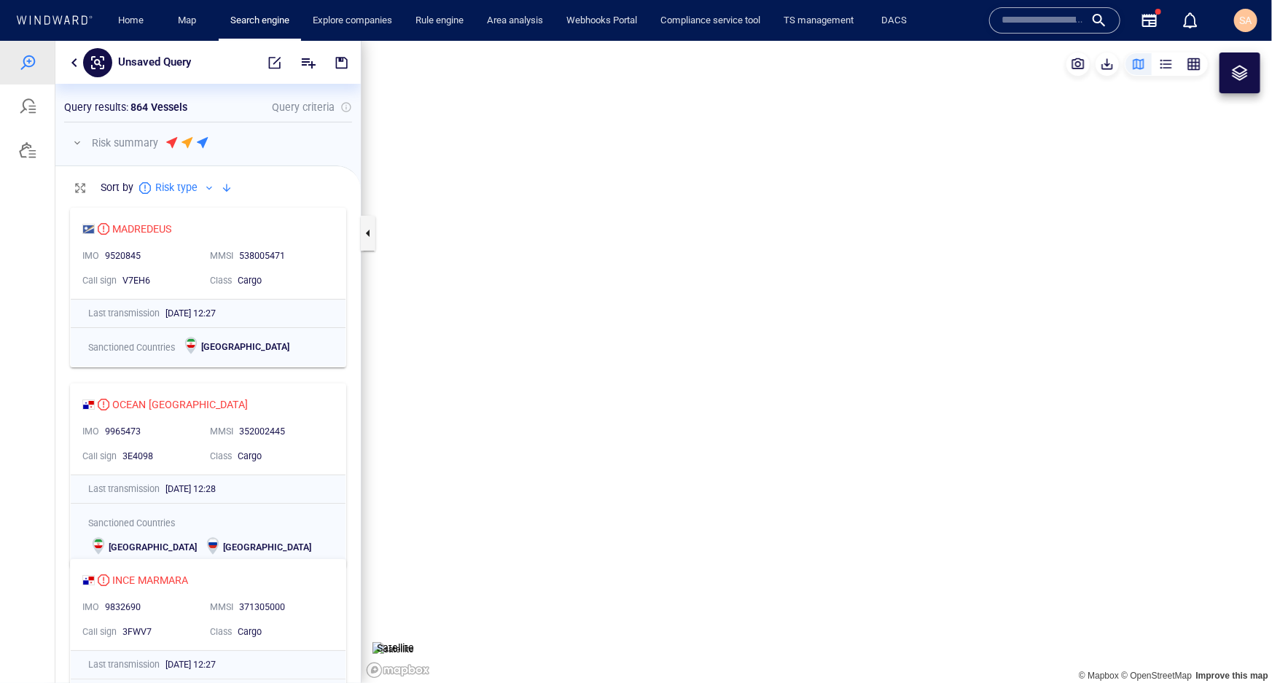
click at [795, 308] on canvas "Map" at bounding box center [817, 361] width 911 height 642
drag, startPoint x: 919, startPoint y: 349, endPoint x: 667, endPoint y: 357, distance: 251.6
click at [572, 362] on canvas "Map" at bounding box center [817, 361] width 911 height 642
drag, startPoint x: 894, startPoint y: 422, endPoint x: 881, endPoint y: 408, distance: 19.6
click at [881, 408] on canvas "Map" at bounding box center [817, 361] width 911 height 642
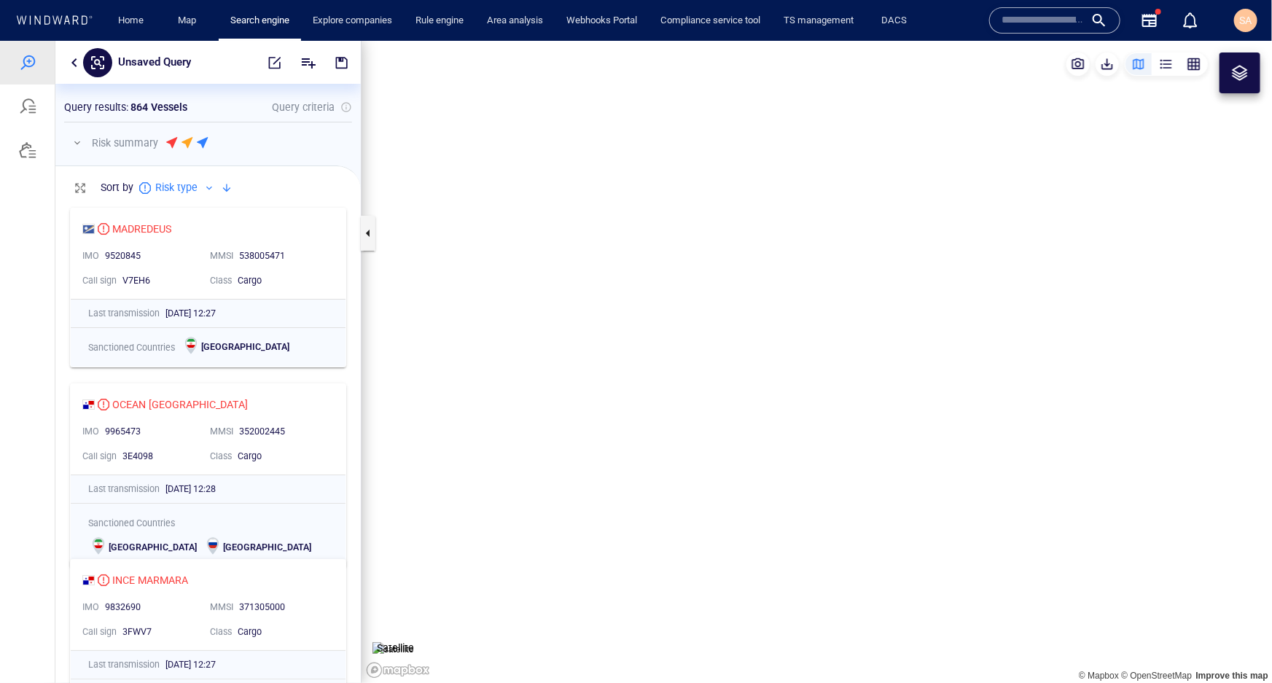
drag, startPoint x: 928, startPoint y: 467, endPoint x: 787, endPoint y: 295, distance: 222.7
click at [787, 295] on canvas "Map" at bounding box center [817, 361] width 911 height 642
drag, startPoint x: 781, startPoint y: 530, endPoint x: 790, endPoint y: 298, distance: 232.0
click at [790, 298] on canvas "Map" at bounding box center [817, 361] width 911 height 642
drag, startPoint x: 736, startPoint y: 332, endPoint x: 695, endPoint y: 300, distance: 51.8
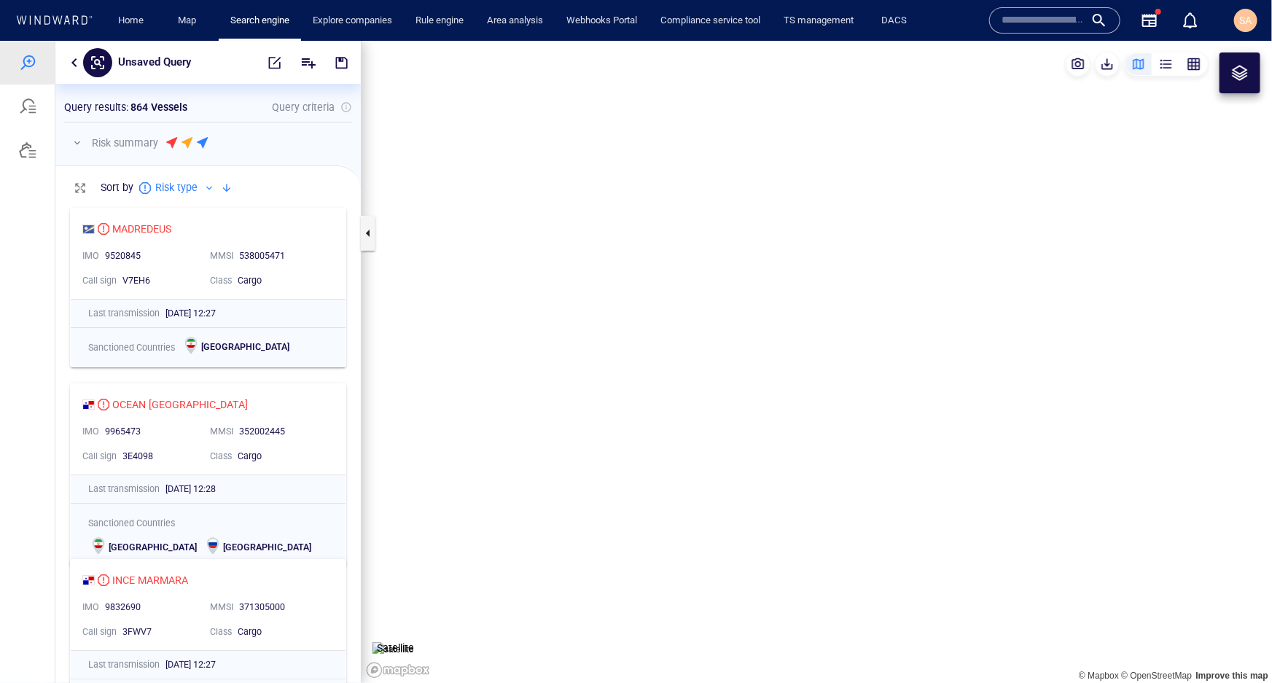
click at [695, 300] on canvas "Map" at bounding box center [817, 361] width 911 height 642
click at [1239, 82] on div at bounding box center [1240, 72] width 41 height 41
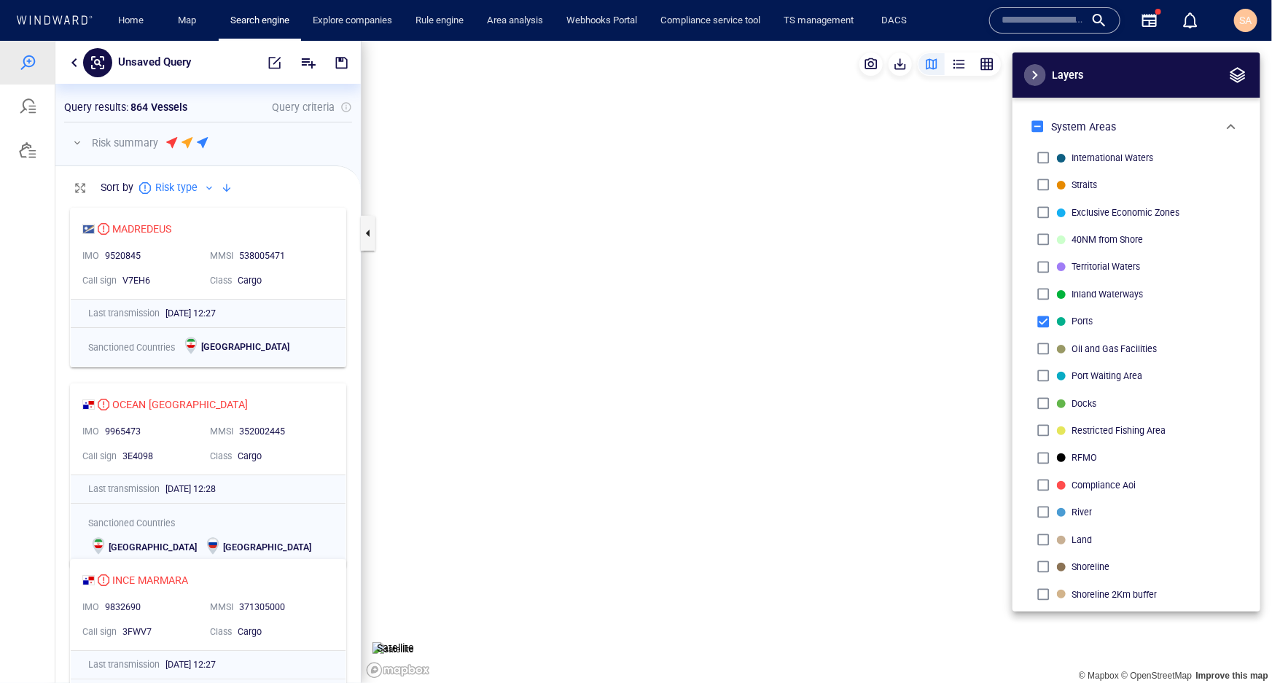
click at [1036, 73] on span "button" at bounding box center [1034, 74] width 17 height 17
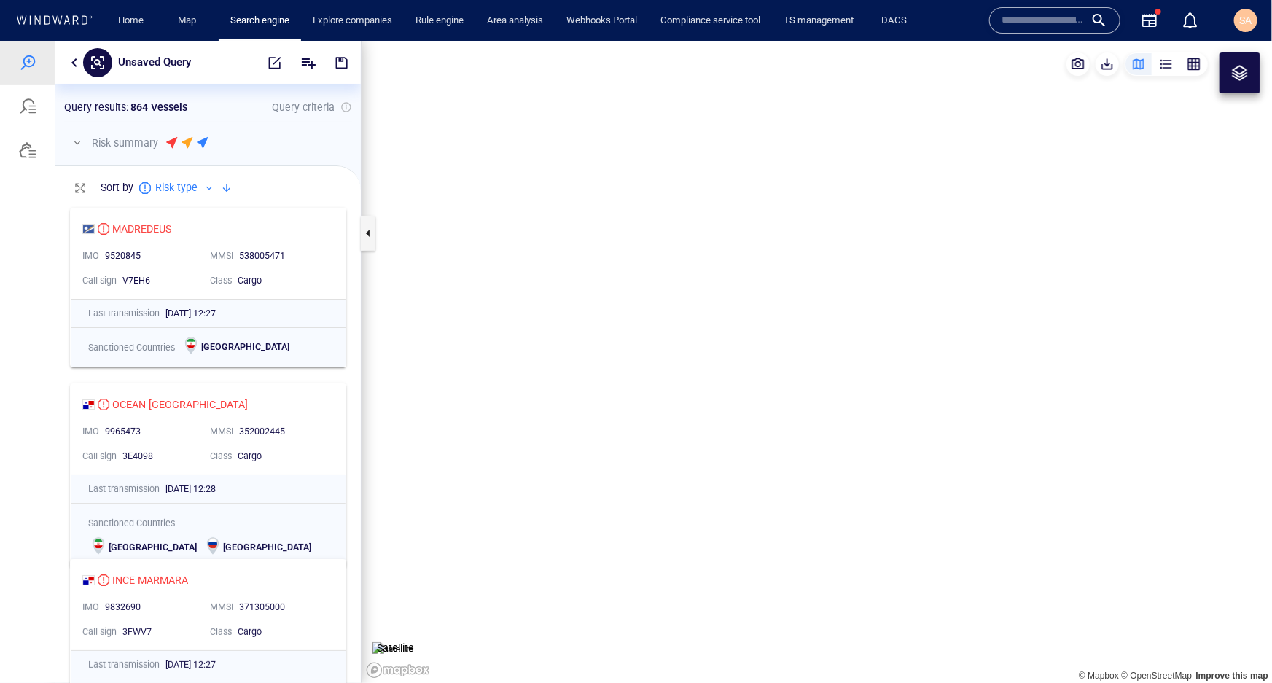
drag, startPoint x: 563, startPoint y: 223, endPoint x: 929, endPoint y: 340, distance: 384.1
click at [929, 340] on canvas "Map" at bounding box center [817, 361] width 911 height 642
drag, startPoint x: 796, startPoint y: 241, endPoint x: 772, endPoint y: 437, distance: 197.6
click at [773, 438] on canvas "Map" at bounding box center [817, 361] width 911 height 642
click at [335, 63] on span "button" at bounding box center [342, 62] width 15 height 15
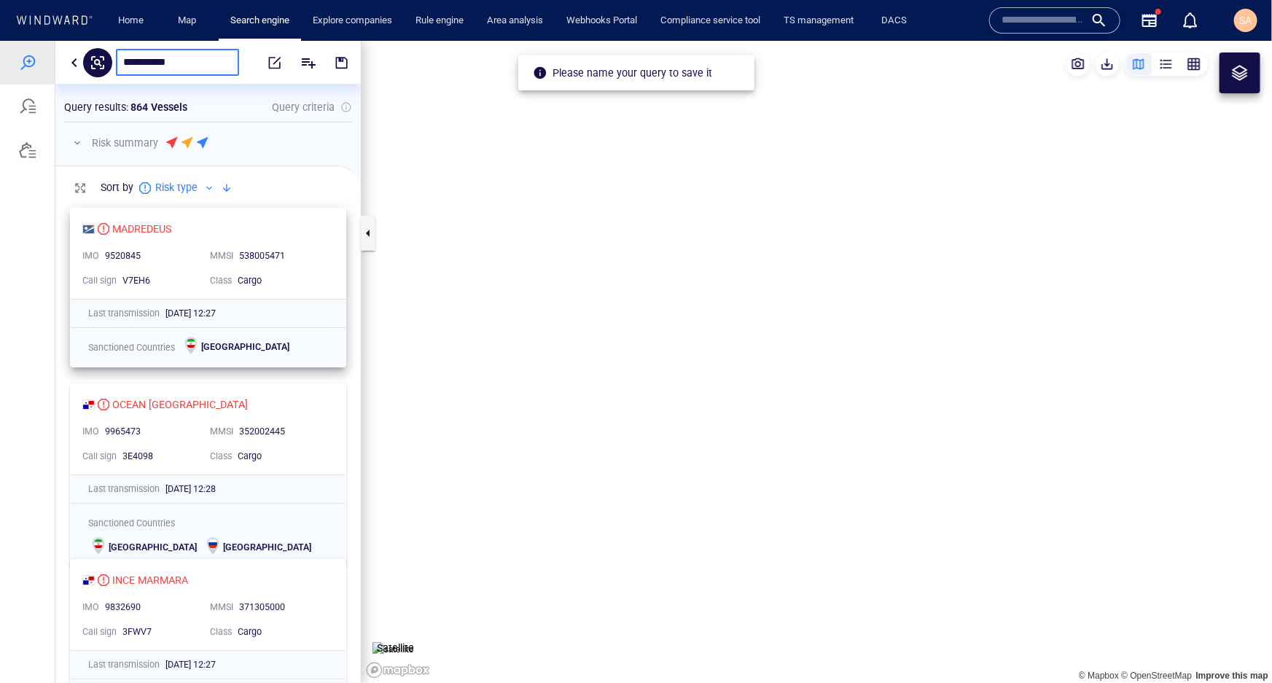
type input "**********"
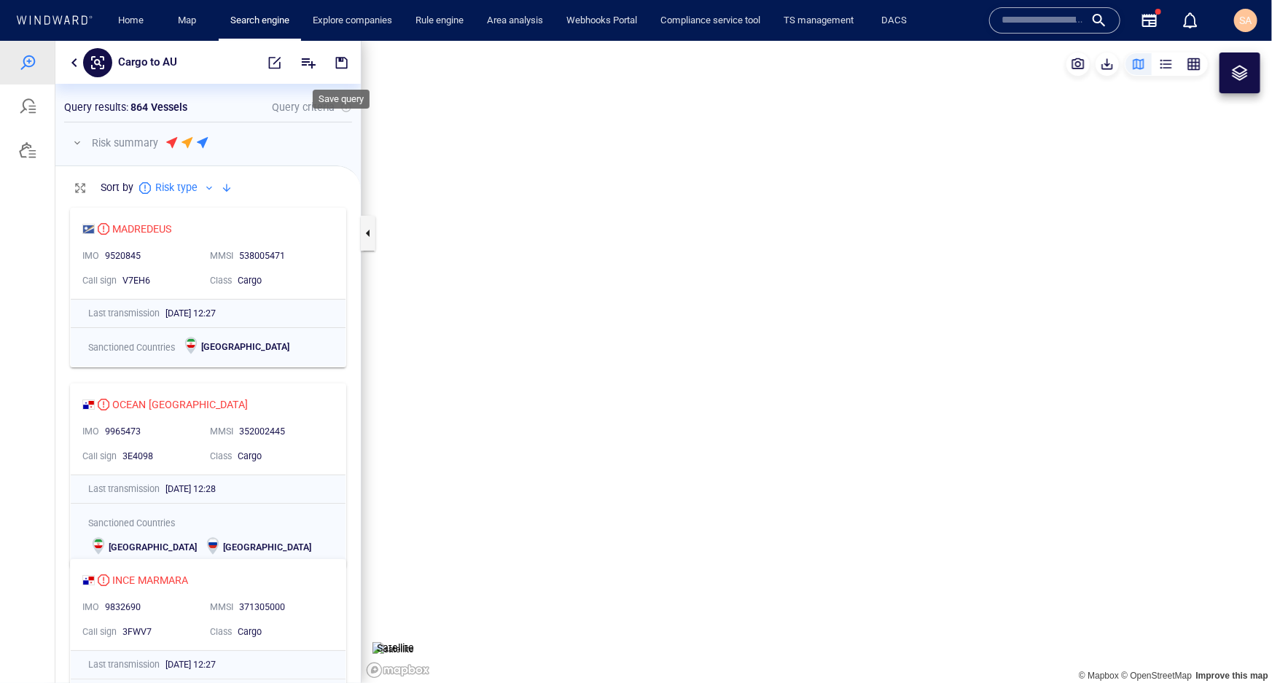
click at [342, 63] on span "button" at bounding box center [342, 62] width 15 height 15
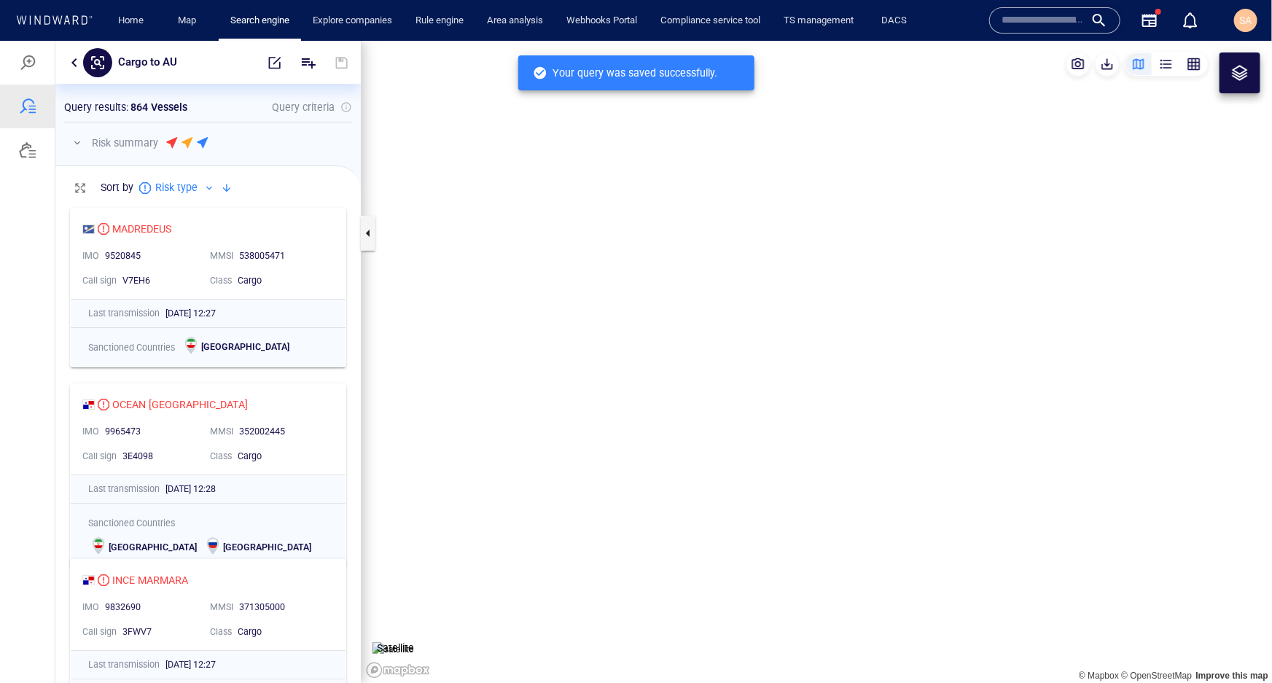
scroll to position [472, 295]
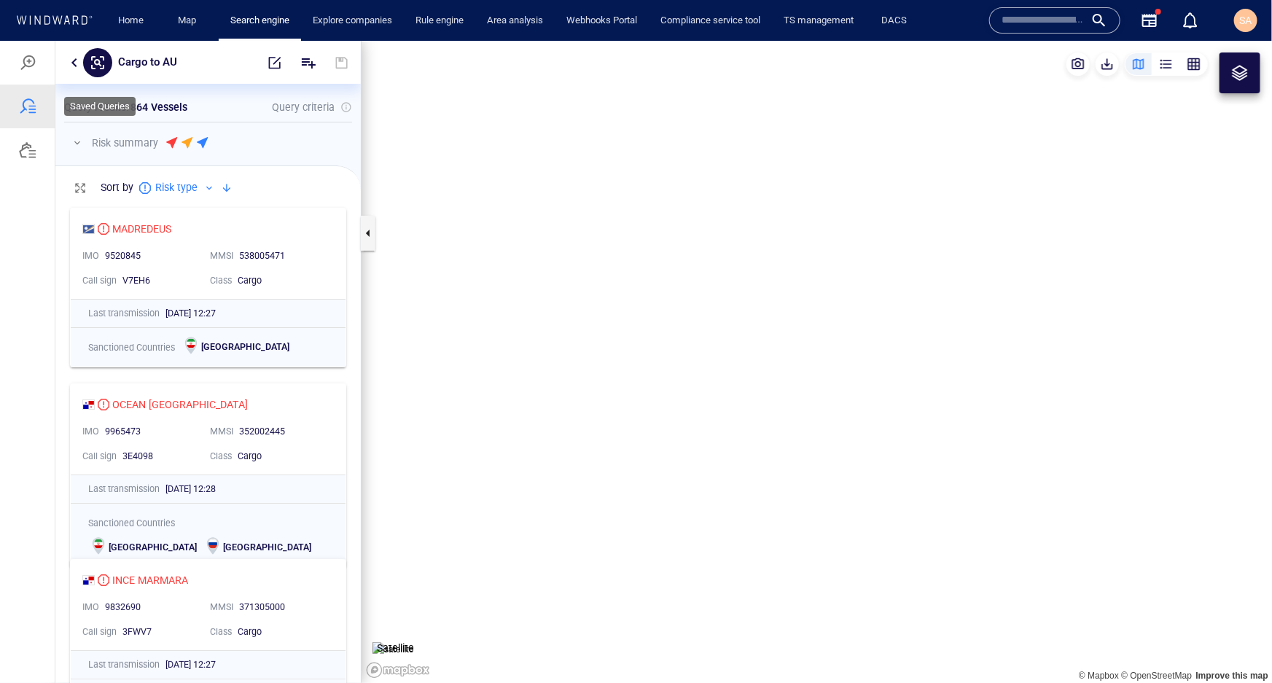
click at [20, 101] on div at bounding box center [27, 105] width 17 height 17
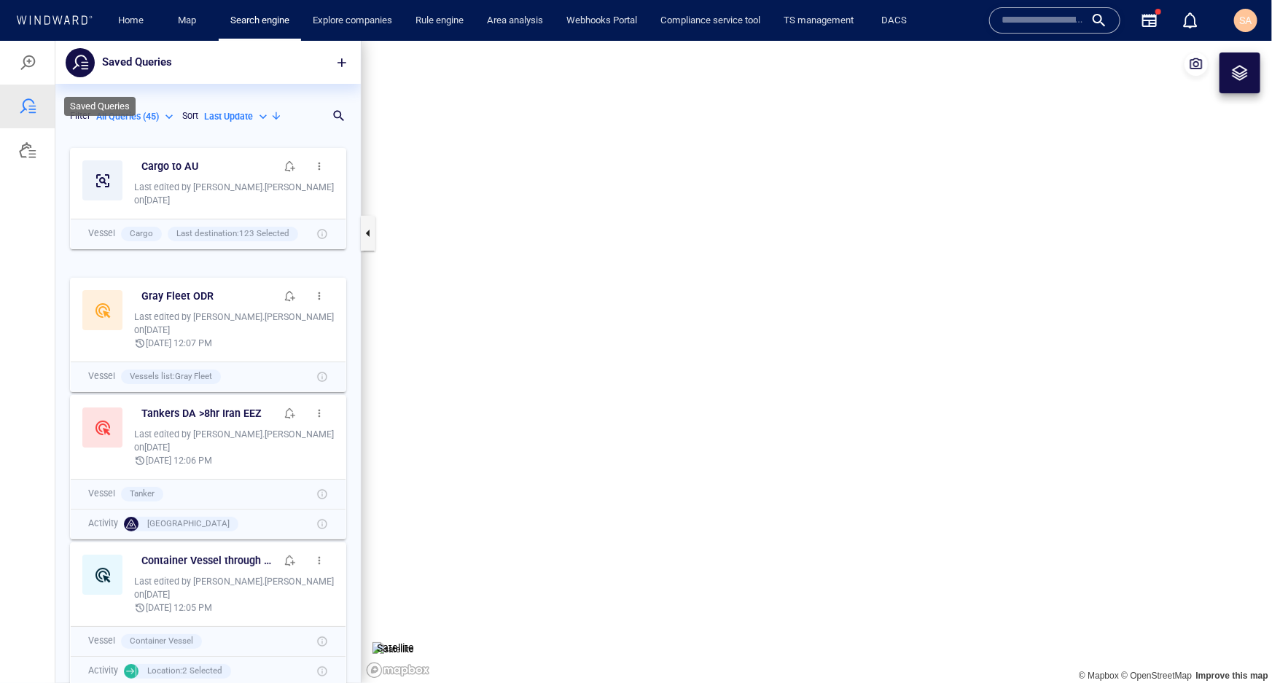
scroll to position [532, 295]
drag, startPoint x: 477, startPoint y: 224, endPoint x: 773, endPoint y: 337, distance: 316.8
click at [771, 336] on canvas "Map" at bounding box center [817, 361] width 911 height 642
drag, startPoint x: 644, startPoint y: 259, endPoint x: 850, endPoint y: 386, distance: 241.6
click at [850, 386] on canvas "Map" at bounding box center [817, 361] width 911 height 642
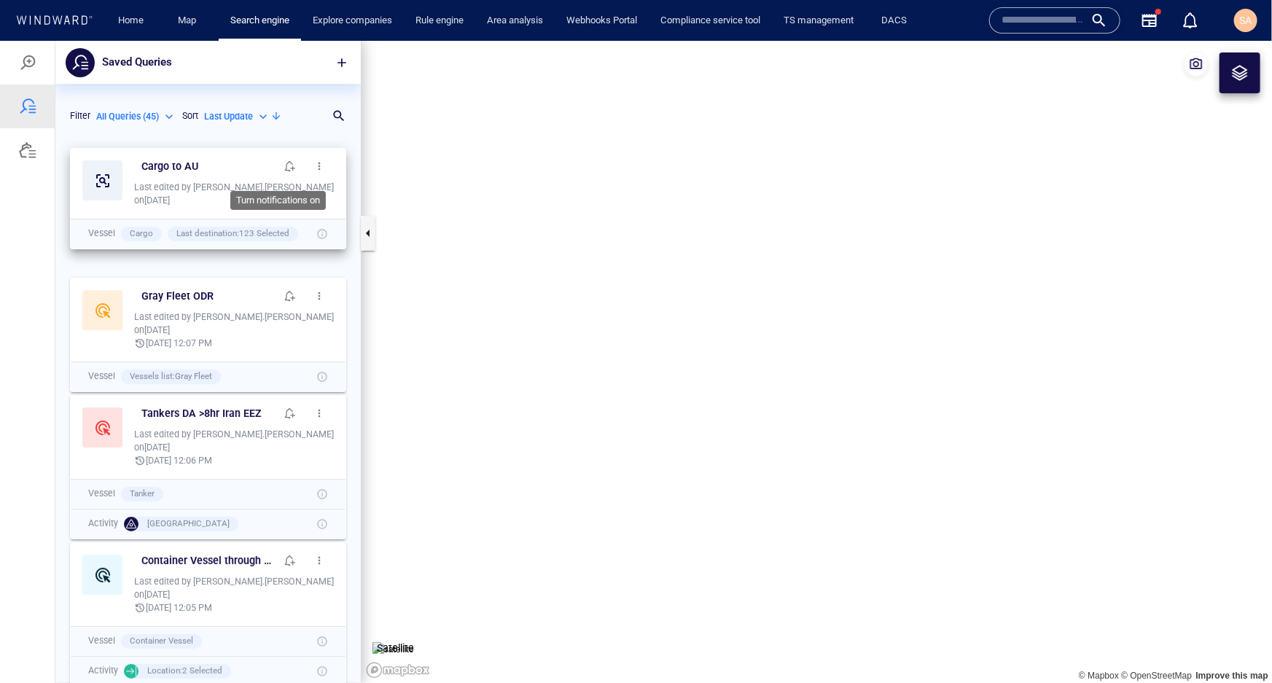
click at [284, 171] on span "button" at bounding box center [290, 166] width 12 height 12
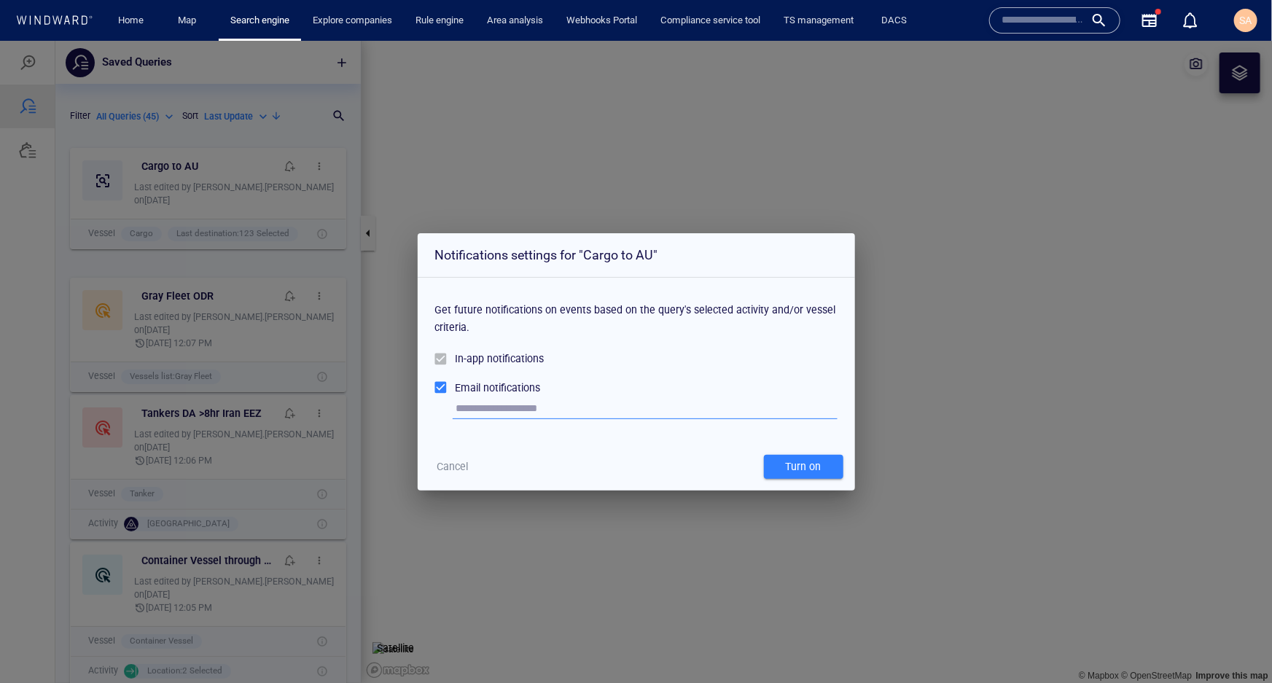
click at [471, 466] on span "Cancel" at bounding box center [452, 466] width 39 height 18
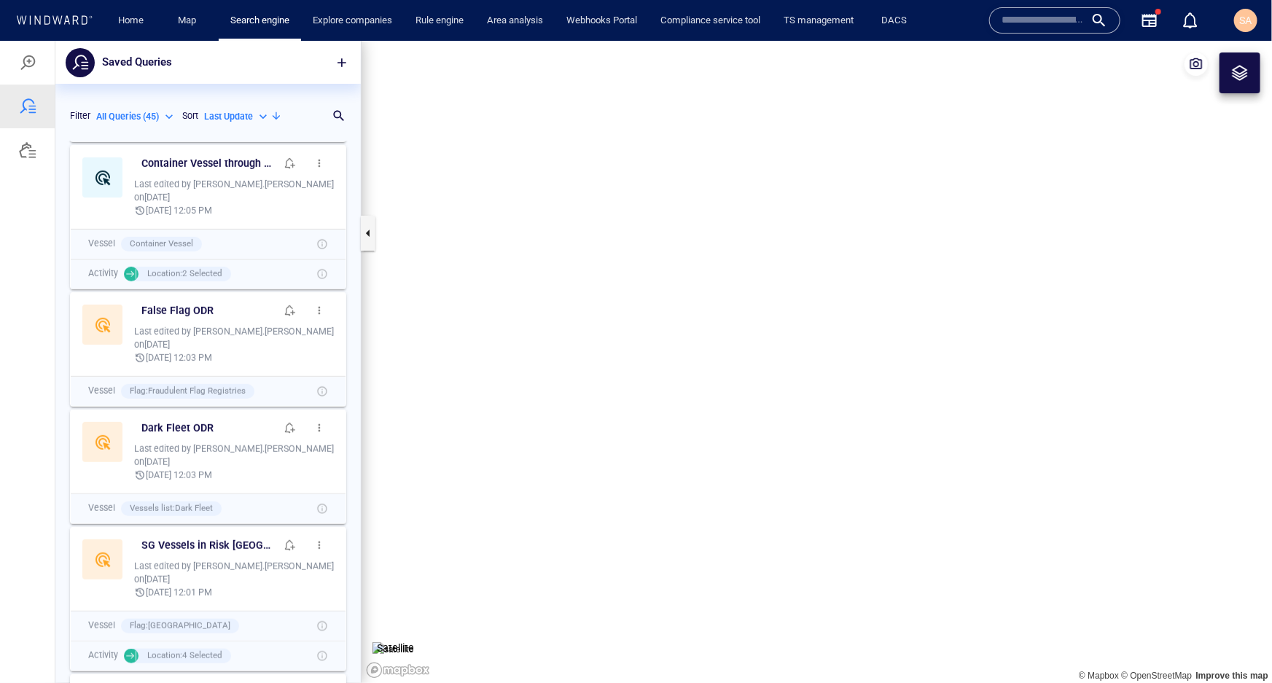
scroll to position [596, 0]
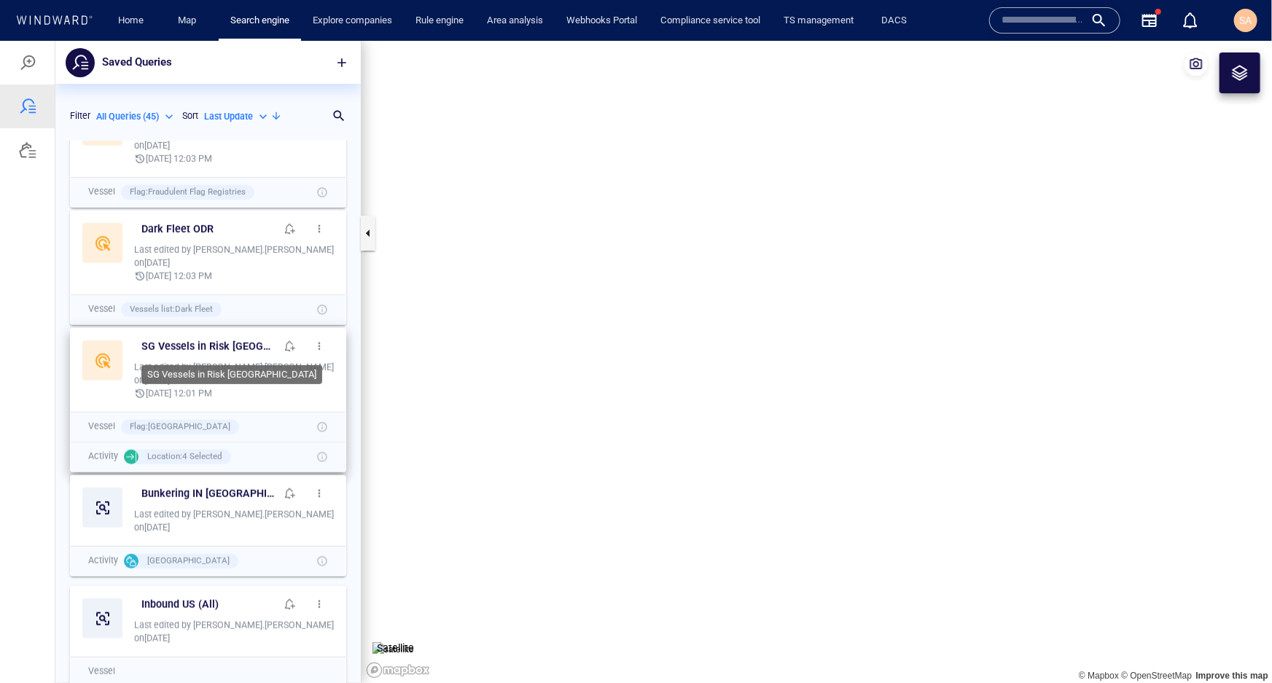
drag, startPoint x: 178, startPoint y: 346, endPoint x: 532, endPoint y: 451, distance: 369.7
click at [178, 345] on h6 "SG Vessels in Risk Yemen" at bounding box center [208, 346] width 134 height 18
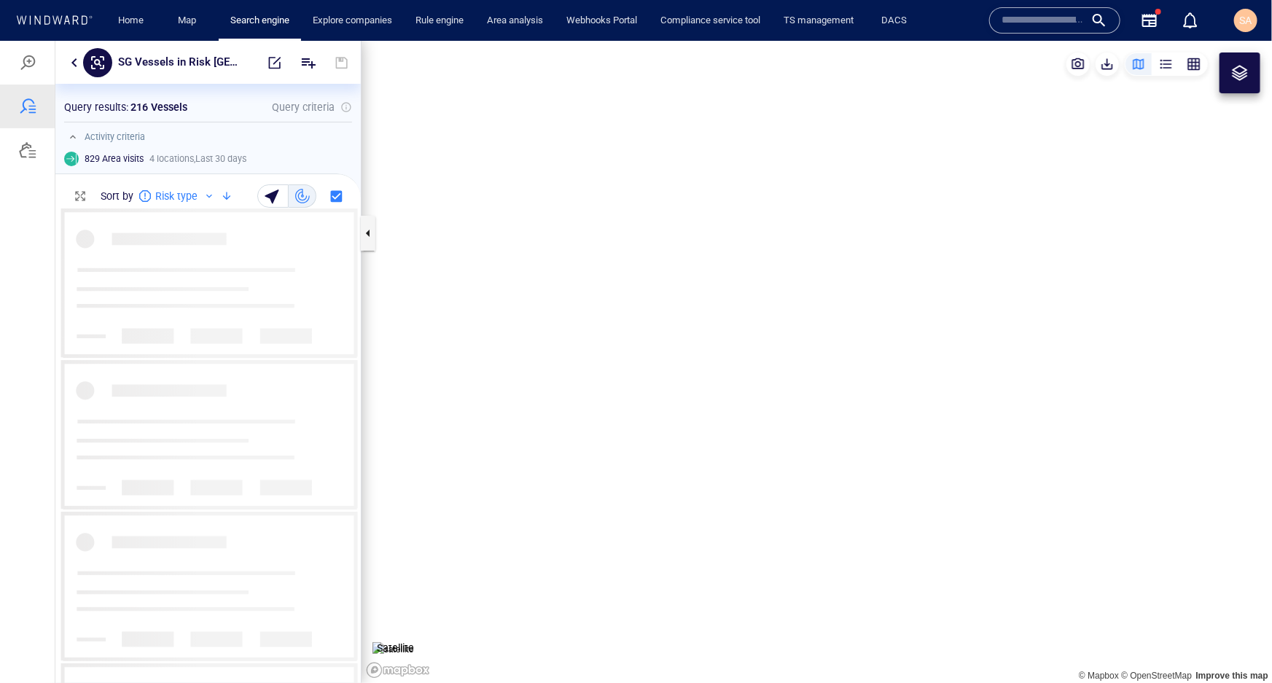
scroll to position [464, 295]
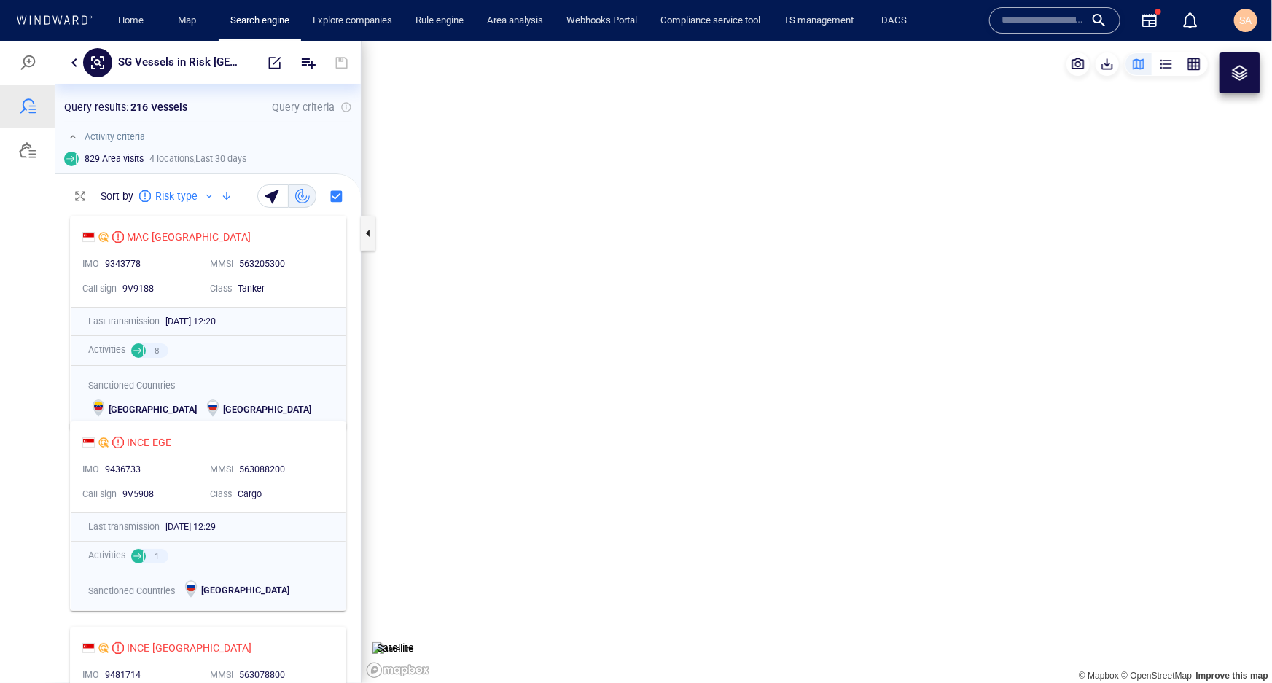
drag, startPoint x: 693, startPoint y: 319, endPoint x: 977, endPoint y: 368, distance: 287.9
click at [977, 368] on canvas "Map" at bounding box center [817, 361] width 911 height 642
click at [1168, 66] on div "button" at bounding box center [1166, 63] width 15 height 15
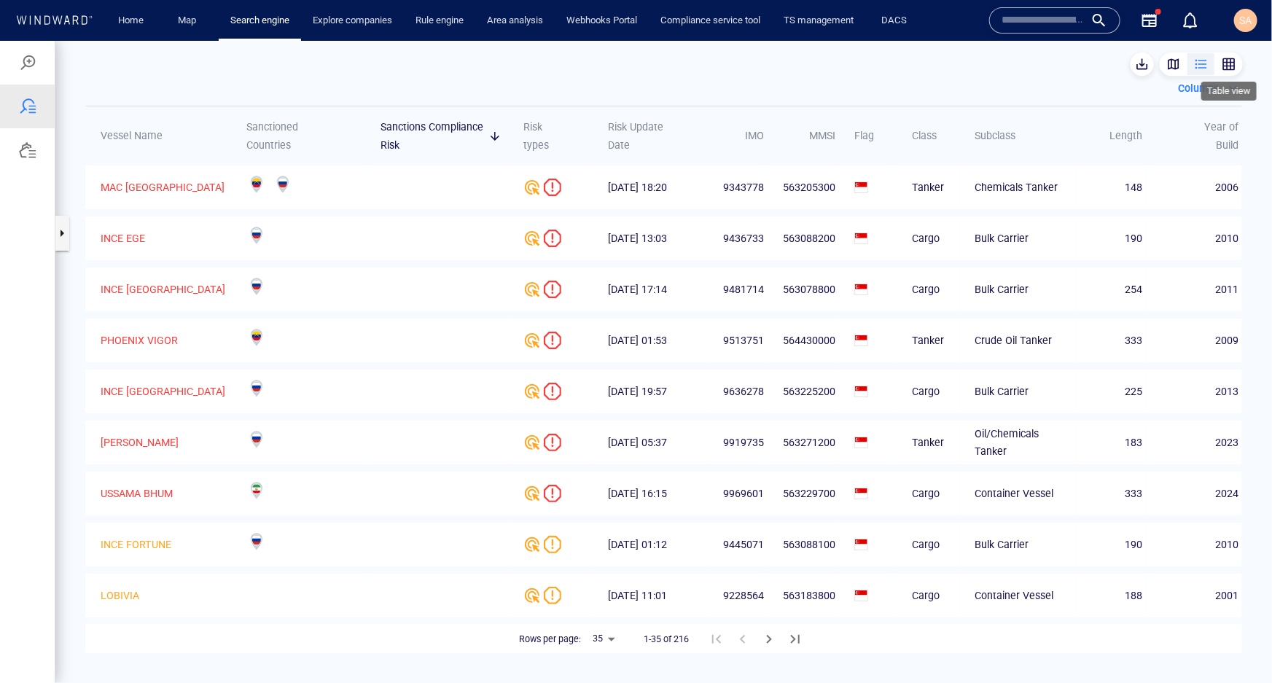
click at [1225, 65] on div "button" at bounding box center [1229, 63] width 15 height 15
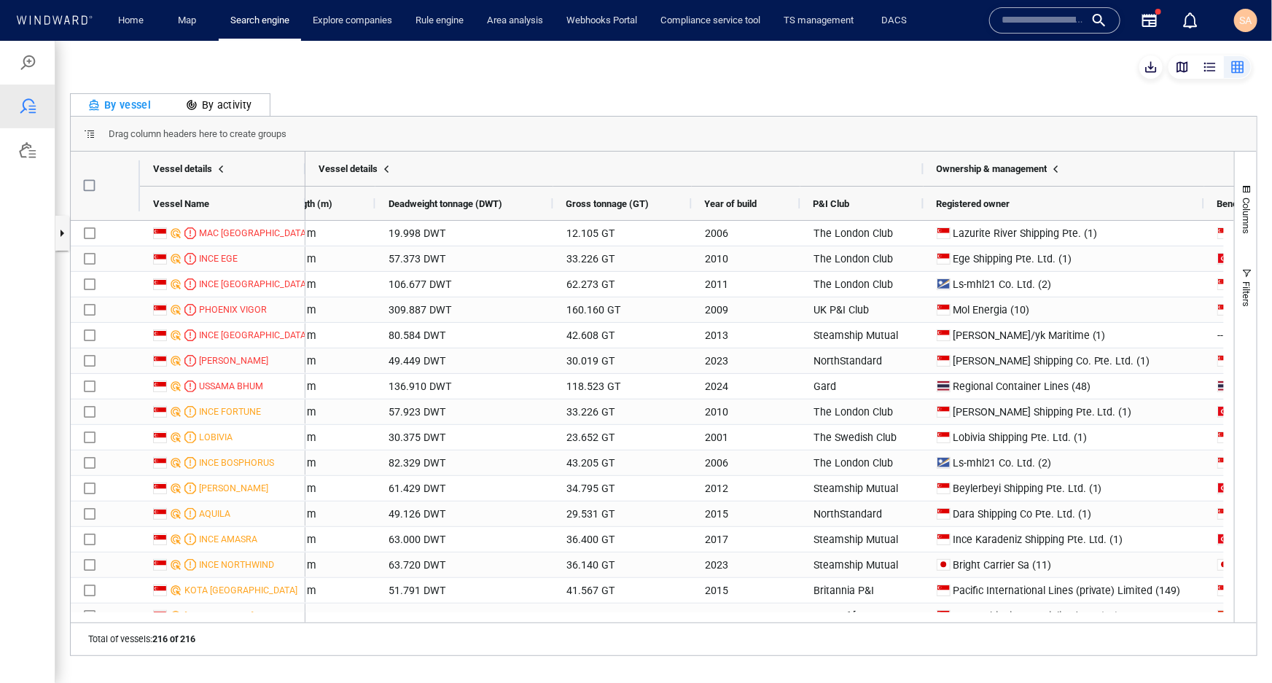
scroll to position [0, 0]
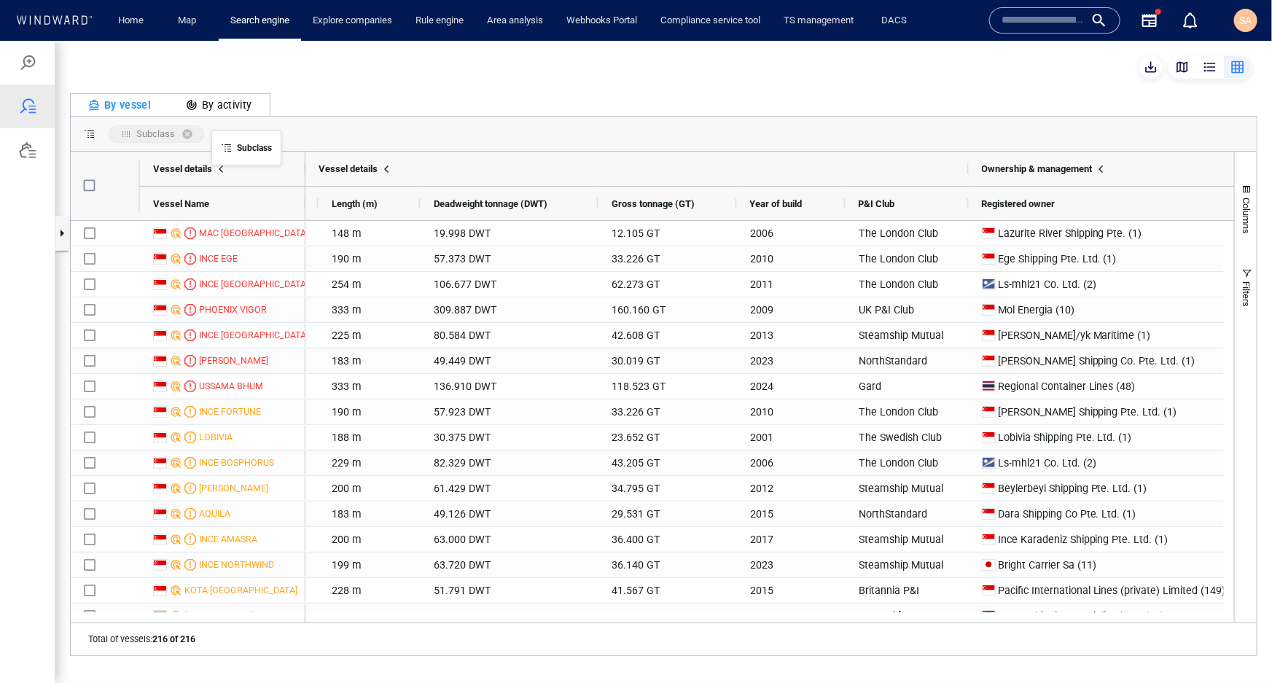
drag, startPoint x: 437, startPoint y: 201, endPoint x: 219, endPoint y: 139, distance: 227.5
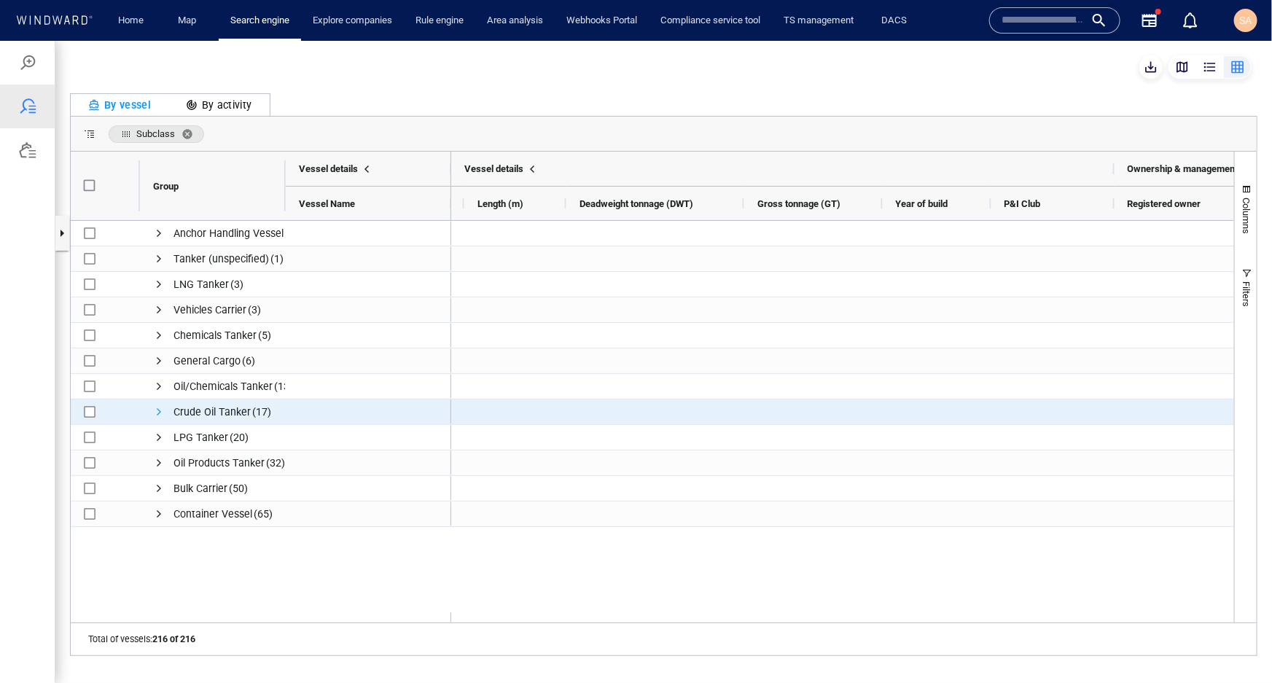
click at [156, 413] on span "Press SPACE to select this row." at bounding box center [159, 411] width 12 height 12
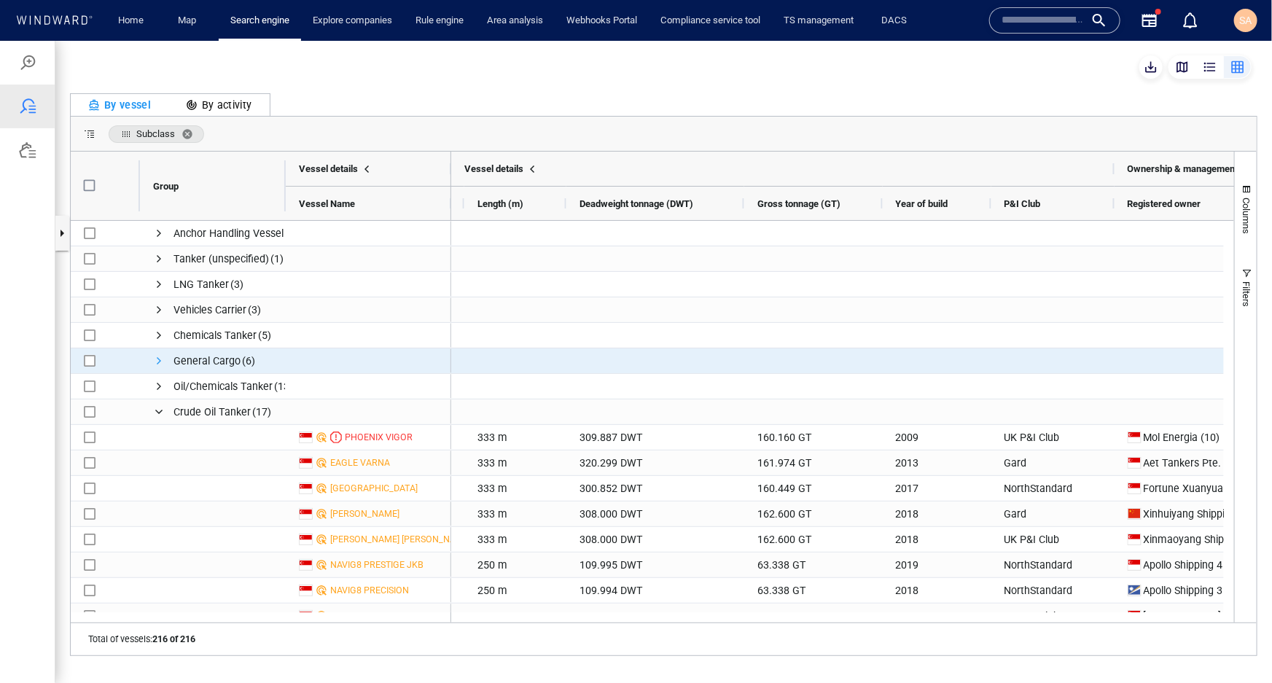
click at [158, 362] on span "Press SPACE to select this row." at bounding box center [159, 360] width 12 height 12
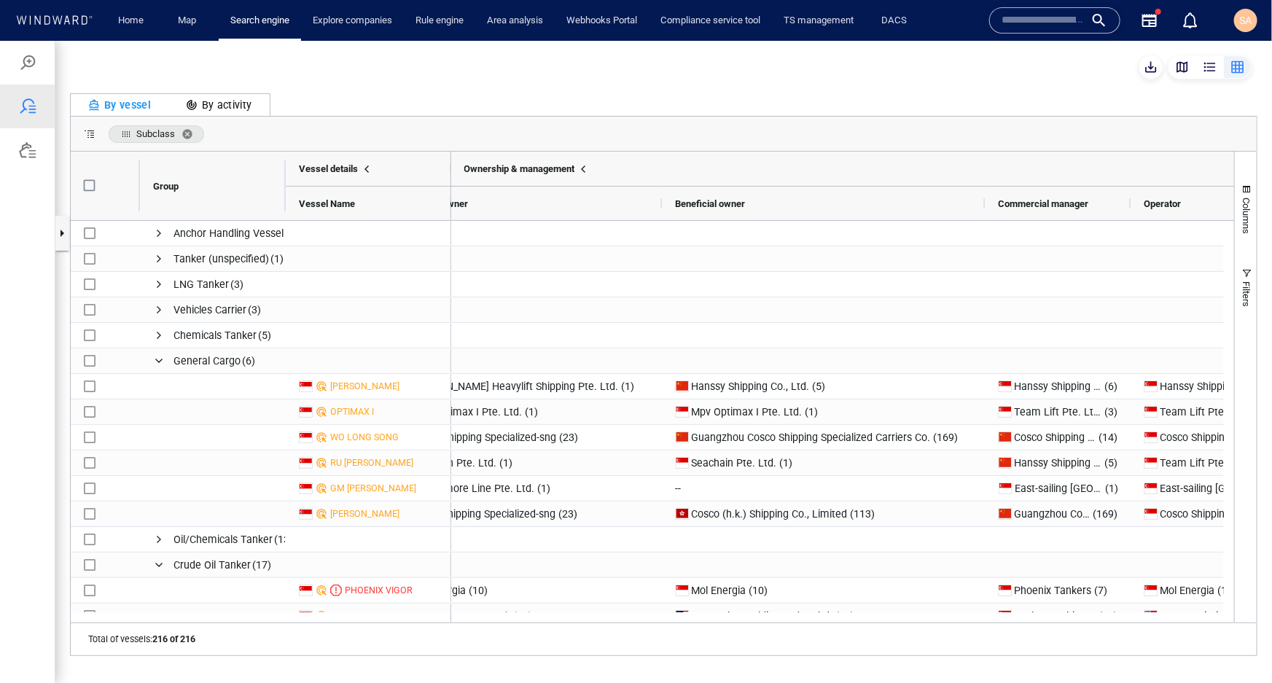
scroll to position [0, 2187]
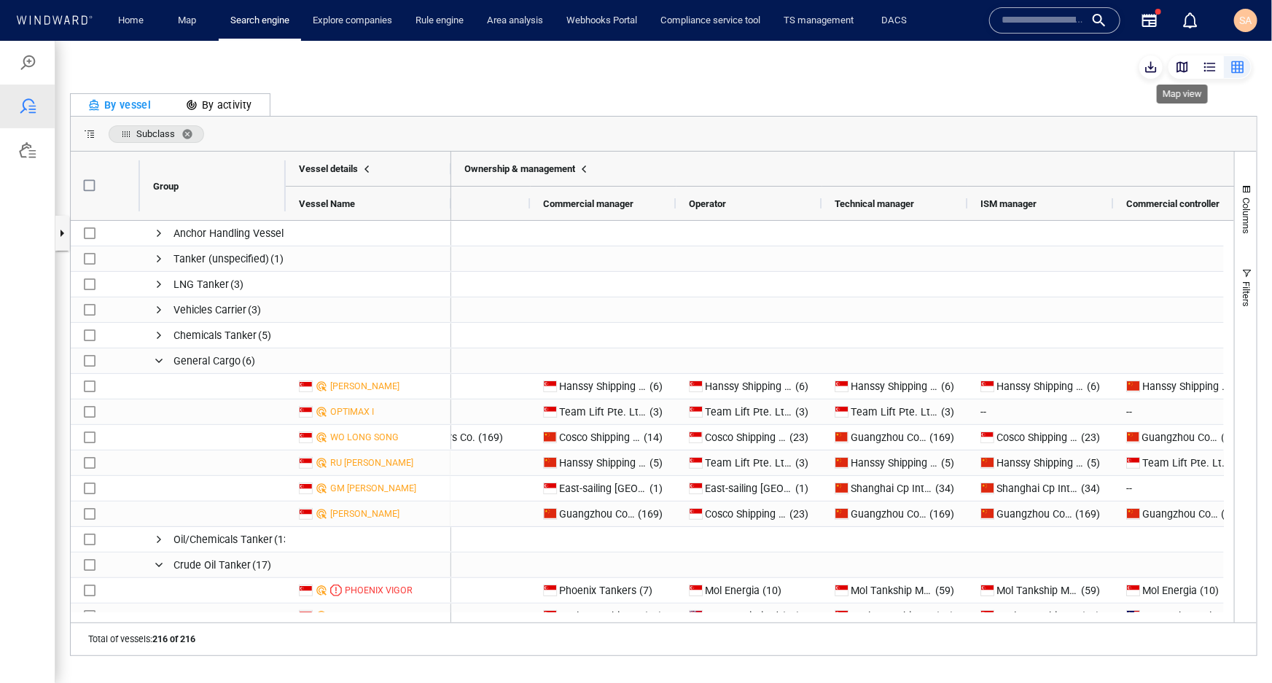
click at [1182, 68] on div "button" at bounding box center [1182, 66] width 15 height 15
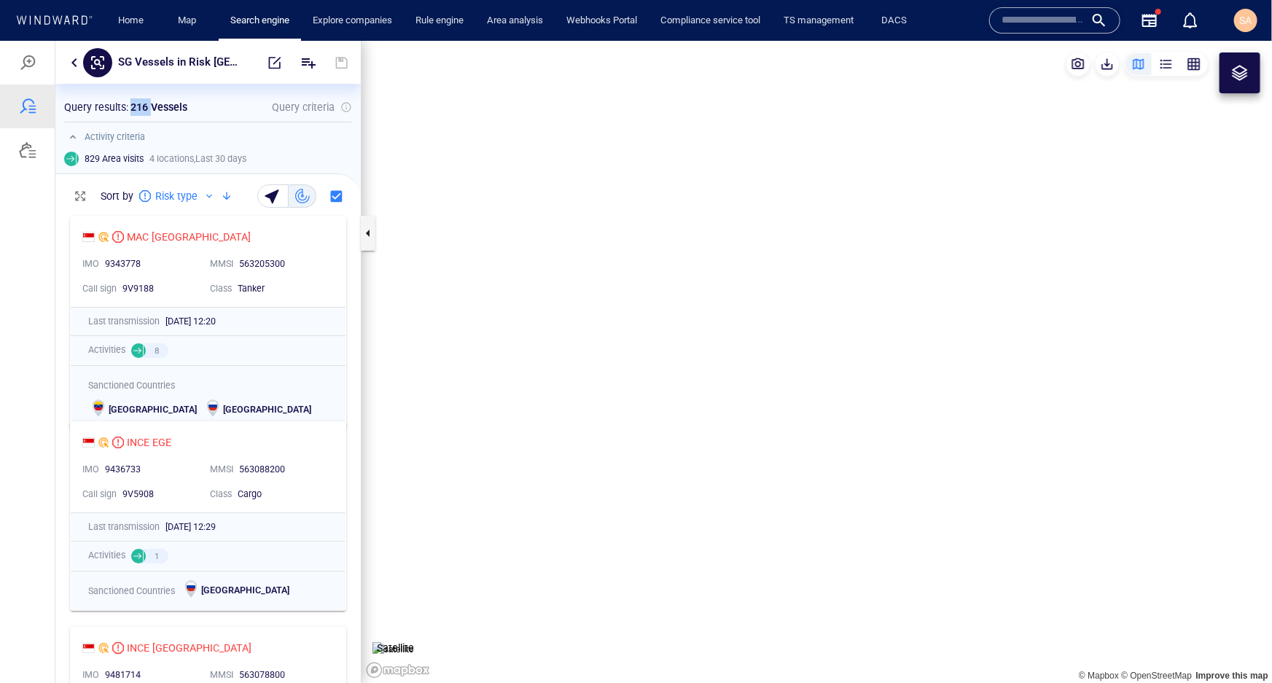
drag, startPoint x: 129, startPoint y: 104, endPoint x: 151, endPoint y: 108, distance: 22.2
click at [151, 108] on p "216 Vessels" at bounding box center [158, 106] width 57 height 17
drag, startPoint x: 78, startPoint y: 153, endPoint x: 121, endPoint y: 157, distance: 43.2
click at [121, 157] on div "829 Area visits 4 locations , Last 30 days" at bounding box center [207, 158] width 305 height 32
click at [1107, 65] on span "button" at bounding box center [1107, 63] width 15 height 15
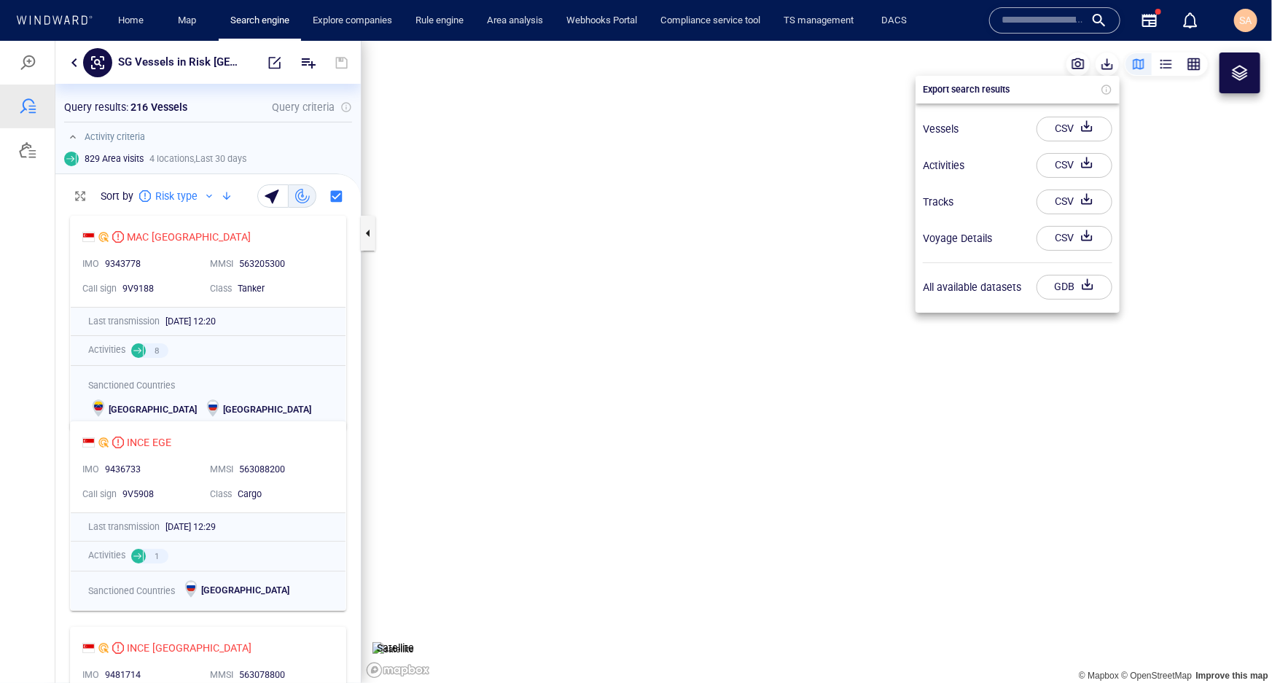
click at [1106, 60] on div at bounding box center [636, 361] width 1272 height 642
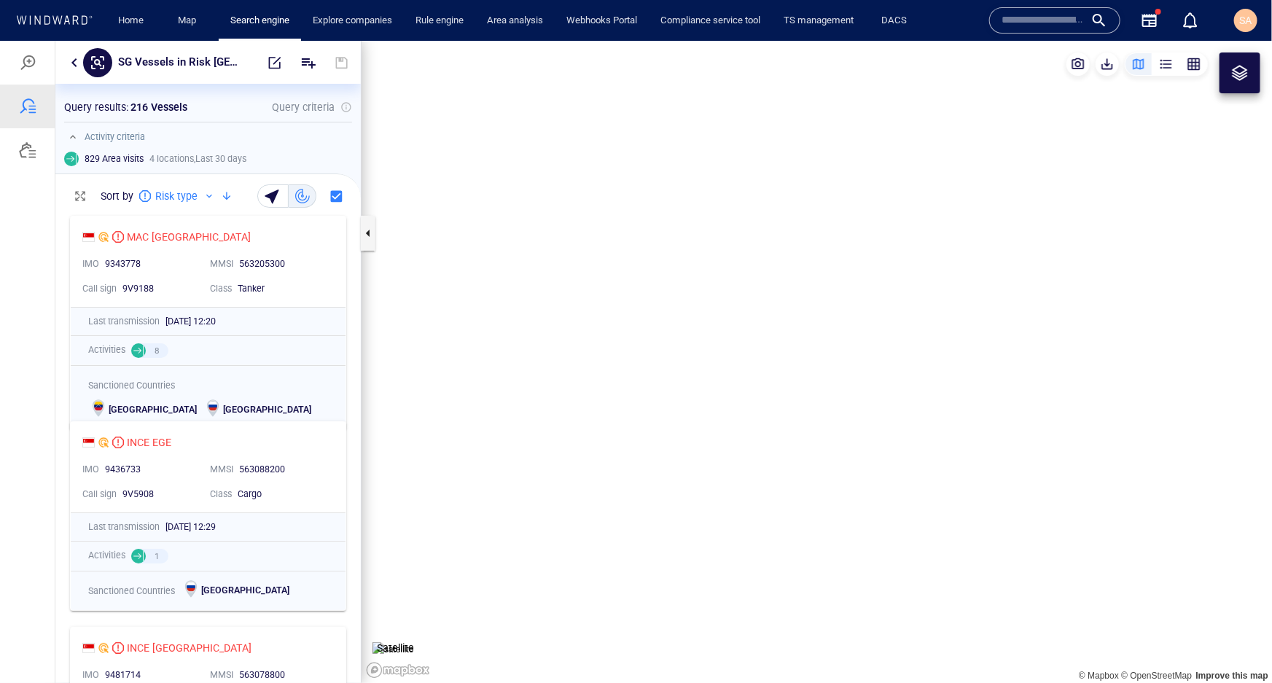
drag, startPoint x: 628, startPoint y: 362, endPoint x: 703, endPoint y: 402, distance: 85.8
click at [703, 402] on canvas "Map" at bounding box center [817, 361] width 911 height 642
click at [29, 69] on div at bounding box center [27, 61] width 17 height 17
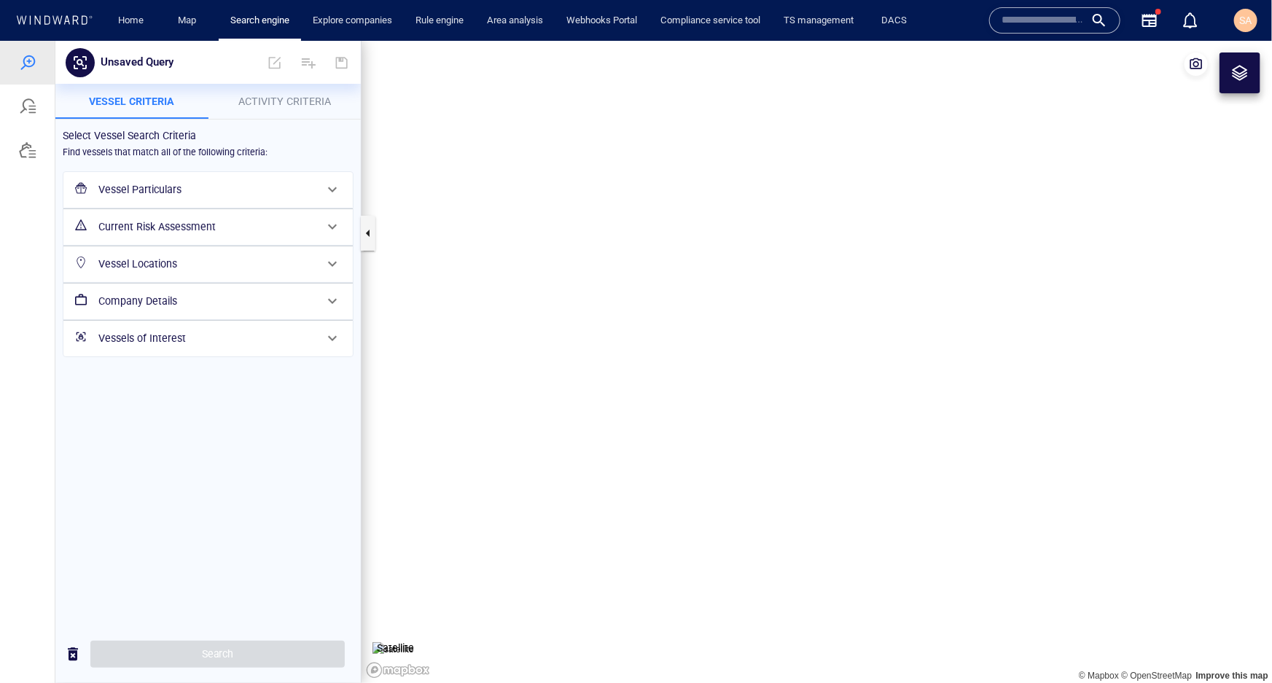
click at [265, 98] on span "Activity Criteria" at bounding box center [284, 101] width 93 height 12
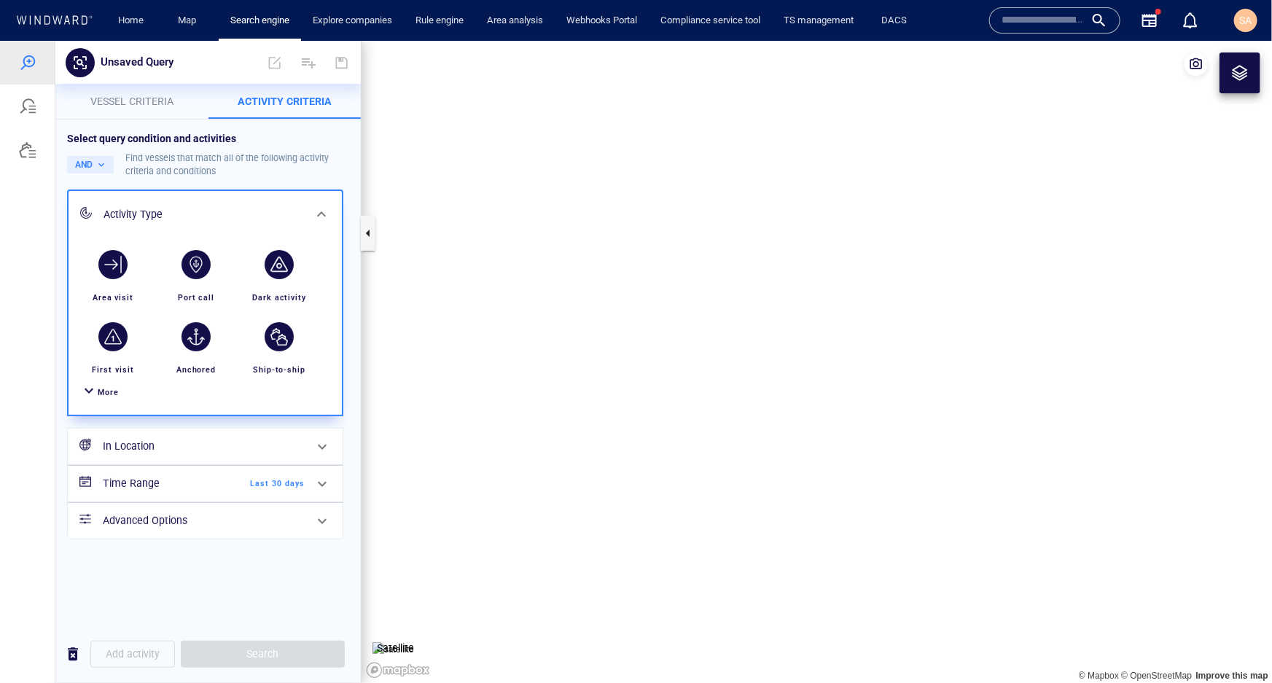
click at [124, 107] on p "Vessel criteria" at bounding box center [132, 100] width 136 height 17
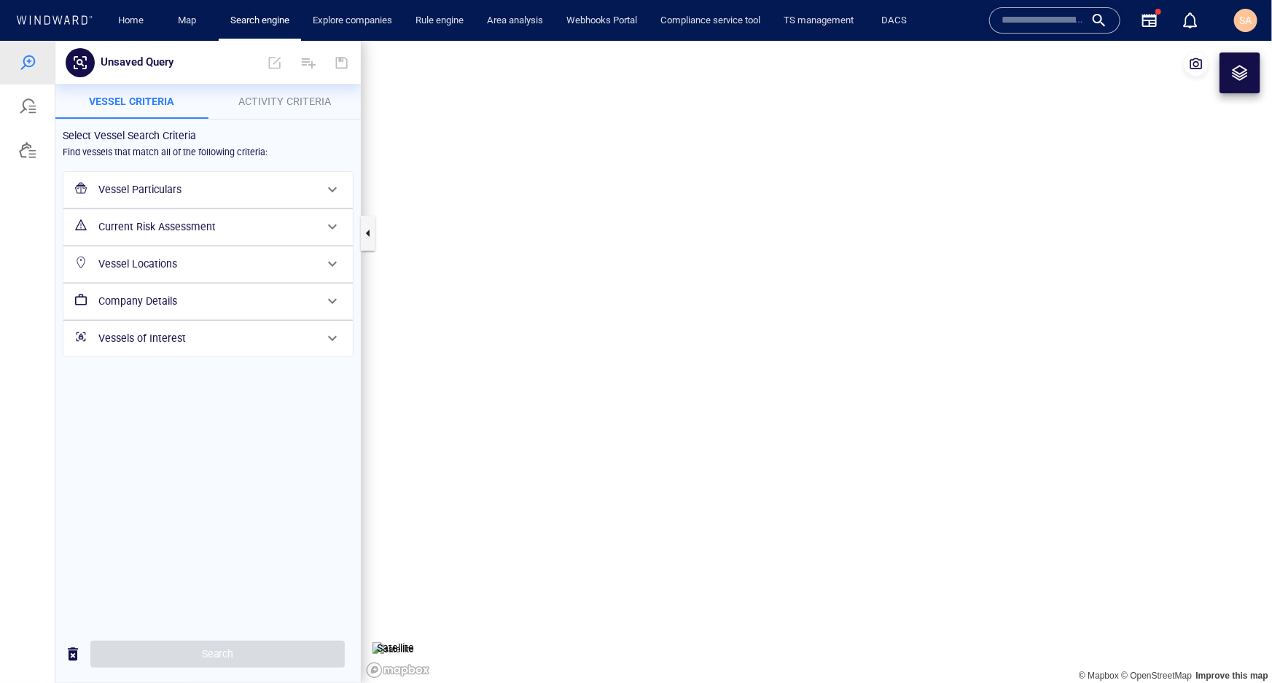
click at [131, 191] on h6 "Vessel Particulars" at bounding box center [206, 189] width 217 height 18
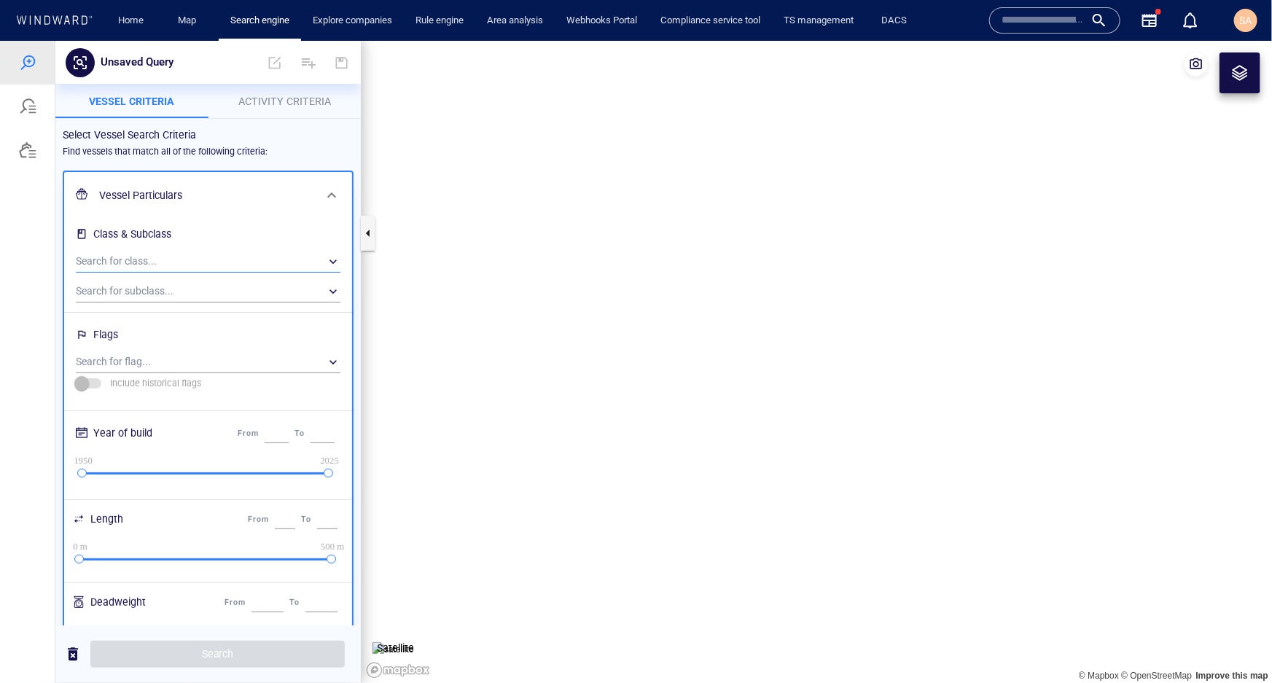
click at [136, 251] on div "​" at bounding box center [208, 261] width 265 height 22
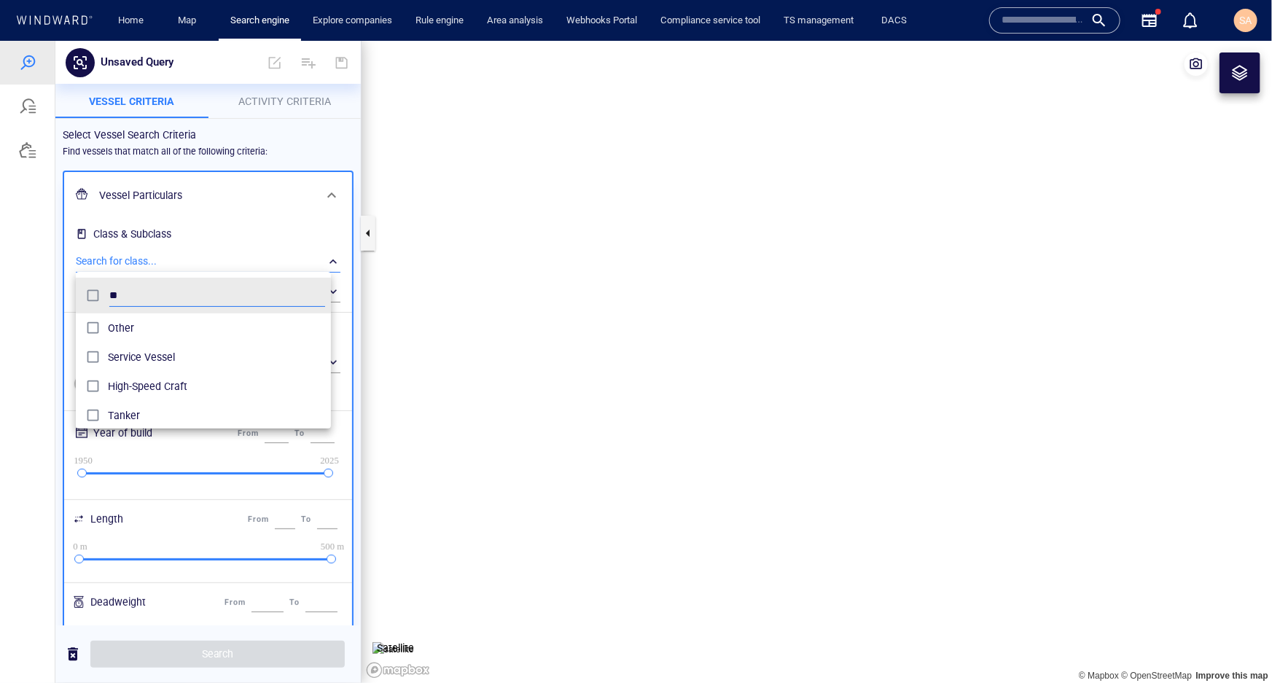
scroll to position [10, 10]
type input "*****"
click at [105, 325] on div "grid" at bounding box center [95, 327] width 26 height 23
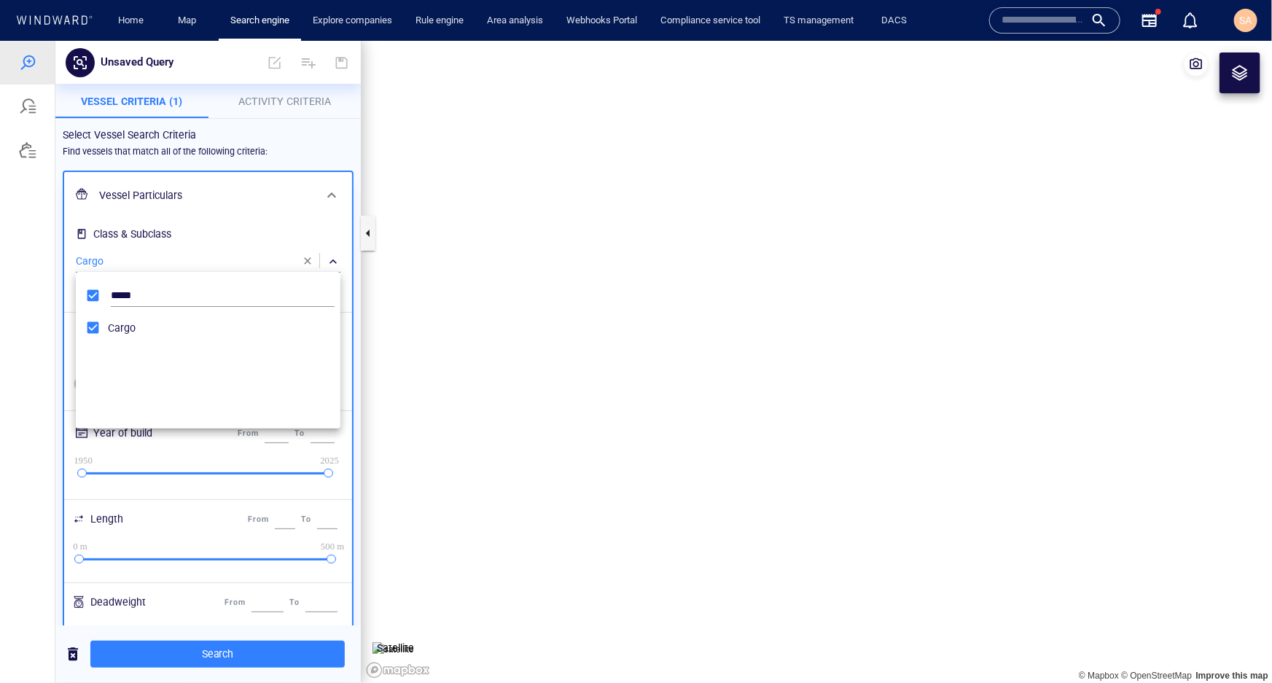
click at [212, 205] on div at bounding box center [636, 361] width 1272 height 642
click at [250, 106] on p "Activity Criteria" at bounding box center [285, 100] width 136 height 17
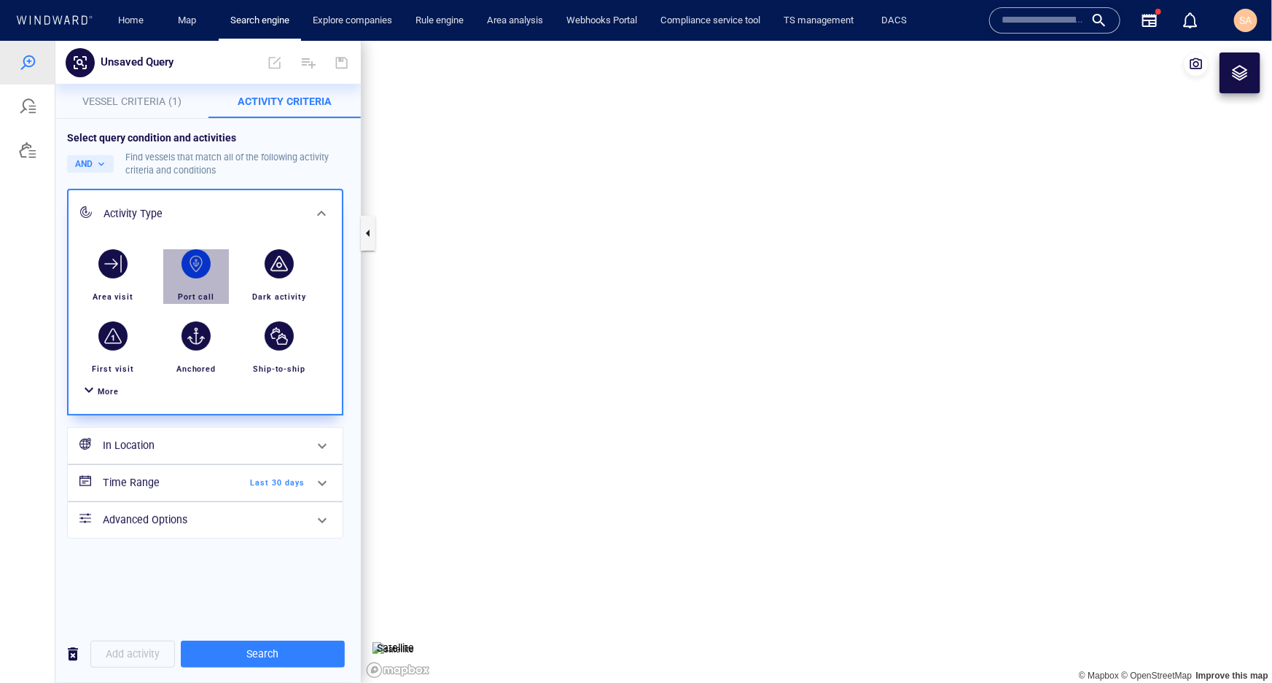
click at [192, 261] on div "button" at bounding box center [196, 263] width 29 height 29
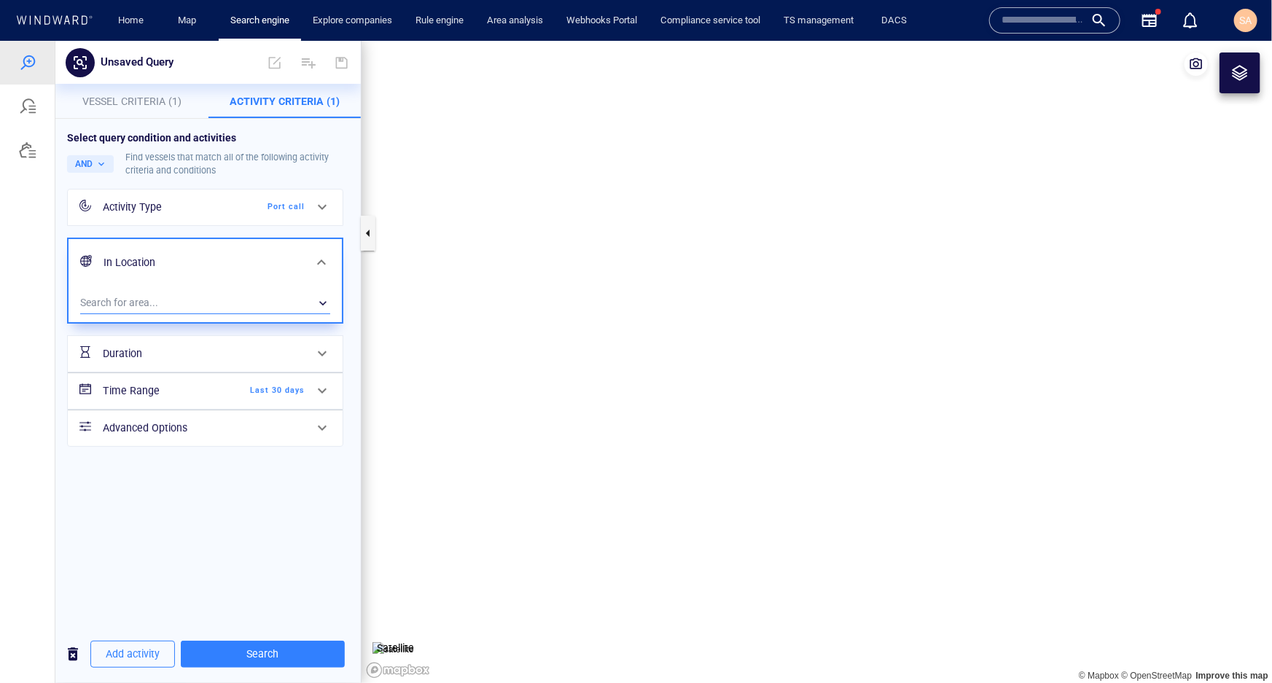
click at [211, 305] on div "​" at bounding box center [205, 303] width 250 height 22
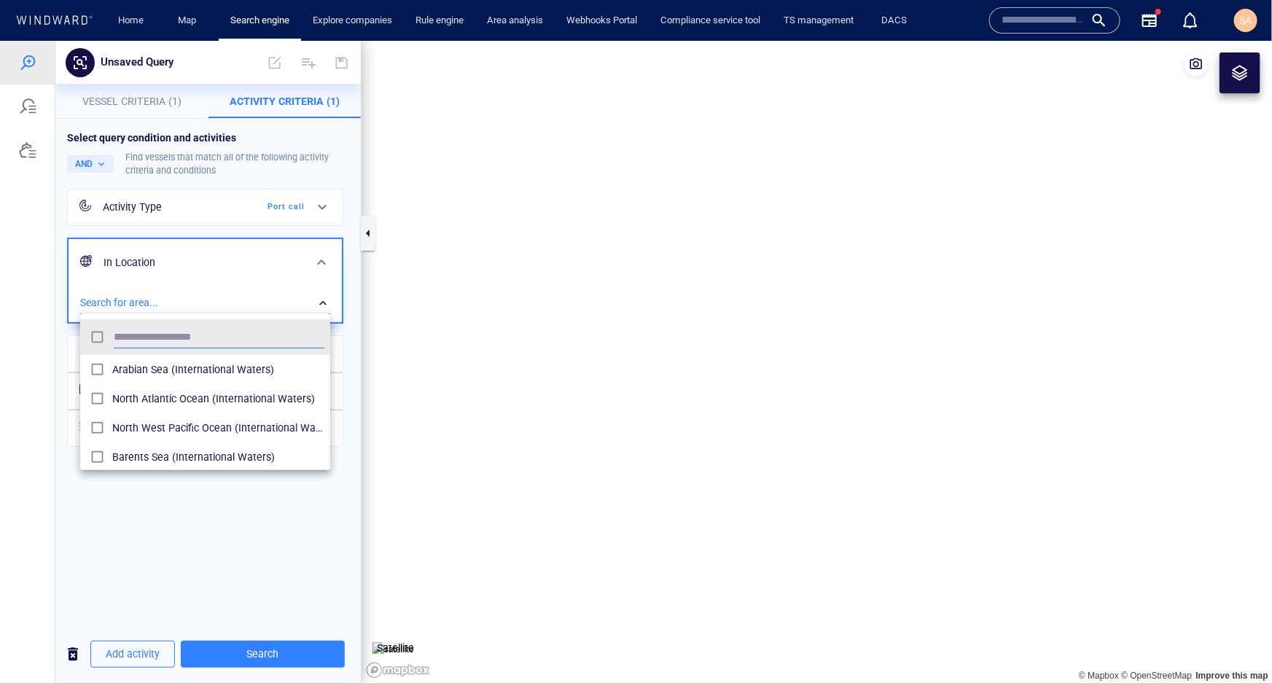
scroll to position [136, 241]
type input "****"
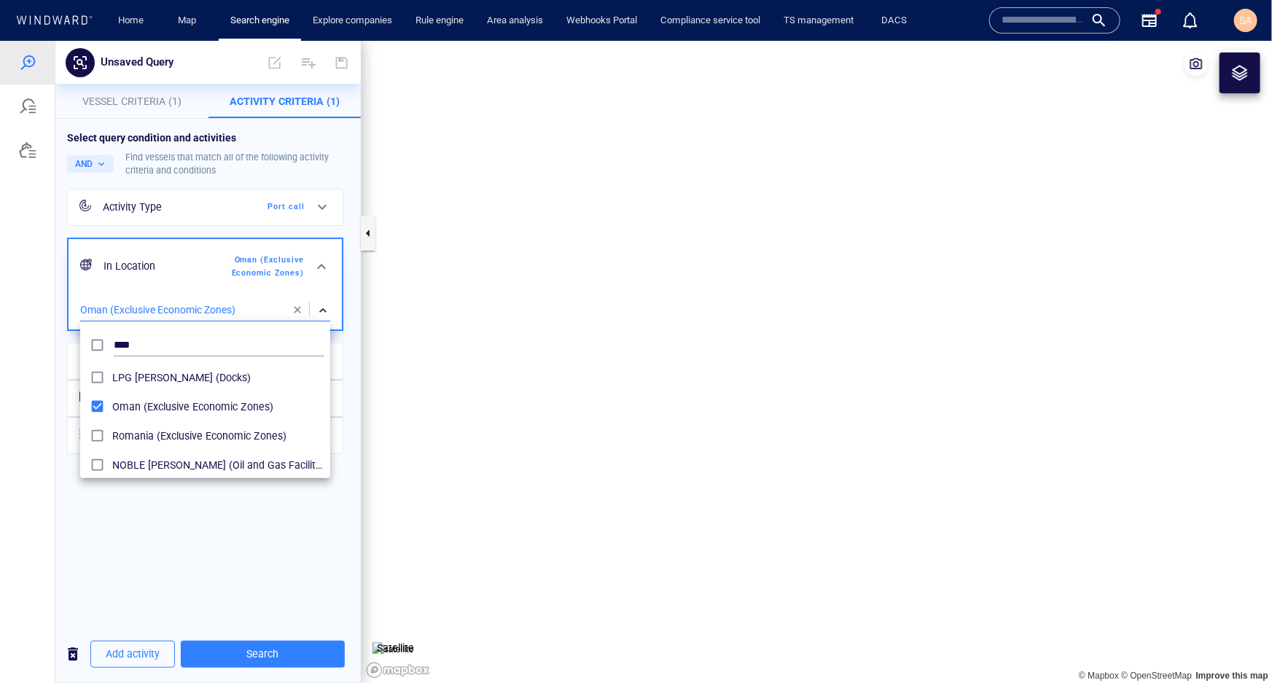
drag, startPoint x: 638, startPoint y: 270, endPoint x: 603, endPoint y: 317, distance: 58.9
click at [603, 317] on div at bounding box center [636, 361] width 1272 height 642
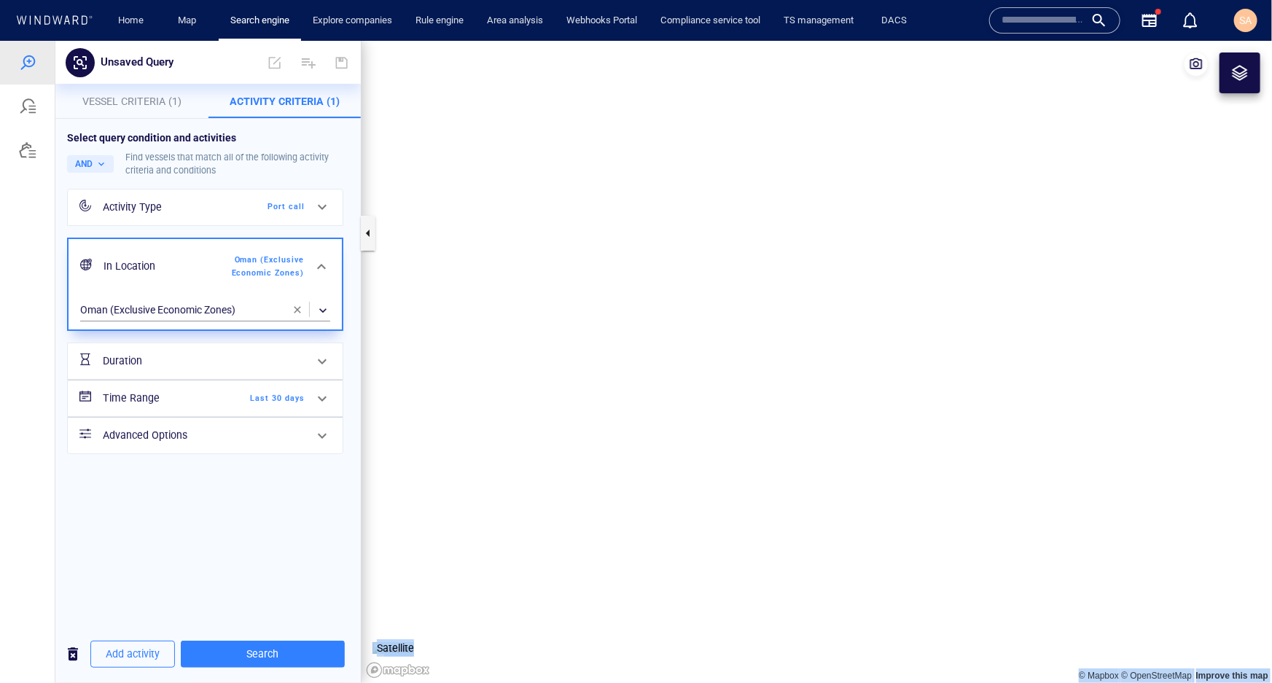
drag, startPoint x: 628, startPoint y: 270, endPoint x: 600, endPoint y: 313, distance: 51.6
drag, startPoint x: 599, startPoint y: 313, endPoint x: 588, endPoint y: 331, distance: 20.6
click at [588, 331] on canvas "Map" at bounding box center [817, 361] width 911 height 642
drag, startPoint x: 644, startPoint y: 279, endPoint x: 609, endPoint y: 309, distance: 46.0
click at [609, 309] on canvas "Map" at bounding box center [817, 361] width 911 height 642
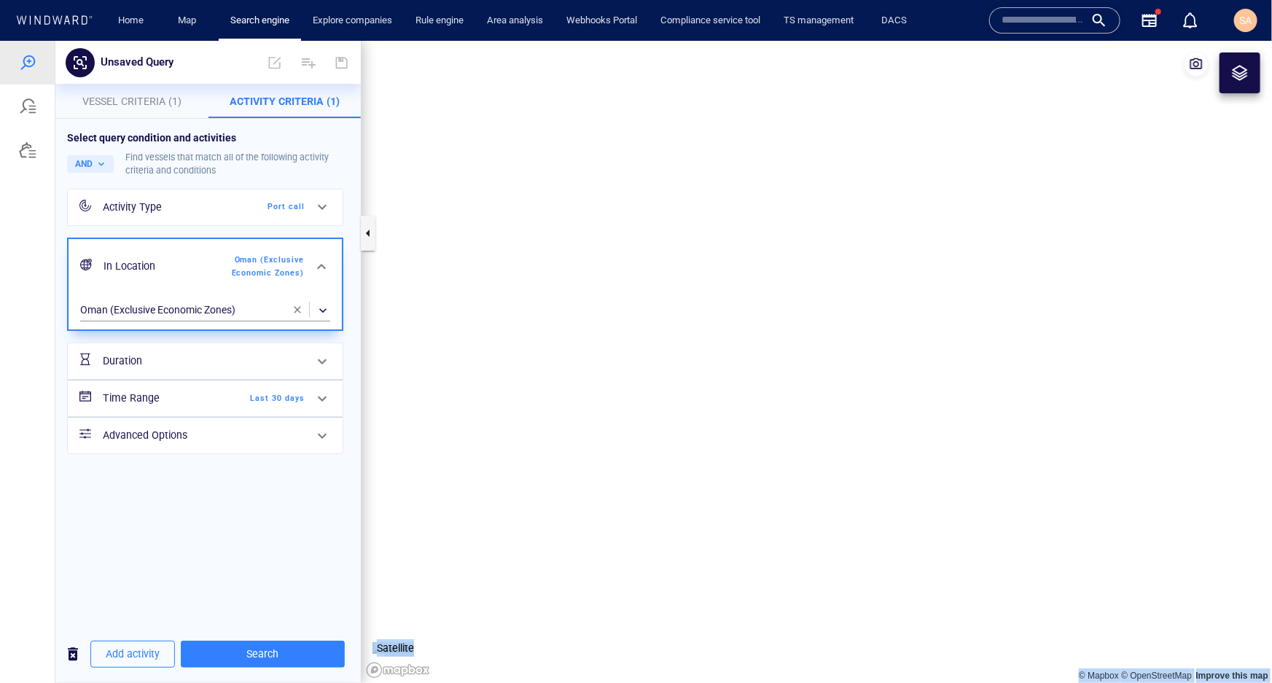
click at [213, 429] on h6 "Advanced Options" at bounding box center [204, 435] width 202 height 18
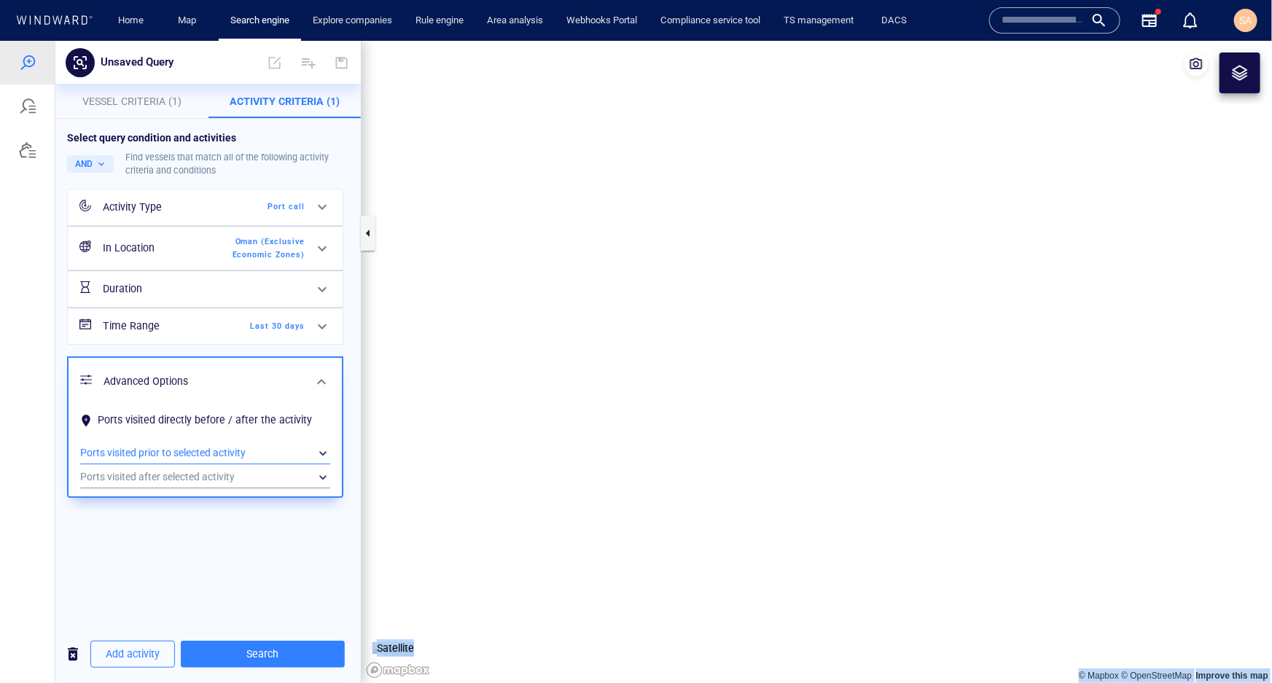
click at [215, 448] on div "​" at bounding box center [205, 453] width 250 height 22
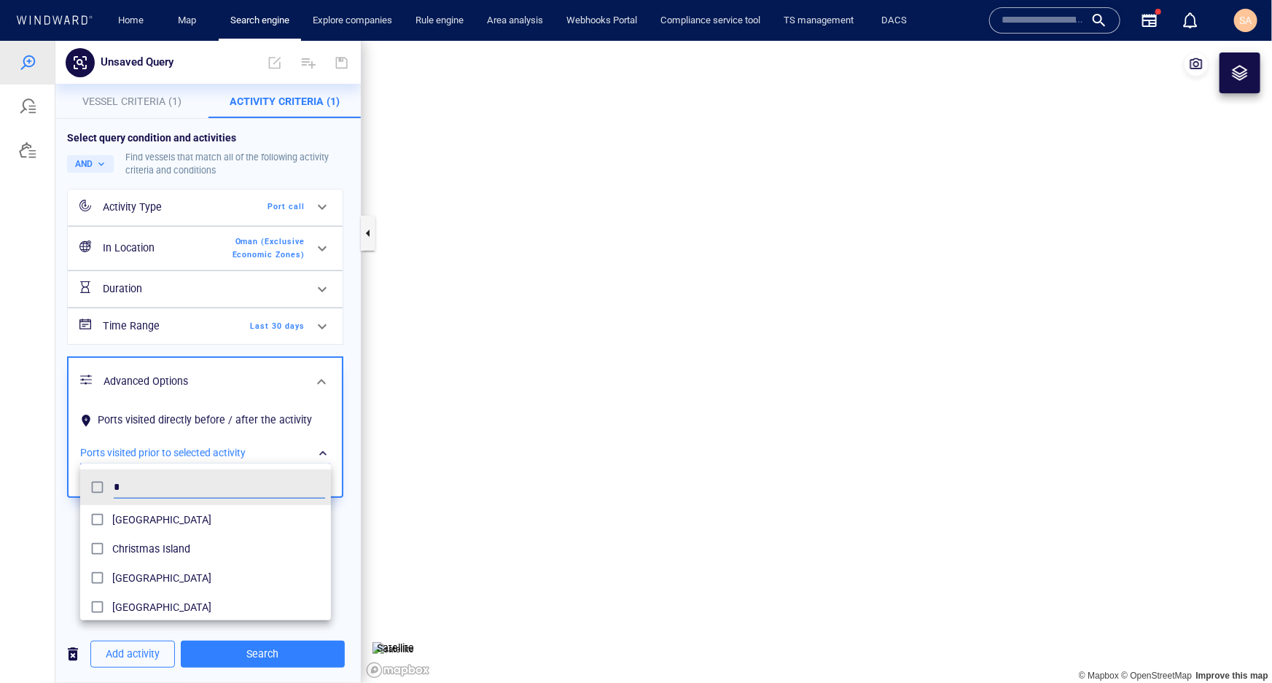
scroll to position [136, 241]
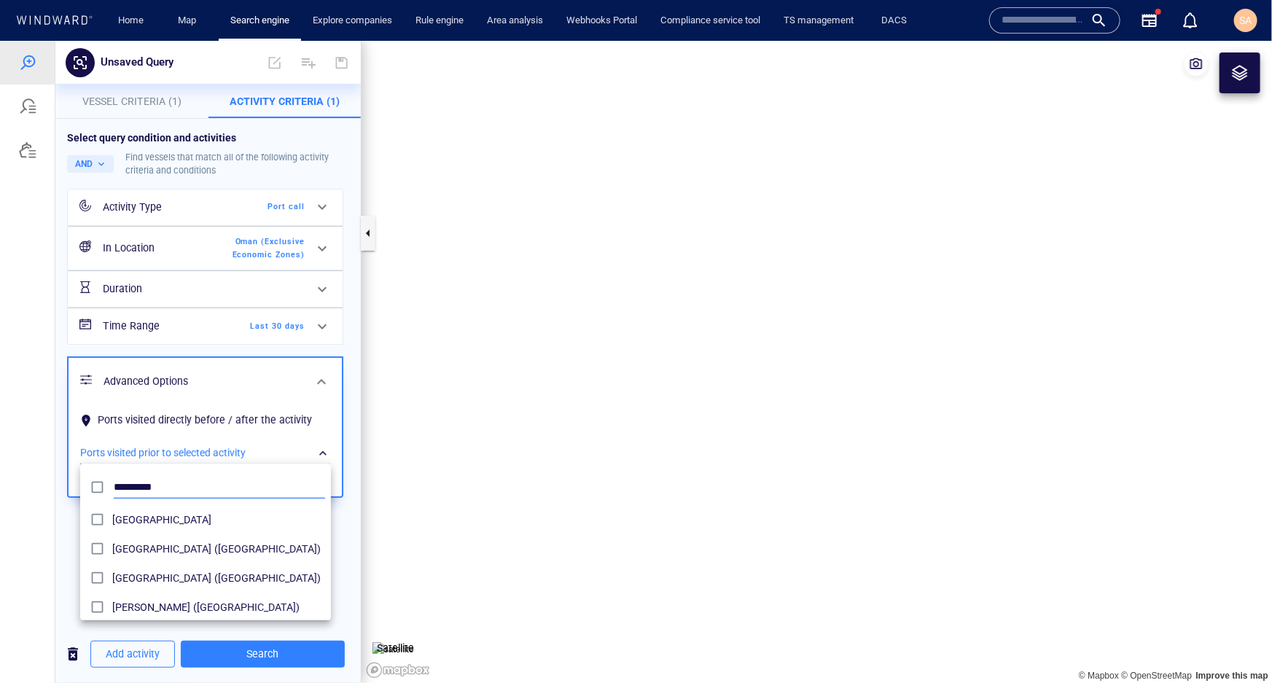
type input "*********"
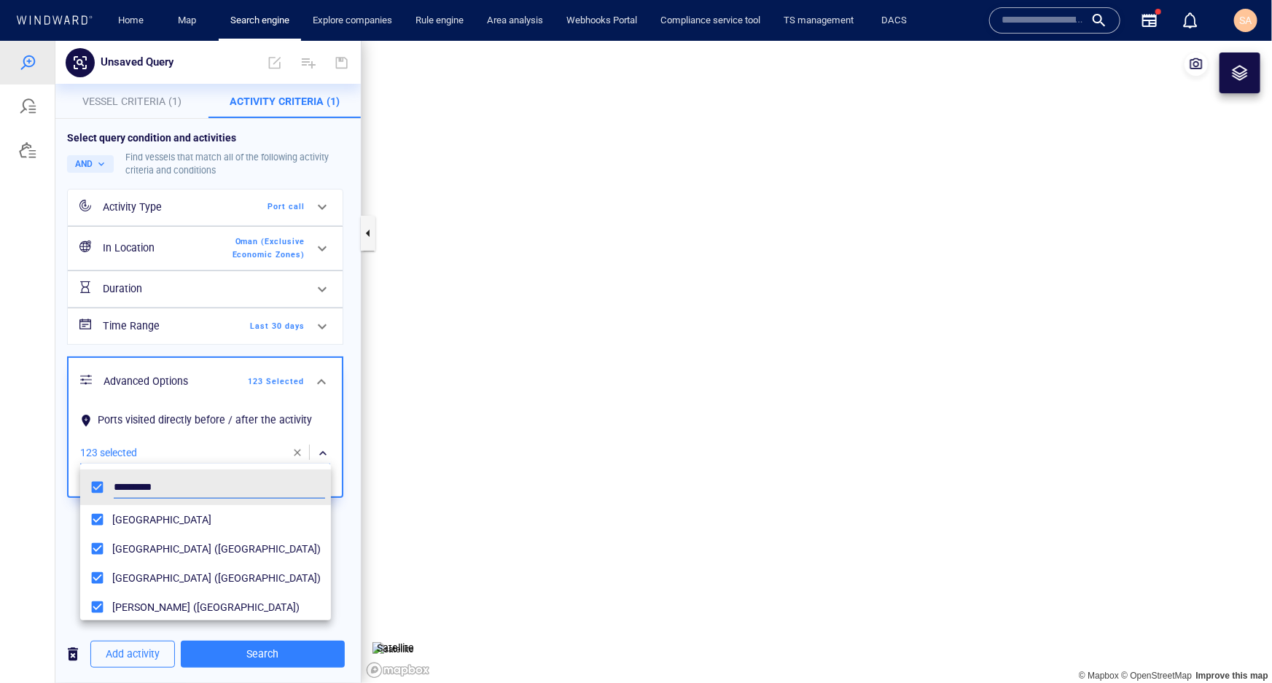
click at [70, 507] on div at bounding box center [636, 361] width 1272 height 642
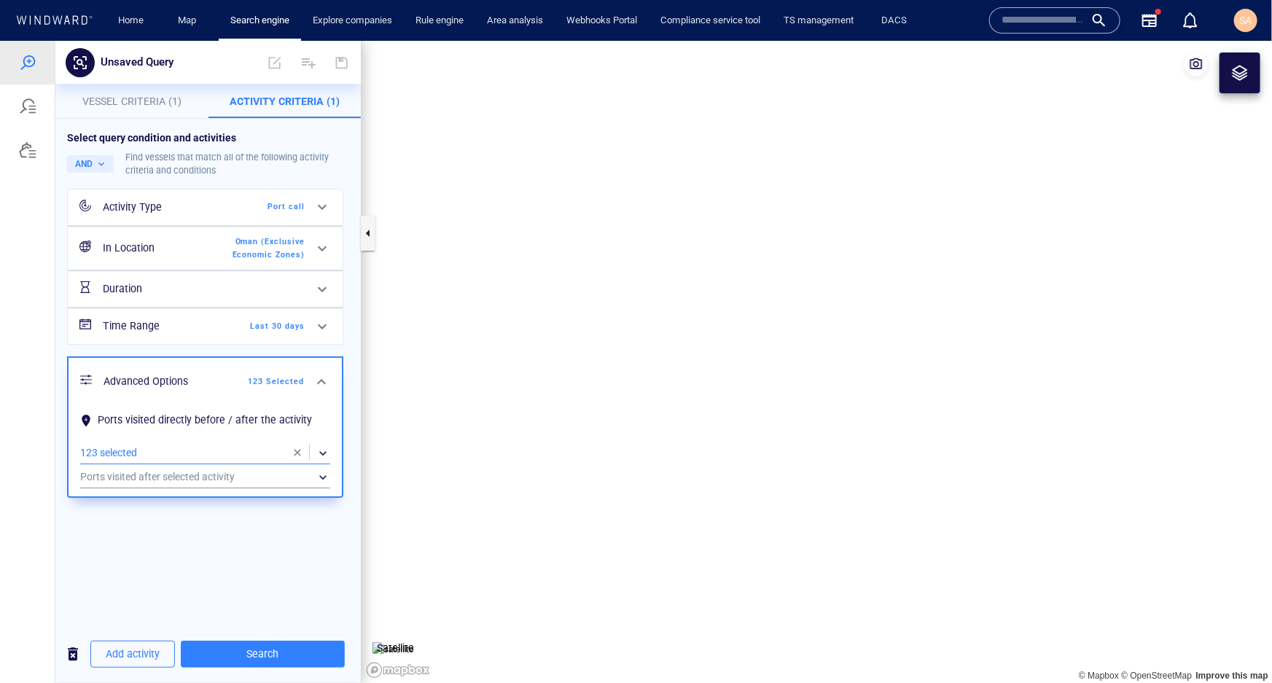
click at [299, 321] on span "Last 30 days" at bounding box center [263, 325] width 84 height 13
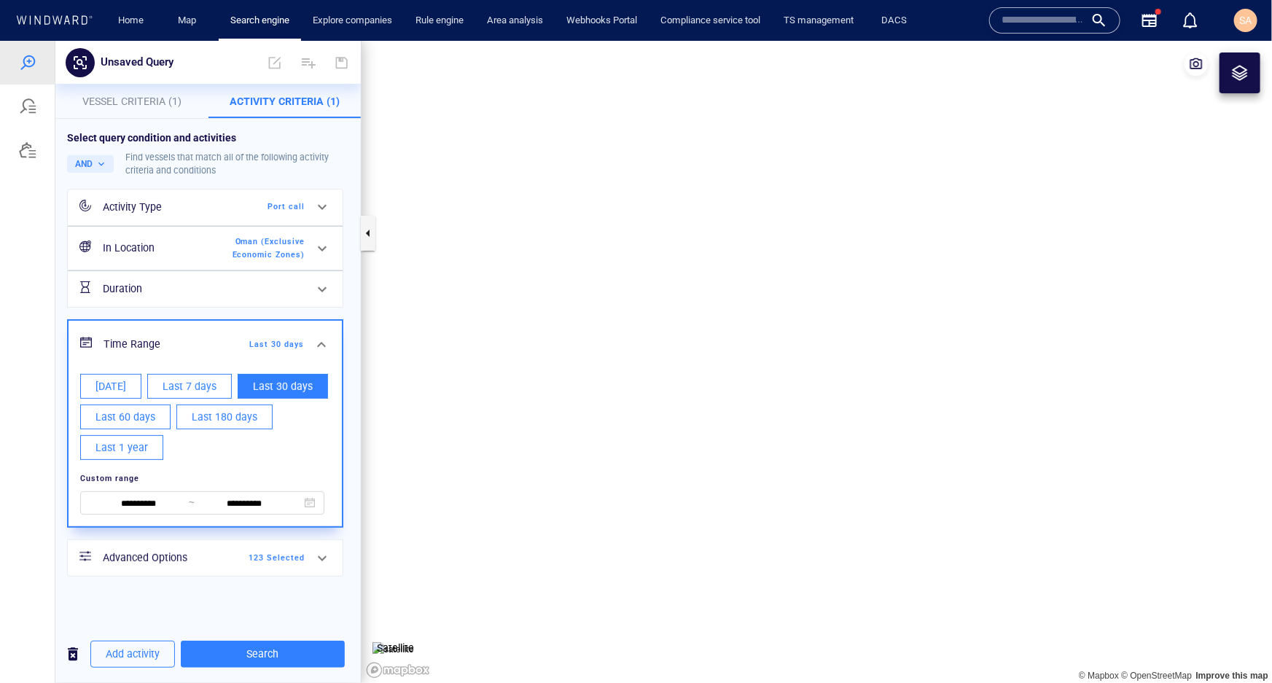
click at [219, 415] on span "Last 180 days" at bounding box center [225, 417] width 66 height 18
type input "**********"
click at [224, 607] on div "**********" at bounding box center [207, 371] width 305 height 507
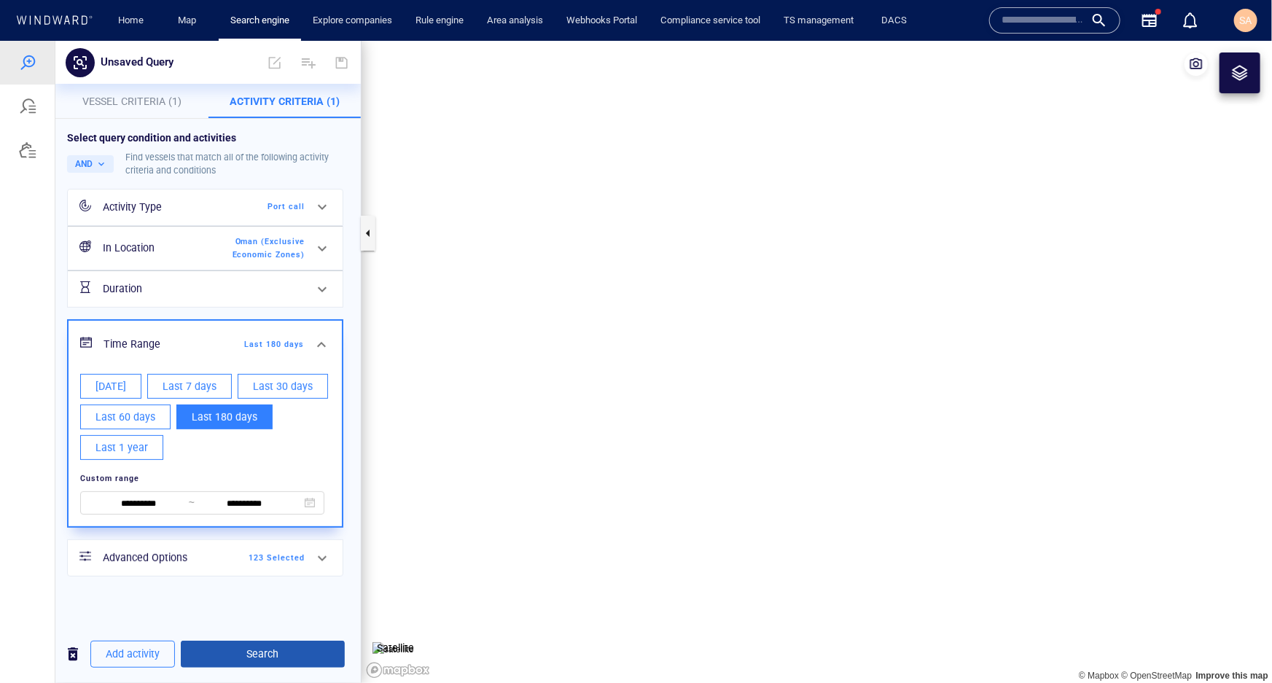
click at [252, 650] on span "Search" at bounding box center [262, 653] width 141 height 18
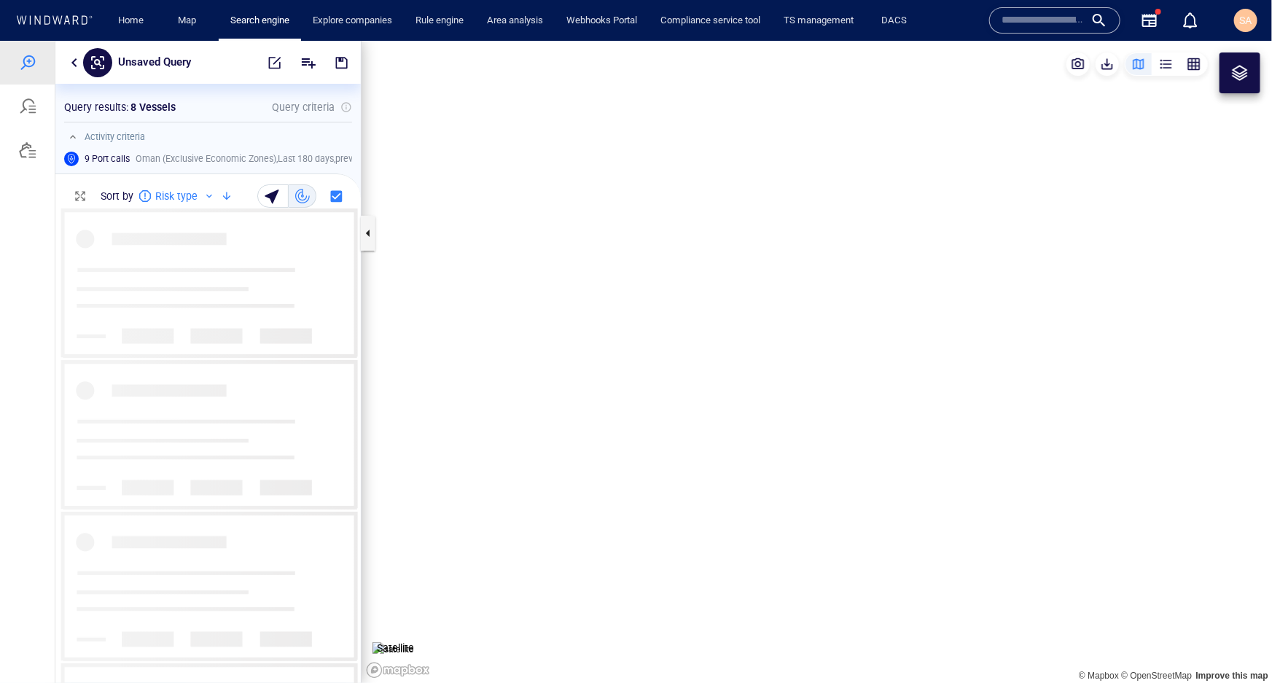
scroll to position [464, 295]
drag, startPoint x: 832, startPoint y: 490, endPoint x: 588, endPoint y: 348, distance: 282.2
click at [588, 348] on canvas "Map" at bounding box center [817, 361] width 911 height 642
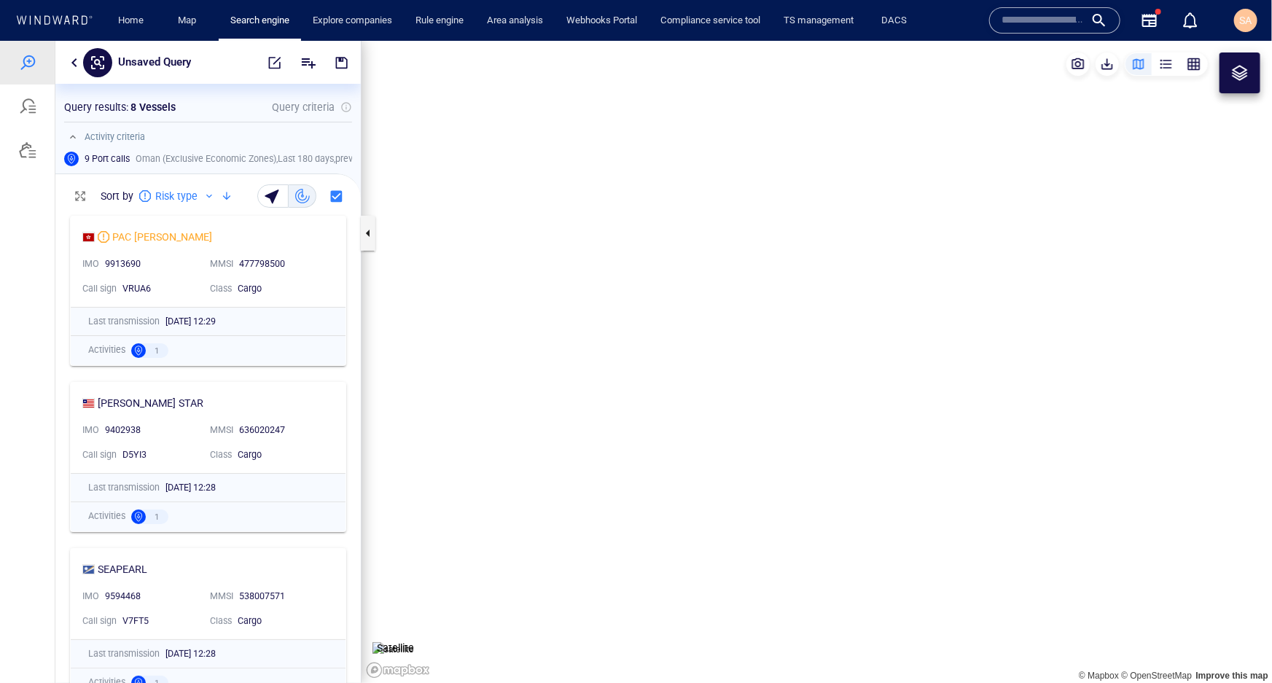
drag, startPoint x: 462, startPoint y: 556, endPoint x: 481, endPoint y: 524, distance: 37.3
click at [481, 524] on canvas "Map" at bounding box center [817, 361] width 911 height 642
drag, startPoint x: 528, startPoint y: 332, endPoint x: 525, endPoint y: 510, distance: 178.6
click at [525, 510] on canvas "Map" at bounding box center [817, 361] width 911 height 642
drag, startPoint x: 504, startPoint y: 346, endPoint x: 638, endPoint y: 324, distance: 135.9
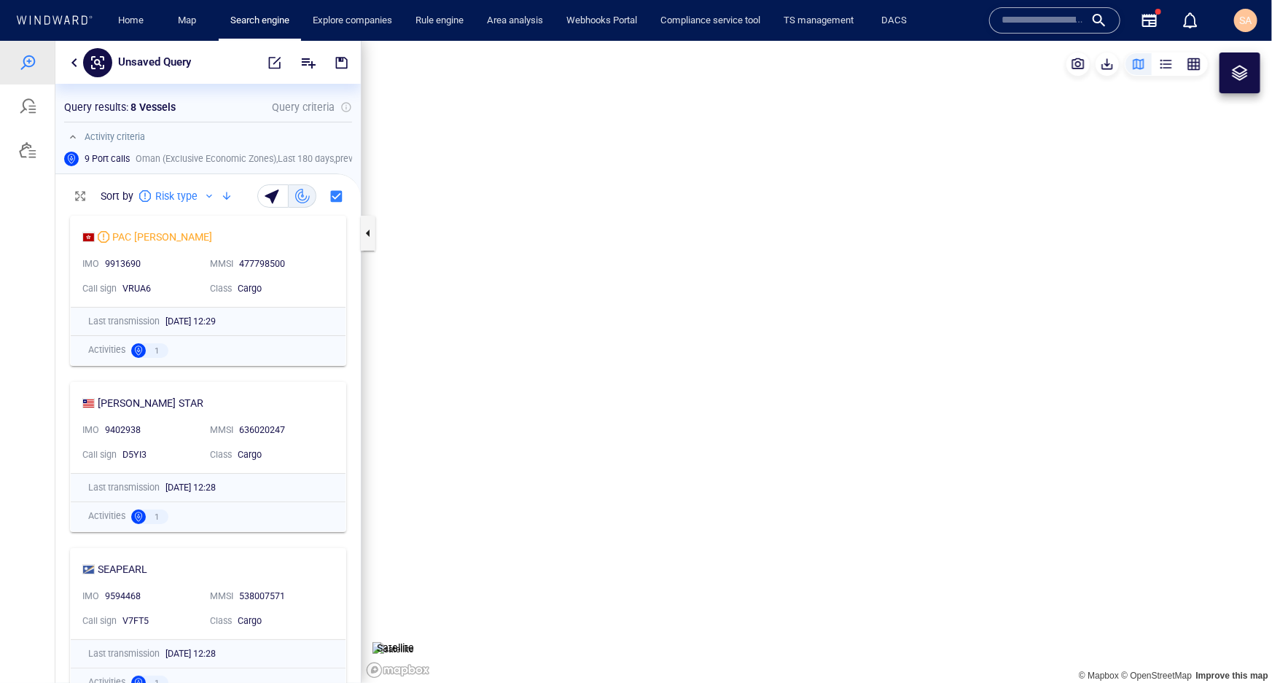
click at [638, 324] on canvas "Map" at bounding box center [817, 361] width 911 height 642
click at [729, 271] on canvas "Map" at bounding box center [817, 361] width 911 height 642
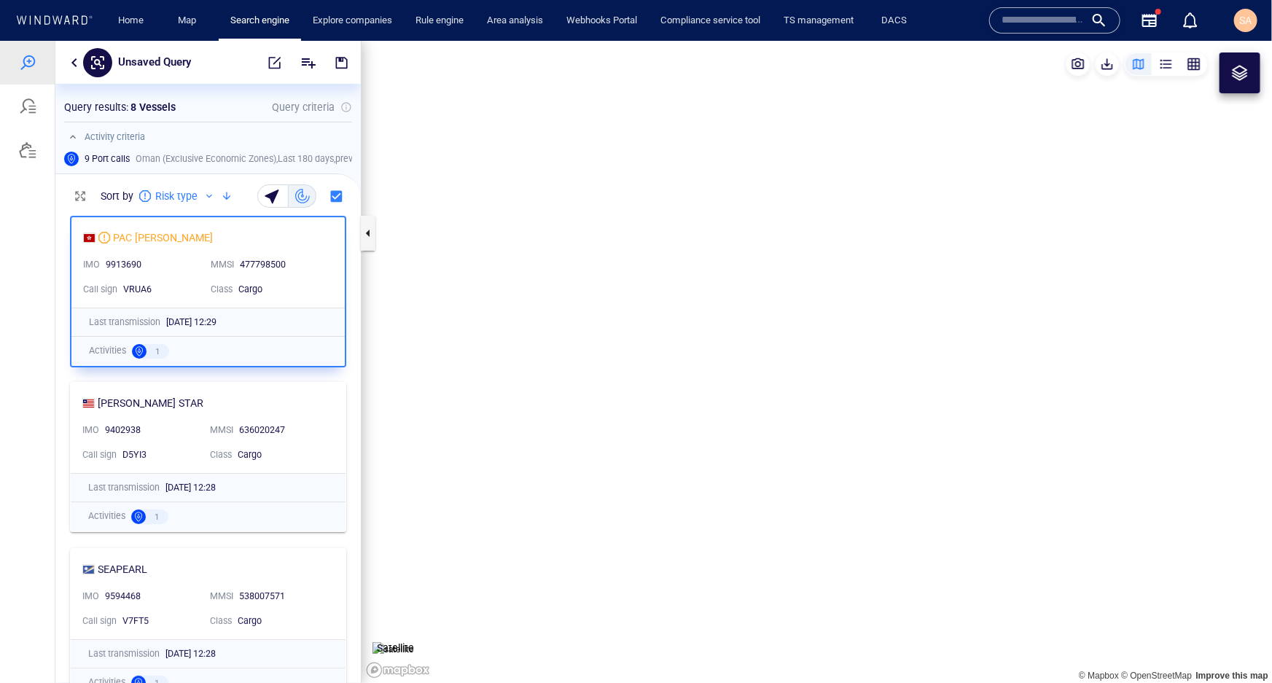
drag, startPoint x: 996, startPoint y: 464, endPoint x: 703, endPoint y: 487, distance: 294.0
click at [703, 487] on canvas "Map" at bounding box center [817, 361] width 911 height 642
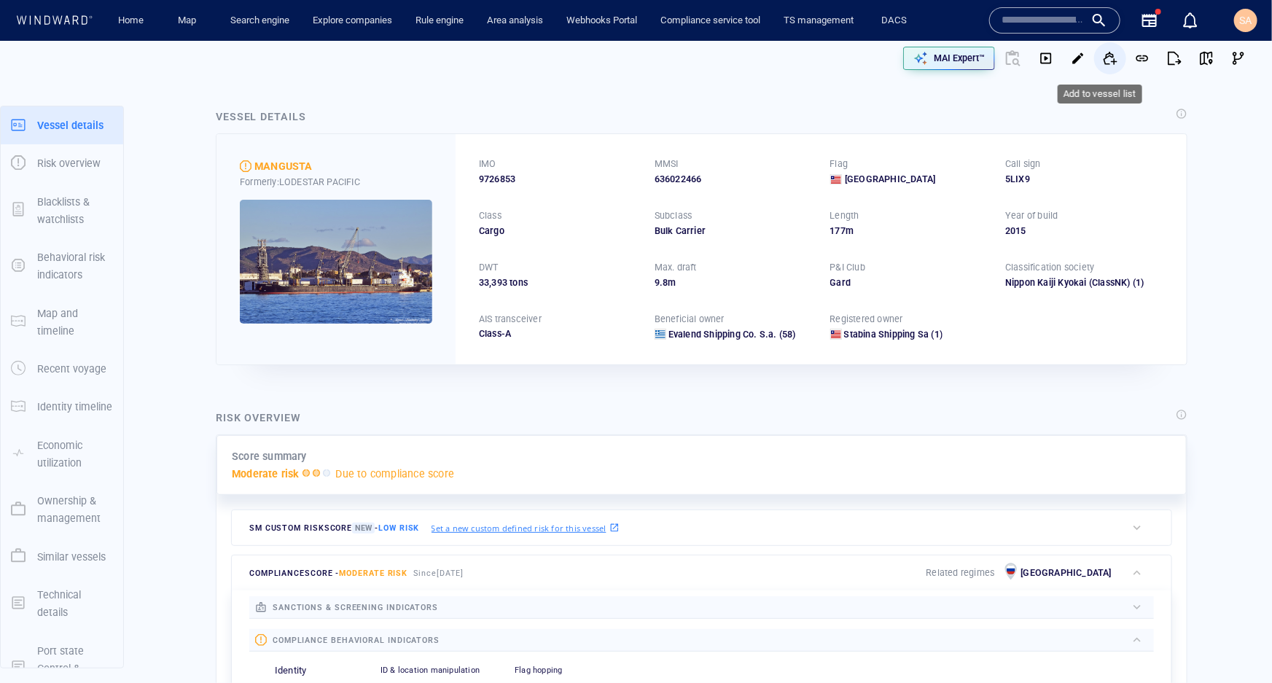
click at [1103, 58] on span "button" at bounding box center [1110, 58] width 15 height 15
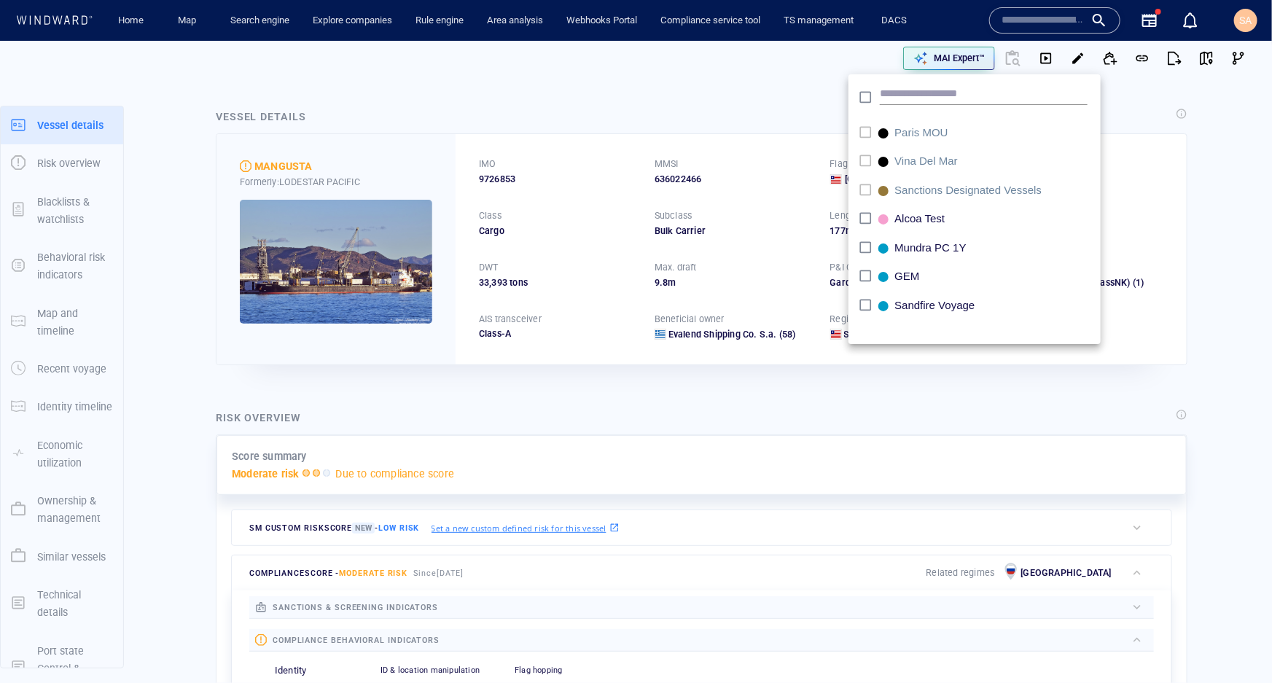
scroll to position [846, 0]
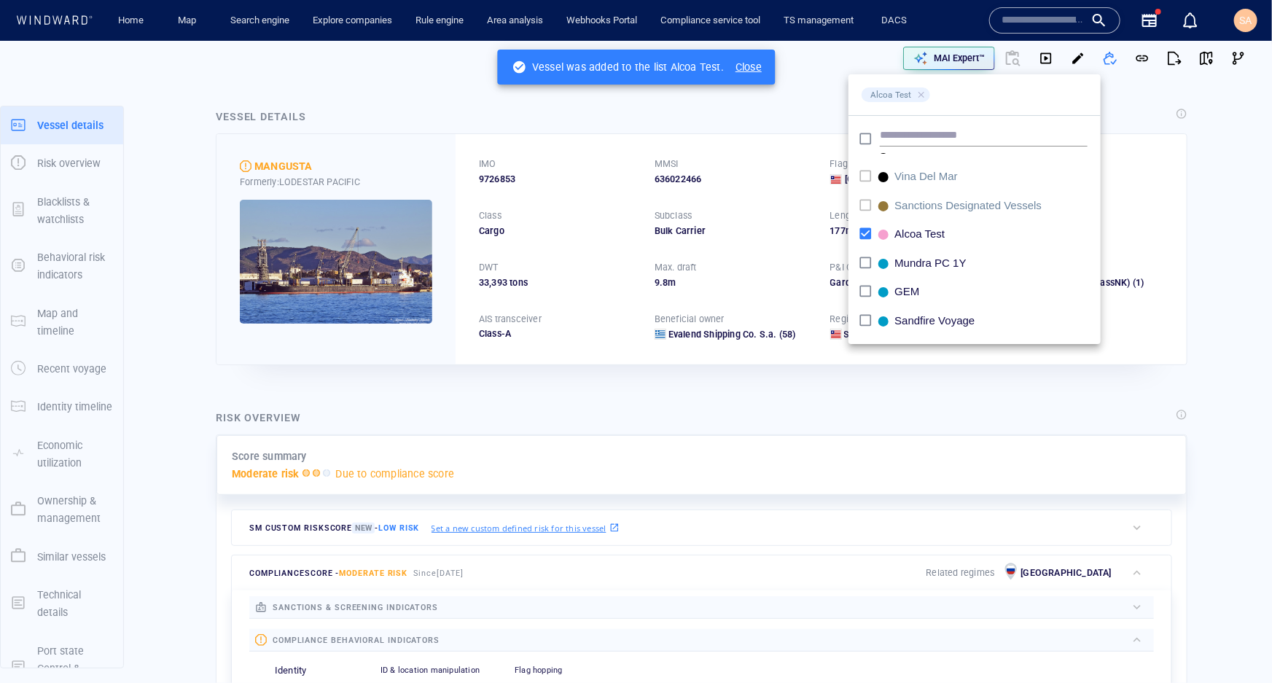
click at [726, 102] on div at bounding box center [636, 341] width 1272 height 683
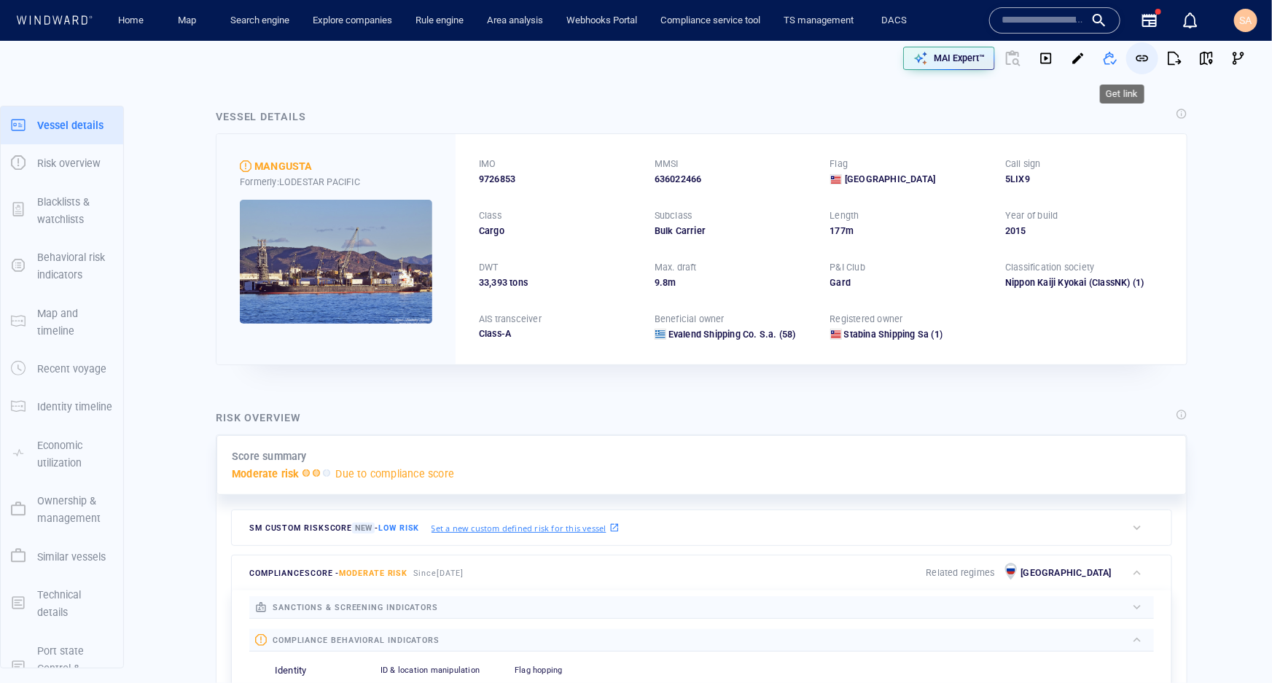
click at [1137, 57] on span "button" at bounding box center [1142, 58] width 15 height 15
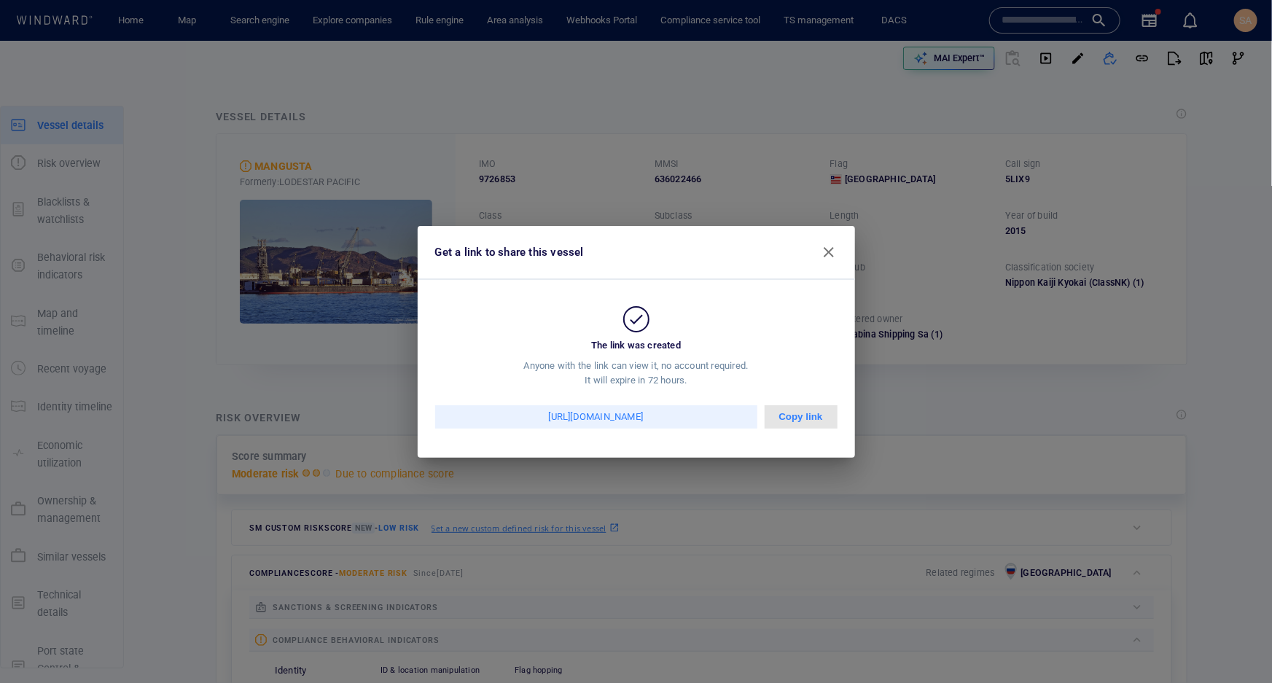
click at [806, 418] on div "Copy link" at bounding box center [801, 416] width 73 height 23
click at [830, 252] on span "button" at bounding box center [828, 251] width 17 height 17
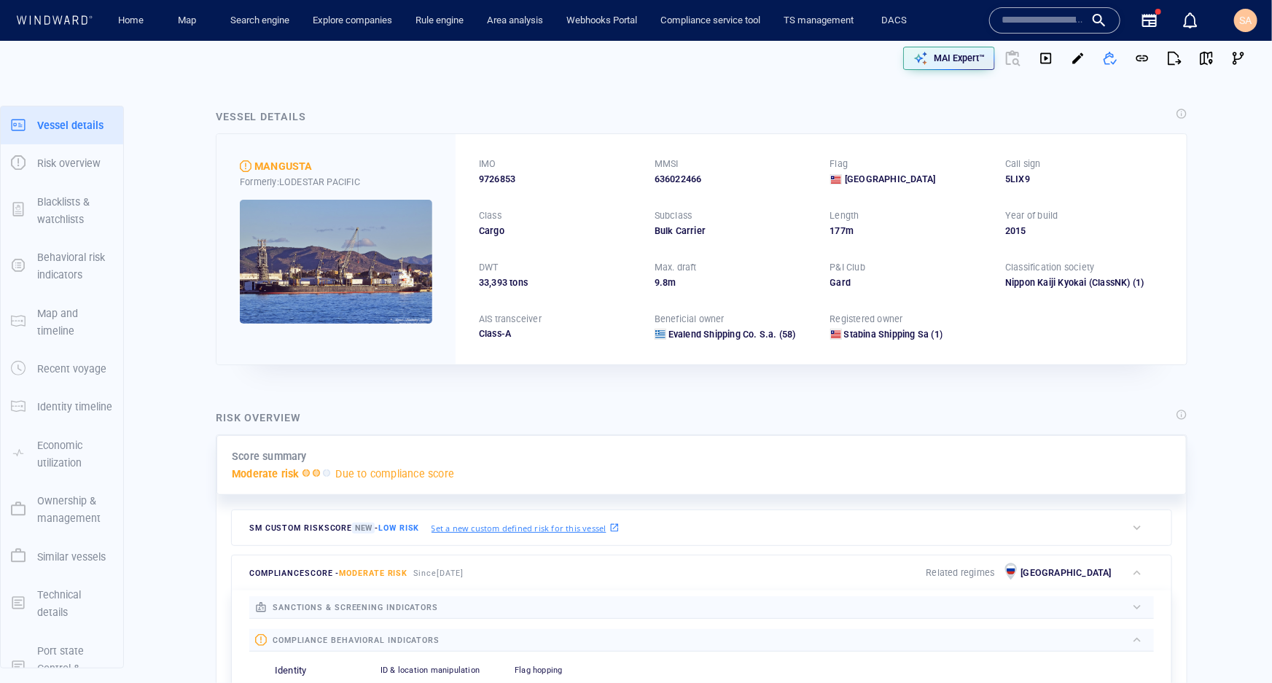
click at [1141, 99] on div "Vessel details MANGUSTA Formerly: LODESTAR PACIFIC IMO 9726853 MMSI 636022466 F…" at bounding box center [701, 236] width 995 height 281
click at [1170, 61] on span "button" at bounding box center [1174, 58] width 15 height 15
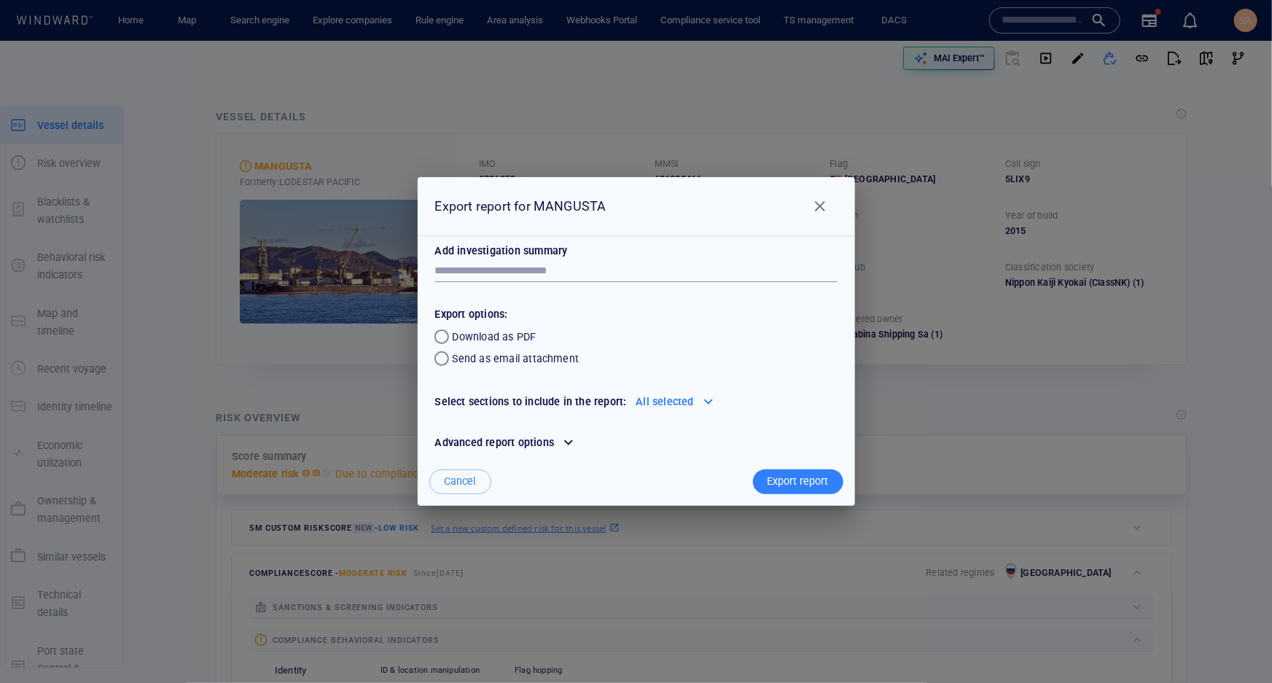
click at [699, 403] on div at bounding box center [708, 401] width 23 height 23
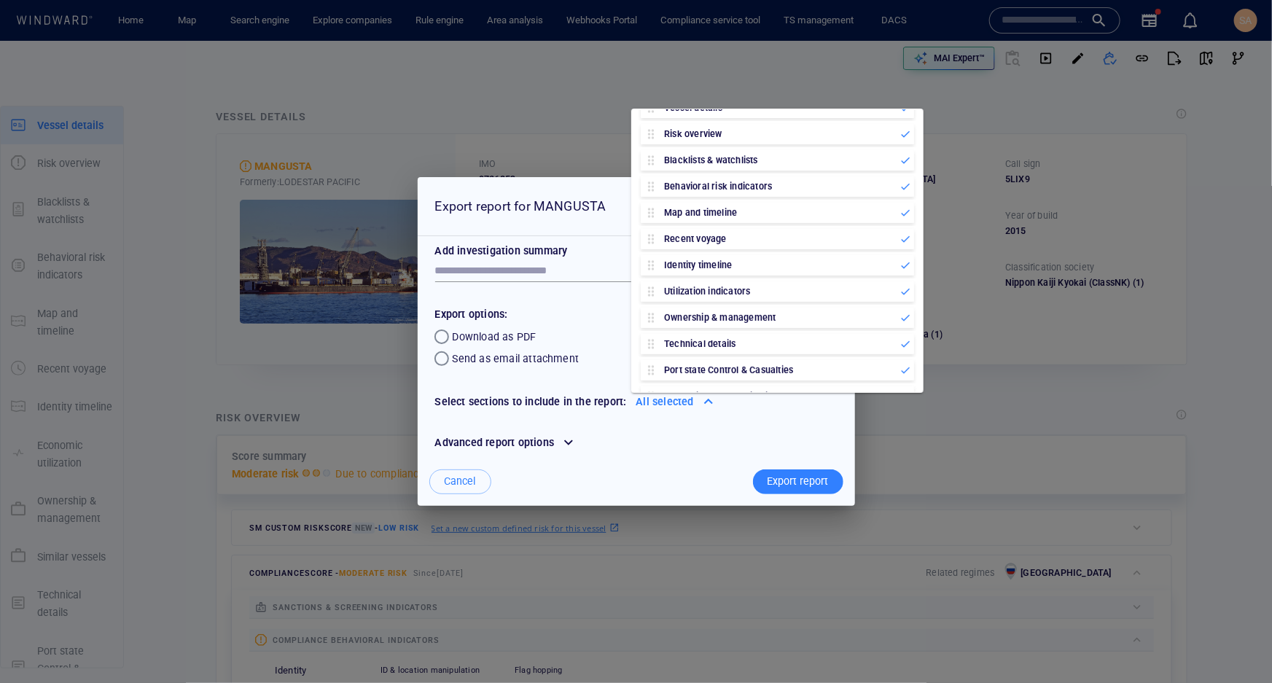
scroll to position [134, 0]
click at [902, 319] on icon at bounding box center [905, 319] width 7 height 7
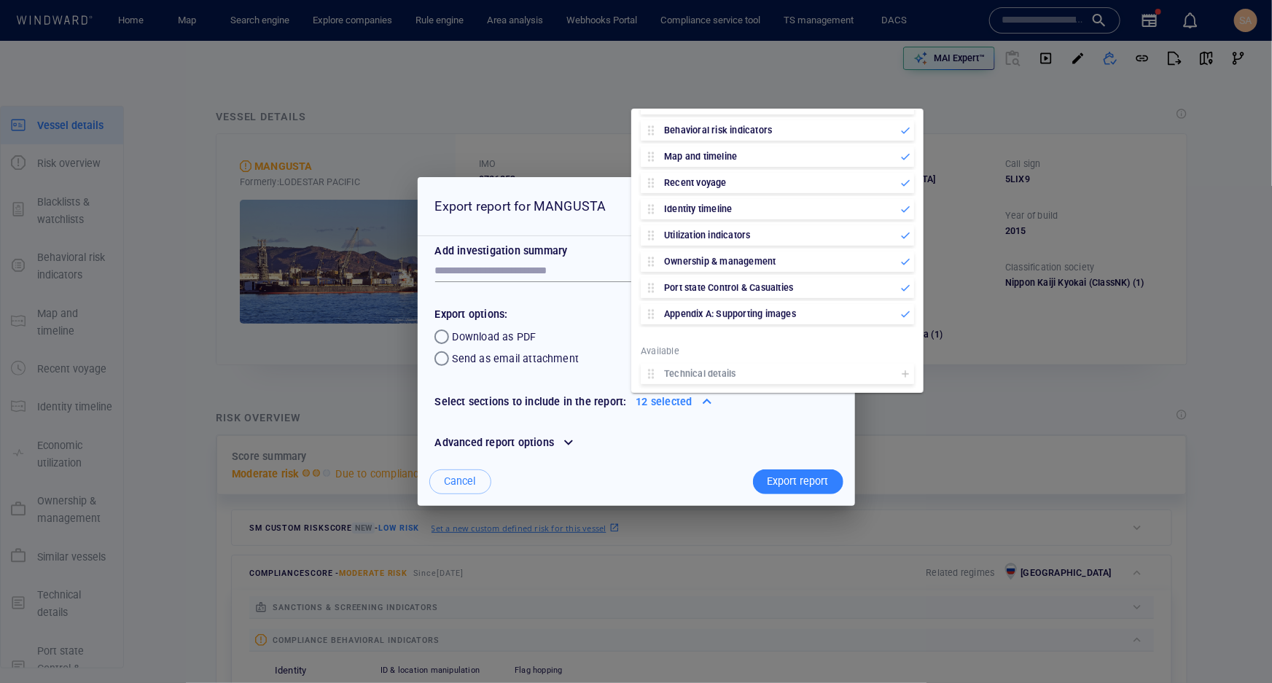
scroll to position [0, 0]
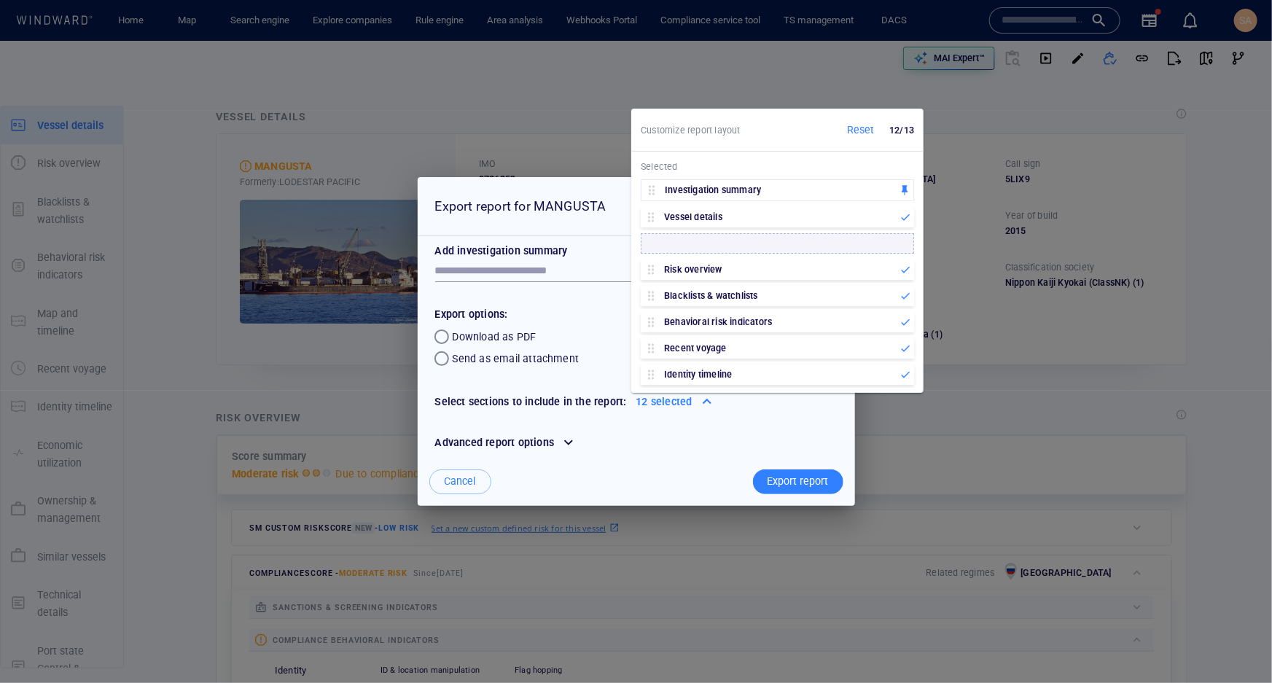
drag, startPoint x: 723, startPoint y: 322, endPoint x: 728, endPoint y: 241, distance: 81.1
click at [728, 241] on div "Investigation summary Vessel details Risk overview Blacklists & watchlists Beha…" at bounding box center [777, 334] width 279 height 316
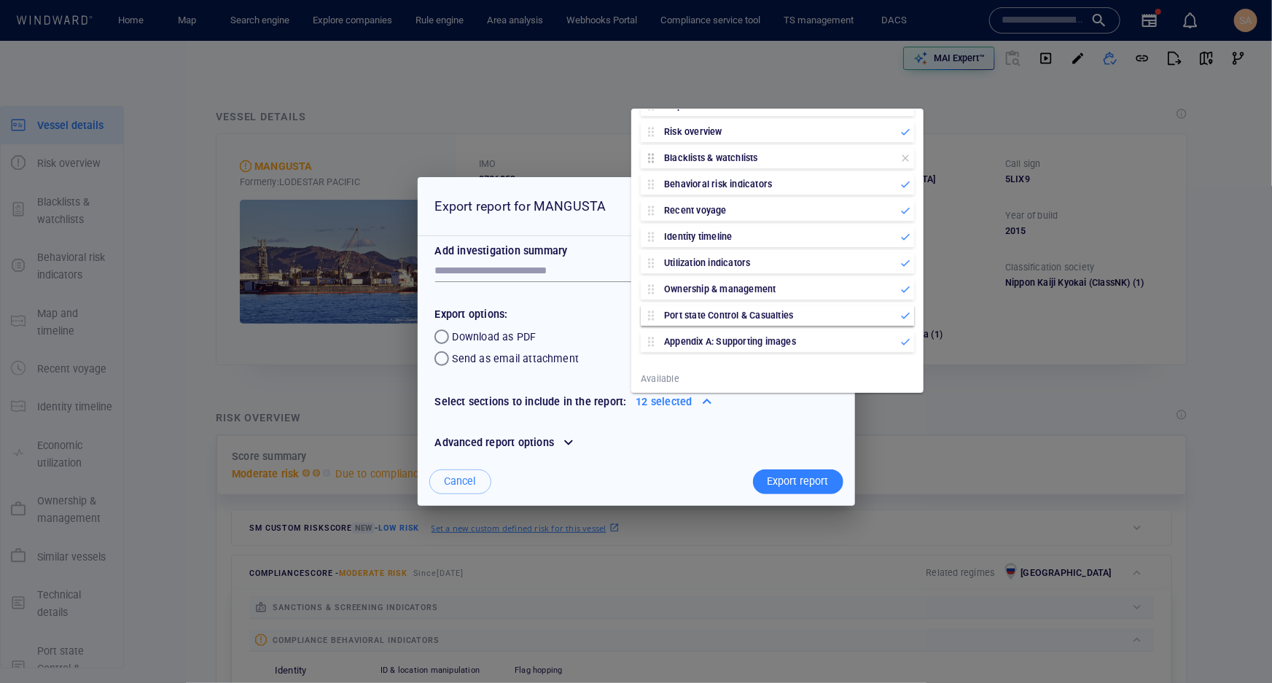
scroll to position [165, 0]
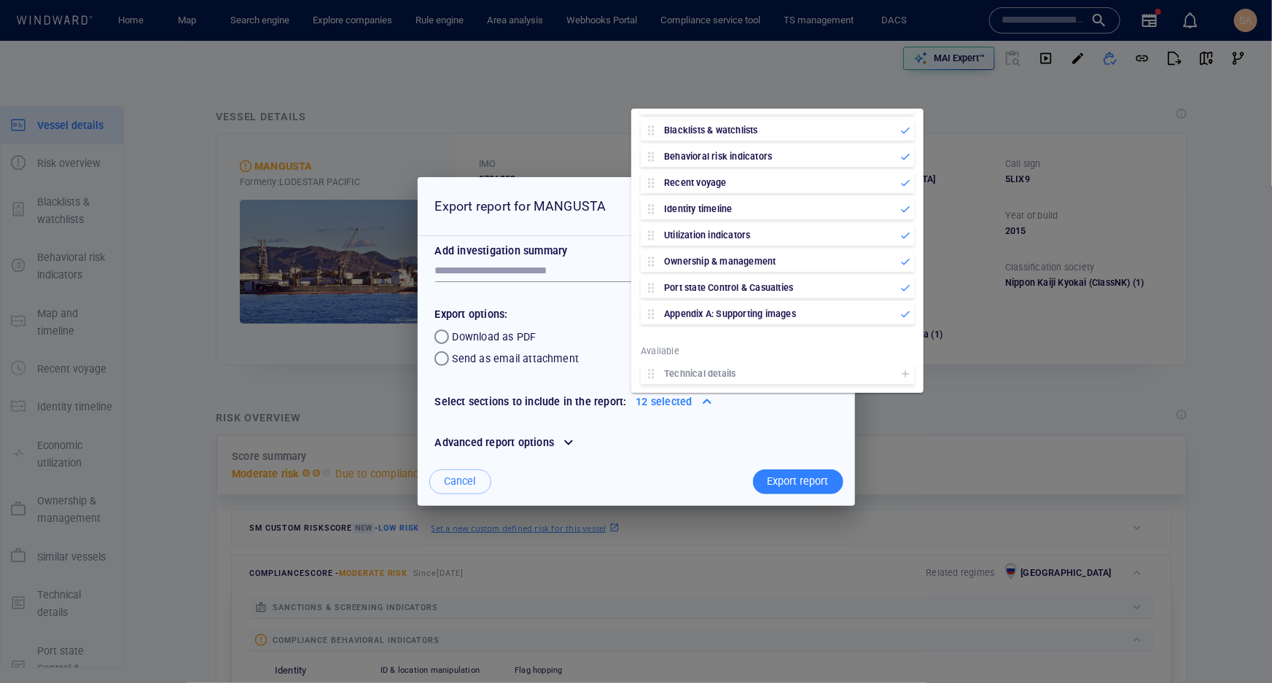
click at [758, 424] on div "Advanced report options" at bounding box center [637, 442] width 426 height 41
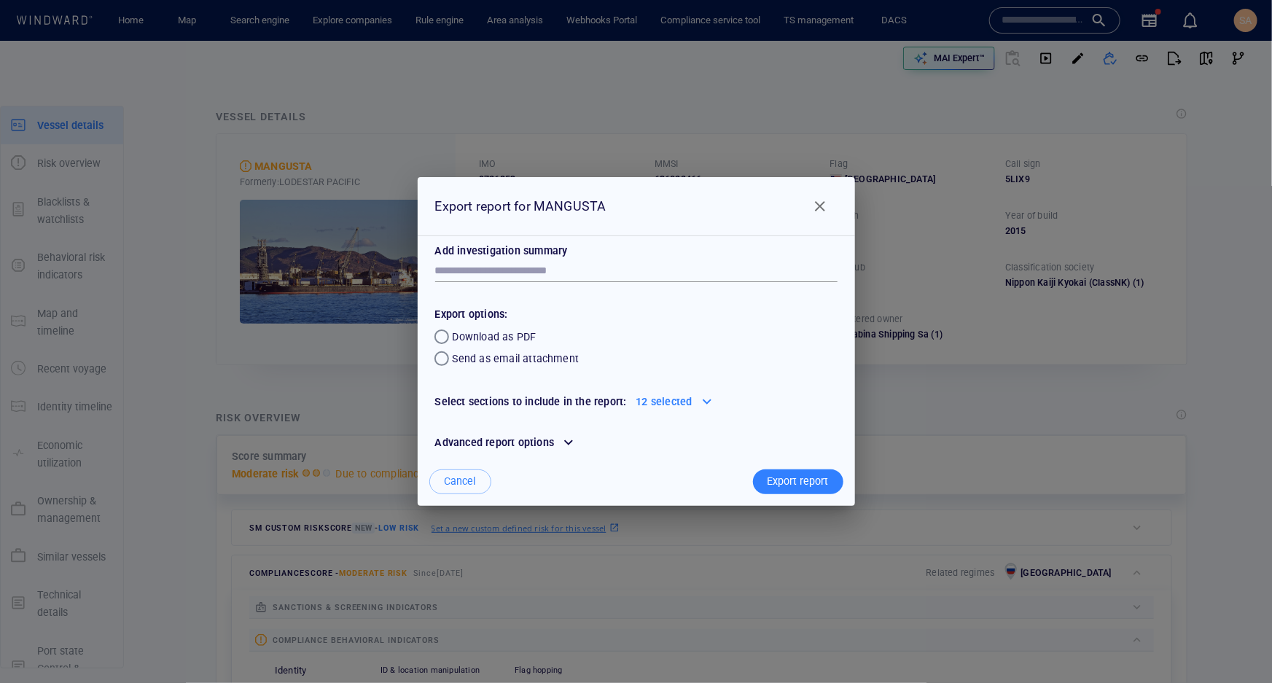
click at [554, 436] on div "Advanced report options" at bounding box center [494, 442] width 125 height 23
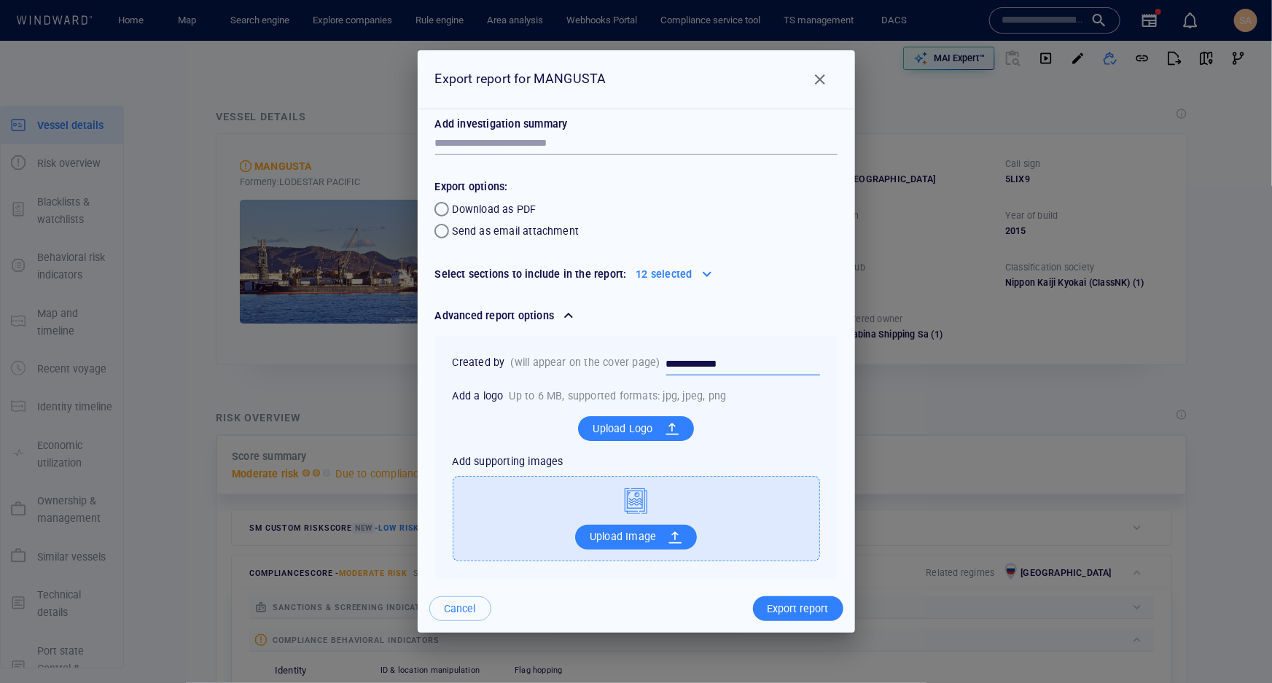
drag, startPoint x: 737, startPoint y: 363, endPoint x: 620, endPoint y: 364, distance: 117.4
click at [620, 364] on div "**********" at bounding box center [636, 364] width 385 height 39
click at [780, 370] on input "**********" at bounding box center [743, 365] width 154 height 22
click at [798, 610] on div "Export report" at bounding box center [798, 609] width 67 height 24
click at [821, 80] on span "Close" at bounding box center [819, 79] width 17 height 17
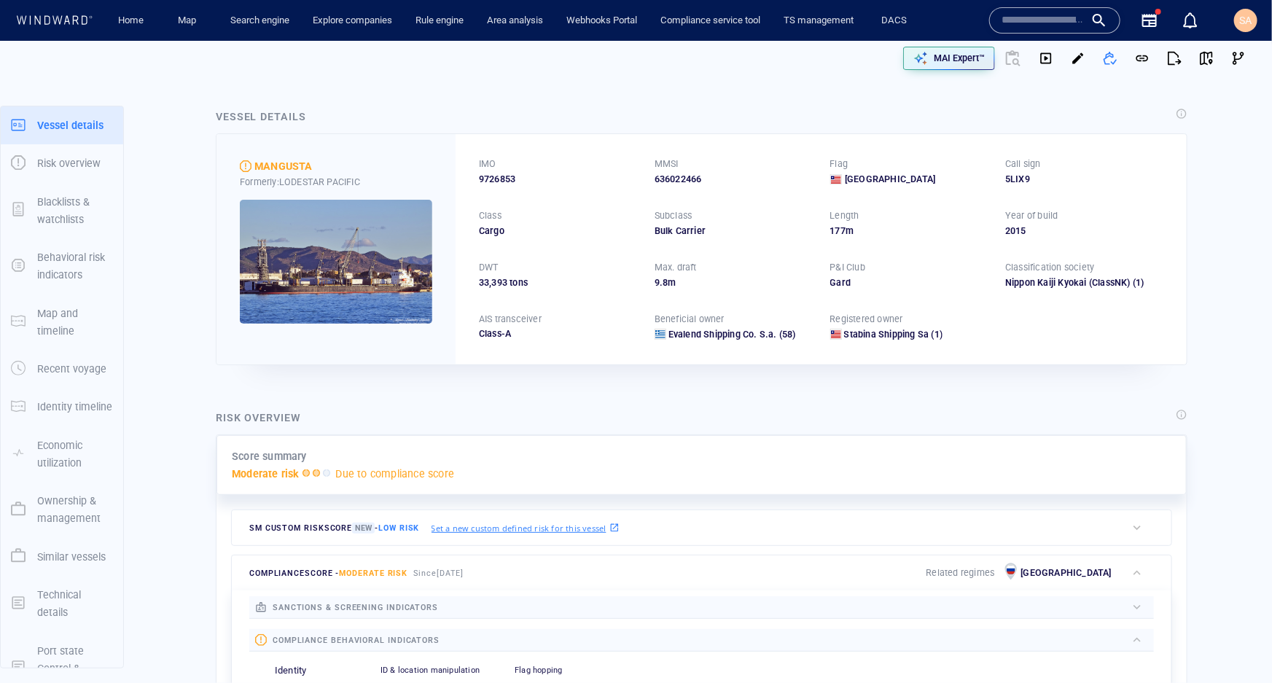
scroll to position [0, 0]
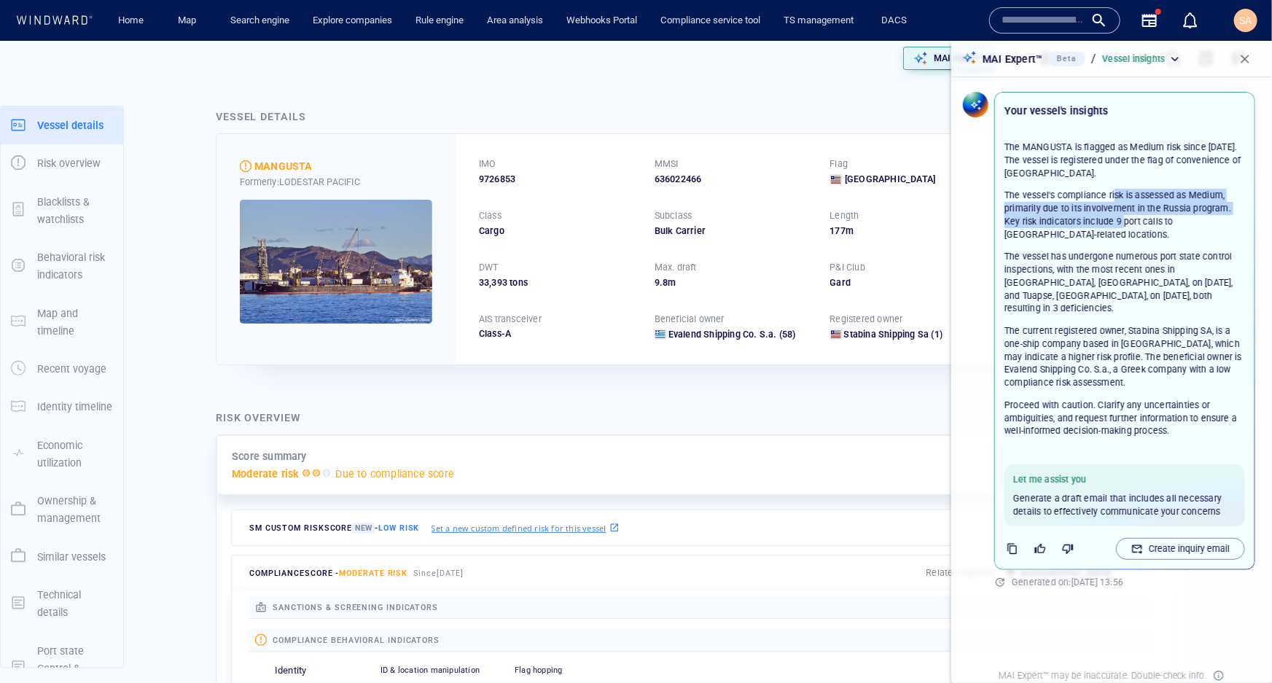
drag, startPoint x: 1116, startPoint y: 199, endPoint x: 1126, endPoint y: 220, distance: 23.2
click at [1126, 220] on p "The vessel's compliance risk is assessed as Medium, primarily due to its involv…" at bounding box center [1125, 215] width 241 height 52
click at [1119, 226] on p "The vessel's compliance risk is assessed as Medium, primarily due to its involv…" at bounding box center [1125, 215] width 241 height 52
drag, startPoint x: 1115, startPoint y: 222, endPoint x: 1123, endPoint y: 233, distance: 14.2
click at [1123, 233] on p "The vessel's compliance risk is assessed as Medium, primarily due to its involv…" at bounding box center [1125, 215] width 241 height 52
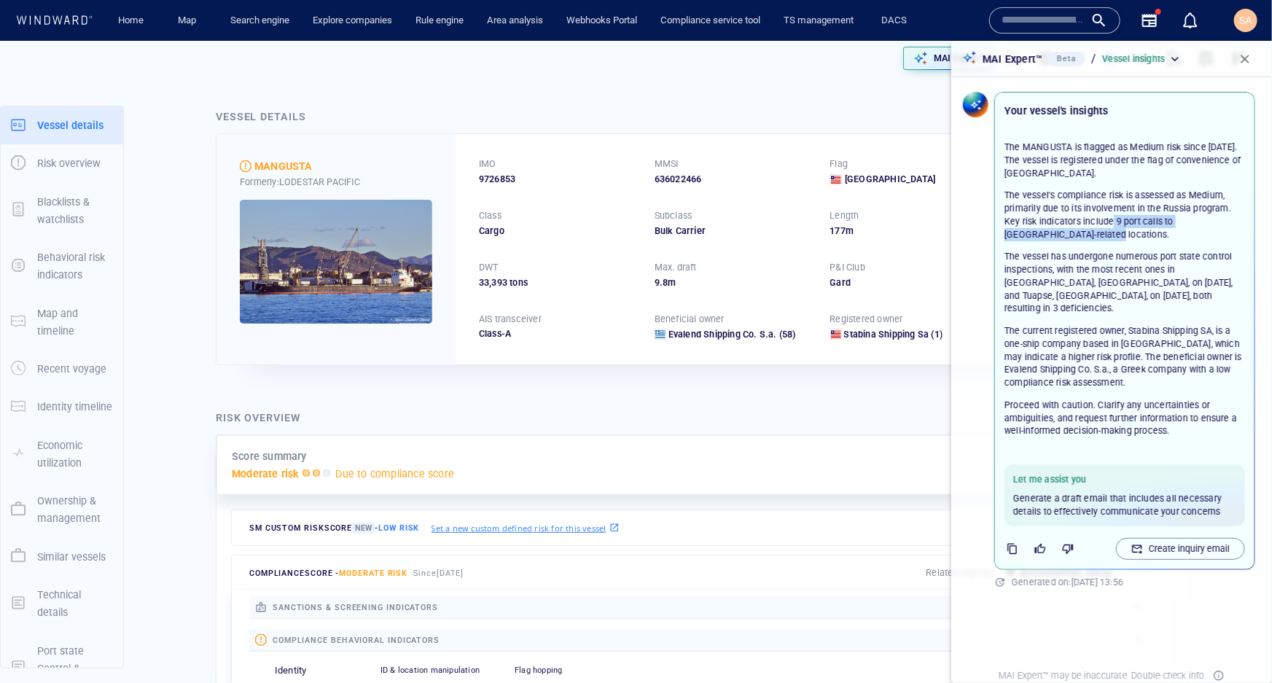
click at [1096, 237] on p "The vessel's compliance risk is assessed as Medium, primarily due to its involv…" at bounding box center [1125, 215] width 241 height 52
drag, startPoint x: 1091, startPoint y: 171, endPoint x: 1109, endPoint y: 179, distance: 19.0
click at [1109, 179] on p "The MANGUSTA is flagged as Medium risk since [DATE]. The vessel is registered u…" at bounding box center [1125, 160] width 241 height 39
click at [1132, 178] on p "The MANGUSTA is flagged as Medium risk since [DATE]. The vessel is registered u…" at bounding box center [1125, 160] width 241 height 39
drag, startPoint x: 1079, startPoint y: 253, endPoint x: 1208, endPoint y: 263, distance: 129.4
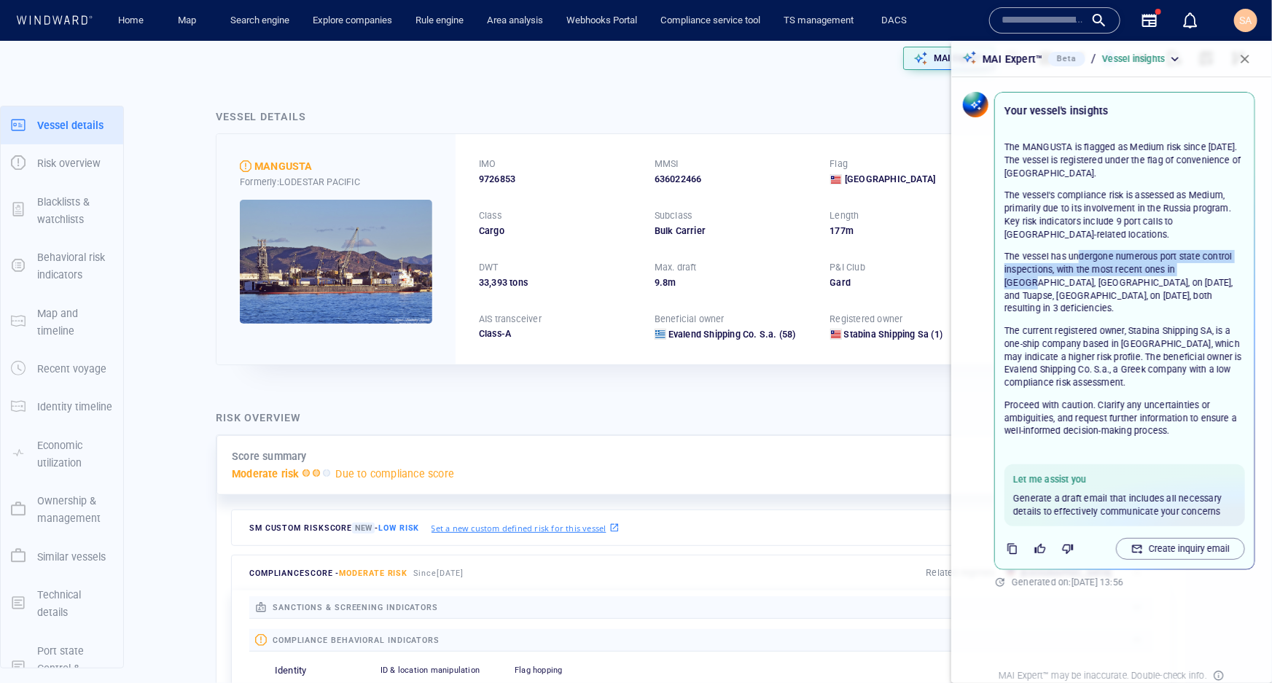
click at [1208, 263] on p "The vessel has undergone numerous port state control inspections, with the most…" at bounding box center [1125, 282] width 241 height 65
click at [1103, 279] on p "The vessel has undergone numerous port state control inspections, with the most…" at bounding box center [1125, 282] width 241 height 65
drag, startPoint x: 1021, startPoint y: 289, endPoint x: 1193, endPoint y: 295, distance: 171.4
click at [1193, 295] on p "The vessel has undergone numerous port state control inspections, with the most…" at bounding box center [1125, 282] width 241 height 65
click at [1144, 324] on p "The current registered owner, Stabina Shipping SA, is a one-ship company based …" at bounding box center [1125, 356] width 241 height 65
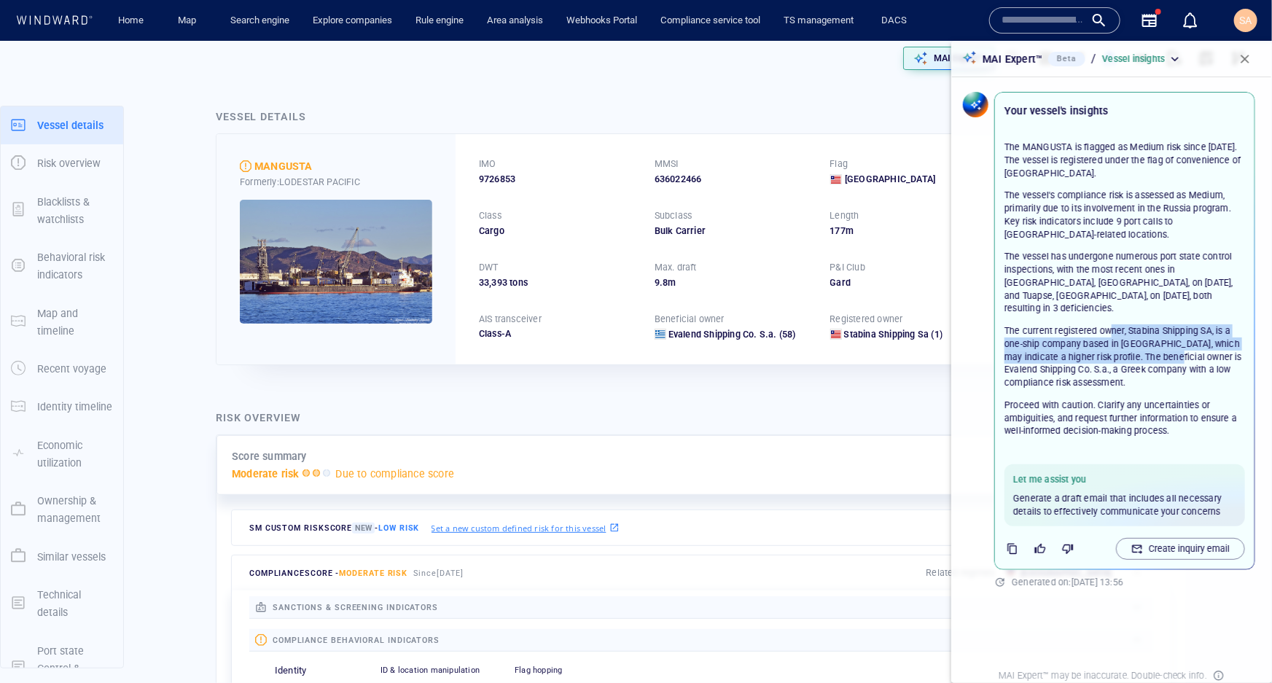
drag, startPoint x: 1110, startPoint y: 313, endPoint x: 1169, endPoint y: 343, distance: 66.2
click at [1169, 343] on p "The current registered owner, Stabina Shipping SA, is a one-ship company based …" at bounding box center [1125, 356] width 241 height 65
click at [1139, 363] on p "The current registered owner, Stabina Shipping SA, is a one-ship company based …" at bounding box center [1125, 356] width 241 height 65
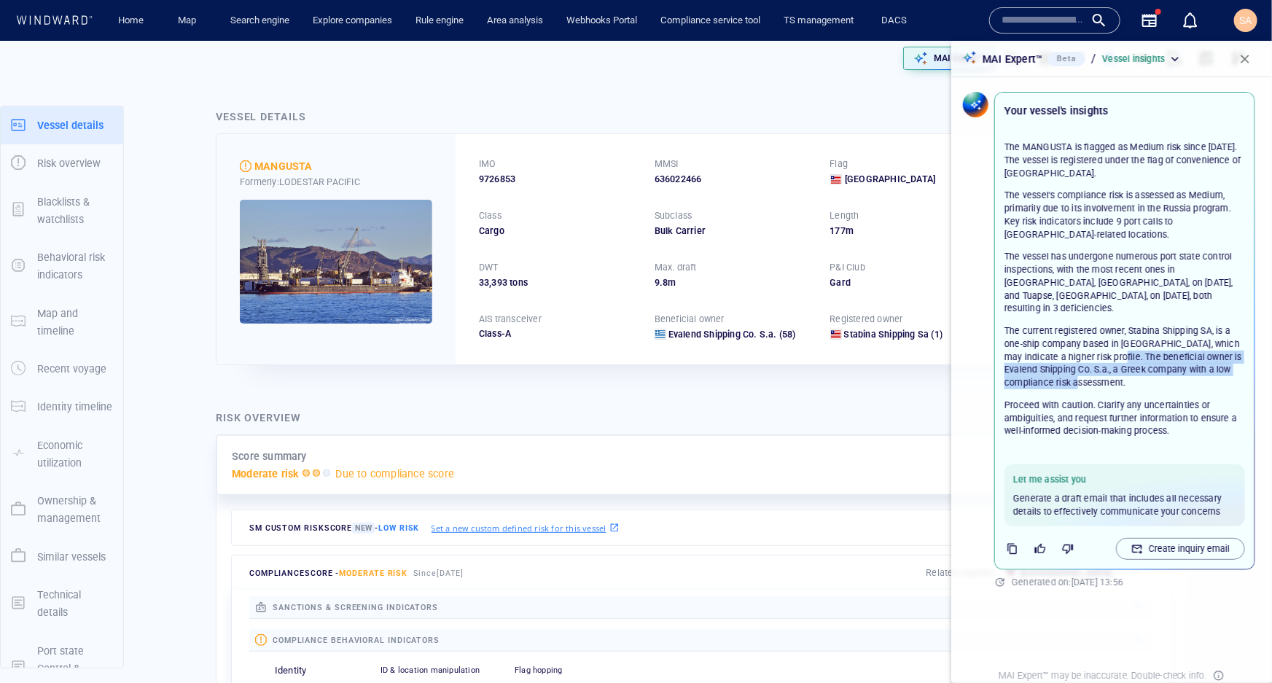
drag, startPoint x: 1109, startPoint y: 348, endPoint x: 1144, endPoint y: 364, distance: 38.5
click at [1144, 364] on p "The current registered owner, Stabina Shipping SA, is a one-ship company based …" at bounding box center [1125, 356] width 241 height 65
click at [1144, 366] on p "The current registered owner, Stabina Shipping SA, is a one-ship company based …" at bounding box center [1125, 356] width 241 height 65
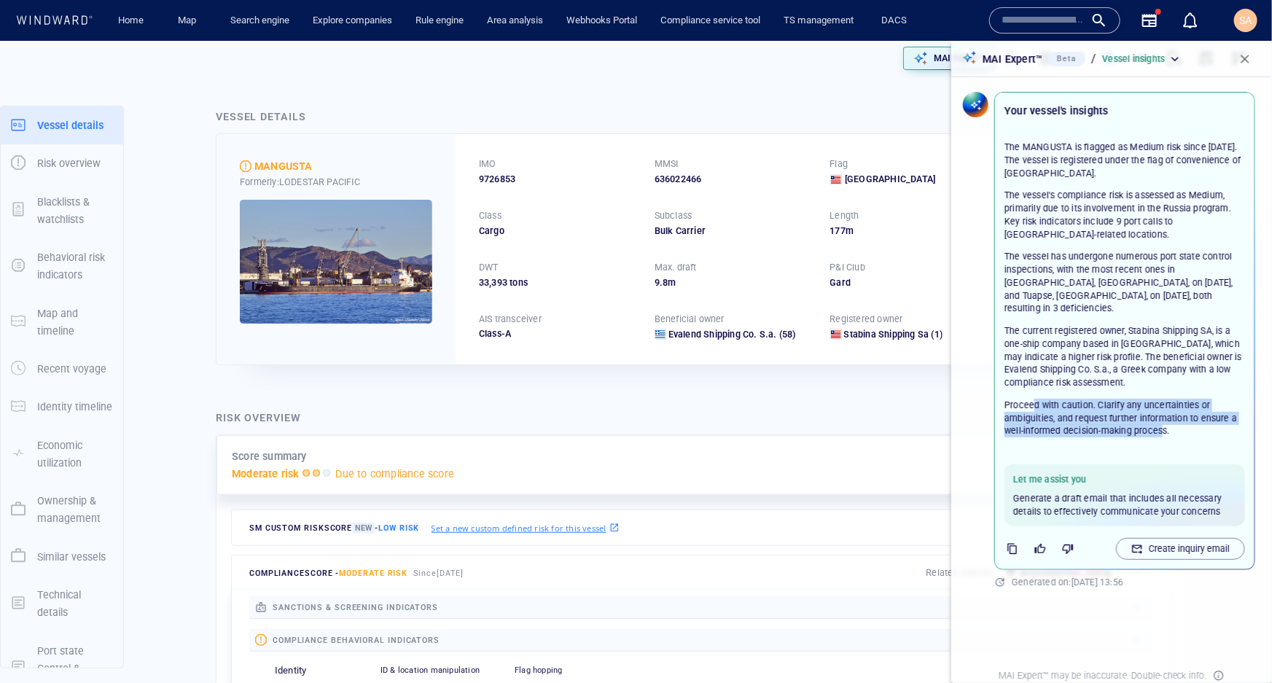
drag, startPoint x: 1034, startPoint y: 391, endPoint x: 1171, endPoint y: 414, distance: 139.6
click at [1171, 414] on p "Proceed with caution. Clarify any uncertainties or ambiguities, and request fur…" at bounding box center [1125, 418] width 241 height 39
click at [1188, 420] on p "Proceed with caution. Clarify any uncertainties or ambiguities, and request fur…" at bounding box center [1125, 418] width 241 height 39
drag, startPoint x: 1182, startPoint y: 418, endPoint x: 998, endPoint y: 394, distance: 185.3
click at [998, 394] on div "The MANGUSTA is flagged as Medium risk since [DATE]. The vessel is registered u…" at bounding box center [1125, 288] width 258 height 333
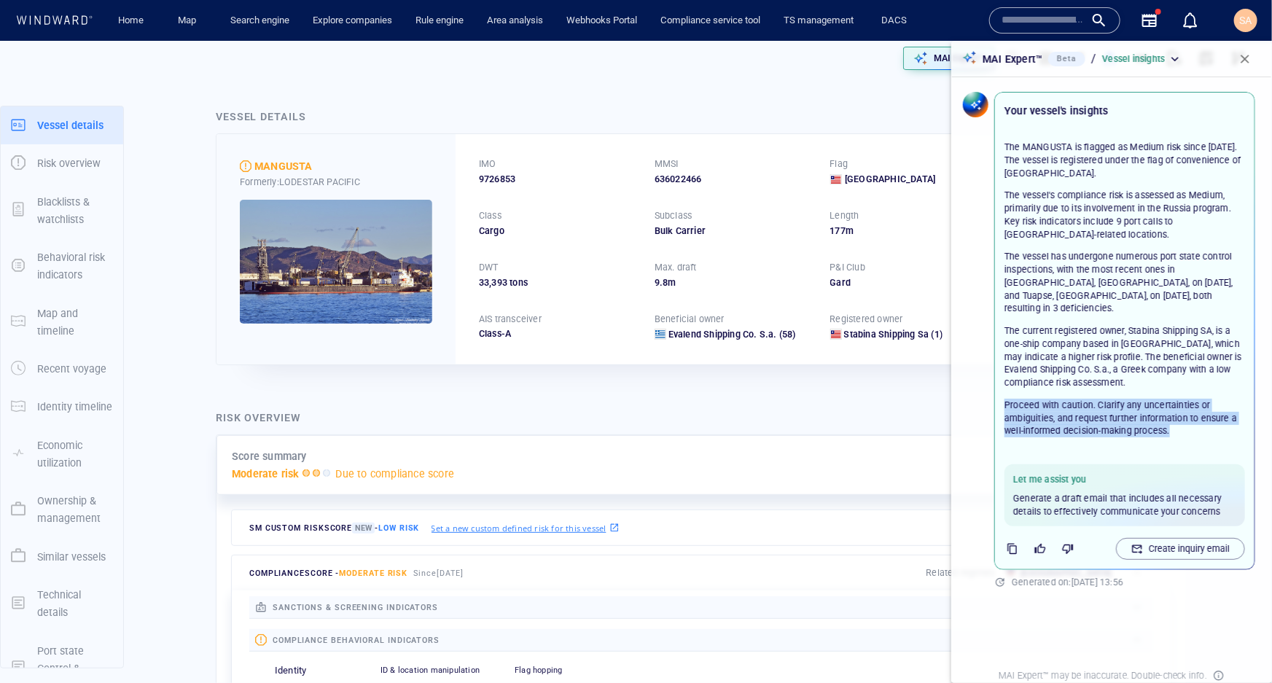
click at [1075, 406] on p "Proceed with caution. Clarify any uncertainties or ambiguities, and request fur…" at bounding box center [1125, 418] width 241 height 39
click at [1138, 399] on p "Proceed with caution. Clarify any uncertainties or ambiguities, and request fur…" at bounding box center [1125, 418] width 241 height 39
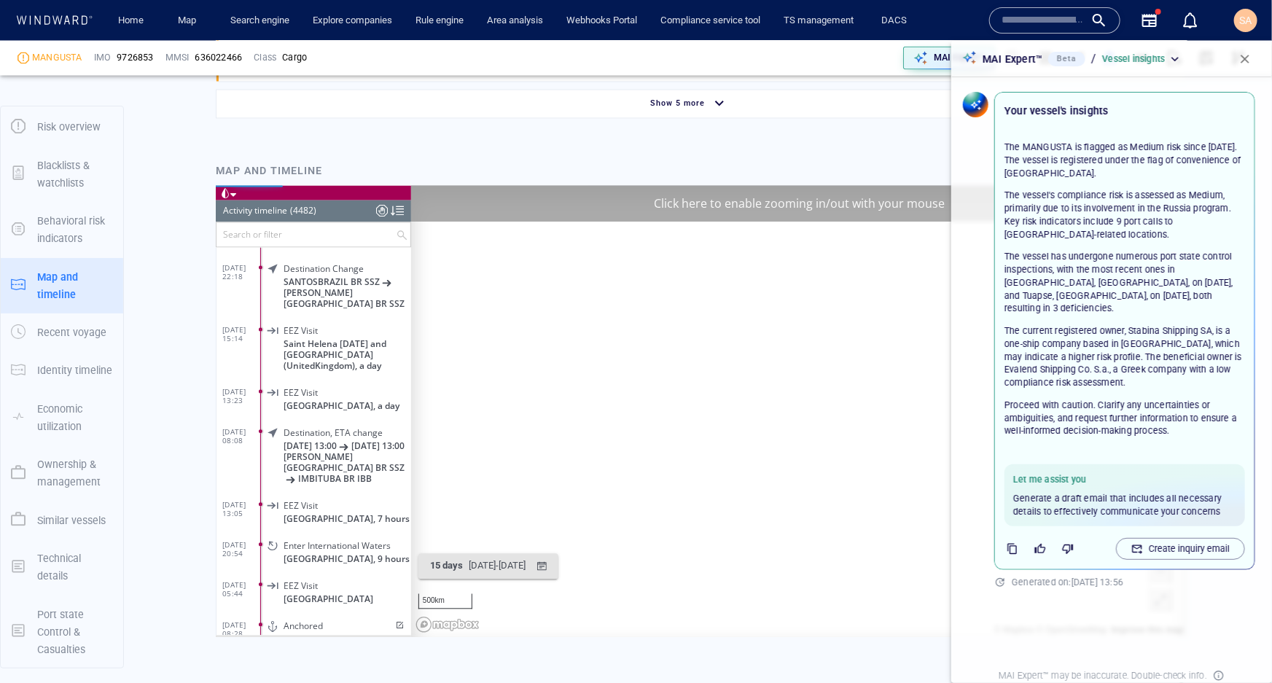
scroll to position [179314, 0]
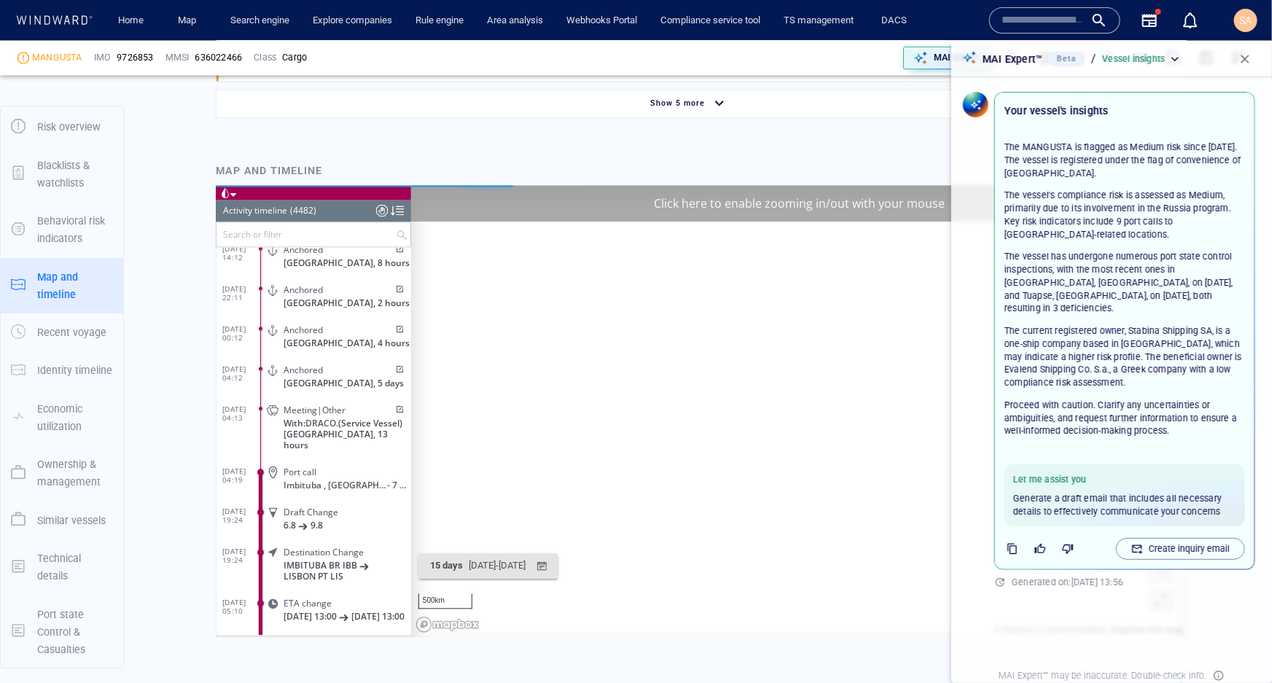
click at [732, 208] on div "Click here to enable zooming in/out with your mouse" at bounding box center [798, 204] width 776 height 36
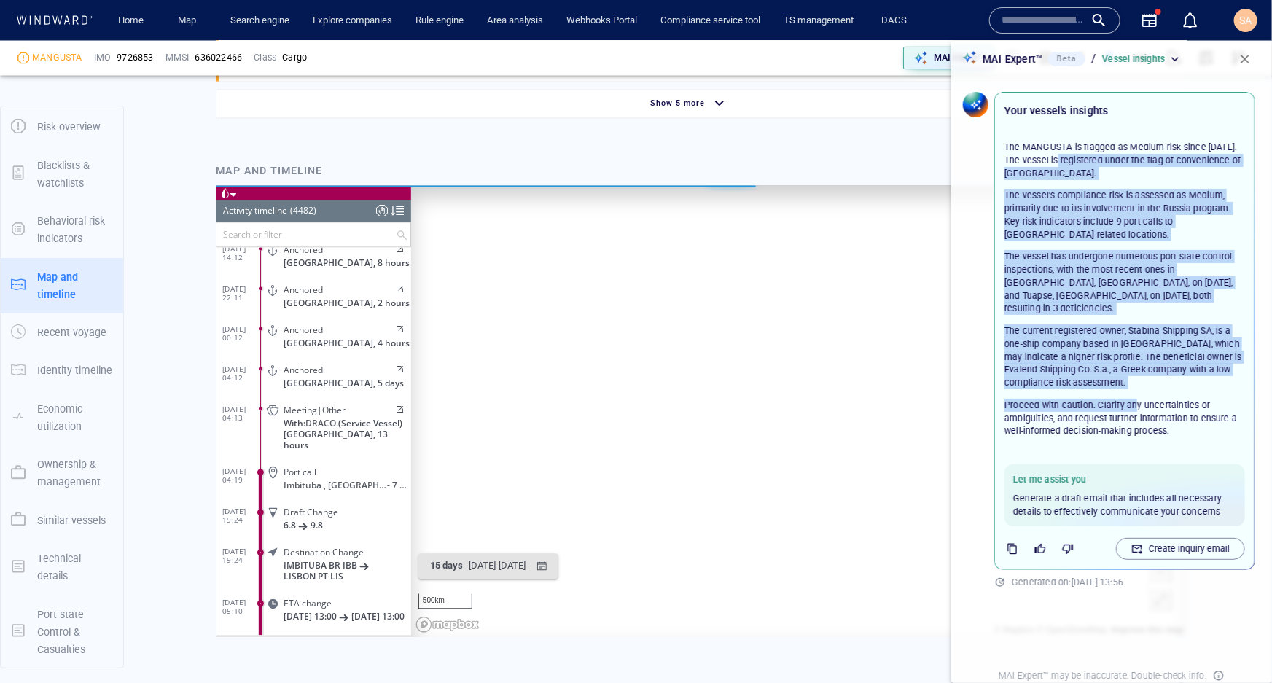
drag, startPoint x: 1072, startPoint y: 163, endPoint x: 1136, endPoint y: 382, distance: 228.8
click at [1136, 382] on div "The MANGUSTA is flagged as Medium risk since [DATE]. The vessel is registered u…" at bounding box center [1125, 289] width 241 height 297
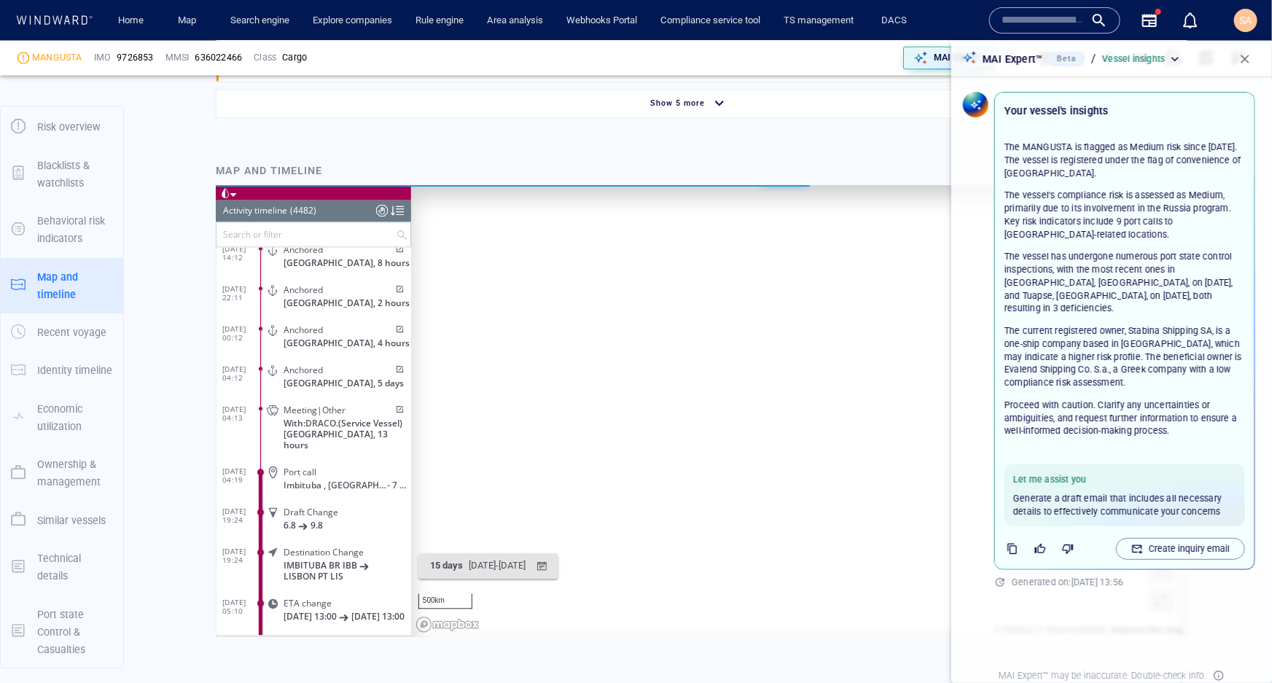
click at [1169, 402] on p "Proceed with caution. Clarify any uncertainties or ambiguities, and request fur…" at bounding box center [1125, 418] width 241 height 39
click at [1149, 542] on p "Create inquiry email" at bounding box center [1189, 548] width 81 height 13
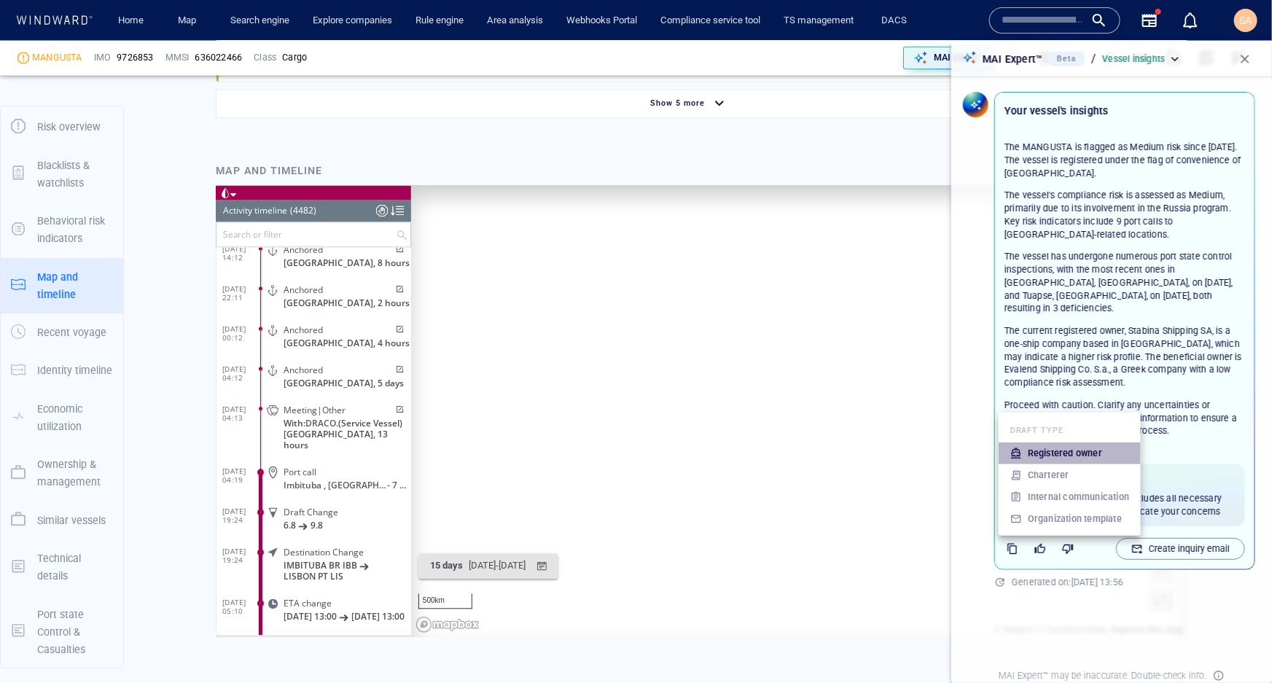
click at [1086, 459] on p "Registered owner" at bounding box center [1065, 453] width 74 height 13
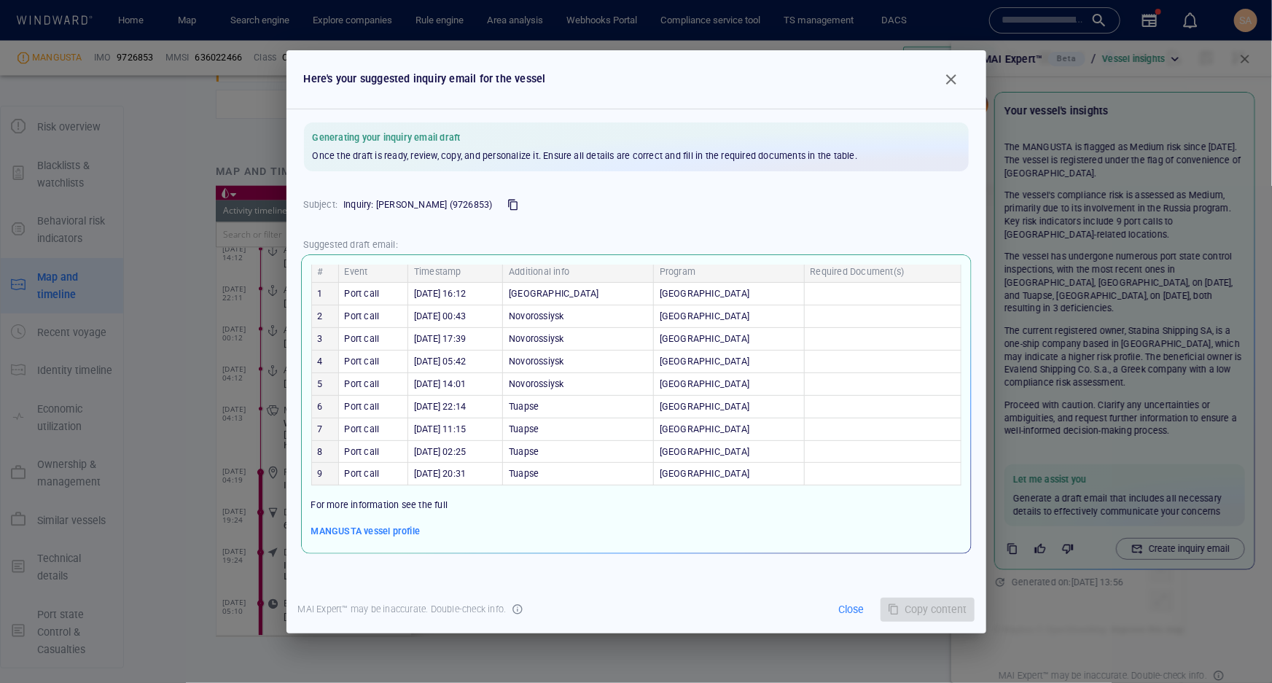
scroll to position [168, 0]
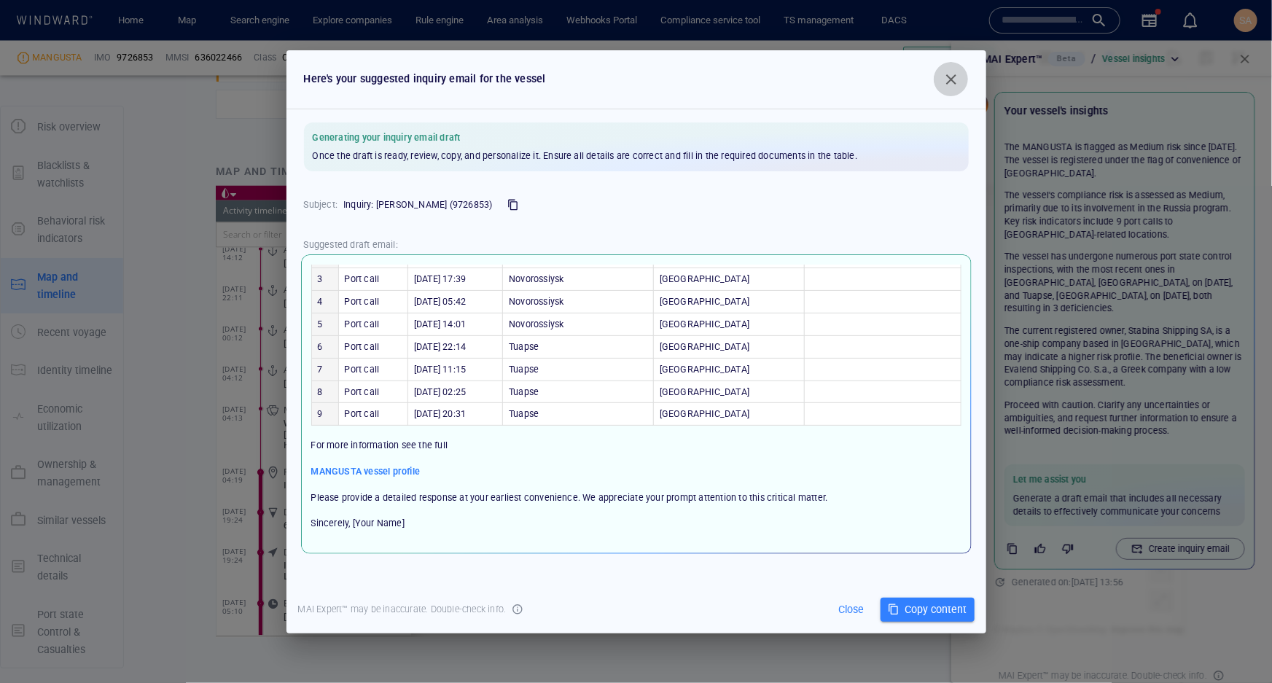
click at [942, 82] on button "button" at bounding box center [951, 79] width 35 height 35
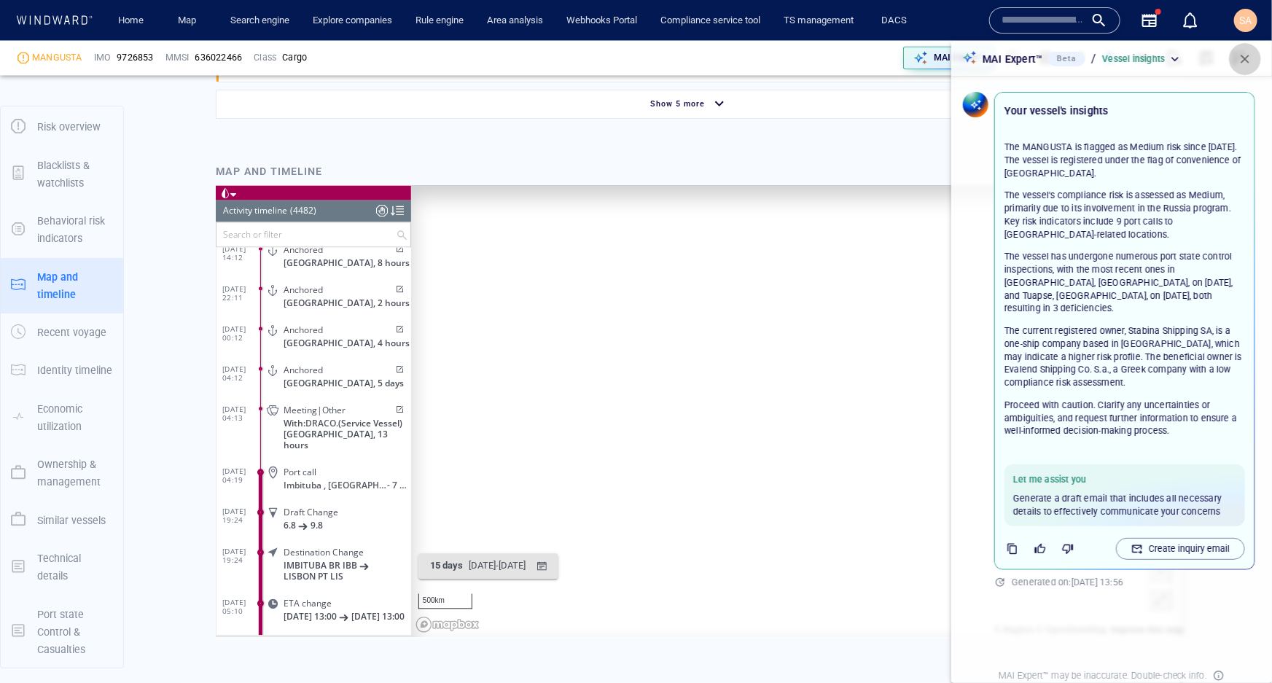
click at [1249, 61] on span "button" at bounding box center [1245, 59] width 15 height 15
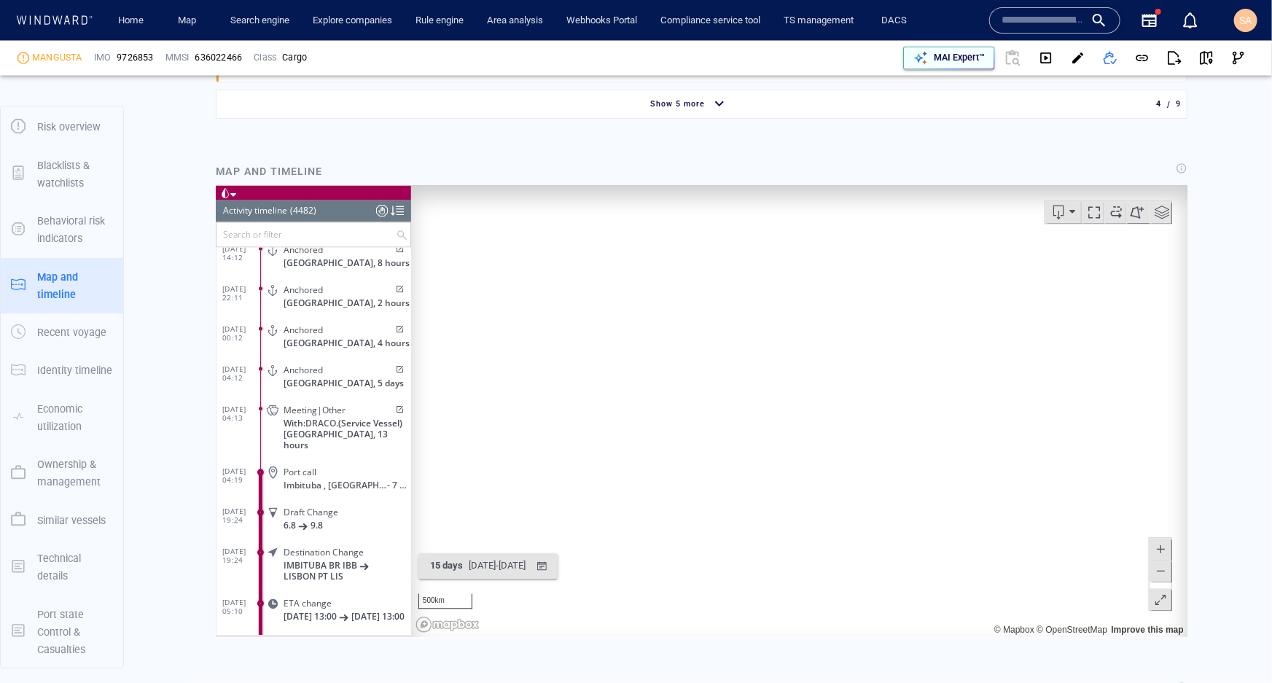
click at [965, 64] on div "MAI Expert™" at bounding box center [959, 58] width 57 height 19
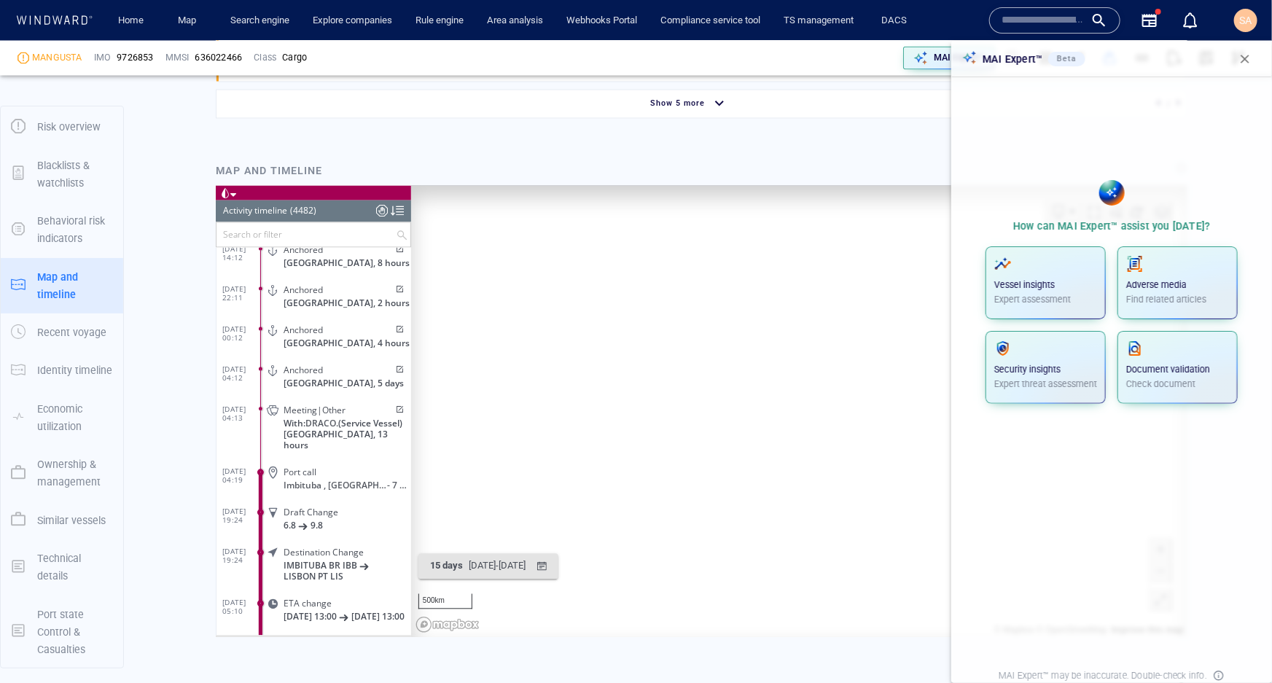
click at [1246, 61] on span "button" at bounding box center [1245, 59] width 15 height 15
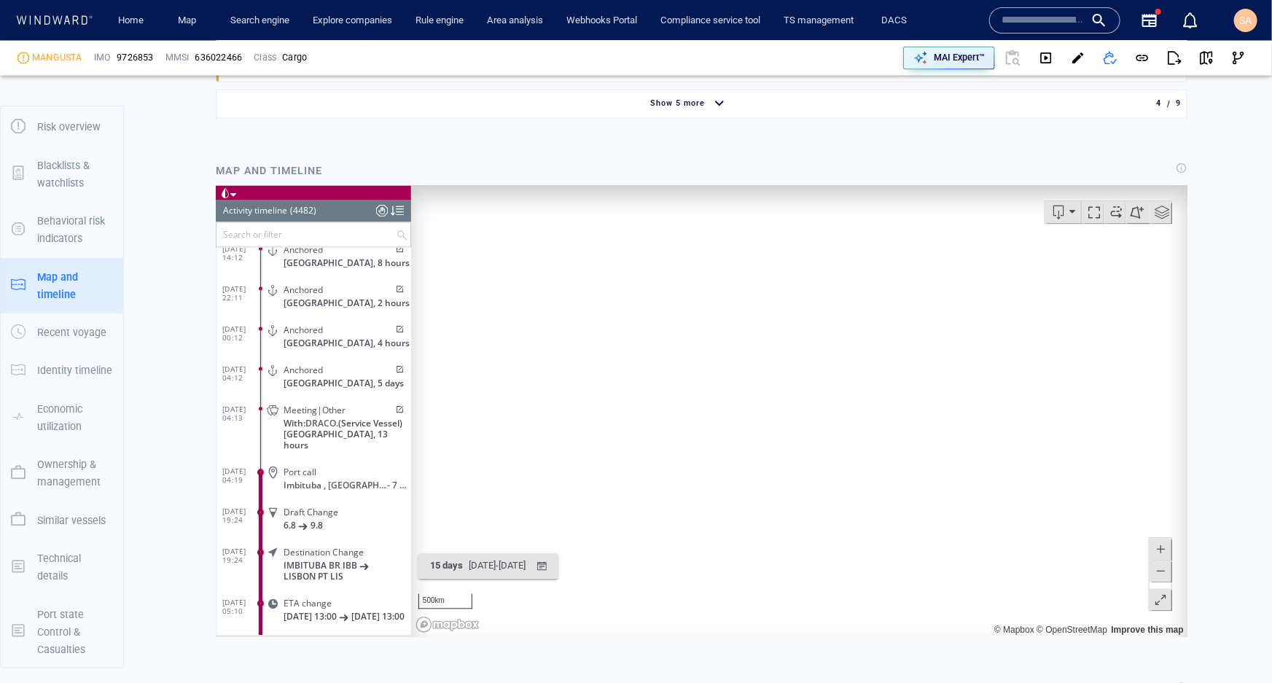
click at [1035, 23] on input "text" at bounding box center [1043, 20] width 83 height 22
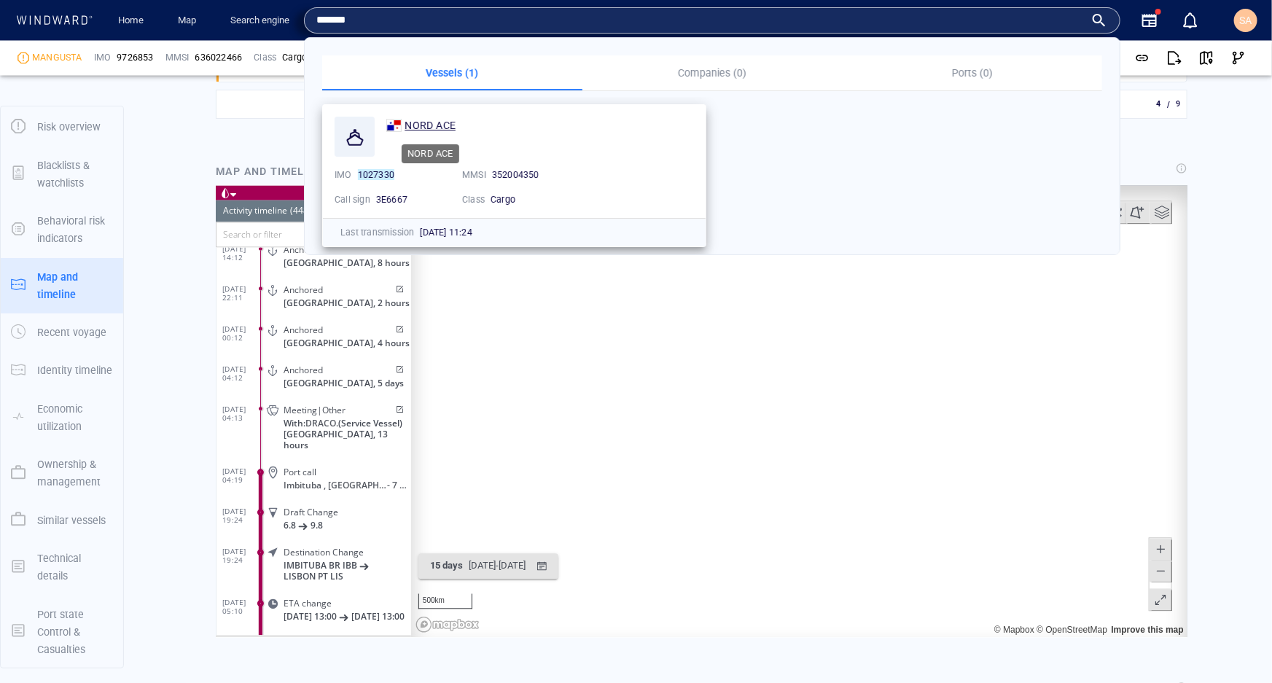
type input "*******"
click at [442, 131] on div "NORD ACE" at bounding box center [430, 125] width 51 height 17
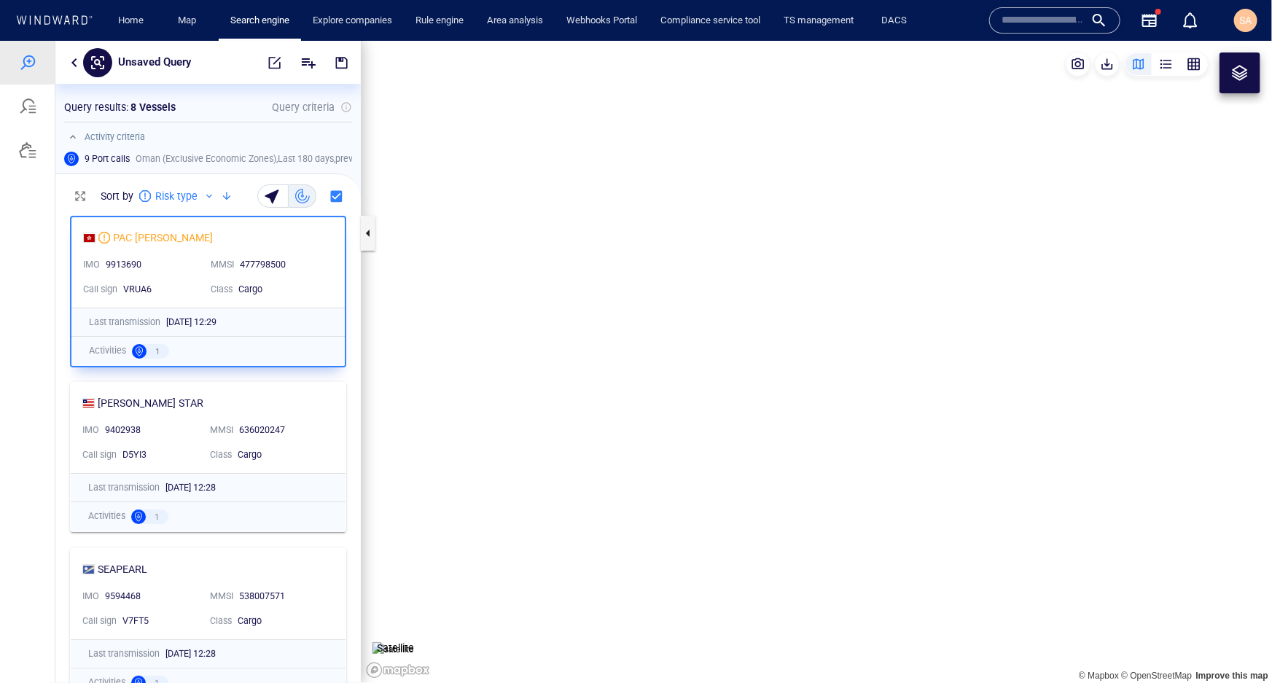
scroll to position [464, 295]
drag, startPoint x: 1002, startPoint y: 262, endPoint x: 791, endPoint y: 378, distance: 240.5
click at [791, 378] on canvas "Map" at bounding box center [817, 361] width 911 height 642
drag, startPoint x: 947, startPoint y: 332, endPoint x: 749, endPoint y: 379, distance: 203.2
click at [749, 379] on canvas "Map" at bounding box center [817, 361] width 911 height 642
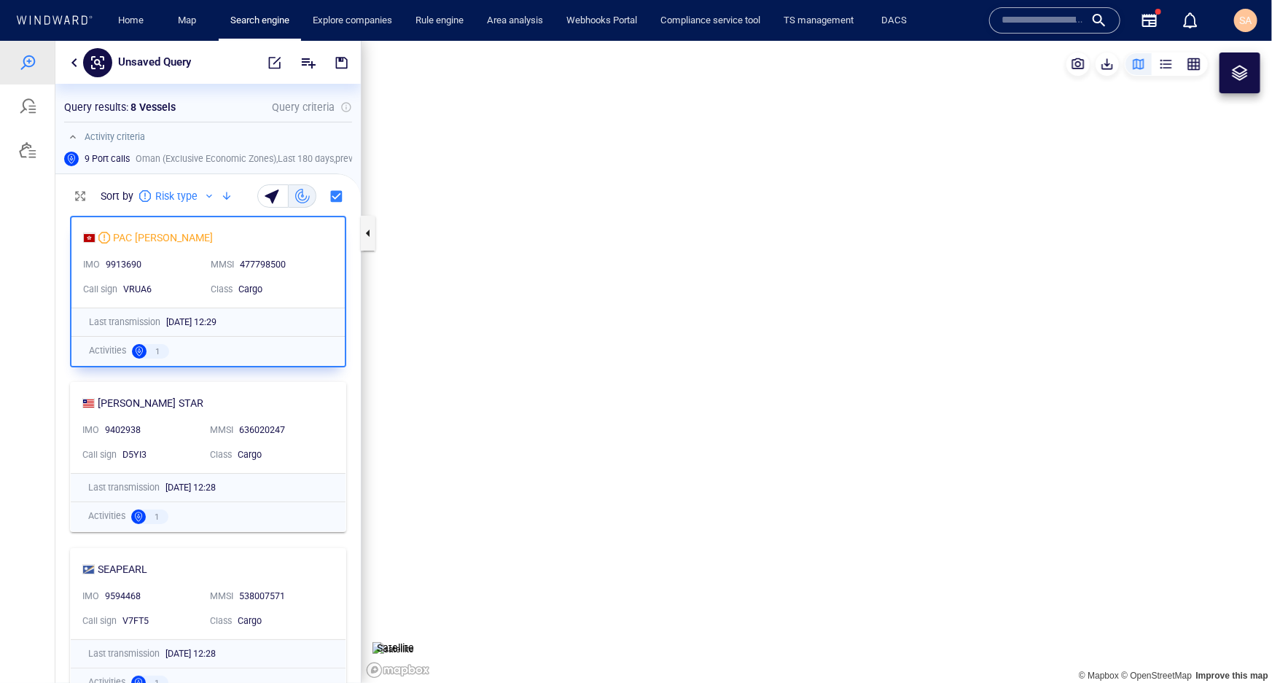
drag, startPoint x: 876, startPoint y: 428, endPoint x: 1182, endPoint y: 302, distance: 331.1
click at [1196, 303] on canvas "Map" at bounding box center [817, 361] width 911 height 642
drag, startPoint x: 1080, startPoint y: 550, endPoint x: 668, endPoint y: 290, distance: 487.2
click at [668, 290] on canvas "Map" at bounding box center [817, 361] width 911 height 642
drag, startPoint x: 878, startPoint y: 458, endPoint x: 738, endPoint y: 268, distance: 236.2
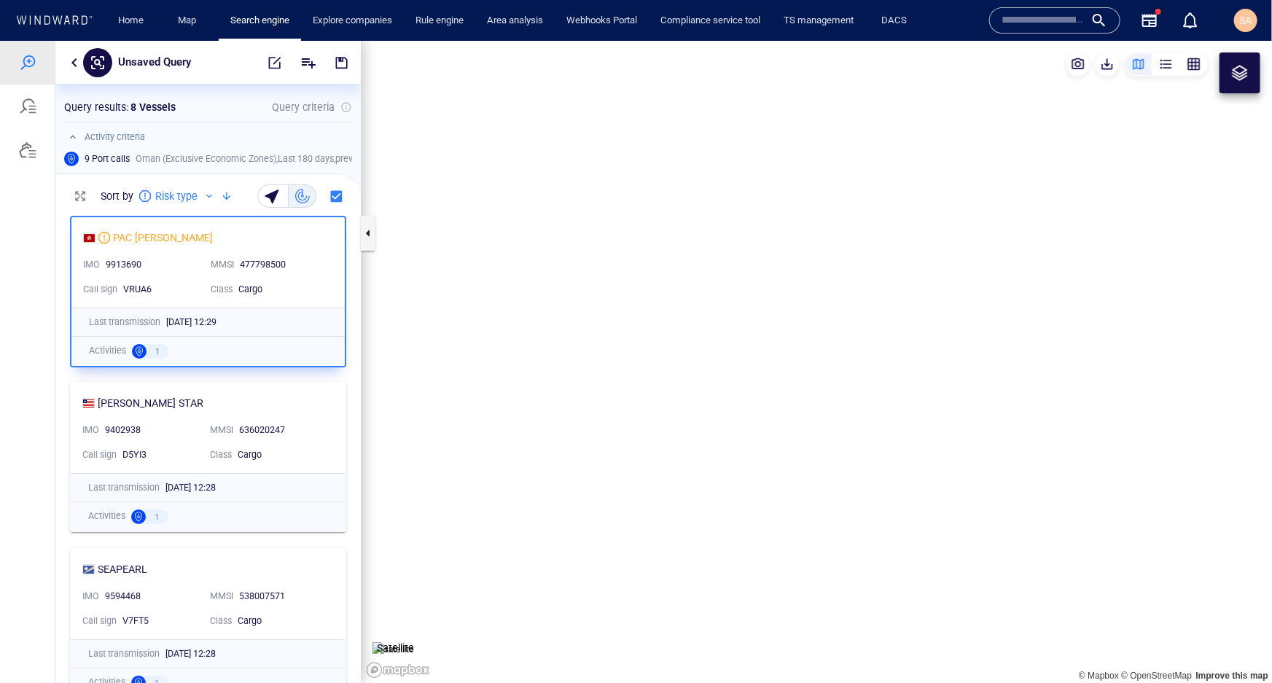
click at [738, 268] on canvas "Map" at bounding box center [817, 361] width 911 height 642
drag, startPoint x: 611, startPoint y: 266, endPoint x: 886, endPoint y: 473, distance: 344.7
click at [916, 512] on canvas "Map" at bounding box center [817, 361] width 911 height 642
drag, startPoint x: 655, startPoint y: 227, endPoint x: 743, endPoint y: 475, distance: 262.8
click at [743, 475] on canvas "Map" at bounding box center [817, 361] width 911 height 642
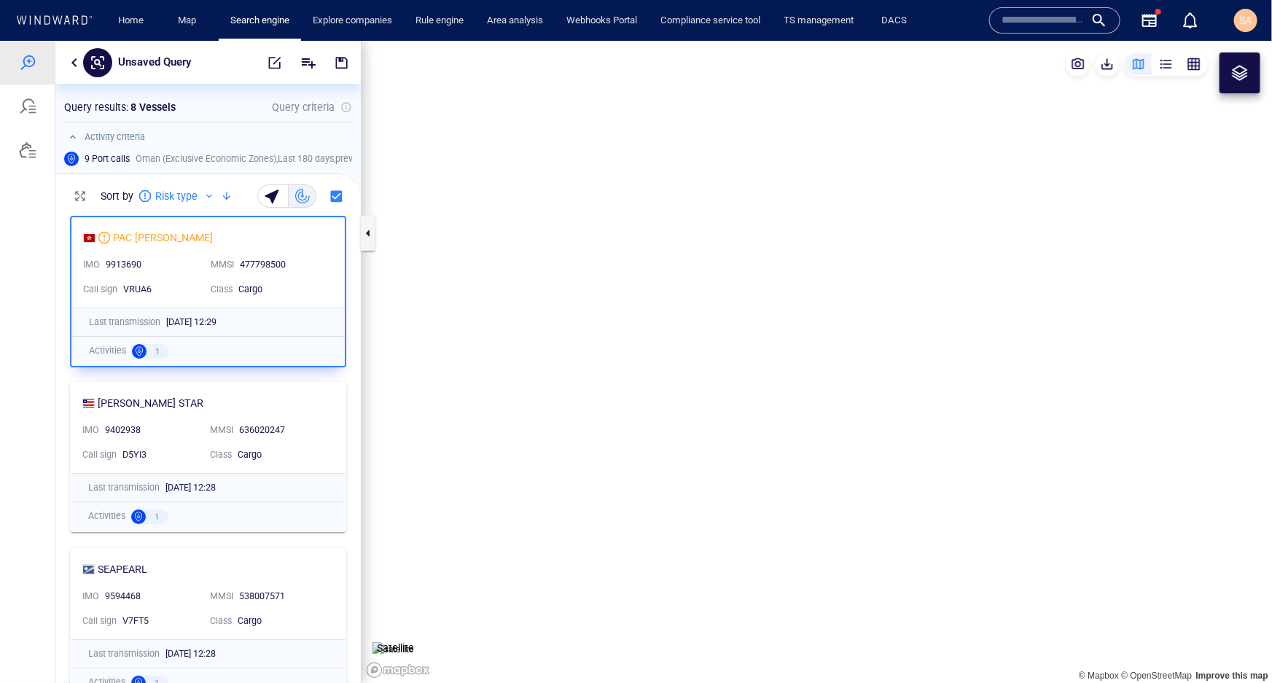
drag, startPoint x: 722, startPoint y: 419, endPoint x: 713, endPoint y: 425, distance: 11.1
click at [722, 418] on canvas "Map" at bounding box center [817, 361] width 911 height 642
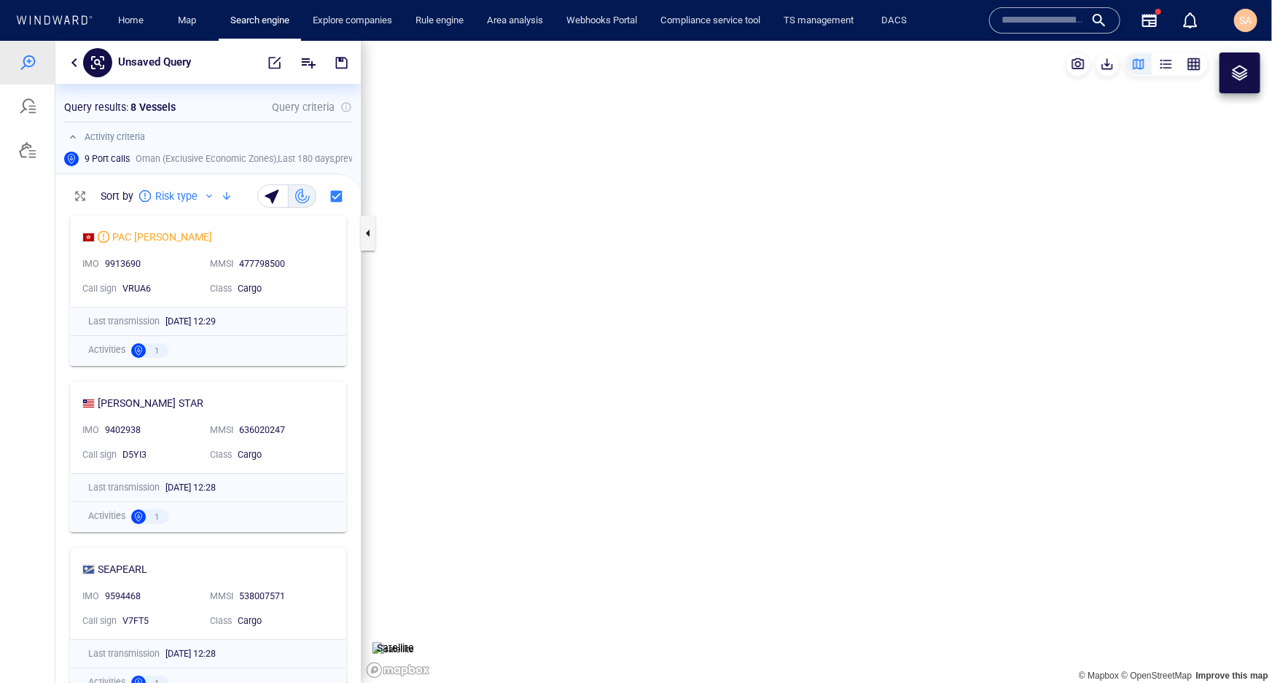
drag, startPoint x: 642, startPoint y: 343, endPoint x: 628, endPoint y: 243, distance: 100.8
click at [628, 243] on canvas "Map" at bounding box center [817, 361] width 911 height 642
click at [598, 392] on canvas "Map" at bounding box center [817, 361] width 911 height 642
drag, startPoint x: 1141, startPoint y: 441, endPoint x: 926, endPoint y: 201, distance: 322.1
click at [926, 201] on canvas "Map" at bounding box center [817, 361] width 911 height 642
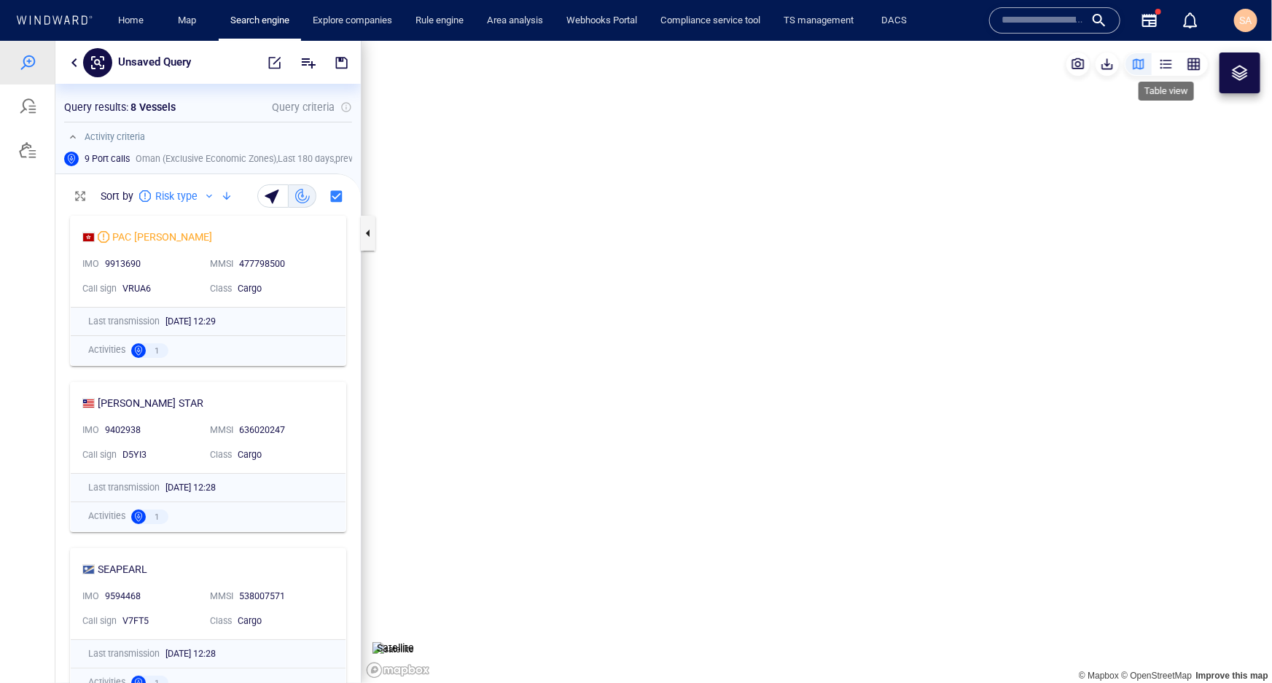
click at [1161, 69] on div "button" at bounding box center [1166, 63] width 15 height 15
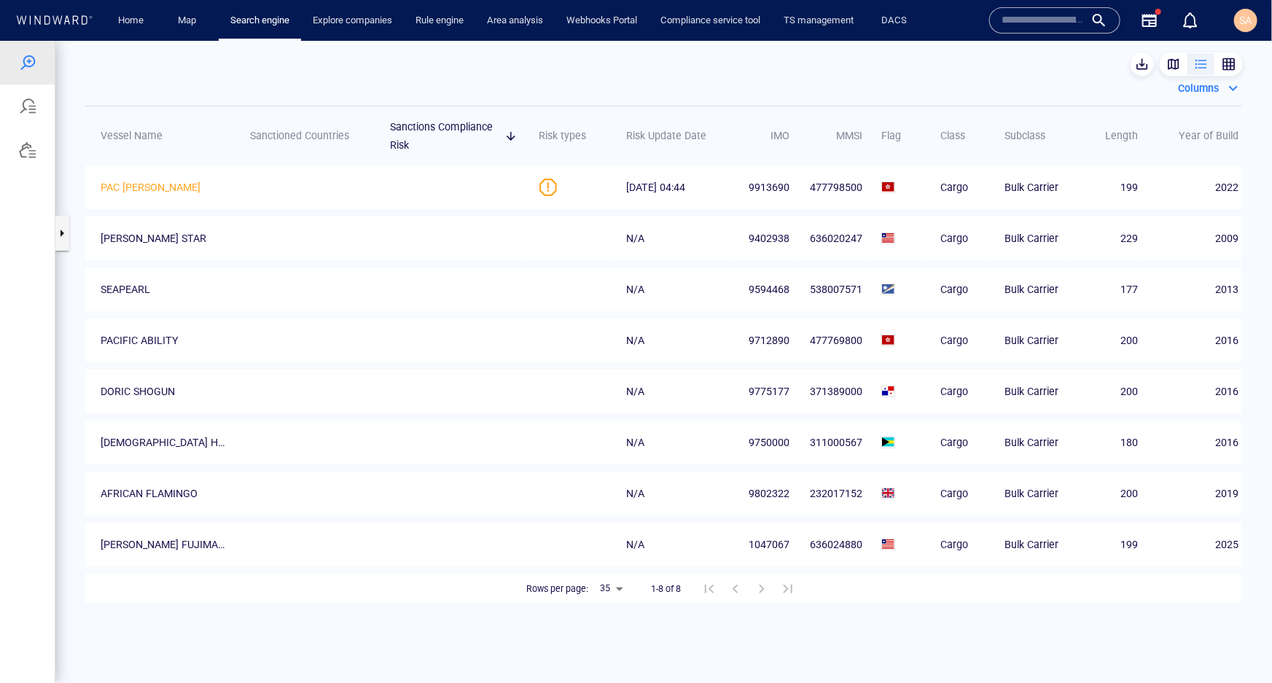
click at [1166, 66] on div "button" at bounding box center [1173, 63] width 15 height 15
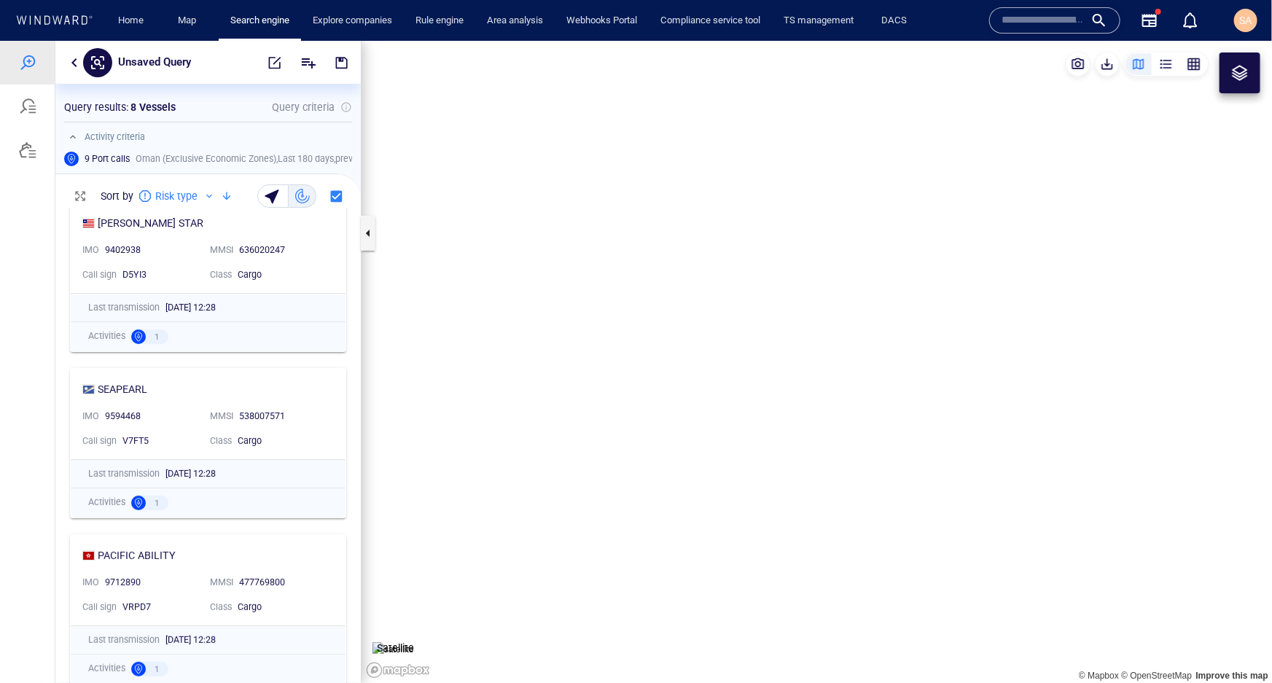
scroll to position [0, 0]
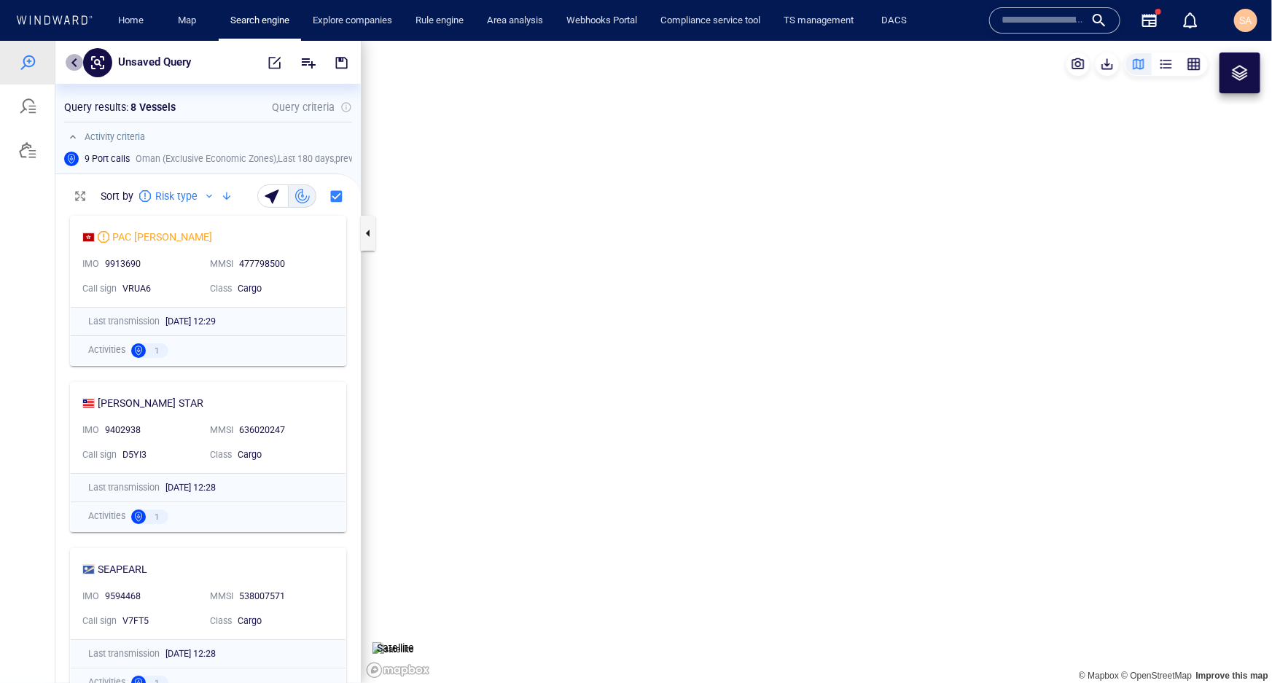
click at [73, 65] on button "button" at bounding box center [74, 61] width 17 height 17
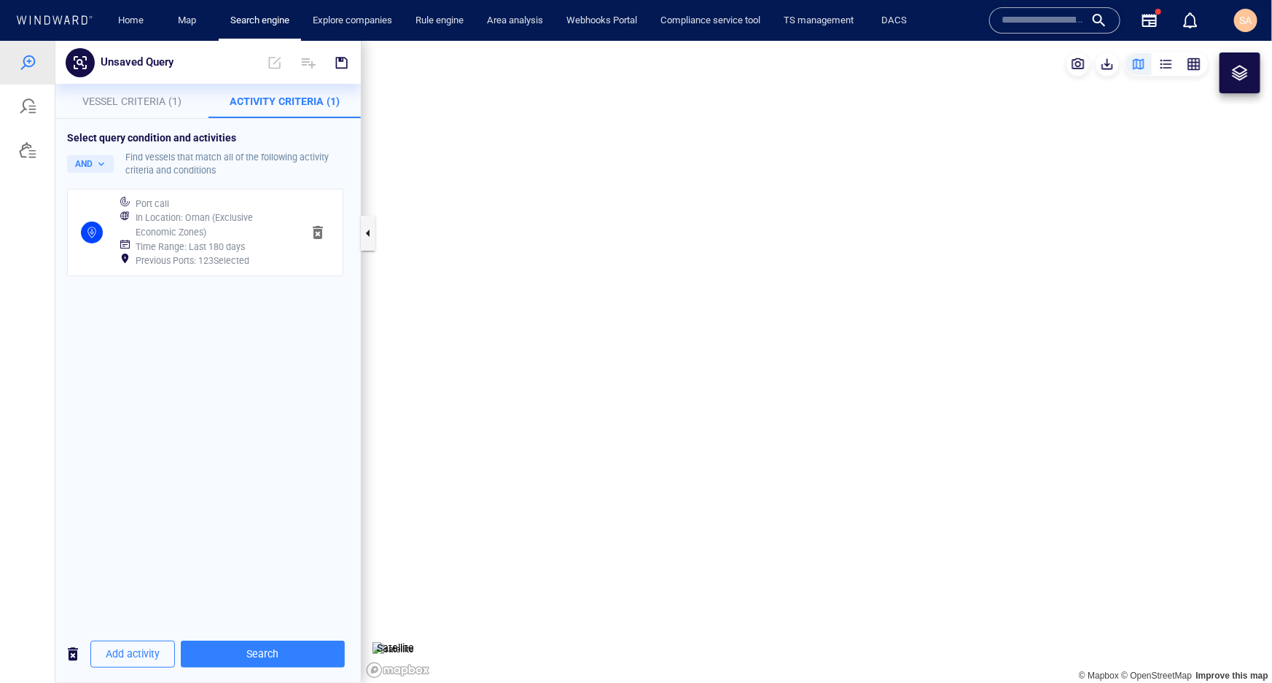
drag, startPoint x: 680, startPoint y: 176, endPoint x: 680, endPoint y: 248, distance: 72.2
click at [680, 248] on canvas "Map" at bounding box center [817, 361] width 911 height 642
drag, startPoint x: 679, startPoint y: 145, endPoint x: 739, endPoint y: 297, distance: 163.0
click at [741, 291] on canvas "Map" at bounding box center [817, 361] width 911 height 642
click at [655, 421] on canvas "Map" at bounding box center [817, 361] width 911 height 642
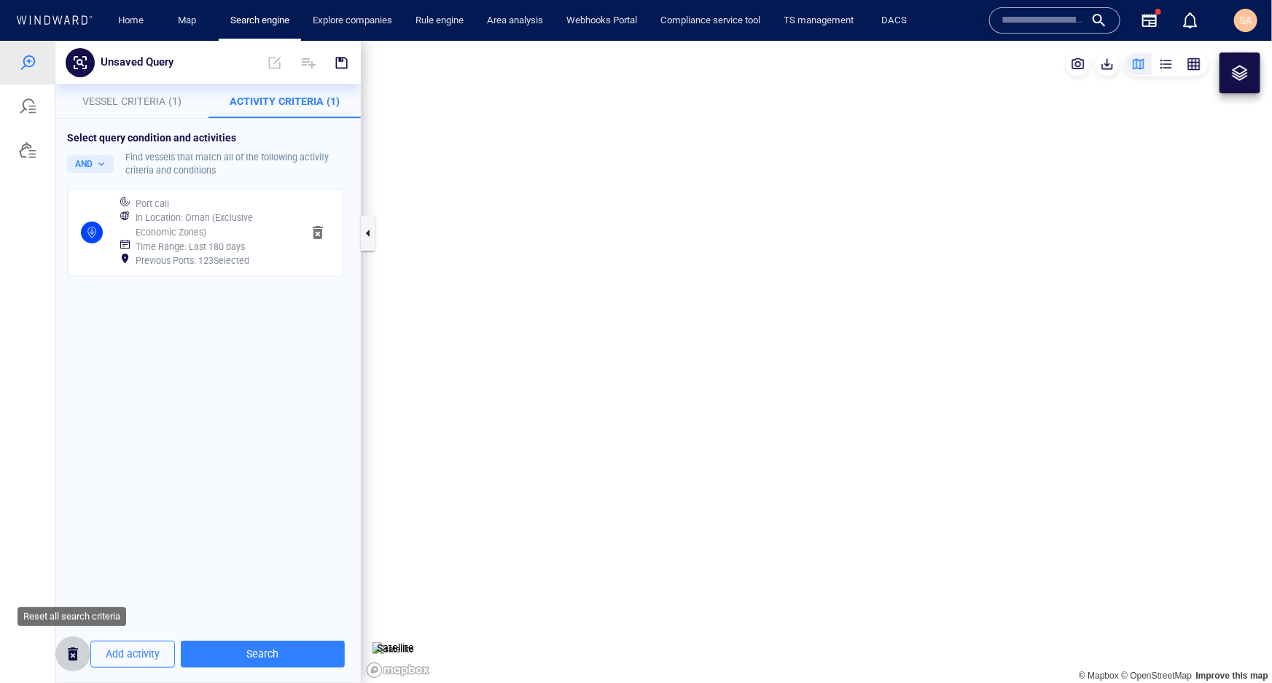
click at [77, 654] on span "button" at bounding box center [72, 653] width 17 height 18
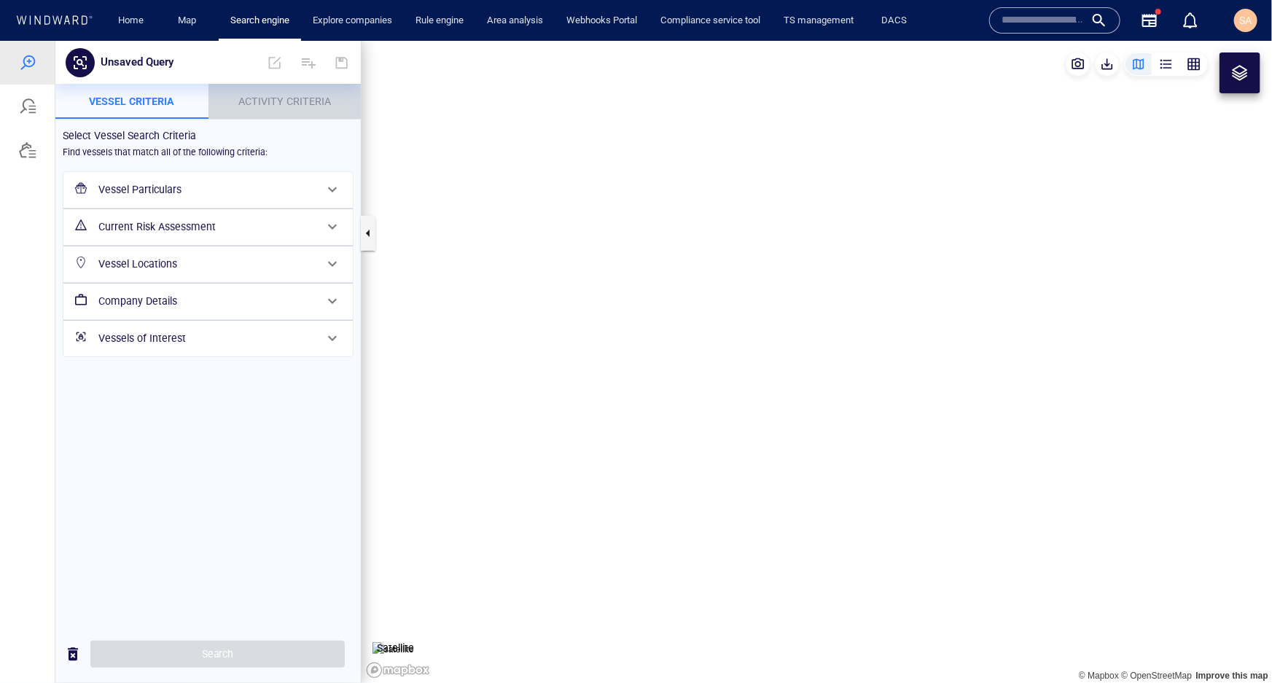
click at [249, 95] on span "Activity Criteria" at bounding box center [284, 101] width 93 height 12
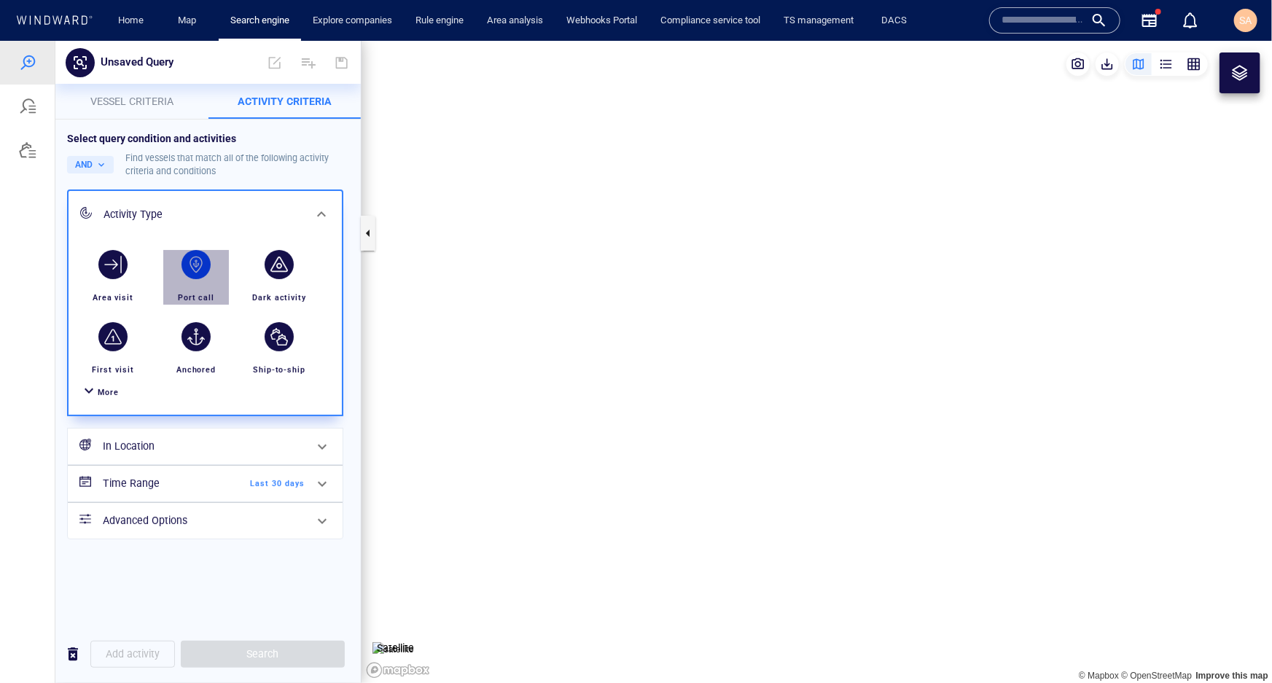
click at [191, 266] on div "button" at bounding box center [196, 263] width 29 height 29
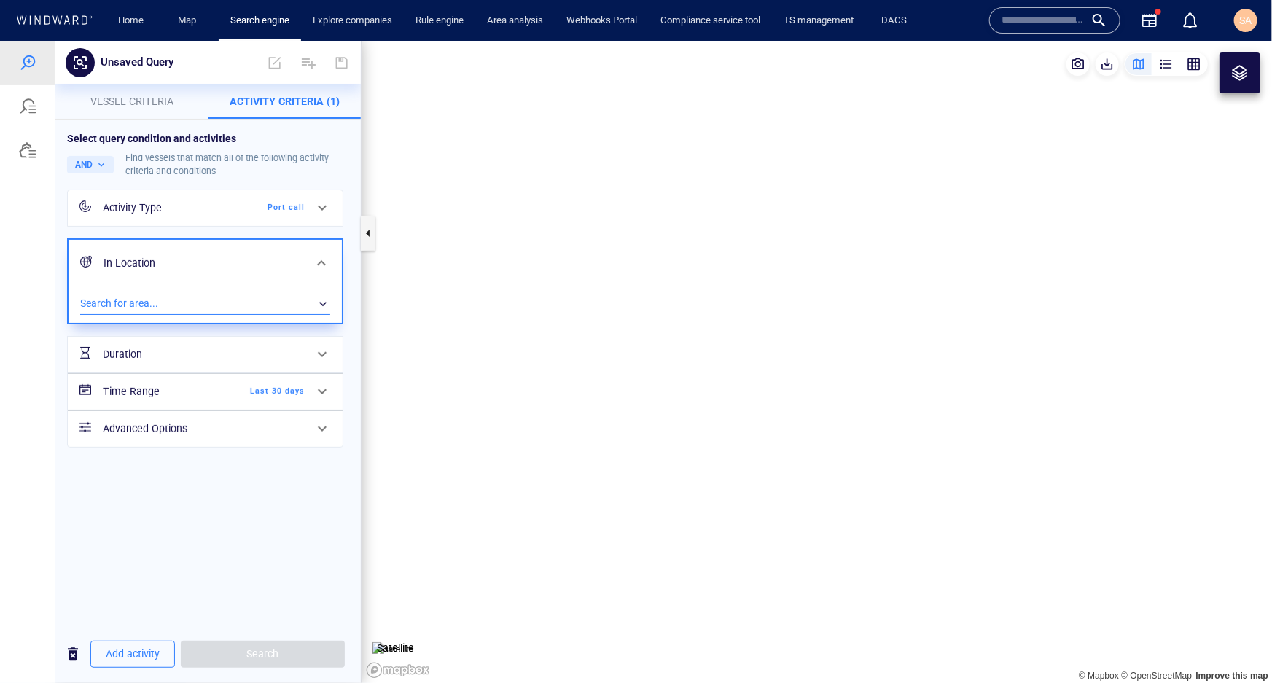
click at [168, 295] on div "​" at bounding box center [205, 303] width 250 height 22
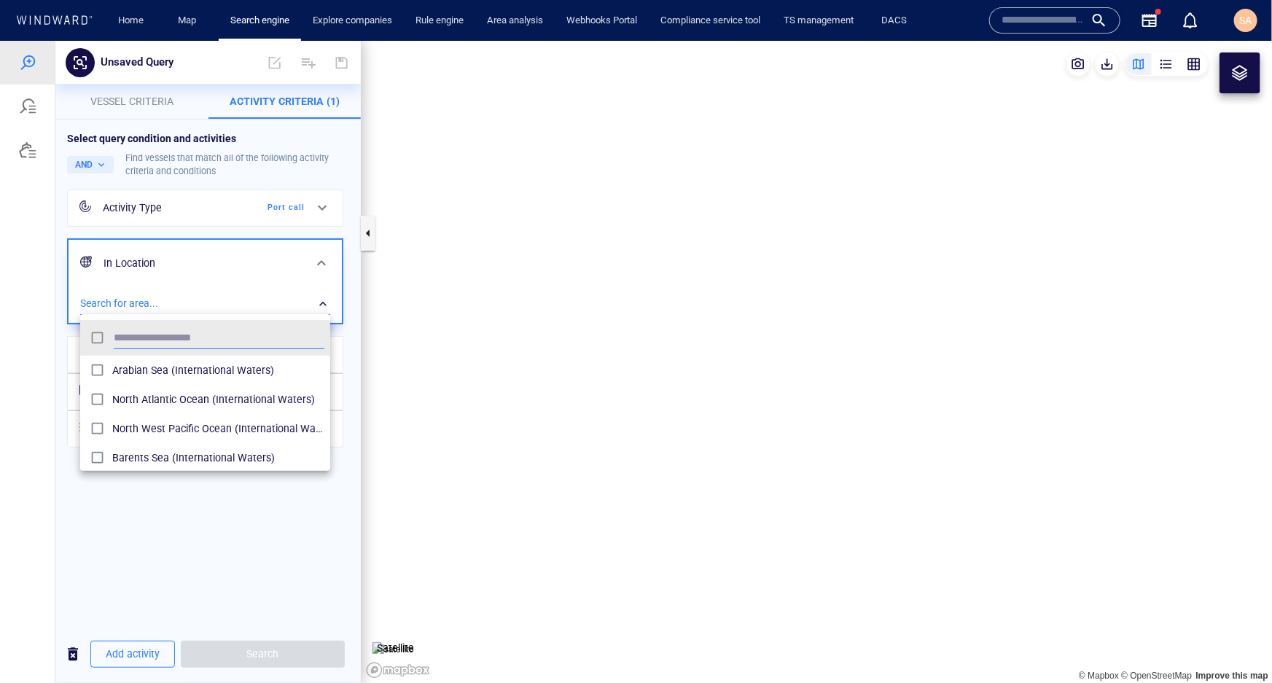
scroll to position [136, 241]
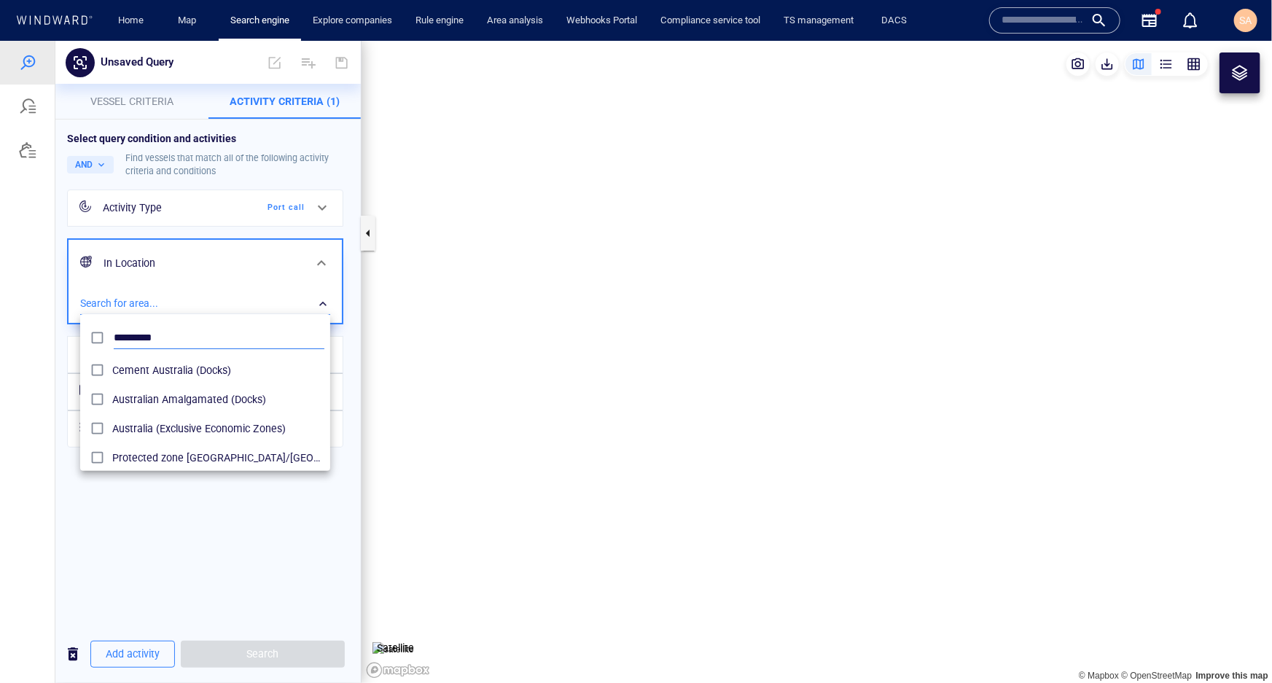
type input "*********"
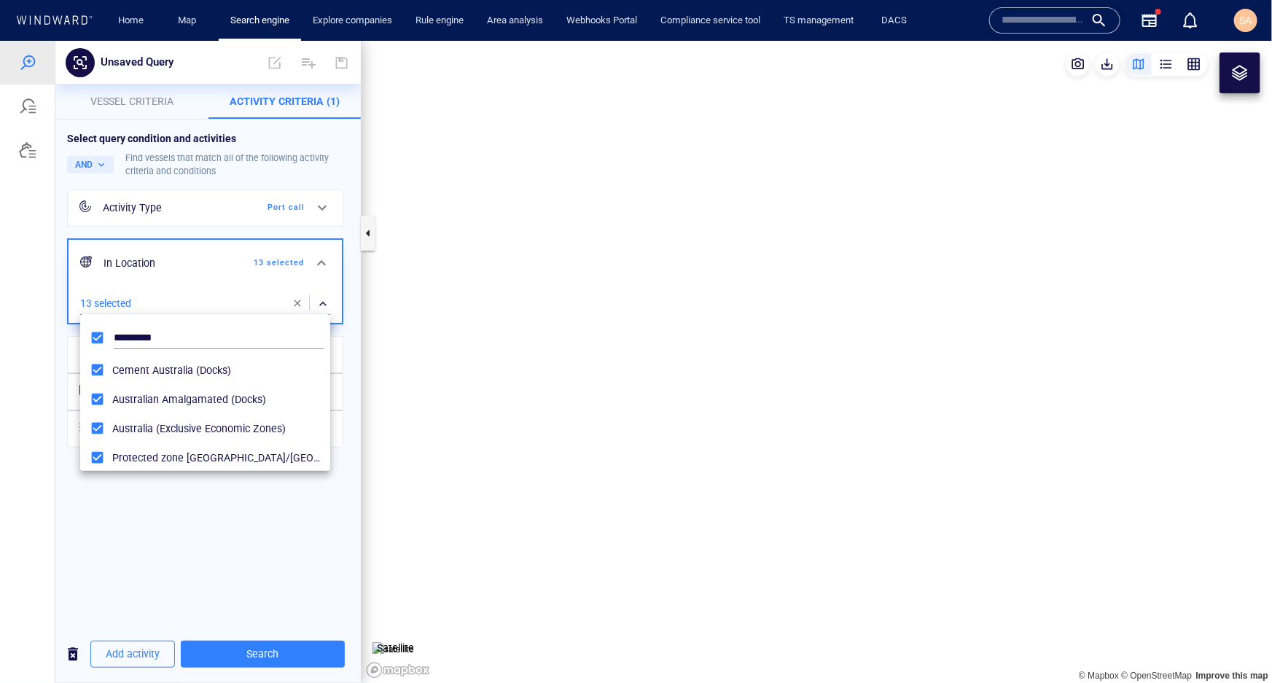
click at [114, 518] on div at bounding box center [636, 361] width 1272 height 642
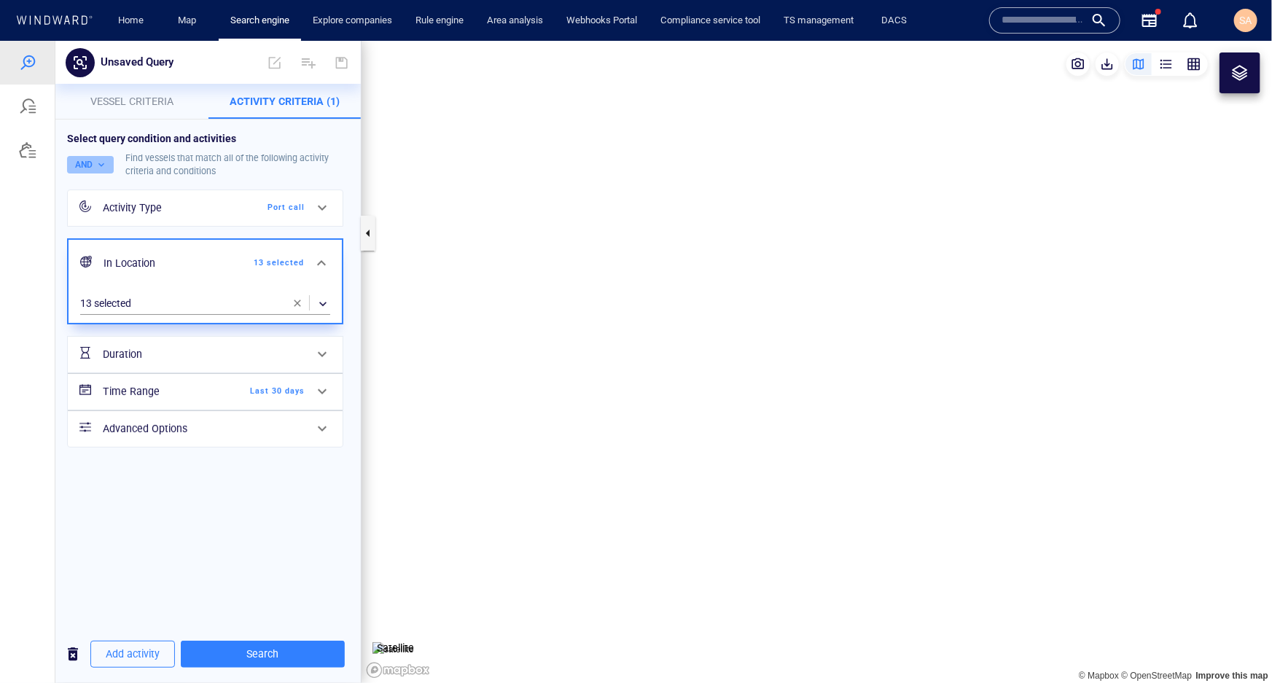
click at [92, 165] on button "AND" at bounding box center [90, 163] width 47 height 17
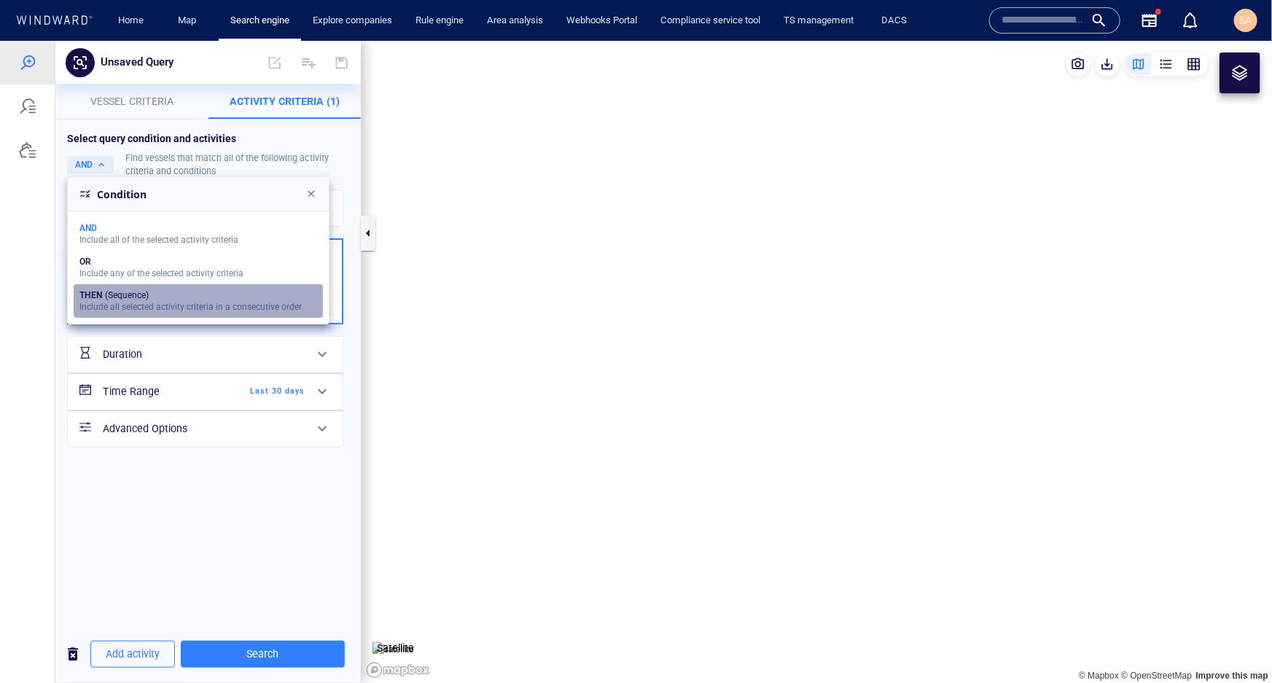
click at [127, 298] on div "THEN (Sequence)" at bounding box center [190, 294] width 222 height 10
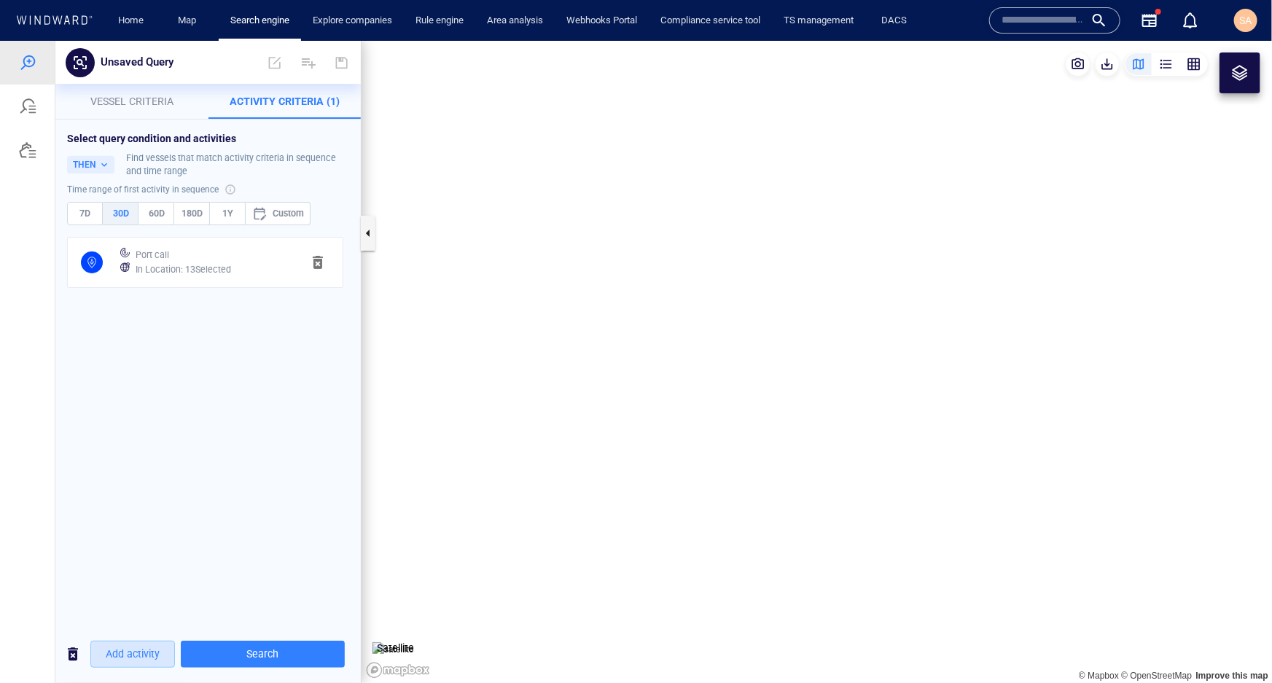
click at [127, 649] on span "Add activity" at bounding box center [133, 653] width 54 height 18
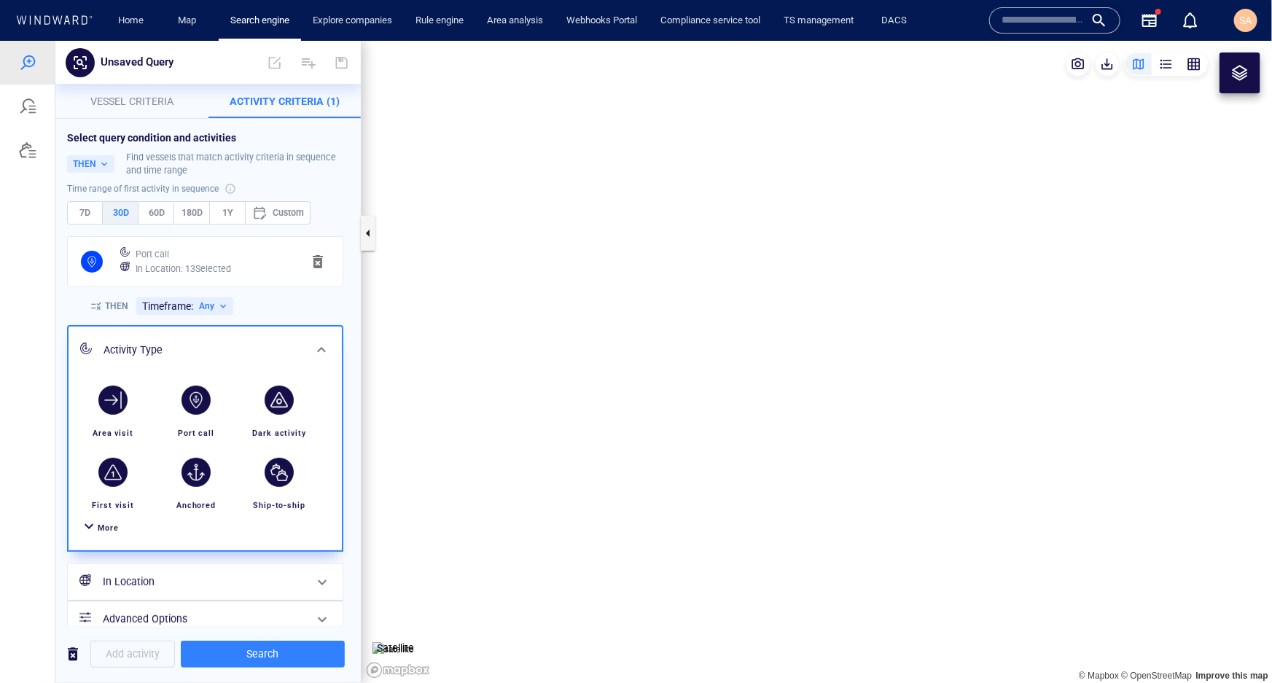
click at [205, 397] on div "button" at bounding box center [196, 399] width 29 height 29
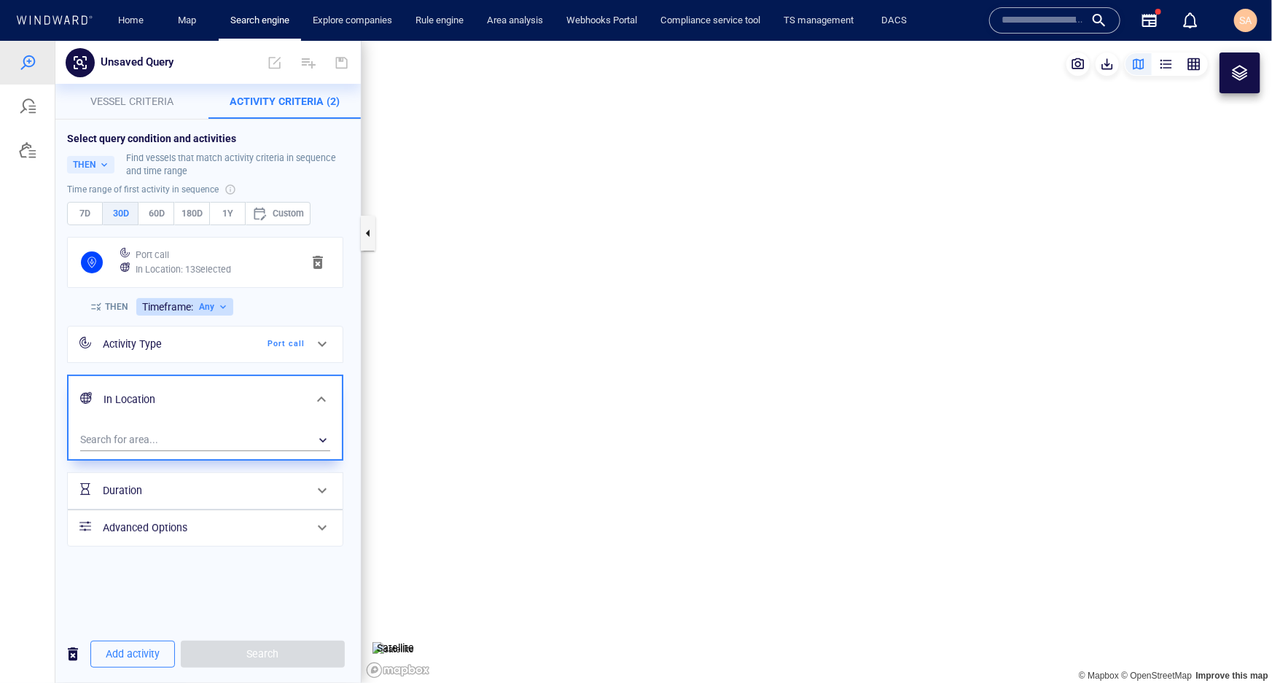
click at [217, 307] on button "Timeframe: Any" at bounding box center [184, 305] width 97 height 17
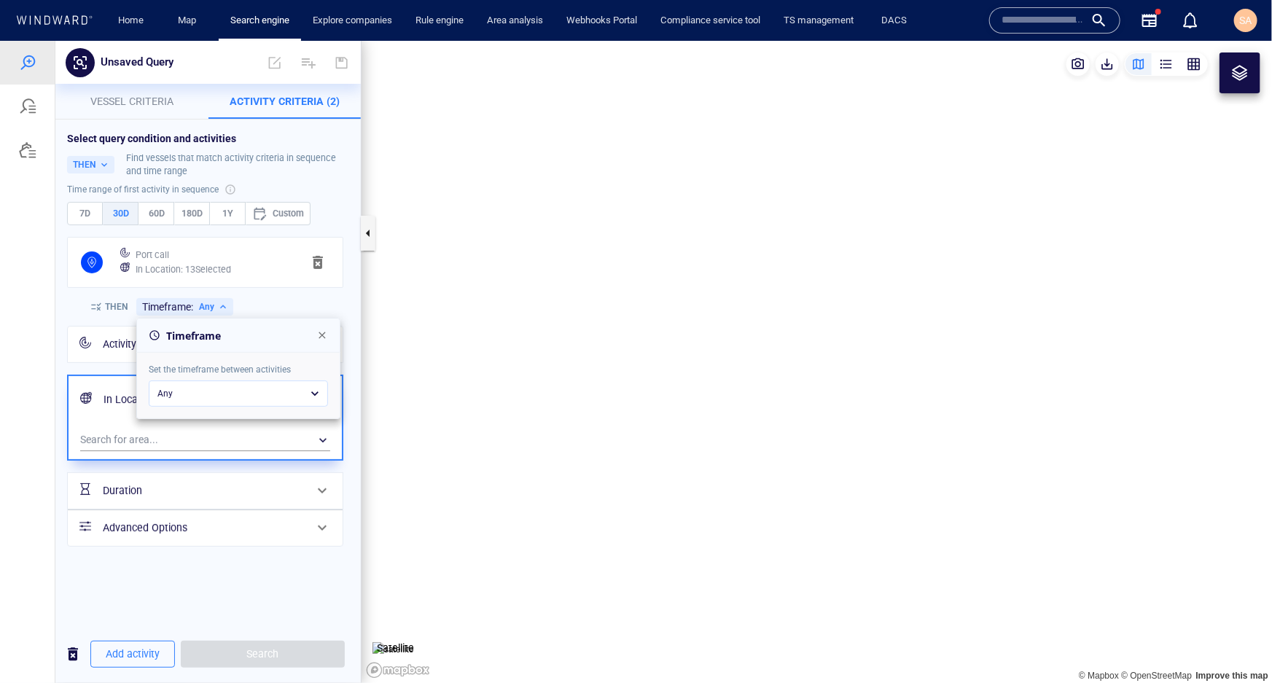
click at [209, 391] on div "Any" at bounding box center [238, 393] width 179 height 26
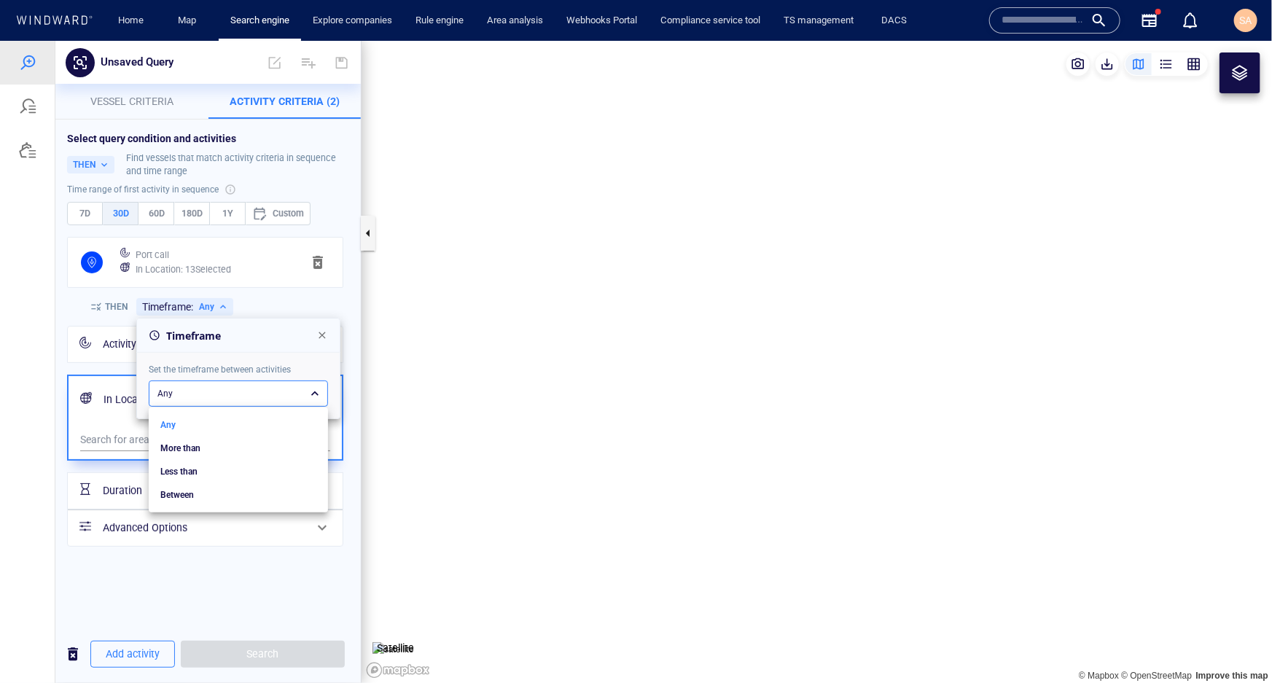
click at [254, 289] on div at bounding box center [636, 361] width 1272 height 642
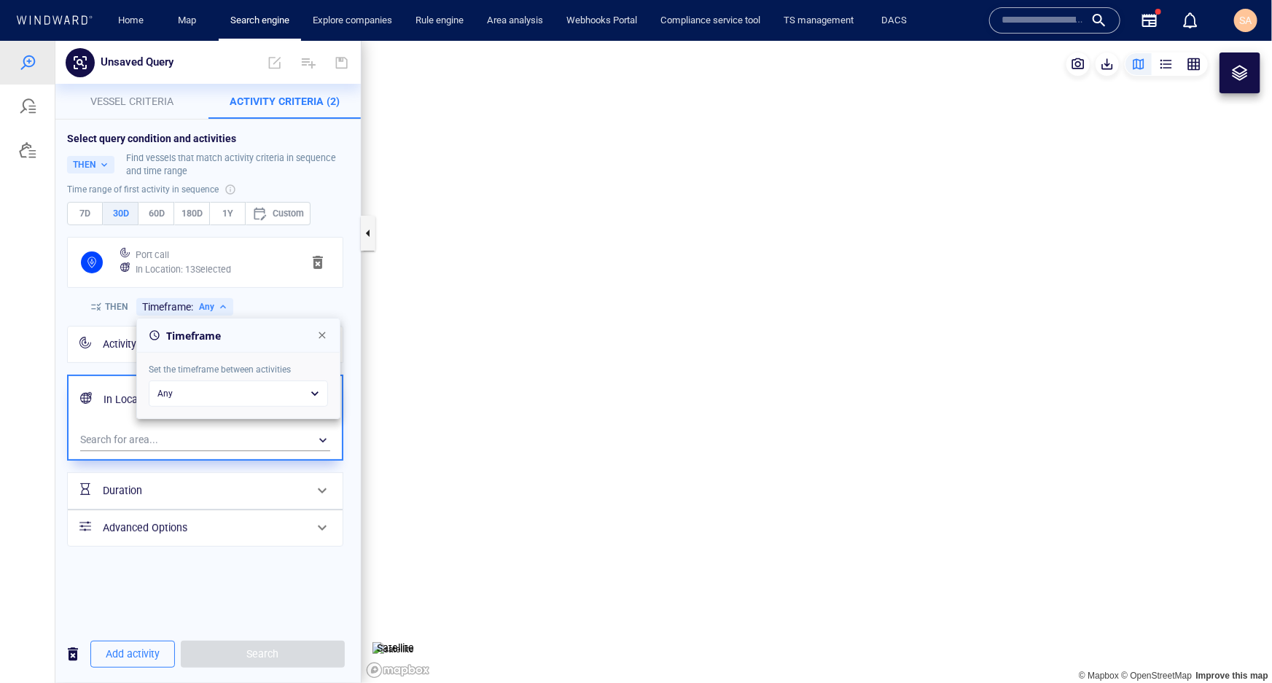
click at [192, 213] on div at bounding box center [636, 361] width 1272 height 642
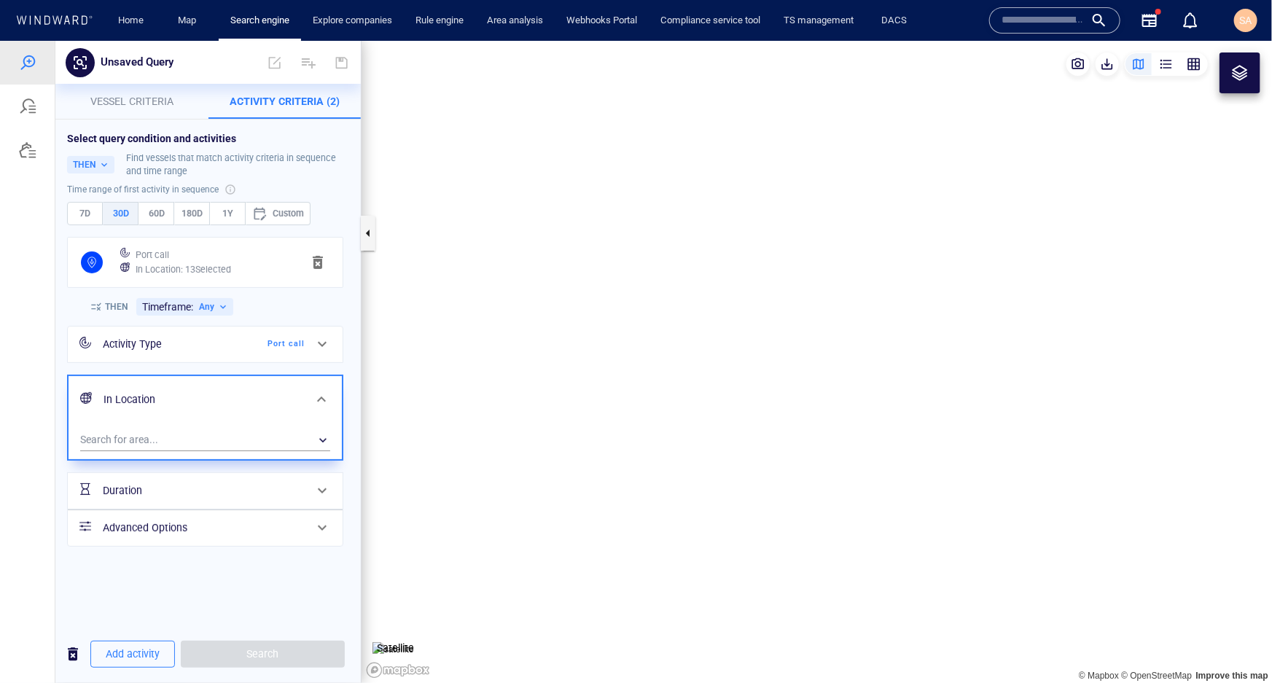
click at [187, 212] on span "180D" at bounding box center [192, 213] width 23 height 16
click at [153, 97] on span "Vessel criteria" at bounding box center [131, 101] width 83 height 12
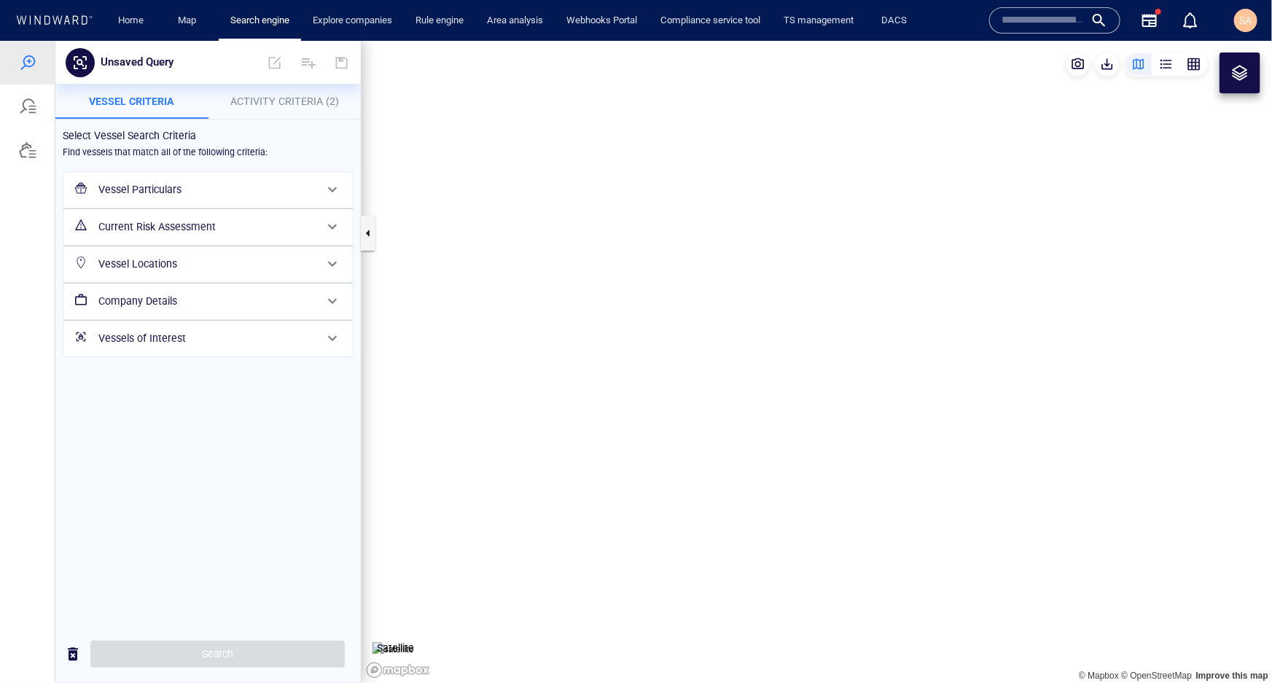
click at [273, 101] on span "Activity Criteria (2)" at bounding box center [284, 101] width 109 height 12
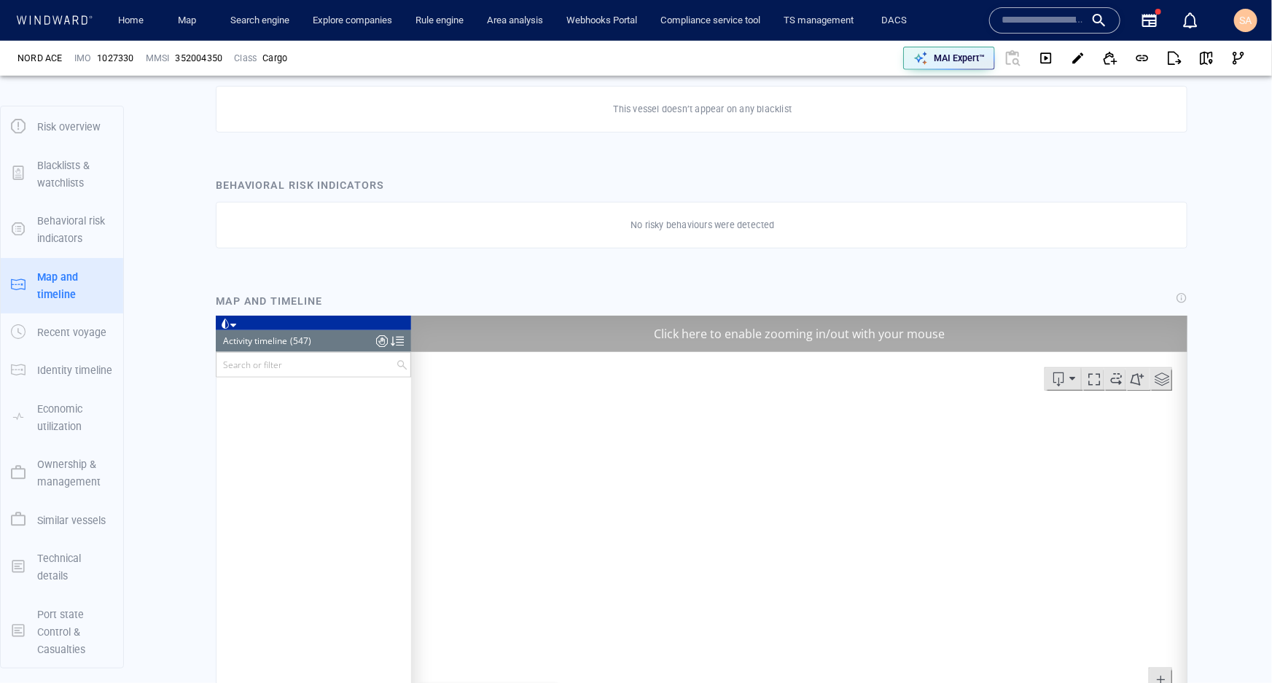
scroll to position [795, 0]
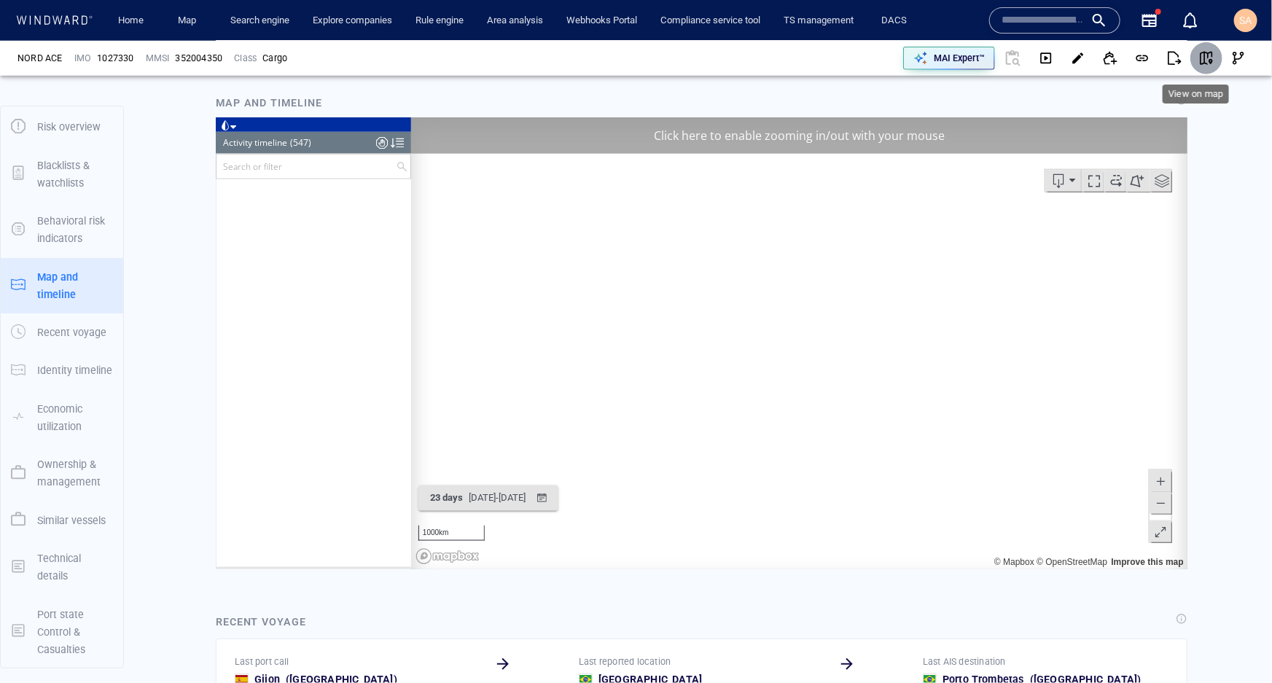
click at [1199, 59] on span "button" at bounding box center [1206, 58] width 15 height 15
drag, startPoint x: 651, startPoint y: 145, endPoint x: 633, endPoint y: 155, distance: 20.5
click at [650, 152] on div "Click here to enable zooming in/out with your mouse" at bounding box center [798, 135] width 776 height 36
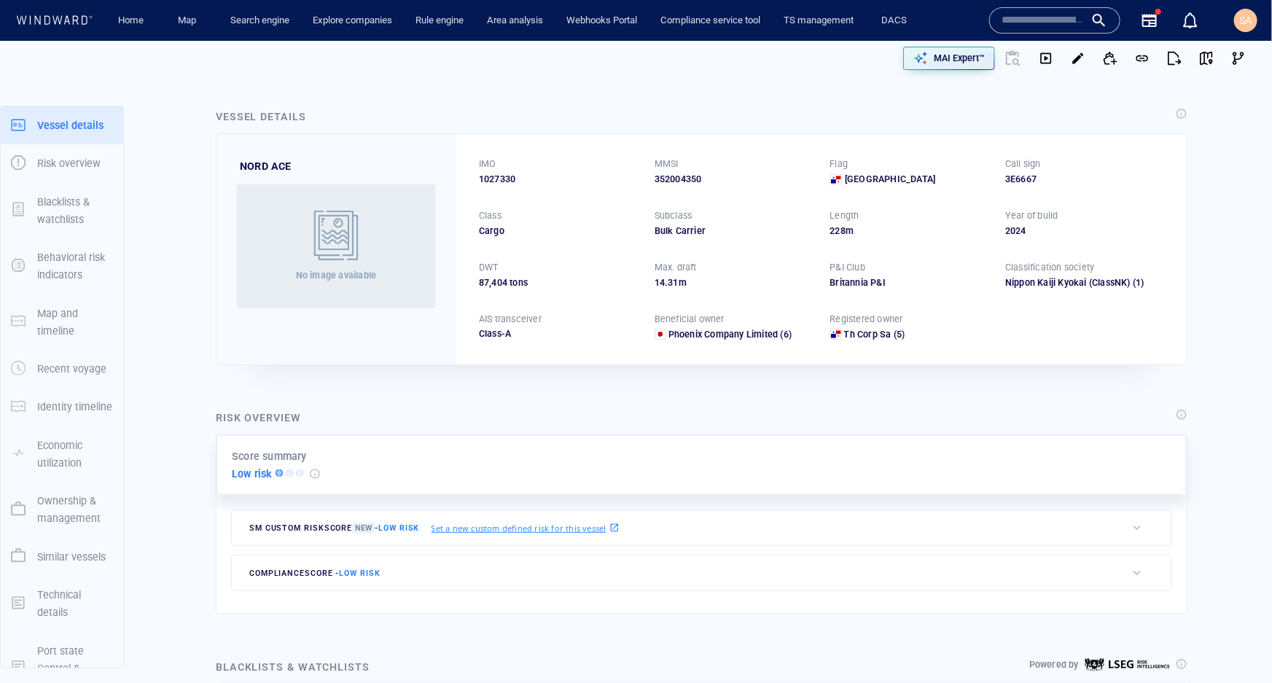
click at [383, 571] on div "compliance score - Low risk" at bounding box center [314, 573] width 137 height 22
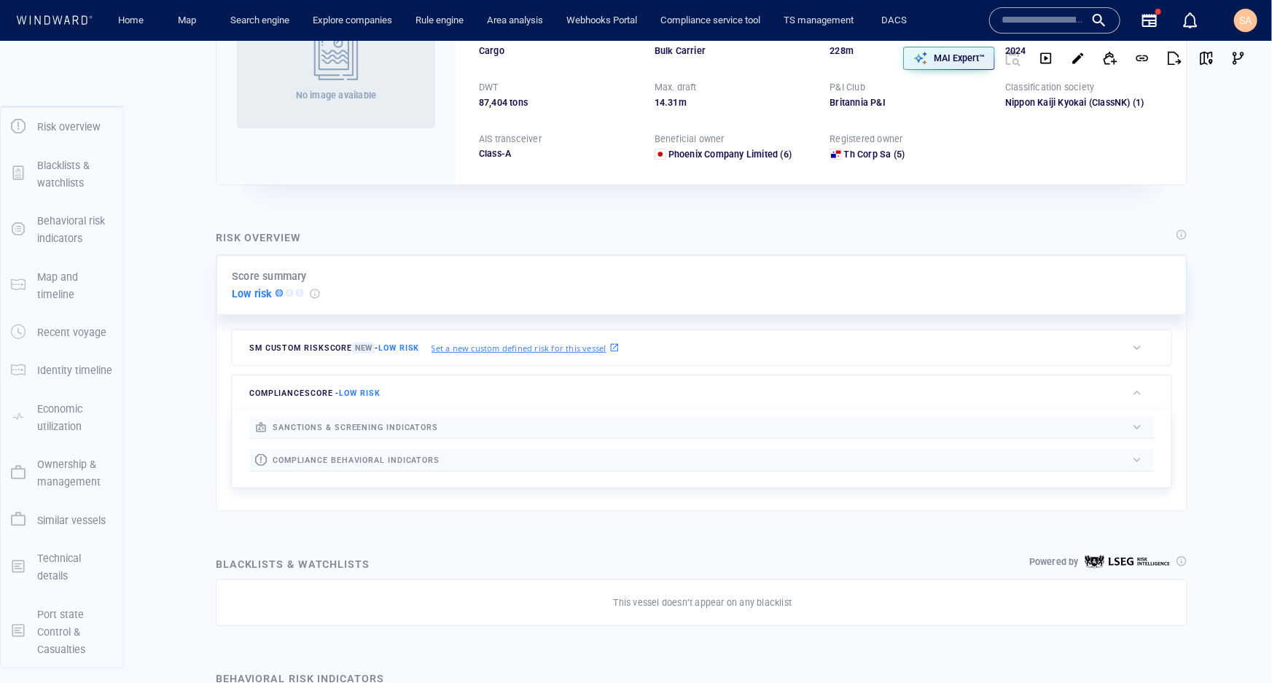
scroll to position [198, 0]
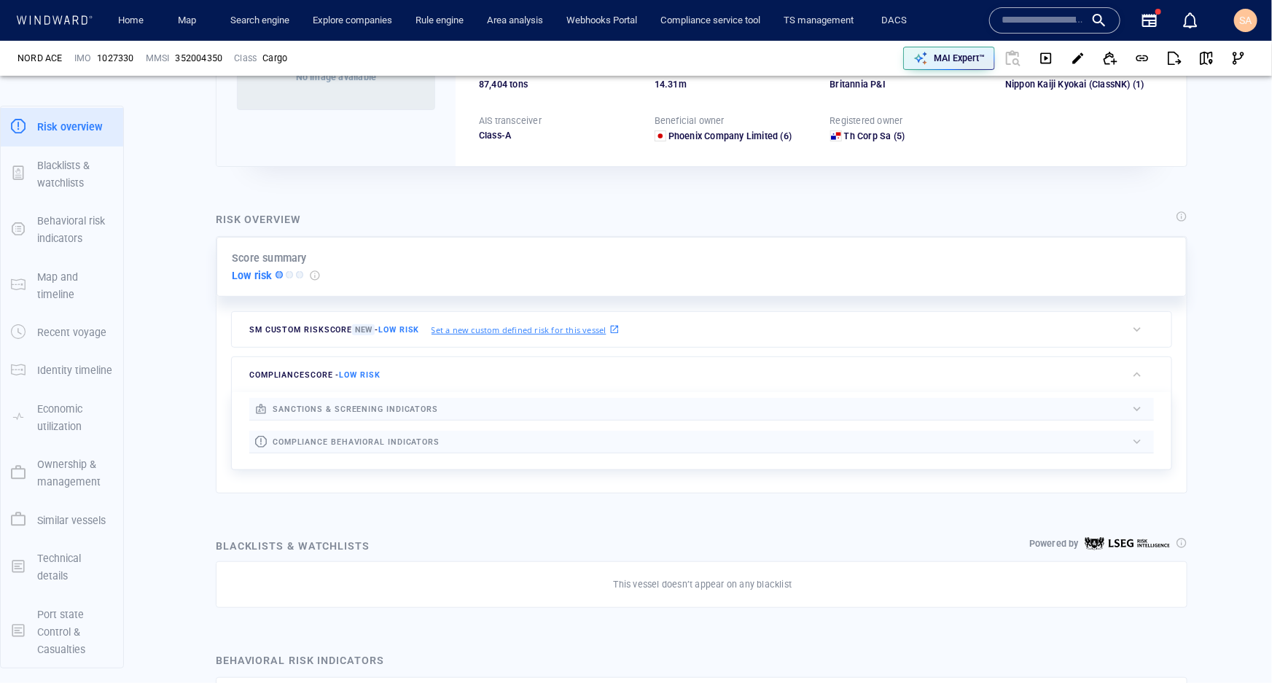
click at [454, 442] on div at bounding box center [783, 442] width 687 height 17
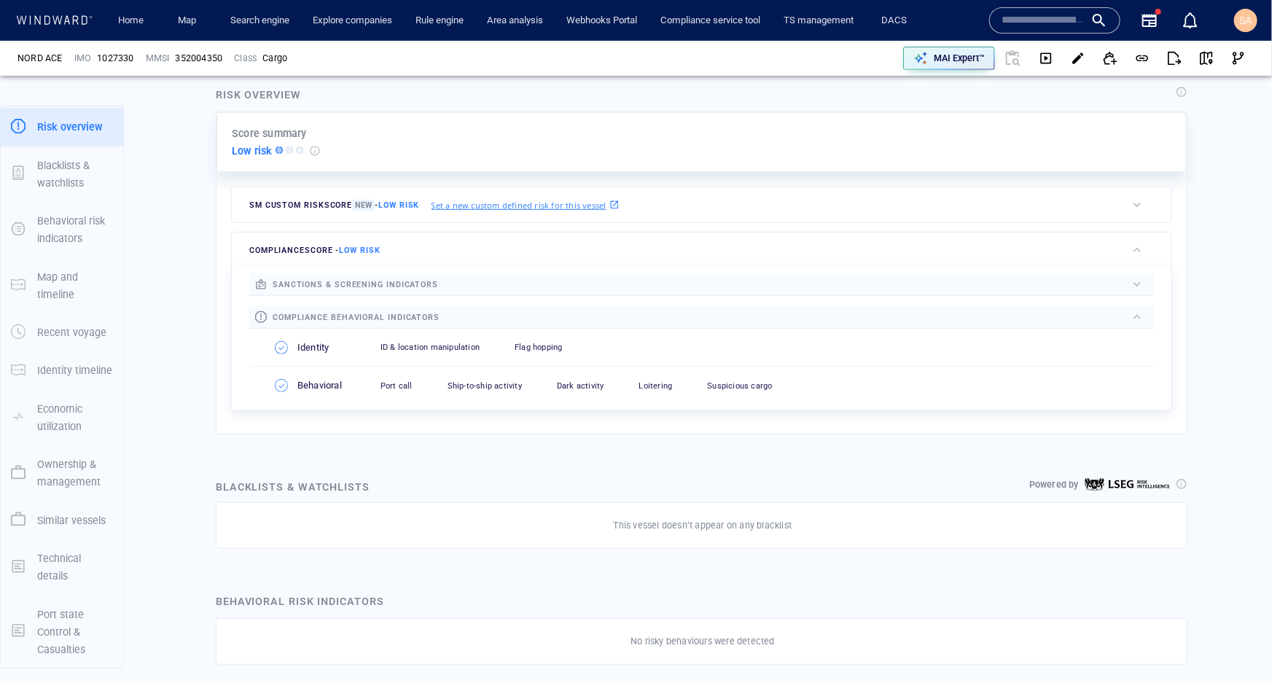
scroll to position [222, 0]
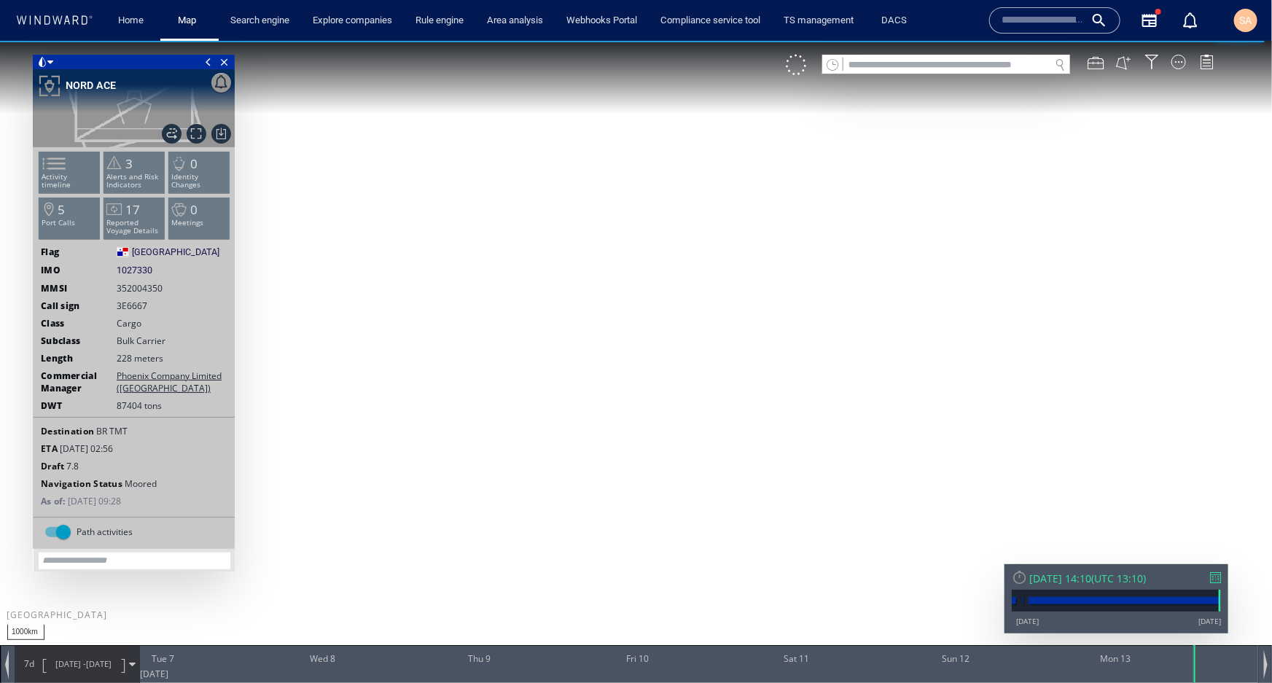
click at [136, 662] on div "7d 06/10/25 - 13/10/25" at bounding box center [77, 663] width 124 height 36
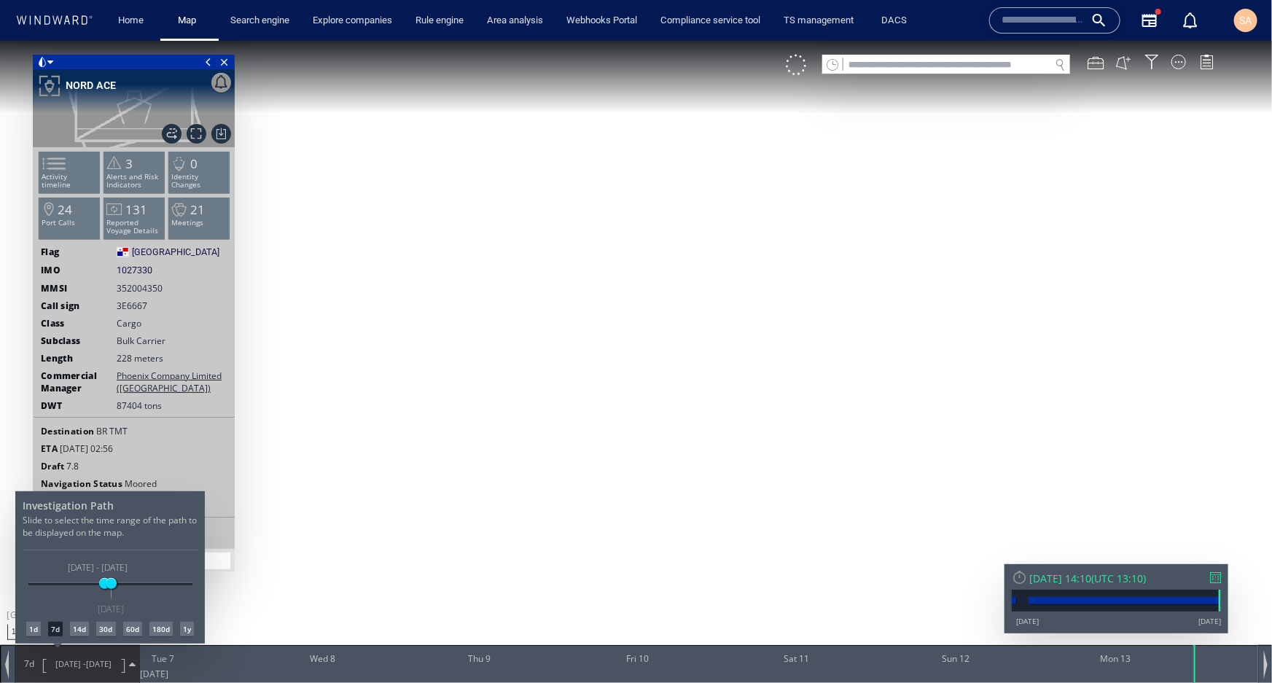
click at [125, 627] on div "60d" at bounding box center [132, 628] width 19 height 15
click at [663, 453] on div at bounding box center [636, 361] width 1272 height 642
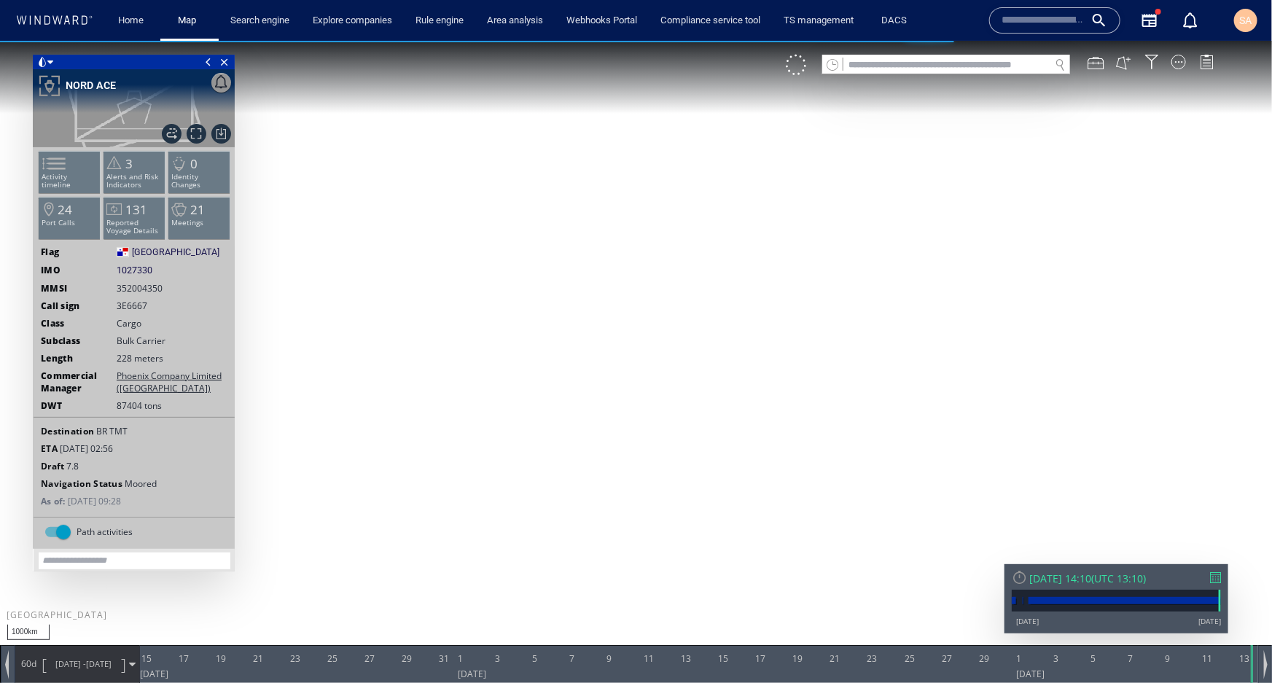
drag, startPoint x: 831, startPoint y: 344, endPoint x: 607, endPoint y: 469, distance: 257.2
click at [607, 473] on canvas "Map" at bounding box center [636, 354] width 1272 height 628
click at [1217, 574] on div at bounding box center [1215, 577] width 11 height 11
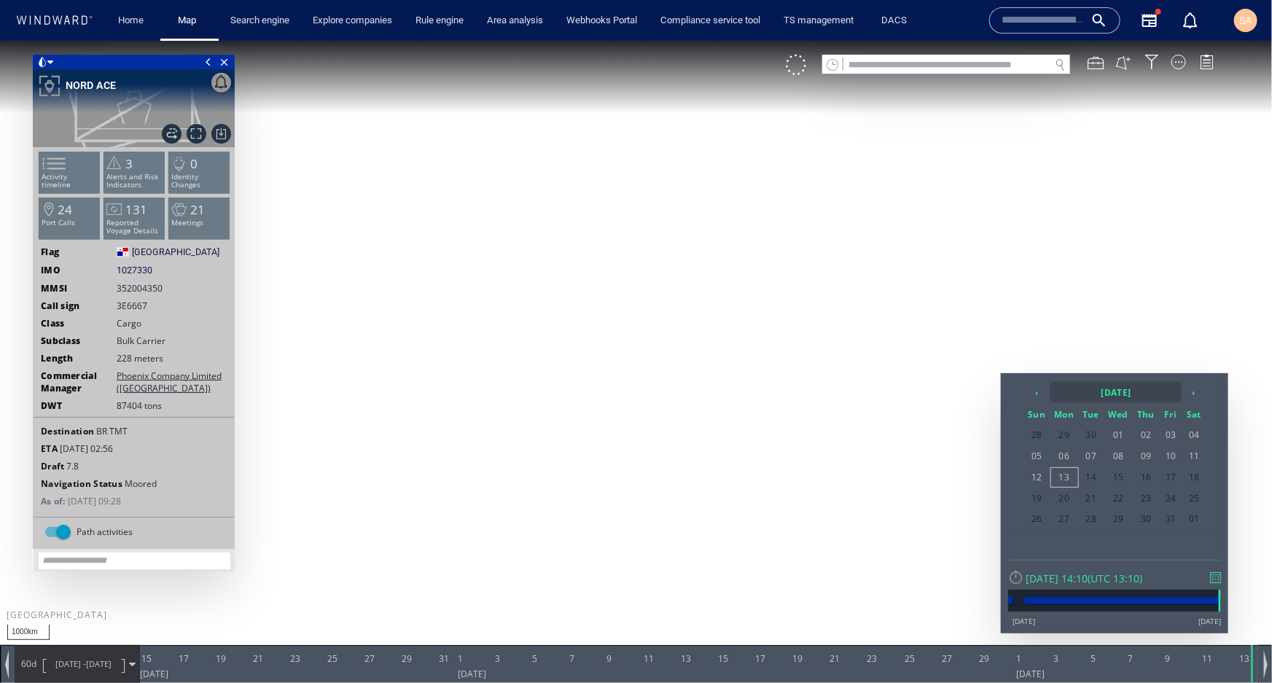
click at [1112, 391] on th "2025 October" at bounding box center [1115, 391] width 131 height 20
click at [1107, 392] on th "2025" at bounding box center [1107, 391] width 113 height 20
click at [1093, 471] on span "2025" at bounding box center [1088, 469] width 35 height 39
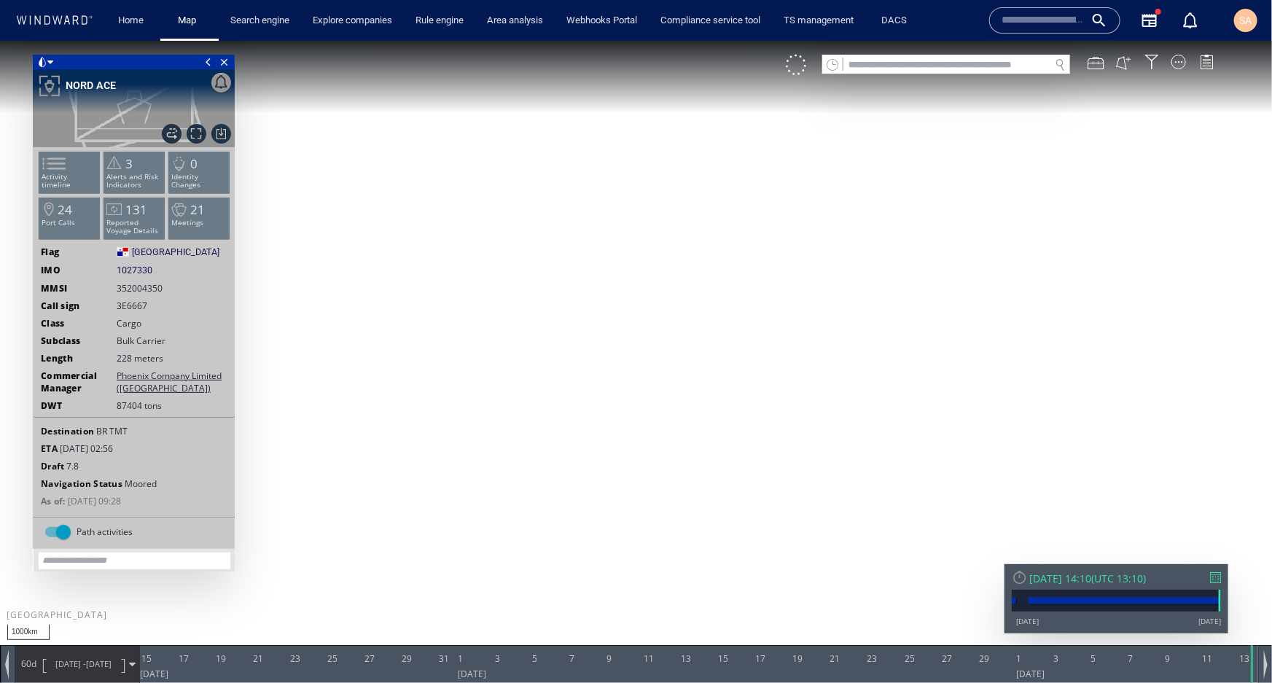
click at [1217, 577] on div at bounding box center [1215, 577] width 11 height 11
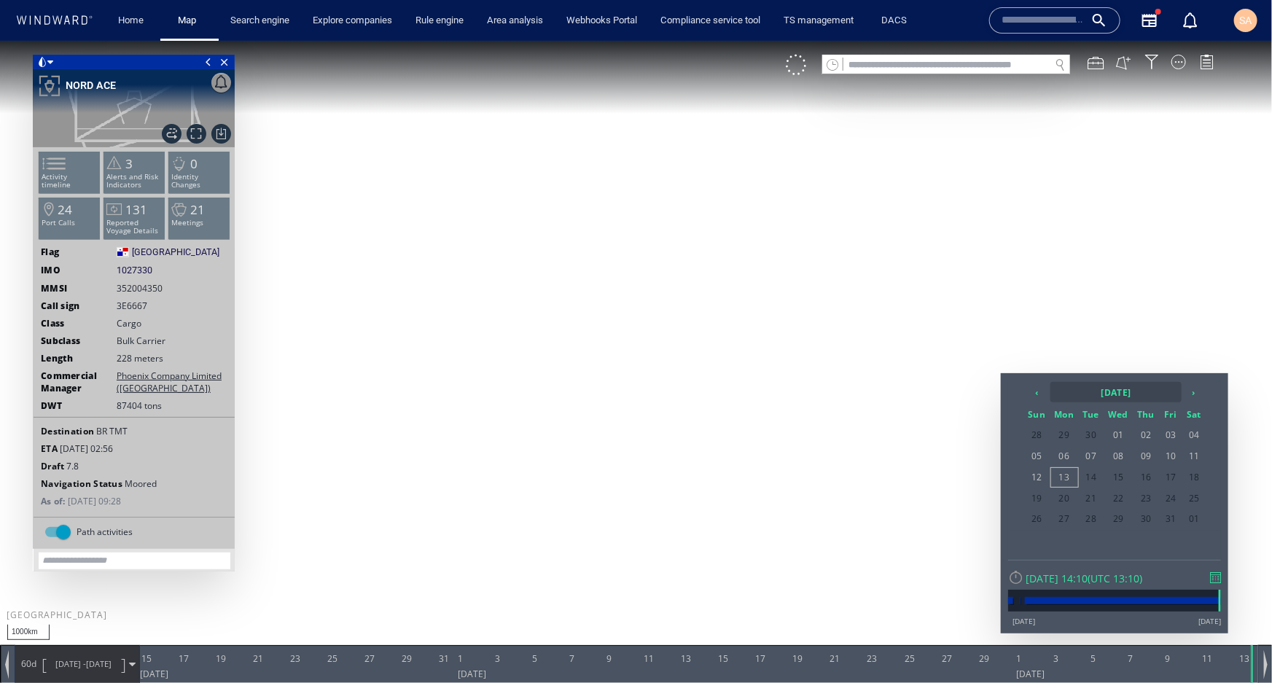
click at [1126, 397] on th "2025 October" at bounding box center [1115, 391] width 131 height 20
click at [1131, 471] on span "Jul" at bounding box center [1127, 469] width 35 height 39
click at [1096, 432] on span "01" at bounding box center [1092, 434] width 24 height 19
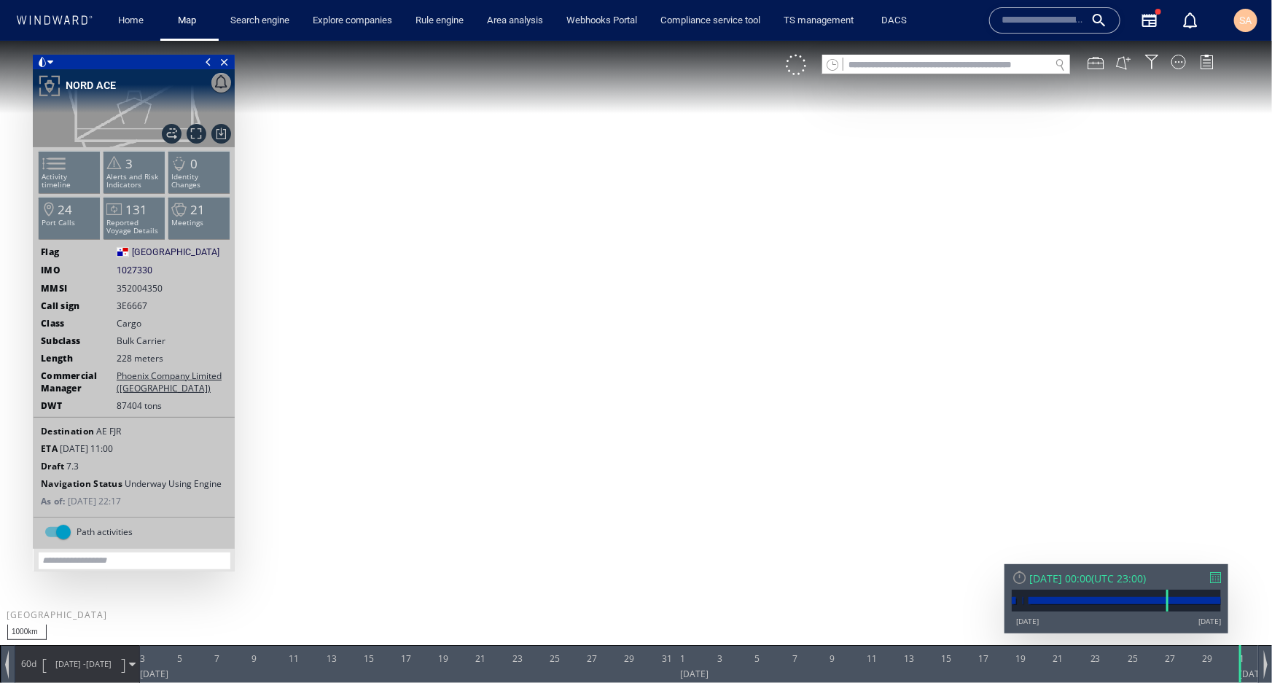
drag, startPoint x: 802, startPoint y: 449, endPoint x: 683, endPoint y: 407, distance: 126.1
click at [683, 407] on canvas "Map" at bounding box center [636, 354] width 1272 height 628
drag, startPoint x: 1187, startPoint y: 674, endPoint x: 959, endPoint y: 666, distance: 228.3
click at [959, 666] on div at bounding box center [962, 663] width 15 height 38
drag, startPoint x: 751, startPoint y: 264, endPoint x: 752, endPoint y: 491, distance: 226.7
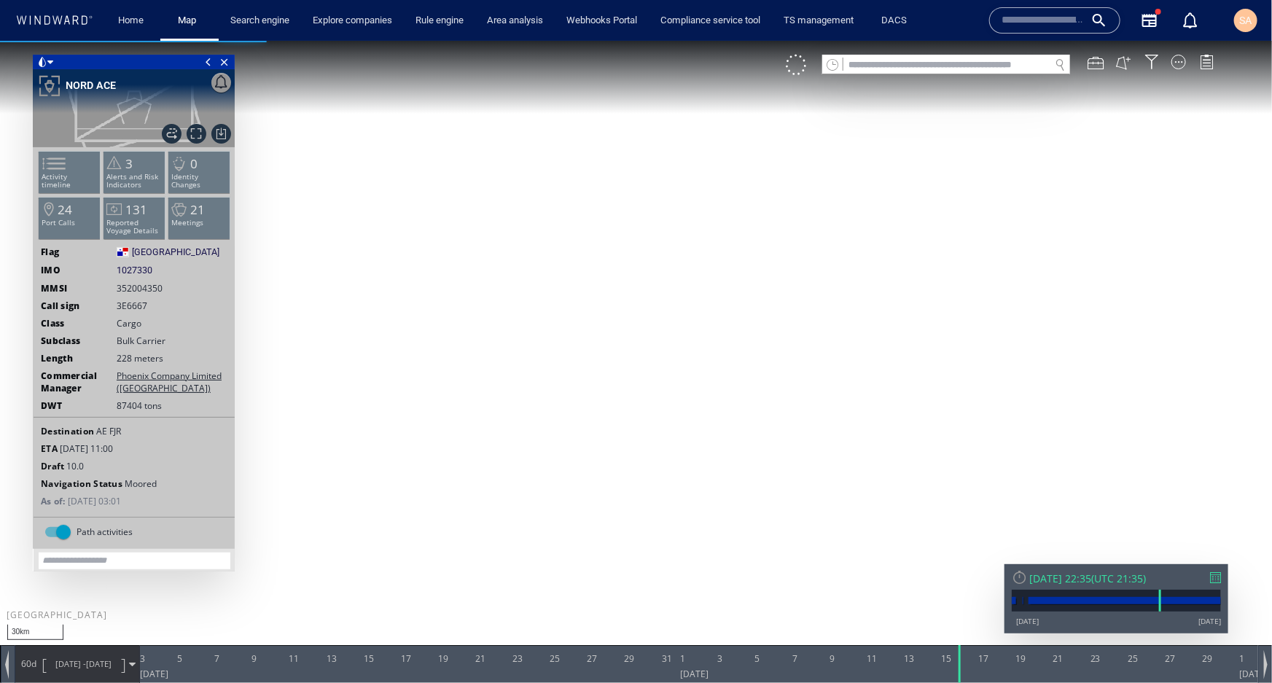
click at [752, 491] on canvas "Map" at bounding box center [636, 354] width 1272 height 628
drag, startPoint x: 819, startPoint y: 415, endPoint x: 757, endPoint y: 400, distance: 62.9
click at [851, 379] on canvas "Map" at bounding box center [636, 354] width 1272 height 628
drag, startPoint x: 717, startPoint y: 311, endPoint x: 666, endPoint y: 436, distance: 135.4
click at [666, 435] on canvas "Map" at bounding box center [636, 354] width 1272 height 628
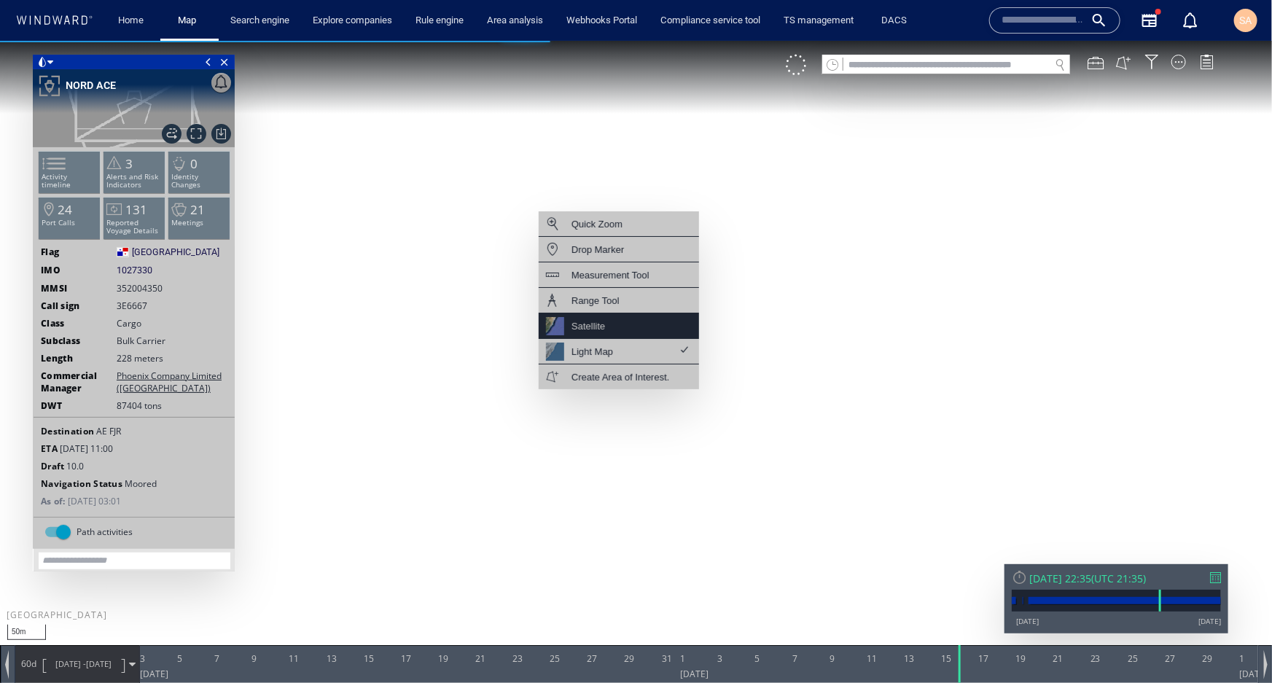
click at [617, 327] on div "Satellite" at bounding box center [619, 326] width 160 height 26
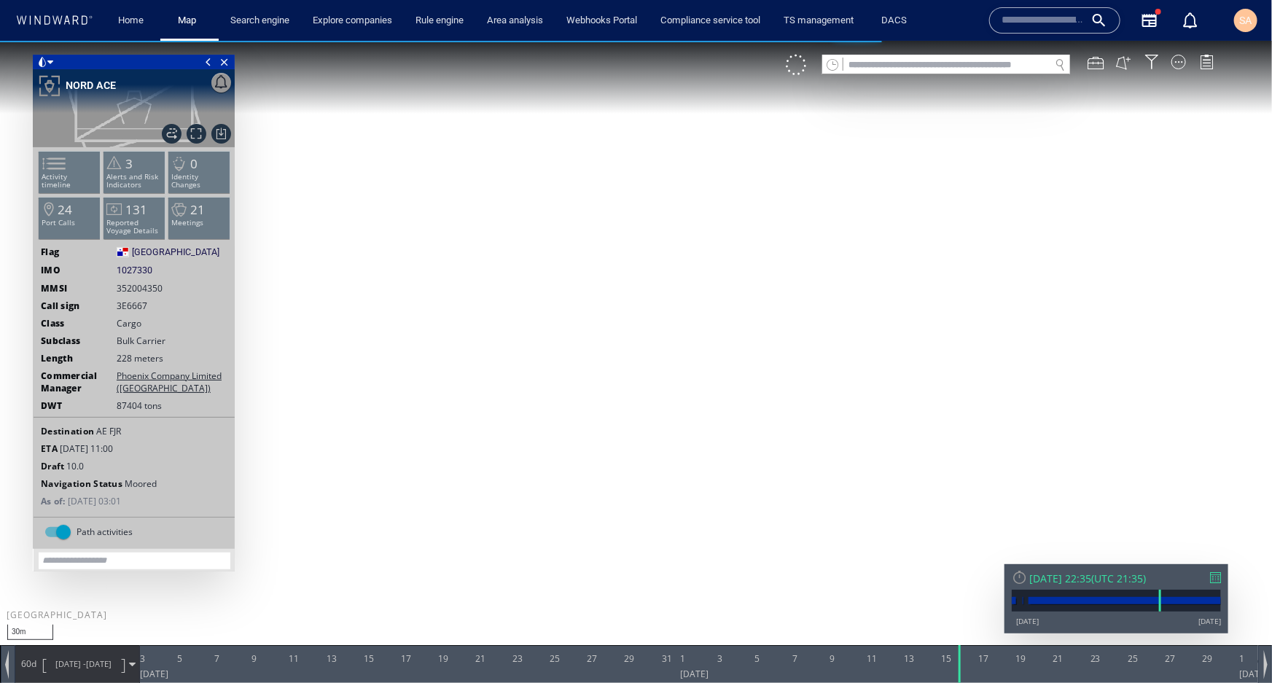
drag, startPoint x: 626, startPoint y: 383, endPoint x: 667, endPoint y: 500, distance: 124.3
click at [667, 500] on canvas "Map" at bounding box center [636, 354] width 1272 height 628
drag, startPoint x: 699, startPoint y: 355, endPoint x: 565, endPoint y: 442, distance: 159.7
click at [565, 442] on canvas "Map" at bounding box center [636, 354] width 1272 height 628
drag, startPoint x: 698, startPoint y: 399, endPoint x: 620, endPoint y: 453, distance: 94.8
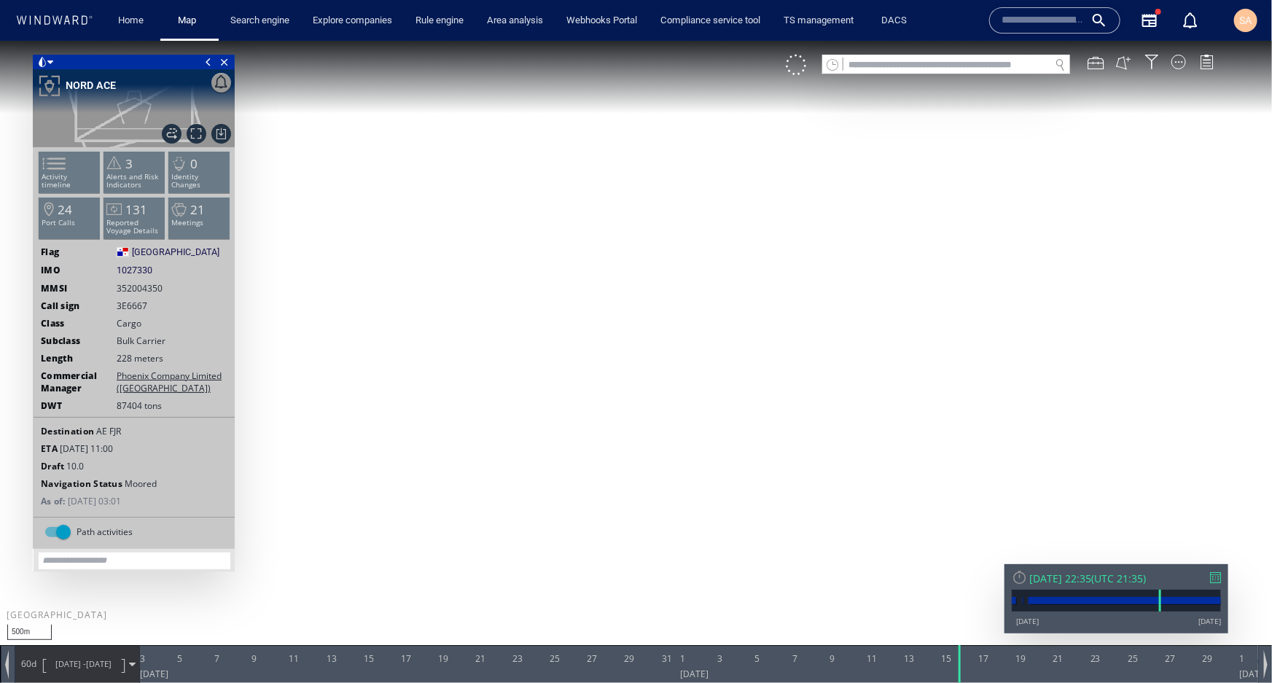
click at [620, 453] on canvas "Map" at bounding box center [636, 354] width 1272 height 628
drag, startPoint x: 662, startPoint y: 519, endPoint x: 638, endPoint y: 592, distance: 76.8
click at [638, 592] on canvas "Map" at bounding box center [636, 354] width 1272 height 628
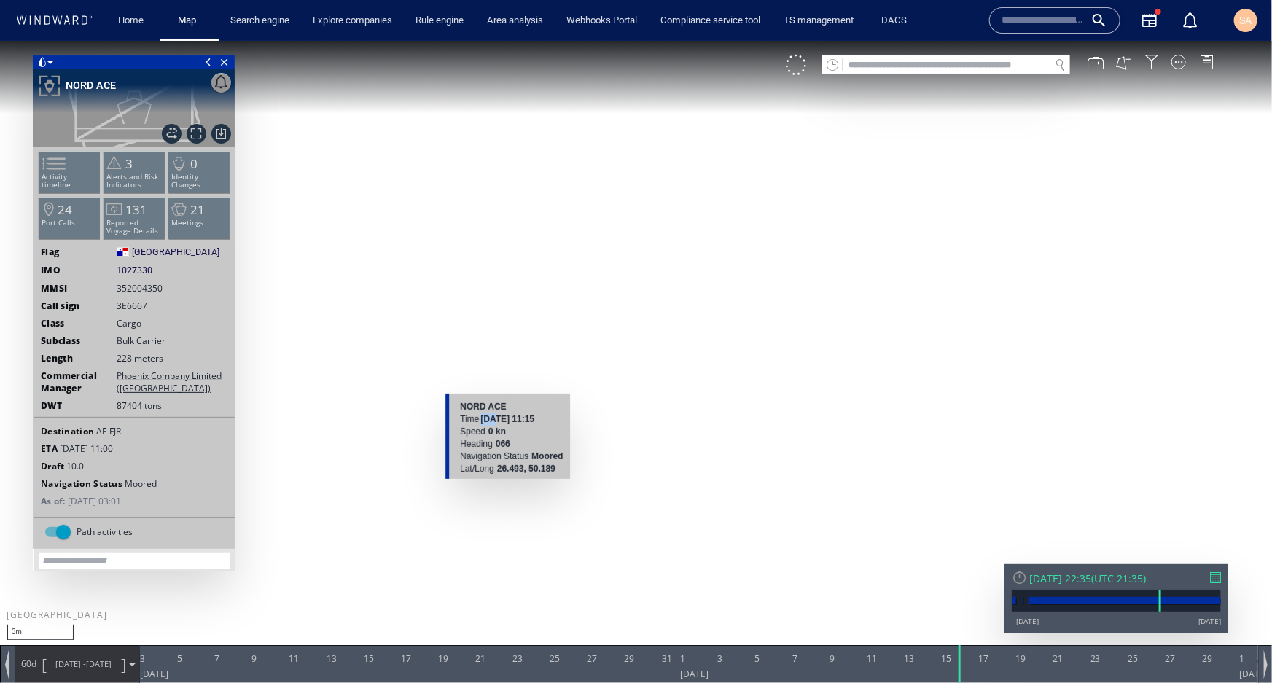
click at [493, 417] on b "22 June 2025 11:15" at bounding box center [508, 418] width 54 height 10
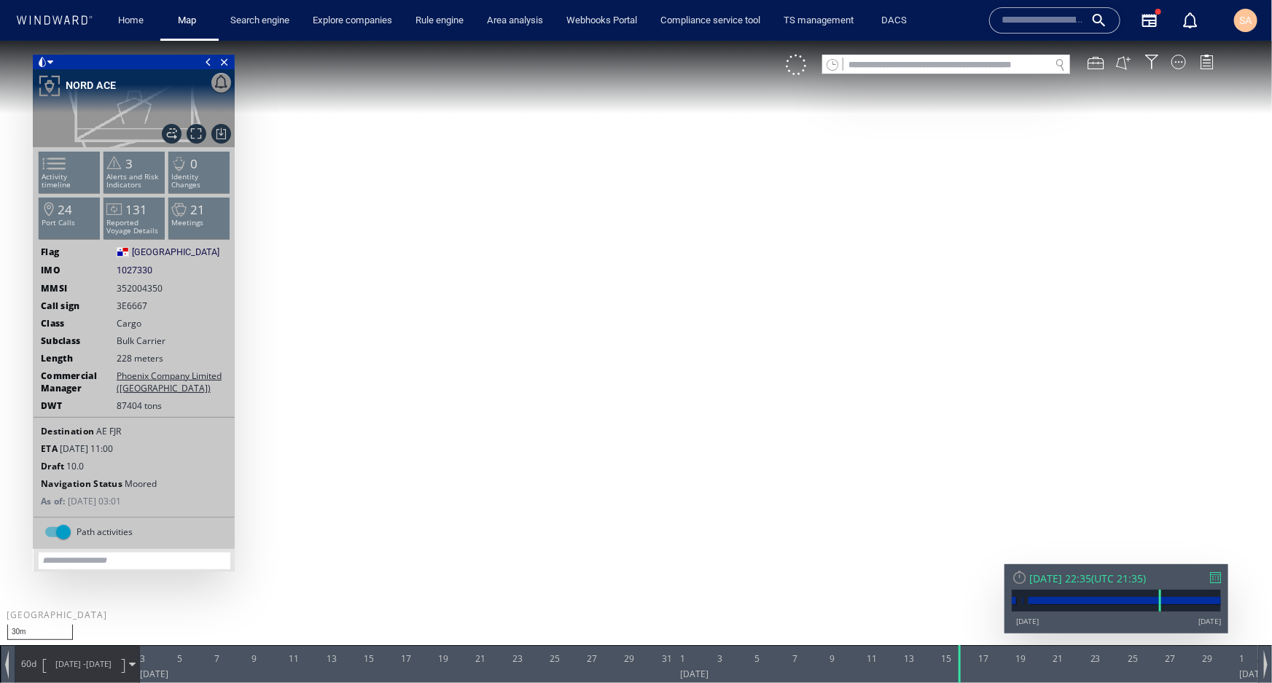
drag, startPoint x: 935, startPoint y: 289, endPoint x: 644, endPoint y: 419, distance: 318.8
click at [644, 419] on canvas "Map" at bounding box center [636, 354] width 1272 height 628
drag, startPoint x: 962, startPoint y: 664, endPoint x: 950, endPoint y: 668, distance: 12.9
click at [950, 668] on div at bounding box center [950, 663] width 15 height 38
drag, startPoint x: 1026, startPoint y: 379, endPoint x: 565, endPoint y: 503, distance: 477.1
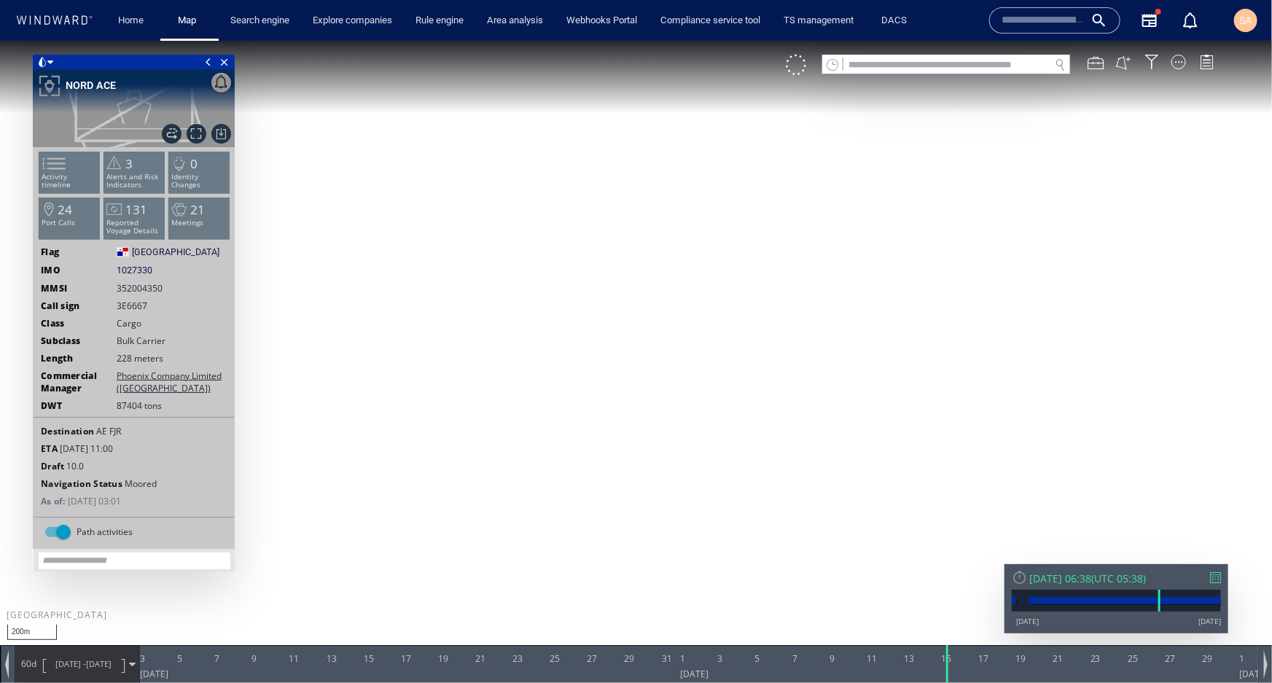
click at [565, 503] on canvas "Map" at bounding box center [636, 354] width 1272 height 628
drag, startPoint x: 849, startPoint y: 392, endPoint x: 698, endPoint y: 475, distance: 171.9
click at [698, 475] on canvas "Map" at bounding box center [636, 354] width 1272 height 628
drag, startPoint x: 923, startPoint y: 402, endPoint x: 561, endPoint y: 546, distance: 389.7
click at [561, 546] on canvas "Map" at bounding box center [636, 354] width 1272 height 628
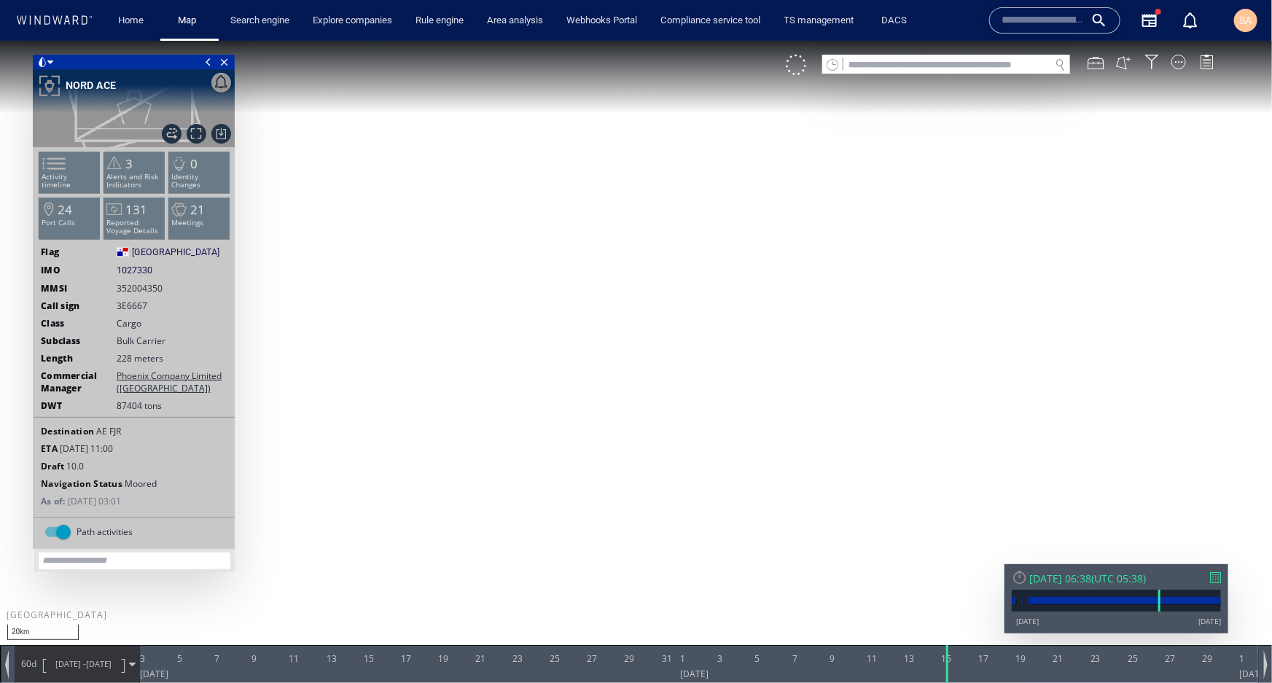
drag, startPoint x: 814, startPoint y: 476, endPoint x: 562, endPoint y: 522, distance: 256.4
click at [564, 522] on canvas "Map" at bounding box center [636, 354] width 1272 height 628
drag, startPoint x: 926, startPoint y: 416, endPoint x: 765, endPoint y: 459, distance: 166.0
click at [765, 459] on canvas "Map" at bounding box center [636, 354] width 1272 height 628
drag, startPoint x: 663, startPoint y: 379, endPoint x: 763, endPoint y: 408, distance: 103.1
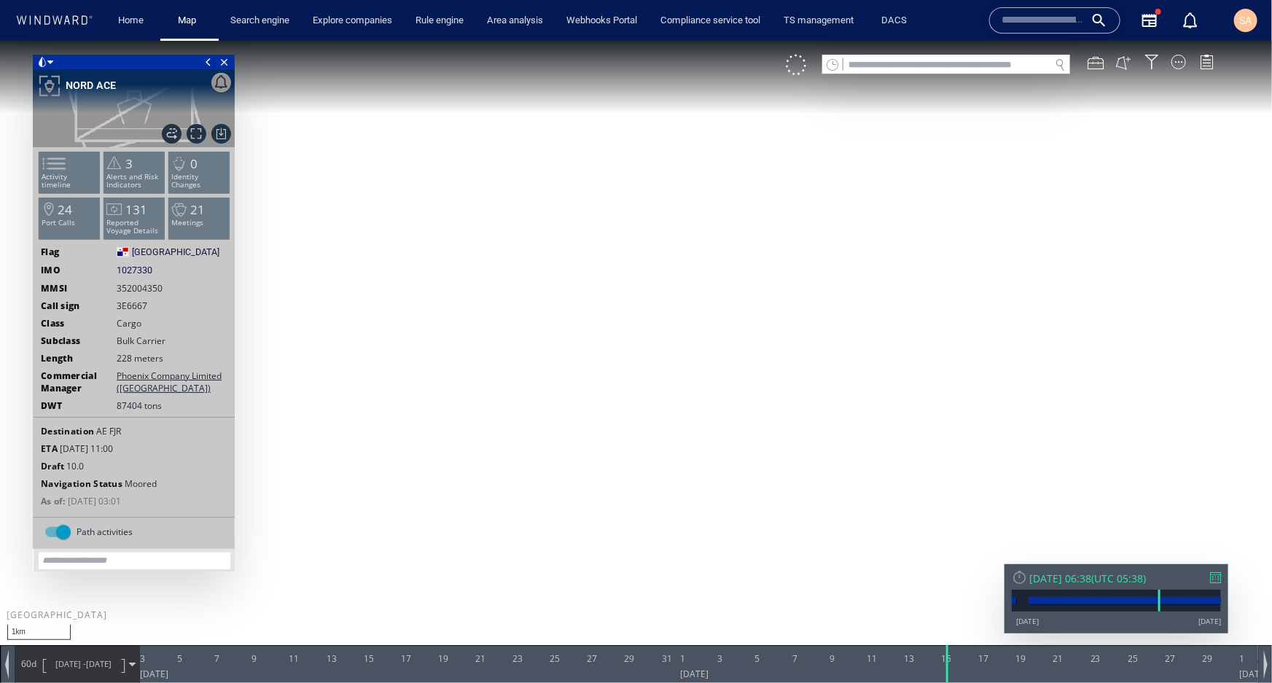
click at [898, 466] on canvas "Map" at bounding box center [636, 354] width 1272 height 628
drag, startPoint x: 596, startPoint y: 312, endPoint x: 788, endPoint y: 456, distance: 240.6
click at [810, 467] on canvas "Map" at bounding box center [636, 354] width 1272 height 628
drag, startPoint x: 491, startPoint y: 371, endPoint x: 747, endPoint y: 298, distance: 266.8
click at [579, 248] on canvas "Map" at bounding box center [636, 354] width 1272 height 628
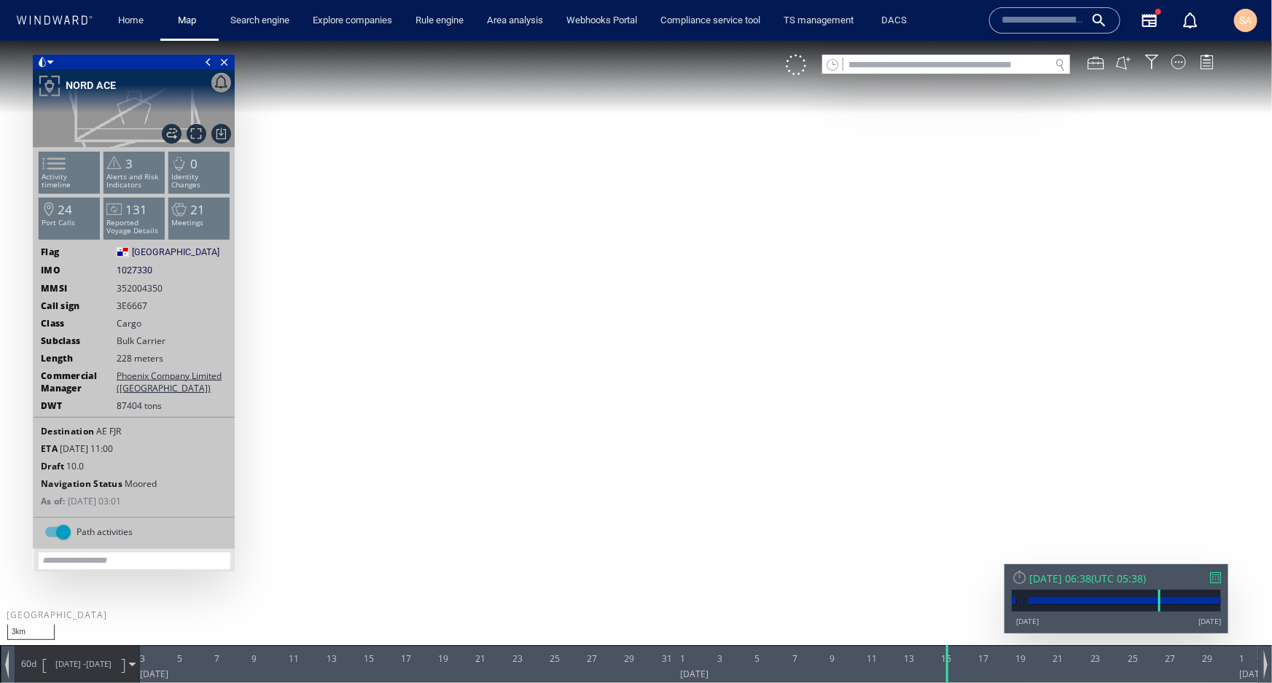
drag, startPoint x: 659, startPoint y: 233, endPoint x: 709, endPoint y: 378, distance: 152.9
click at [709, 378] on canvas "Map" at bounding box center [636, 354] width 1272 height 628
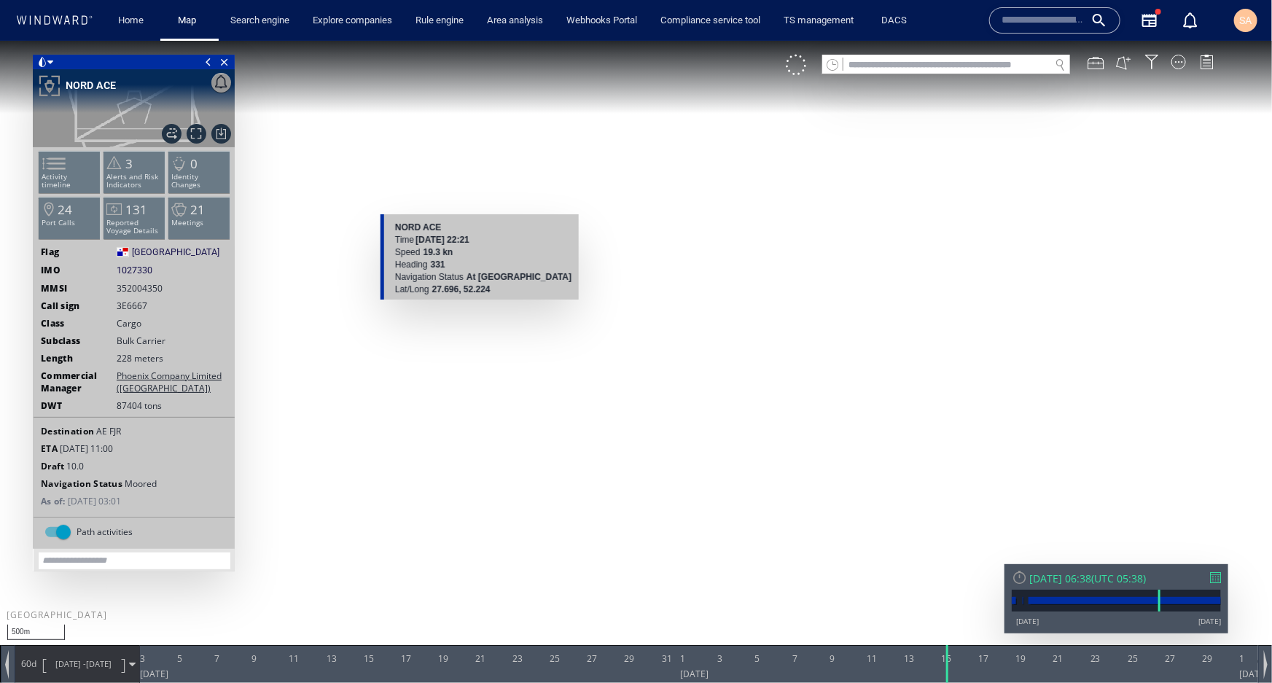
drag, startPoint x: 479, startPoint y: 305, endPoint x: 511, endPoint y: 372, distance: 73.7
click at [511, 372] on canvas "Map" at bounding box center [636, 354] width 1272 height 628
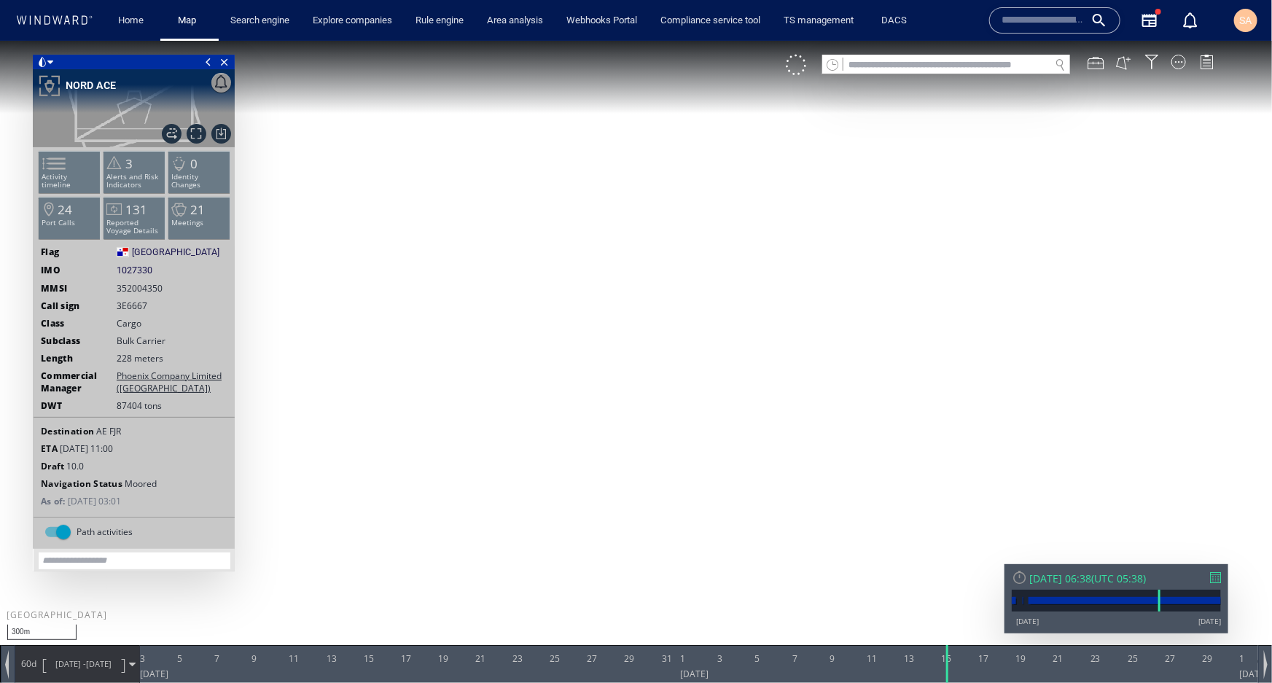
drag, startPoint x: 561, startPoint y: 349, endPoint x: 540, endPoint y: 300, distance: 53.2
click at [540, 300] on canvas "Map" at bounding box center [636, 354] width 1272 height 628
drag, startPoint x: 989, startPoint y: 42, endPoint x: 637, endPoint y: 266, distance: 417.2
click at [637, 266] on canvas "Map" at bounding box center [636, 354] width 1272 height 628
drag, startPoint x: 747, startPoint y: 386, endPoint x: 475, endPoint y: 233, distance: 312.4
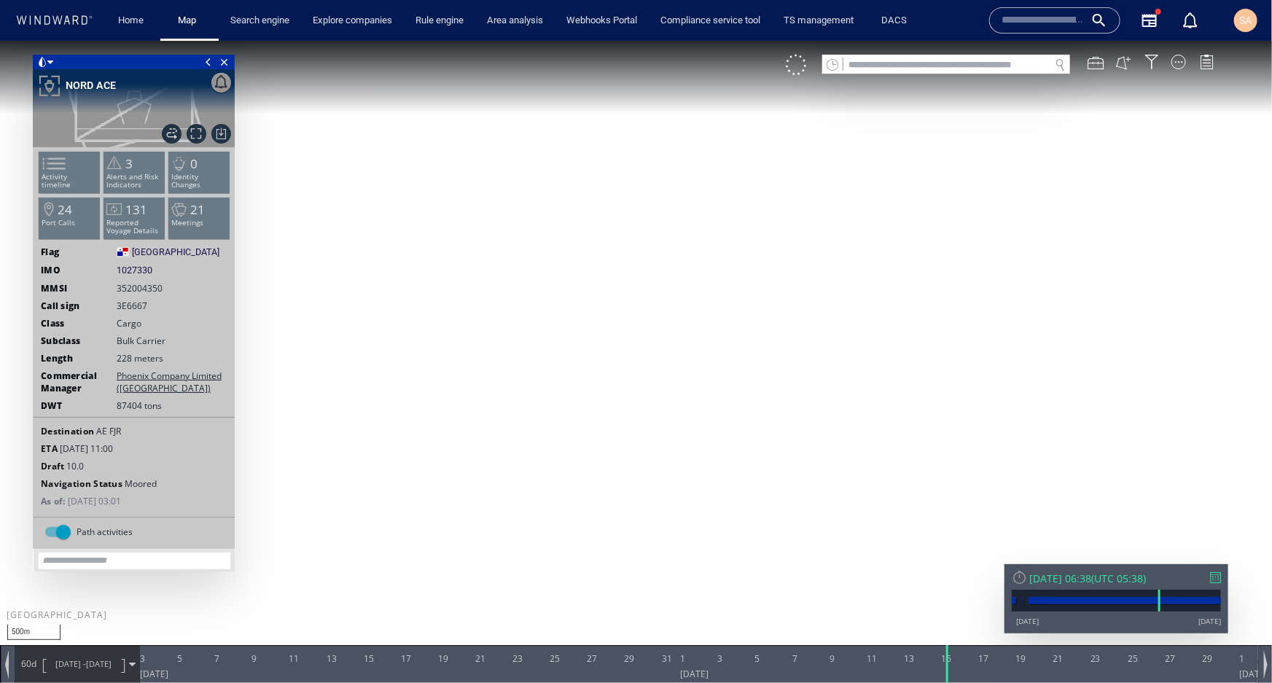
click at [475, 225] on canvas "Map" at bounding box center [636, 354] width 1272 height 628
drag, startPoint x: 741, startPoint y: 451, endPoint x: 509, endPoint y: 270, distance: 294.1
click at [509, 270] on canvas "Map" at bounding box center [636, 354] width 1272 height 628
drag, startPoint x: 561, startPoint y: 364, endPoint x: 773, endPoint y: 365, distance: 212.1
click at [773, 365] on canvas "Map" at bounding box center [636, 354] width 1272 height 628
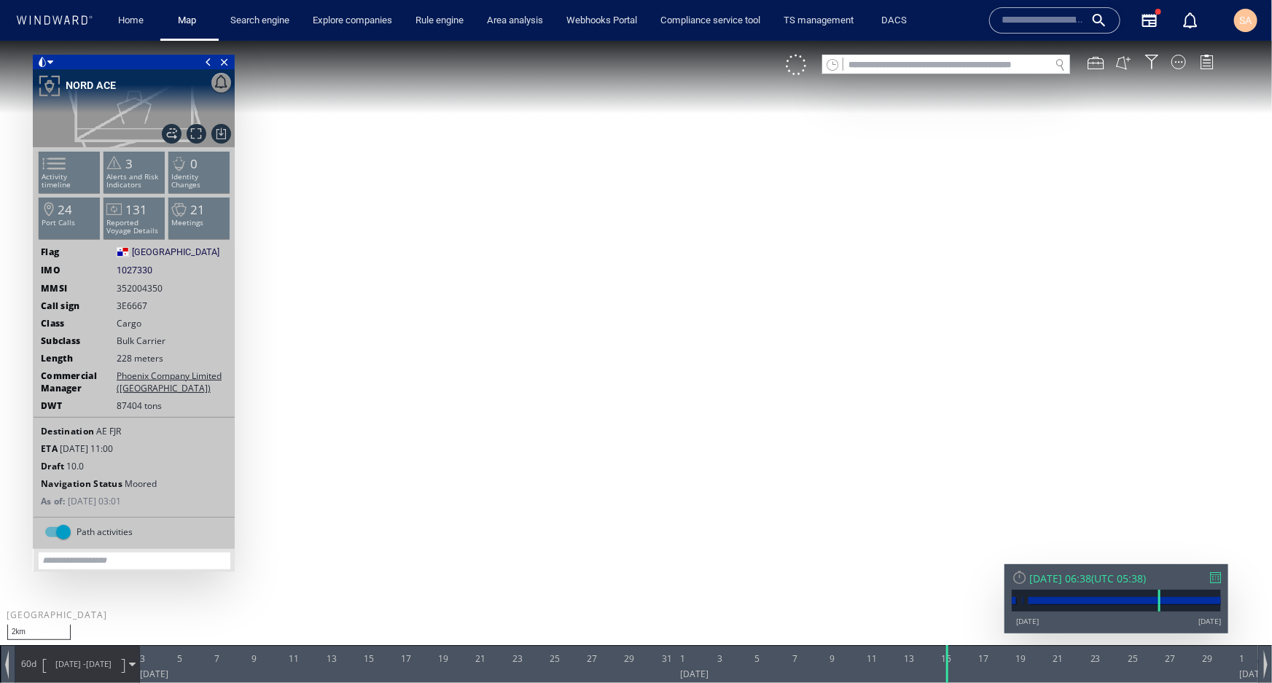
drag, startPoint x: 844, startPoint y: 414, endPoint x: 481, endPoint y: 233, distance: 405.9
click at [485, 237] on canvas "Map" at bounding box center [636, 354] width 1272 height 628
drag, startPoint x: 809, startPoint y: 402, endPoint x: 512, endPoint y: 228, distance: 344.7
click at [512, 228] on canvas "Map" at bounding box center [636, 354] width 1272 height 628
drag, startPoint x: 956, startPoint y: 297, endPoint x: 822, endPoint y: 335, distance: 139.2
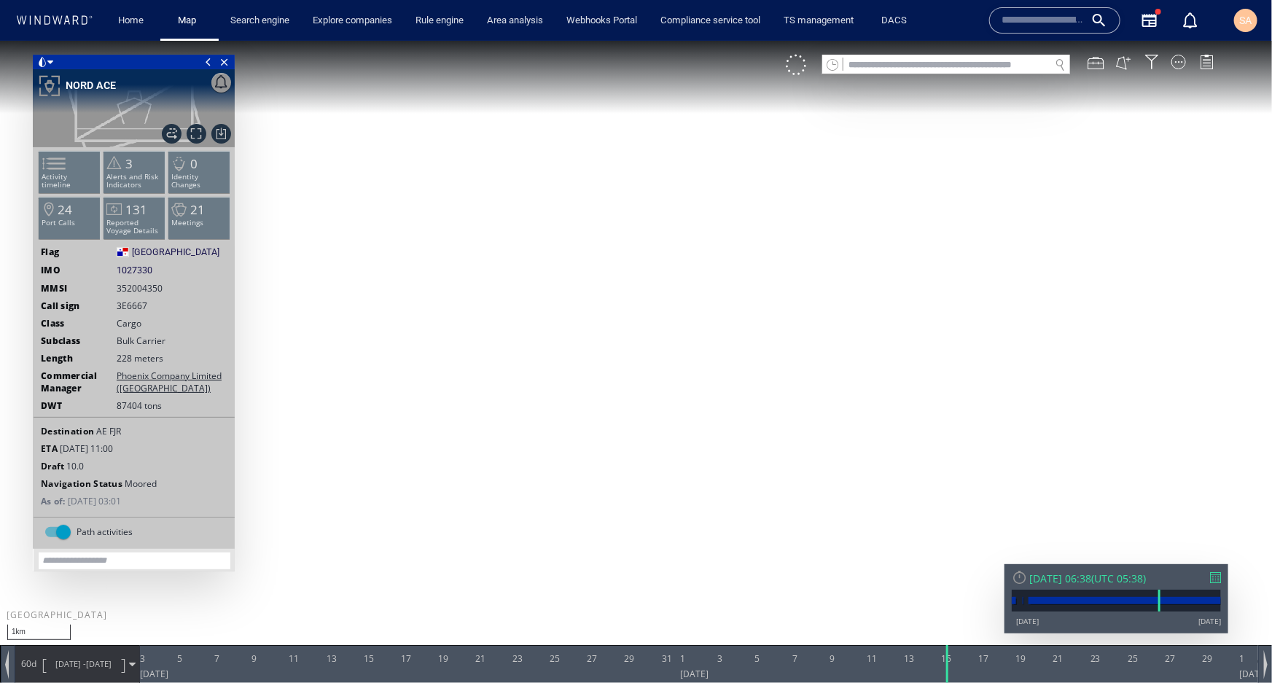
click at [822, 335] on canvas "Map" at bounding box center [636, 354] width 1272 height 628
drag, startPoint x: 911, startPoint y: 252, endPoint x: 865, endPoint y: 373, distance: 129.4
click at [859, 392] on canvas "Map" at bounding box center [636, 354] width 1272 height 628
drag, startPoint x: 541, startPoint y: 444, endPoint x: 878, endPoint y: 291, distance: 370.6
click at [1034, 208] on canvas "Map" at bounding box center [636, 354] width 1272 height 628
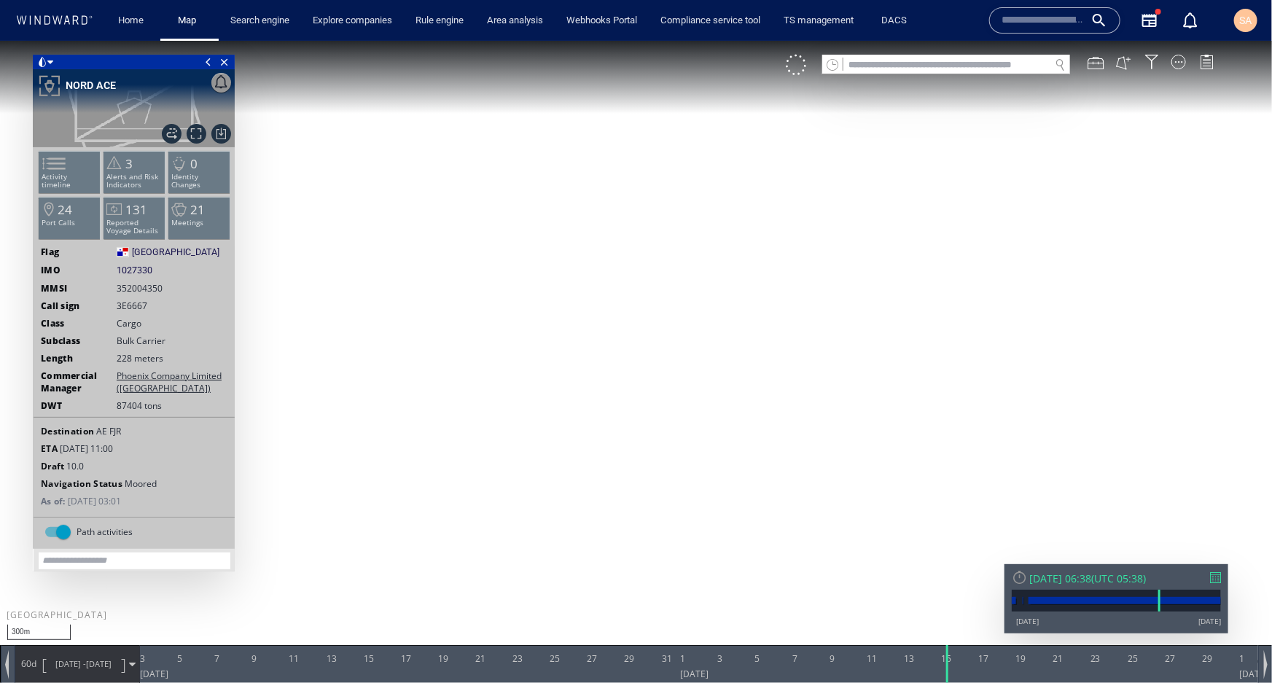
drag, startPoint x: 615, startPoint y: 459, endPoint x: 604, endPoint y: 305, distance: 154.2
click at [637, 407] on canvas "Map" at bounding box center [636, 354] width 1272 height 628
drag, startPoint x: 456, startPoint y: 171, endPoint x: 915, endPoint y: 604, distance: 631.2
click at [915, 603] on canvas "Map" at bounding box center [636, 354] width 1272 height 628
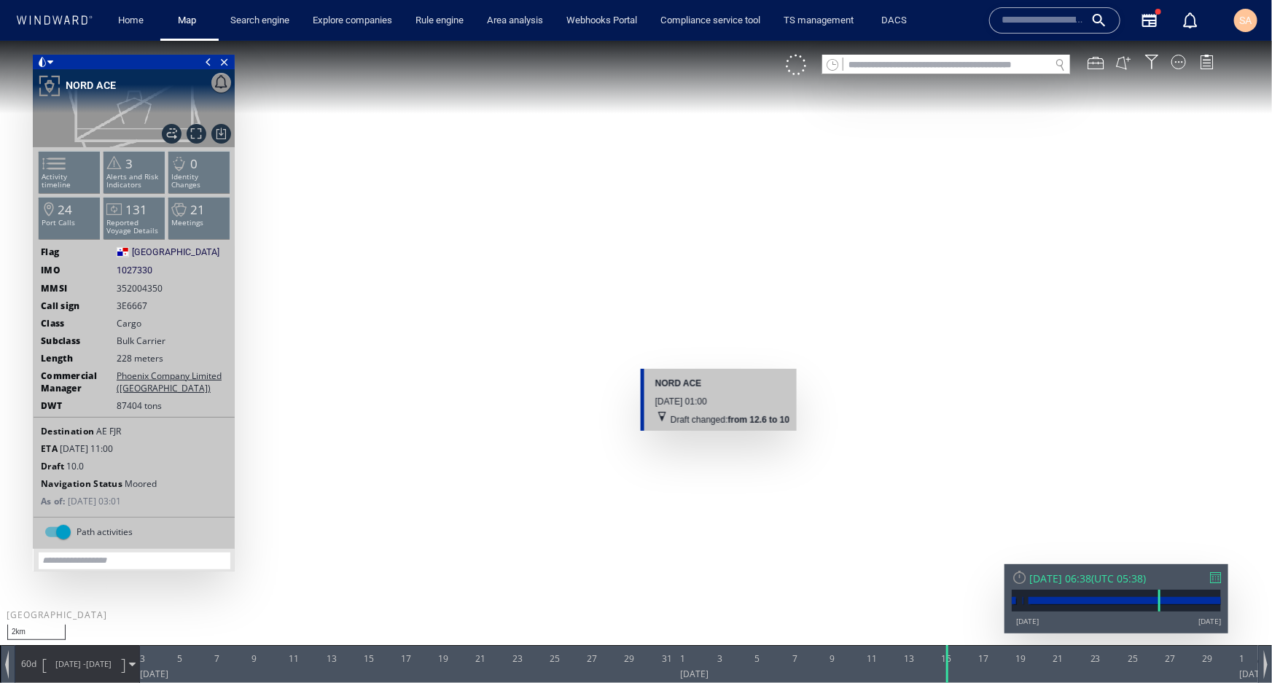
drag, startPoint x: 711, startPoint y: 436, endPoint x: 720, endPoint y: 438, distance: 9.0
click at [720, 438] on canvas "Map" at bounding box center [636, 354] width 1272 height 628
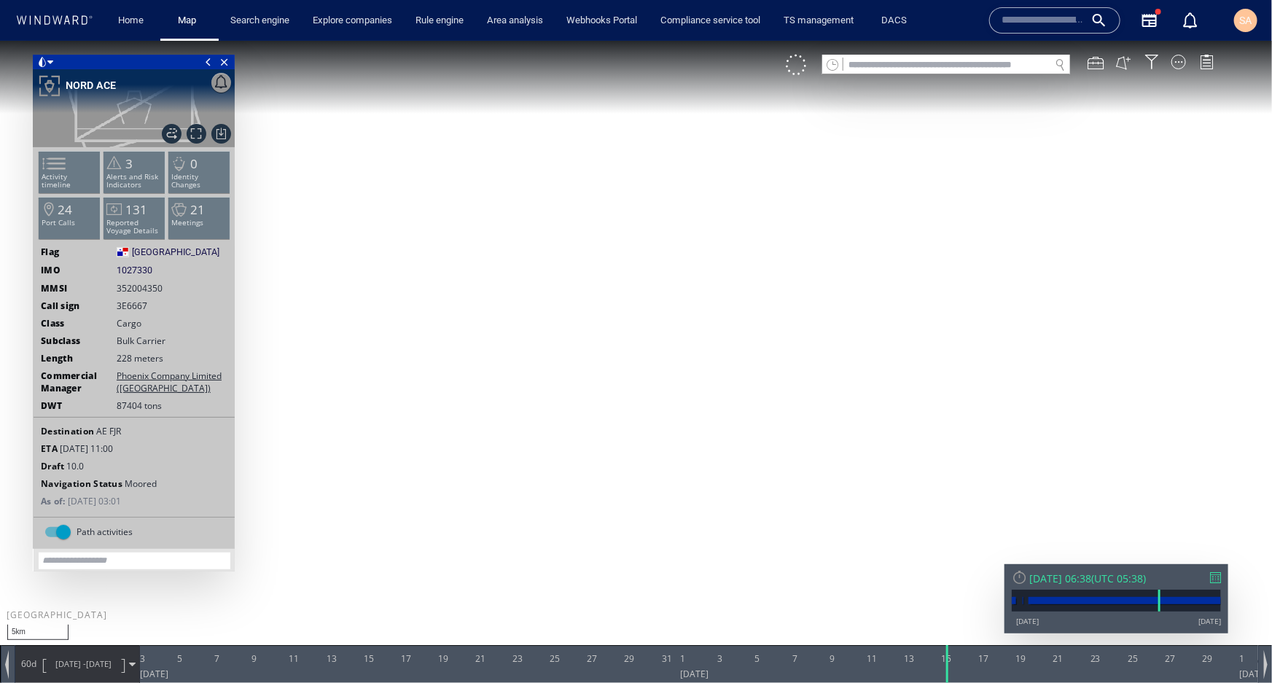
drag, startPoint x: 844, startPoint y: 496, endPoint x: 545, endPoint y: 205, distance: 418.1
click at [545, 205] on canvas "Map" at bounding box center [636, 354] width 1272 height 628
drag, startPoint x: 865, startPoint y: 336, endPoint x: 807, endPoint y: 388, distance: 78.0
click at [807, 388] on canvas "Map" at bounding box center [636, 354] width 1272 height 628
drag, startPoint x: 480, startPoint y: 527, endPoint x: 949, endPoint y: 264, distance: 537.6
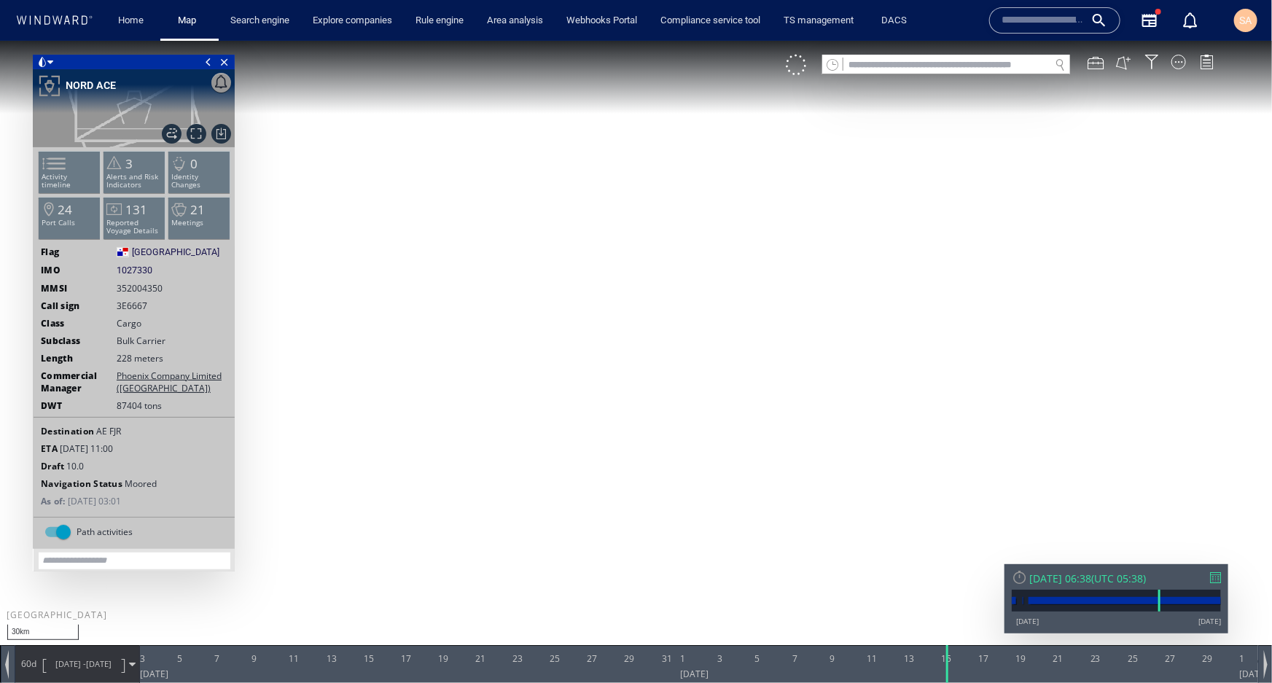
click at [949, 264] on canvas "Map" at bounding box center [636, 354] width 1272 height 628
drag, startPoint x: 485, startPoint y: 444, endPoint x: 515, endPoint y: 503, distance: 66.5
click at [515, 503] on canvas "Map" at bounding box center [636, 354] width 1272 height 628
drag, startPoint x: 728, startPoint y: 488, endPoint x: 648, endPoint y: 473, distance: 81.5
click at [648, 473] on canvas "Map" at bounding box center [636, 354] width 1272 height 628
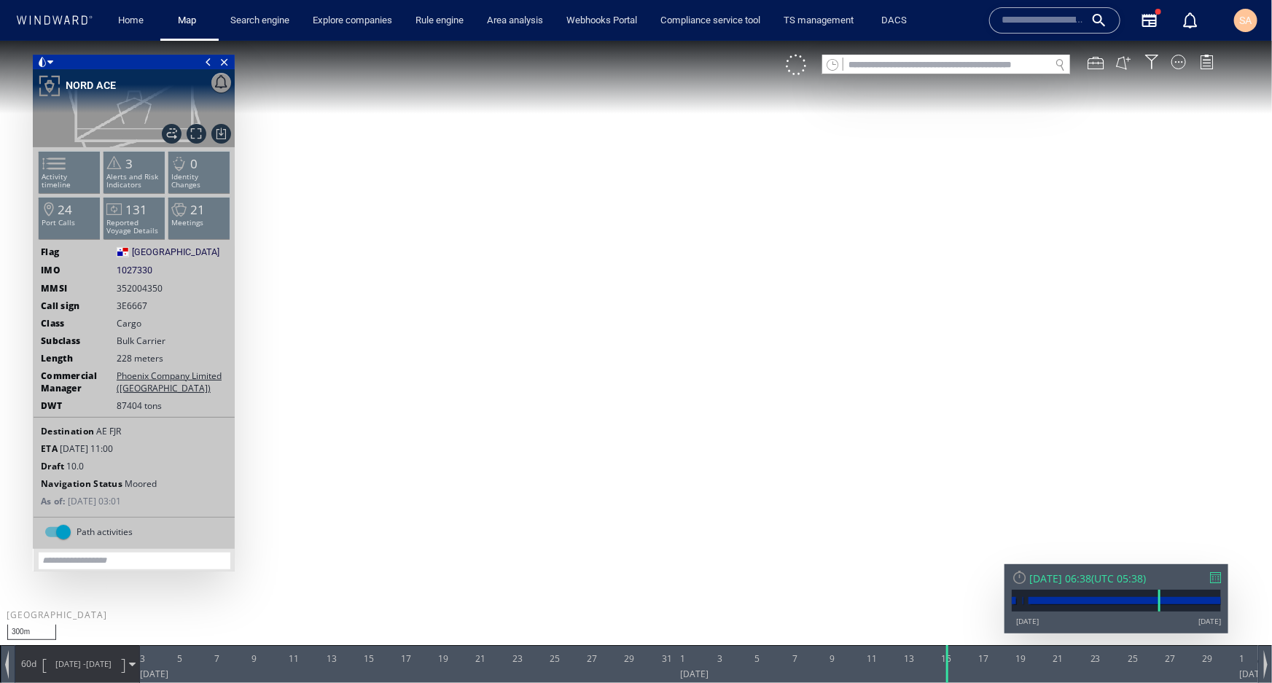
drag, startPoint x: 502, startPoint y: 295, endPoint x: 391, endPoint y: 179, distance: 159.8
click at [391, 179] on canvas "Map" at bounding box center [636, 354] width 1272 height 628
drag, startPoint x: 830, startPoint y: 488, endPoint x: 590, endPoint y: 515, distance: 242.1
click at [590, 515] on canvas "Map" at bounding box center [636, 354] width 1272 height 628
drag, startPoint x: 734, startPoint y: 364, endPoint x: 689, endPoint y: 476, distance: 121.0
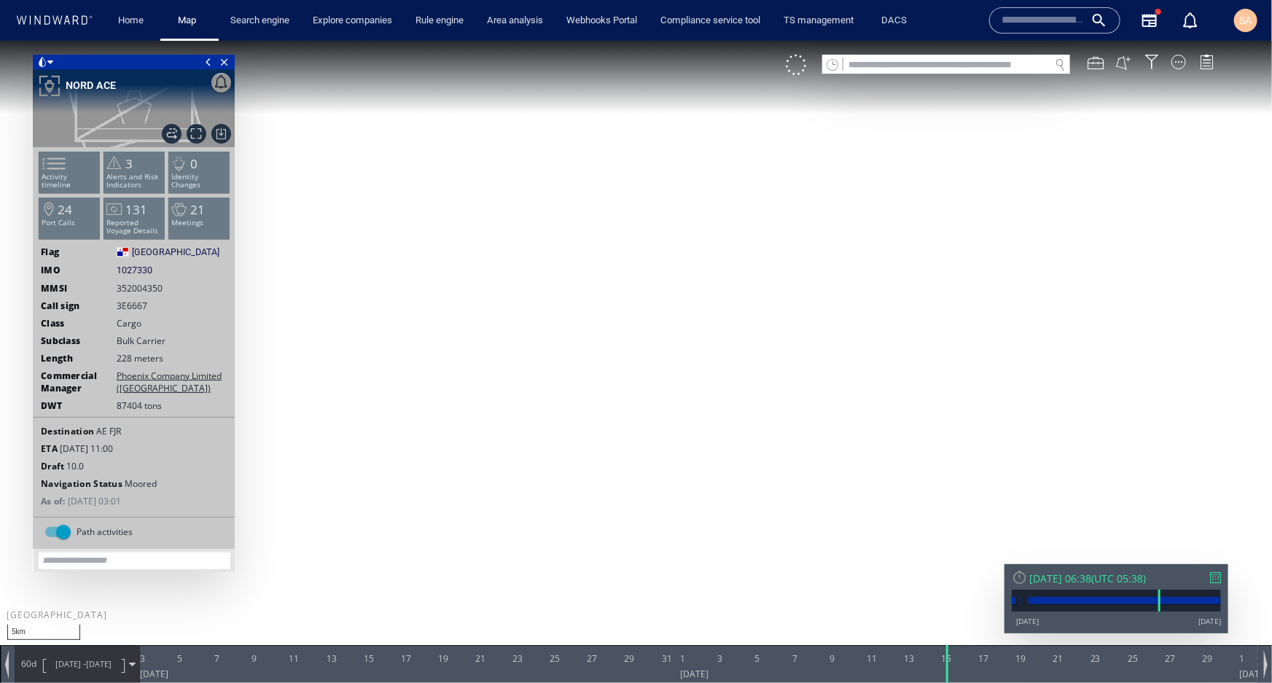
click at [685, 483] on canvas "Map" at bounding box center [636, 354] width 1272 height 628
drag, startPoint x: 715, startPoint y: 452, endPoint x: 682, endPoint y: 453, distance: 32.8
click at [682, 453] on canvas "Map" at bounding box center [636, 354] width 1272 height 628
drag, startPoint x: 741, startPoint y: 386, endPoint x: 590, endPoint y: 444, distance: 161.5
click at [590, 444] on canvas "Map" at bounding box center [636, 354] width 1272 height 628
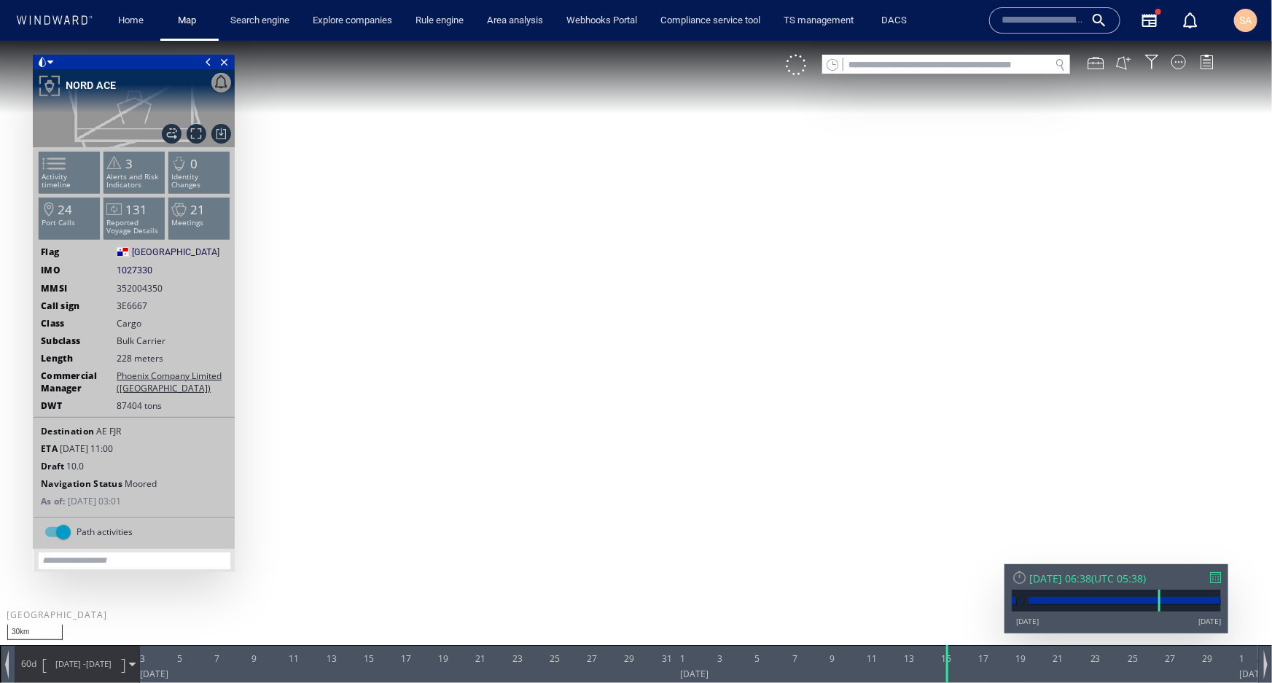
drag, startPoint x: 928, startPoint y: 342, endPoint x: 827, endPoint y: 378, distance: 106.8
click at [829, 378] on canvas "Map" at bounding box center [636, 354] width 1272 height 628
drag, startPoint x: 771, startPoint y: 217, endPoint x: 764, endPoint y: 304, distance: 87.7
click at [760, 304] on canvas "Map" at bounding box center [636, 354] width 1272 height 628
click at [146, 168] on li "3 Alerts and Risk Indicators" at bounding box center [135, 171] width 62 height 42
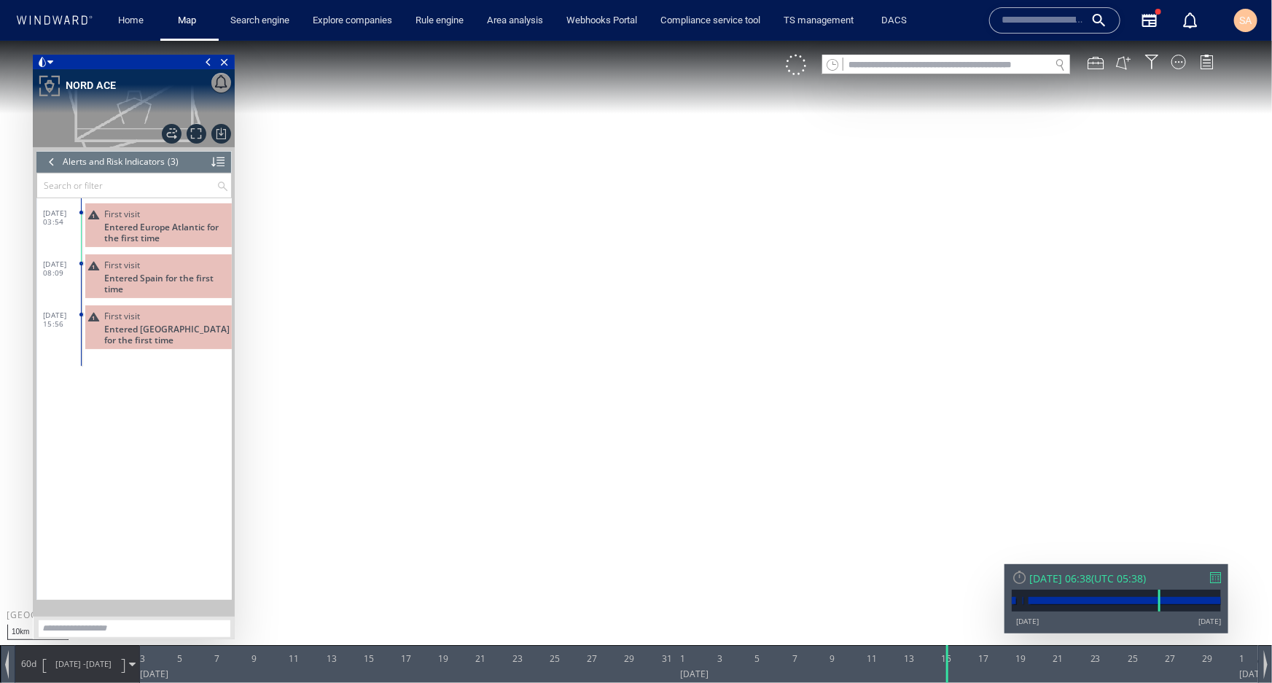
click at [51, 162] on div at bounding box center [52, 161] width 16 height 22
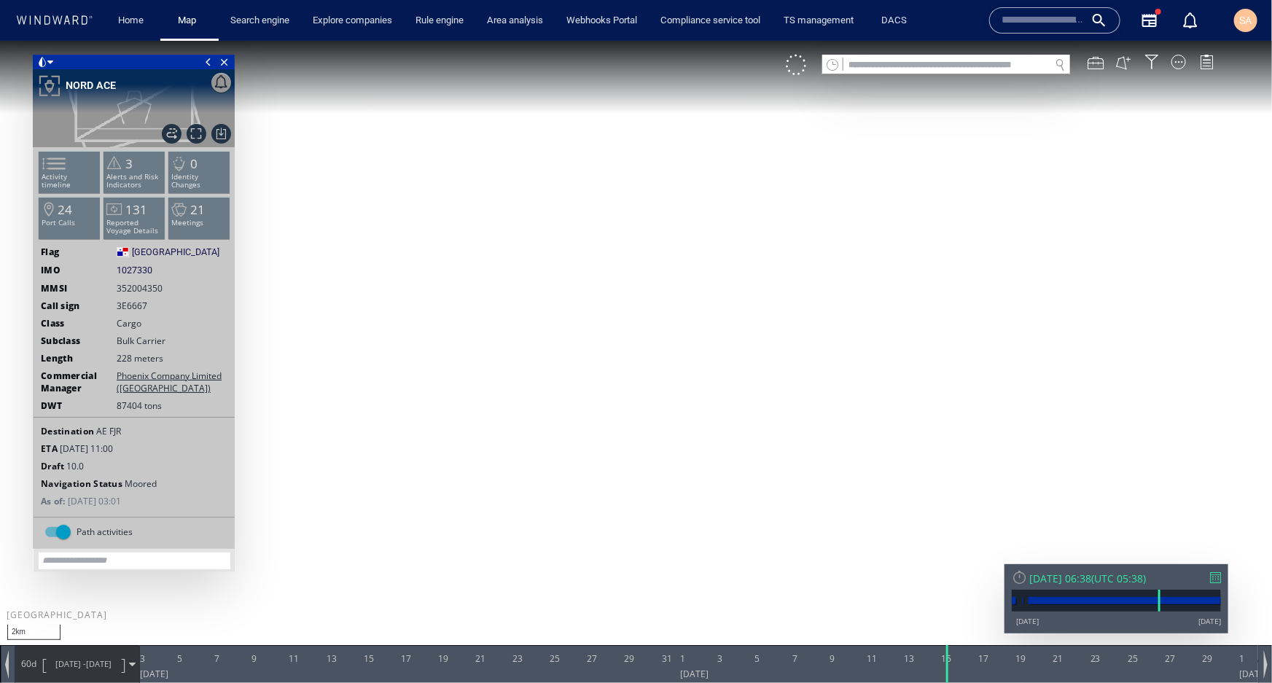
drag, startPoint x: 594, startPoint y: 211, endPoint x: 808, endPoint y: 518, distance: 373.9
click at [830, 534] on canvas "Map" at bounding box center [636, 354] width 1272 height 628
drag, startPoint x: 402, startPoint y: 328, endPoint x: 655, endPoint y: 406, distance: 264.0
click at [655, 406] on canvas "Map" at bounding box center [636, 354] width 1272 height 628
drag, startPoint x: 672, startPoint y: 426, endPoint x: 500, endPoint y: 315, distance: 204.6
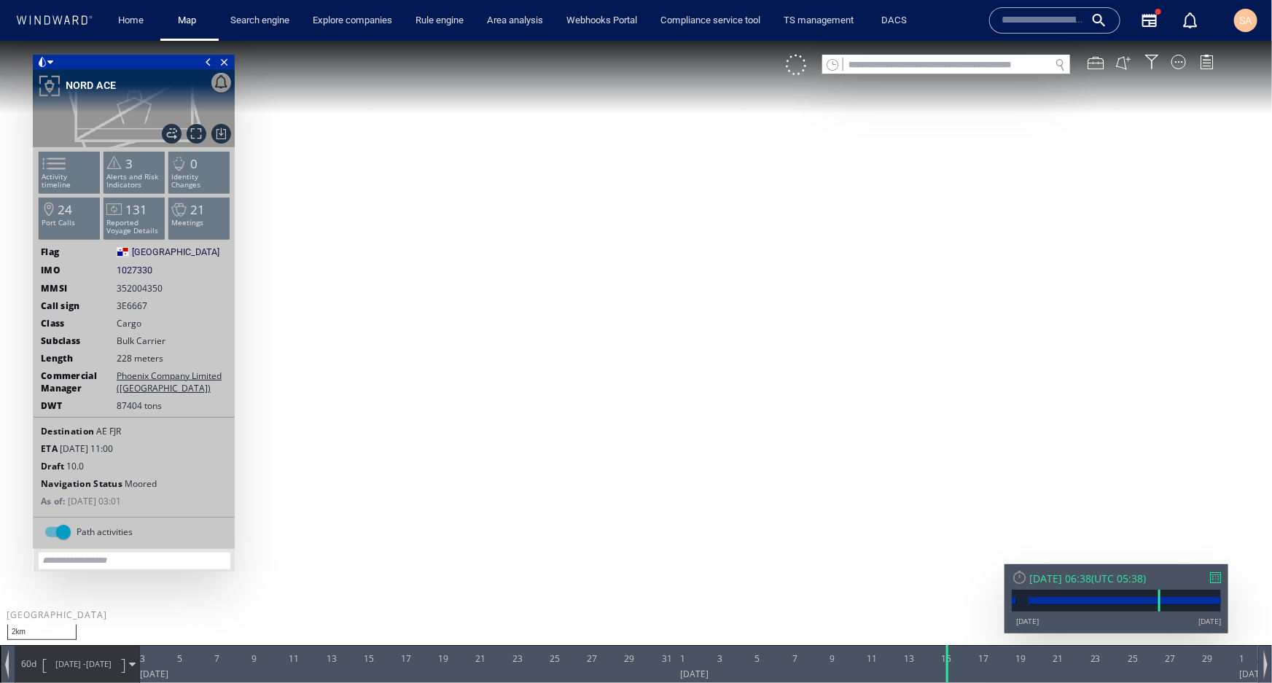
click at [500, 316] on canvas "Map" at bounding box center [636, 354] width 1272 height 628
drag, startPoint x: 583, startPoint y: 390, endPoint x: 511, endPoint y: 315, distance: 104.1
click at [511, 315] on canvas "Map" at bounding box center [636, 354] width 1272 height 628
drag, startPoint x: 540, startPoint y: 478, endPoint x: 674, endPoint y: 318, distance: 209.1
click at [674, 318] on canvas "Map" at bounding box center [636, 354] width 1272 height 628
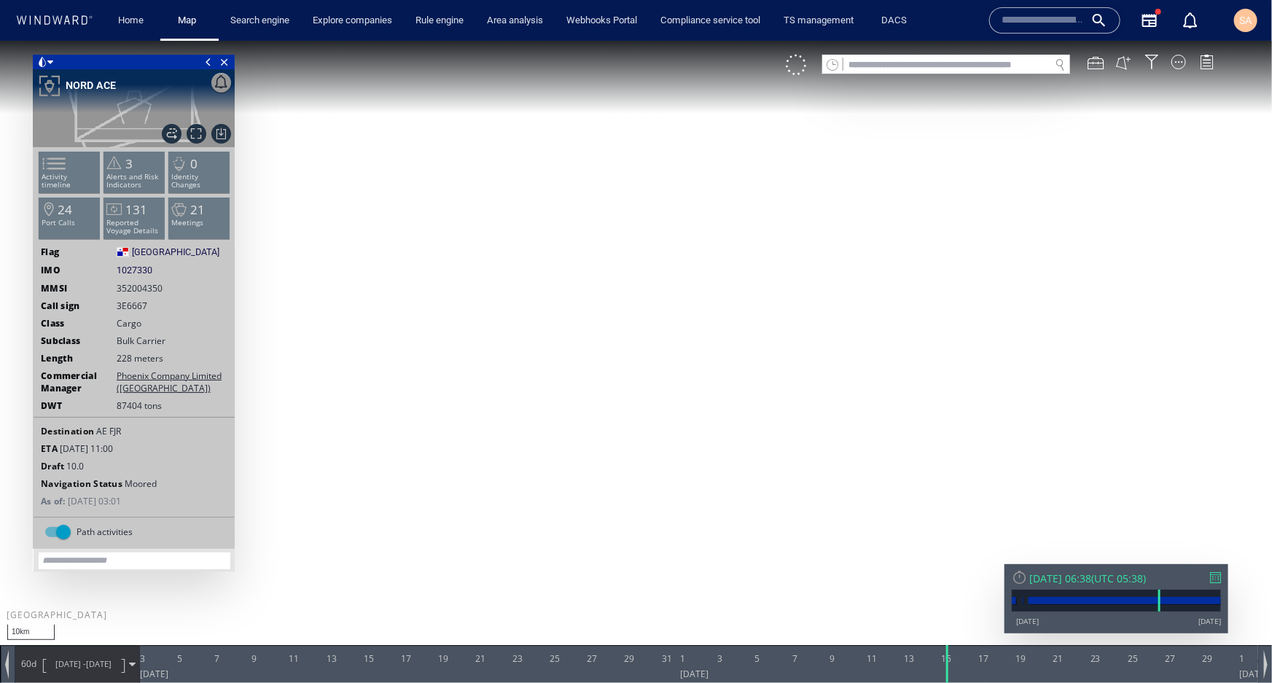
drag, startPoint x: 437, startPoint y: 422, endPoint x: 733, endPoint y: 305, distance: 317.7
click at [733, 305] on canvas "Map" at bounding box center [636, 354] width 1272 height 628
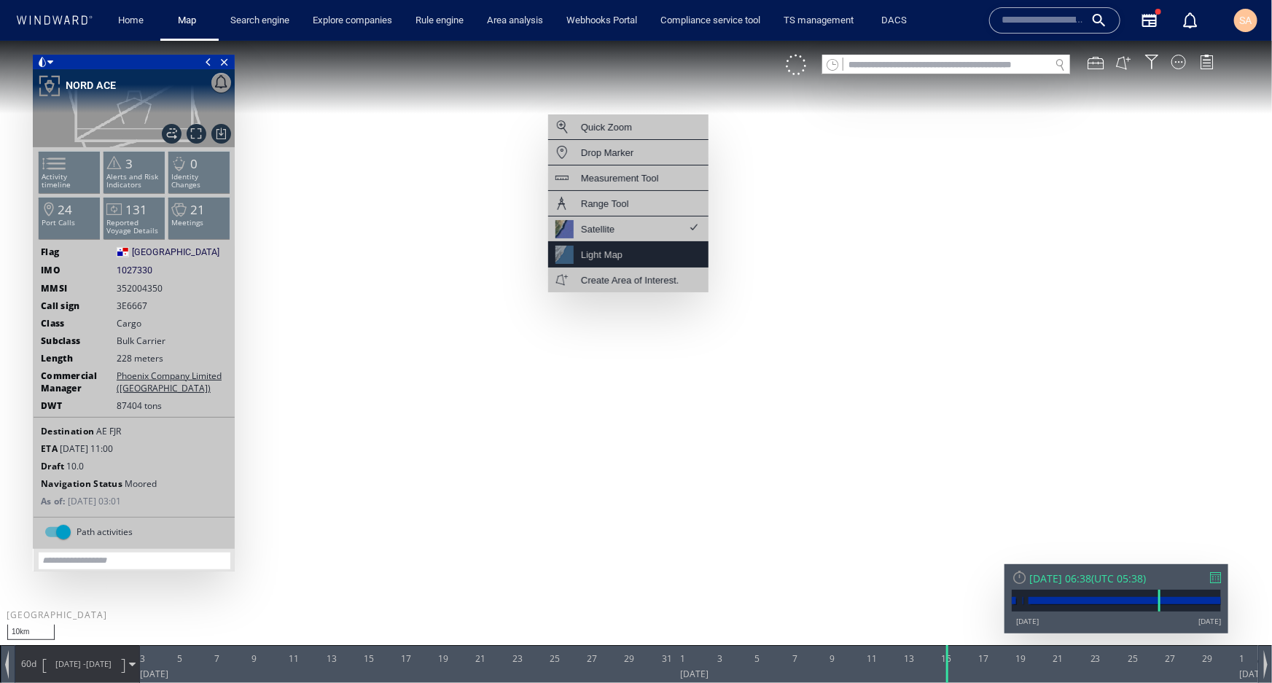
click at [628, 242] on div "Light Map" at bounding box center [628, 254] width 160 height 26
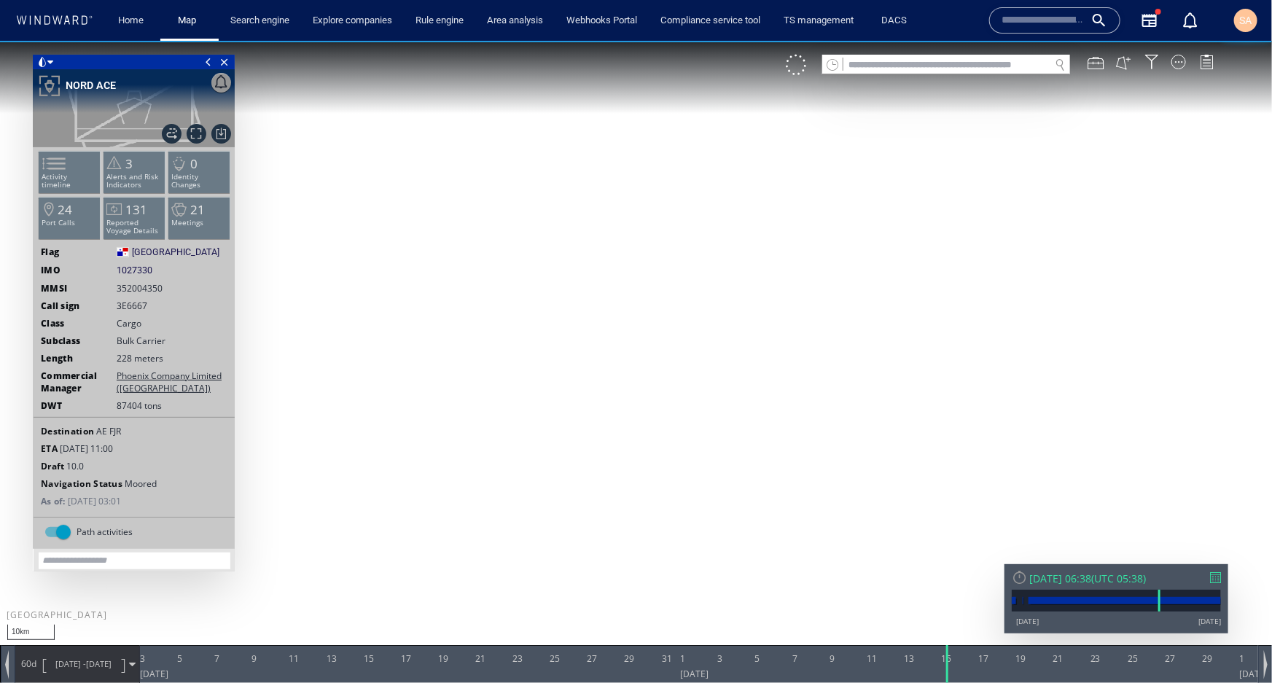
drag, startPoint x: 540, startPoint y: 429, endPoint x: 707, endPoint y: 337, distance: 190.9
click at [707, 337] on canvas "Map" at bounding box center [636, 354] width 1272 height 628
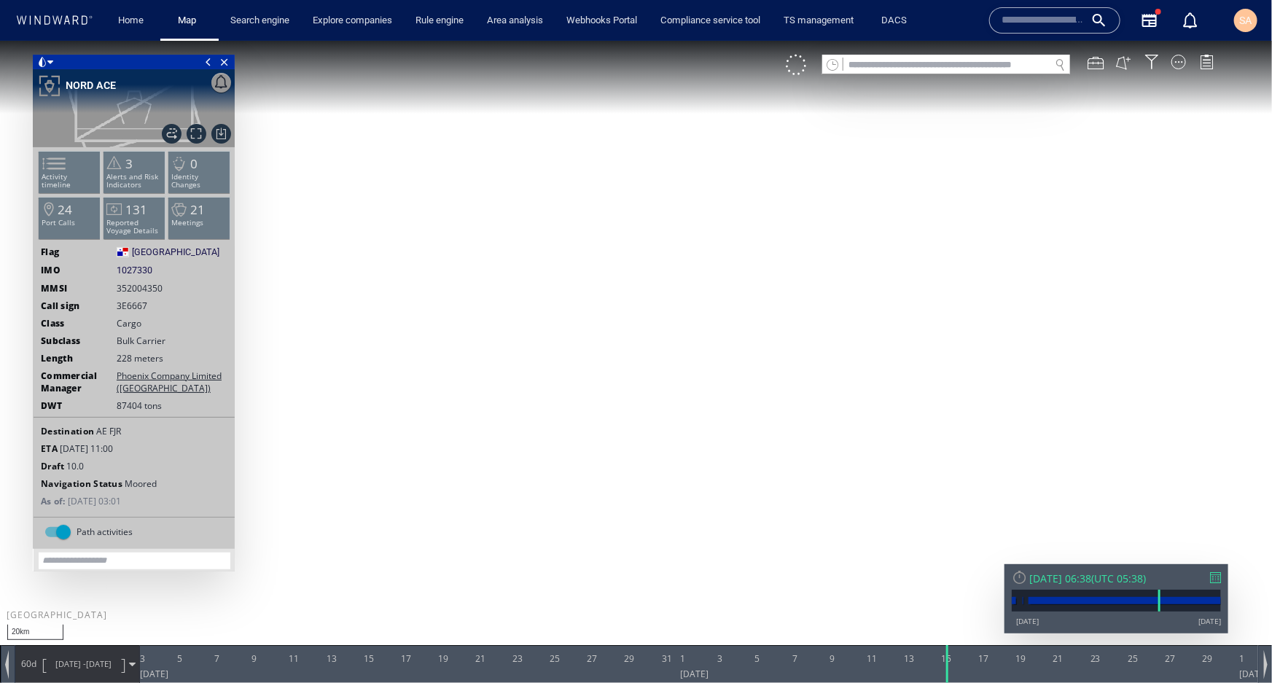
drag, startPoint x: 601, startPoint y: 470, endPoint x: 661, endPoint y: 358, distance: 127.2
click at [661, 358] on canvas "Map" at bounding box center [636, 354] width 1272 height 628
drag, startPoint x: 687, startPoint y: 398, endPoint x: 626, endPoint y: 533, distance: 148.1
click at [626, 533] on canvas "Map" at bounding box center [636, 354] width 1272 height 628
drag, startPoint x: 741, startPoint y: 436, endPoint x: 592, endPoint y: 477, distance: 155.1
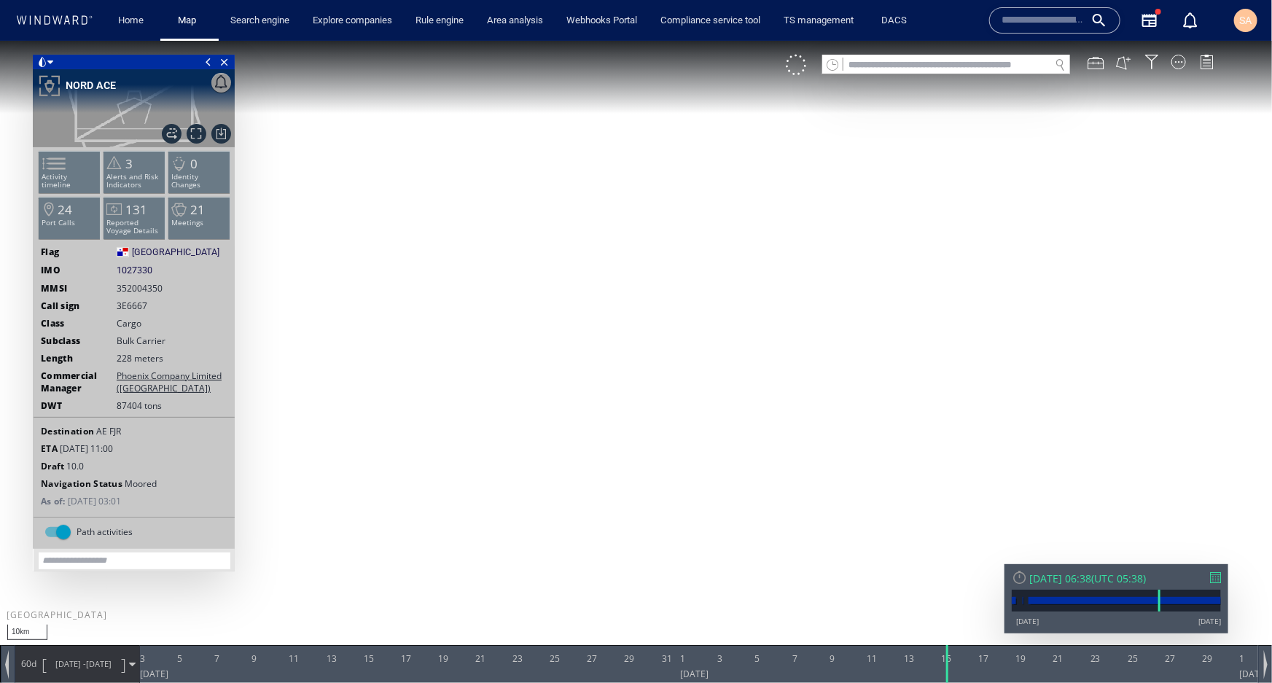
click at [593, 477] on canvas "Map" at bounding box center [636, 354] width 1272 height 628
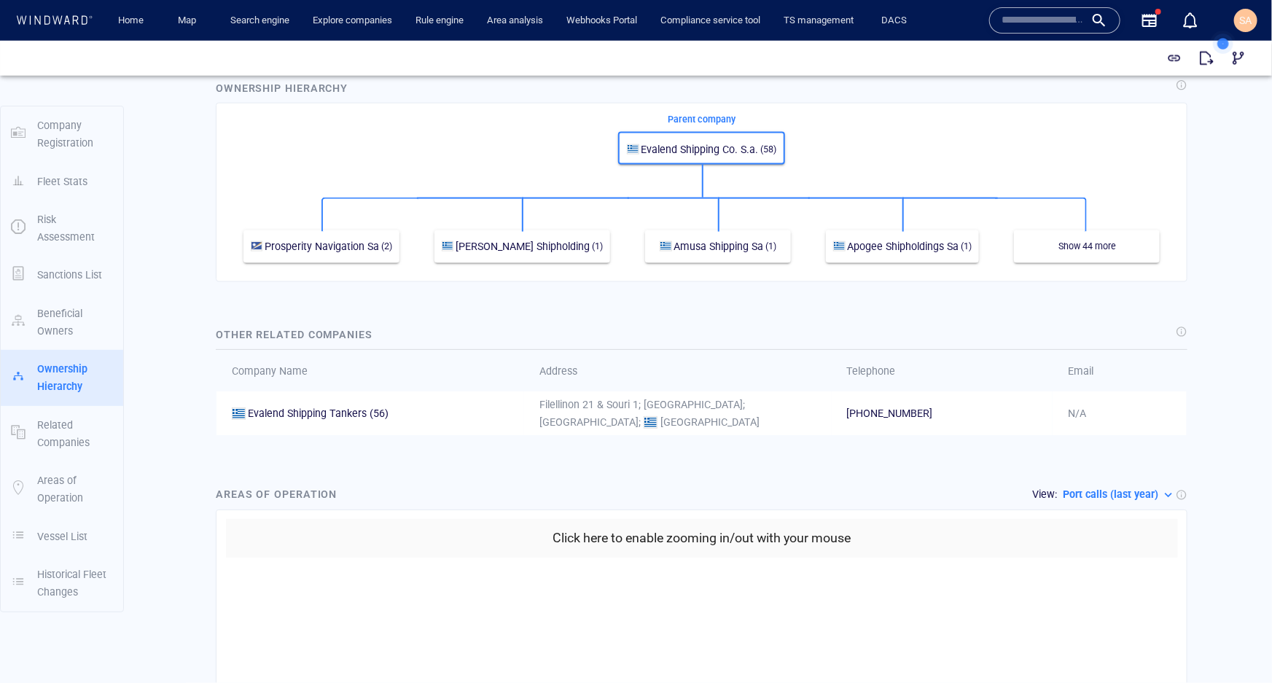
scroll to position [994, 0]
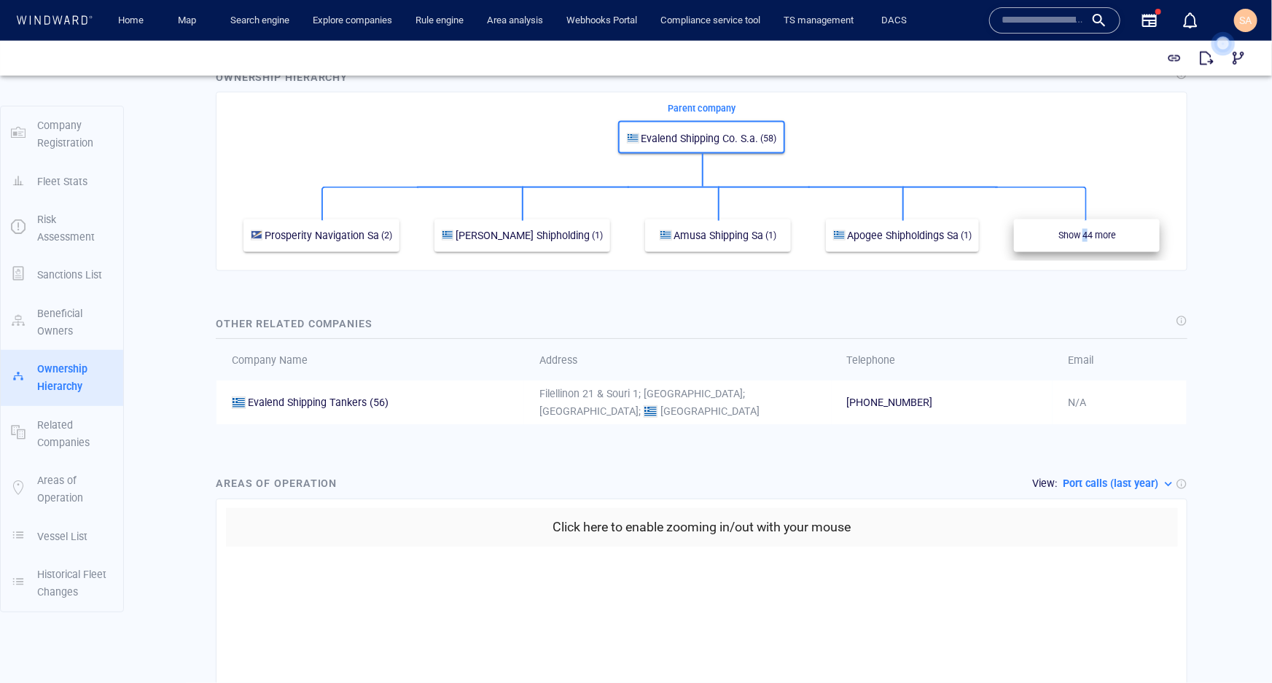
click at [1074, 240] on div "Show 44 more" at bounding box center [1086, 235] width 131 height 18
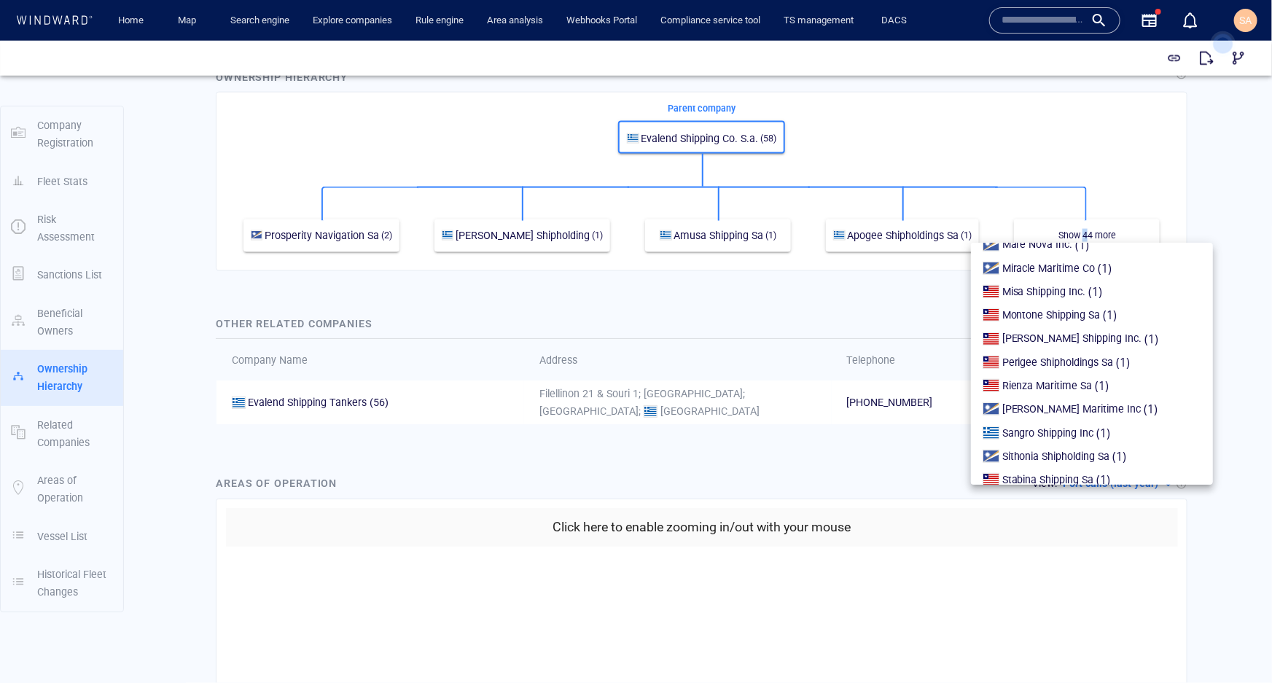
scroll to position [586, 0]
click at [1204, 345] on div at bounding box center [636, 361] width 1272 height 642
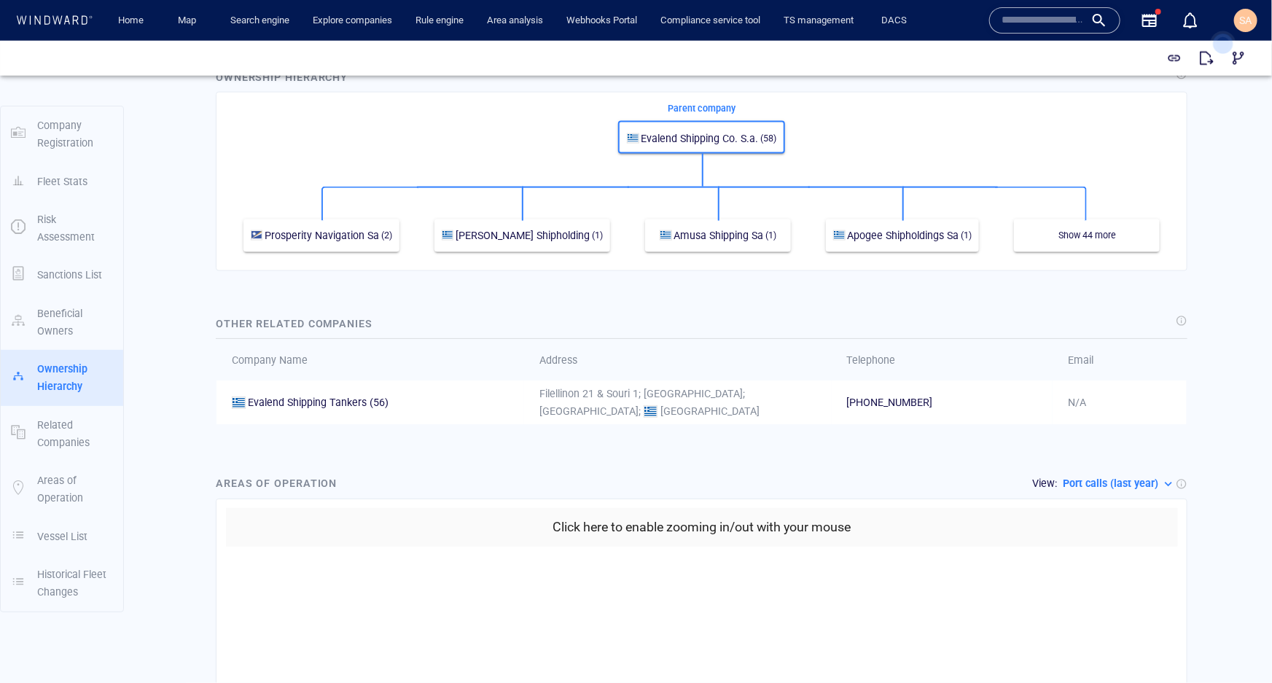
scroll to position [1193, 0]
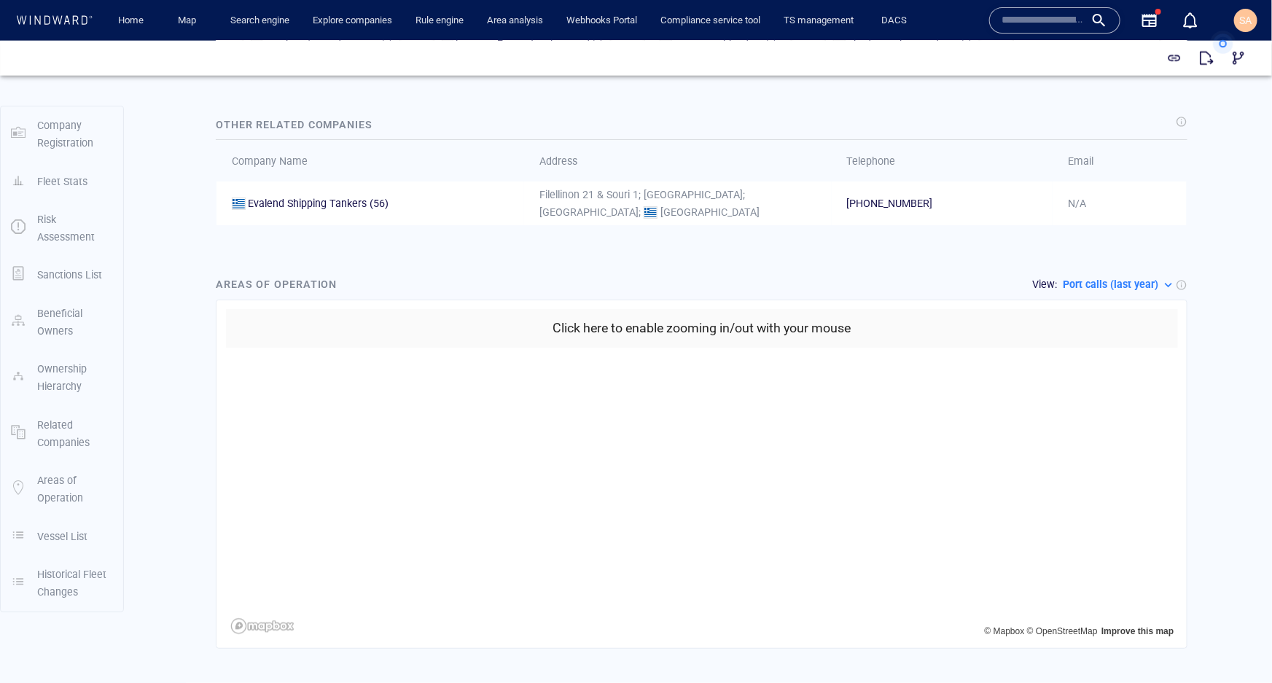
click at [1233, 298] on div "Company Details Evalend Shipping Co. S.a. DUNS 728435103 Email [EMAIL_ADDRESS][…" at bounding box center [701, 471] width 1141 height 3157
